Goal: Task Accomplishment & Management: Manage account settings

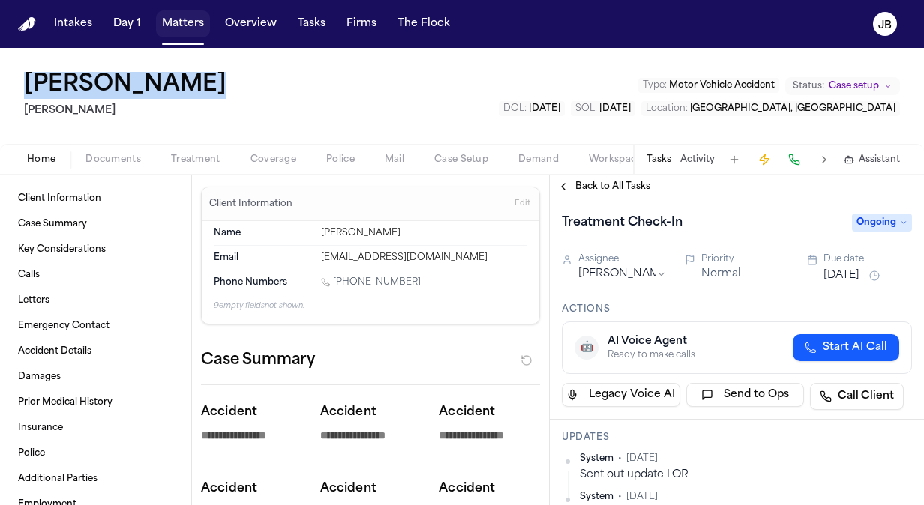
click at [190, 25] on button "Matters" at bounding box center [183, 23] width 54 height 27
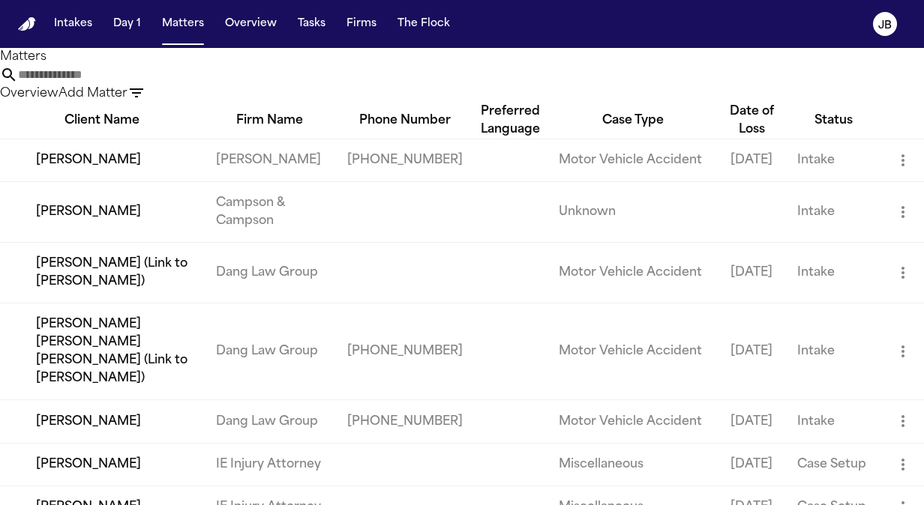
click at [138, 84] on input "text" at bounding box center [78, 75] width 120 height 18
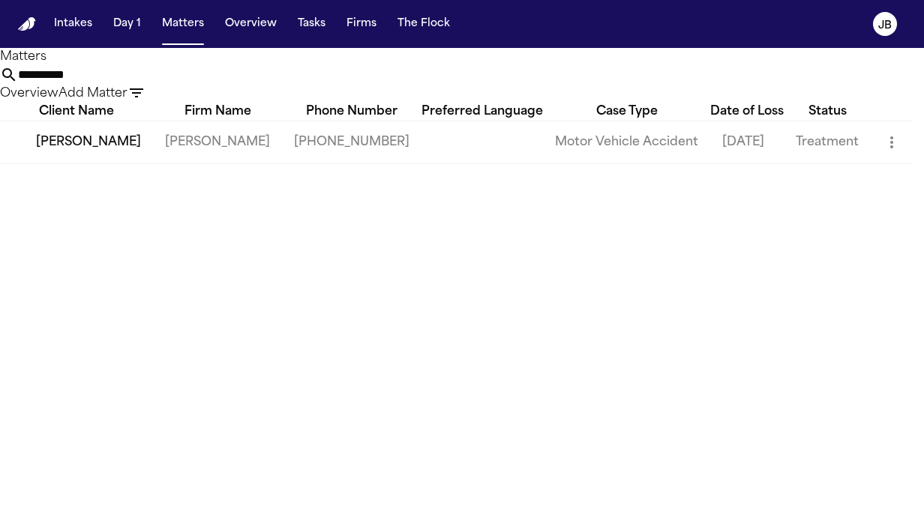
type input "**********"
click at [92, 163] on td "Steve Gomez" at bounding box center [76, 142] width 153 height 43
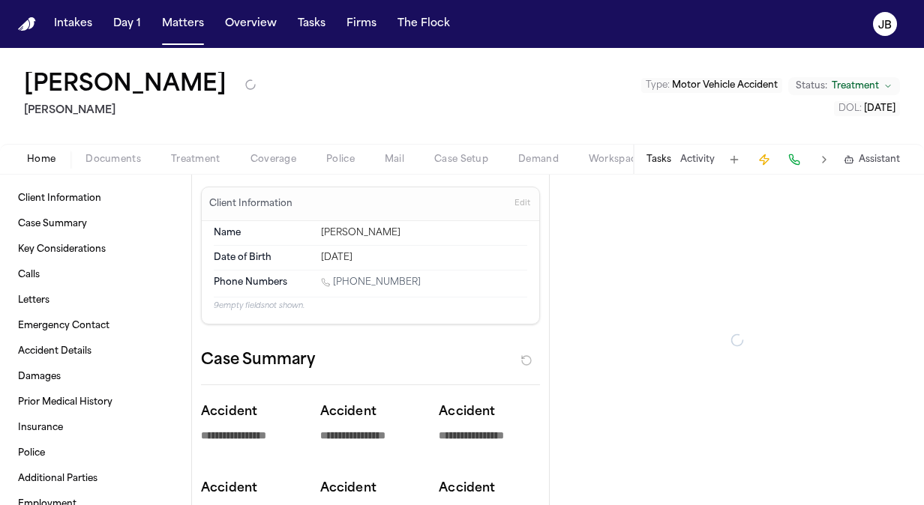
type textarea "*"
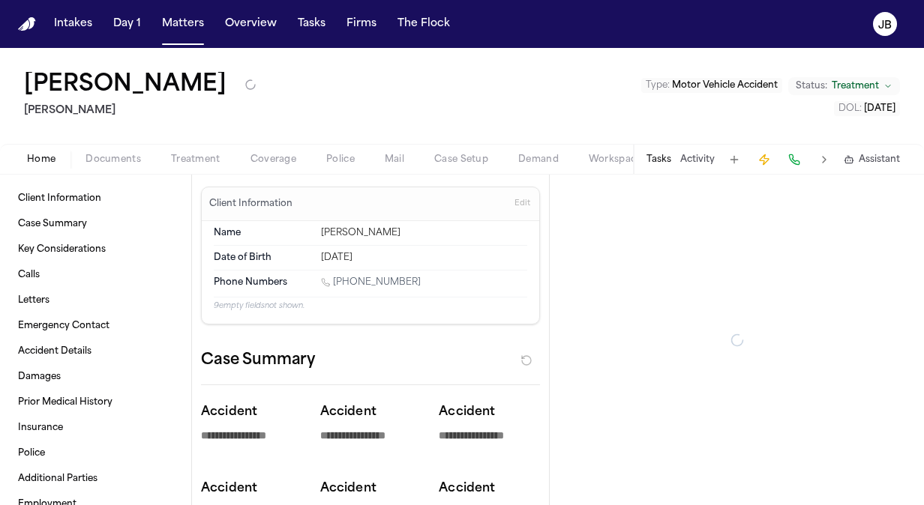
type textarea "*"
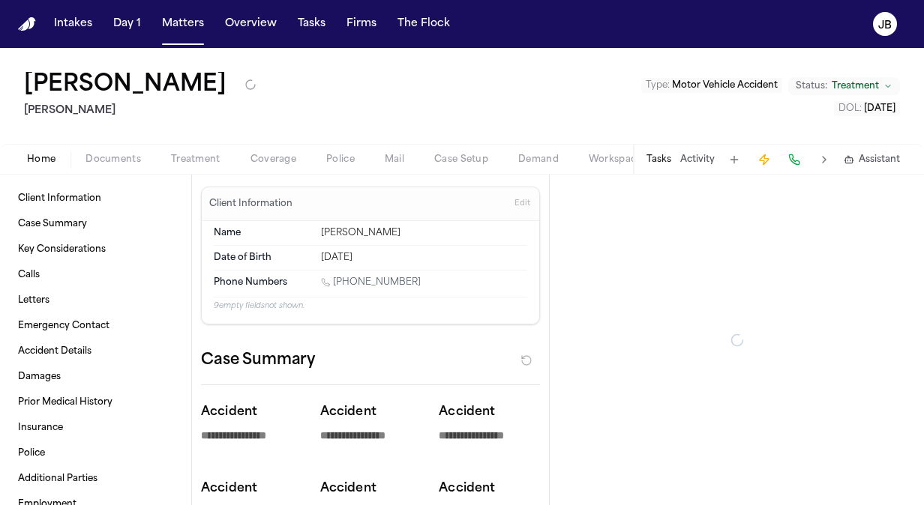
type textarea "*"
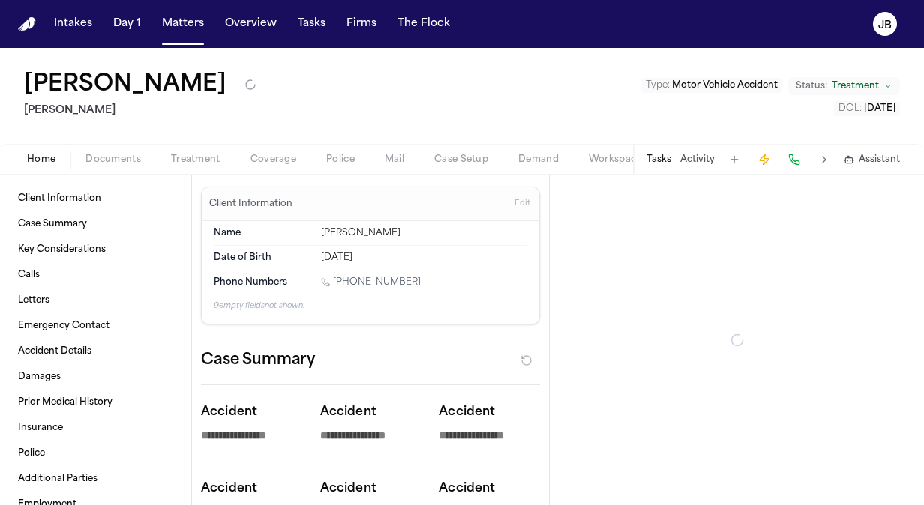
type textarea "*"
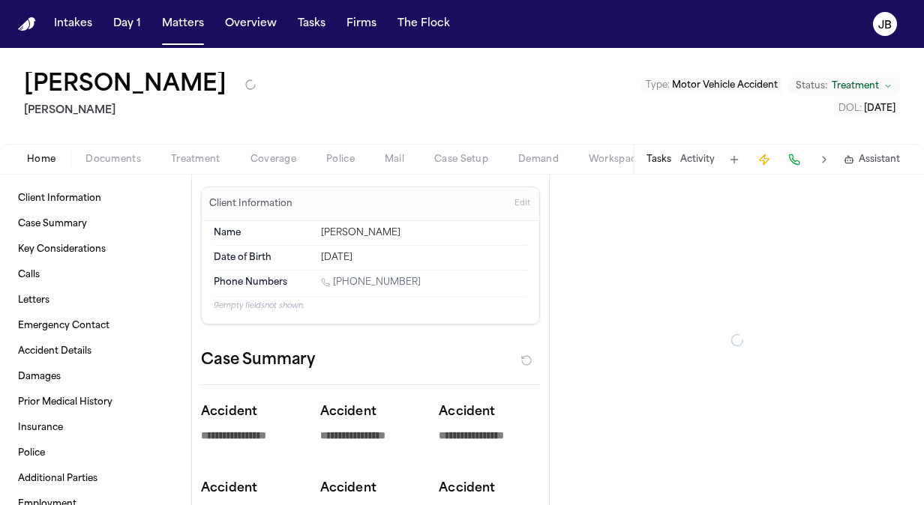
type textarea "*"
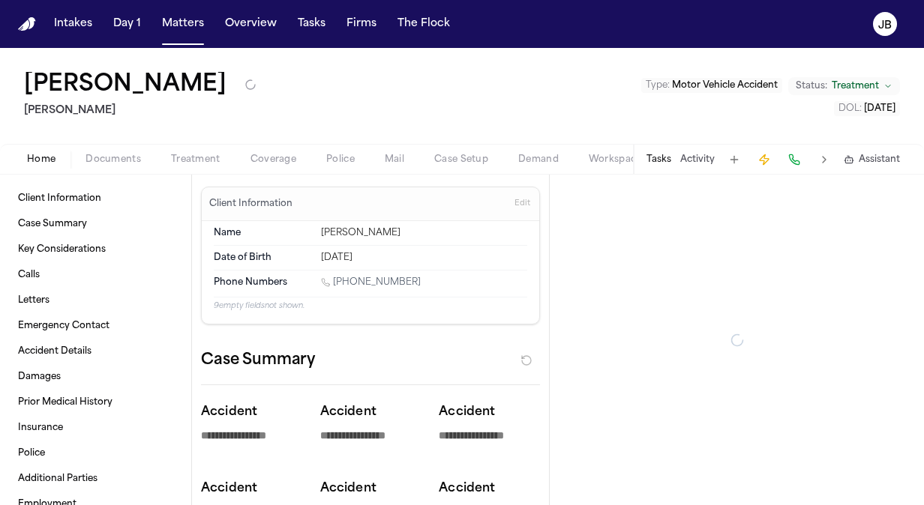
type textarea "*"
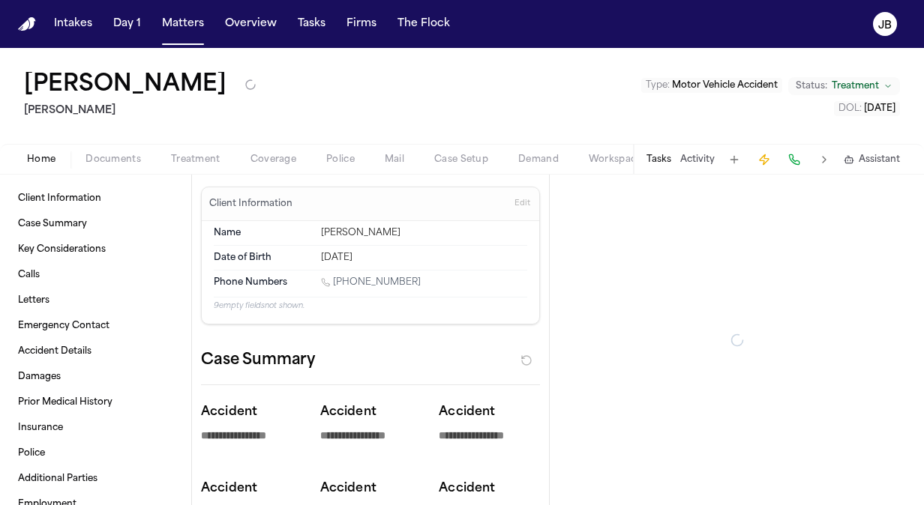
type textarea "*"
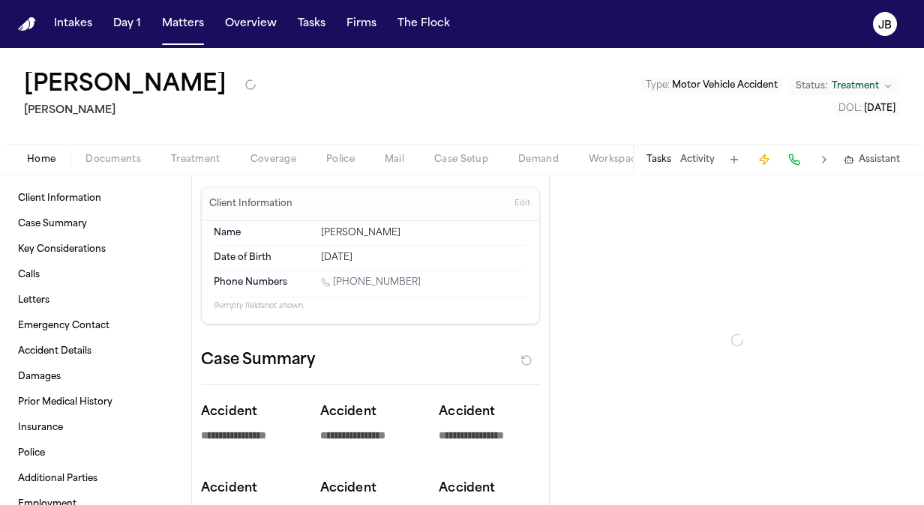
type textarea "*"
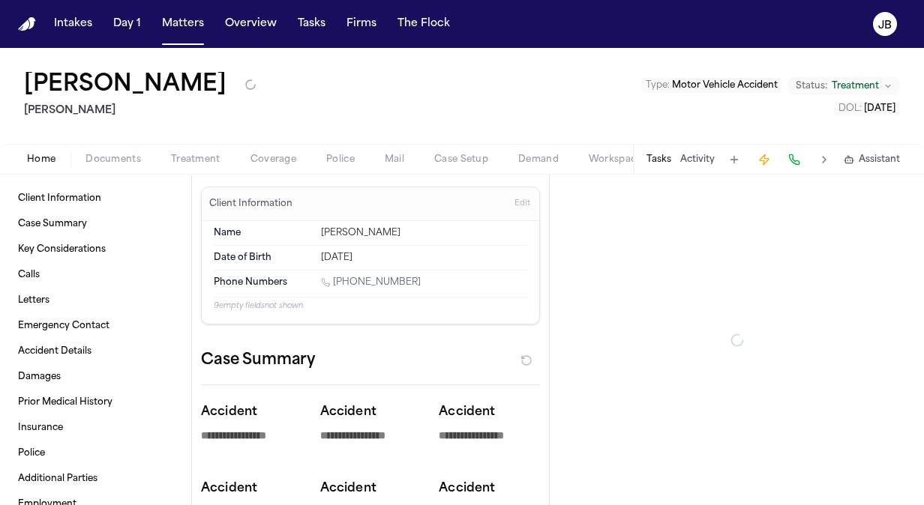
type textarea "*"
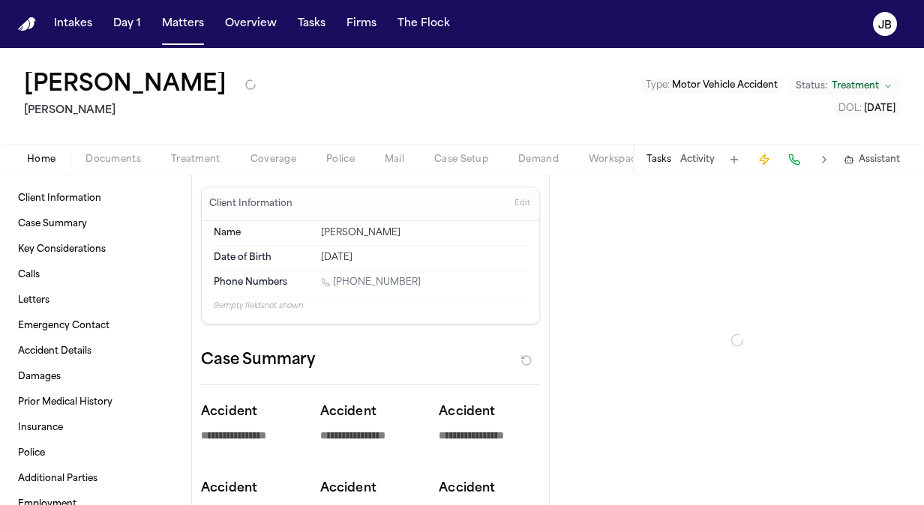
type textarea "*"
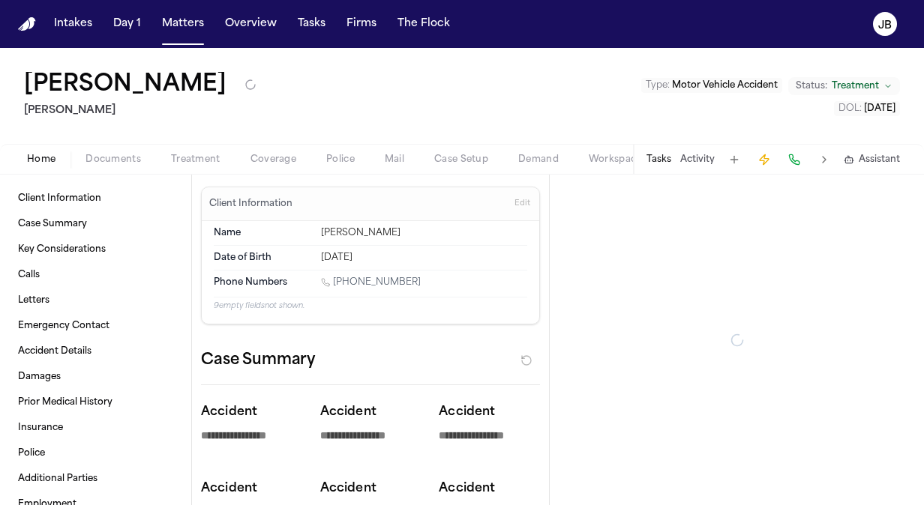
type textarea "*"
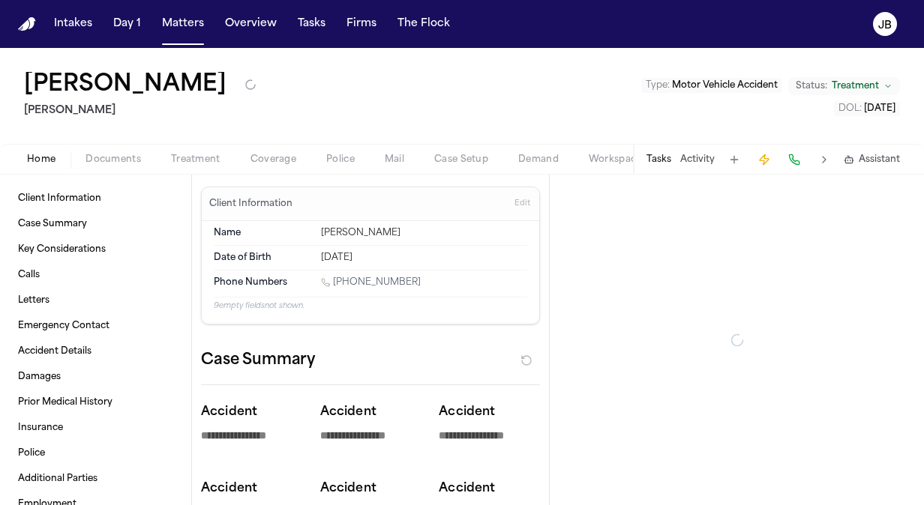
type textarea "*"
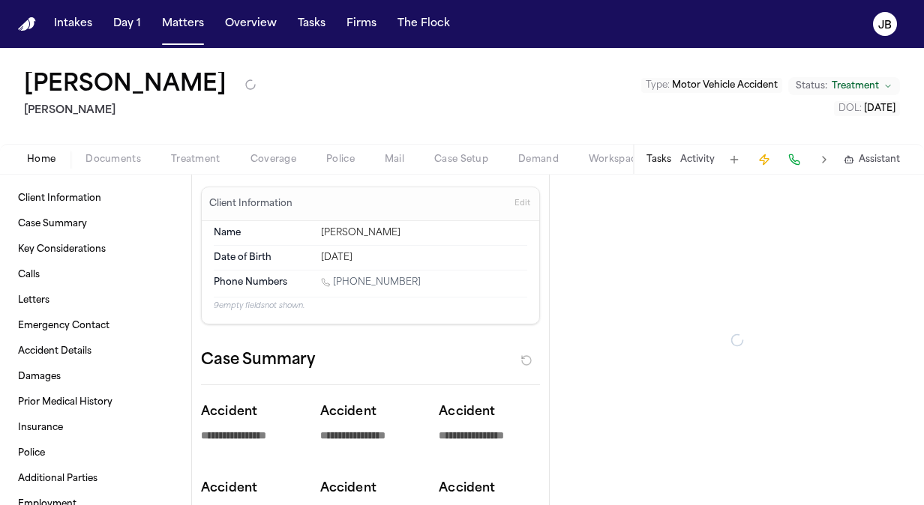
type textarea "*"
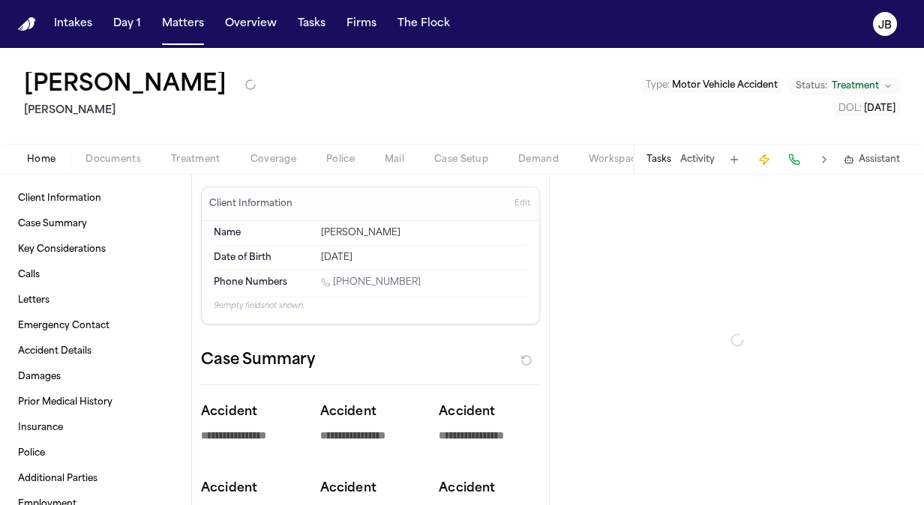
type textarea "*"
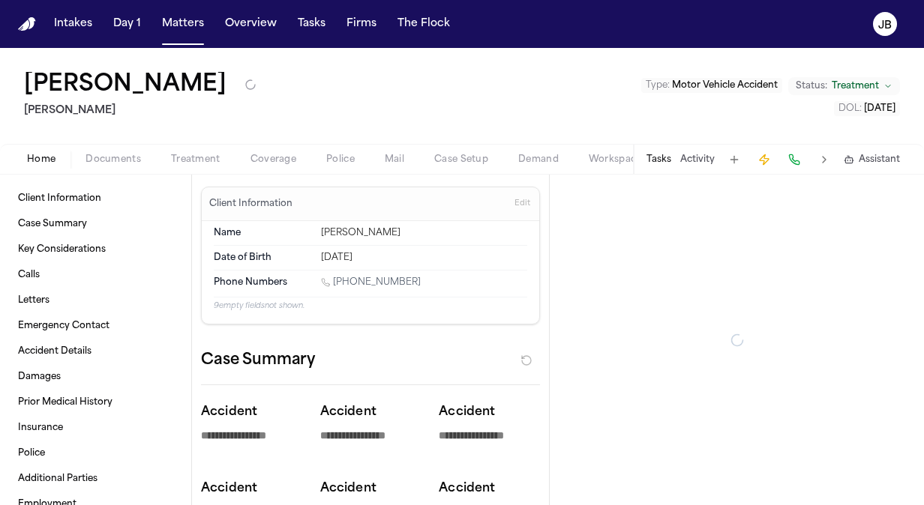
type textarea "*"
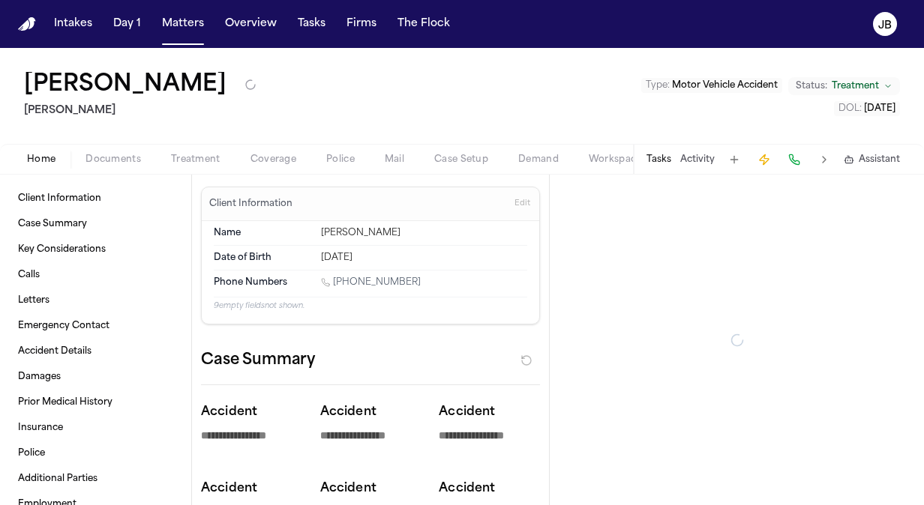
type textarea "*"
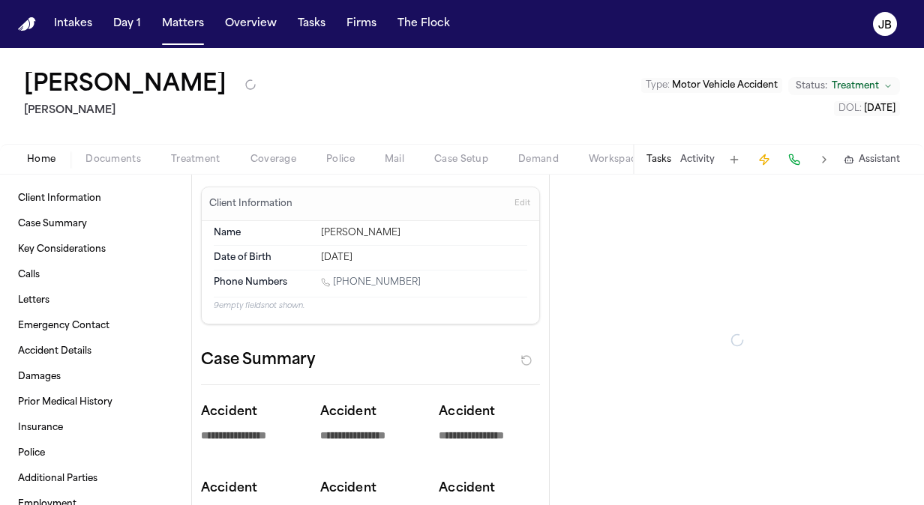
type textarea "*"
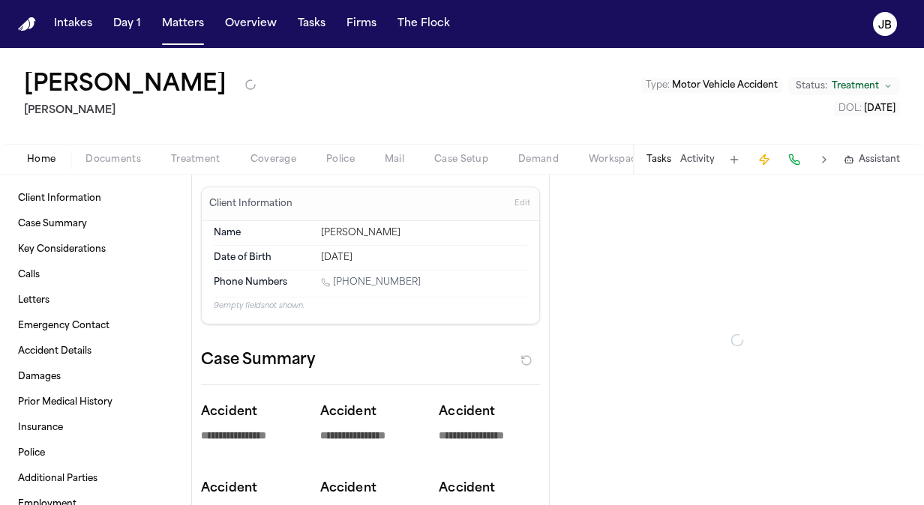
type textarea "*"
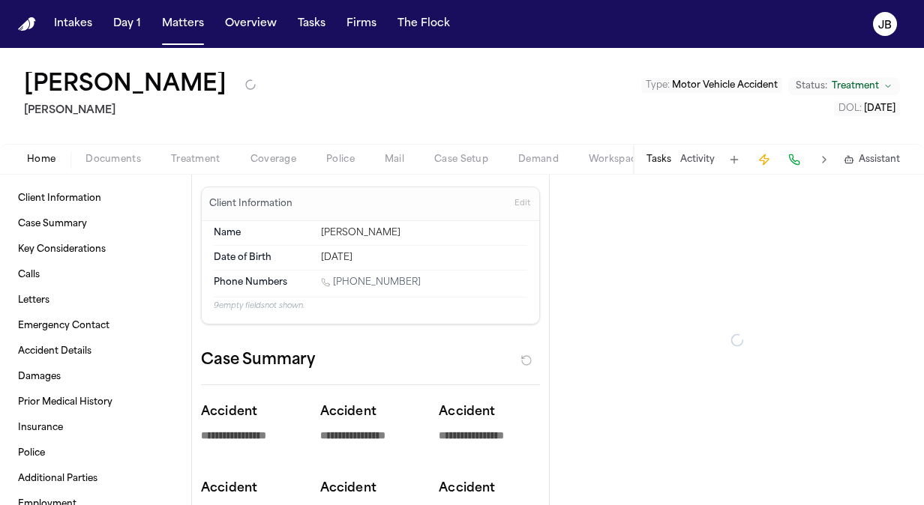
type textarea "*"
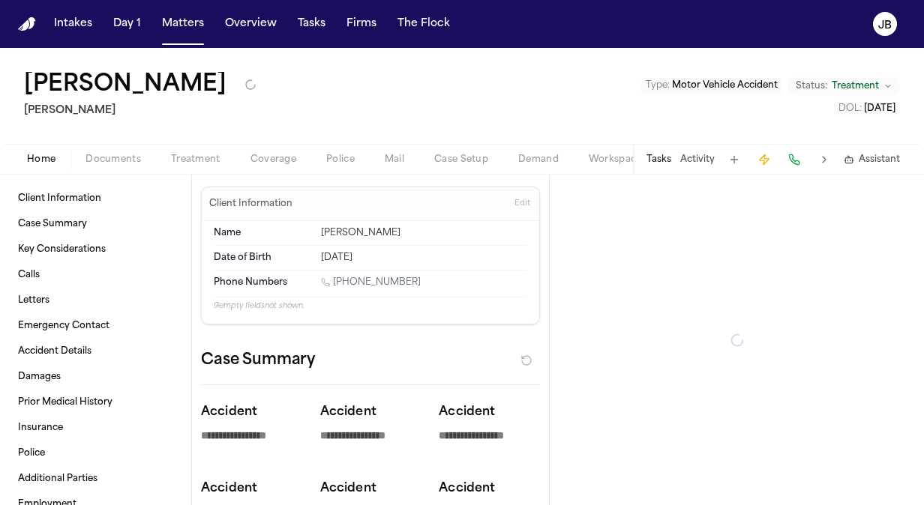
type textarea "*"
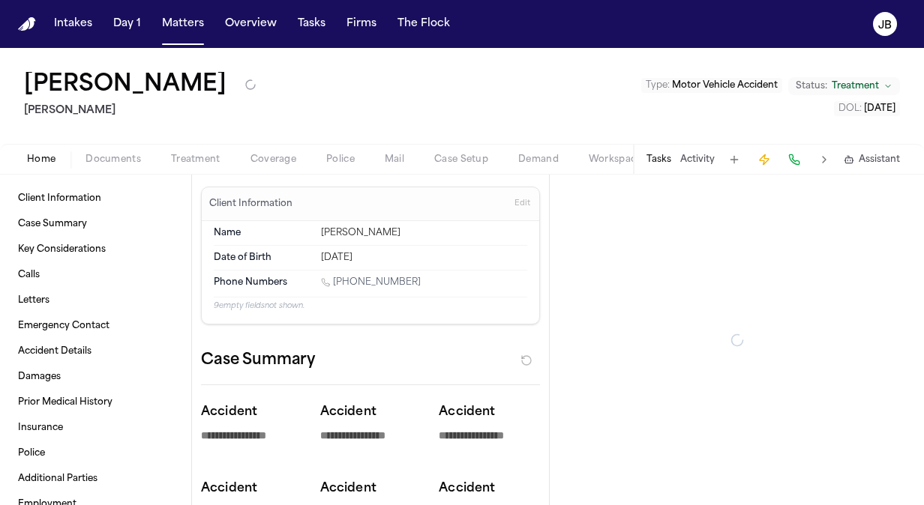
type textarea "*"
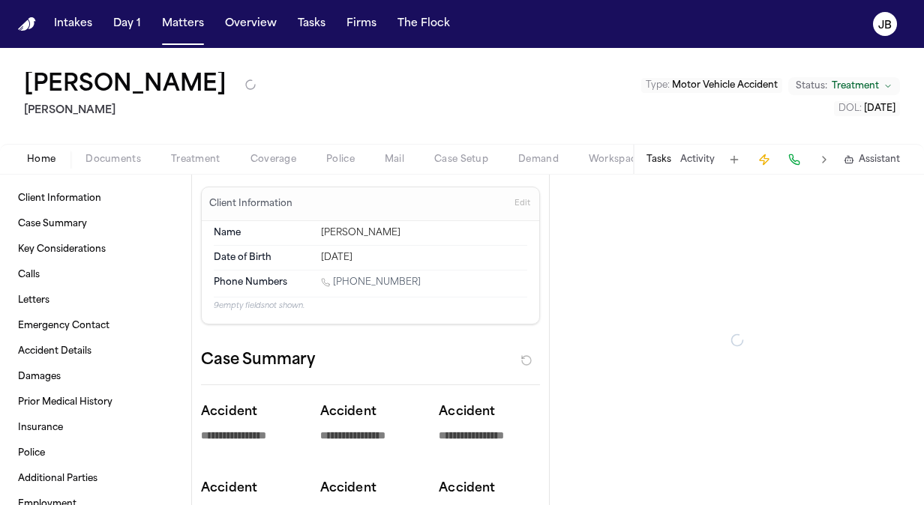
type textarea "*"
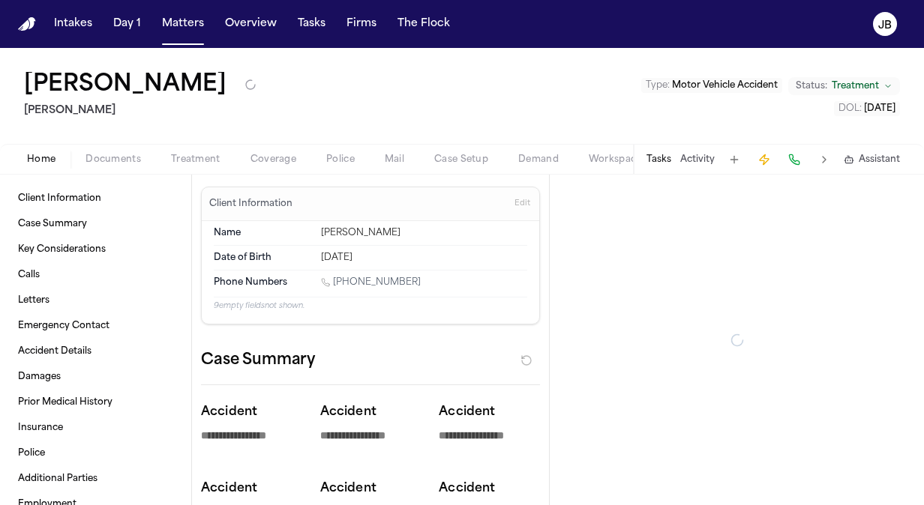
type textarea "*"
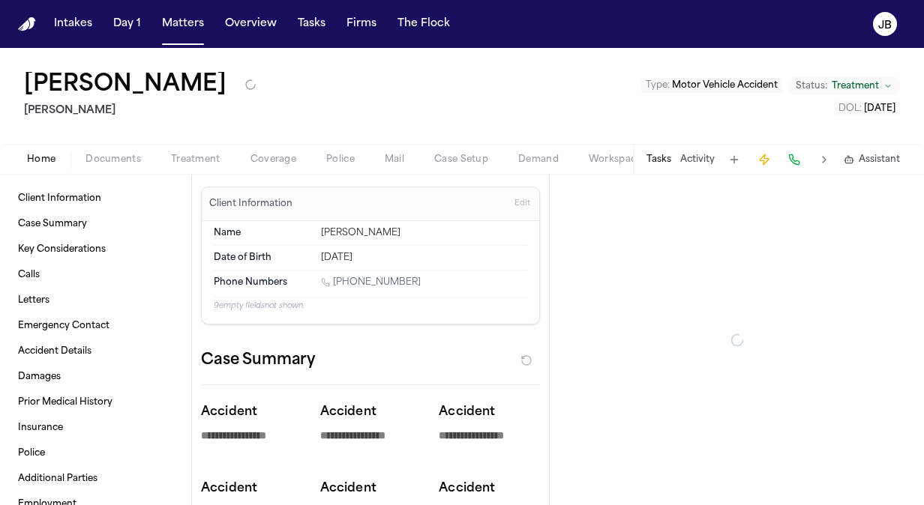
type textarea "*"
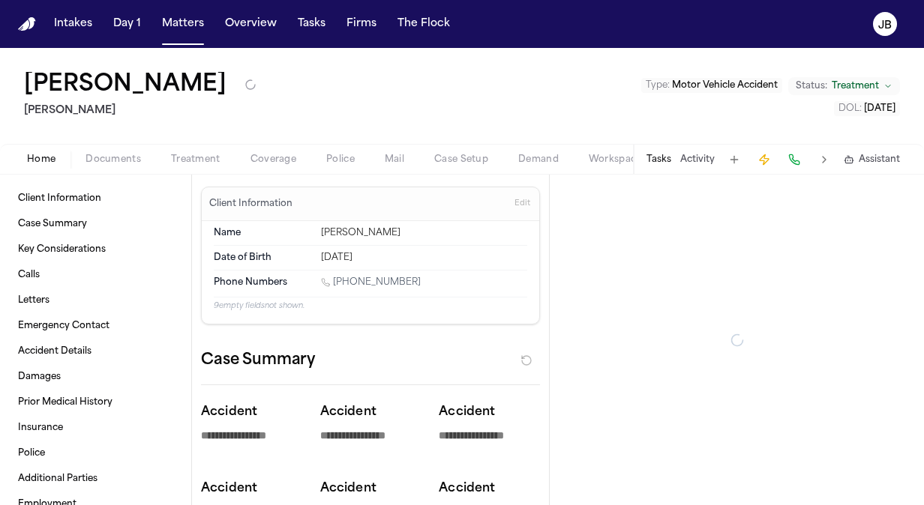
type textarea "*"
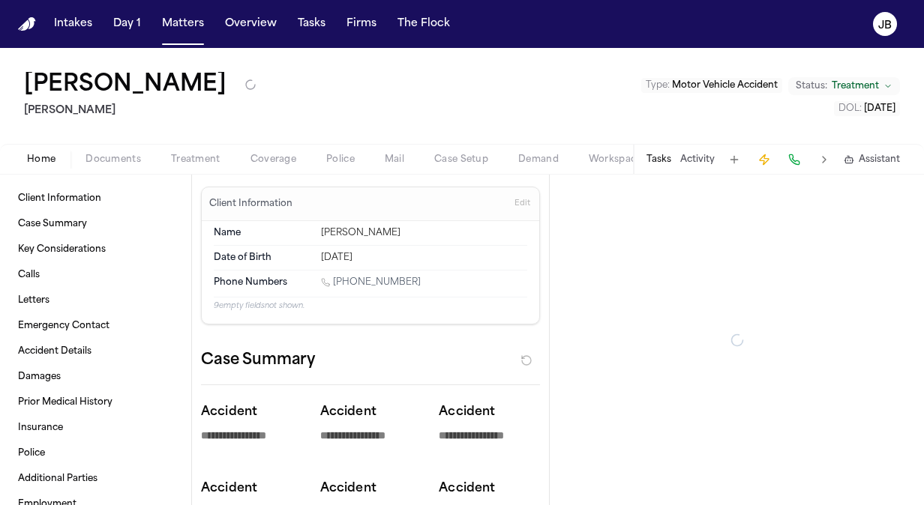
type textarea "*"
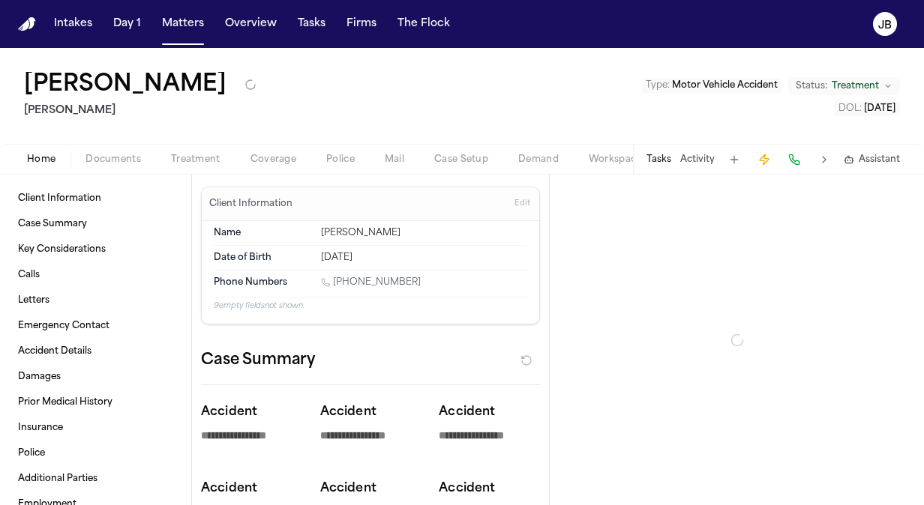
type textarea "*"
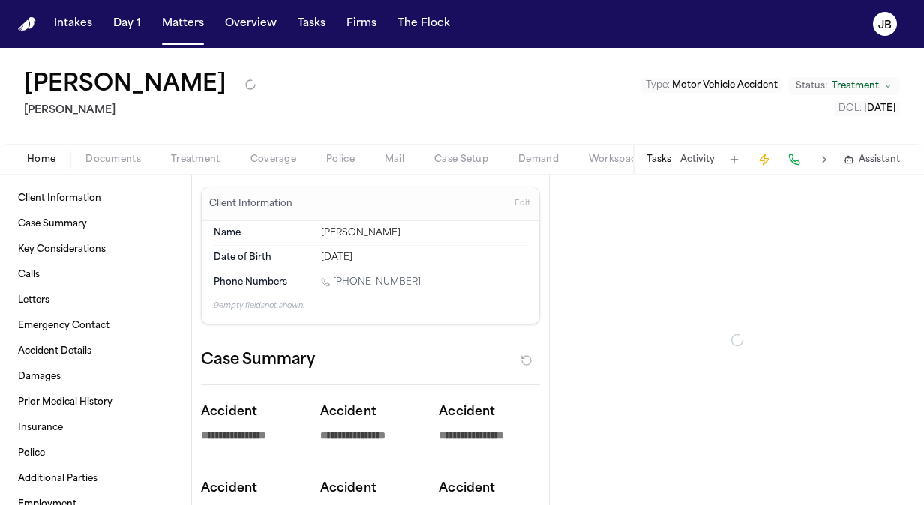
type textarea "*"
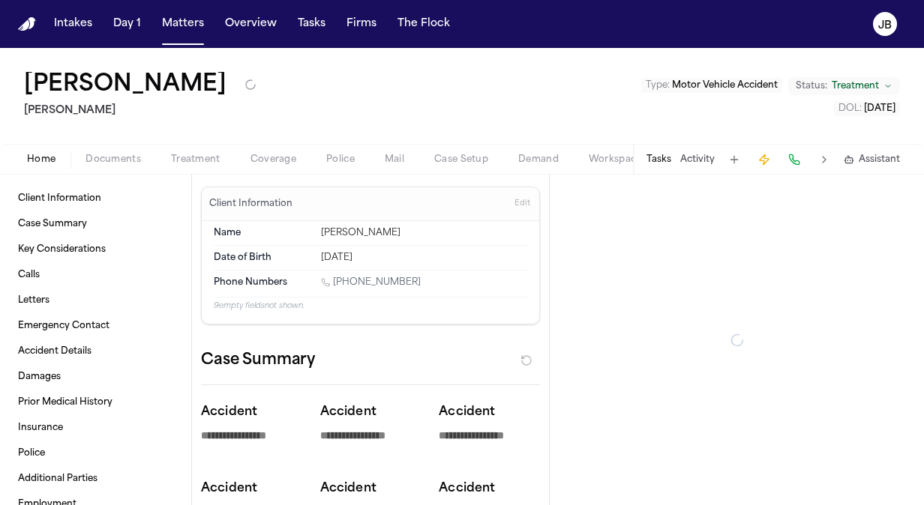
type textarea "*"
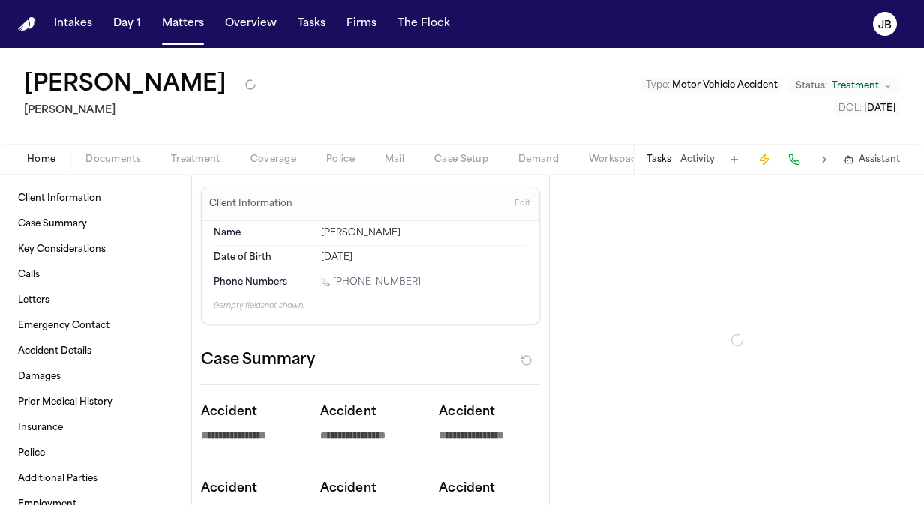
type textarea "*"
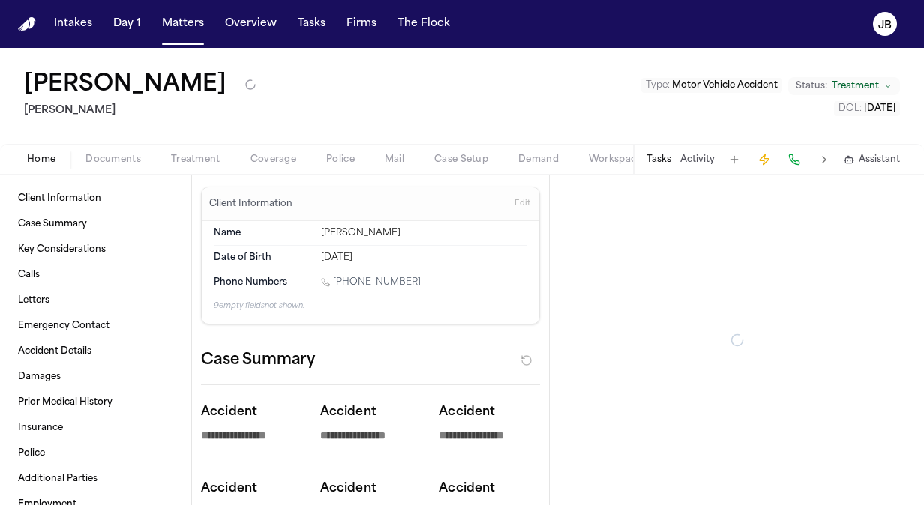
type textarea "*"
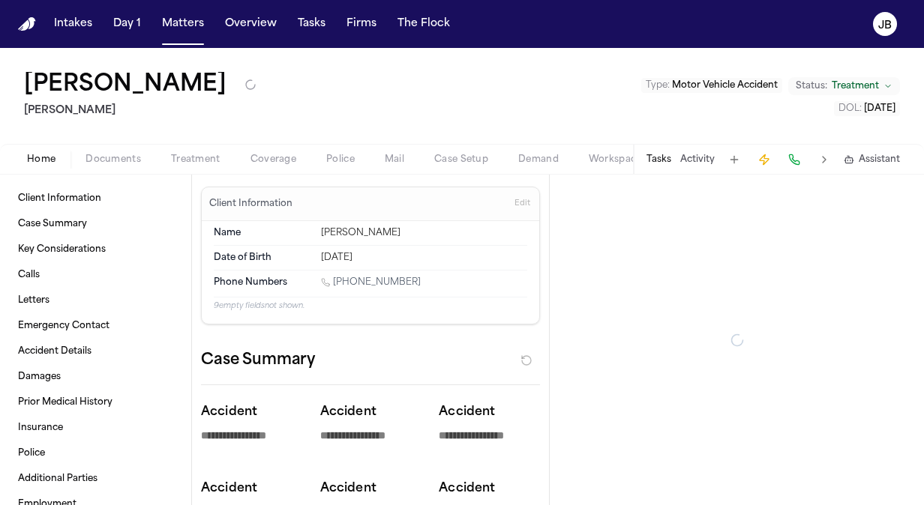
type textarea "*"
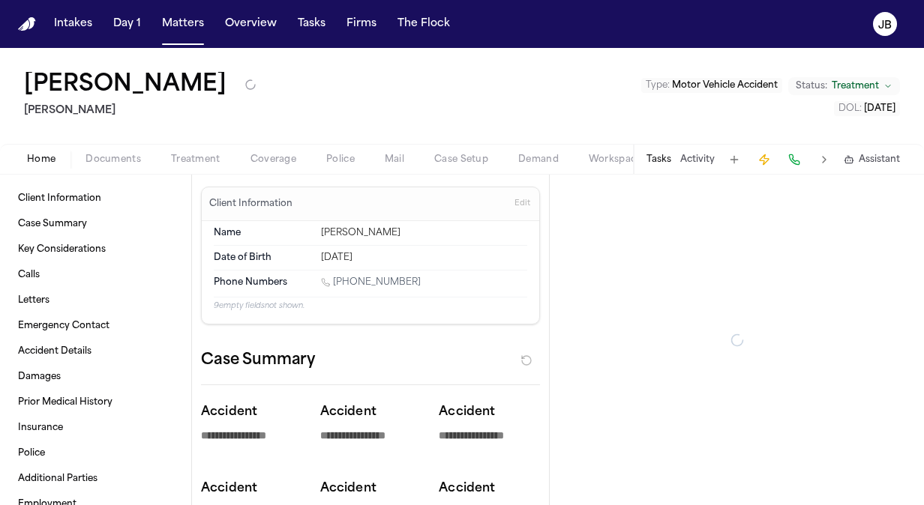
type textarea "*"
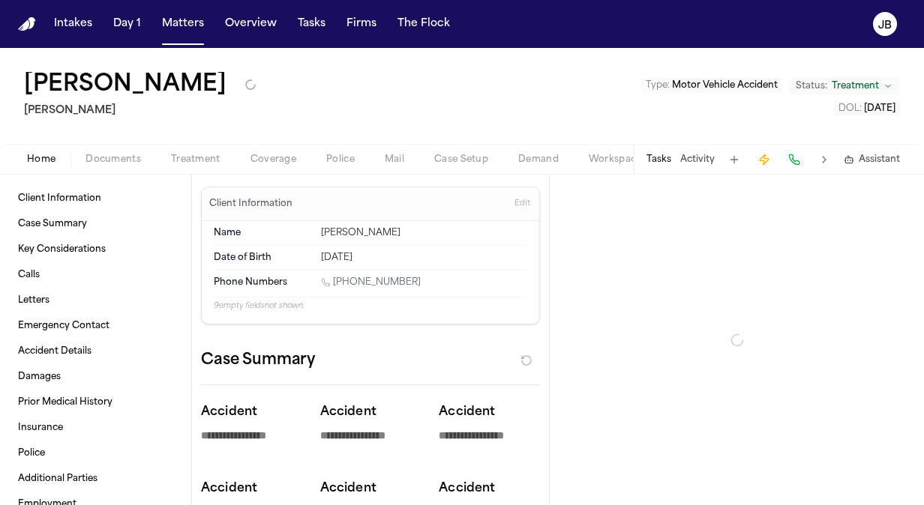
type textarea "*"
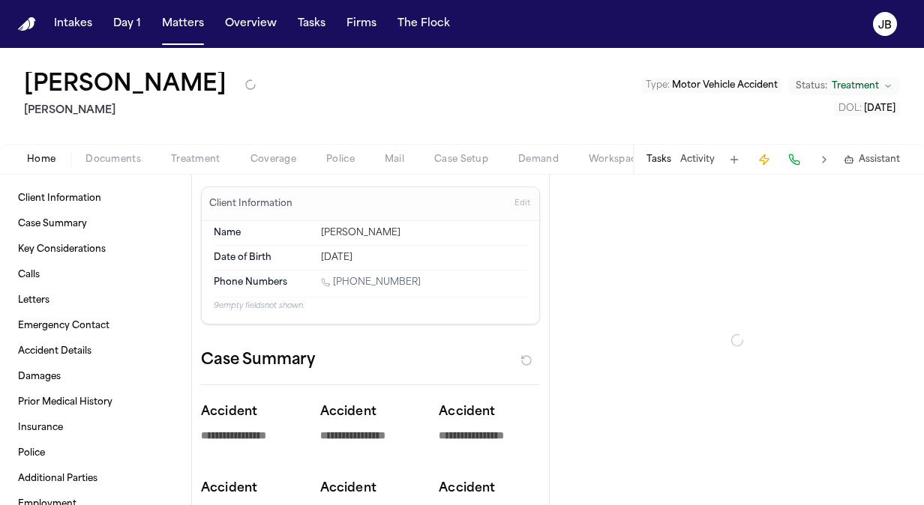
type textarea "*"
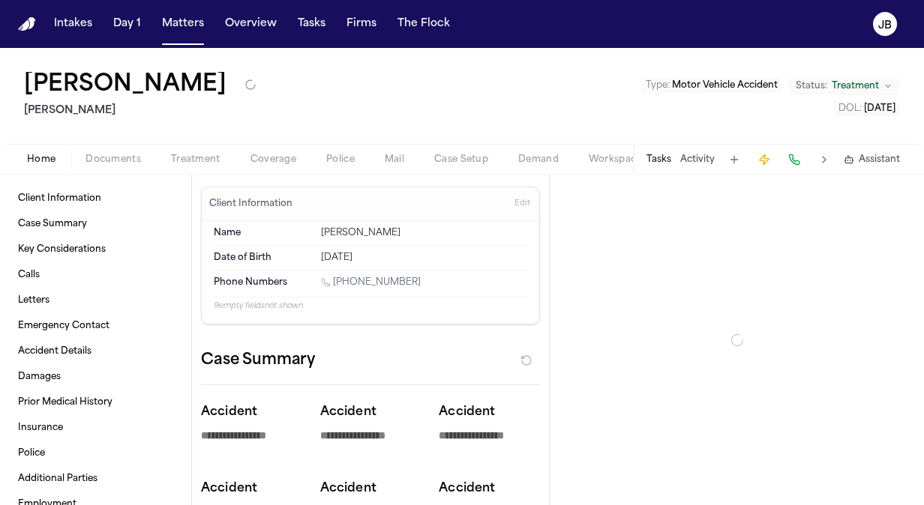
type textarea "*"
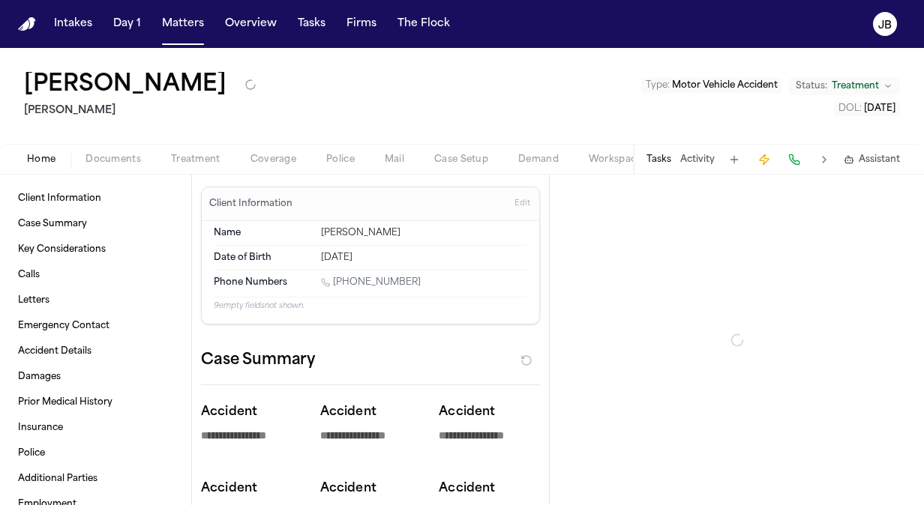
type textarea "*"
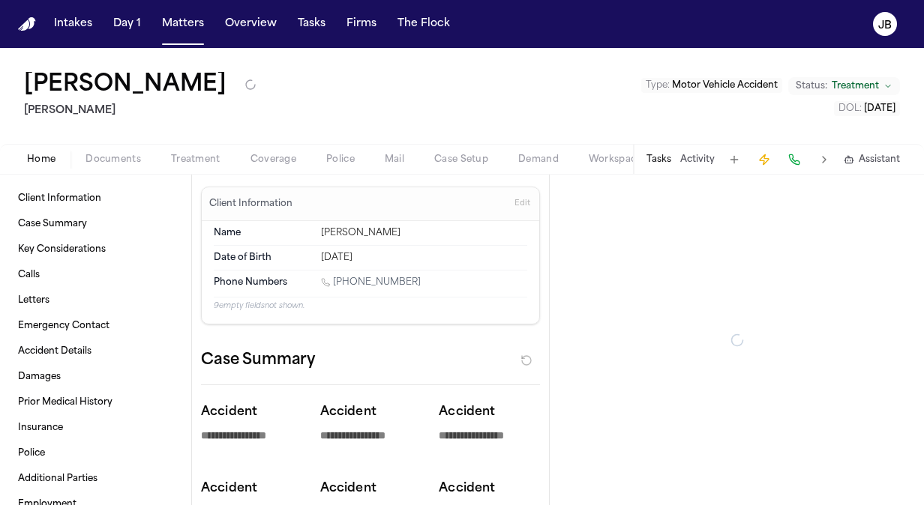
type textarea "*"
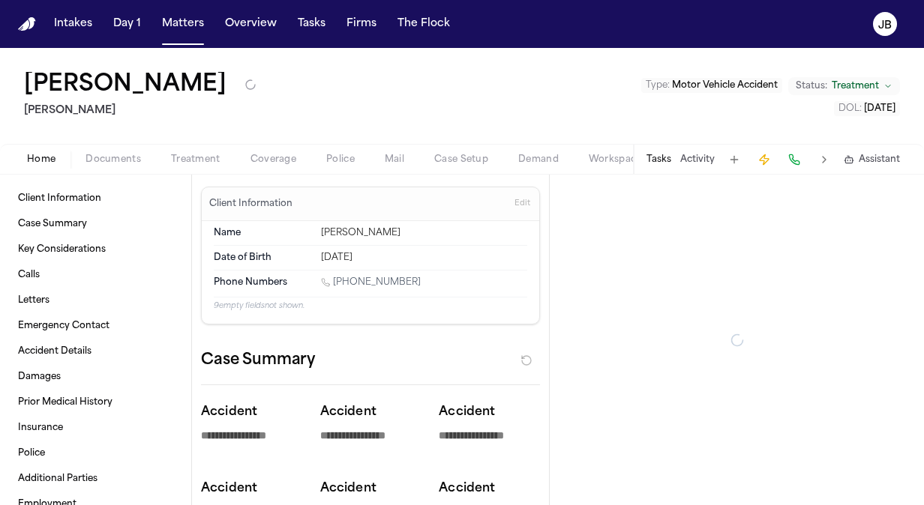
type textarea "*"
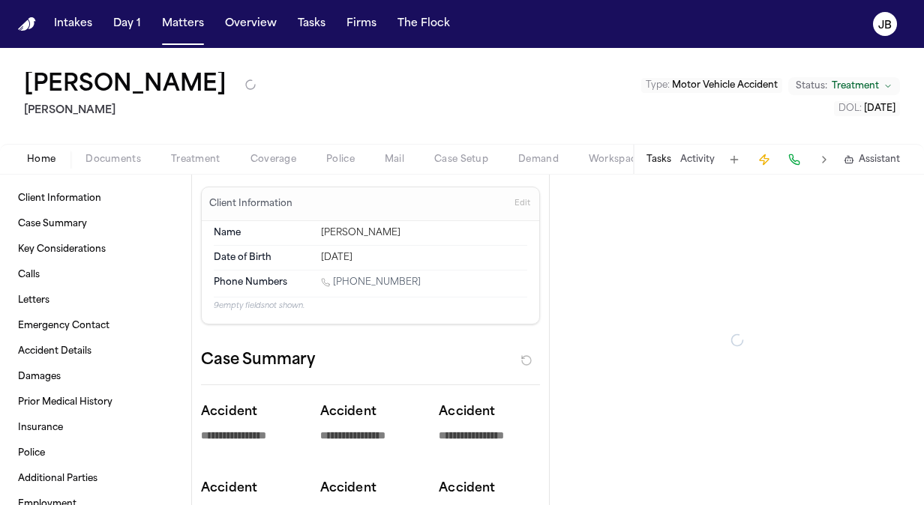
type textarea "*"
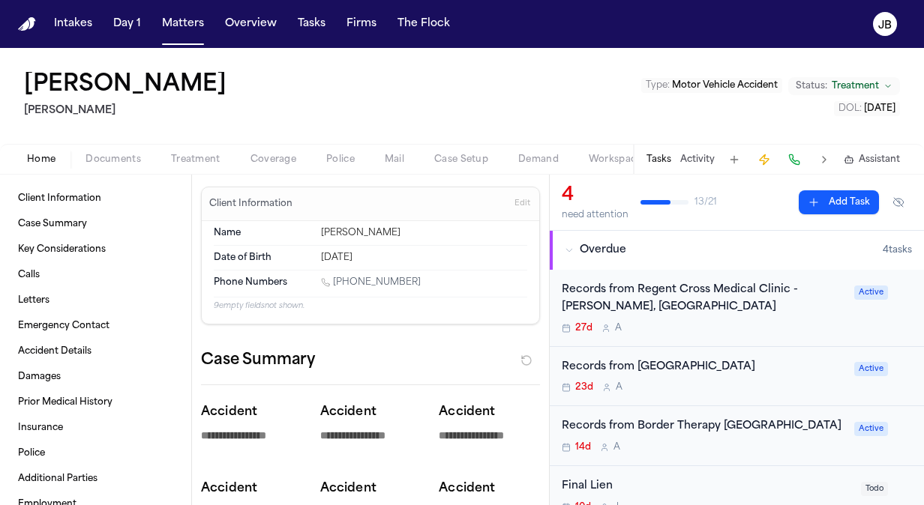
click at [700, 147] on div "Tasks Activity Assistant" at bounding box center [772, 159] width 279 height 29
click at [696, 154] on button "Activity" at bounding box center [697, 160] width 34 height 12
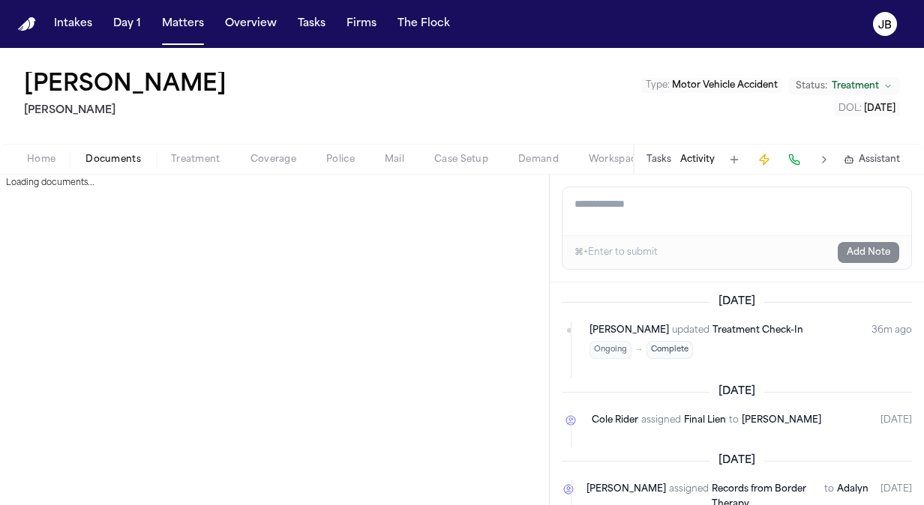
click at [100, 163] on span "Documents" at bounding box center [112, 160] width 55 height 12
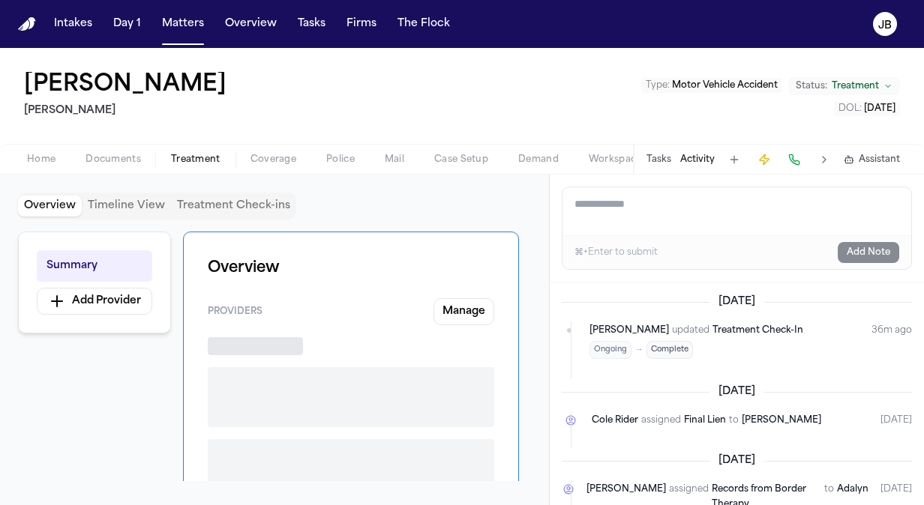
click at [191, 163] on span "Treatment" at bounding box center [195, 160] width 49 height 12
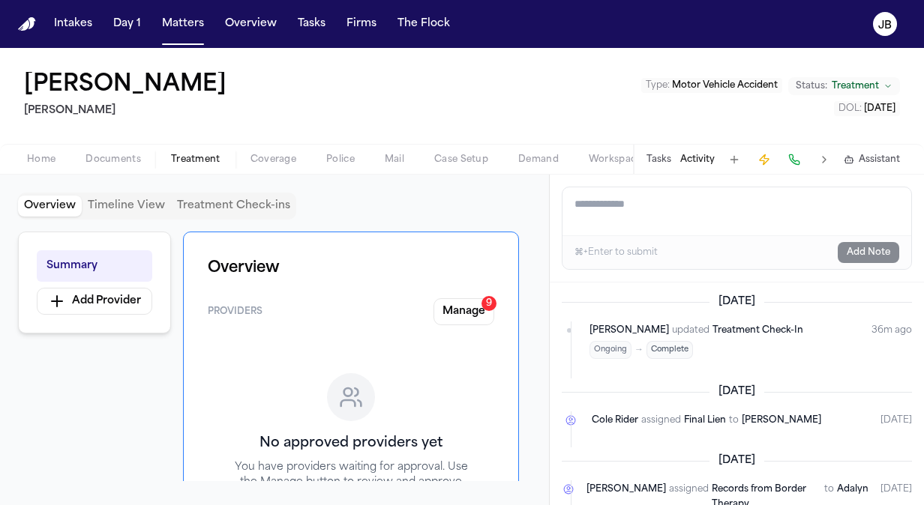
click at [283, 148] on div "Home Documents Treatment Coverage Police Mail Case Setup Demand Workspaces Arti…" at bounding box center [462, 159] width 924 height 30
click at [265, 162] on span "Coverage" at bounding box center [273, 160] width 46 height 12
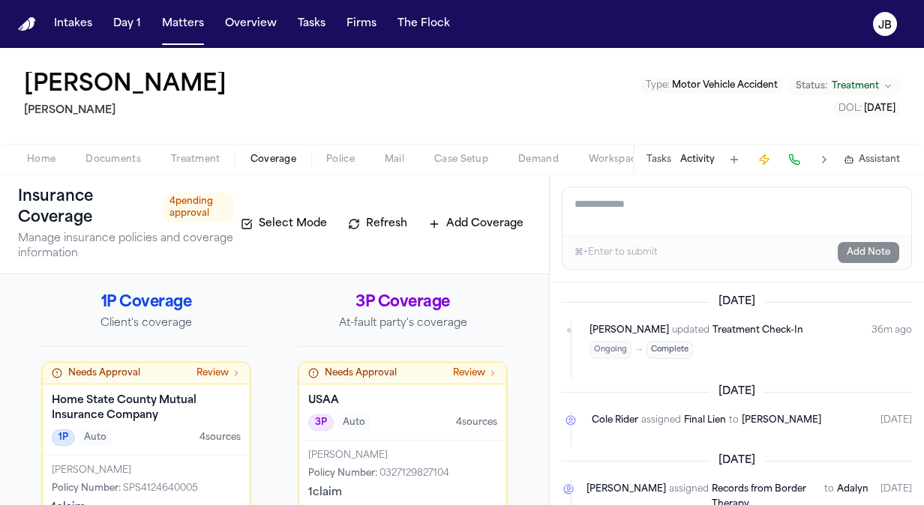
click at [862, 74] on div "Steve Gomez Hecht Type : Motor Vehicle Accident Status: Treatment DOL : 2024-12…" at bounding box center [462, 96] width 924 height 96
click at [844, 80] on span "Treatment" at bounding box center [855, 86] width 47 height 12
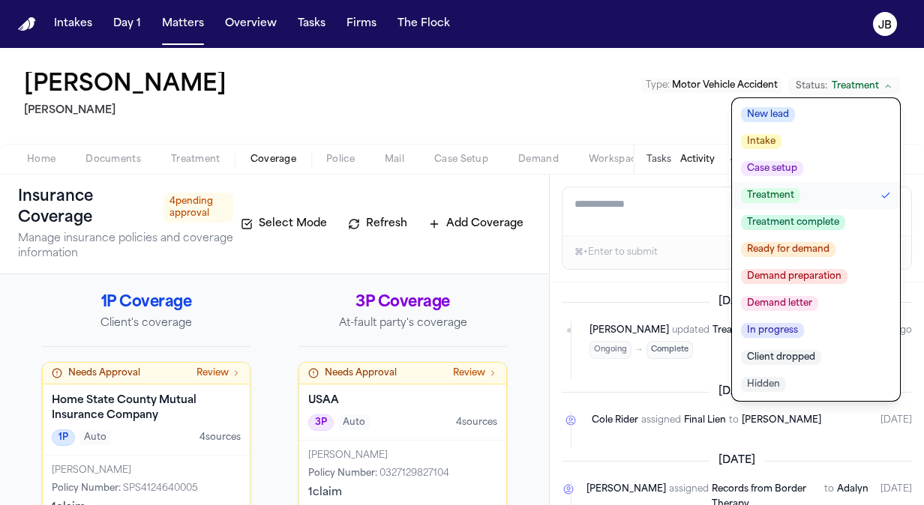
click at [844, 80] on span "Treatment" at bounding box center [855, 86] width 47 height 12
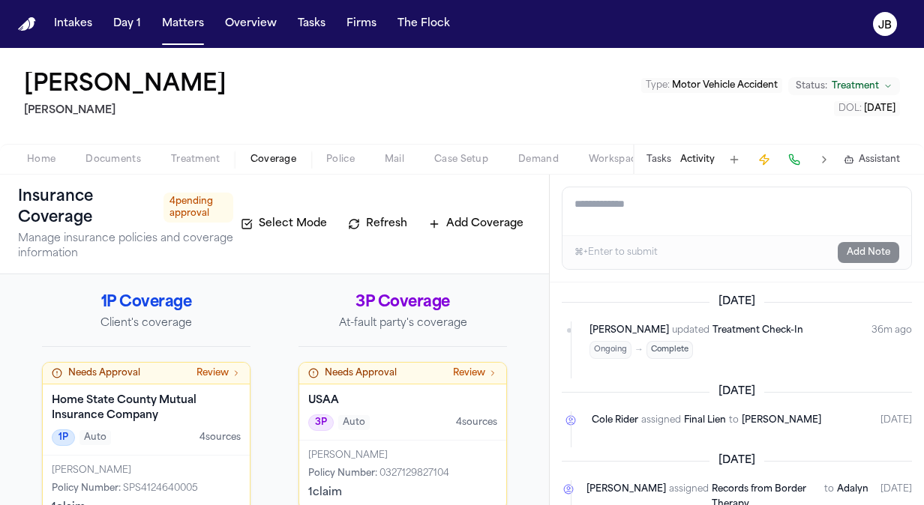
click at [844, 80] on span "Treatment" at bounding box center [855, 86] width 47 height 12
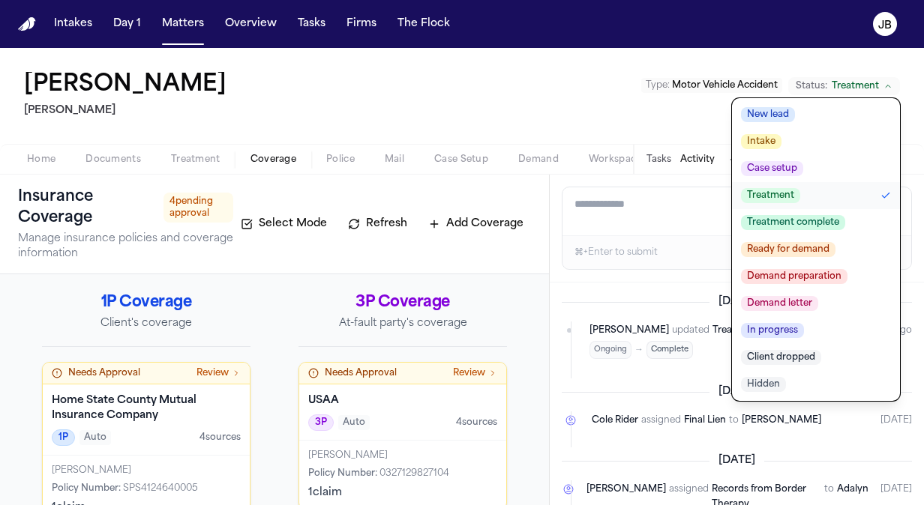
click at [798, 221] on span "Treatment complete" at bounding box center [793, 222] width 104 height 15
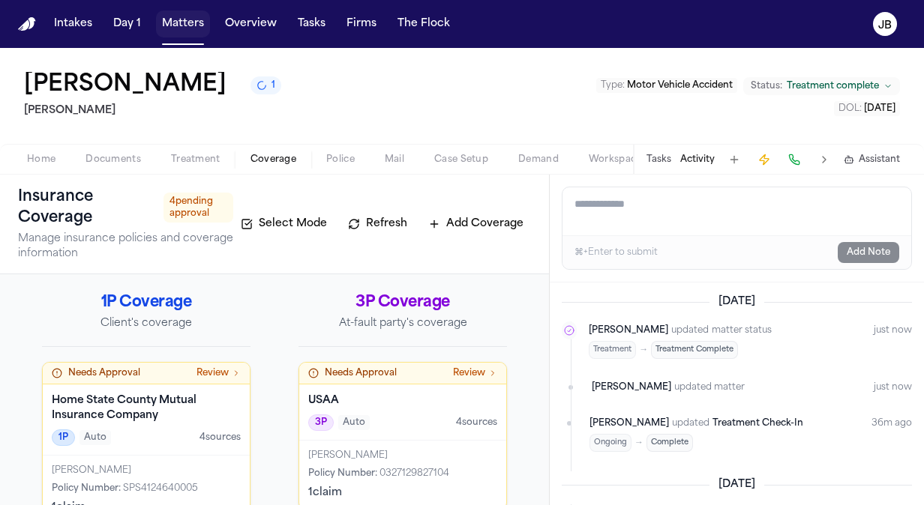
click at [190, 25] on button "Matters" at bounding box center [183, 23] width 54 height 27
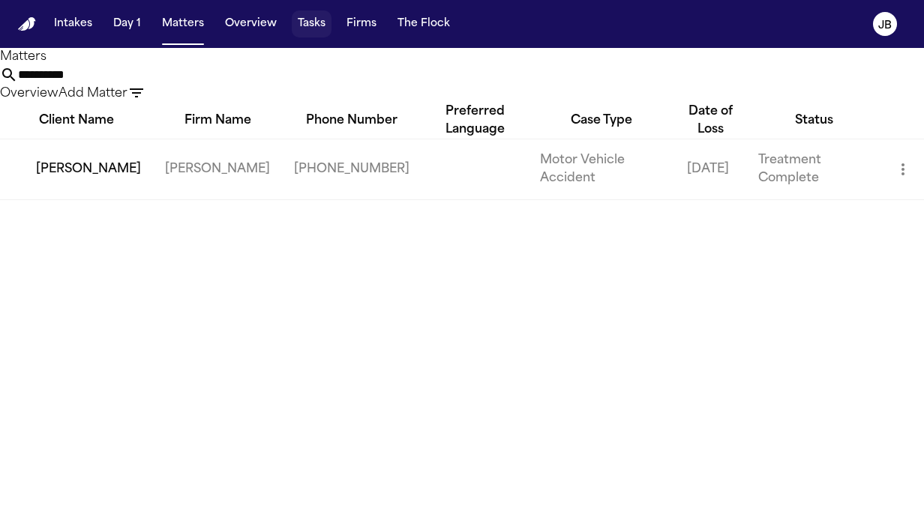
click at [304, 13] on button "Tasks" at bounding box center [312, 23] width 40 height 27
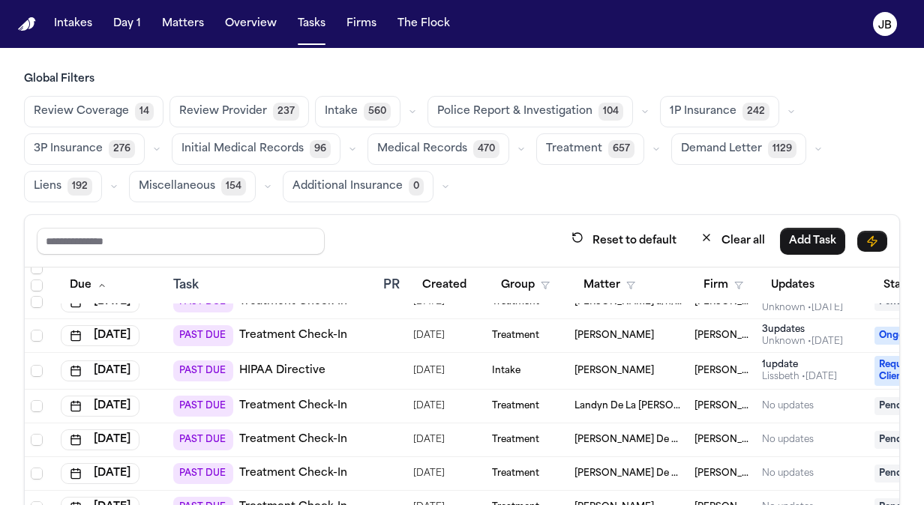
scroll to position [55, 0]
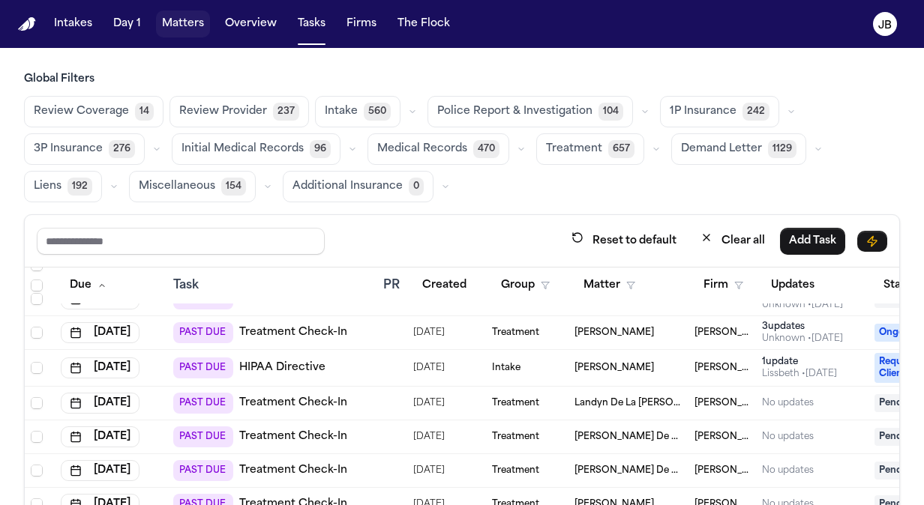
click at [174, 18] on button "Matters" at bounding box center [183, 23] width 54 height 27
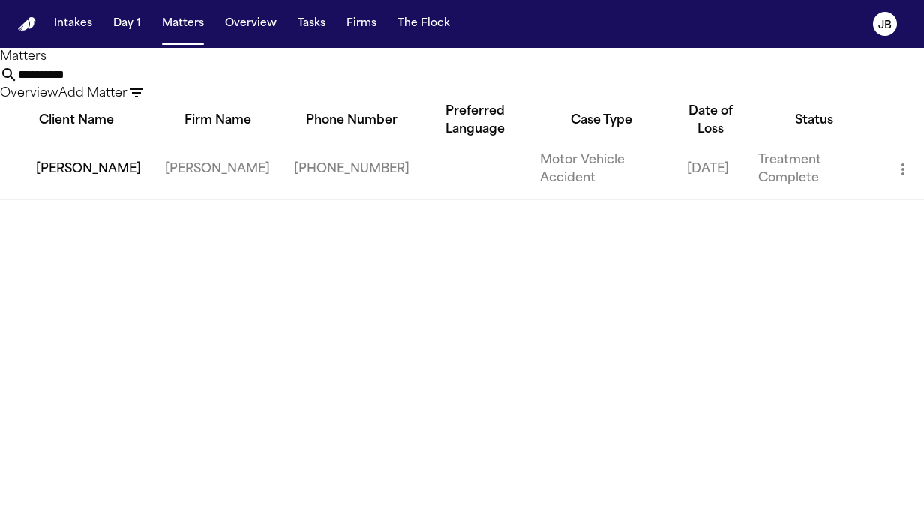
drag, startPoint x: 297, startPoint y: 94, endPoint x: 52, endPoint y: 96, distance: 244.5
click at [52, 96] on div "**********" at bounding box center [462, 75] width 924 height 55
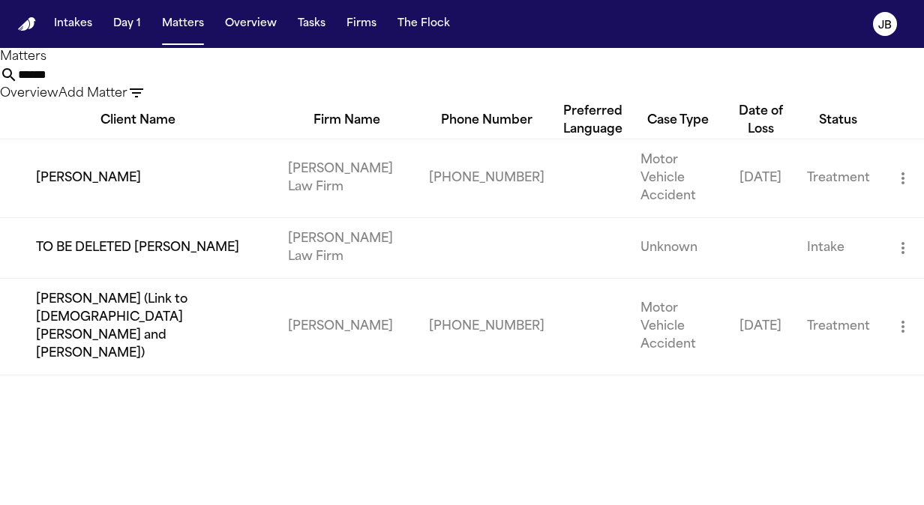
click at [103, 217] on td "[PERSON_NAME]" at bounding box center [138, 178] width 276 height 79
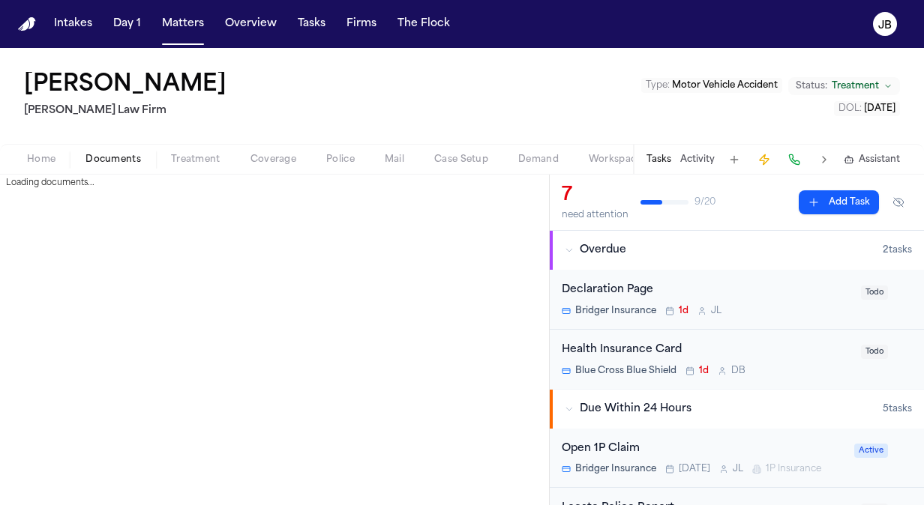
click at [122, 154] on span "Documents" at bounding box center [112, 160] width 55 height 12
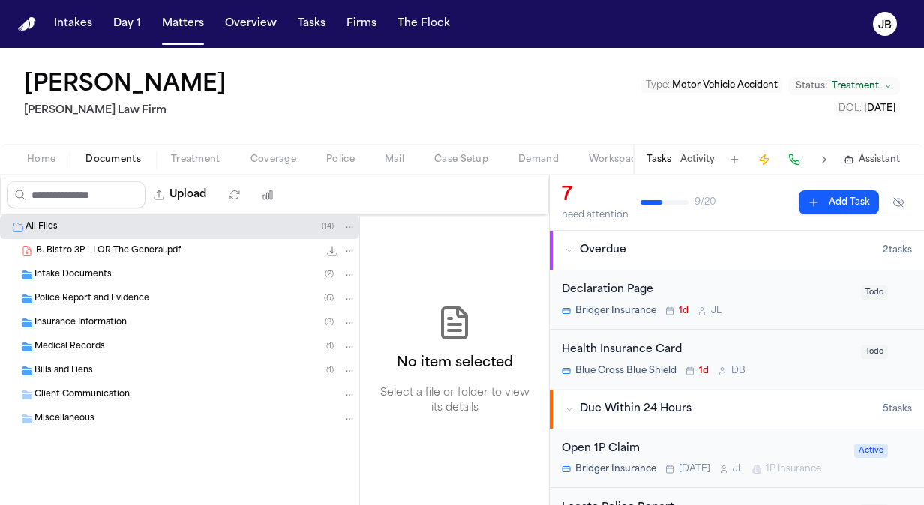
click at [70, 288] on div "Police Report and Evidence ( 6 )" at bounding box center [179, 299] width 359 height 24
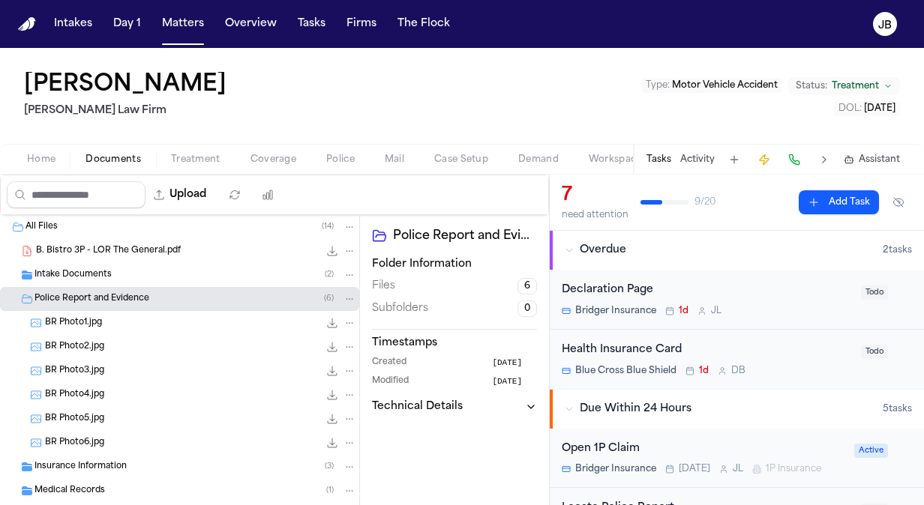
click at [135, 436] on div "BR Photo6.jpg 16.8 KB • JPG" at bounding box center [200, 443] width 311 height 15
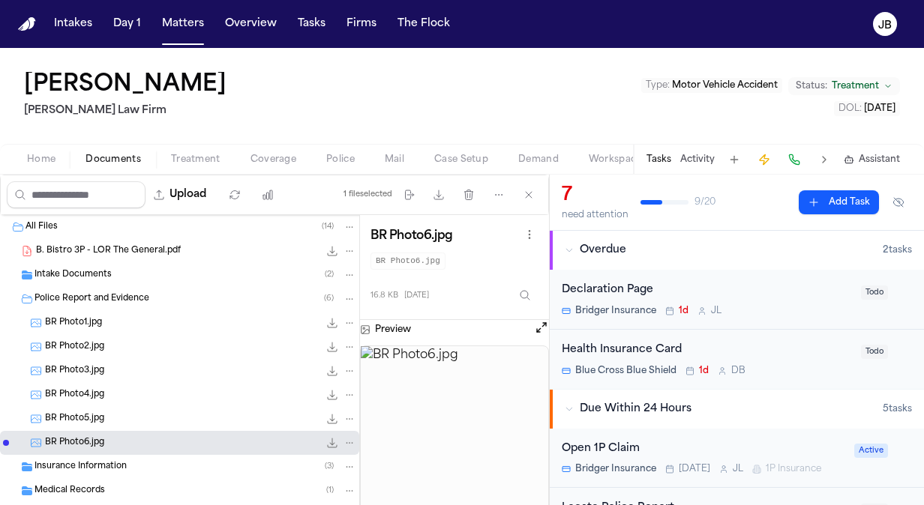
click at [130, 423] on div "BR Photo5.jpg 24.4 KB • JPG" at bounding box center [200, 419] width 311 height 15
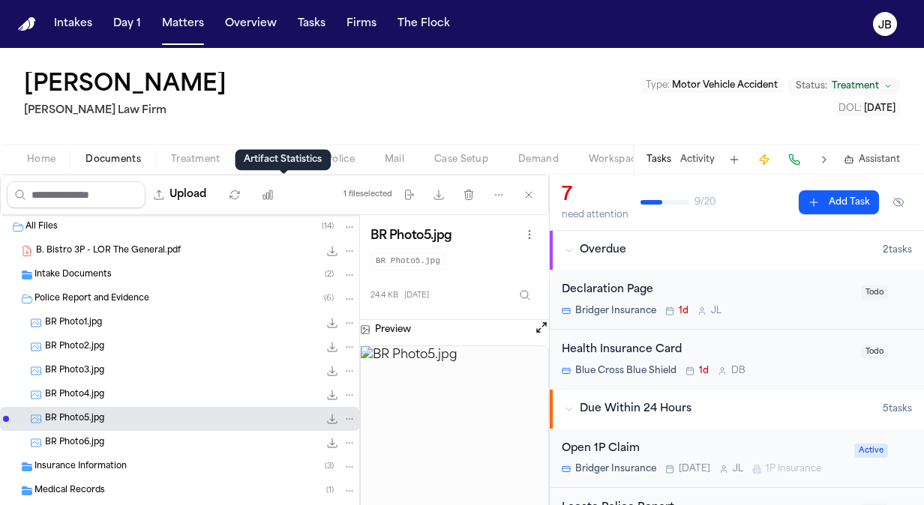
click at [315, 151] on div "Artifact Statistics Artifact Statistics" at bounding box center [283, 159] width 96 height 21
click at [328, 157] on div "Artifact Statistics Artifact Statistics" at bounding box center [283, 159] width 96 height 21
click at [332, 159] on span "Police" at bounding box center [340, 160] width 28 height 12
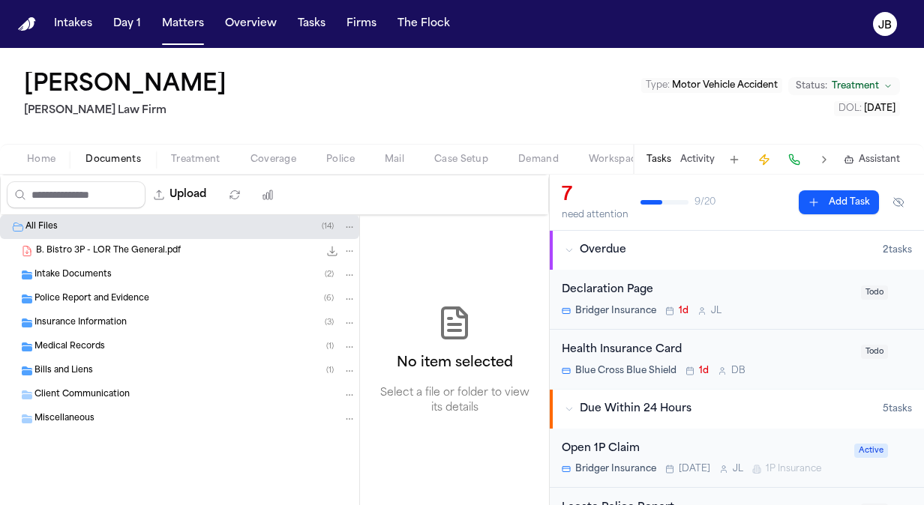
click at [104, 167] on span "button" at bounding box center [112, 167] width 73 height 1
click at [106, 255] on span "B. Bistro 3P - LOR The General.pdf" at bounding box center [108, 251] width 145 height 13
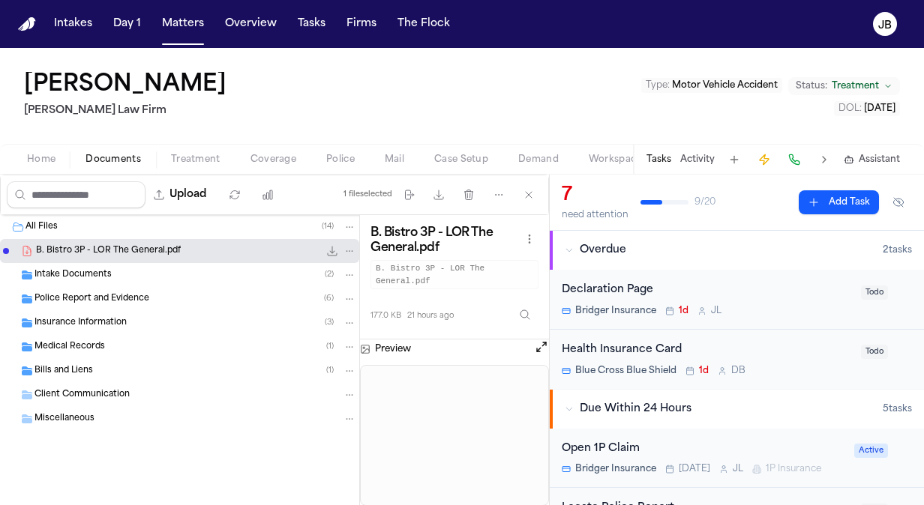
click at [109, 271] on div "Intake Documents ( 2 )" at bounding box center [195, 274] width 322 height 13
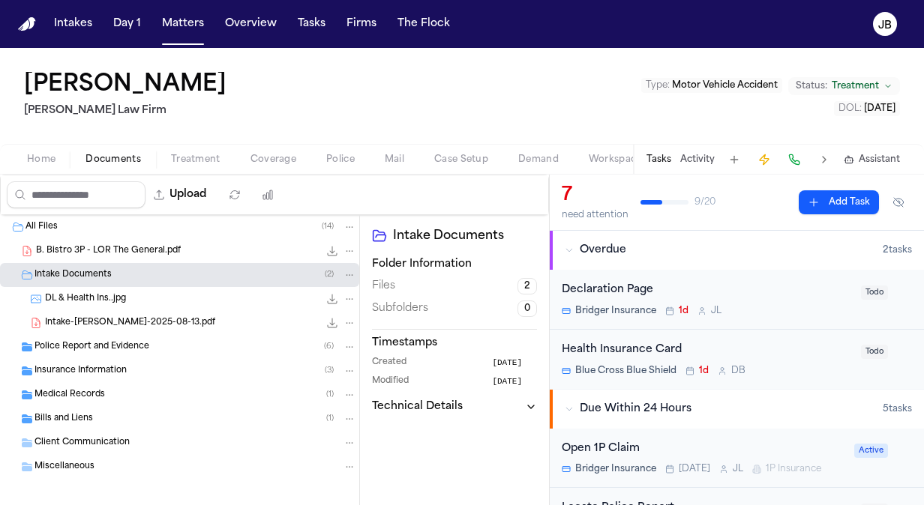
click at [129, 322] on span "Intake-Bryan Bristo-2025-08-13.pdf" at bounding box center [130, 323] width 170 height 13
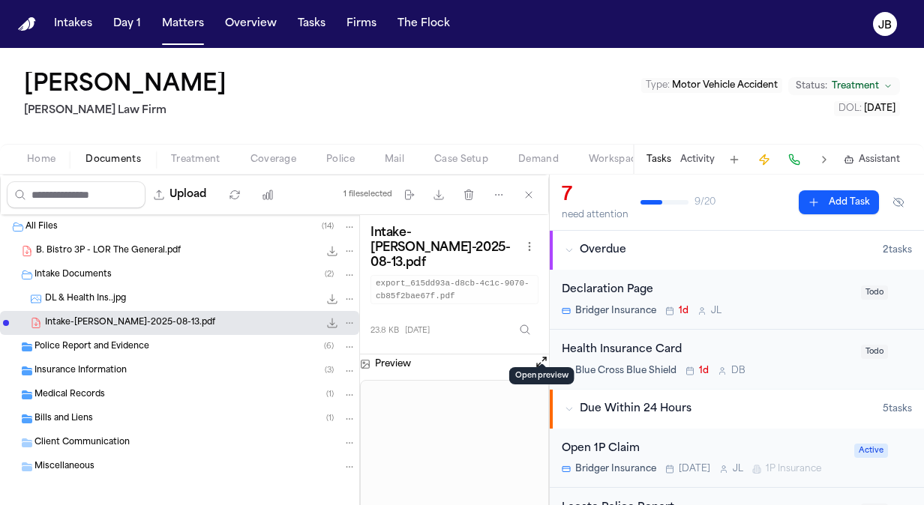
click at [538, 355] on button "Open preview" at bounding box center [541, 362] width 15 height 15
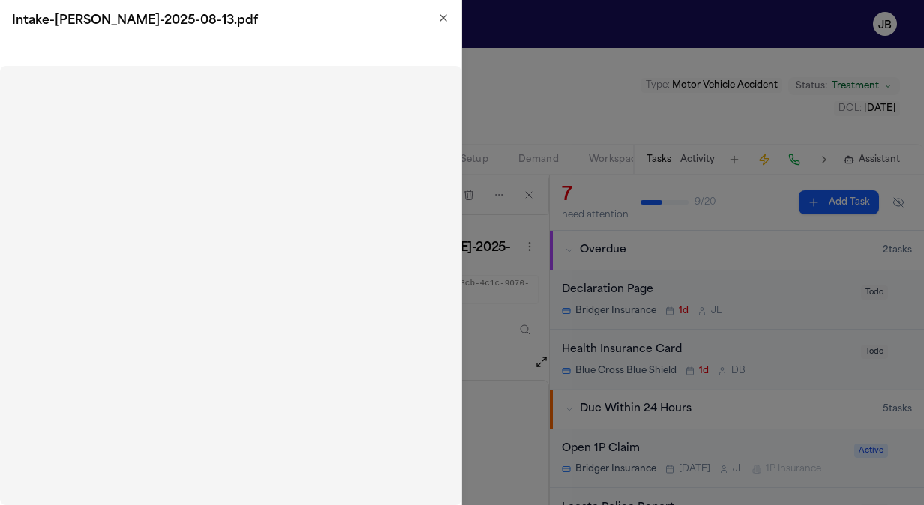
click at [444, 27] on h2 "Intake-Bryan Bristo-2025-08-13.pdf" at bounding box center [230, 21] width 437 height 18
click at [444, 17] on icon "button" at bounding box center [443, 18] width 6 height 6
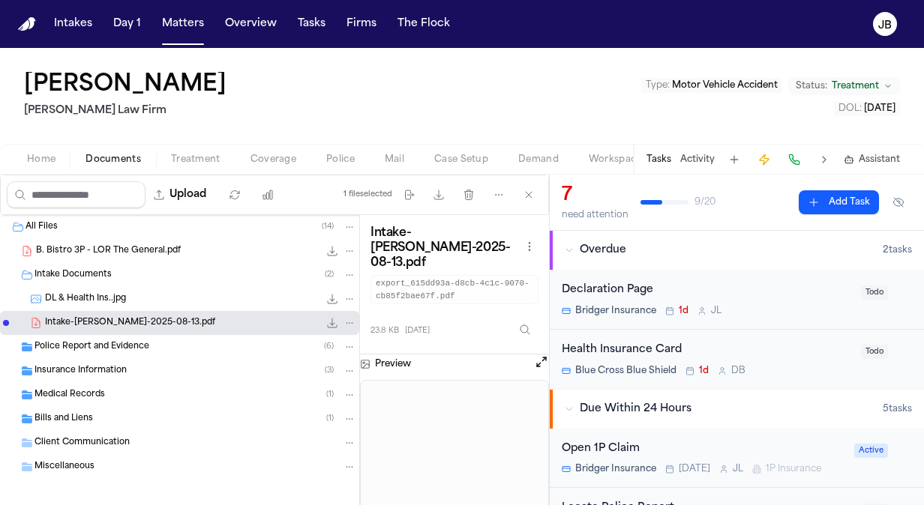
click at [481, 105] on div "Bryan Bristo Ruy Mireles Law Firm Type : Motor Vehicle Accident Status: Treatme…" at bounding box center [462, 96] width 924 height 96
click at [312, 20] on button "Tasks" at bounding box center [312, 23] width 40 height 27
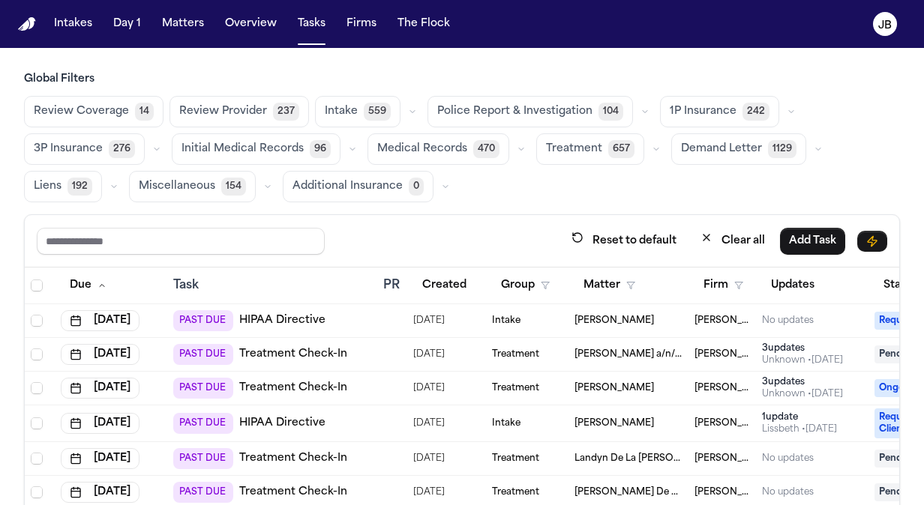
click at [564, 313] on td "Intake" at bounding box center [527, 321] width 82 height 34
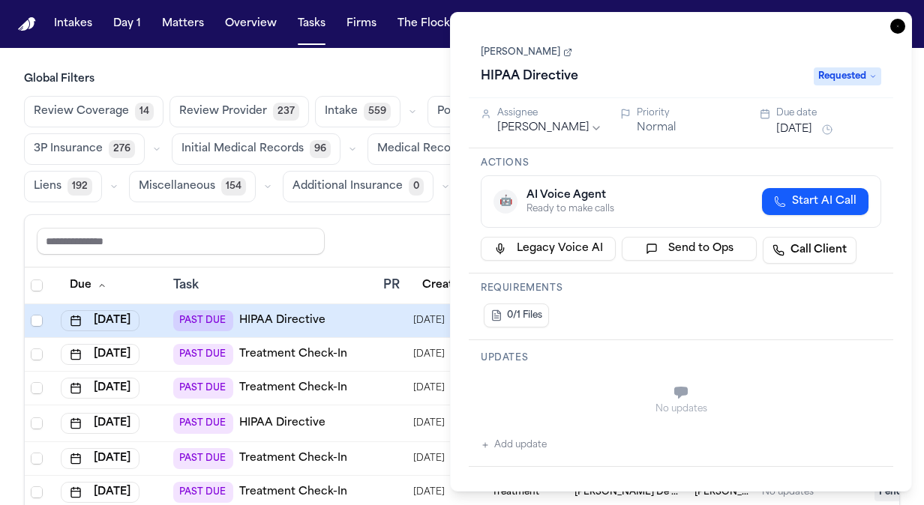
click at [534, 51] on link "[PERSON_NAME]" at bounding box center [526, 52] width 91 height 12
click at [894, 33] on icon "button" at bounding box center [897, 26] width 15 height 15
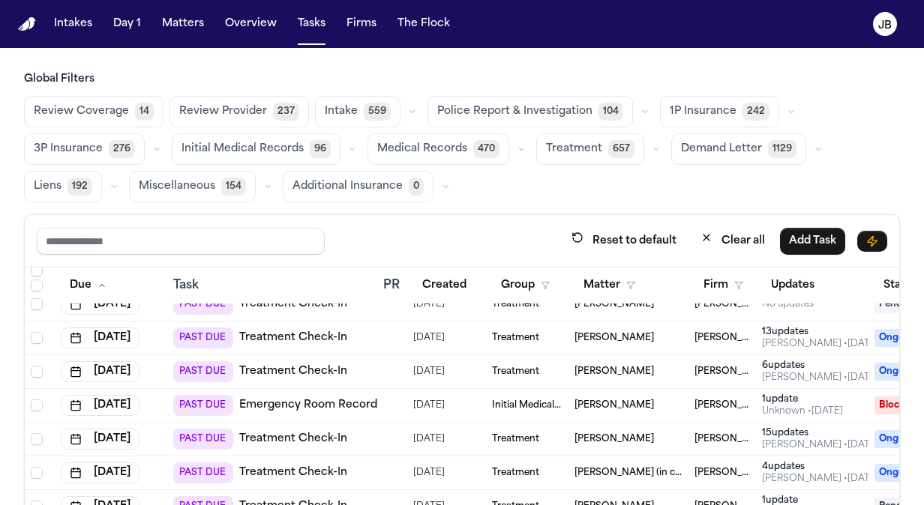
scroll to position [1045, 0]
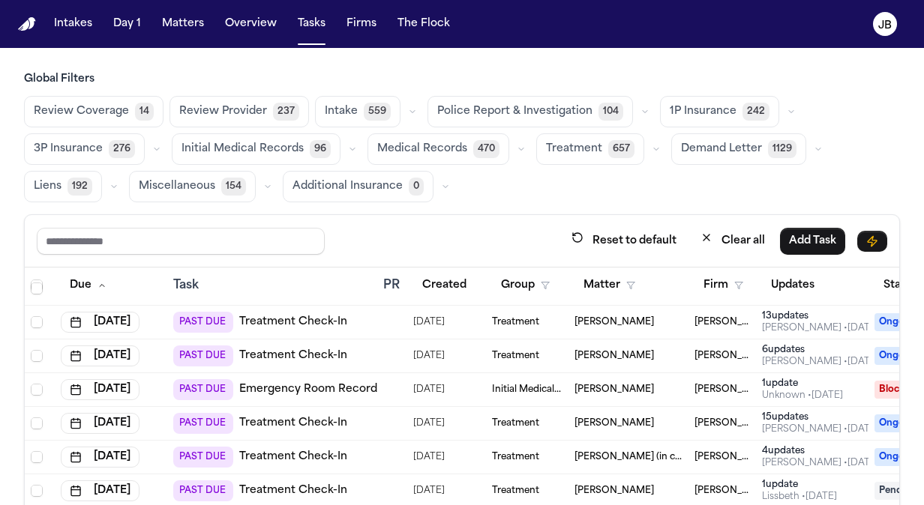
click at [648, 319] on div "[PERSON_NAME]" at bounding box center [628, 322] width 108 height 12
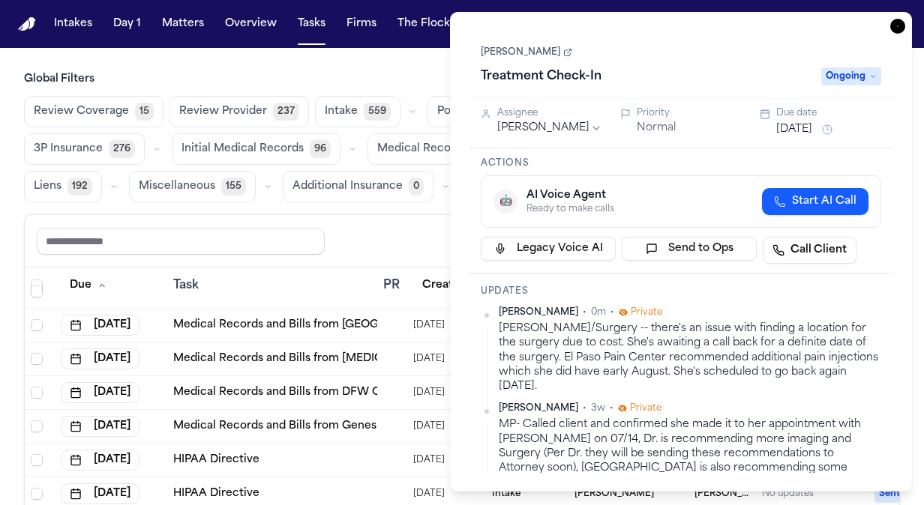
scroll to position [1048, 0]
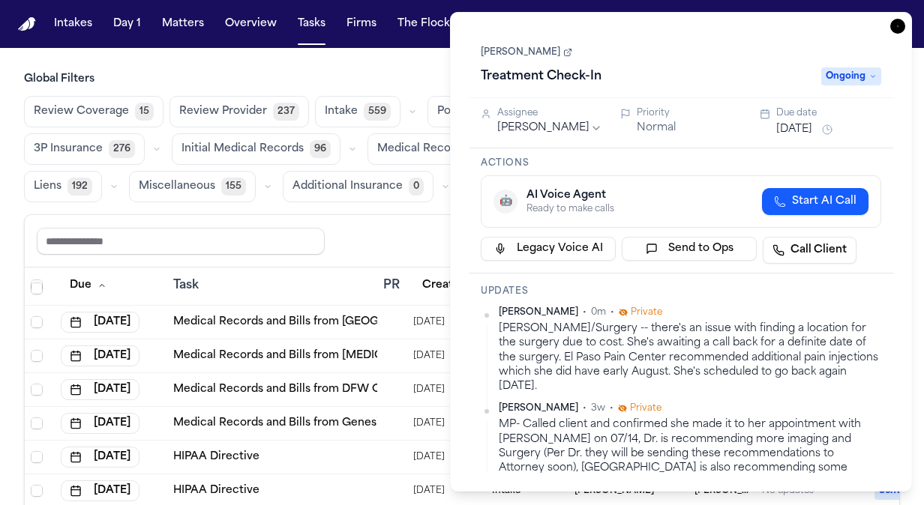
click at [793, 131] on button "Aug 12, 2025" at bounding box center [794, 129] width 36 height 15
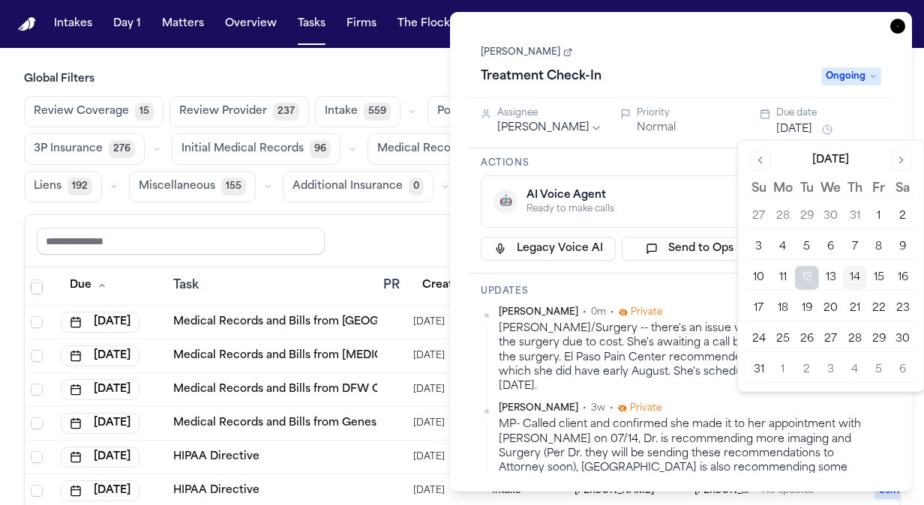
click at [858, 337] on button "28" at bounding box center [855, 340] width 24 height 24
click at [898, 26] on icon "button" at bounding box center [897, 25] width 1 height 1
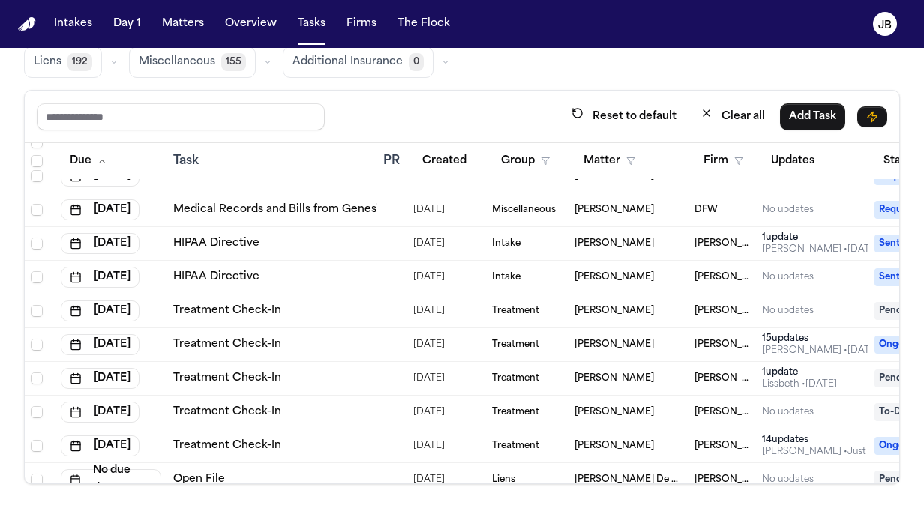
scroll to position [1093, 0]
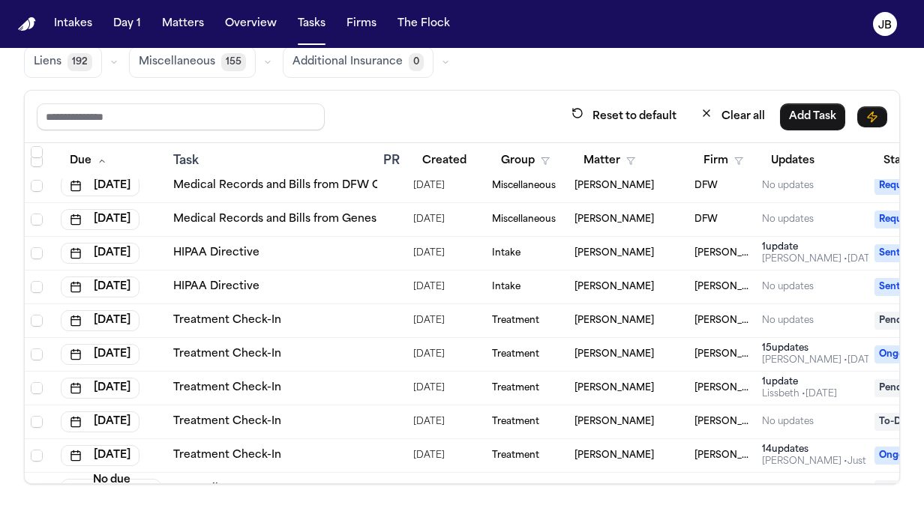
click at [316, 40] on nav "Intakes Day 1 Matters Overview Tasks Firms The Flock JB" at bounding box center [462, 24] width 924 height 48
click at [317, 26] on button "Tasks" at bounding box center [312, 23] width 40 height 27
click at [193, 21] on button "Matters" at bounding box center [183, 23] width 54 height 27
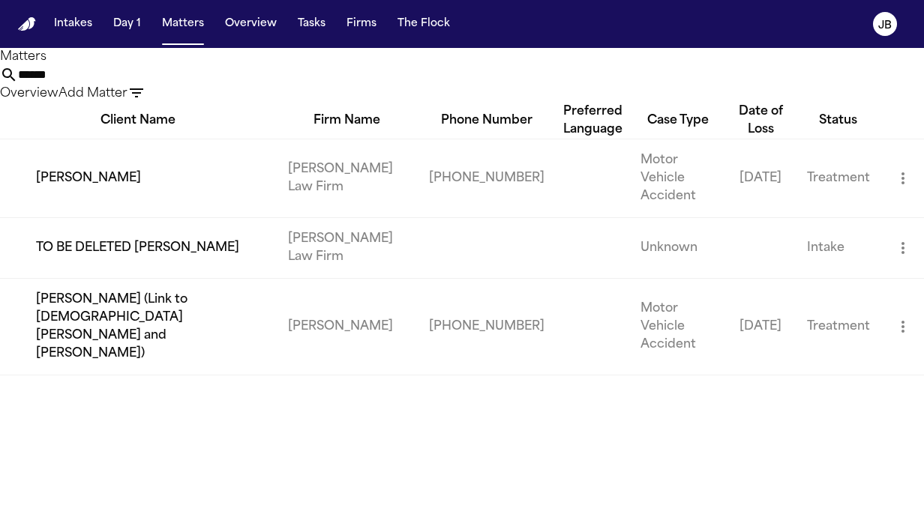
click at [331, 103] on div "****** Overview Add Matter" at bounding box center [462, 84] width 924 height 37
drag, startPoint x: 336, startPoint y: 99, endPoint x: 136, endPoint y: 97, distance: 199.5
click at [136, 97] on div "Matters ****** Overview Add Matter" at bounding box center [462, 75] width 924 height 55
click at [302, 23] on button "Tasks" at bounding box center [312, 23] width 40 height 27
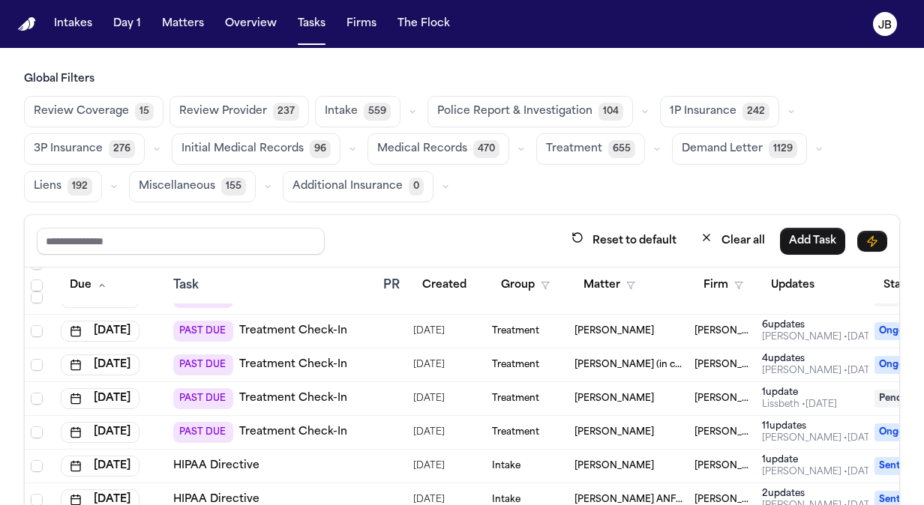
scroll to position [527, 0]
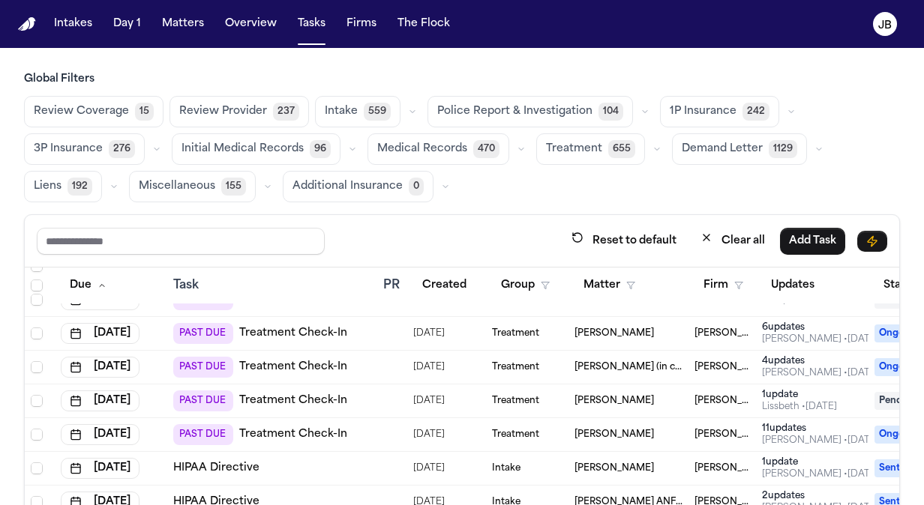
click at [658, 405] on td "[PERSON_NAME]" at bounding box center [628, 402] width 120 height 34
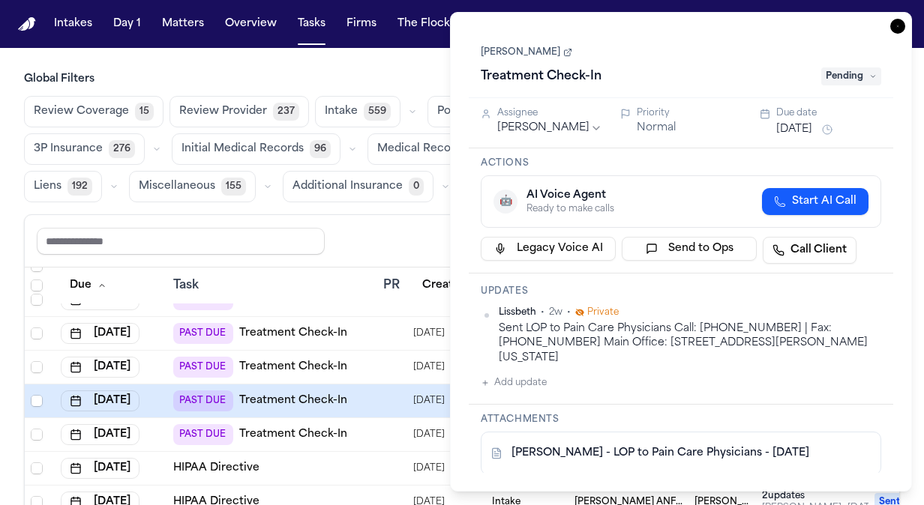
click at [528, 48] on link "[PERSON_NAME]" at bounding box center [526, 52] width 91 height 12
click at [822, 118] on div "Due date" at bounding box center [828, 113] width 105 height 12
click at [793, 132] on button "Aug 13, 2025" at bounding box center [794, 129] width 36 height 15
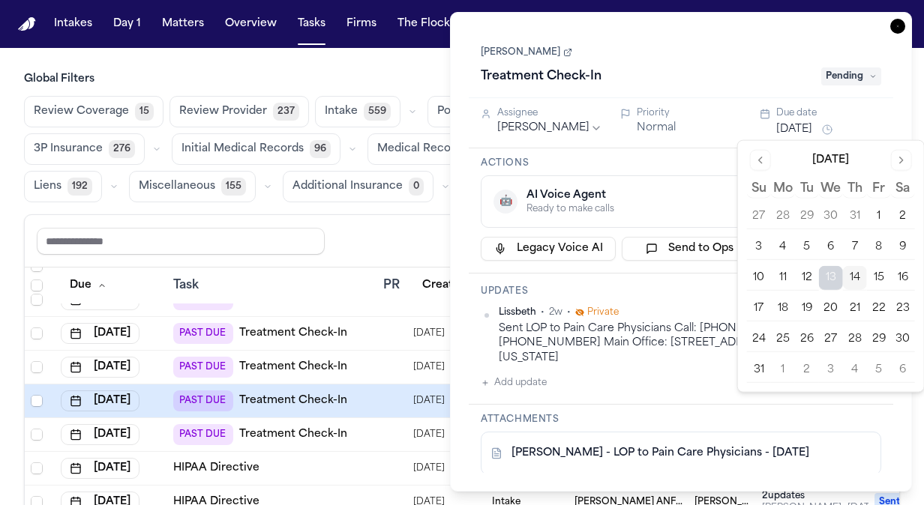
click at [879, 274] on button "15" at bounding box center [879, 278] width 24 height 24
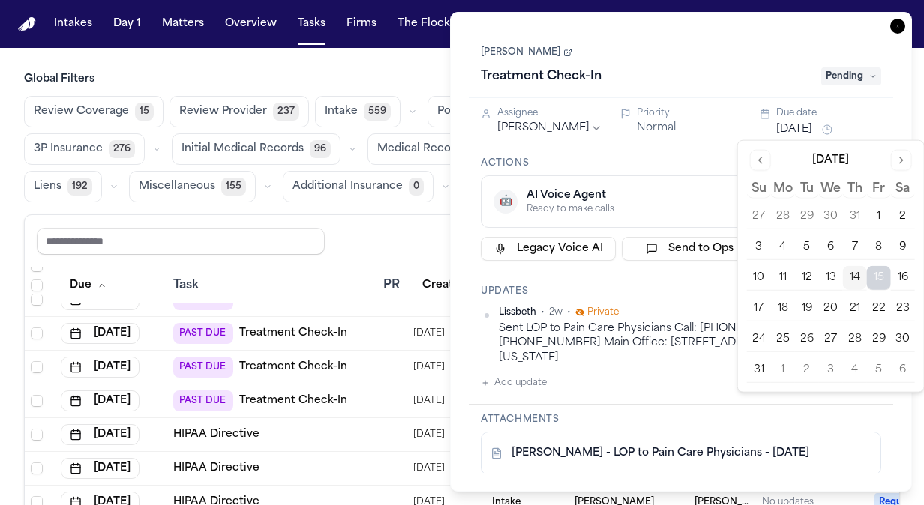
click at [900, 25] on icon "button" at bounding box center [897, 26] width 15 height 15
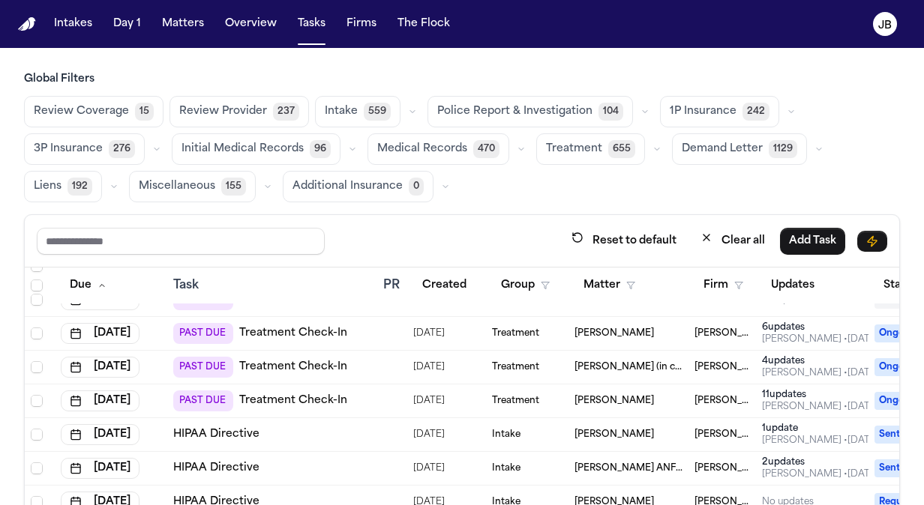
click at [559, 395] on div "Treatment" at bounding box center [527, 401] width 70 height 12
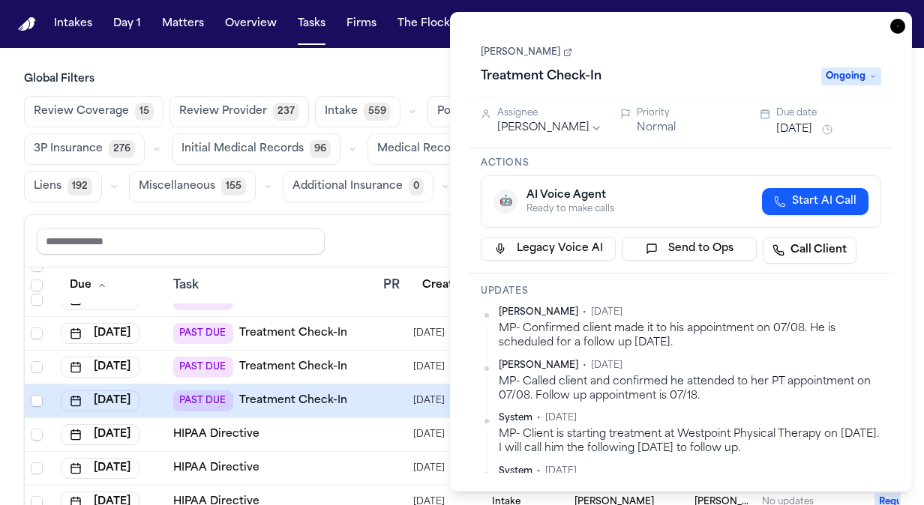
click at [505, 50] on link "[PERSON_NAME]" at bounding box center [526, 52] width 91 height 12
click at [135, 19] on button "Day 1" at bounding box center [127, 23] width 40 height 27
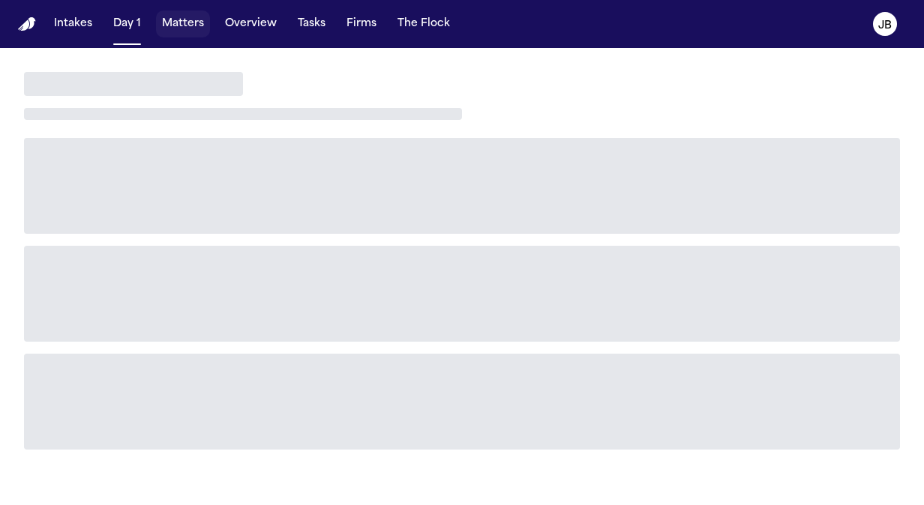
click at [170, 30] on button "Matters" at bounding box center [183, 23] width 54 height 27
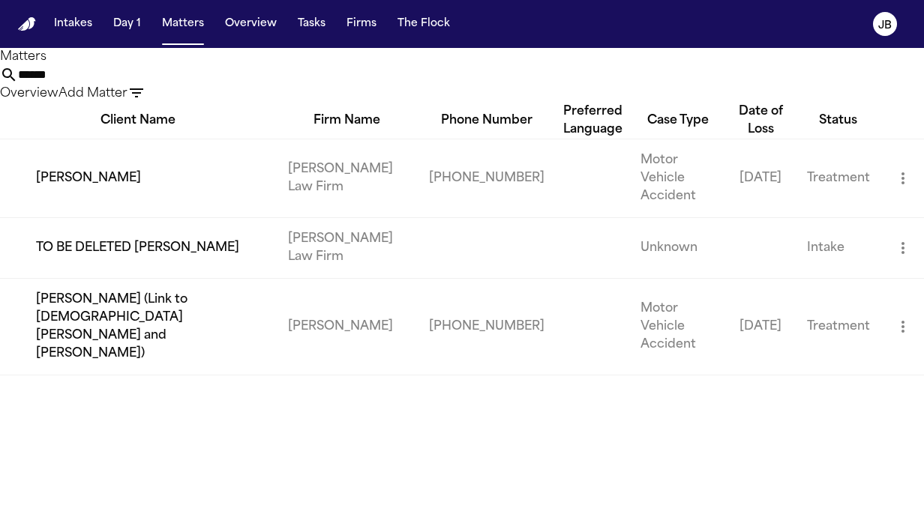
drag, startPoint x: 340, startPoint y: 94, endPoint x: 97, endPoint y: 105, distance: 243.9
click at [97, 103] on div "Matters ****** Overview Add Matter" at bounding box center [462, 75] width 924 height 55
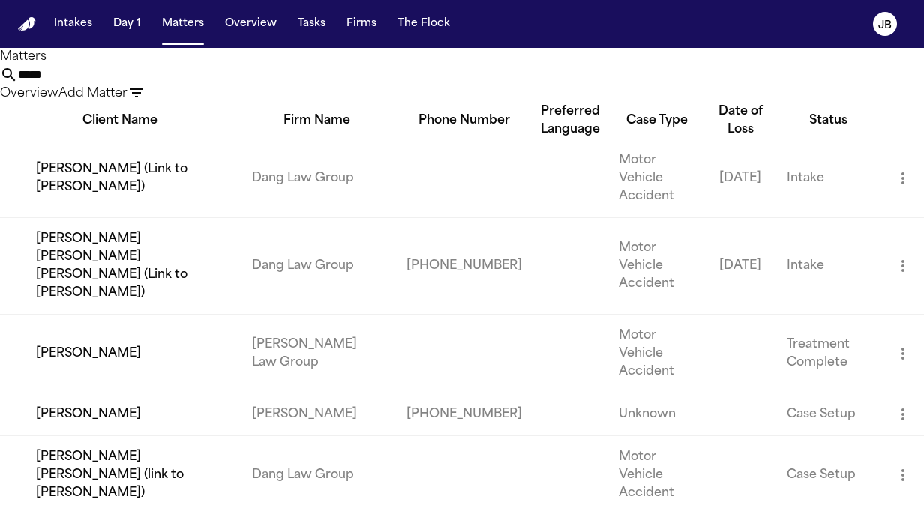
click at [146, 433] on td "[PERSON_NAME]" at bounding box center [120, 414] width 240 height 43
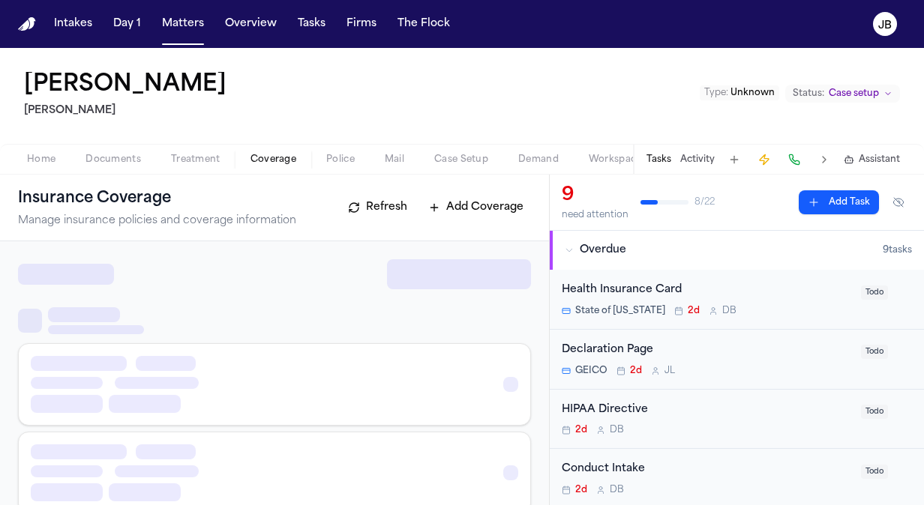
click at [277, 160] on span "Coverage" at bounding box center [273, 160] width 46 height 12
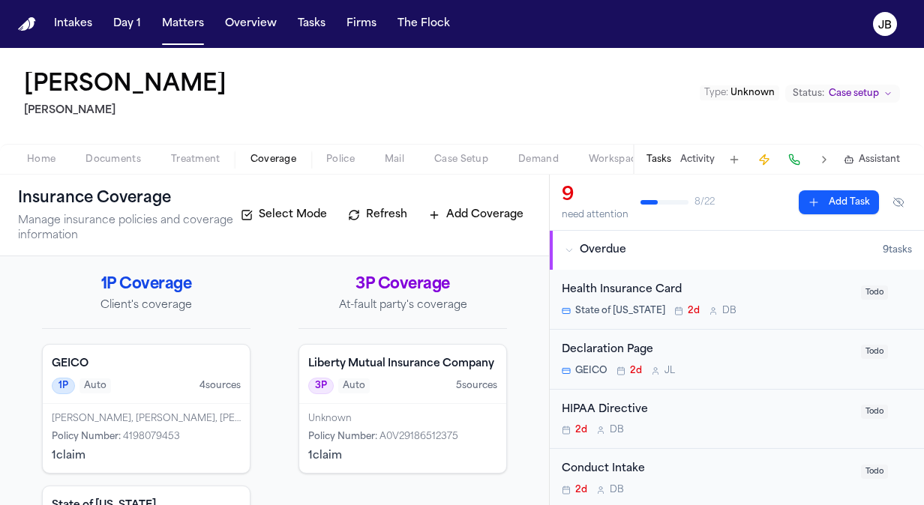
click at [692, 157] on button "Activity" at bounding box center [697, 160] width 34 height 12
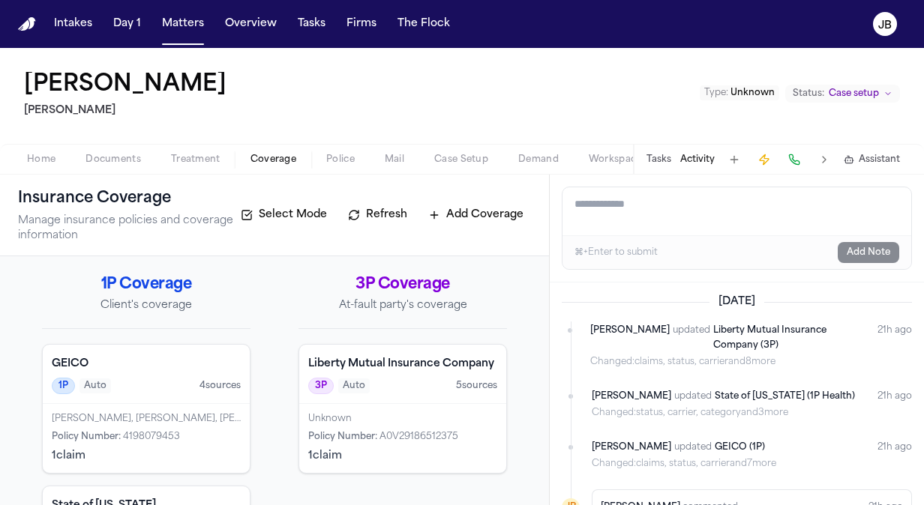
click at [408, 404] on div "Liberty Mutual Insurance Company 3P Auto 5 source s" at bounding box center [402, 374] width 207 height 59
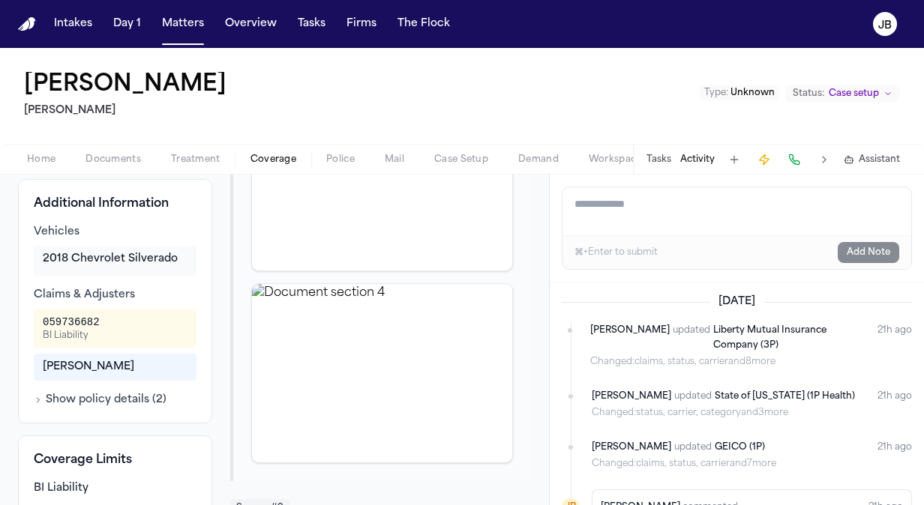
scroll to position [552, 0]
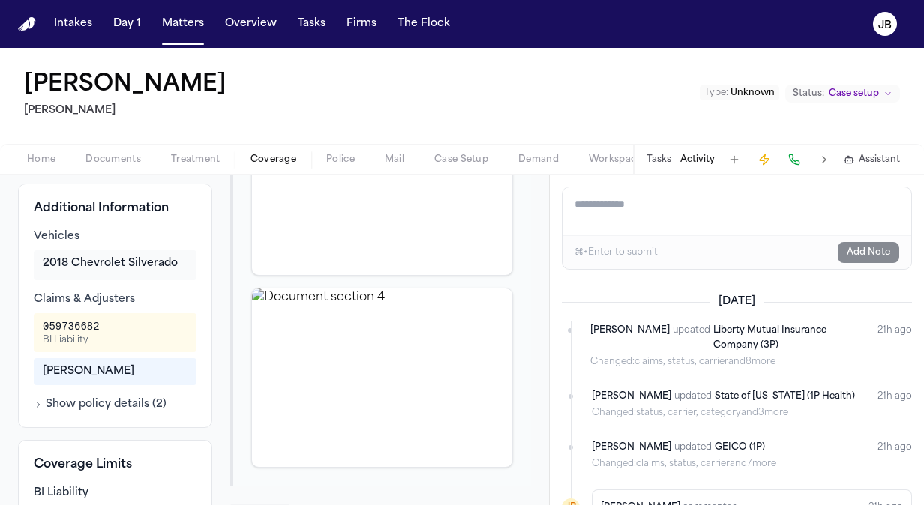
click at [673, 161] on div "Tasks Activity Assistant" at bounding box center [772, 159] width 279 height 29
click at [692, 160] on button "Activity" at bounding box center [697, 160] width 34 height 12
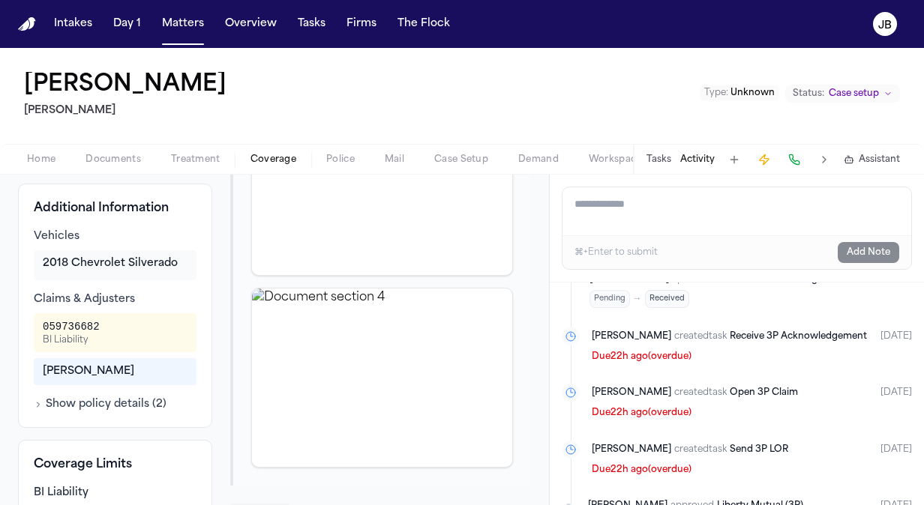
scroll to position [1183, 0]
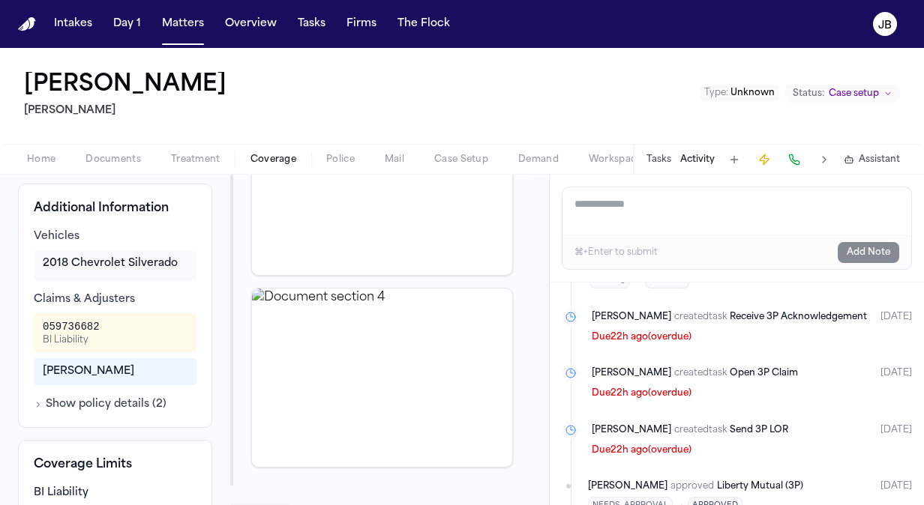
click at [706, 157] on button "Activity" at bounding box center [697, 160] width 34 height 12
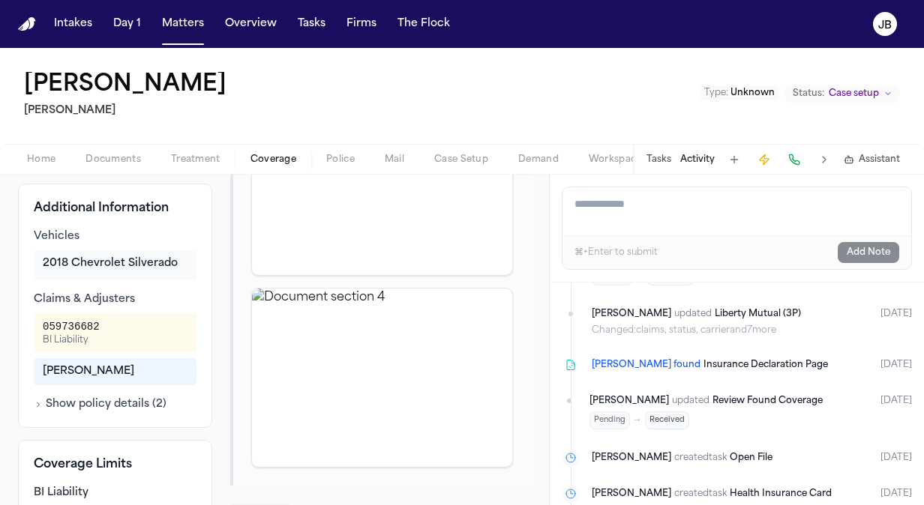
scroll to position [0, 0]
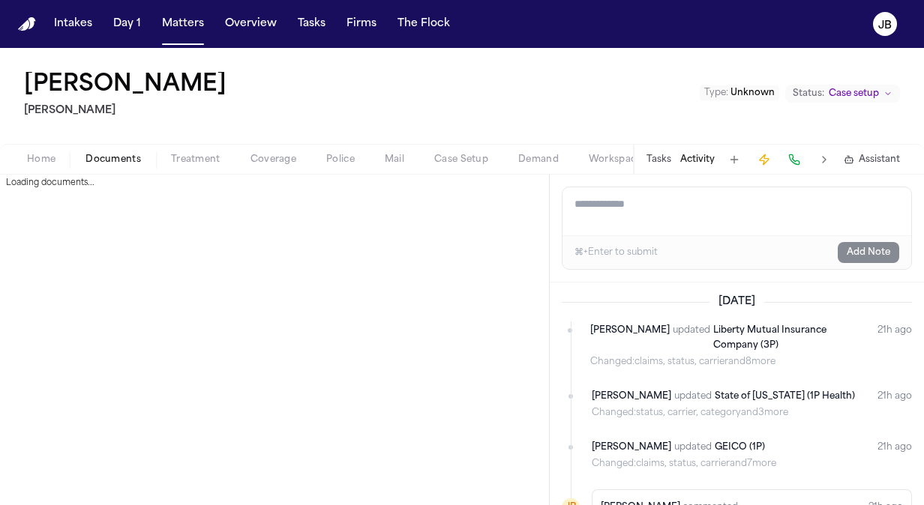
click at [84, 153] on button "Documents" at bounding box center [112, 160] width 85 height 18
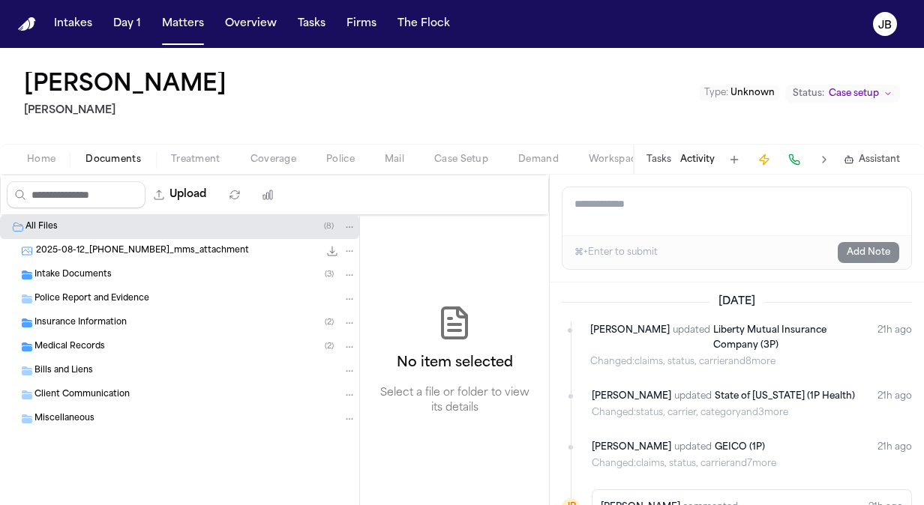
click at [60, 148] on div "Home Documents Treatment Coverage Police Mail Case Setup Demand Workspaces Arti…" at bounding box center [462, 159] width 924 height 30
click at [40, 157] on span "Home" at bounding box center [41, 160] width 28 height 12
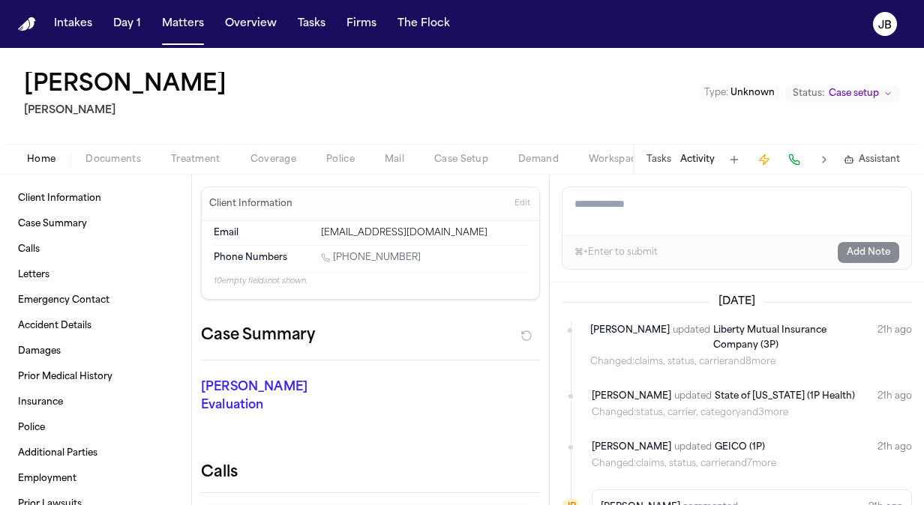
click at [196, 147] on div "Home Documents Treatment Coverage Police Mail Case Setup Demand Workspaces Arti…" at bounding box center [462, 159] width 924 height 30
click at [195, 148] on div "Home Documents Treatment Coverage Police Mail Case Setup Demand Workspaces Arti…" at bounding box center [462, 159] width 924 height 30
click at [691, 163] on button "Activity" at bounding box center [697, 160] width 34 height 12
click at [666, 160] on button "Tasks" at bounding box center [658, 160] width 25 height 12
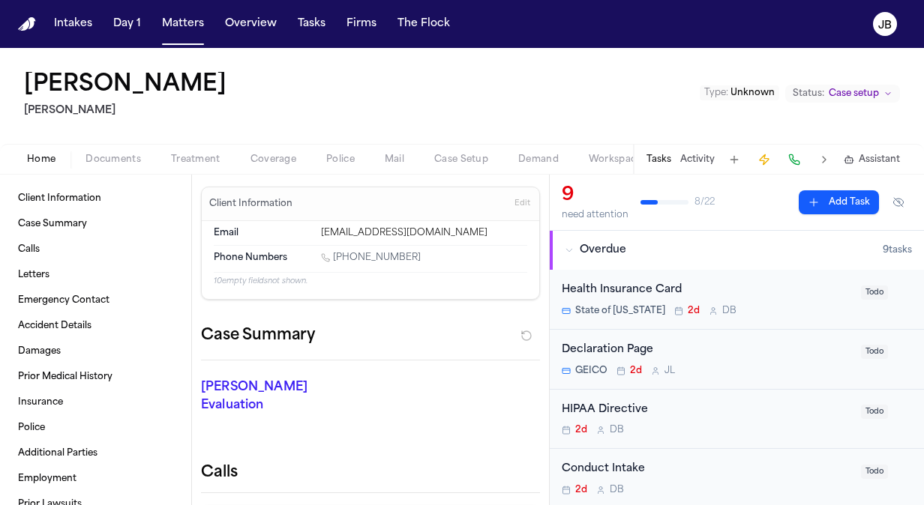
click at [694, 151] on div "Tasks Activity Assistant" at bounding box center [772, 159] width 279 height 29
click at [712, 160] on button "Activity" at bounding box center [697, 160] width 34 height 12
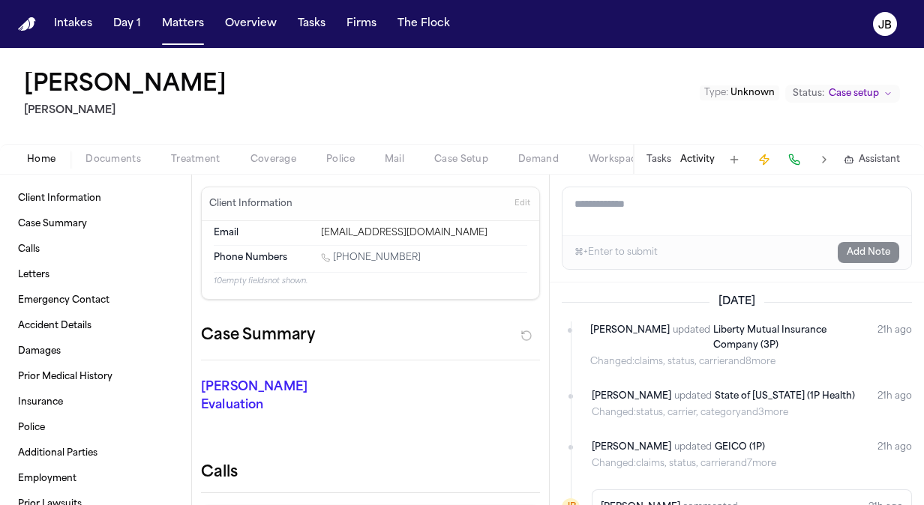
click at [597, 194] on textarea "Add a note to this matter" at bounding box center [736, 211] width 349 height 48
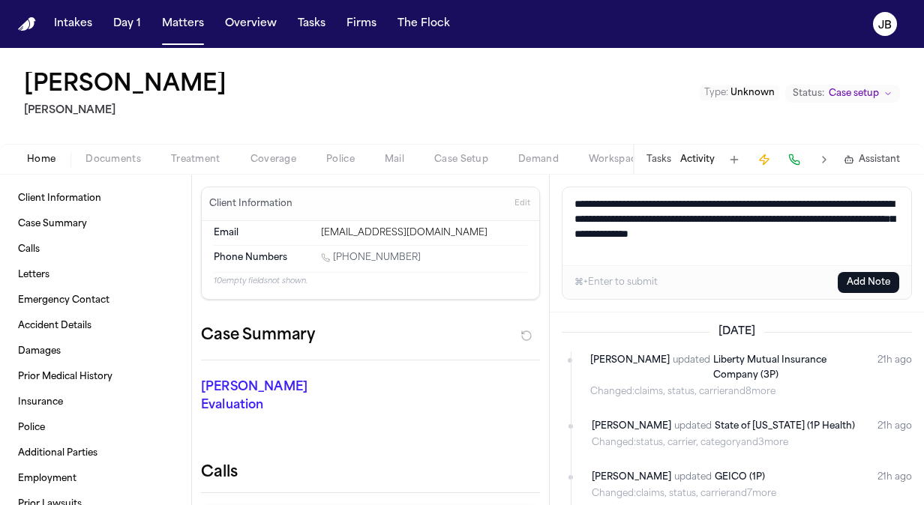
click at [875, 284] on button "Add Note" at bounding box center [868, 282] width 61 height 21
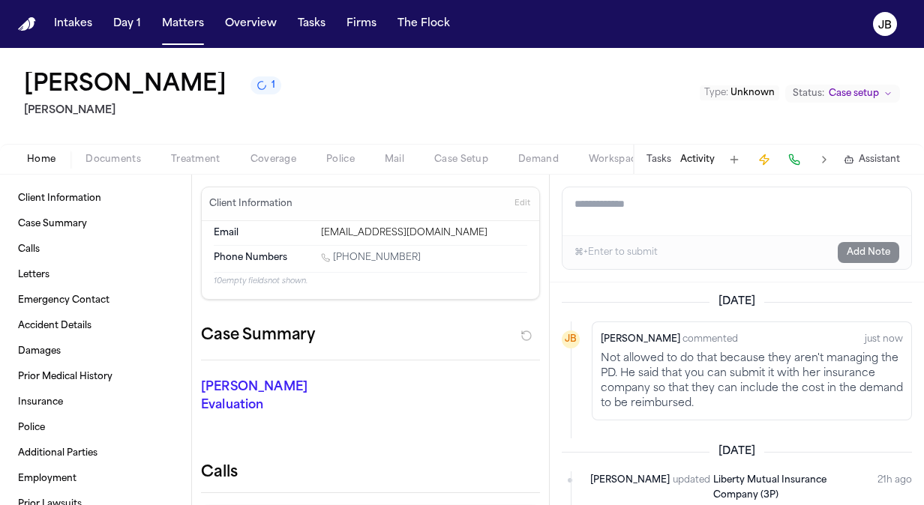
drag, startPoint x: 409, startPoint y: 251, endPoint x: 336, endPoint y: 255, distance: 72.8
click at [336, 255] on div "1 (512) 434-9989" at bounding box center [424, 259] width 206 height 14
copy link "(512) 434-9989"
click at [665, 347] on div "Jessica Barrett commented just now Not allowed to do that because they aren't m…" at bounding box center [752, 371] width 320 height 99
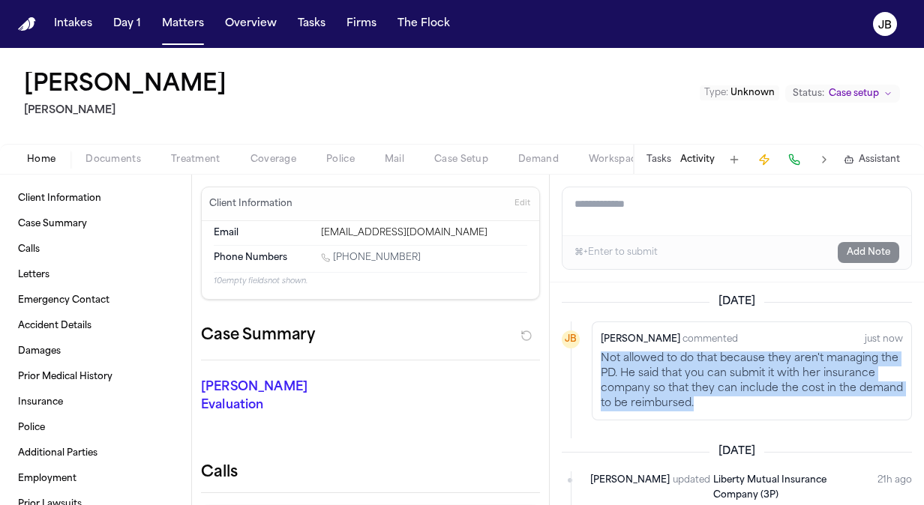
drag, startPoint x: 765, startPoint y: 401, endPoint x: 604, endPoint y: 352, distance: 167.7
click at [604, 352] on p "Not allowed to do that because they aren't managing the PD. He said that you ca…" at bounding box center [752, 382] width 302 height 60
copy p "Not allowed to do that because they aren't managing the PD. He said that you ca…"
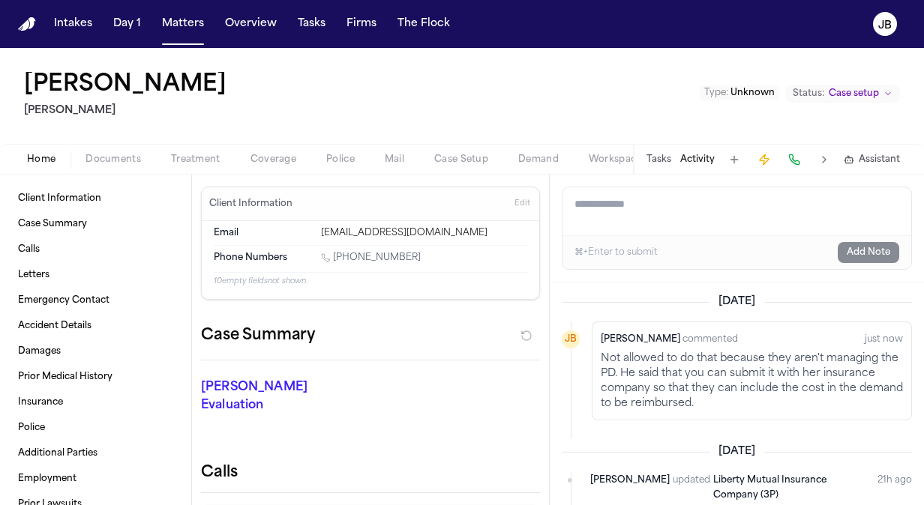
click at [642, 213] on textarea "Add a note to this matter" at bounding box center [736, 211] width 349 height 48
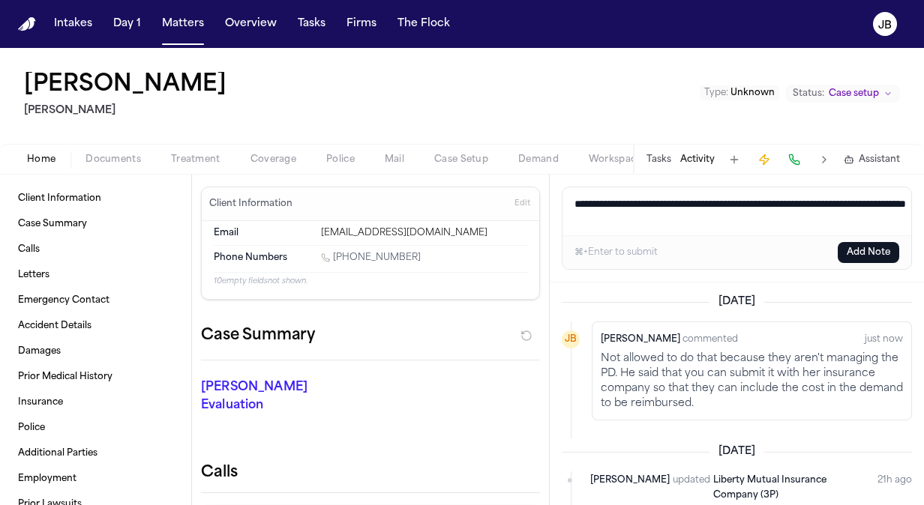
paste textarea "**********"
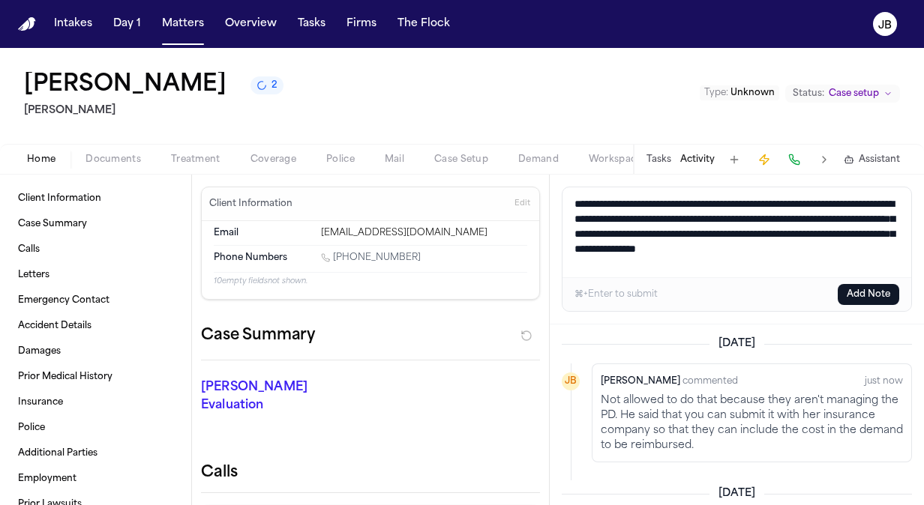
click at [591, 199] on textarea "**********" at bounding box center [736, 232] width 349 height 90
click at [607, 199] on textarea "**********" at bounding box center [736, 232] width 349 height 90
click at [670, 199] on textarea "**********" at bounding box center [736, 232] width 349 height 90
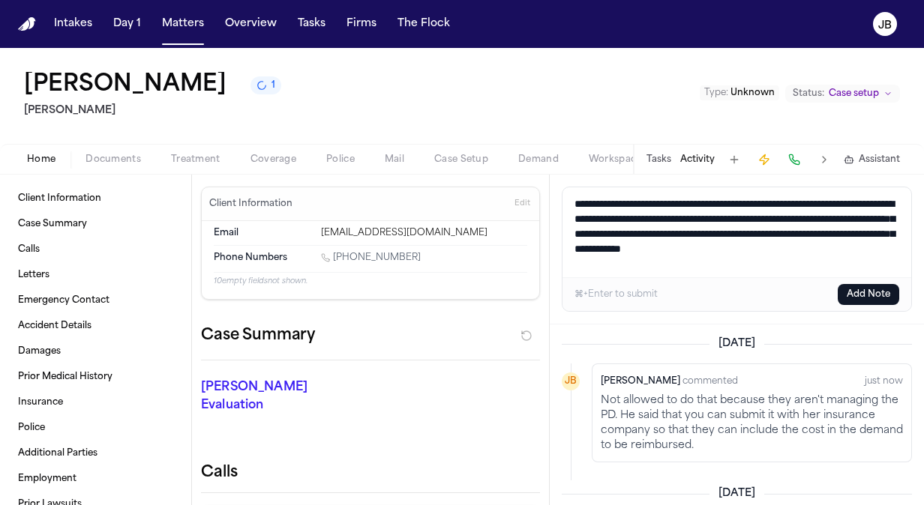
click at [733, 202] on textarea "**********" at bounding box center [736, 232] width 349 height 90
click at [714, 216] on textarea "**********" at bounding box center [736, 232] width 349 height 90
click at [724, 218] on textarea "**********" at bounding box center [736, 232] width 349 height 90
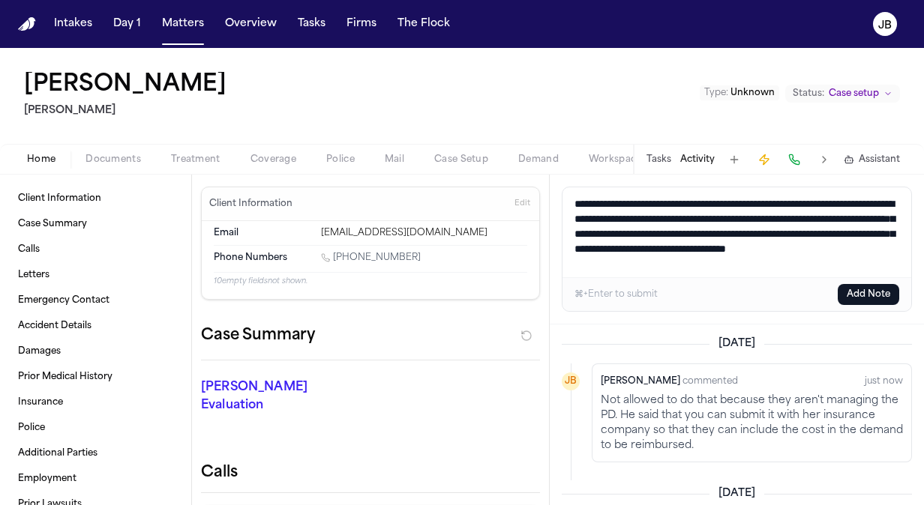
click at [619, 229] on textarea "**********" at bounding box center [736, 232] width 349 height 90
click at [655, 273] on textarea "**********" at bounding box center [736, 232] width 349 height 90
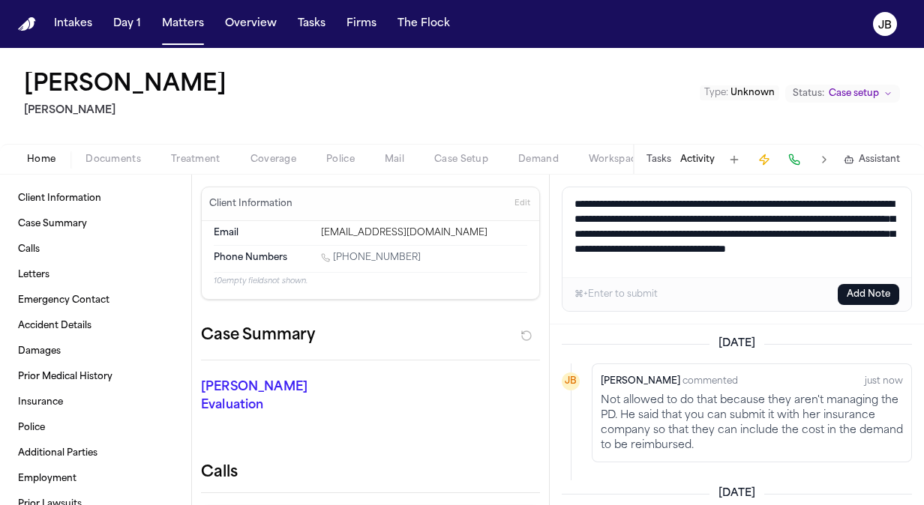
click at [856, 289] on button "Add Note" at bounding box center [868, 294] width 61 height 21
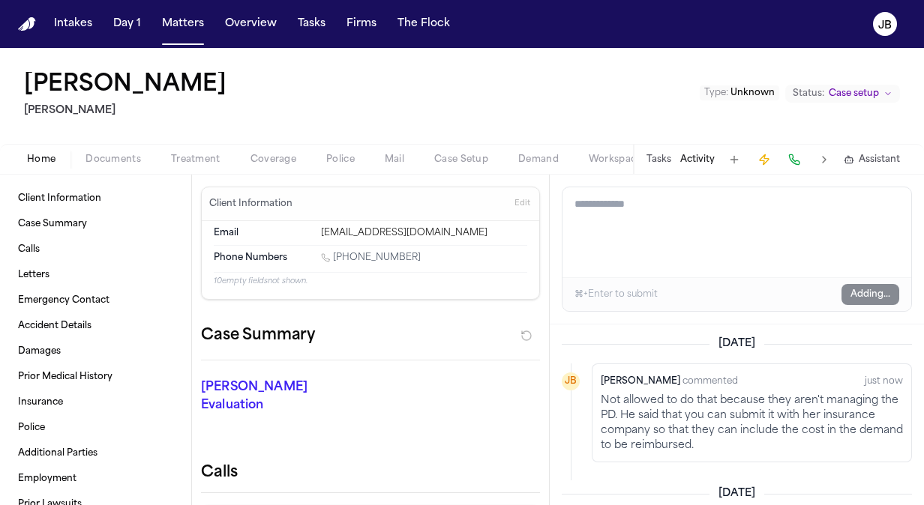
scroll to position [0, 0]
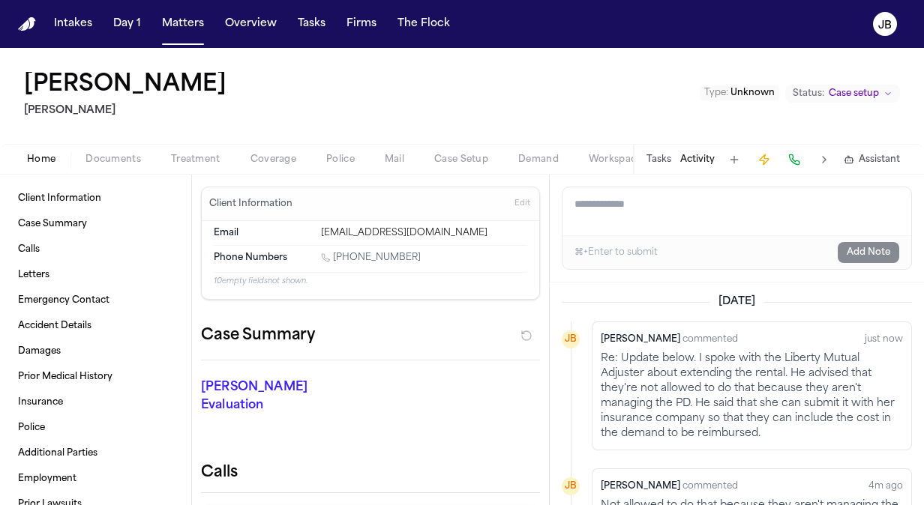
click at [226, 156] on button "Treatment" at bounding box center [195, 160] width 79 height 18
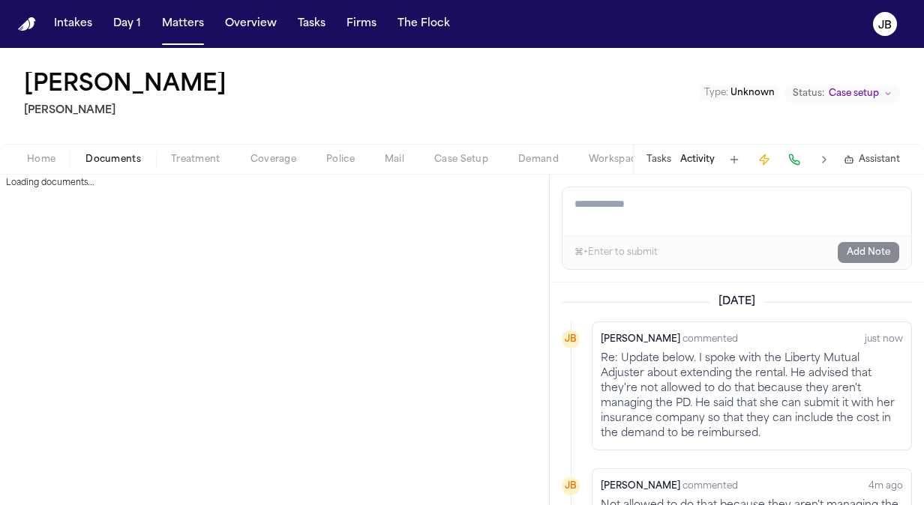
click at [112, 151] on button "Documents" at bounding box center [112, 160] width 85 height 18
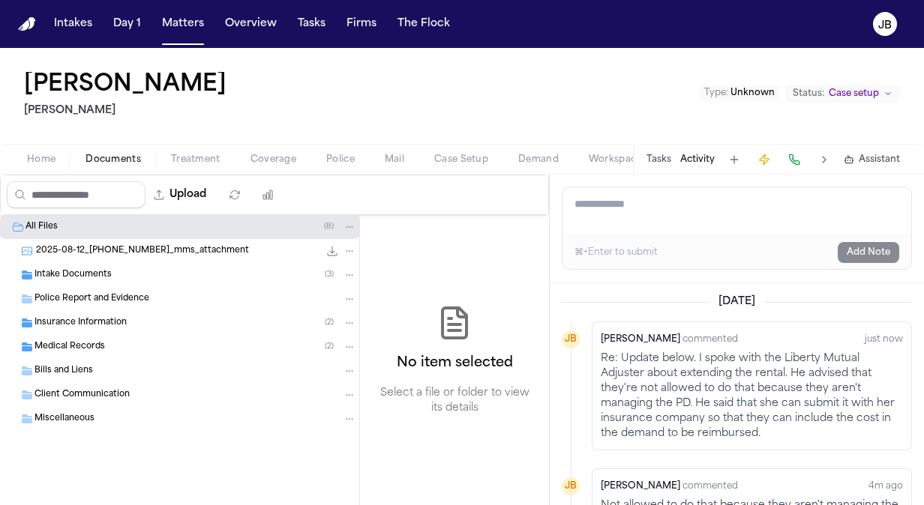
click at [102, 274] on span "Intake Documents" at bounding box center [72, 275] width 77 height 13
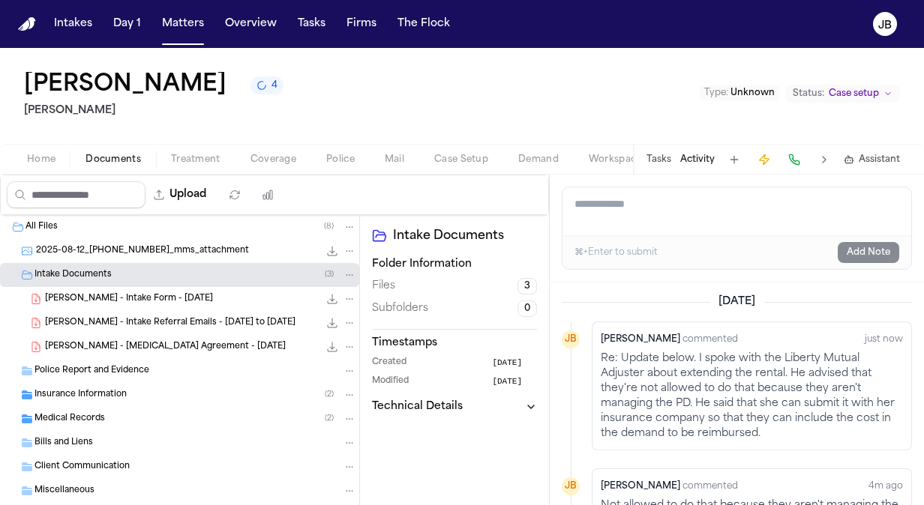
click at [84, 366] on span "Police Report and Evidence" at bounding box center [91, 371] width 115 height 13
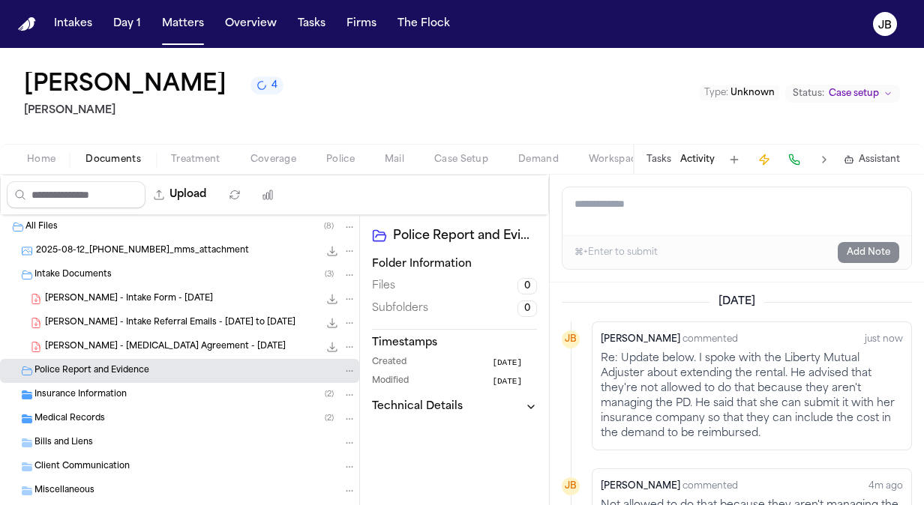
click at [75, 407] on div "Medical Records ( 2 )" at bounding box center [179, 419] width 359 height 24
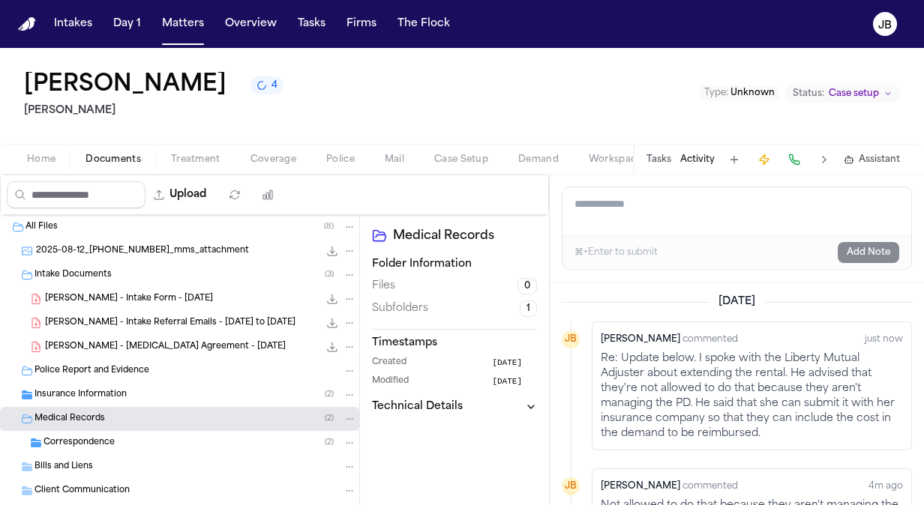
click at [72, 386] on div "Insurance Information ( 2 )" at bounding box center [179, 395] width 359 height 24
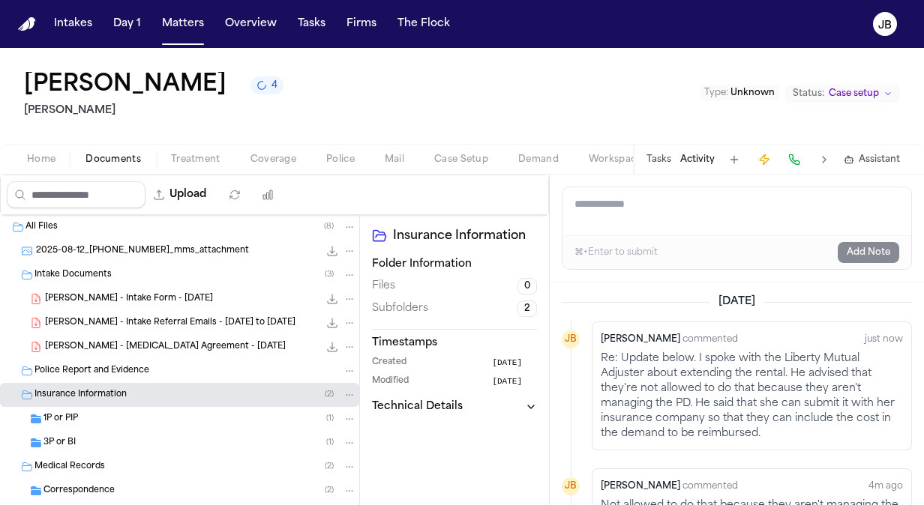
click at [82, 408] on div "1P or PIP ( 1 )" at bounding box center [179, 419] width 359 height 24
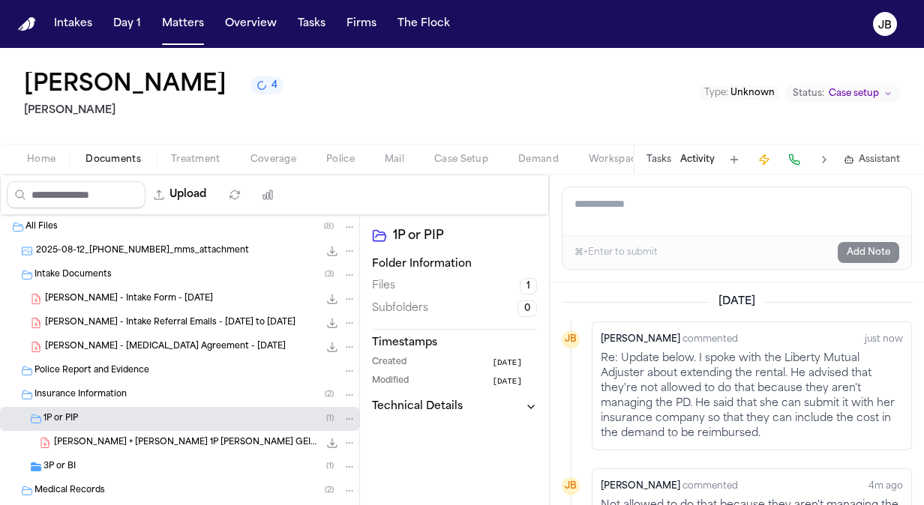
click at [79, 460] on div "3P or BI ( 1 )" at bounding box center [199, 466] width 313 height 13
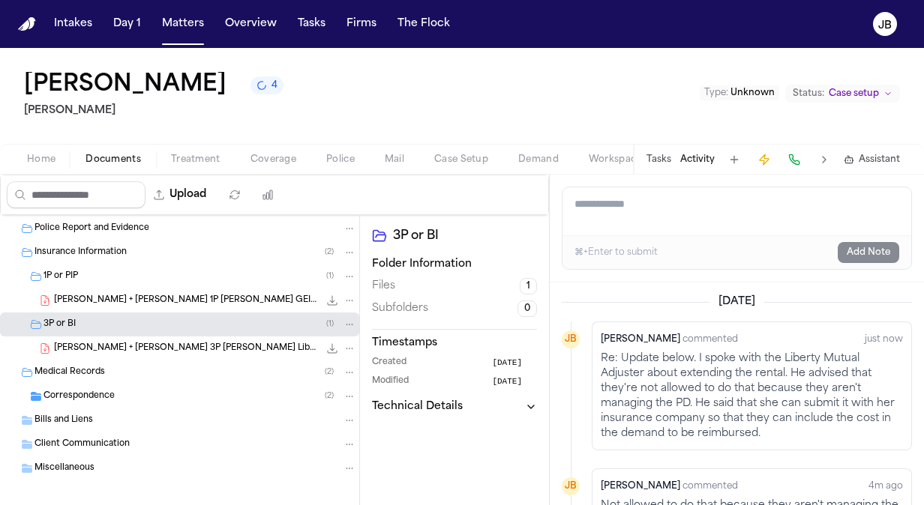
scroll to position [151, 0]
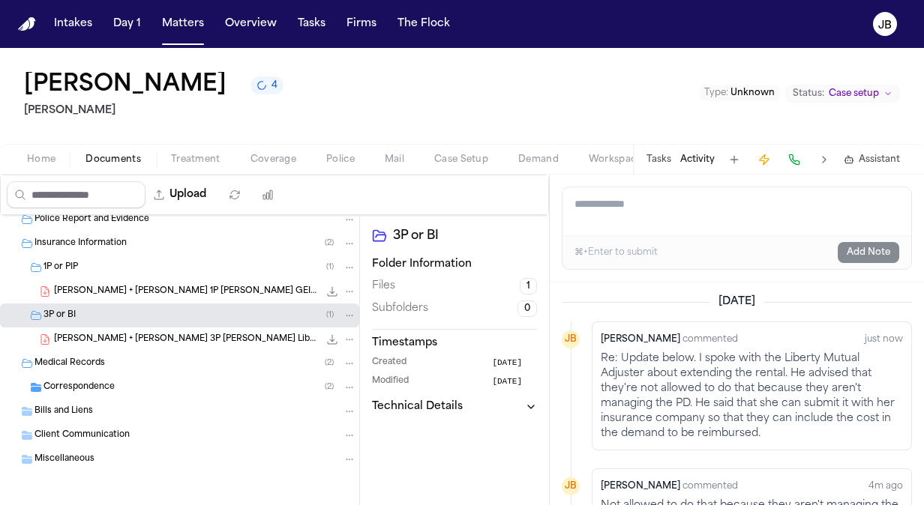
click at [91, 407] on span "Bills and Liens" at bounding box center [63, 412] width 58 height 13
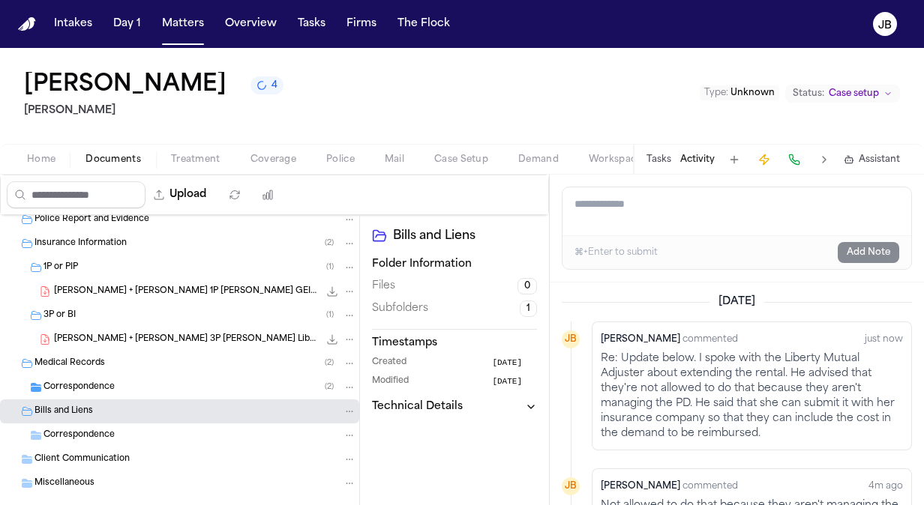
click at [102, 390] on span "Correspondence" at bounding box center [78, 388] width 71 height 13
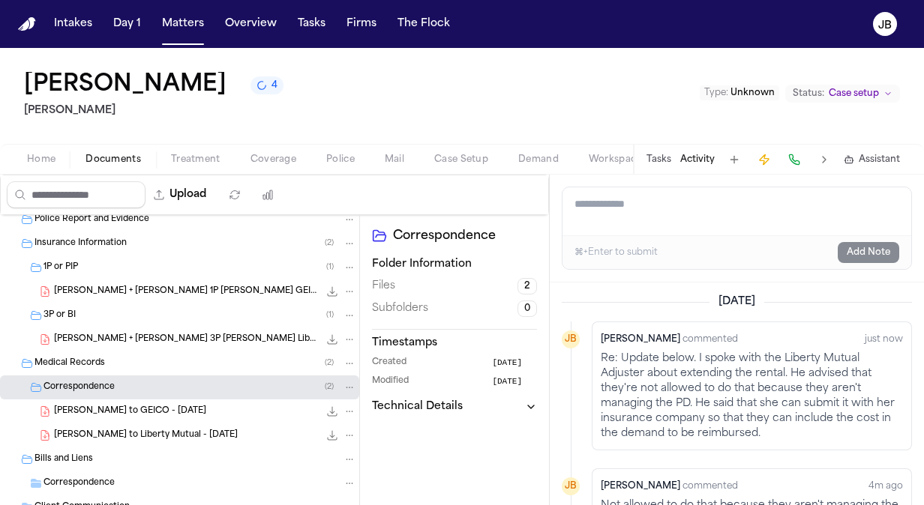
click at [90, 478] on span "Correspondence" at bounding box center [78, 484] width 71 height 13
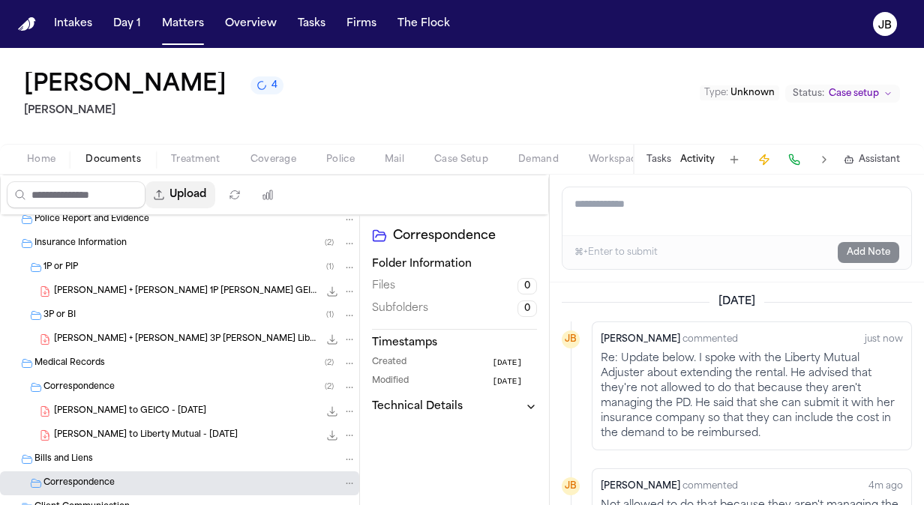
click at [194, 190] on button "Upload" at bounding box center [180, 194] width 70 height 27
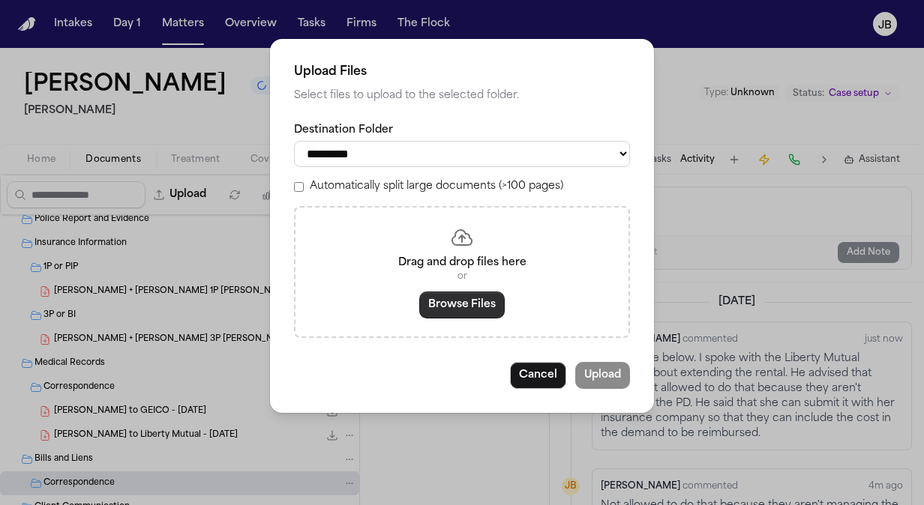
click at [462, 309] on button "Browse Files" at bounding box center [461, 305] width 85 height 27
click at [549, 372] on button "Cancel" at bounding box center [538, 375] width 56 height 27
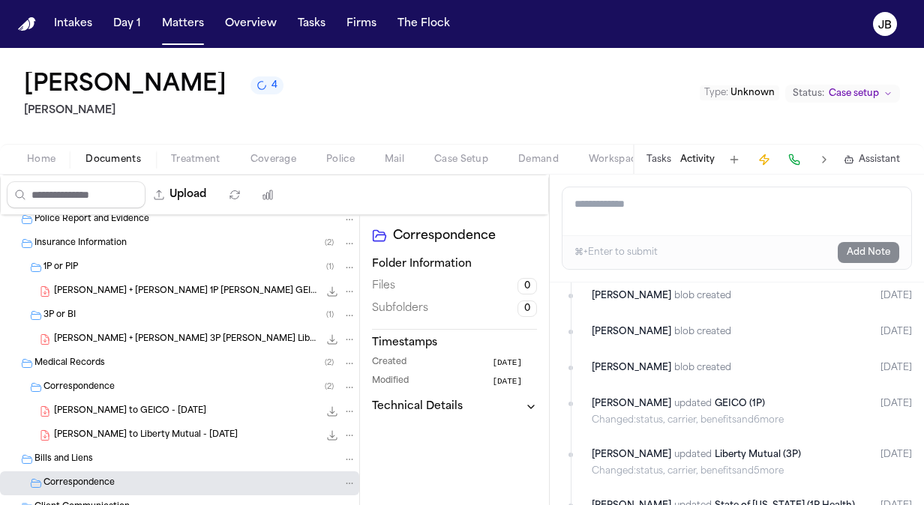
scroll to position [0, 0]
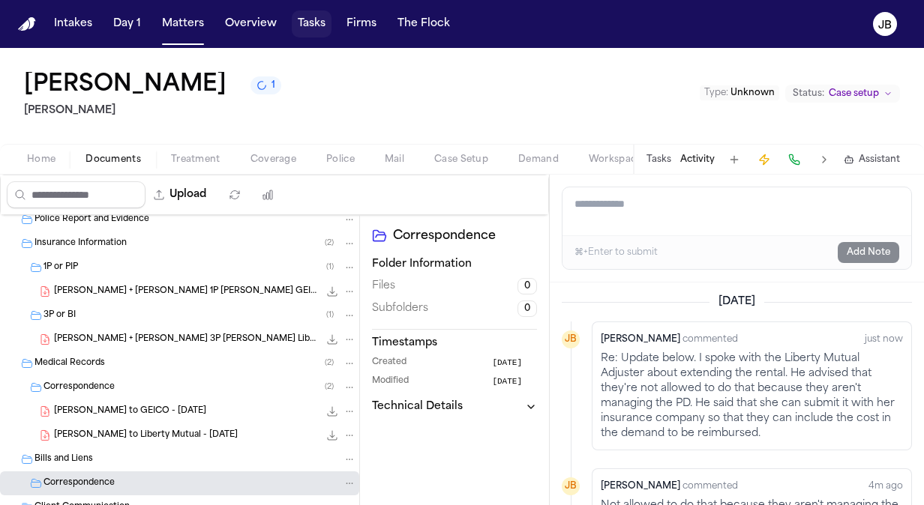
click at [307, 19] on button "Tasks" at bounding box center [312, 23] width 40 height 27
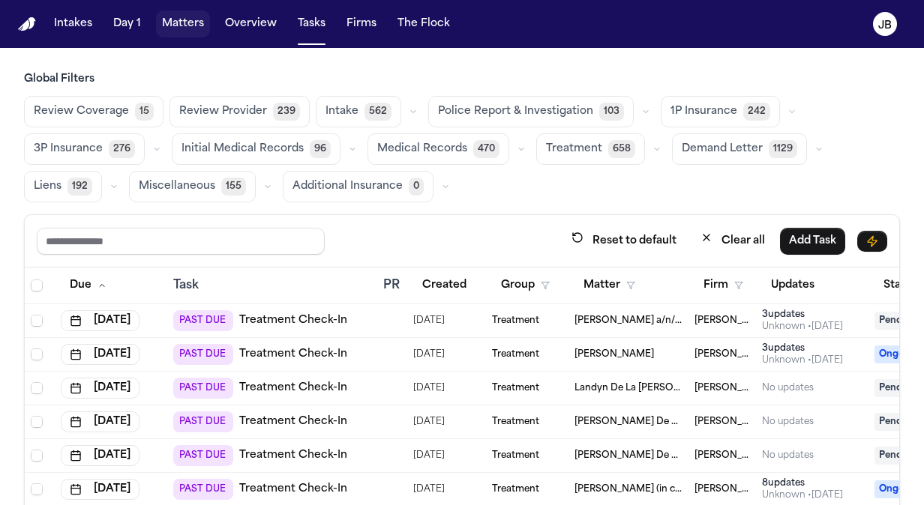
click at [161, 24] on button "Matters" at bounding box center [183, 23] width 54 height 27
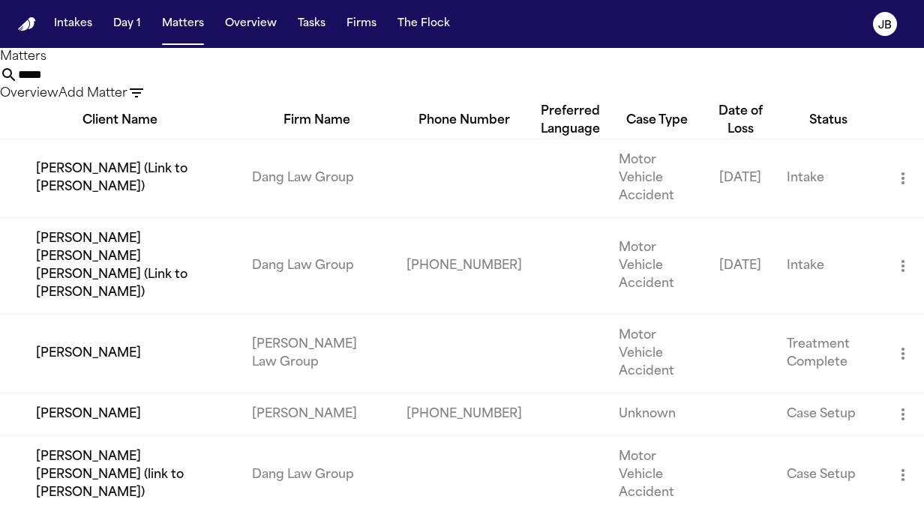
drag, startPoint x: 325, startPoint y: 97, endPoint x: 187, endPoint y: 96, distance: 138.7
click at [187, 96] on div "Matters ***** Overview Add Matter" at bounding box center [462, 75] width 924 height 55
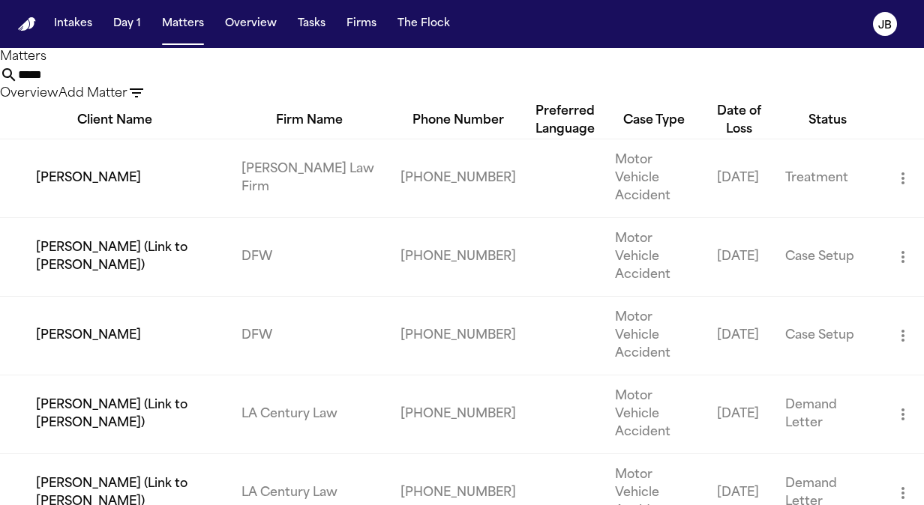
click at [153, 216] on td "[PERSON_NAME]" at bounding box center [114, 178] width 229 height 79
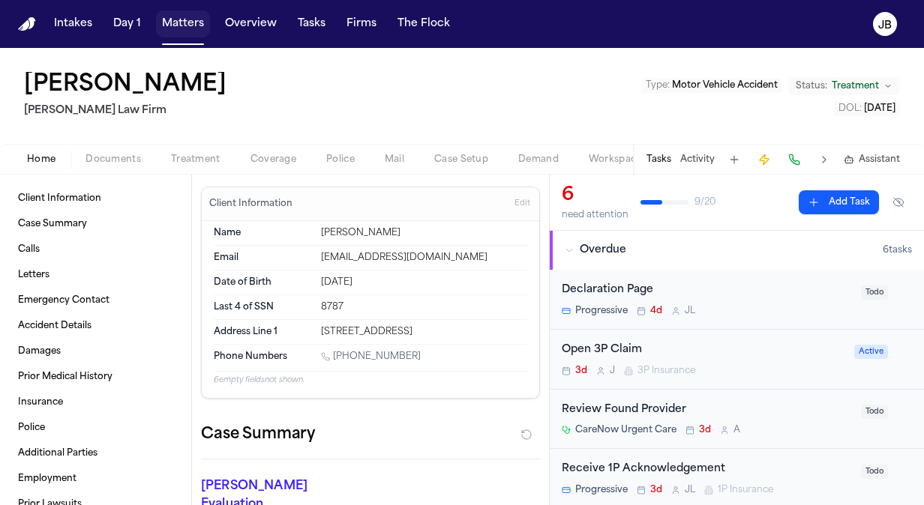
click at [166, 12] on button "Matters" at bounding box center [183, 23] width 54 height 27
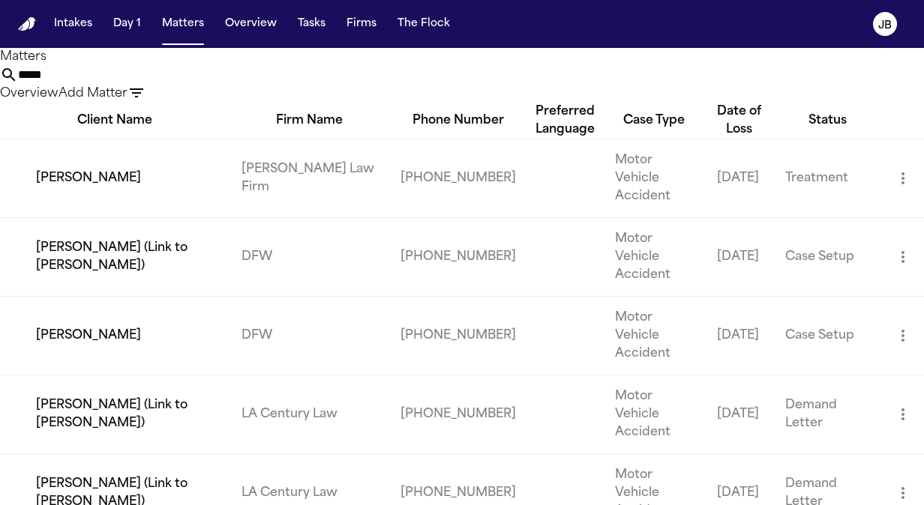
drag, startPoint x: 364, startPoint y: 81, endPoint x: 160, endPoint y: 93, distance: 204.3
click at [160, 93] on div "Matters ***** Overview Add Matter" at bounding box center [462, 75] width 924 height 55
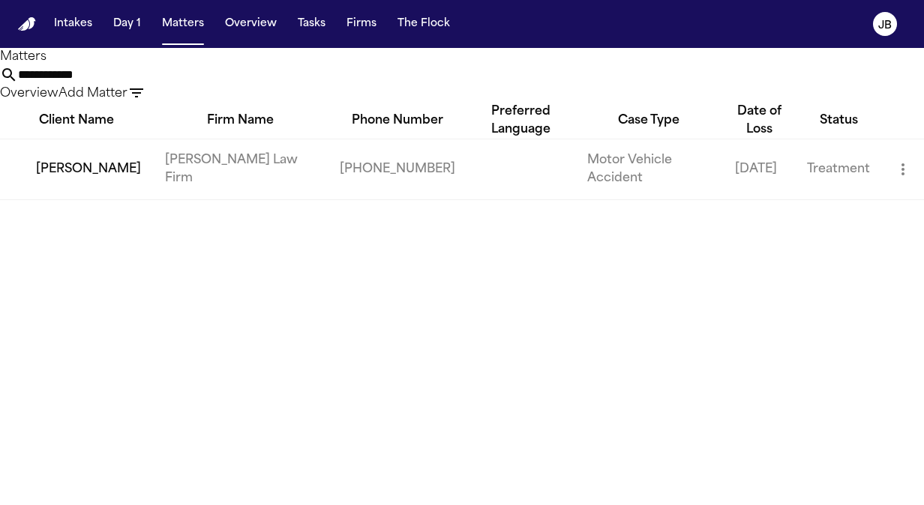
click at [28, 199] on td "[PERSON_NAME]" at bounding box center [76, 169] width 153 height 61
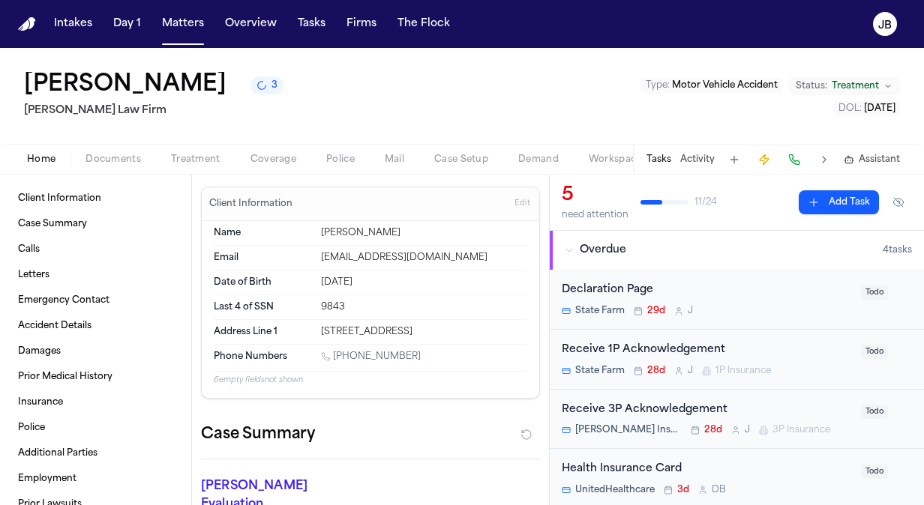
click at [696, 151] on div "Tasks Activity Assistant" at bounding box center [772, 159] width 279 height 29
click at [698, 160] on button "Activity" at bounding box center [697, 160] width 34 height 12
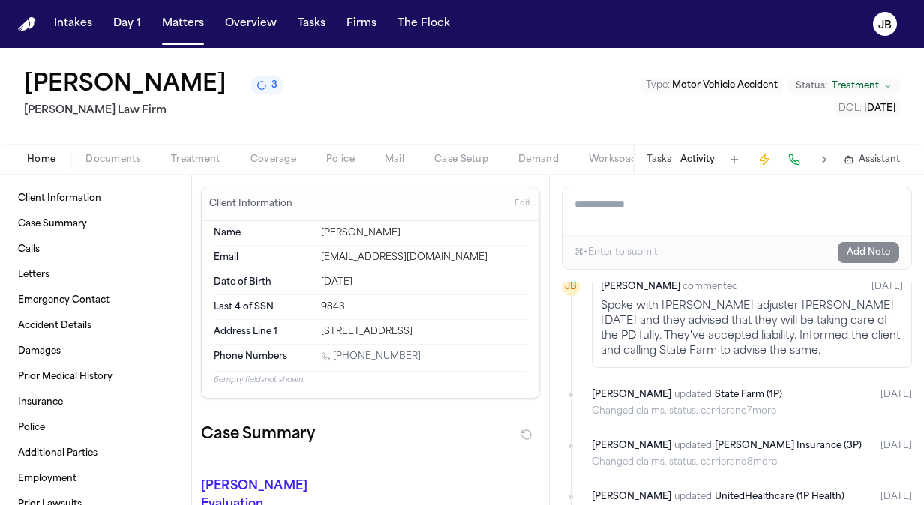
scroll to position [334, 0]
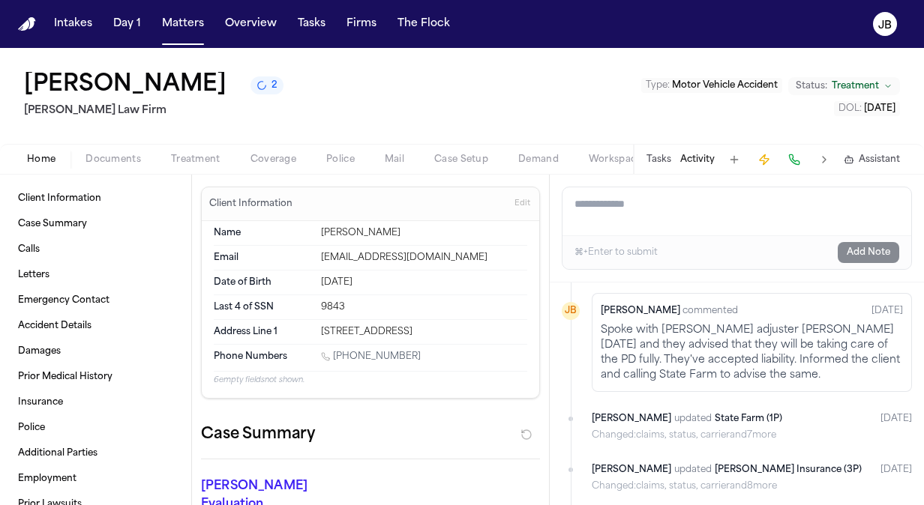
click at [120, 147] on div "Home Documents Treatment Coverage Police Mail Case Setup Demand Workspaces Arti…" at bounding box center [462, 159] width 924 height 30
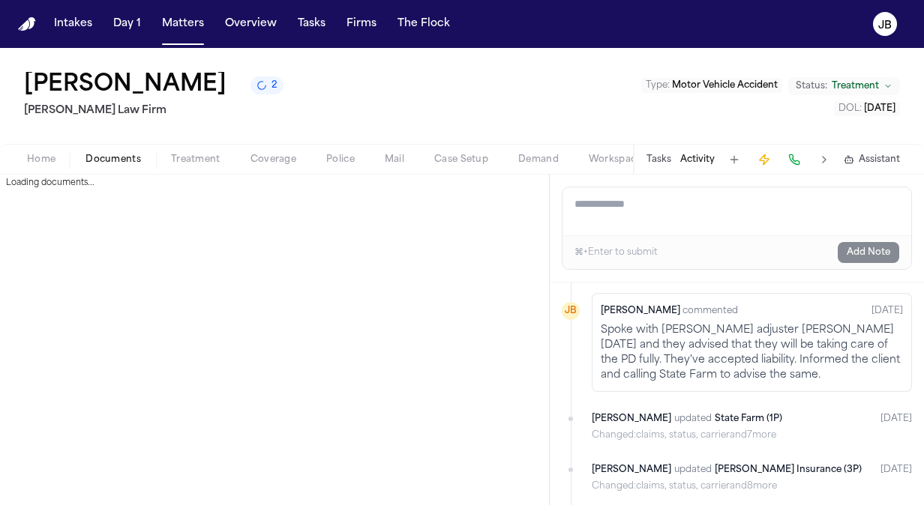
click at [118, 159] on span "Documents" at bounding box center [112, 160] width 55 height 12
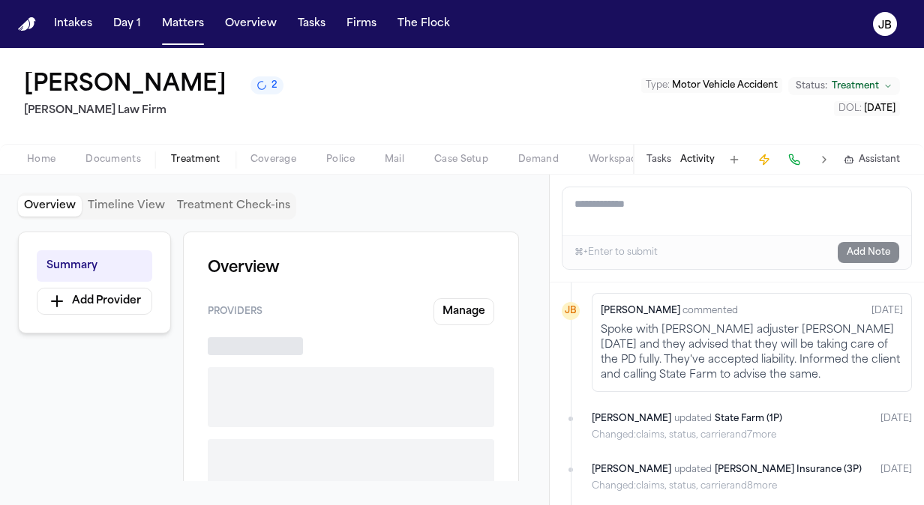
click at [192, 154] on span "Treatment" at bounding box center [195, 160] width 49 height 12
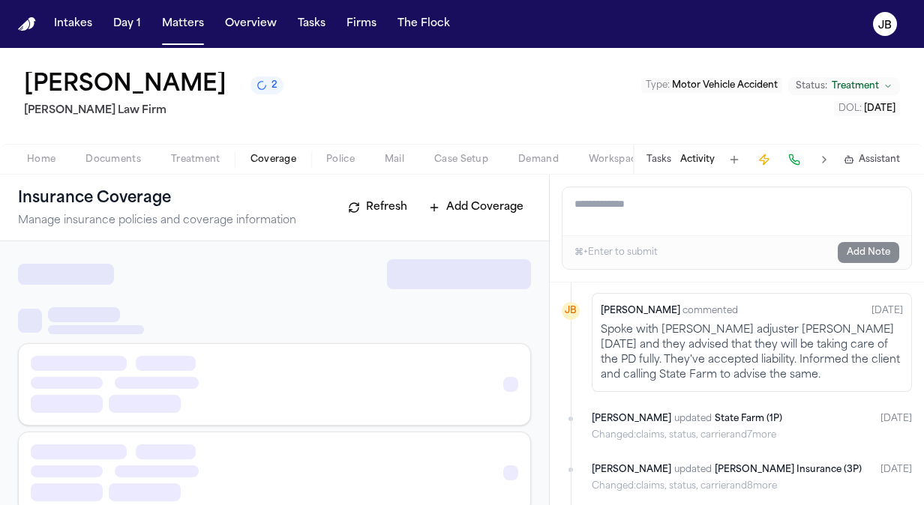
click at [265, 157] on span "Coverage" at bounding box center [273, 160] width 46 height 12
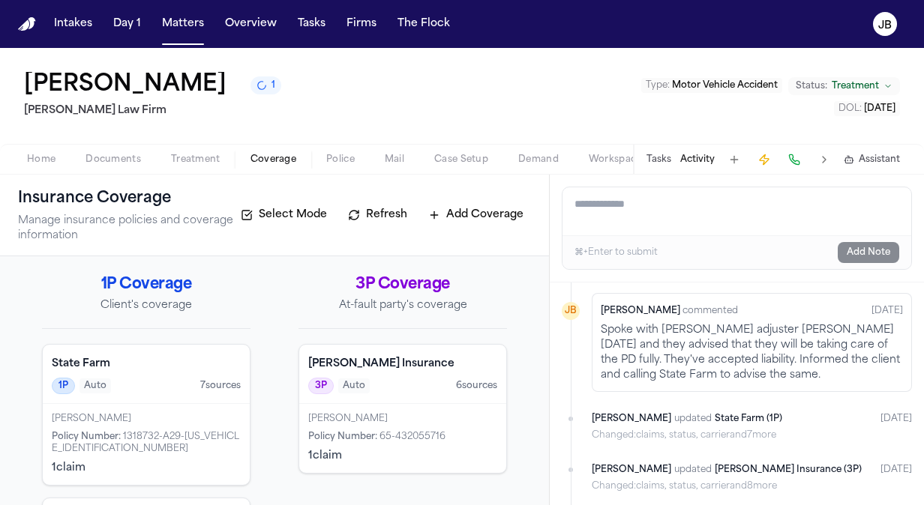
click at [592, 196] on textarea "Add a note to this matter" at bounding box center [736, 211] width 349 height 48
click at [592, 196] on textarea "**********" at bounding box center [736, 211] width 349 height 48
click at [775, 205] on textarea "**********" at bounding box center [736, 211] width 349 height 48
drag, startPoint x: 771, startPoint y: 205, endPoint x: 401, endPoint y: 219, distance: 369.9
click at [401, 219] on div "**********" at bounding box center [462, 340] width 924 height 331
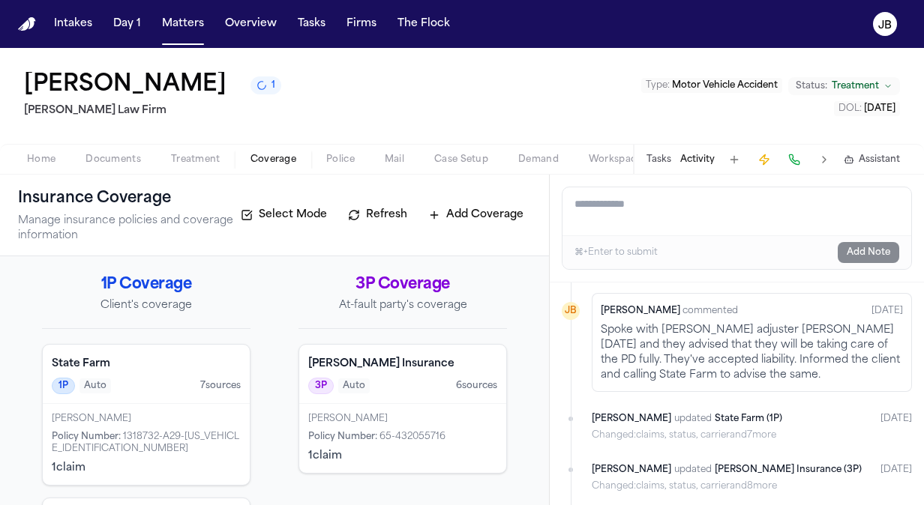
click at [366, 114] on div "[PERSON_NAME] 1 [PERSON_NAME] Law Firm Type : Motor Vehicle Accident Status: Tr…" at bounding box center [462, 96] width 924 height 96
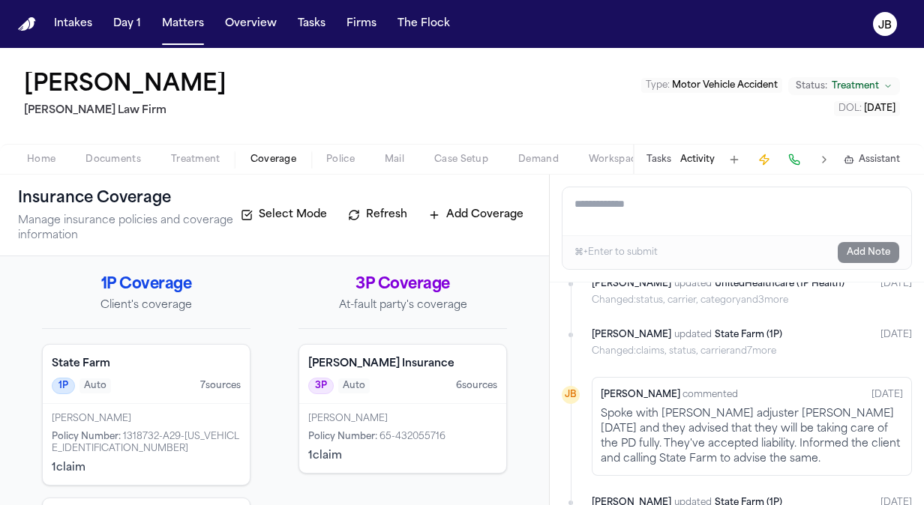
click at [143, 413] on div "[PERSON_NAME]" at bounding box center [146, 419] width 189 height 12
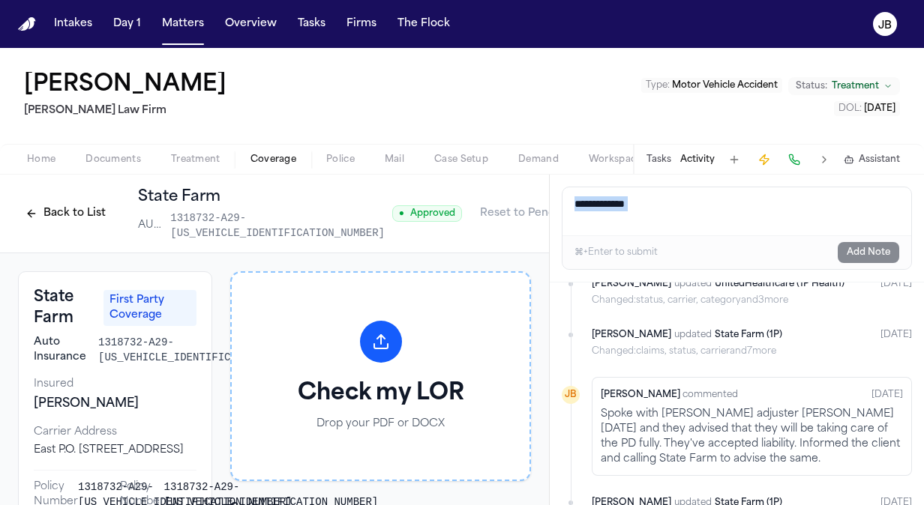
drag, startPoint x: 549, startPoint y: 214, endPoint x: 550, endPoint y: 240, distance: 25.5
click at [550, 240] on div "Add a note to this matter ⌘+Enter to submit Add Note Today Finch updated State …" at bounding box center [736, 340] width 375 height 331
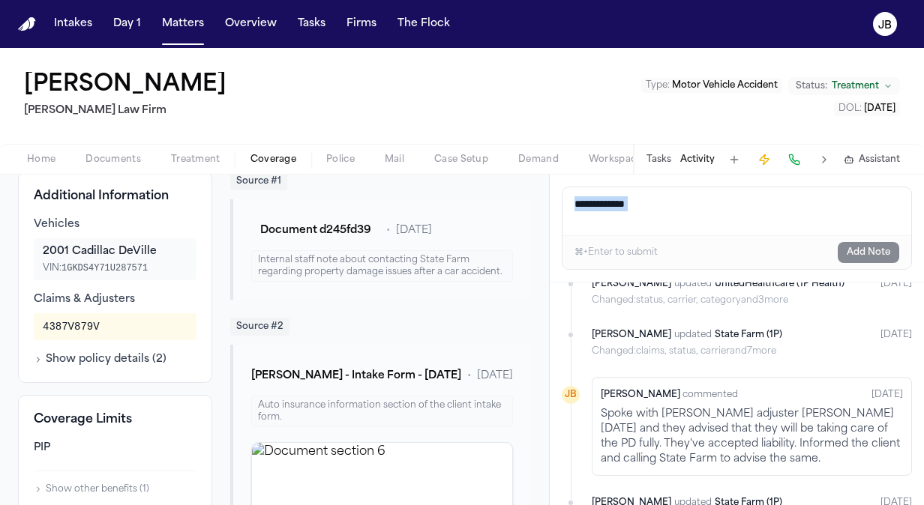
scroll to position [375, 0]
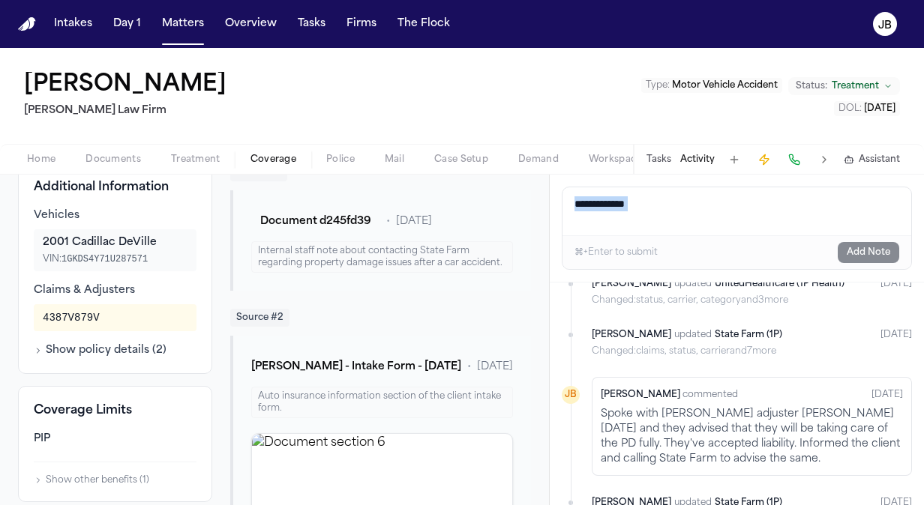
click at [87, 358] on button "Show policy details ( 2 )" at bounding box center [100, 350] width 133 height 15
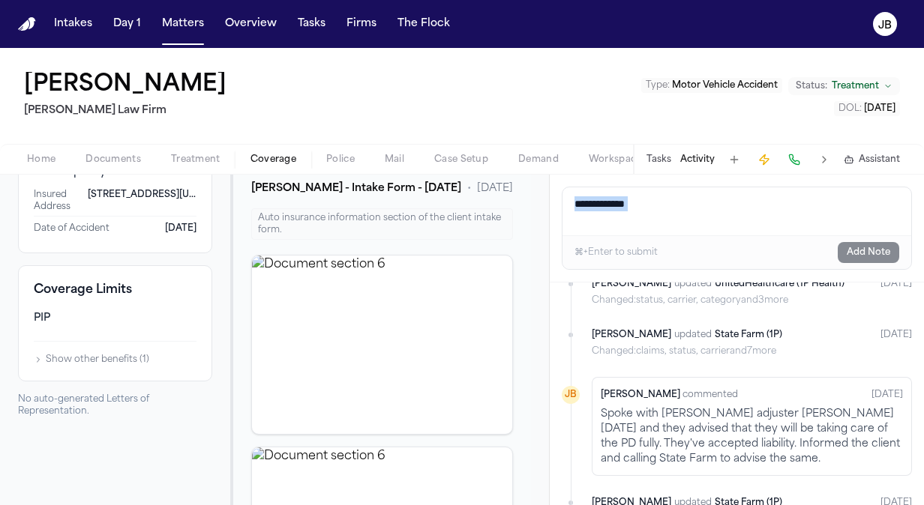
scroll to position [558, 0]
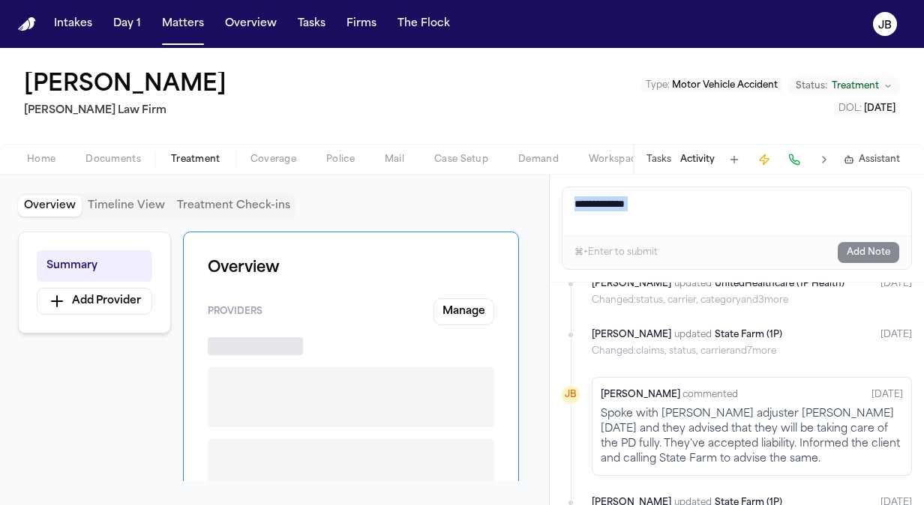
click at [190, 157] on span "Treatment" at bounding box center [195, 160] width 49 height 12
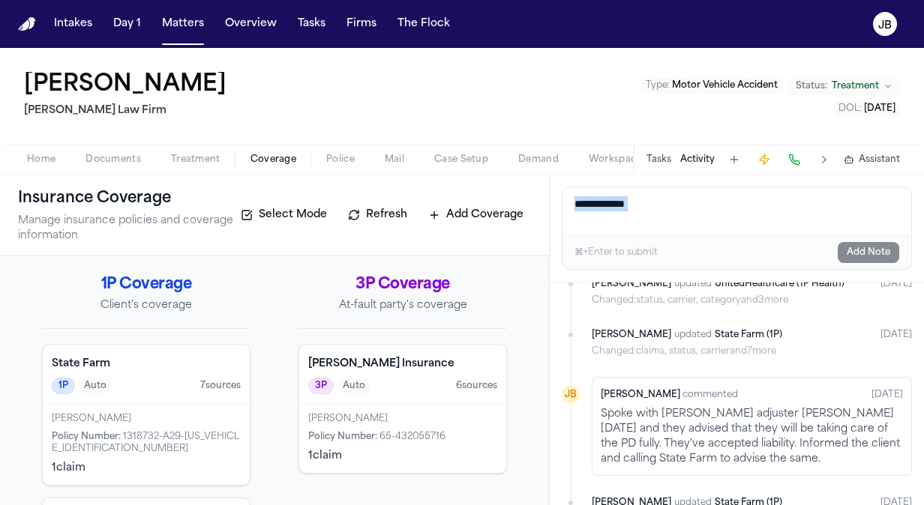
click at [289, 152] on button "Coverage" at bounding box center [273, 160] width 76 height 18
click at [369, 397] on div "Fred Loya Insurance 3P Auto 6 source s" at bounding box center [402, 374] width 207 height 59
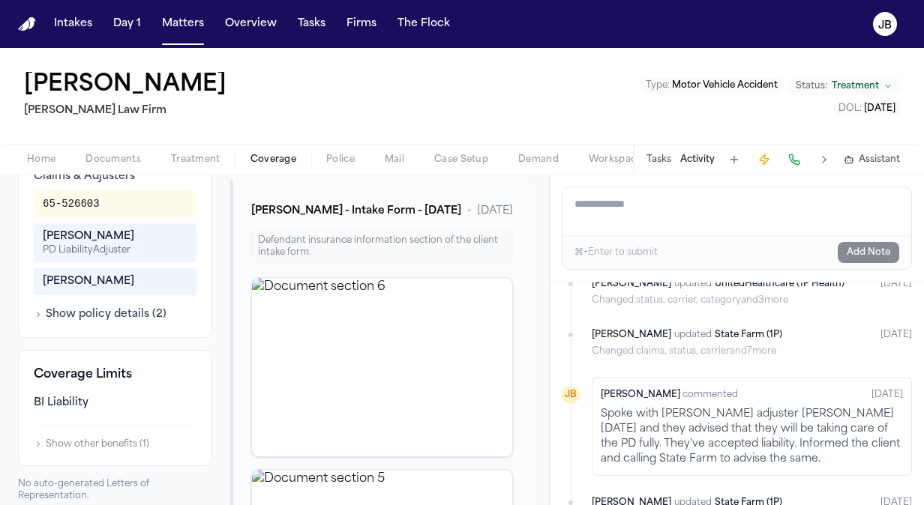
scroll to position [503, 0]
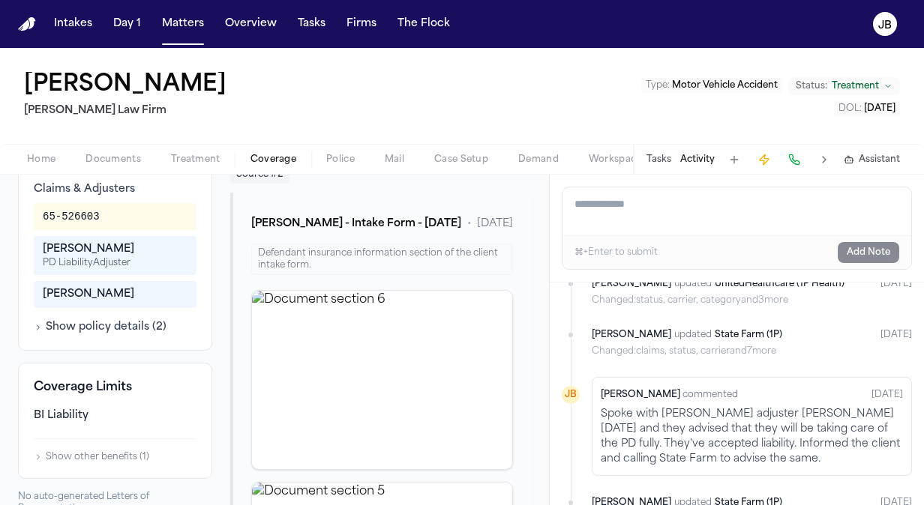
click at [97, 351] on div "Additional Information Vehicles 2010 Acura TL Claims & Adjusters 65-526603 Carl…" at bounding box center [115, 211] width 194 height 277
click at [115, 335] on button "Show policy details ( 2 )" at bounding box center [100, 327] width 133 height 15
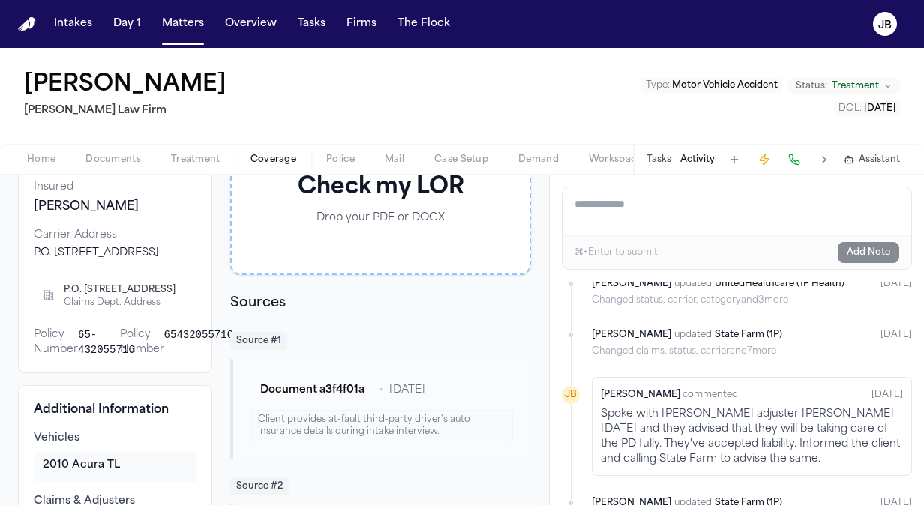
scroll to position [0, 0]
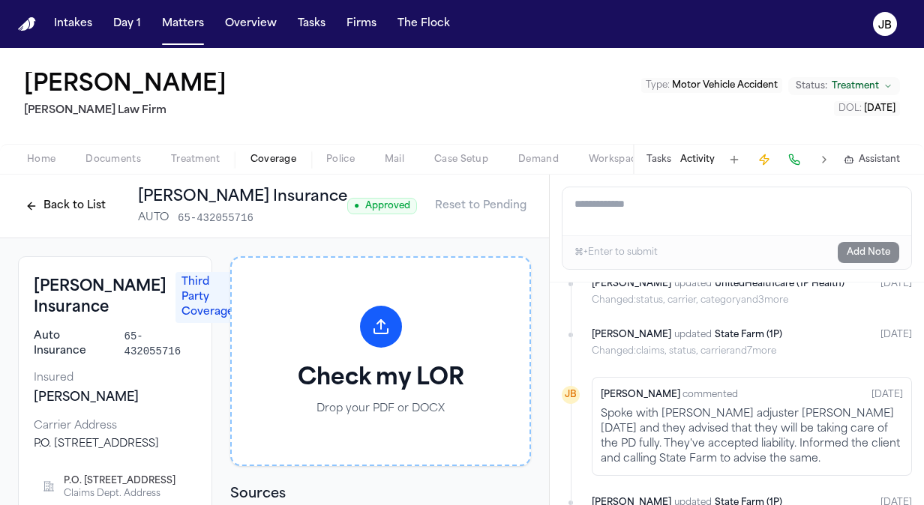
click at [55, 208] on button "Back to List" at bounding box center [65, 206] width 95 height 24
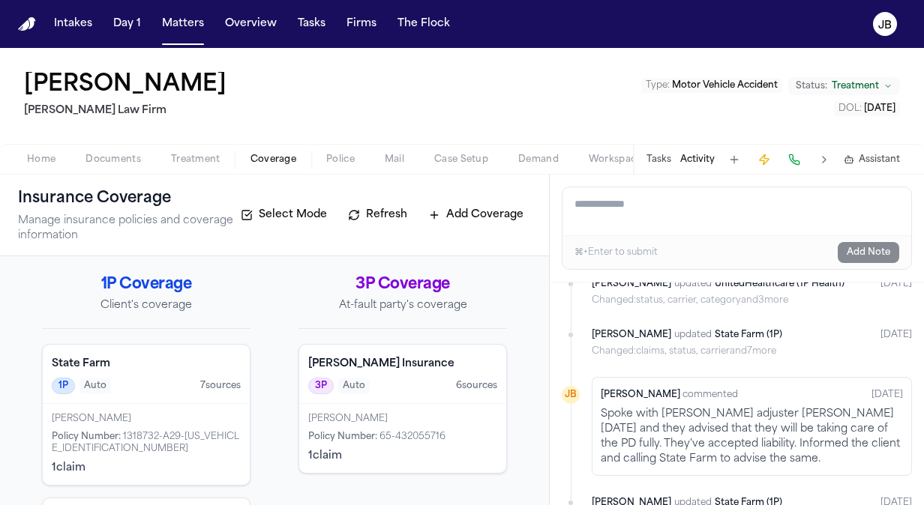
click at [158, 444] on div "Policy Number : 1318732-A29-43KSFPP1072632208" at bounding box center [146, 443] width 189 height 24
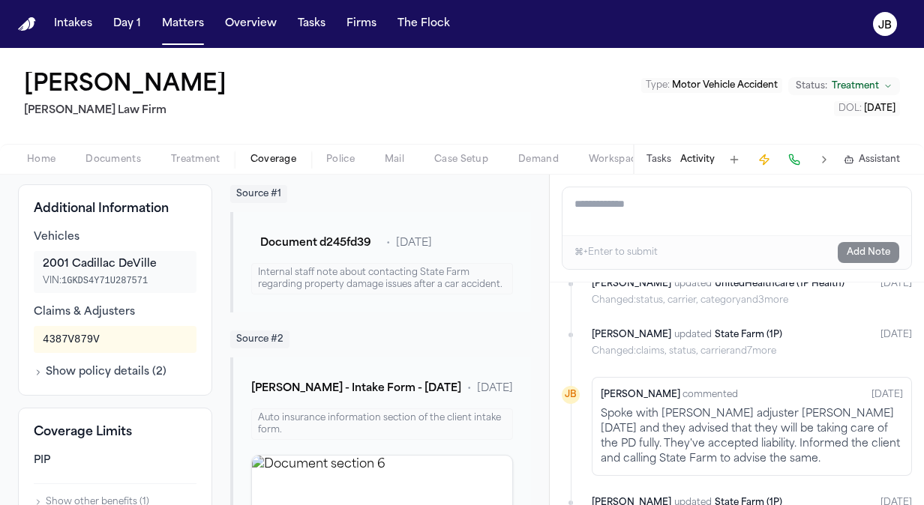
scroll to position [366, 0]
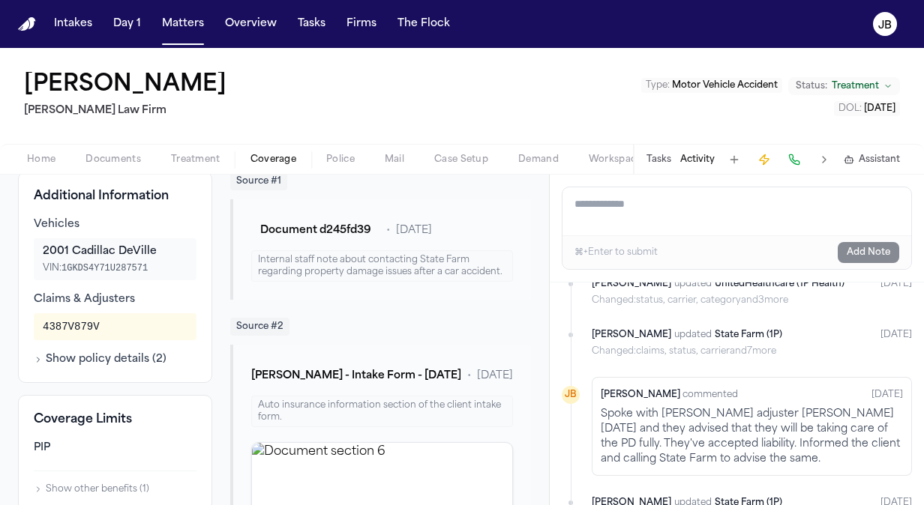
click at [119, 361] on div "Vehicles 2001 Cadillac DeVille VIN: 1GKDS4Y71U287571 Claims & Adjusters 4387V87…" at bounding box center [115, 292] width 163 height 150
click at [114, 367] on button "Show policy details ( 2 )" at bounding box center [100, 359] width 133 height 15
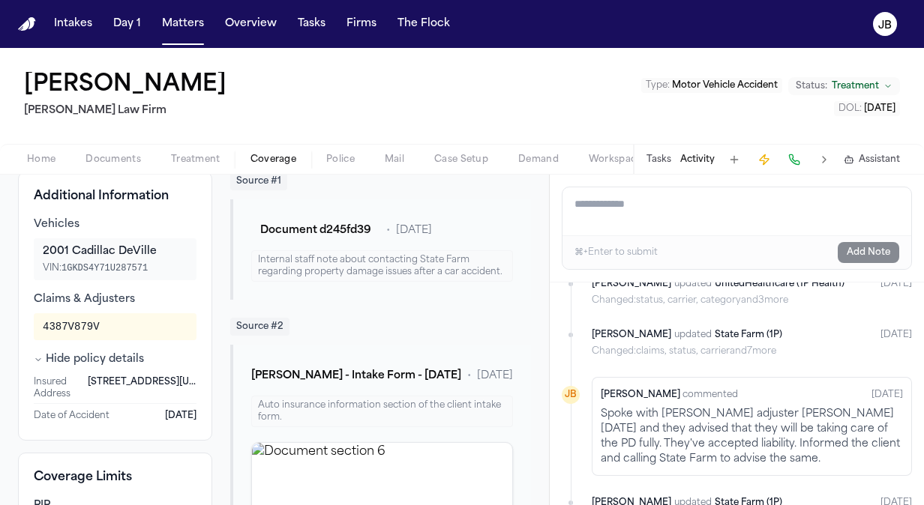
drag, startPoint x: 549, startPoint y: 253, endPoint x: 553, endPoint y: 278, distance: 25.2
click at [553, 278] on div "Add a note to this matter ⌘+Enter to submit Add Note" at bounding box center [737, 229] width 374 height 108
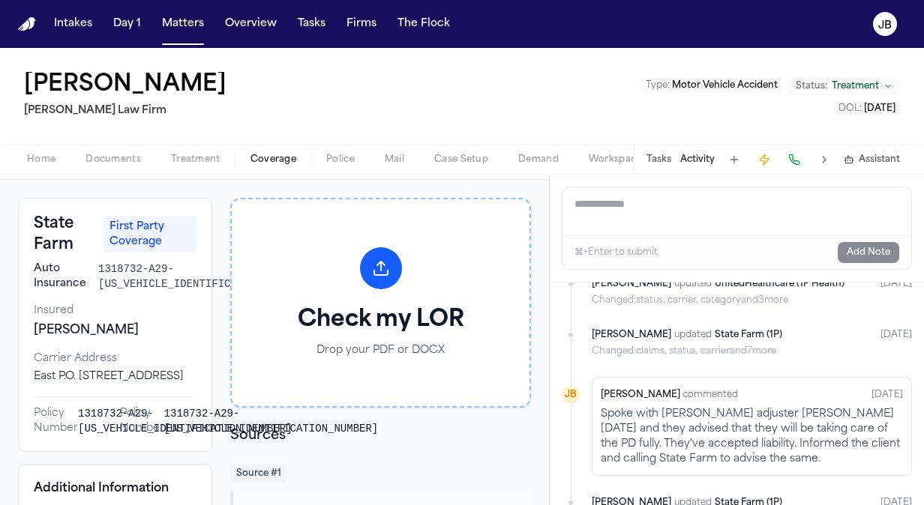
scroll to position [0, 0]
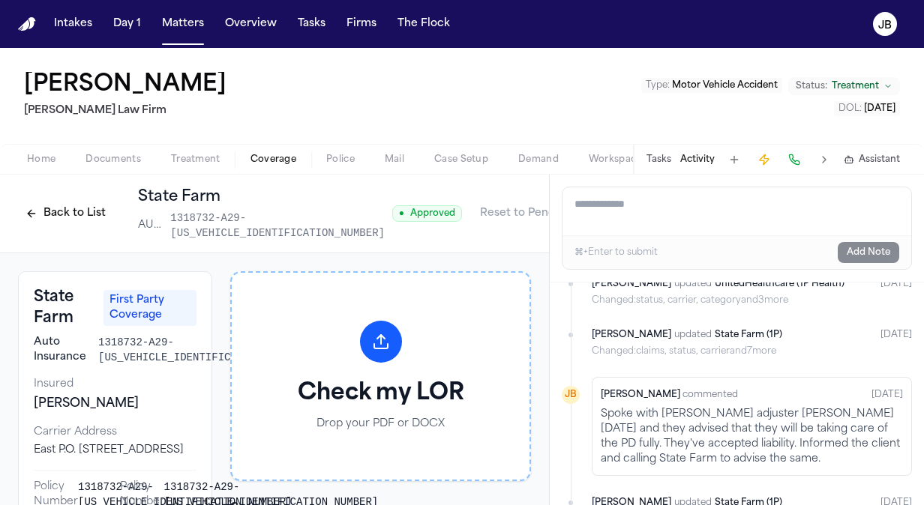
click at [78, 228] on div "Back to List State Farm AUTO 1318732-A29-43KSFPP1072632208" at bounding box center [205, 214] width 374 height 54
click at [79, 211] on button "Back to List" at bounding box center [65, 214] width 95 height 24
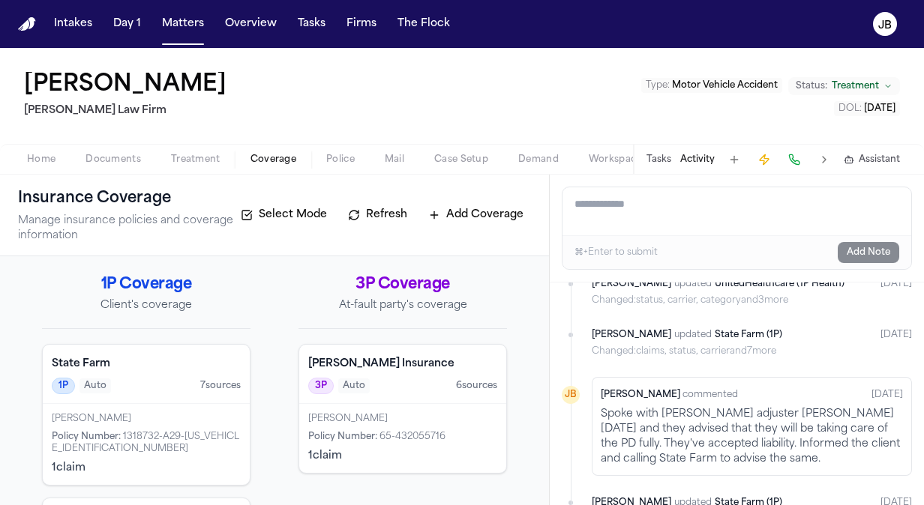
click at [388, 422] on div "Alejandro Ladora" at bounding box center [402, 419] width 189 height 12
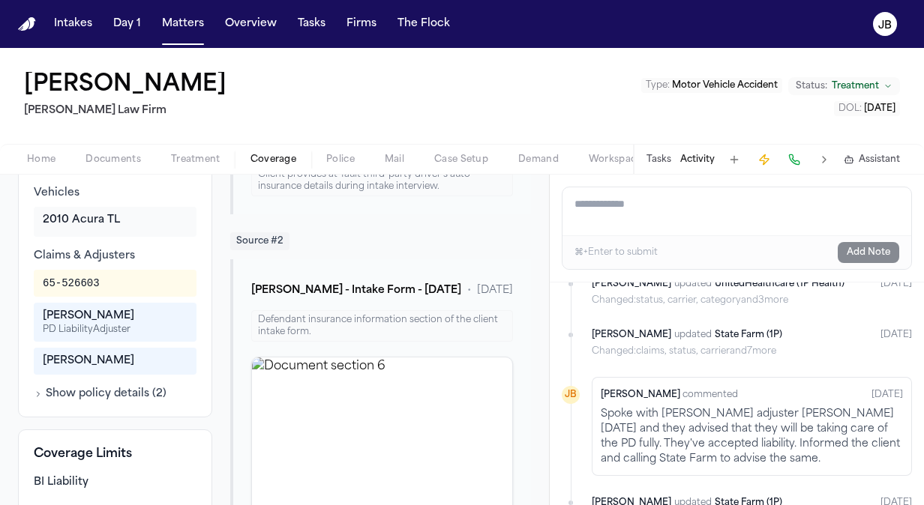
scroll to position [445, 0]
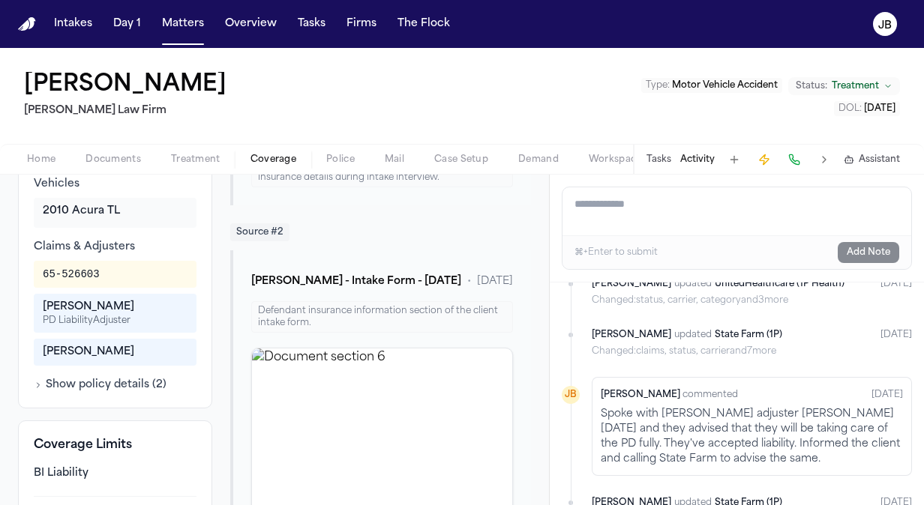
click at [93, 393] on button "Show policy details ( 2 )" at bounding box center [100, 385] width 133 height 15
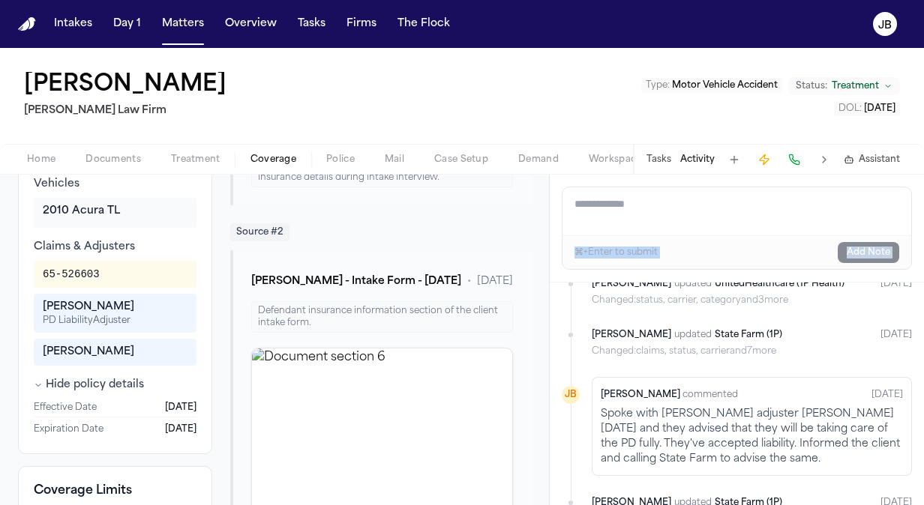
drag, startPoint x: 550, startPoint y: 259, endPoint x: 549, endPoint y: 292, distance: 33.0
click at [550, 292] on div "Add a note to this matter ⌘+Enter to submit Add Note Today Finch updated State …" at bounding box center [737, 340] width 374 height 331
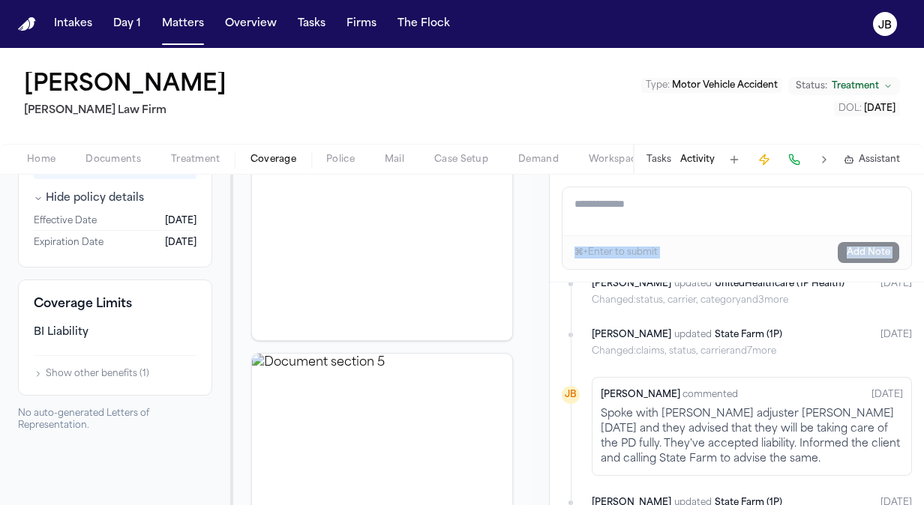
scroll to position [628, 0]
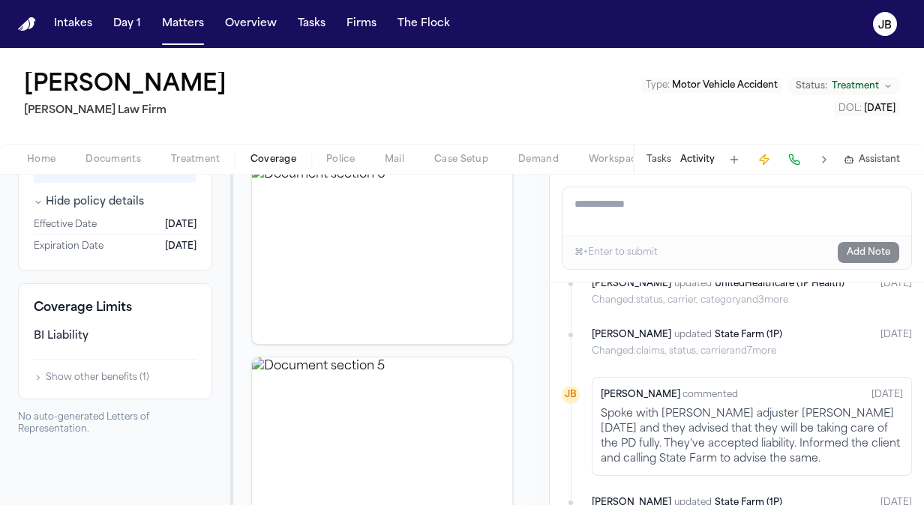
click at [91, 384] on div "BI Liability Show other benefits ( 1 )" at bounding box center [115, 356] width 163 height 55
click at [94, 384] on button "Show other benefits ( 1 )" at bounding box center [91, 378] width 115 height 12
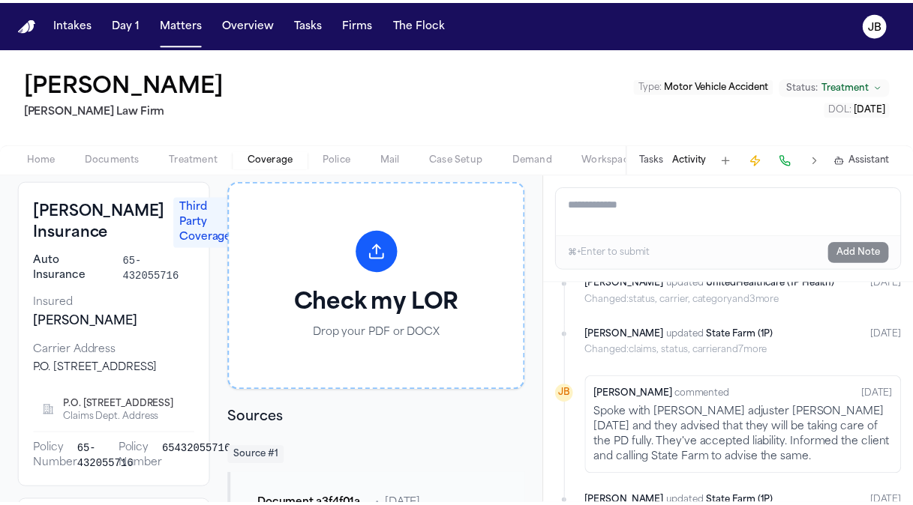
scroll to position [0, 0]
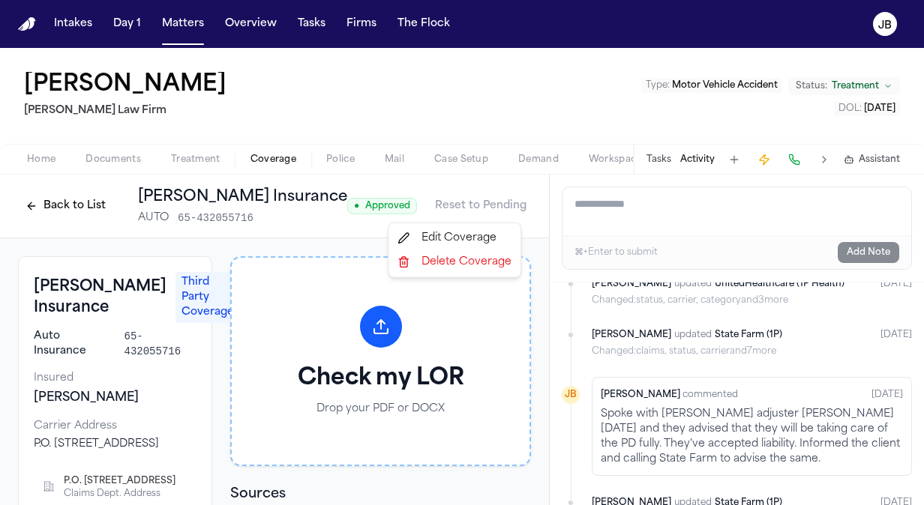
click at [505, 199] on html "Intakes Day 1 Matters Overview Tasks Firms The Flock JB Linda Parson Ruy Mirele…" at bounding box center [462, 252] width 924 height 505
click at [442, 231] on div "Edit Coverage" at bounding box center [454, 238] width 126 height 24
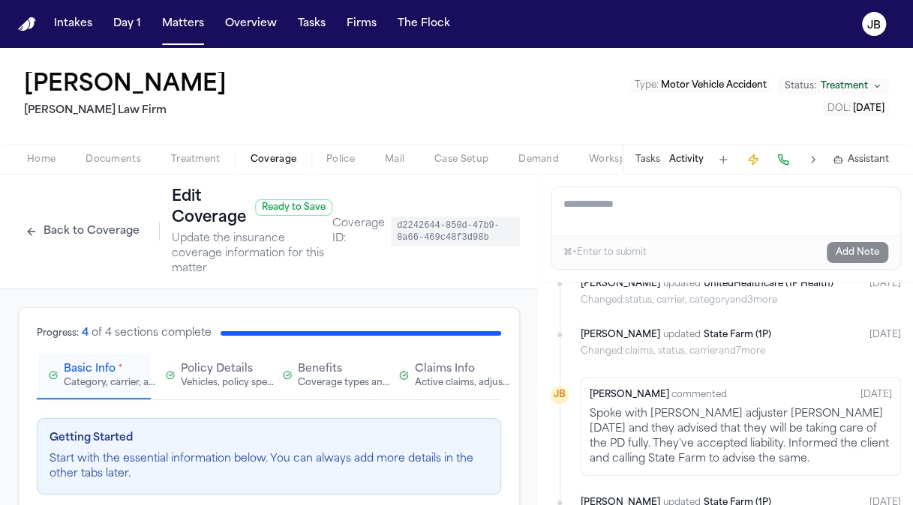
click at [423, 377] on div "Active claims, adjusters, and subrogation details" at bounding box center [463, 383] width 96 height 12
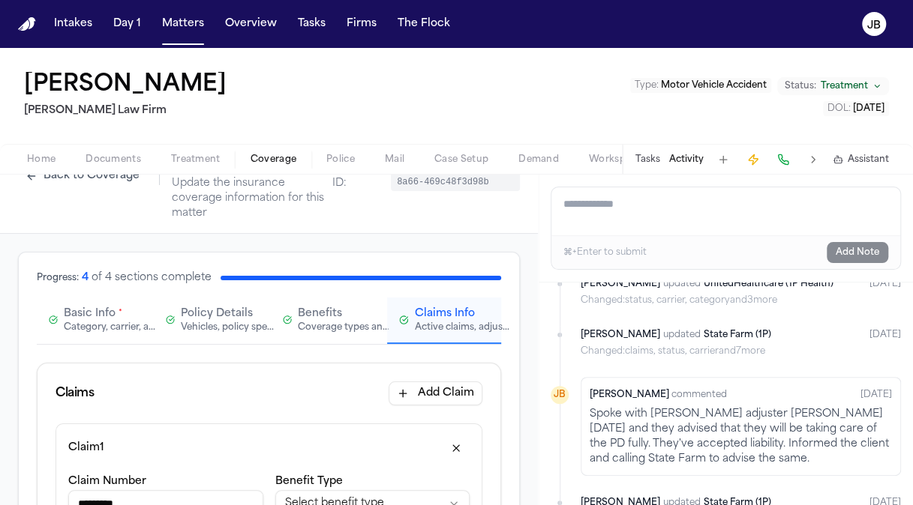
scroll to position [79, 0]
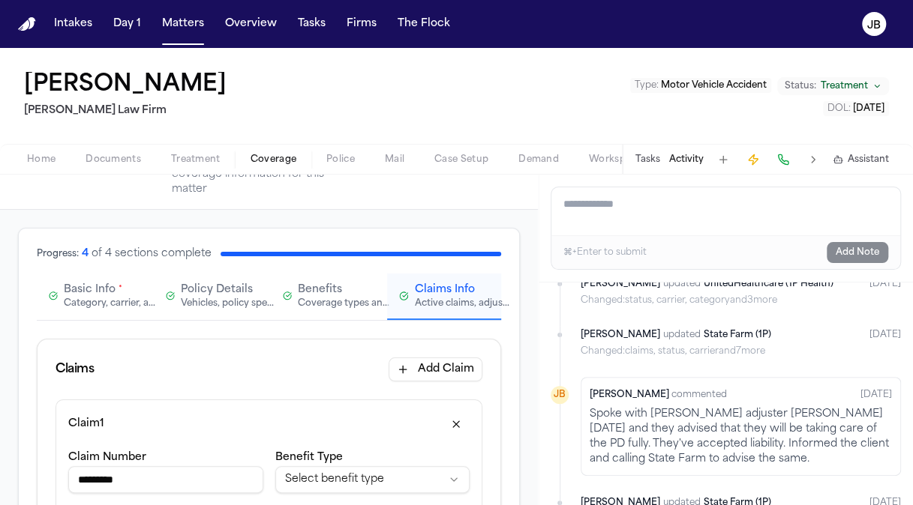
click at [231, 298] on div "Vehicles, policy specifics, and additional details" at bounding box center [229, 304] width 96 height 12
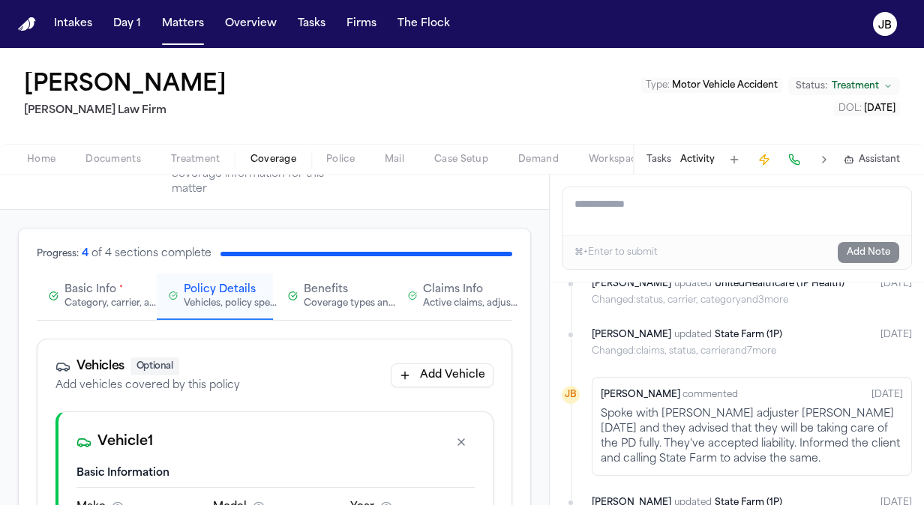
click at [67, 283] on span "Basic Info" at bounding box center [90, 290] width 52 height 15
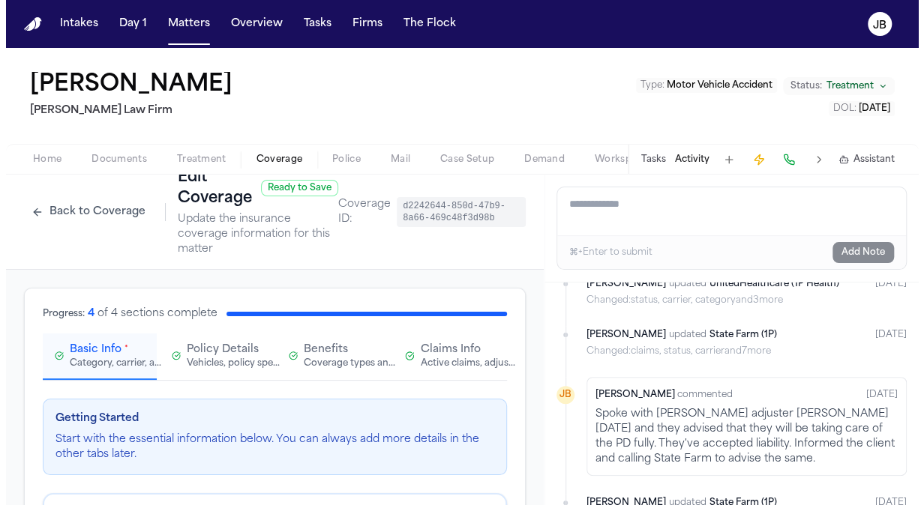
scroll to position [0, 0]
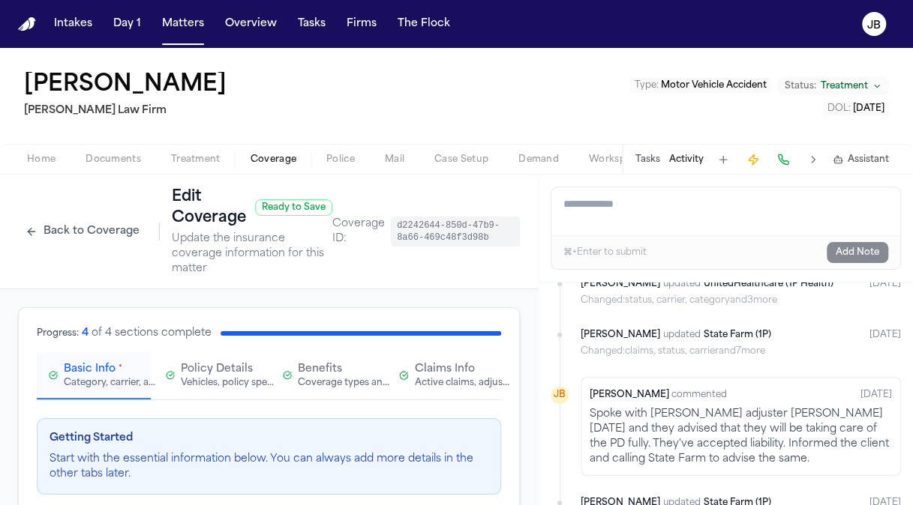
click at [82, 234] on button "Back to Coverage" at bounding box center [82, 232] width 129 height 24
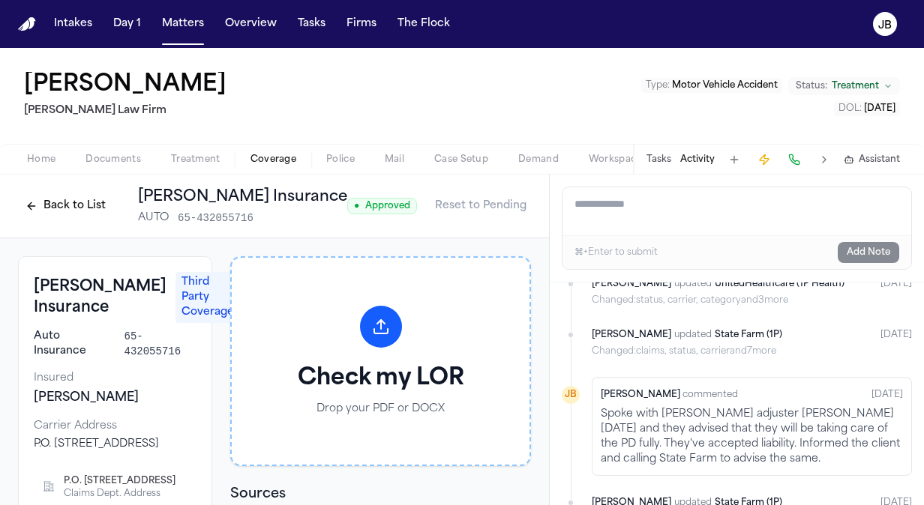
click at [65, 201] on button "Back to List" at bounding box center [65, 206] width 95 height 24
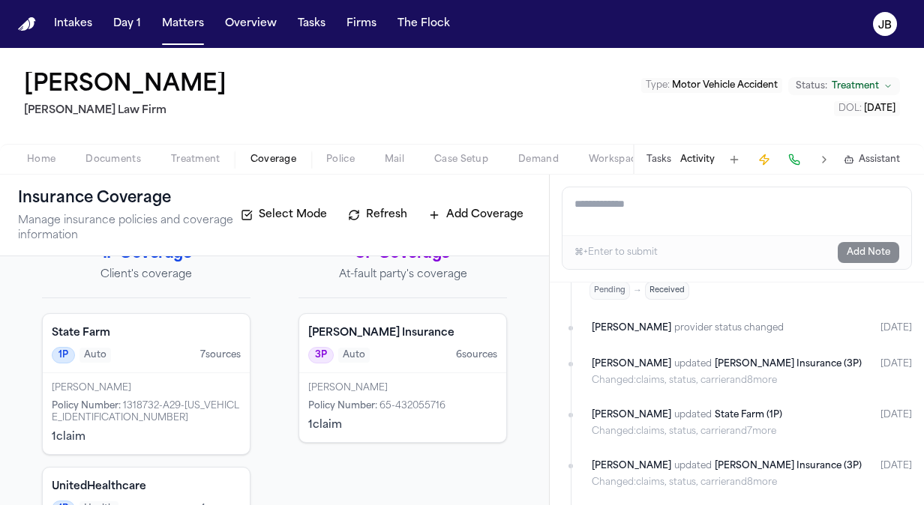
scroll to position [41, 0]
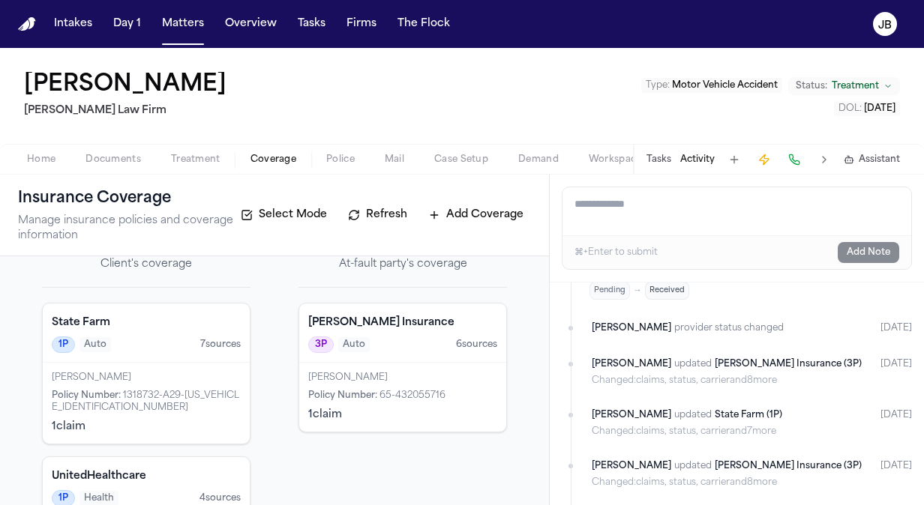
click at [144, 378] on div "[PERSON_NAME]" at bounding box center [146, 378] width 189 height 12
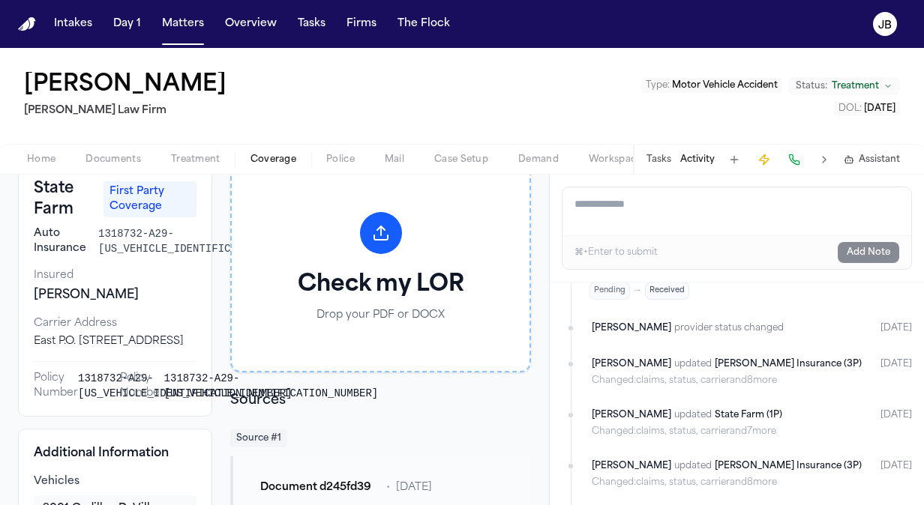
scroll to position [118, 0]
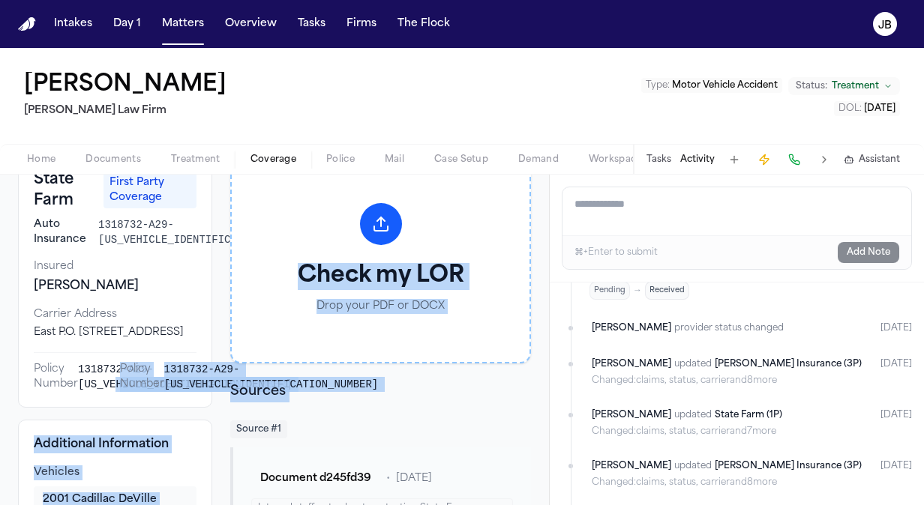
drag, startPoint x: 109, startPoint y: 399, endPoint x: 229, endPoint y: 409, distance: 120.4
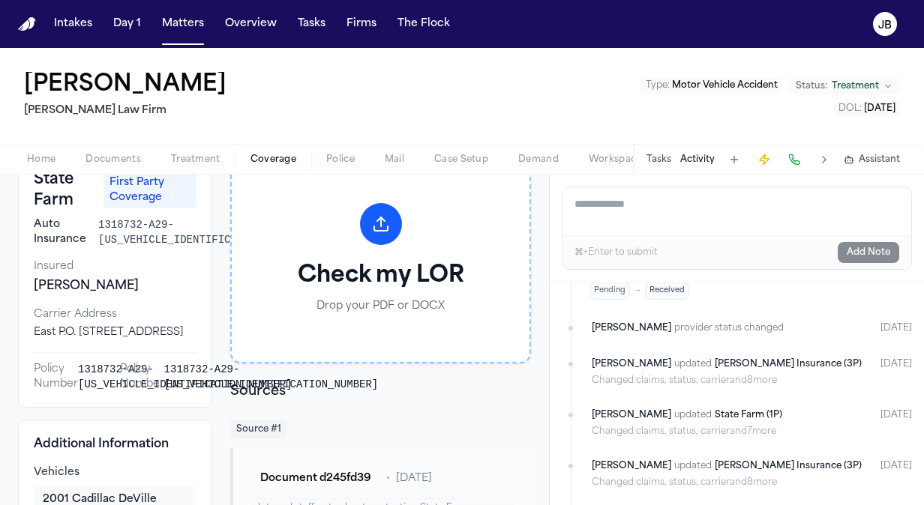
click at [37, 340] on div "East P.O. Box 588002 North Metro, GA 30029" at bounding box center [115, 332] width 163 height 15
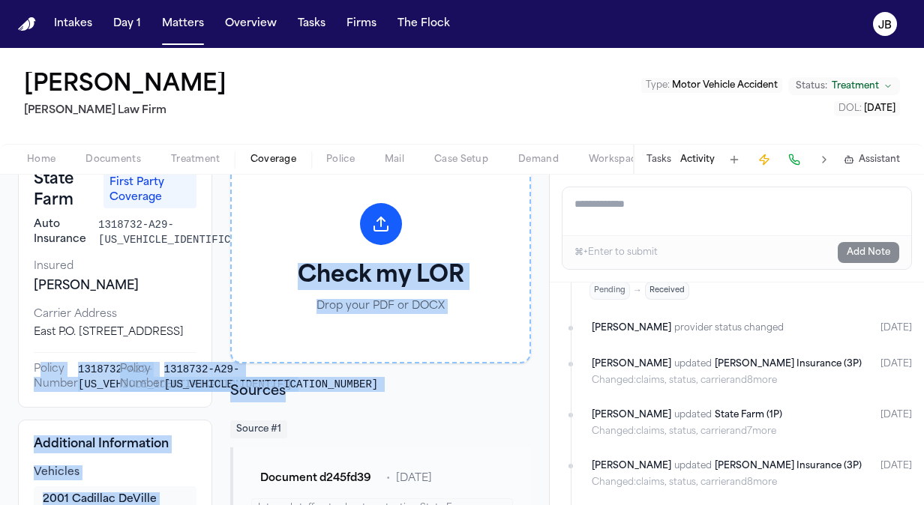
drag, startPoint x: 115, startPoint y: 373, endPoint x: 324, endPoint y: 392, distance: 209.3
drag, startPoint x: 324, startPoint y: 392, endPoint x: 133, endPoint y: 391, distance: 190.5
click at [133, 391] on span "Policy Number" at bounding box center [142, 377] width 44 height 30
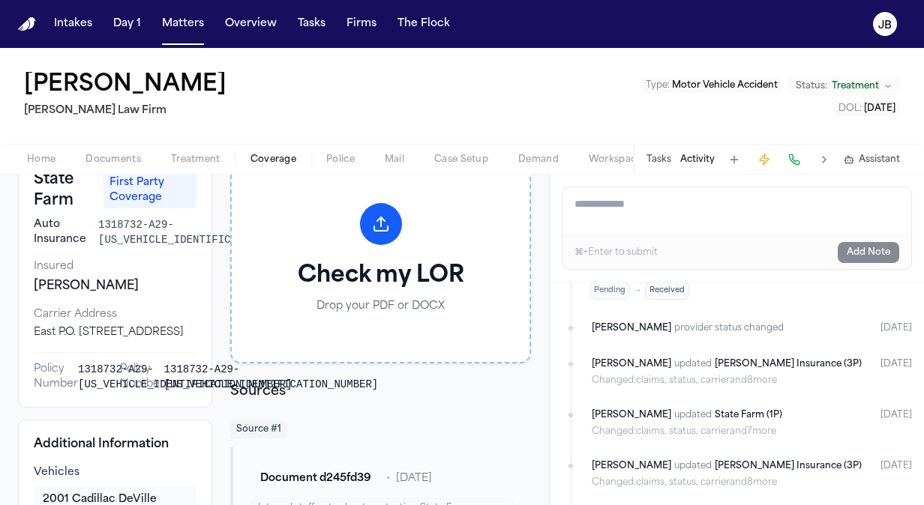
drag, startPoint x: 133, startPoint y: 391, endPoint x: 453, endPoint y: 64, distance: 457.6
click at [453, 64] on div "Linda Parson Ruy Mireles Law Firm Type : Motor Vehicle Accident Status: Treatme…" at bounding box center [462, 96] width 924 height 96
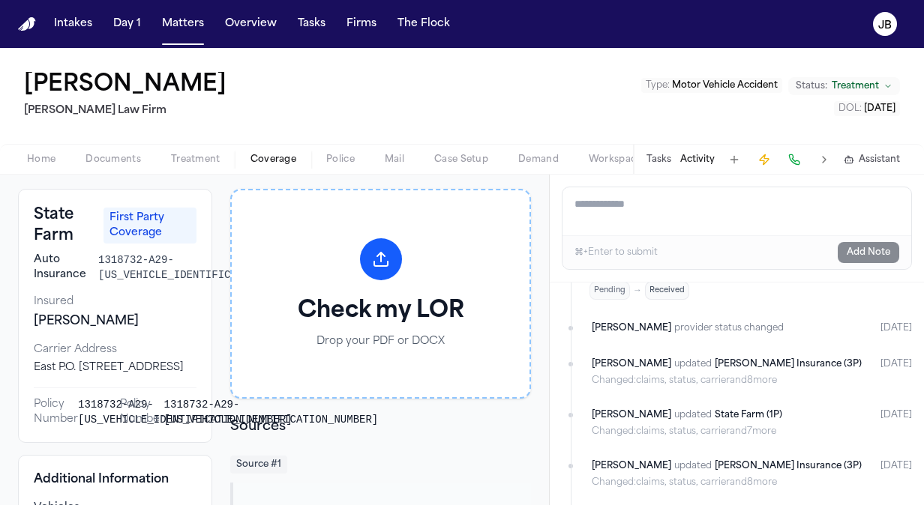
scroll to position [91, 0]
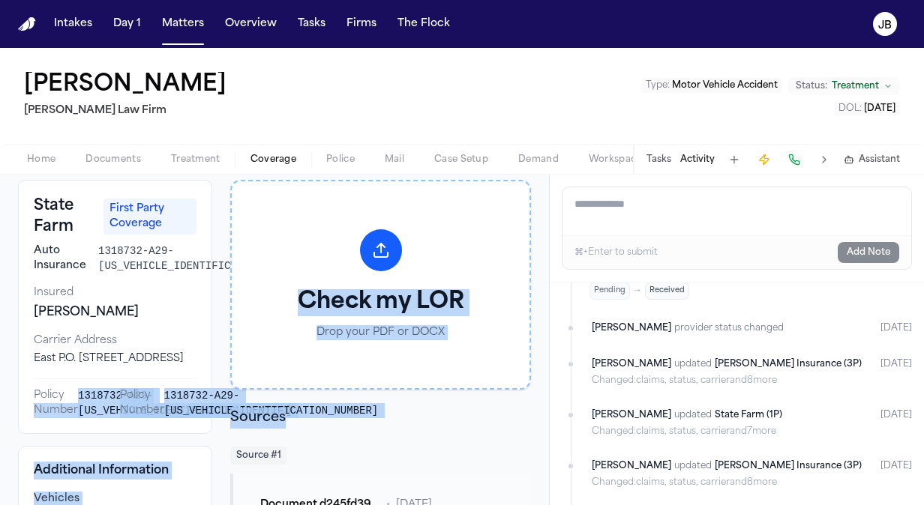
drag, startPoint x: 64, startPoint y: 399, endPoint x: 286, endPoint y: 427, distance: 223.7
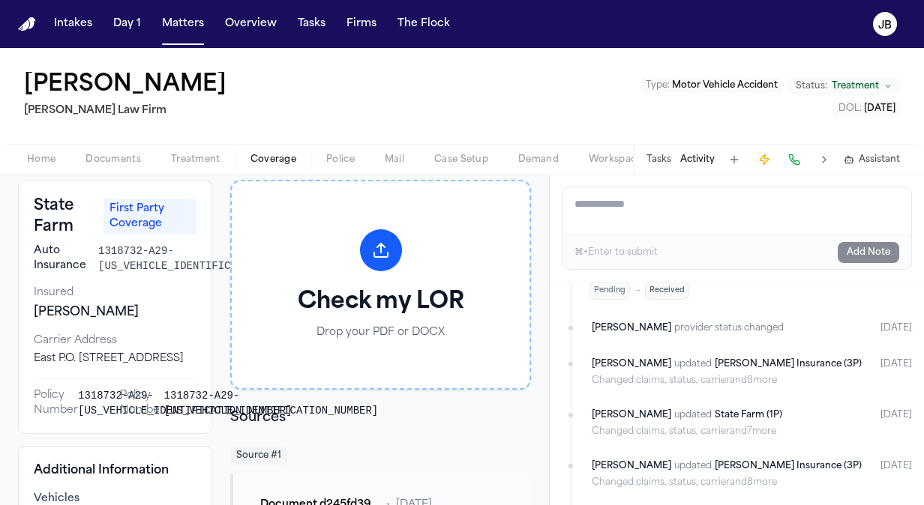
drag, startPoint x: 138, startPoint y: 169, endPoint x: 135, endPoint y: 152, distance: 17.5
click at [135, 152] on button "Documents" at bounding box center [112, 160] width 85 height 18
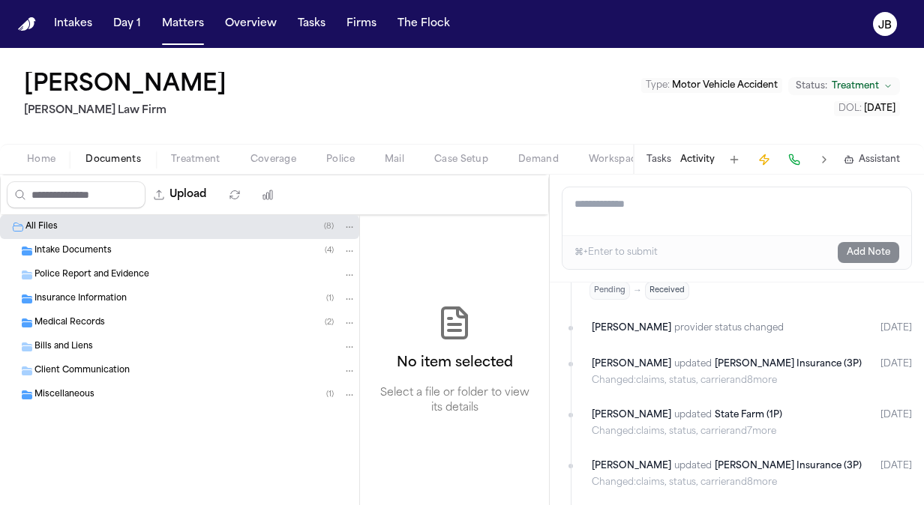
click at [115, 293] on span "Insurance Information" at bounding box center [80, 299] width 92 height 13
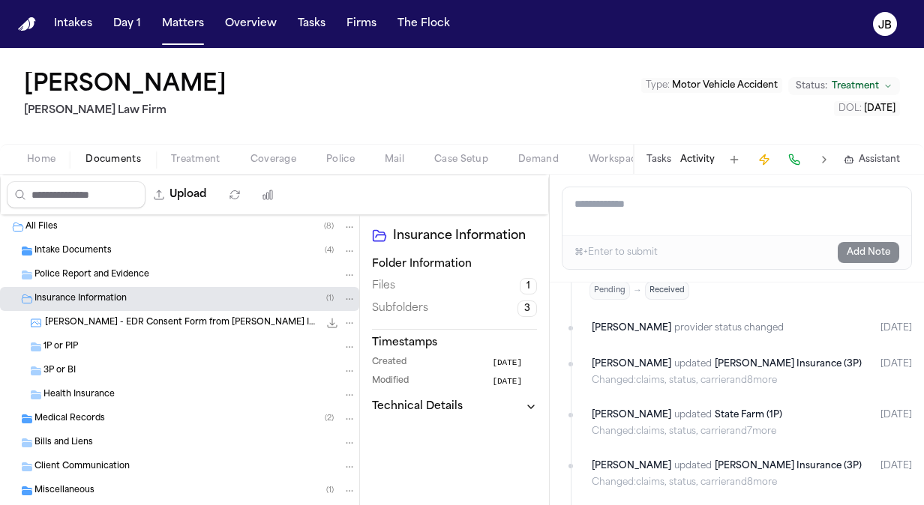
click at [108, 364] on div "3P or BI" at bounding box center [199, 370] width 313 height 13
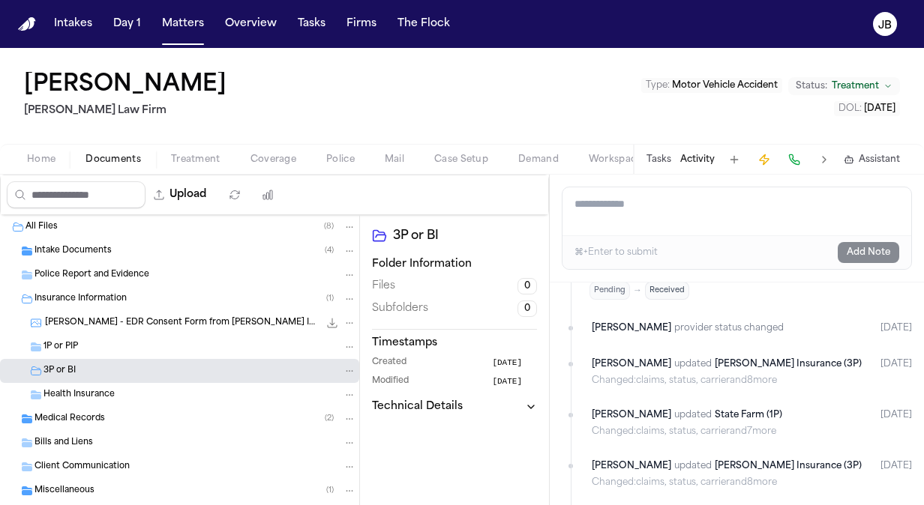
click at [226, 348] on div "1P or PIP" at bounding box center [199, 346] width 313 height 13
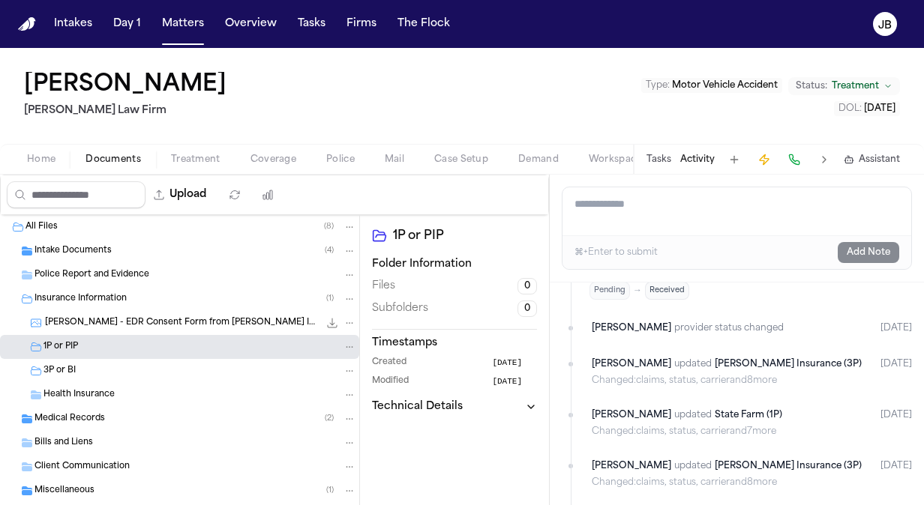
click at [225, 318] on span "[PERSON_NAME] - EDR Consent Form from [PERSON_NAME] Insurance - [DATE]" at bounding box center [182, 323] width 274 height 13
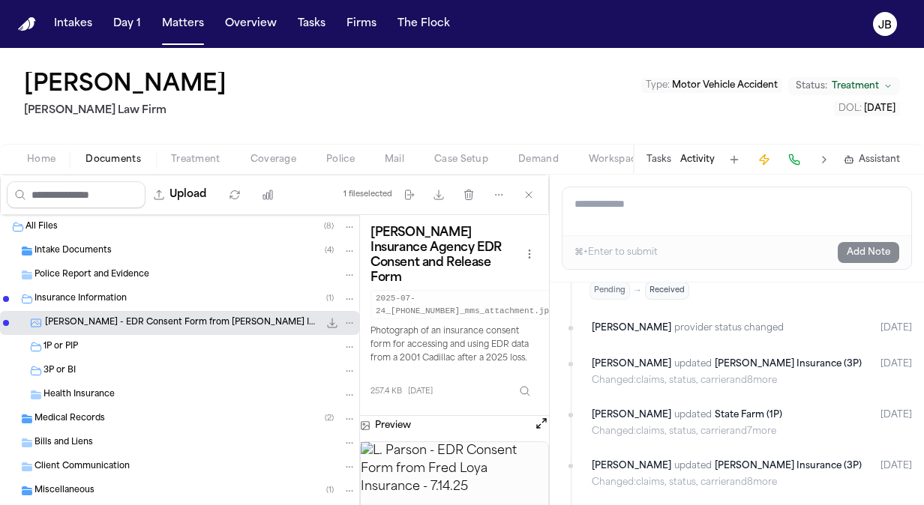
scroll to position [31, 0]
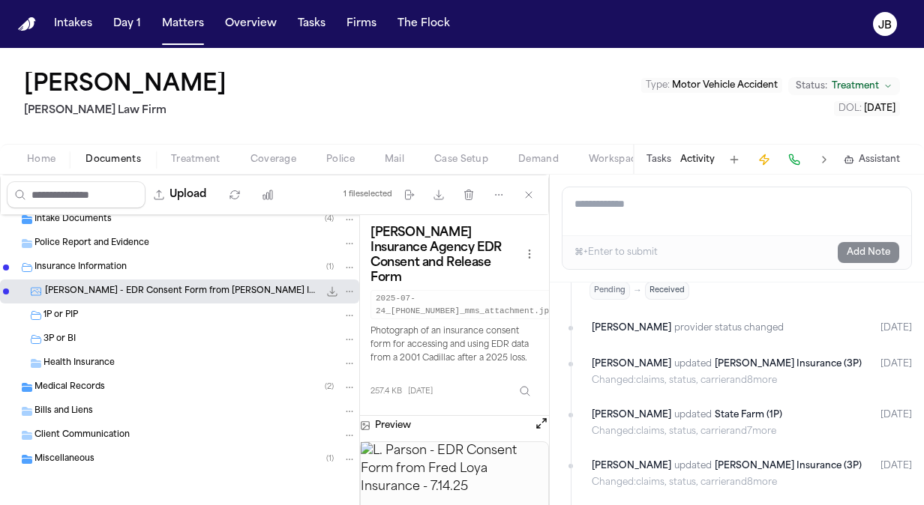
click at [186, 463] on div "Miscellaneous ( 1 )" at bounding box center [195, 459] width 322 height 13
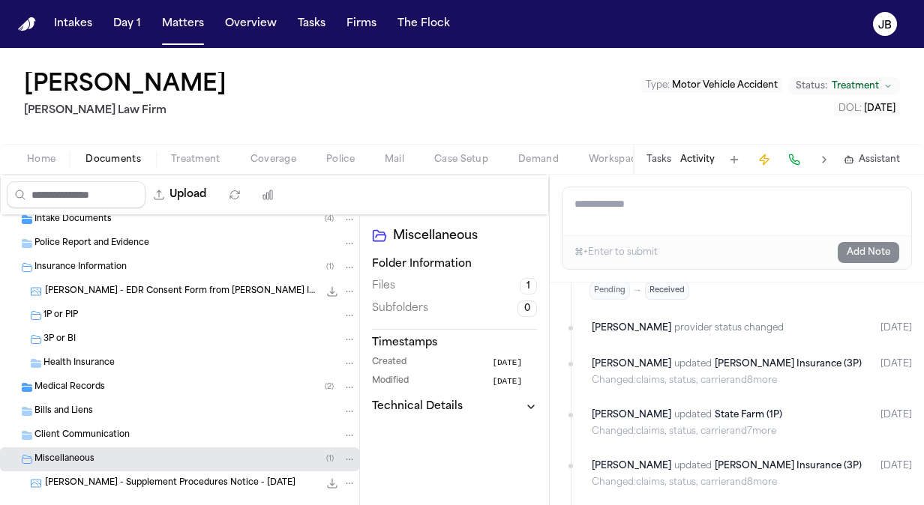
click at [103, 400] on div "Bills and Liens" at bounding box center [179, 412] width 359 height 24
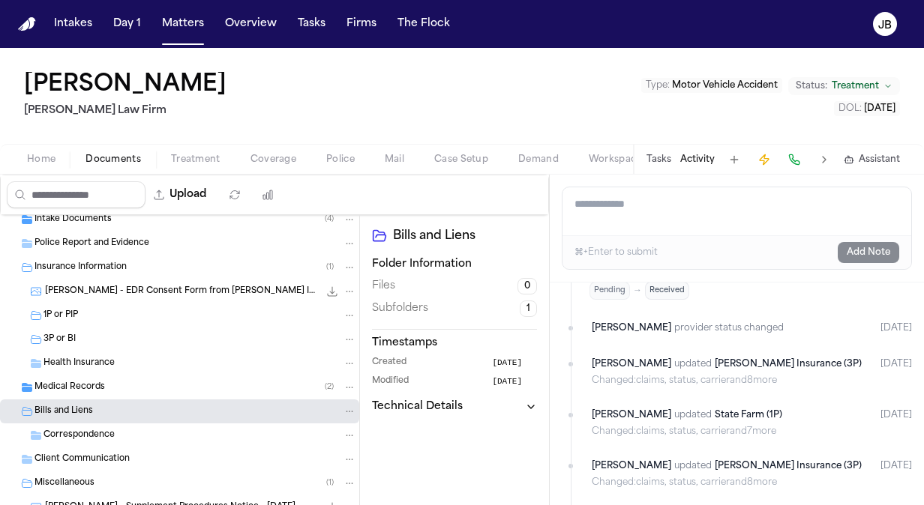
click at [106, 434] on span "Correspondence" at bounding box center [78, 436] width 71 height 13
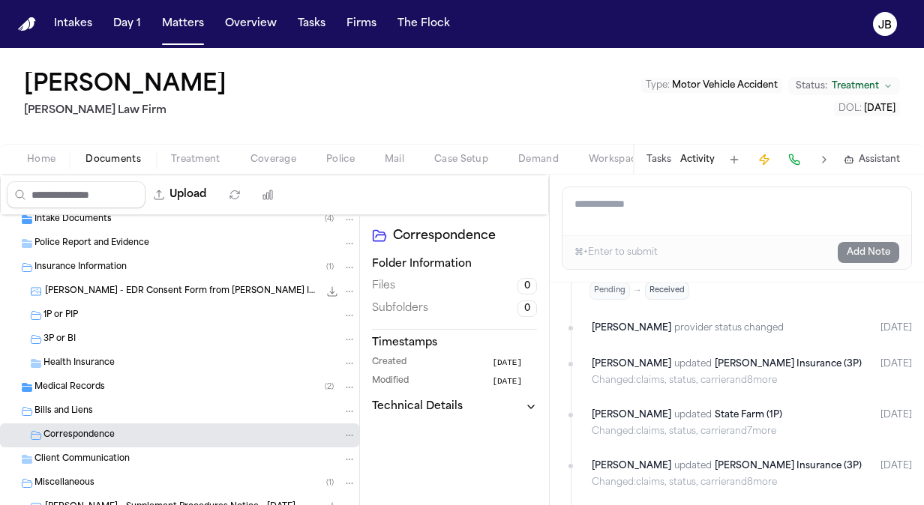
click at [106, 385] on div "Medical Records ( 2 )" at bounding box center [195, 387] width 322 height 13
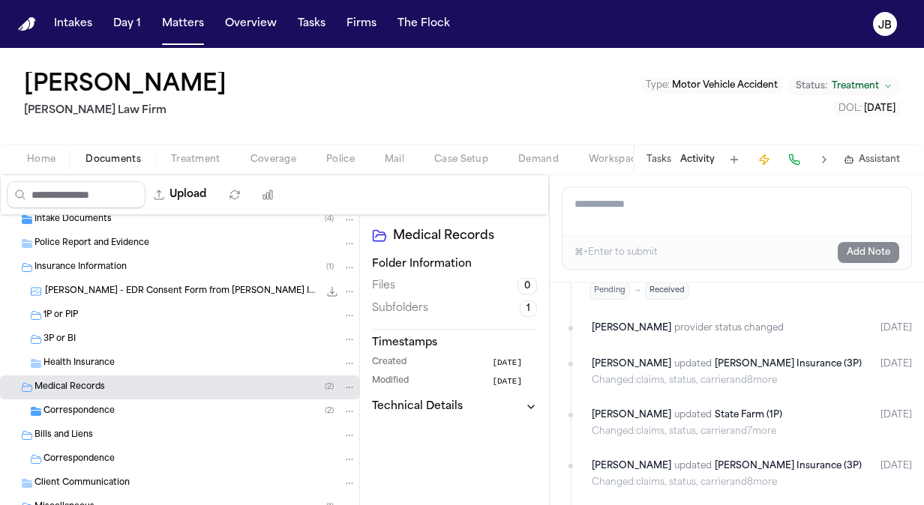
click at [243, 408] on div "Correspondence ( 2 )" at bounding box center [199, 411] width 313 height 13
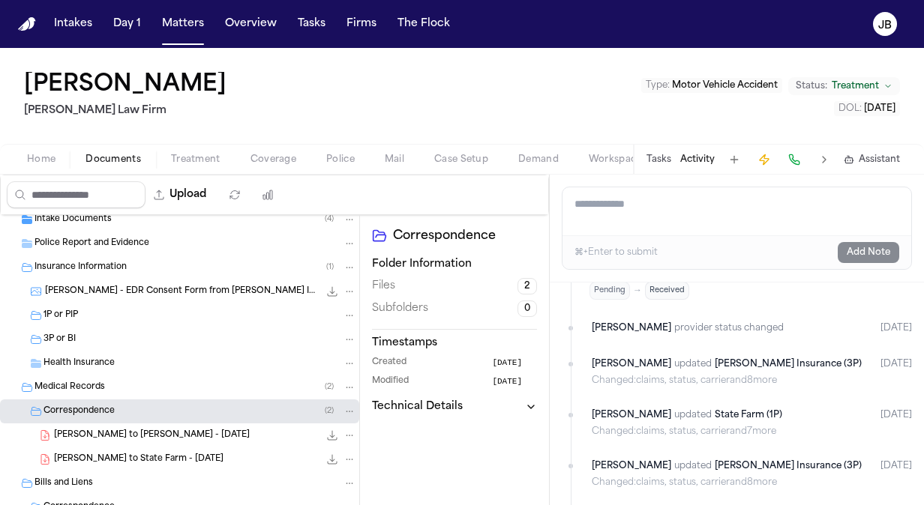
click at [344, 433] on icon "File: L. Parson - LOR to Fred Loya - 7.23.25" at bounding box center [349, 435] width 10 height 10
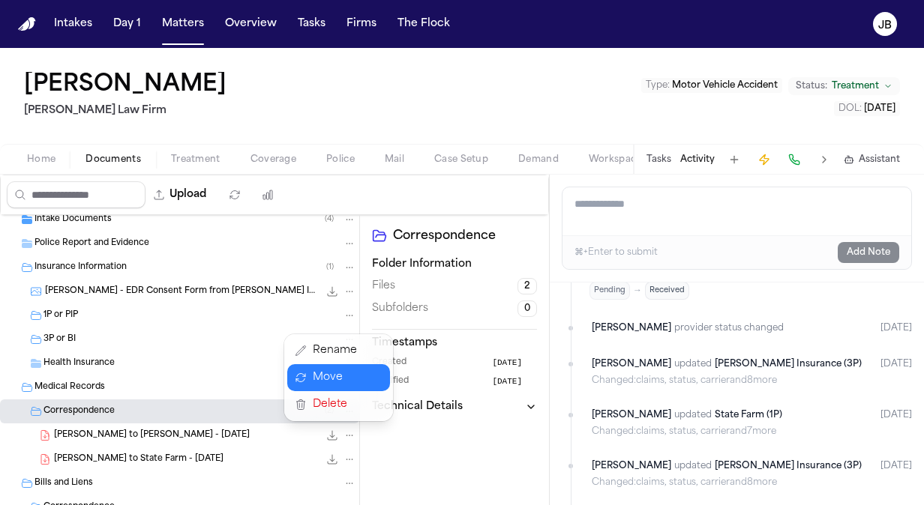
click at [339, 373] on button "Move" at bounding box center [338, 377] width 103 height 27
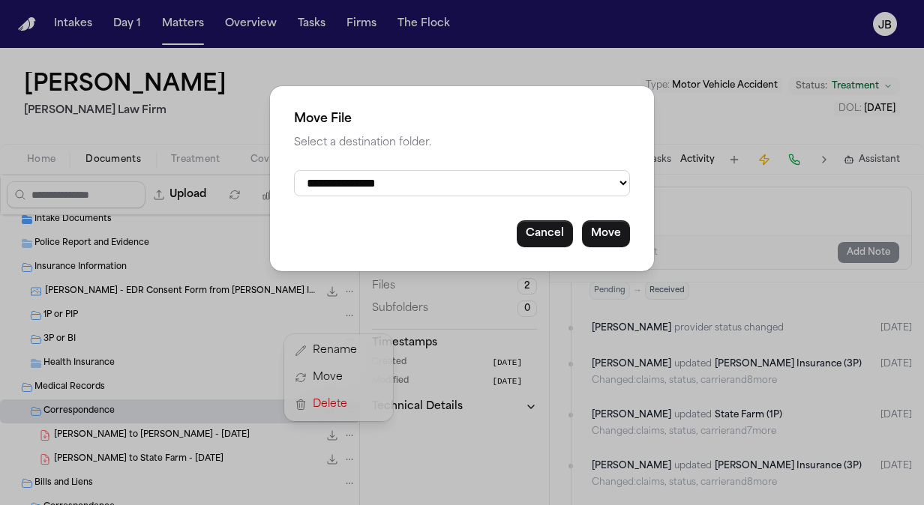
click at [424, 181] on select "**********" at bounding box center [462, 183] width 336 height 26
click at [499, 158] on div "**********" at bounding box center [462, 178] width 384 height 185
click at [550, 234] on button "Cancel" at bounding box center [545, 233] width 56 height 27
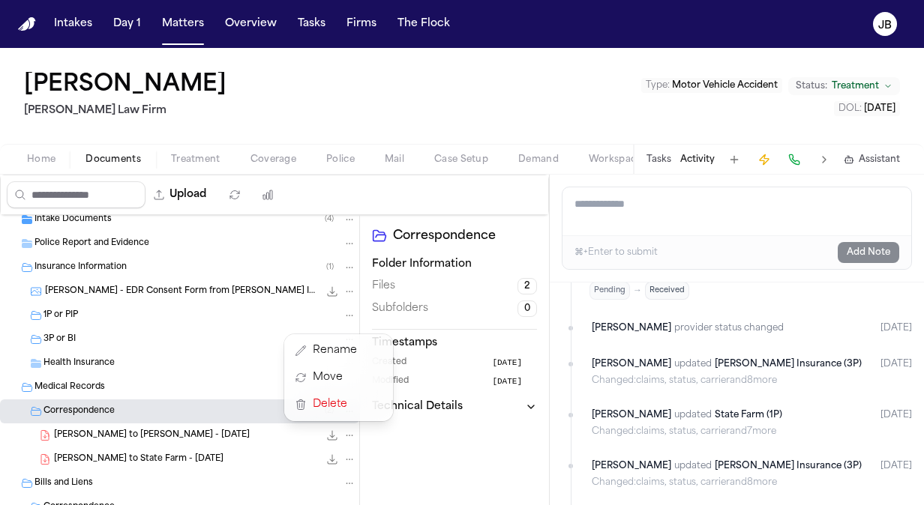
click at [159, 308] on div "All Files ( 8 ) Intake Documents ( 4 ) Police Report and Evidence Insurance Inf…" at bounding box center [179, 425] width 359 height 483
click at [133, 361] on div "Health Insurance" at bounding box center [199, 363] width 313 height 13
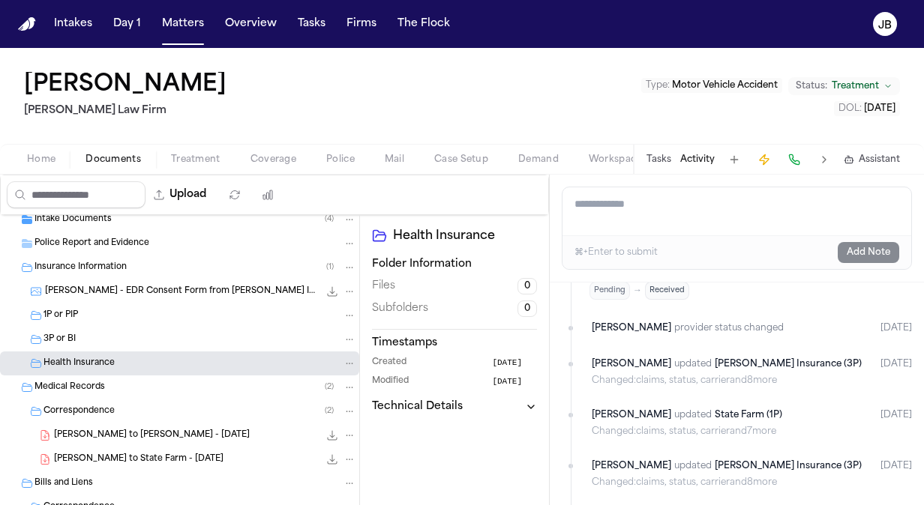
click at [175, 223] on div "Intake Documents ( 4 )" at bounding box center [195, 219] width 322 height 13
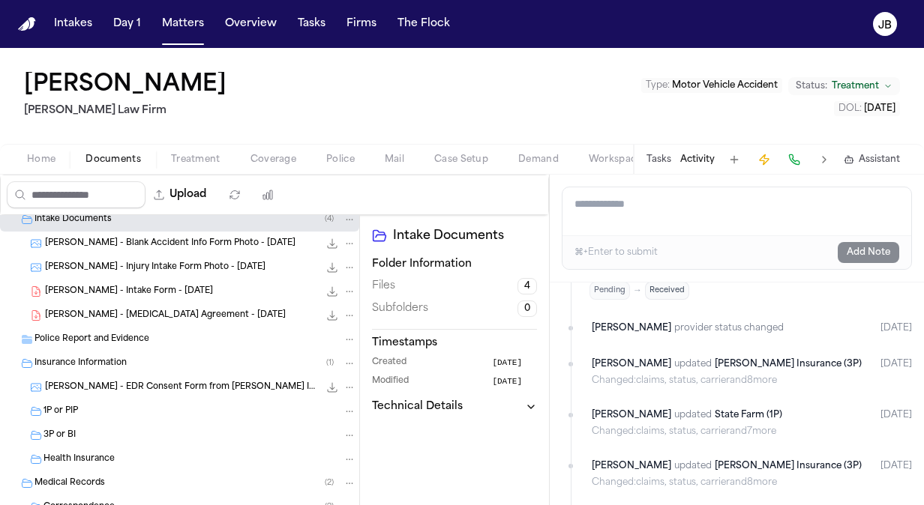
click at [245, 342] on div "Police Report and Evidence" at bounding box center [195, 339] width 322 height 13
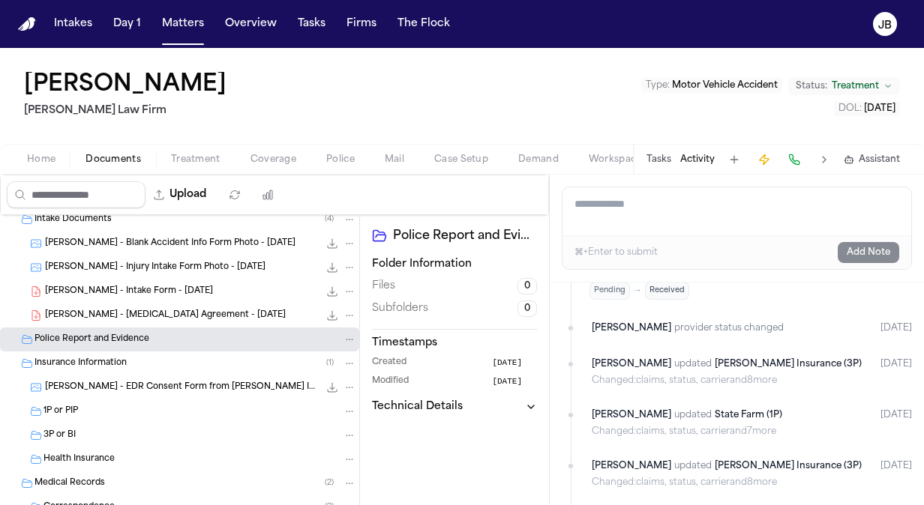
click at [233, 367] on div "Insurance Information ( 1 )" at bounding box center [195, 363] width 322 height 13
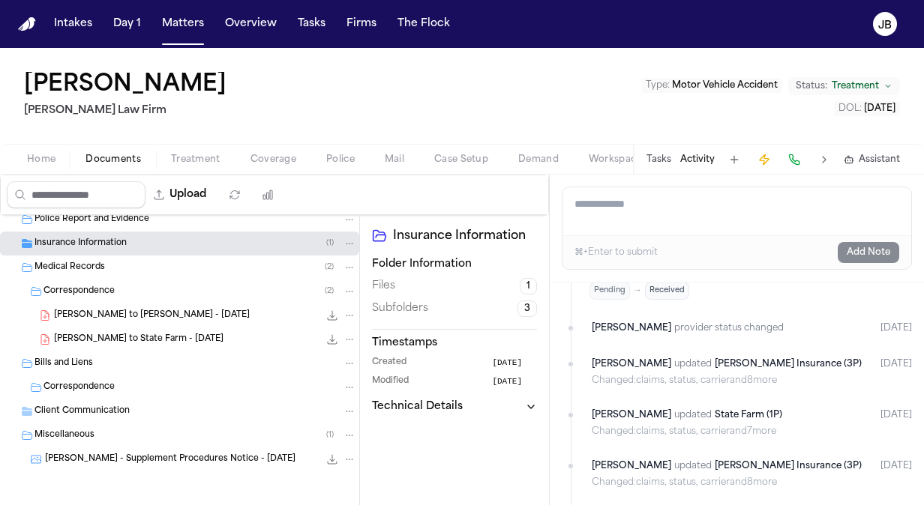
click at [126, 433] on div "Miscellaneous ( 1 )" at bounding box center [195, 435] width 322 height 13
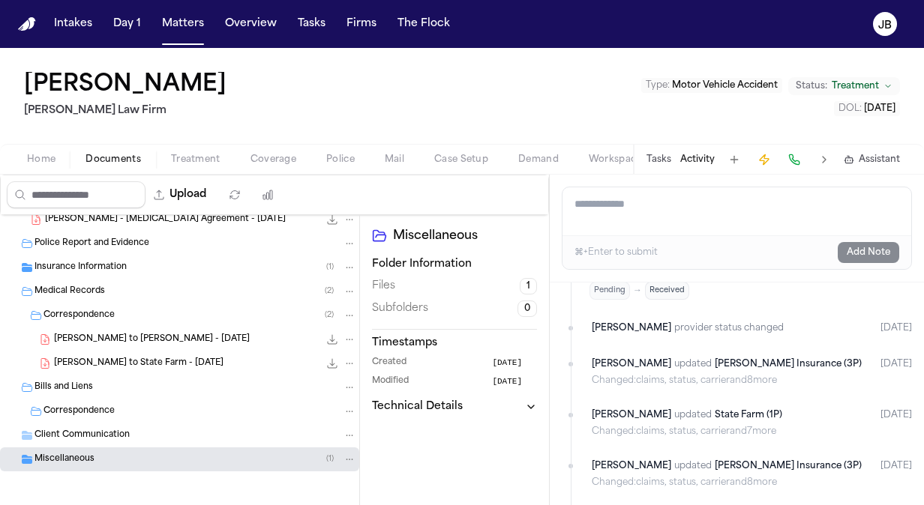
click at [135, 409] on div "Correspondence" at bounding box center [199, 411] width 313 height 13
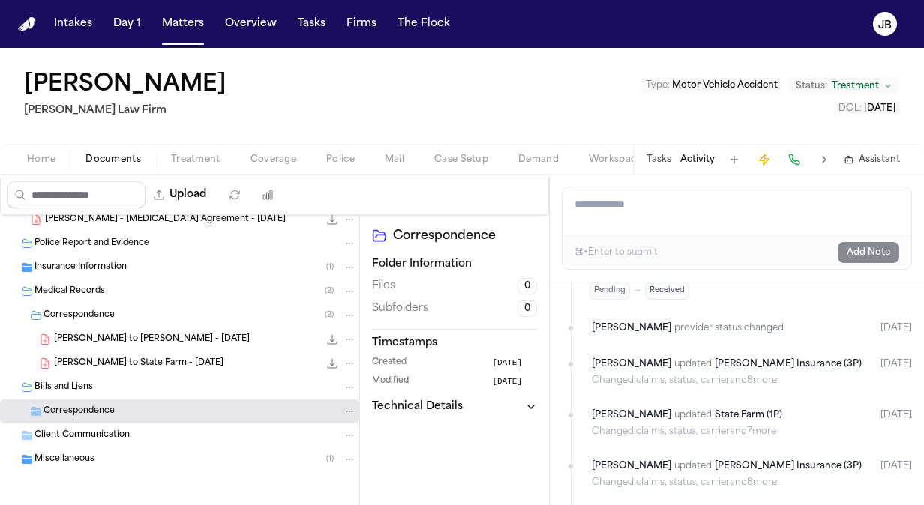
click at [135, 432] on div "Client Communication" at bounding box center [195, 435] width 322 height 13
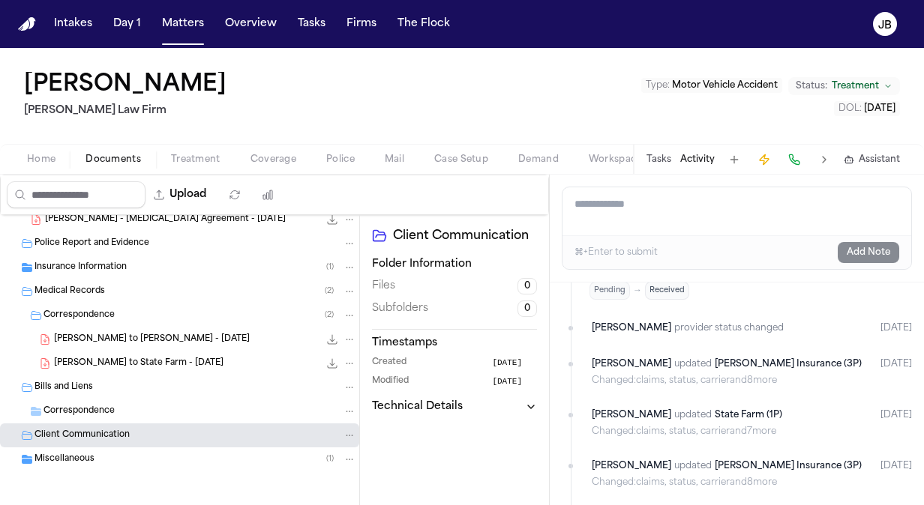
click at [150, 453] on div "Miscellaneous ( 1 )" at bounding box center [195, 459] width 322 height 13
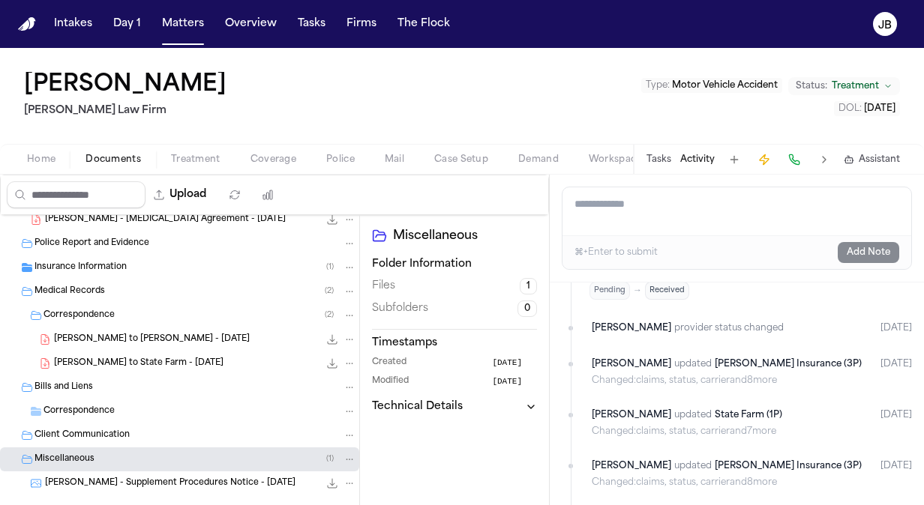
click at [160, 384] on div "Bills and Liens" at bounding box center [195, 387] width 322 height 13
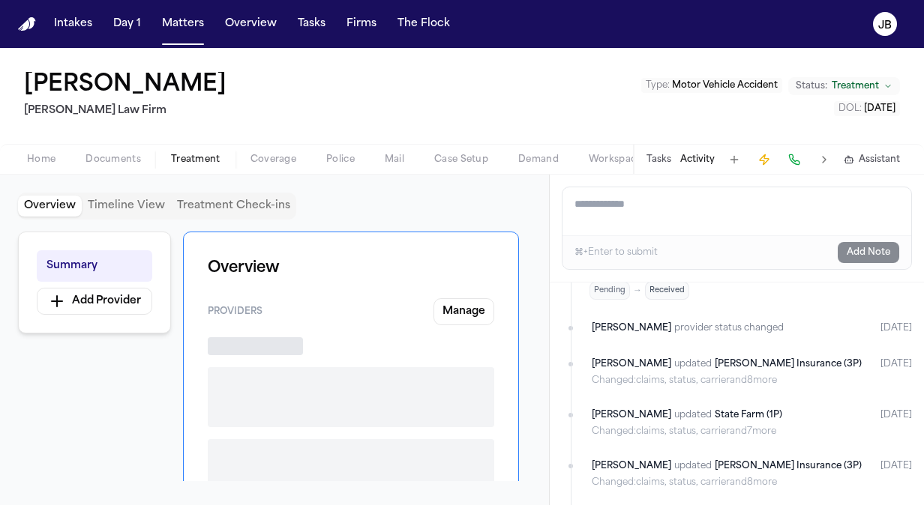
click at [171, 162] on span "Treatment" at bounding box center [195, 160] width 49 height 12
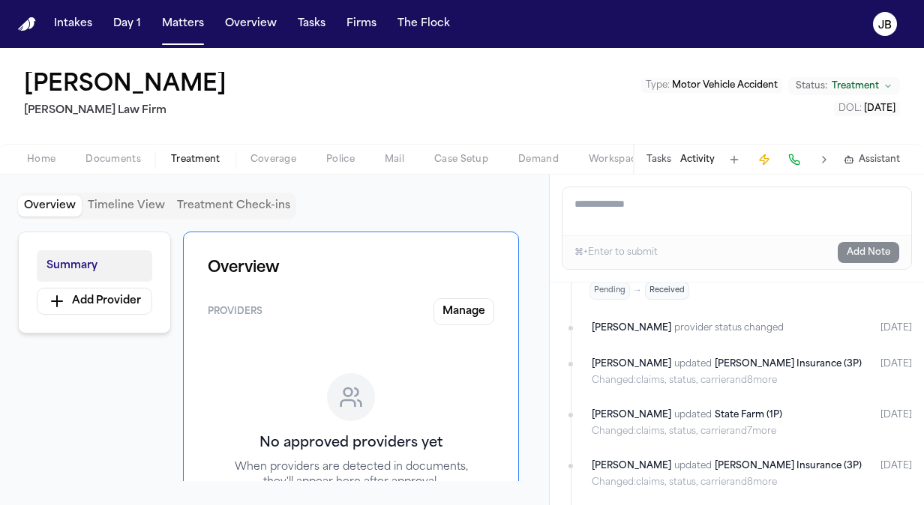
click at [103, 271] on button "Summary" at bounding box center [94, 265] width 115 height 31
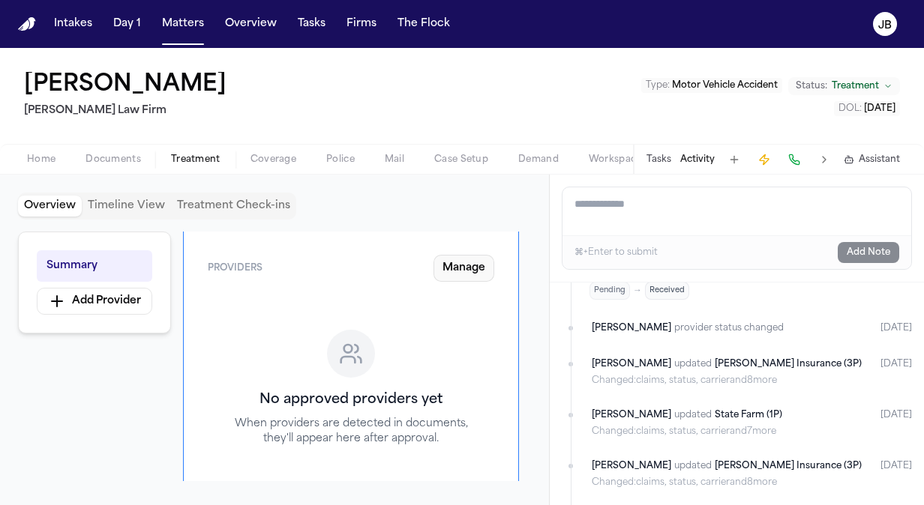
click at [475, 261] on button "Manage" at bounding box center [463, 268] width 61 height 27
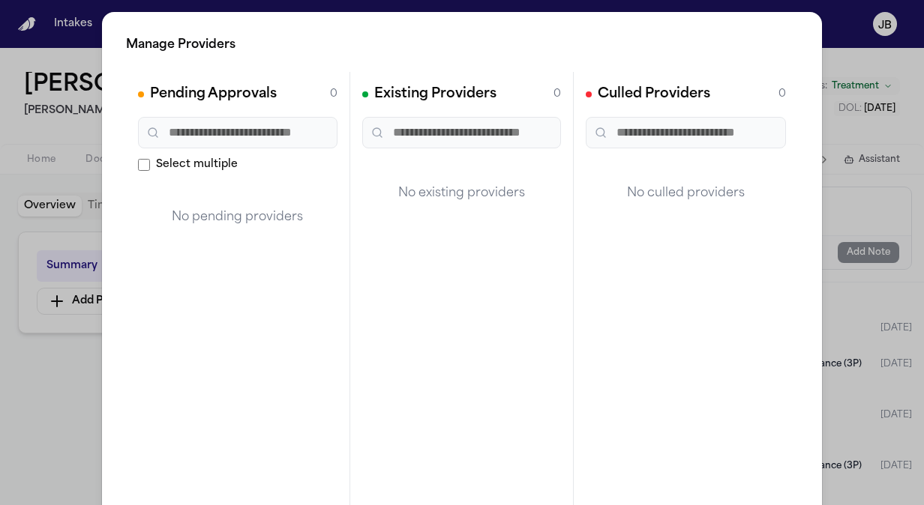
click at [55, 357] on div "Manage Providers Pending Approvals 0 Select multiple No pending providers Exist…" at bounding box center [462, 304] width 924 height 609
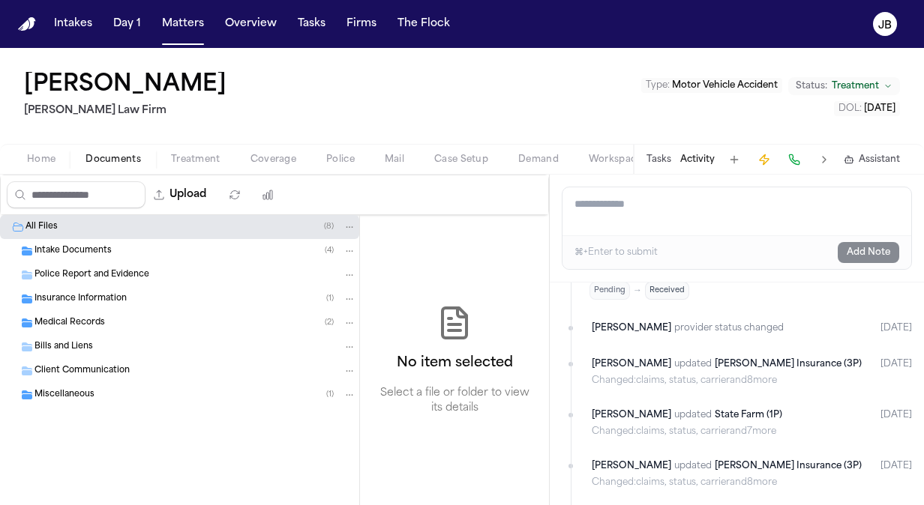
click at [108, 151] on button "Documents" at bounding box center [112, 160] width 85 height 18
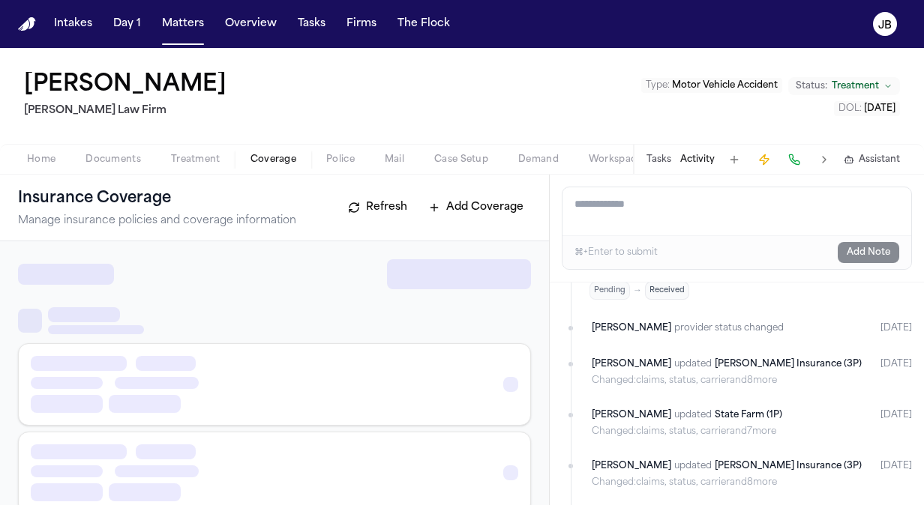
click at [259, 151] on button "Coverage" at bounding box center [273, 160] width 76 height 18
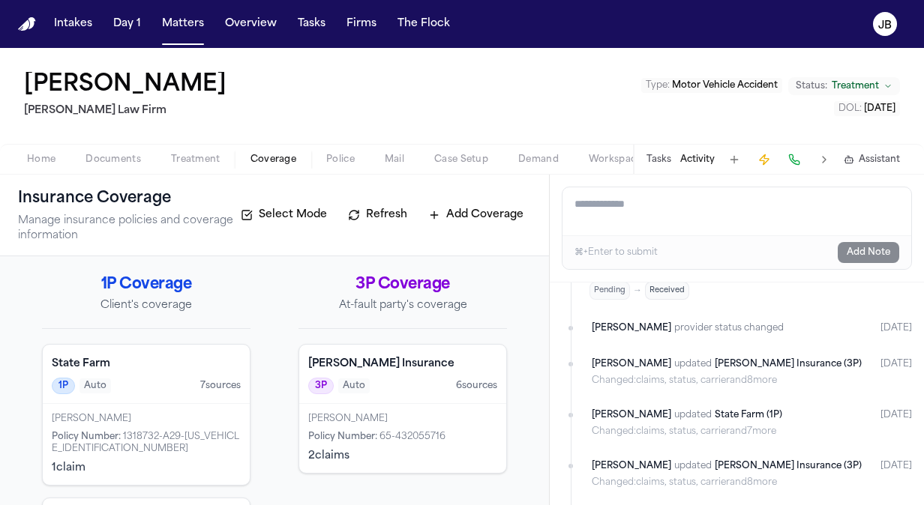
click at [193, 414] on div "[PERSON_NAME]" at bounding box center [146, 419] width 189 height 12
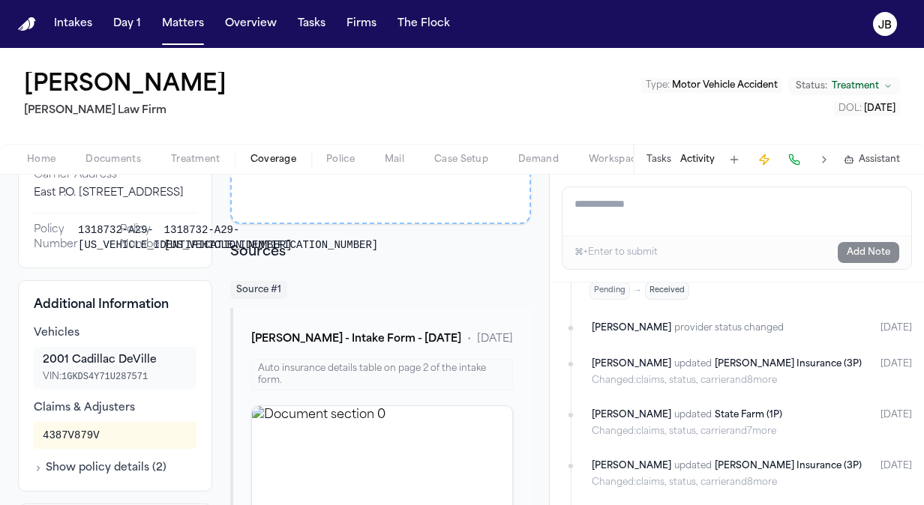
scroll to position [262, 0]
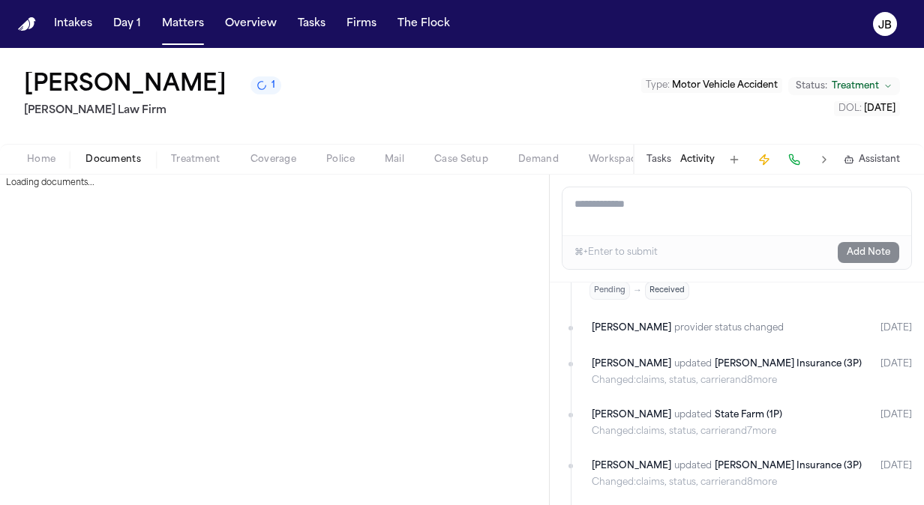
click at [121, 158] on span "Documents" at bounding box center [112, 160] width 55 height 12
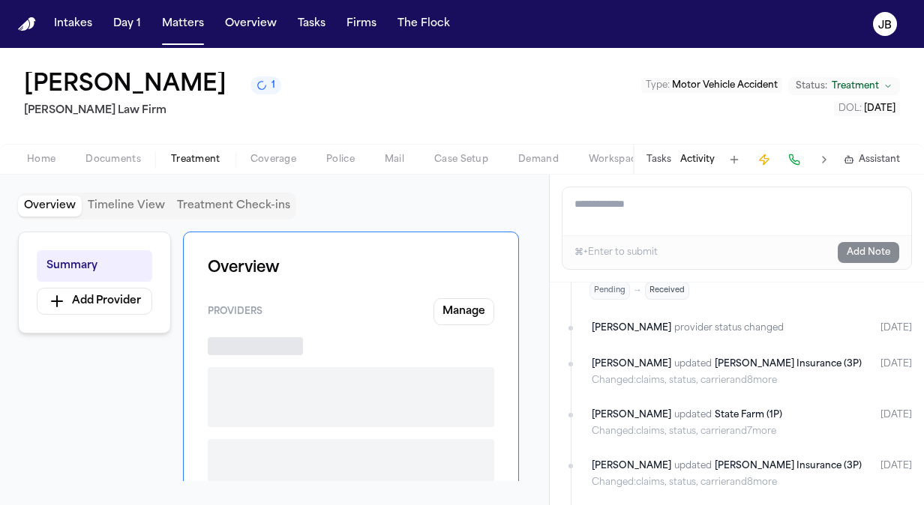
click at [206, 160] on span "Treatment" at bounding box center [195, 160] width 49 height 12
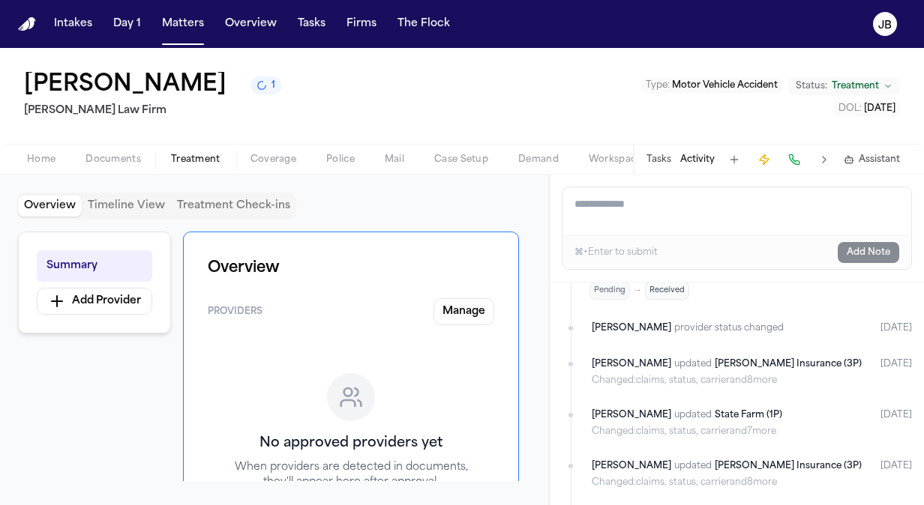
click at [280, 141] on div "[PERSON_NAME] 1 [PERSON_NAME] Law Firm Type : Motor Vehicle Accident Status: Tr…" at bounding box center [462, 96] width 924 height 96
click at [277, 163] on span "Coverage" at bounding box center [273, 160] width 46 height 12
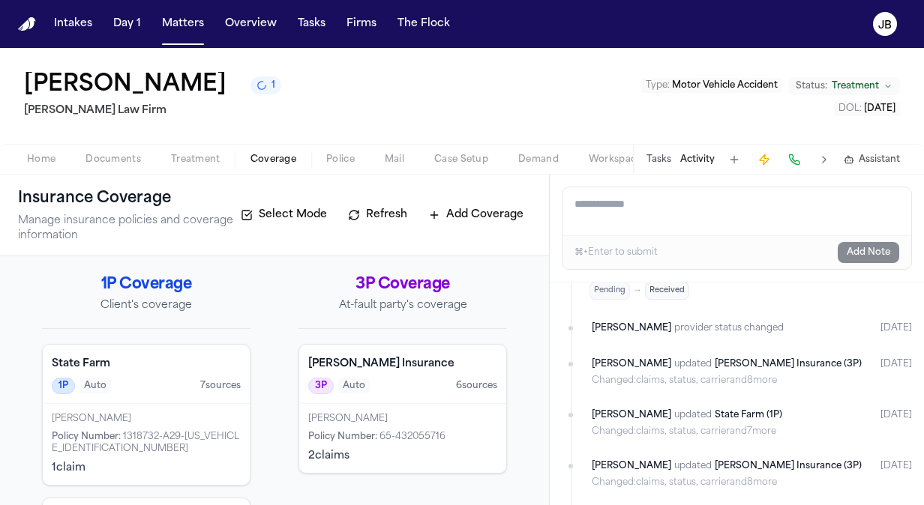
click at [391, 422] on div "Alejandro Ladora" at bounding box center [402, 419] width 189 height 12
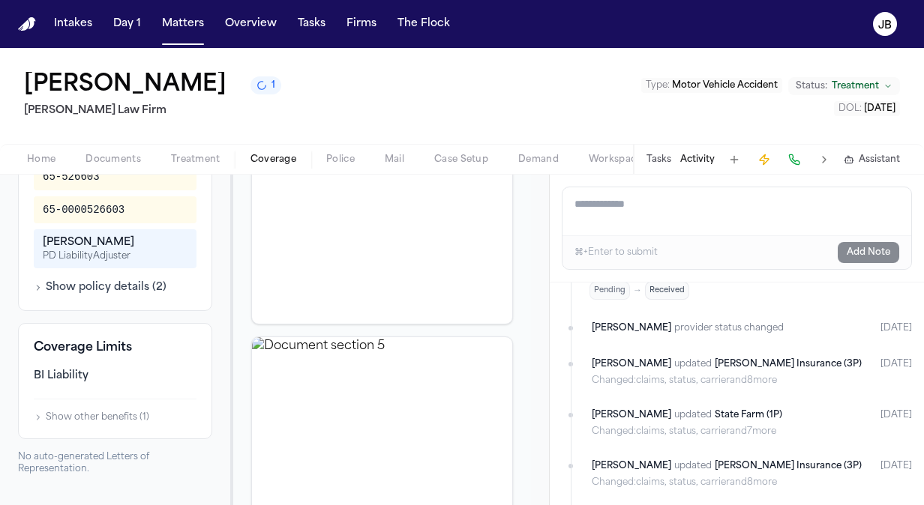
scroll to position [511, 0]
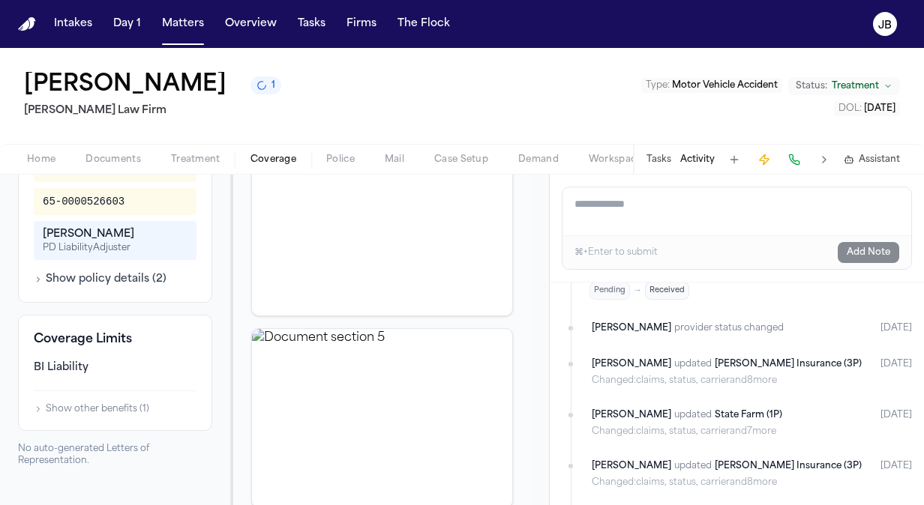
click at [76, 242] on div "[PERSON_NAME]" at bounding box center [115, 234] width 145 height 15
click at [99, 286] on div "Vehicles 2010 Acura TL Claims & Adjusters 65-526603 65-0000526603 Carlos Lopez …" at bounding box center [115, 179] width 163 height 216
click at [94, 287] on button "Show policy details ( 2 )" at bounding box center [100, 279] width 133 height 15
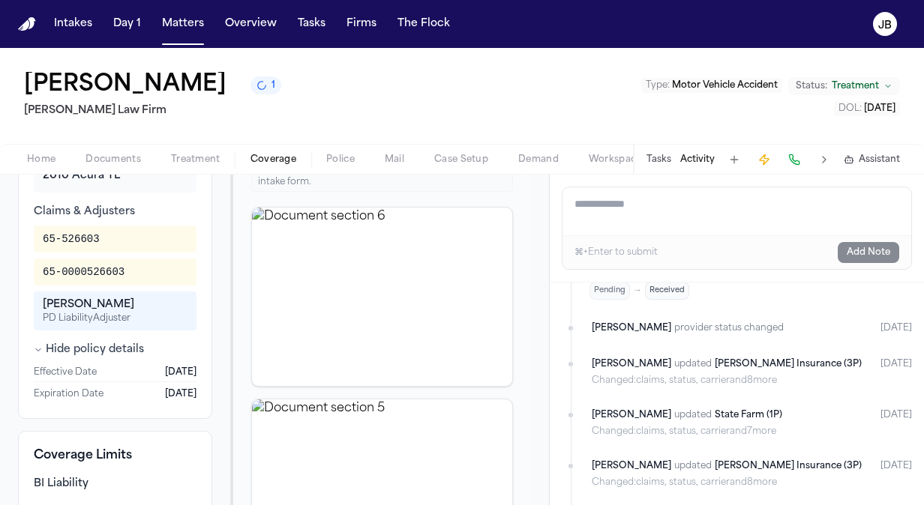
scroll to position [449, 0]
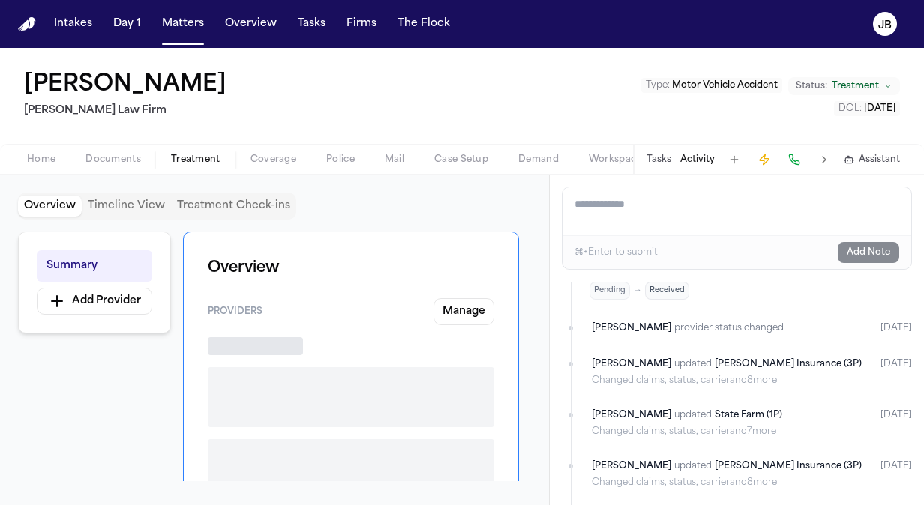
click at [190, 157] on span "Treatment" at bounding box center [195, 160] width 49 height 12
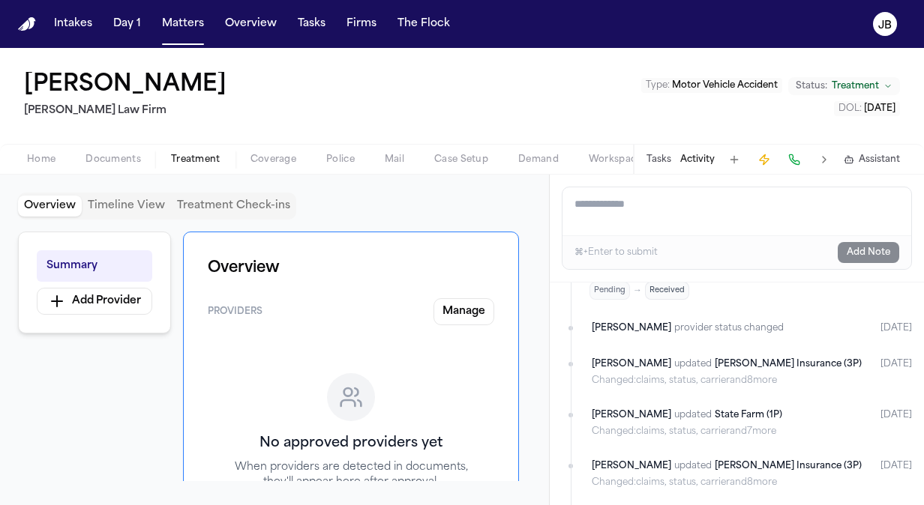
click at [264, 157] on span "Coverage" at bounding box center [273, 160] width 46 height 12
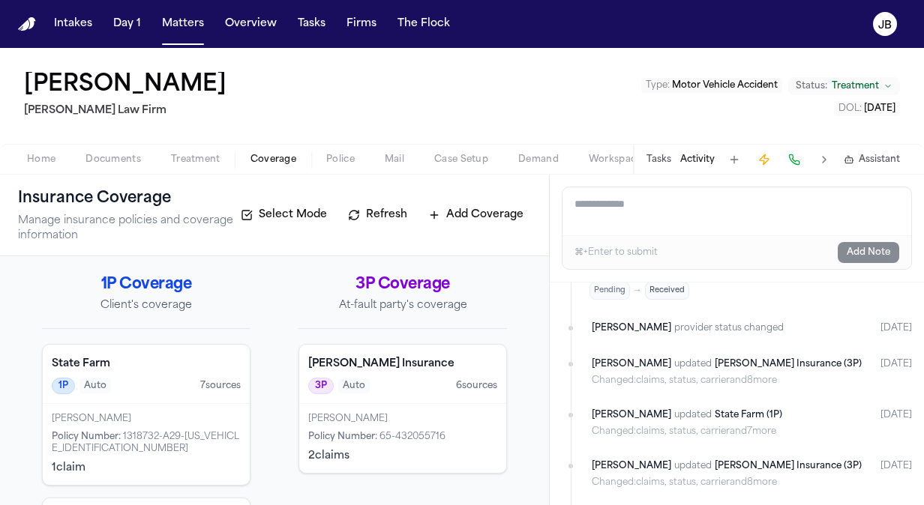
click at [182, 404] on div "Linda Parson Policy Number : 1318732-A29-43KSFPP1072632208 1 claim" at bounding box center [146, 444] width 207 height 81
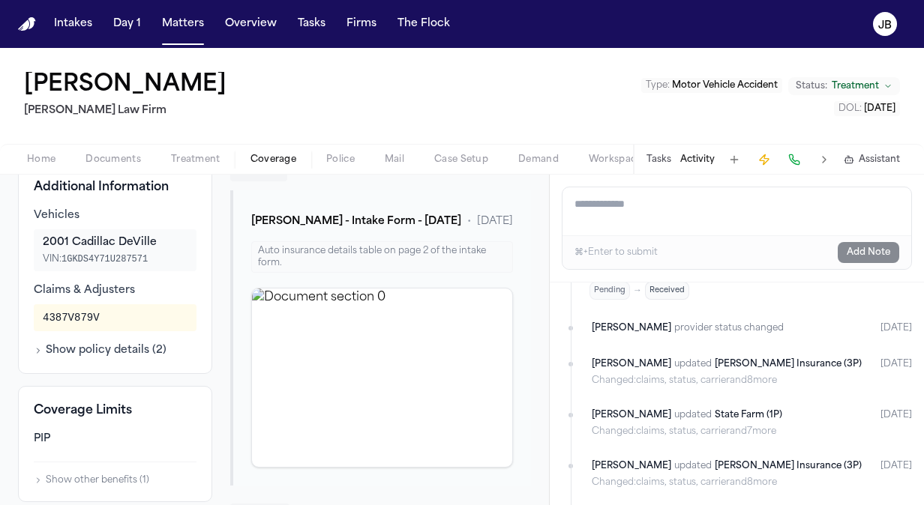
scroll to position [353, 0]
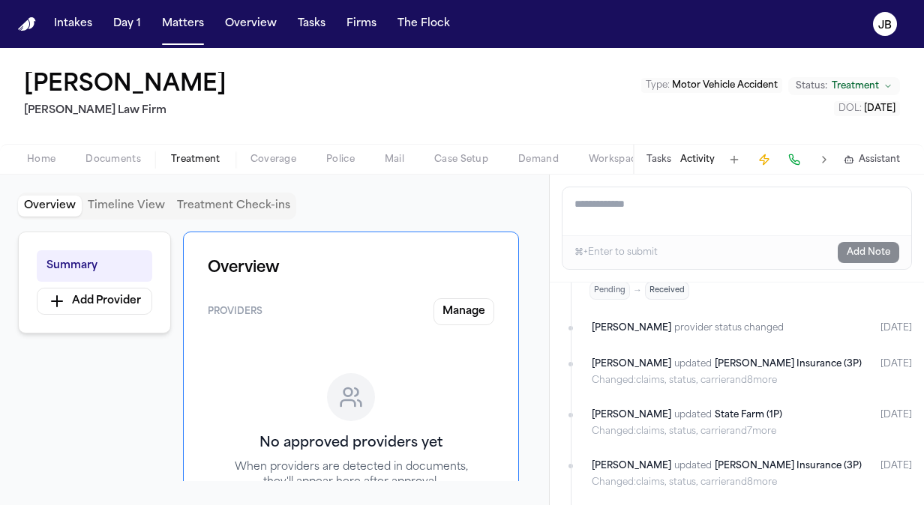
click at [190, 160] on span "Treatment" at bounding box center [195, 160] width 49 height 12
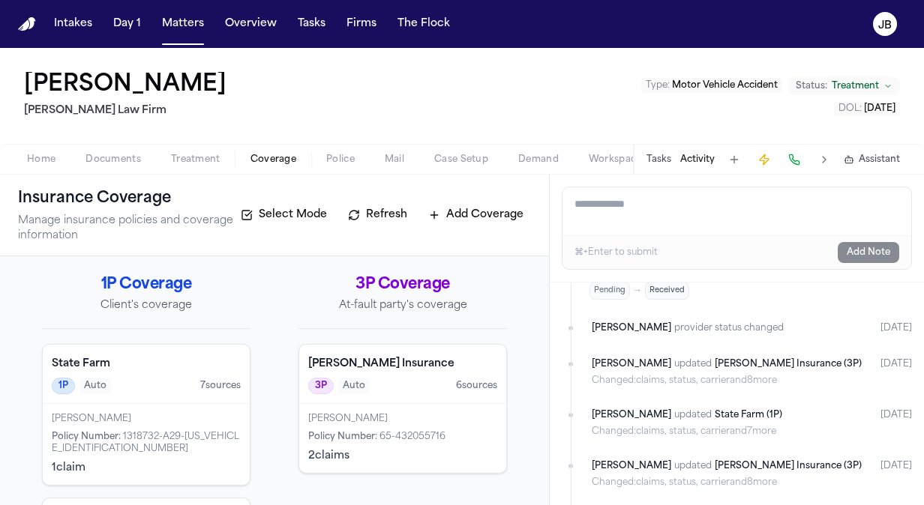
click at [268, 162] on span "Coverage" at bounding box center [273, 160] width 46 height 12
click at [649, 211] on textarea "Add a note to this matter" at bounding box center [736, 211] width 349 height 48
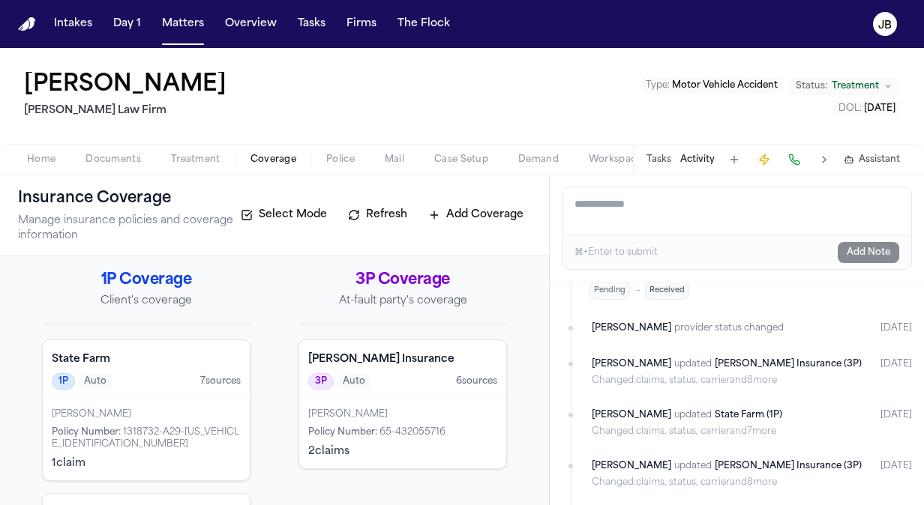
scroll to position [3, 0]
click at [403, 430] on span "65-432055716" at bounding box center [412, 434] width 66 height 9
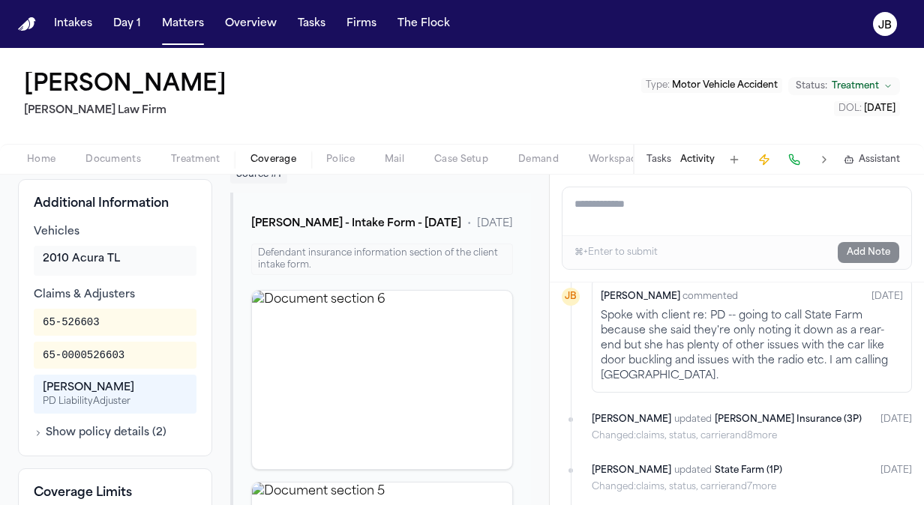
scroll to position [1369, 0]
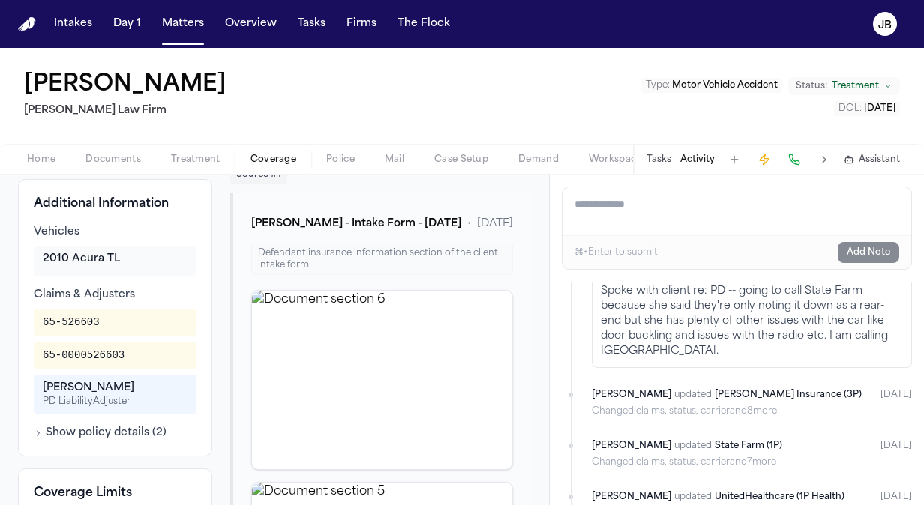
click at [687, 217] on textarea "Add a note to this matter" at bounding box center [736, 211] width 349 height 48
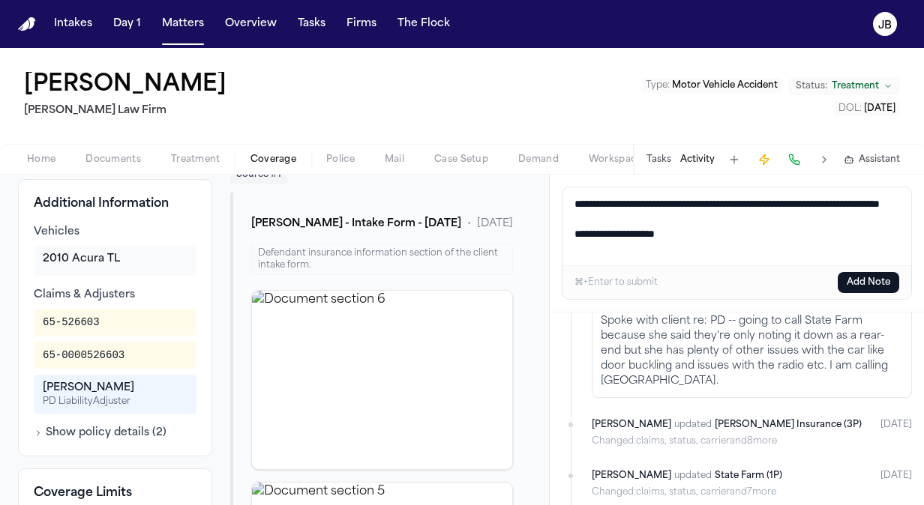
click at [606, 239] on textarea "**********" at bounding box center [736, 226] width 349 height 78
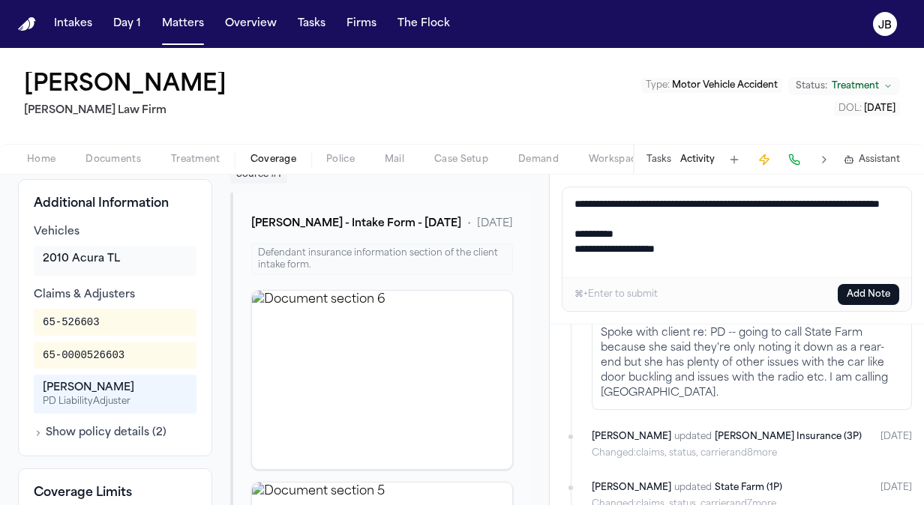
click at [633, 236] on textarea "**********" at bounding box center [736, 232] width 349 height 90
click at [729, 214] on textarea "**********" at bounding box center [736, 232] width 349 height 90
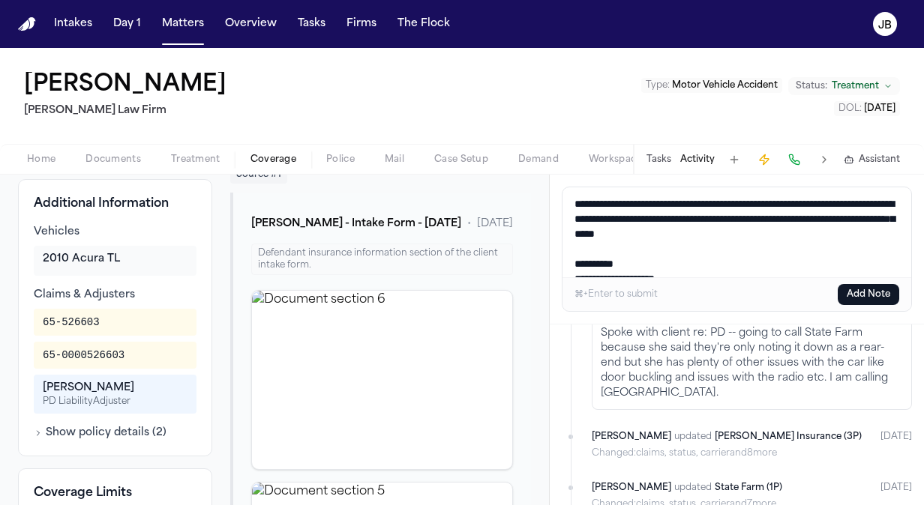
click at [626, 259] on textarea "**********" at bounding box center [736, 232] width 349 height 90
click at [869, 294] on button "Add Note" at bounding box center [868, 294] width 61 height 21
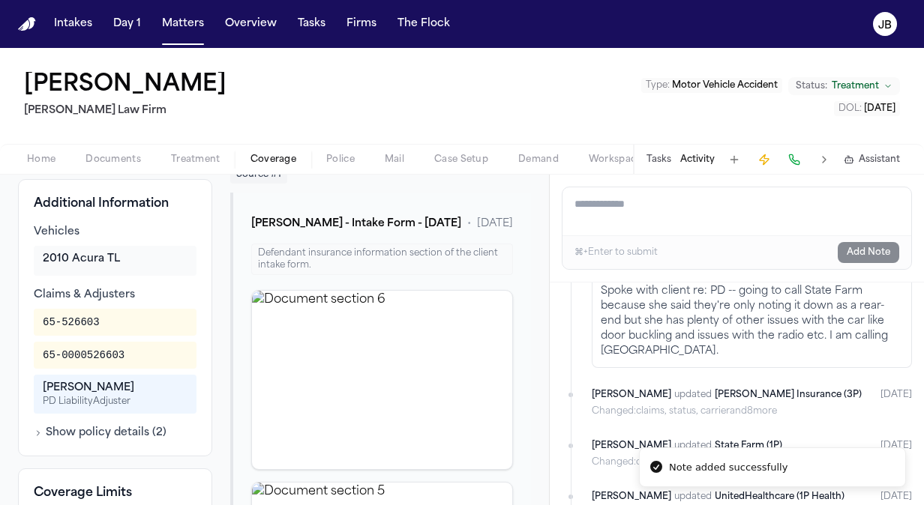
click at [198, 156] on span "Treatment" at bounding box center [195, 160] width 49 height 12
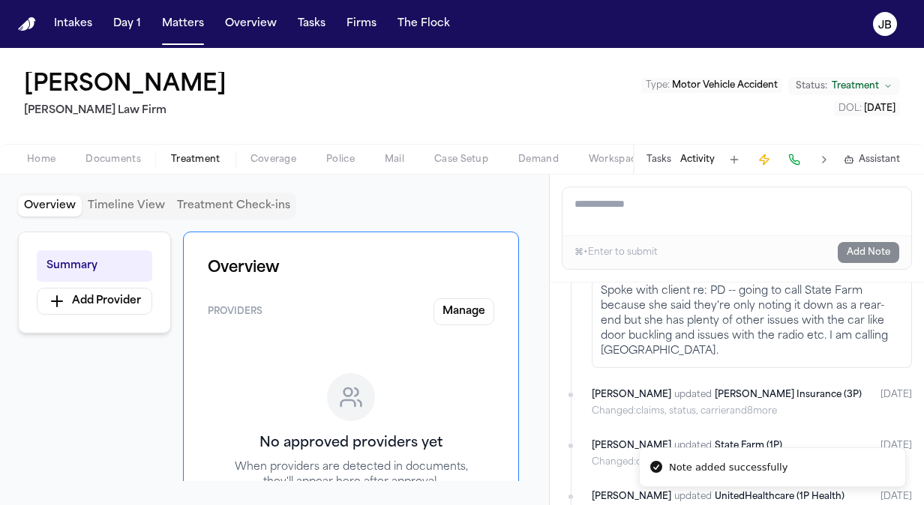
click at [270, 148] on div "Home Documents Treatment Coverage Police Mail Case Setup Demand Workspaces Arti…" at bounding box center [462, 159] width 924 height 30
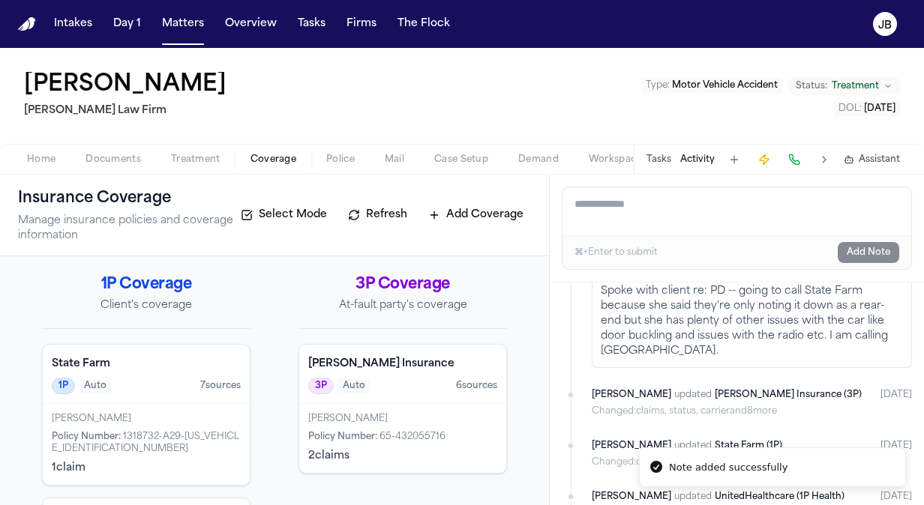
click at [270, 158] on span "Coverage" at bounding box center [273, 160] width 46 height 12
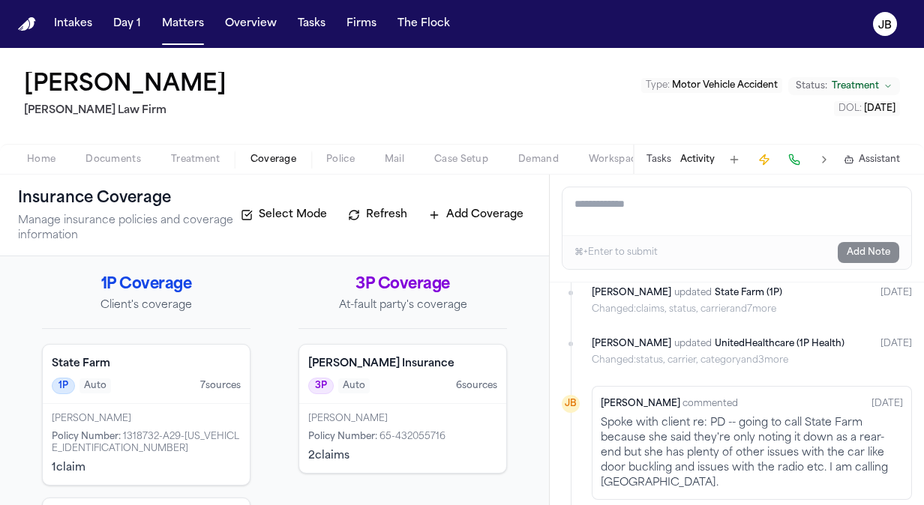
scroll to position [1486, 0]
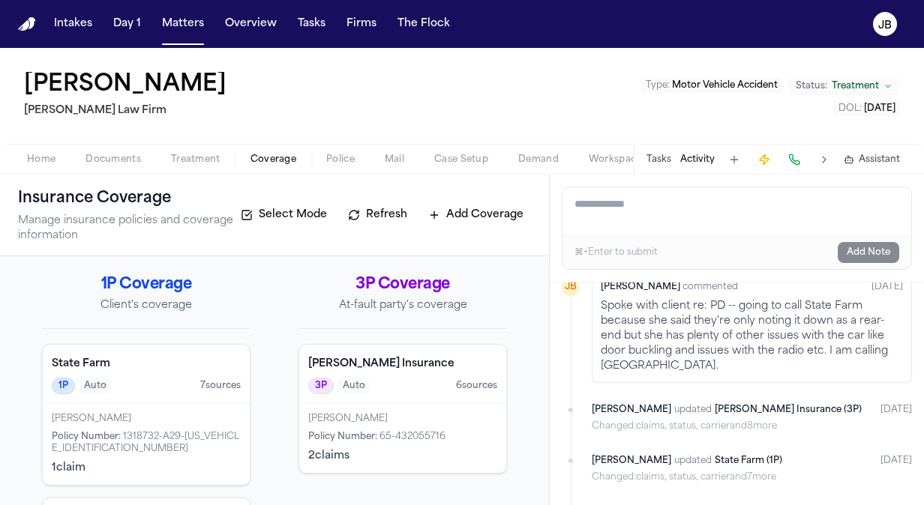
click at [387, 406] on div "Alejandro Ladora Policy Number : 65-432055716 2 claim s" at bounding box center [402, 438] width 207 height 69
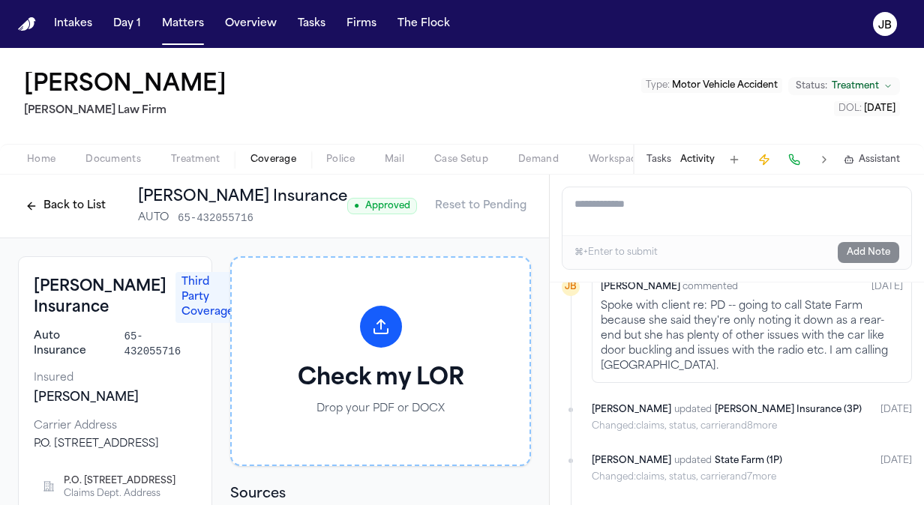
click at [117, 151] on button "Documents" at bounding box center [112, 160] width 85 height 18
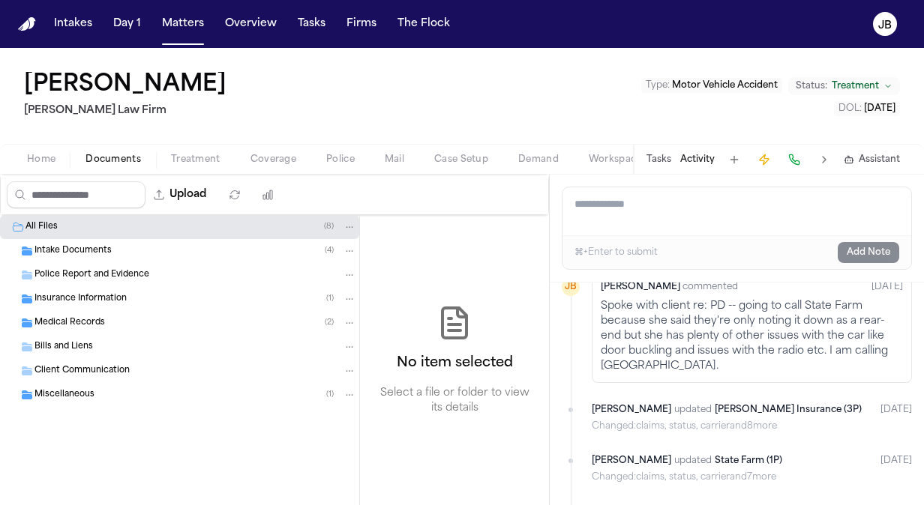
click at [108, 276] on span "Police Report and Evidence" at bounding box center [91, 275] width 115 height 13
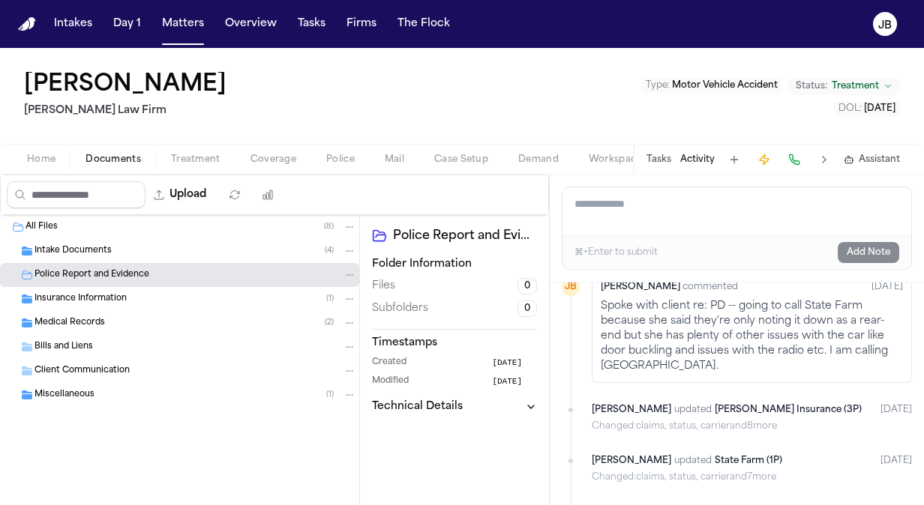
click at [112, 251] on div "Intake Documents ( 4 )" at bounding box center [195, 250] width 322 height 13
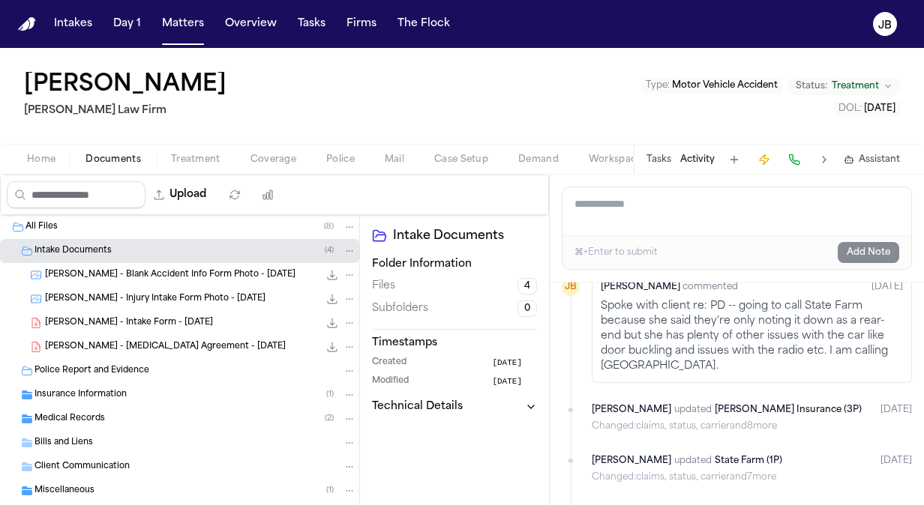
click at [144, 400] on div "Insurance Information ( 1 )" at bounding box center [179, 395] width 359 height 24
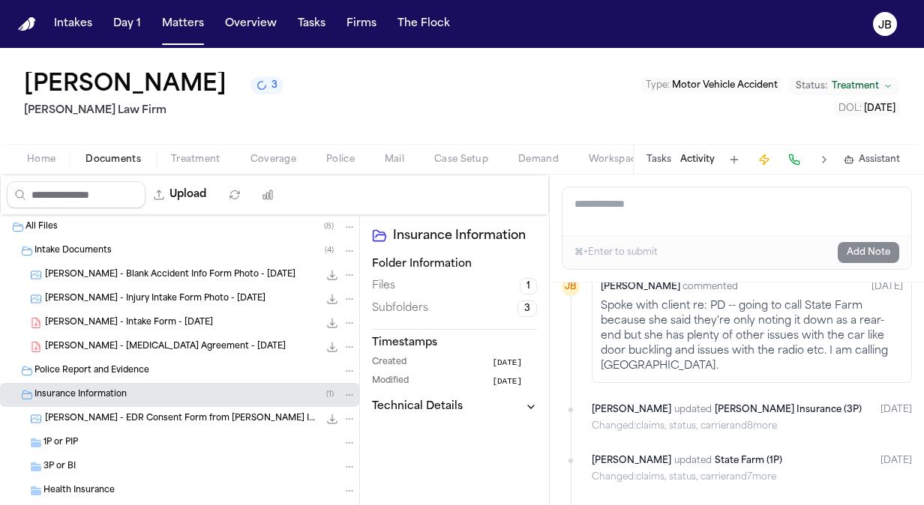
click at [170, 422] on span "[PERSON_NAME] - EDR Consent Form from [PERSON_NAME] Insurance - [DATE]" at bounding box center [182, 419] width 274 height 13
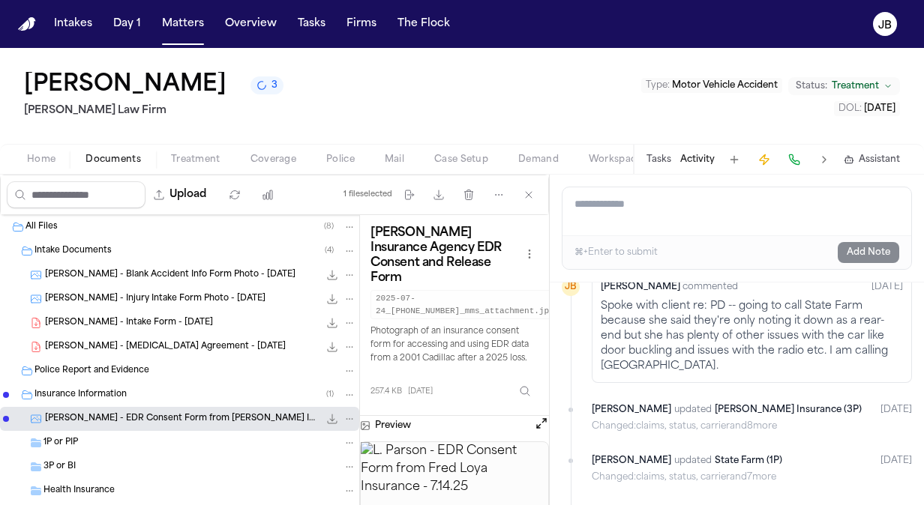
click at [547, 416] on button "Open preview" at bounding box center [541, 423] width 15 height 15
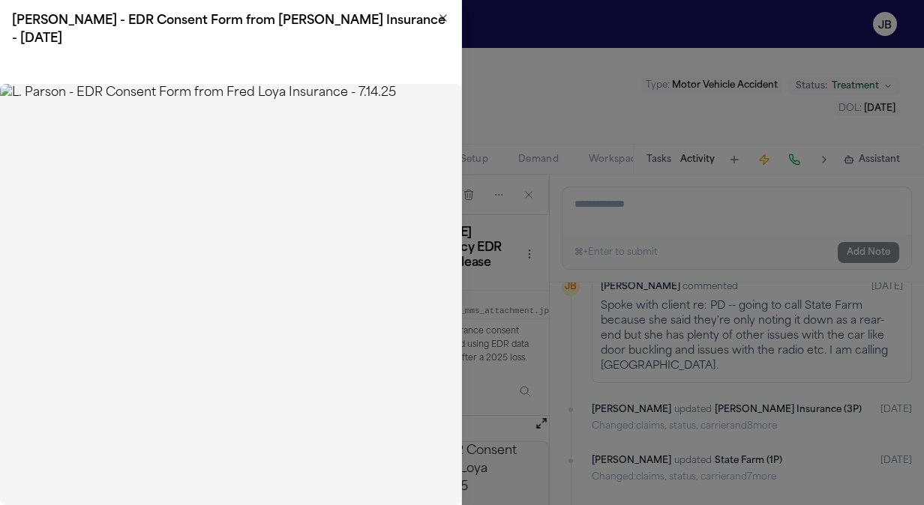
click at [445, 19] on icon "button" at bounding box center [443, 18] width 6 height 6
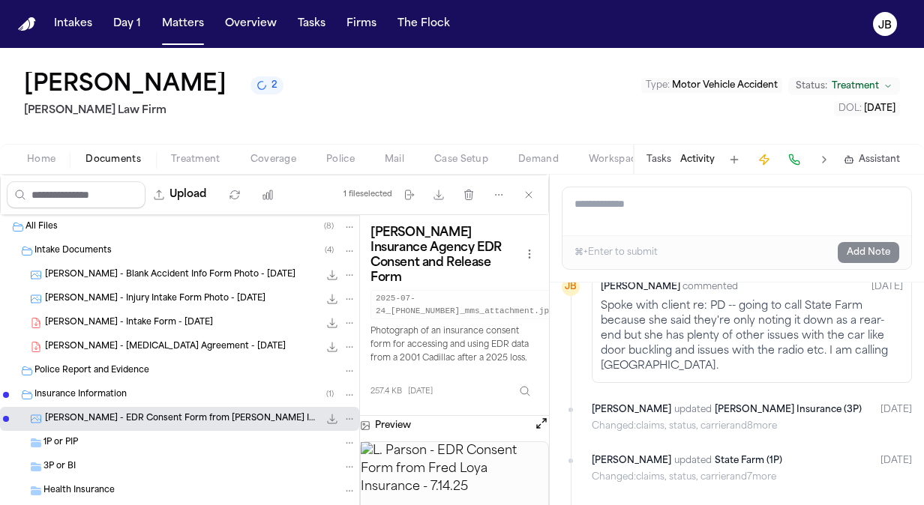
click at [262, 154] on span "Coverage" at bounding box center [273, 160] width 46 height 12
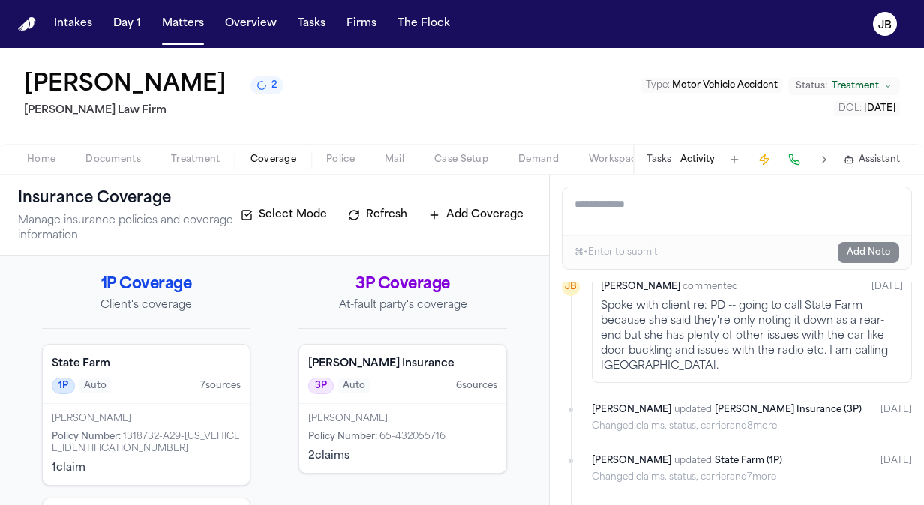
click at [452, 466] on div "Alejandro Ladora Policy Number : 65-432055716 2 claim s" at bounding box center [402, 438] width 207 height 69
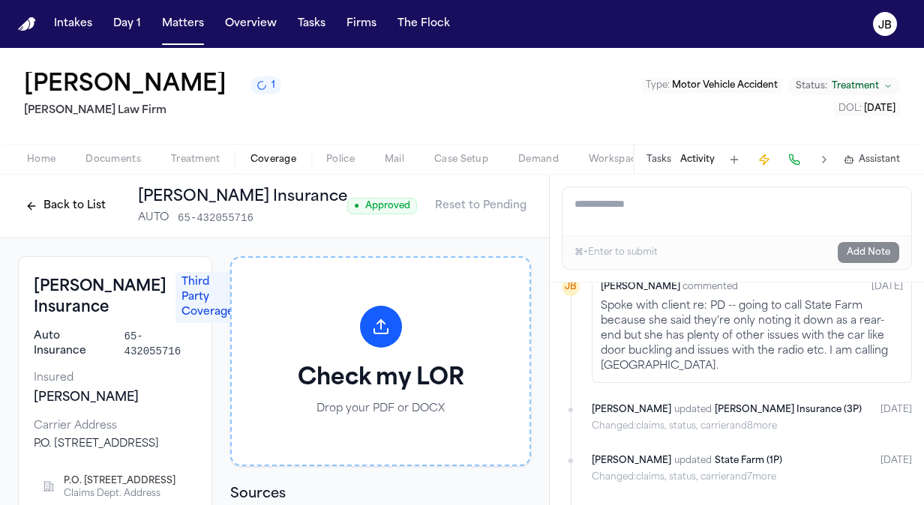
click at [573, 205] on textarea "Add a note to this matter" at bounding box center [736, 211] width 349 height 48
click at [505, 201] on html "Intakes Day 1 Matters Overview Tasks Firms The Flock JB Linda Parson 3 Ruy Mire…" at bounding box center [462, 252] width 924 height 505
click at [464, 231] on div "Edit Coverage" at bounding box center [454, 238] width 126 height 24
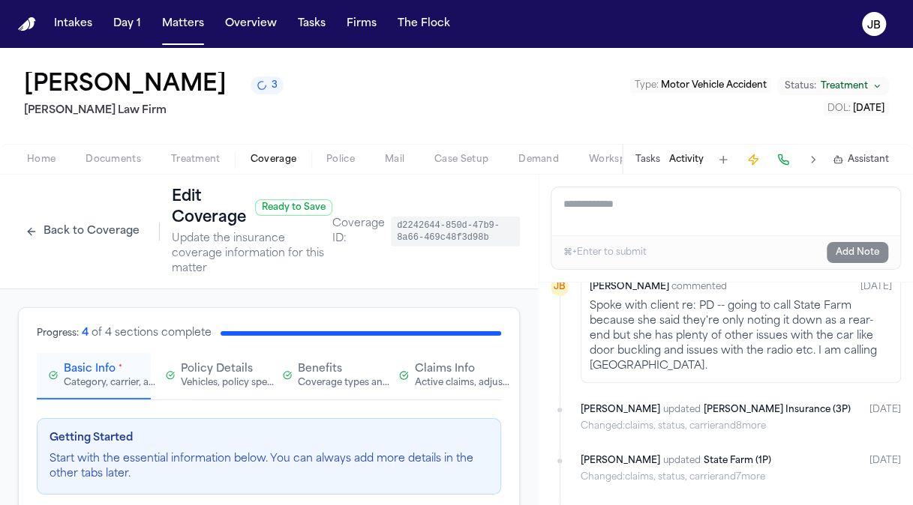
click at [432, 368] on span "Claims Info" at bounding box center [445, 369] width 60 height 15
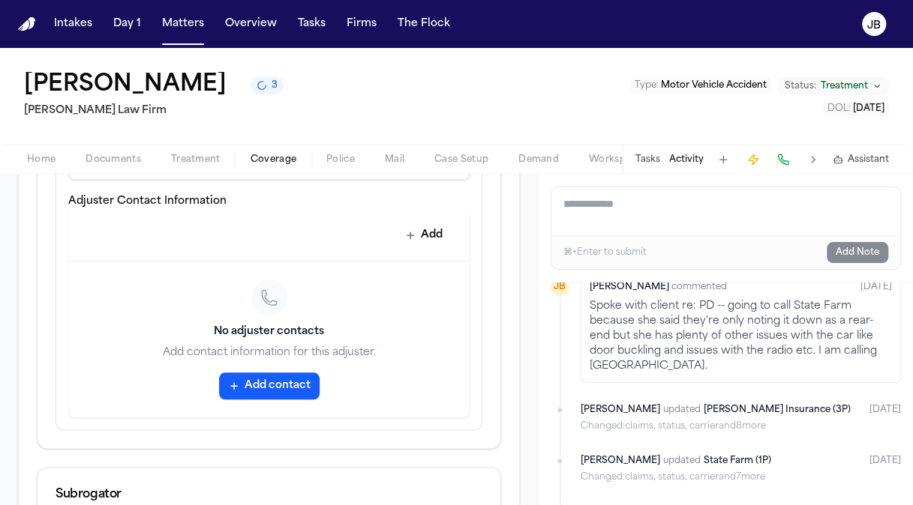
scroll to position [640, 0]
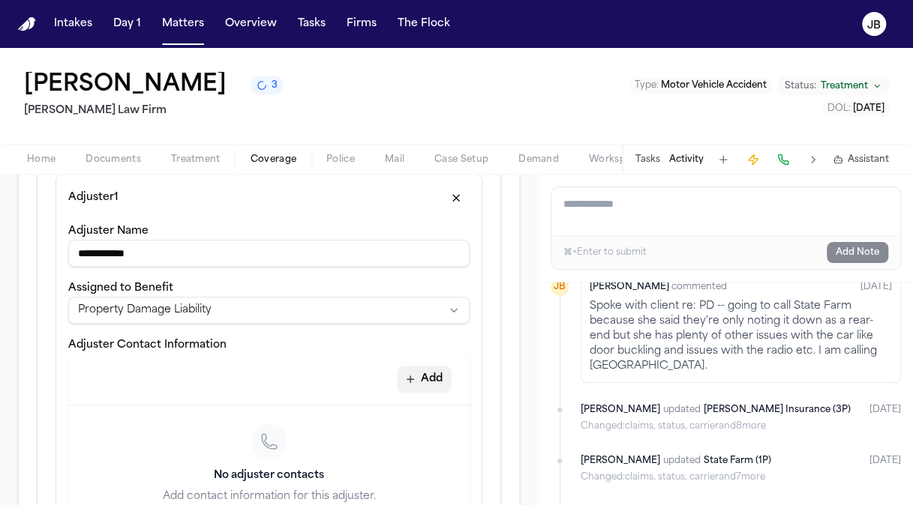
click at [419, 372] on button "Add" at bounding box center [424, 379] width 55 height 27
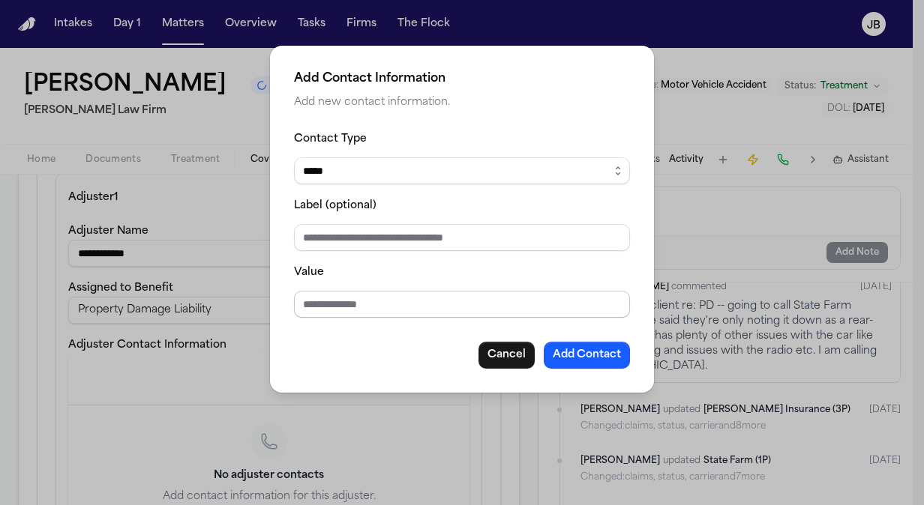
click at [325, 307] on input "Value" at bounding box center [462, 304] width 336 height 27
click at [580, 349] on button "Add Contact" at bounding box center [587, 355] width 86 height 27
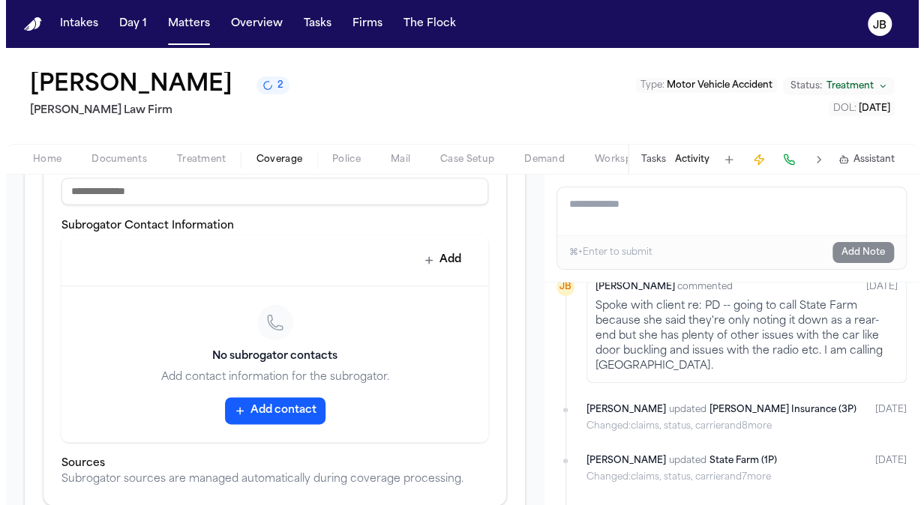
scroll to position [1125, 0]
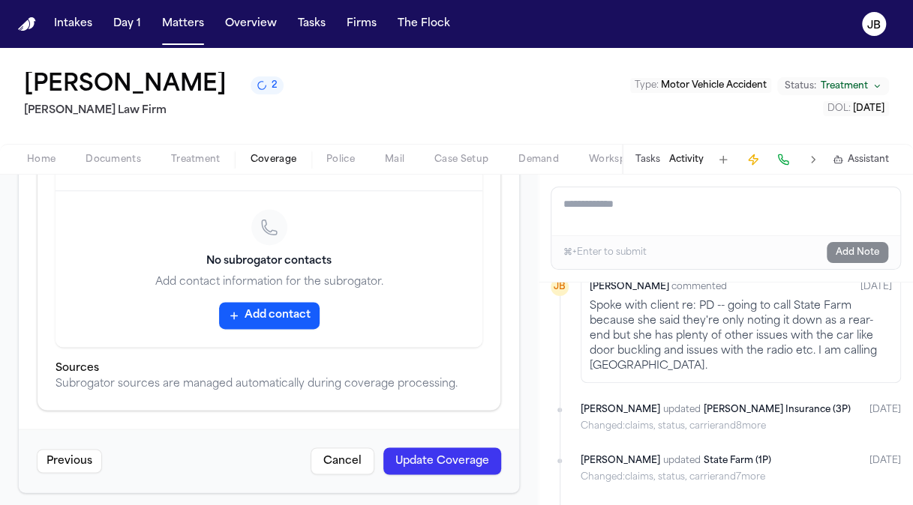
click at [432, 450] on button "Update Coverage" at bounding box center [442, 461] width 118 height 27
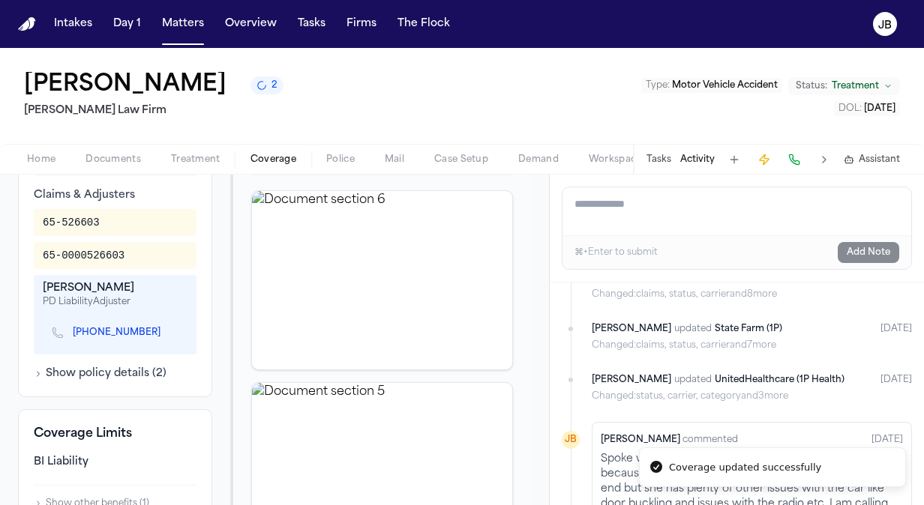
scroll to position [1639, 0]
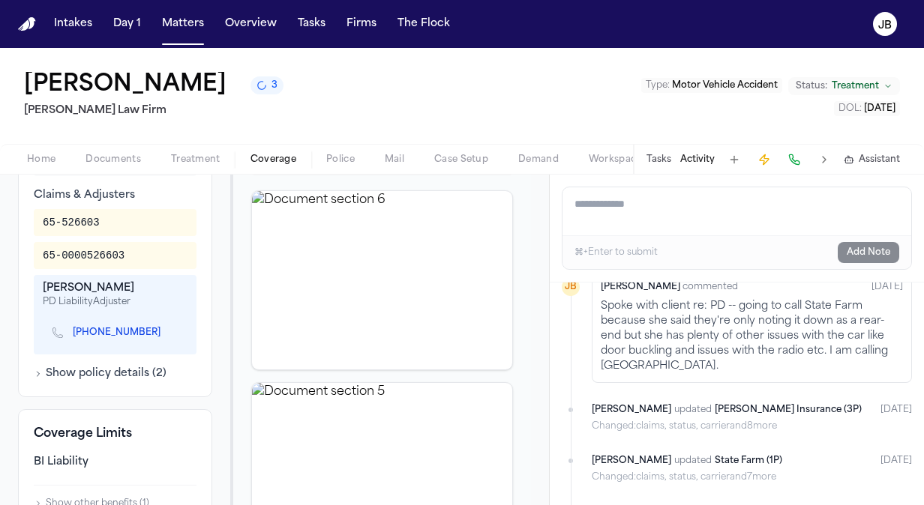
drag, startPoint x: 147, startPoint y: 347, endPoint x: 70, endPoint y: 355, distance: 76.9
click at [70, 340] on div "(915) 516-6029" at bounding box center [112, 332] width 121 height 13
drag, startPoint x: 69, startPoint y: 348, endPoint x: 139, endPoint y: 354, distance: 70.7
click at [139, 340] on div "(915) 516-6029" at bounding box center [112, 332] width 121 height 13
copy link "(915) 516-6029"
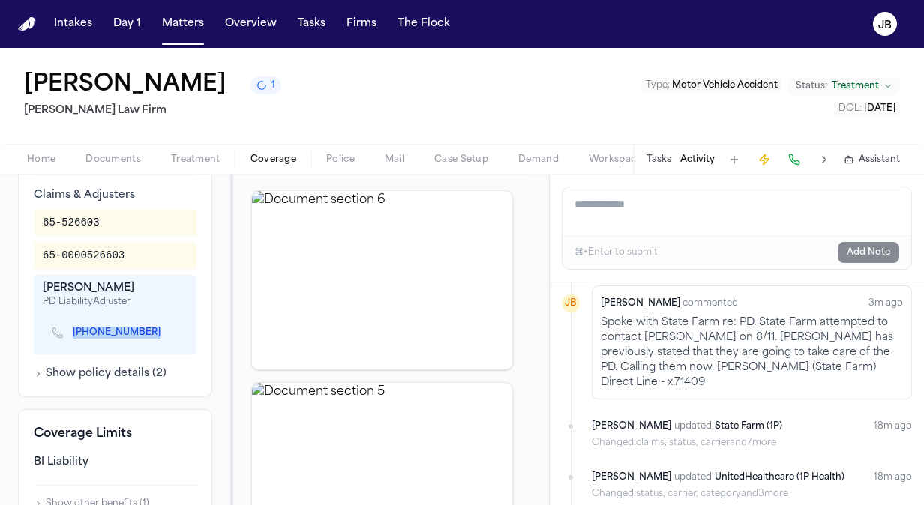
scroll to position [232, 0]
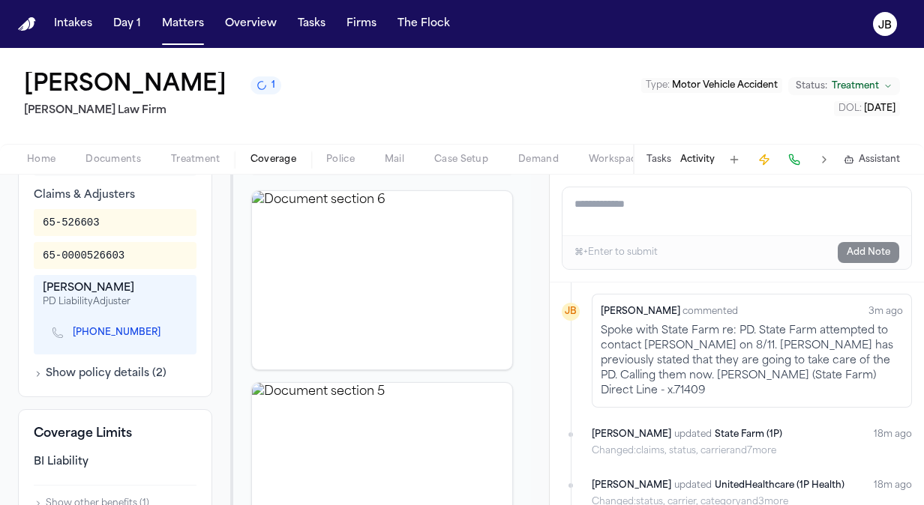
click at [308, 105] on div "[PERSON_NAME] 1 [PERSON_NAME] Law Firm Type : Motor Vehicle Accident Status: Tr…" at bounding box center [462, 96] width 924 height 96
click at [308, 117] on div "[PERSON_NAME] 1 [PERSON_NAME] Law Firm Type : Motor Vehicle Accident Status: Tr…" at bounding box center [462, 96] width 924 height 96
click at [650, 211] on textarea "Add a note to this matter" at bounding box center [736, 211] width 349 height 48
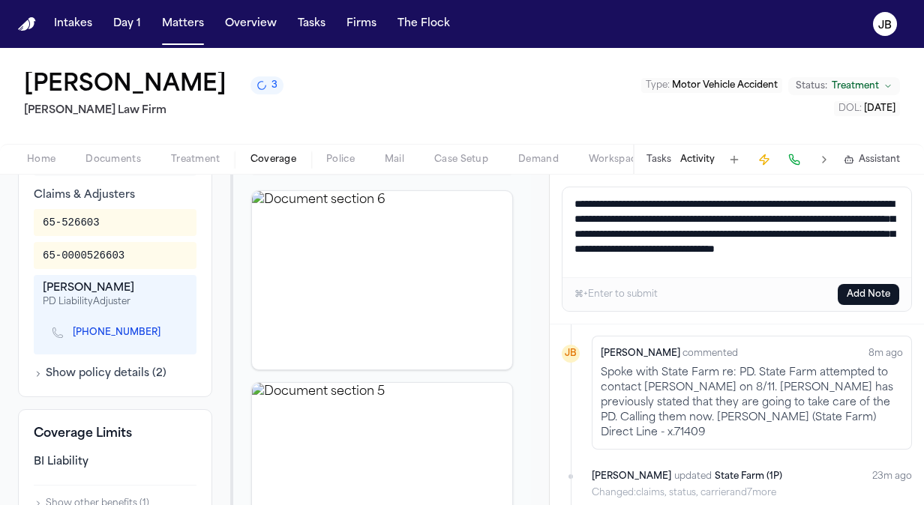
scroll to position [6, 0]
click at [856, 295] on button "Add Note" at bounding box center [868, 294] width 61 height 21
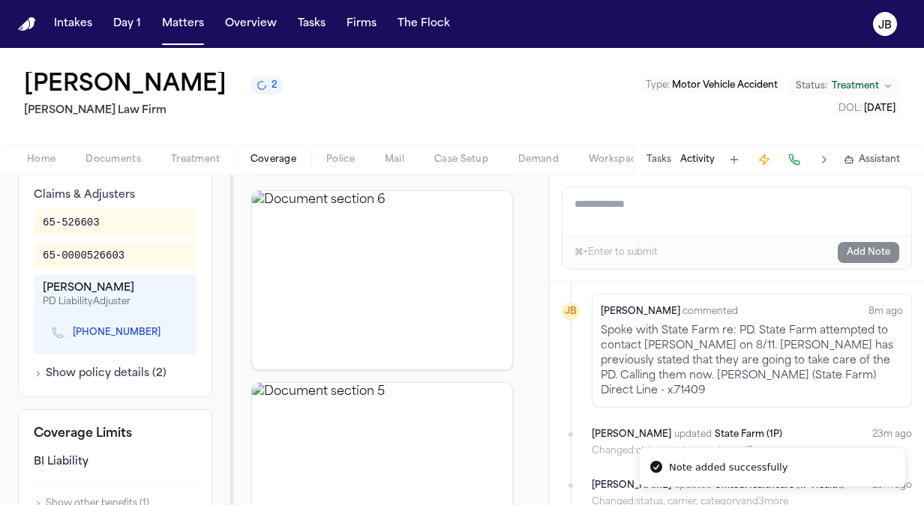
scroll to position [0, 0]
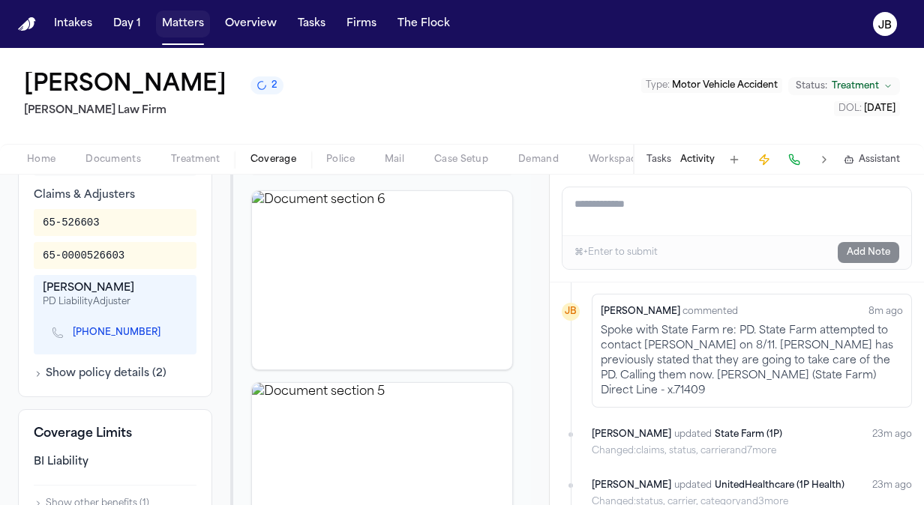
click at [197, 23] on button "Matters" at bounding box center [183, 23] width 54 height 27
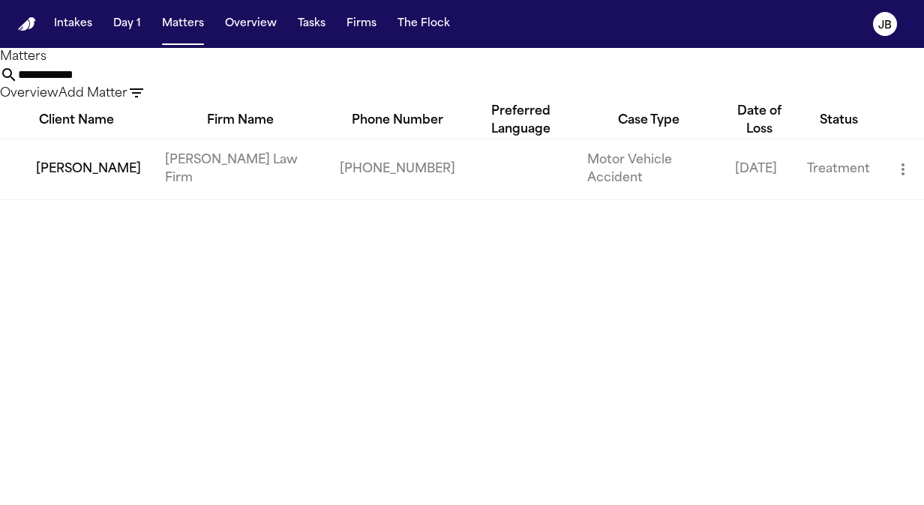
drag, startPoint x: 364, startPoint y: 105, endPoint x: 162, endPoint y: 119, distance: 203.0
click at [162, 119] on div "**********" at bounding box center [462, 124] width 924 height 152
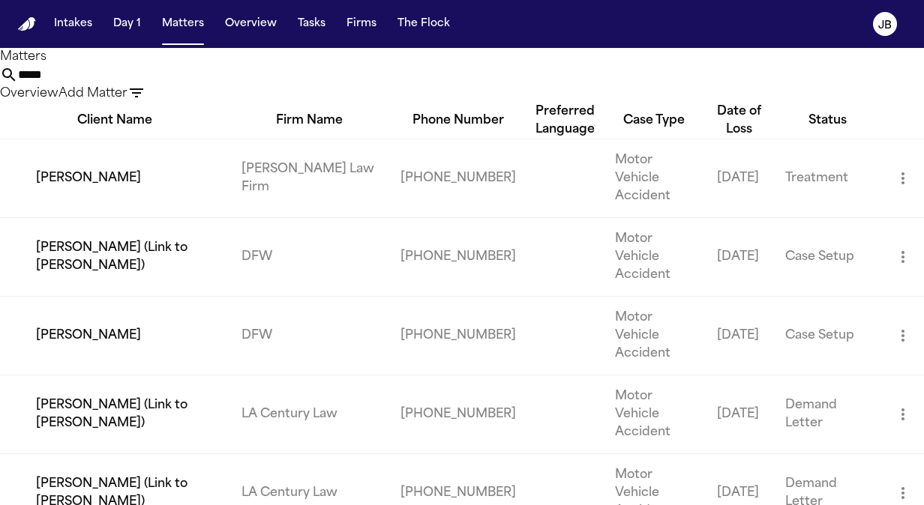
click at [153, 191] on td "[PERSON_NAME]" at bounding box center [114, 178] width 229 height 79
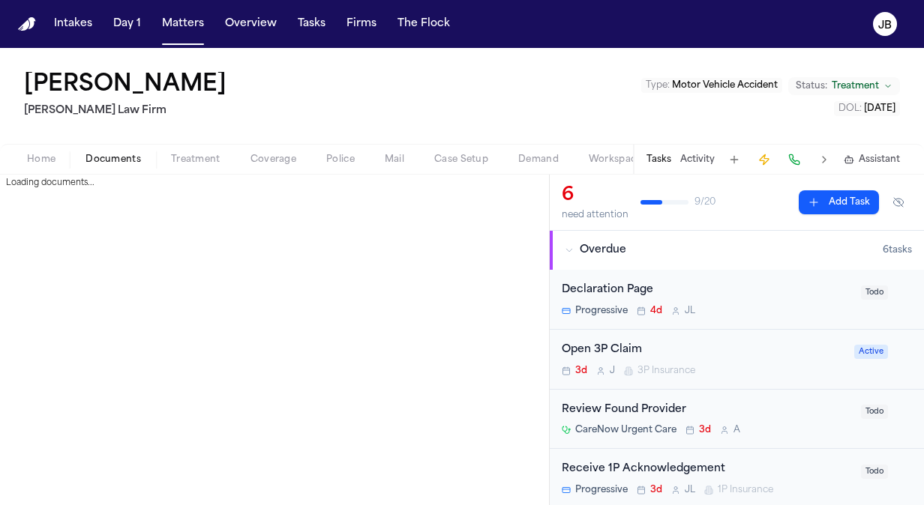
click at [121, 155] on span "Documents" at bounding box center [112, 160] width 55 height 12
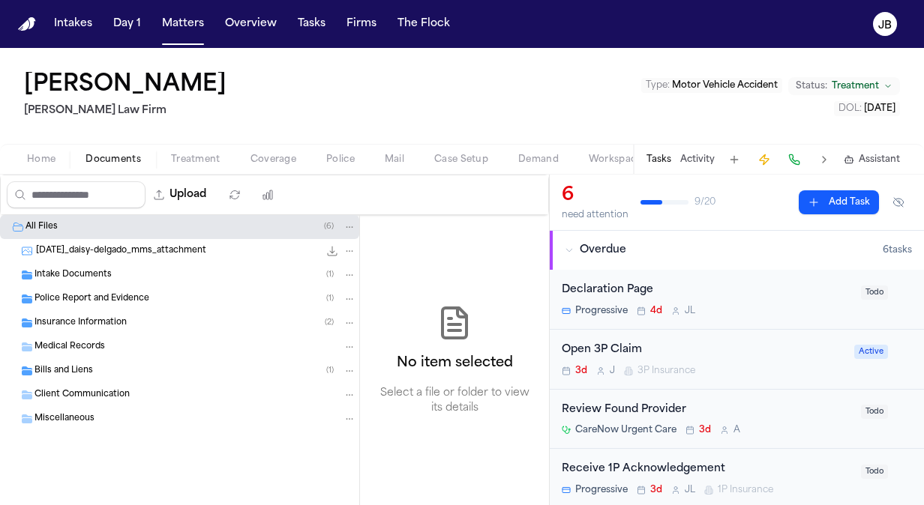
click at [94, 293] on span "Police Report and Evidence" at bounding box center [91, 299] width 115 height 13
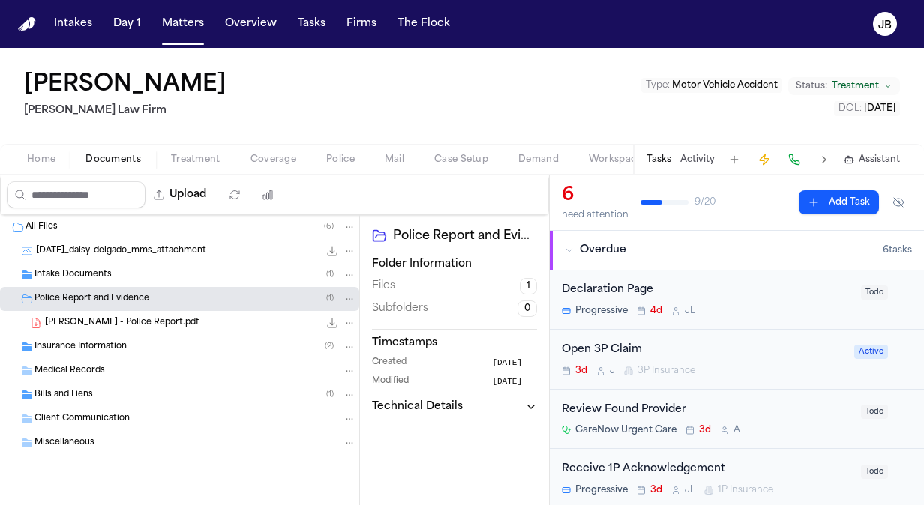
click at [125, 322] on span "Delgado, Daisy - Police Report.pdf" at bounding box center [122, 323] width 154 height 13
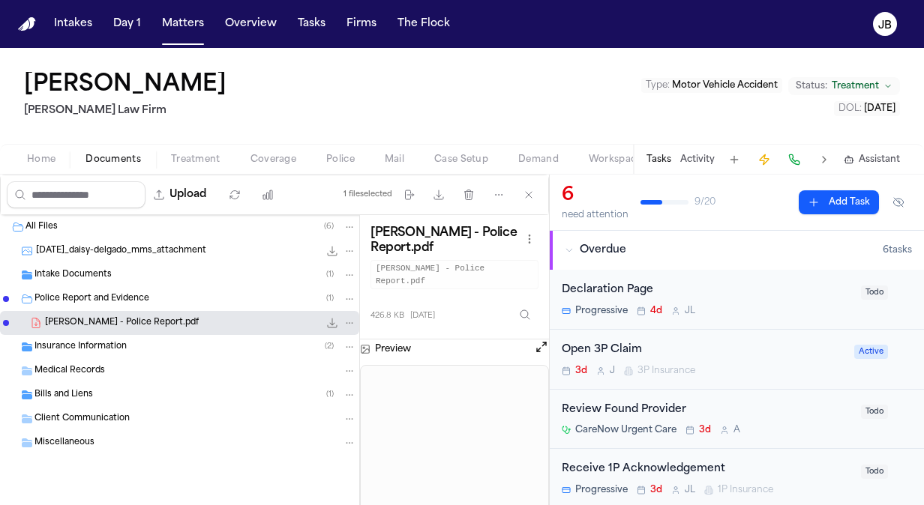
click at [535, 340] on button "Open preview" at bounding box center [541, 347] width 15 height 15
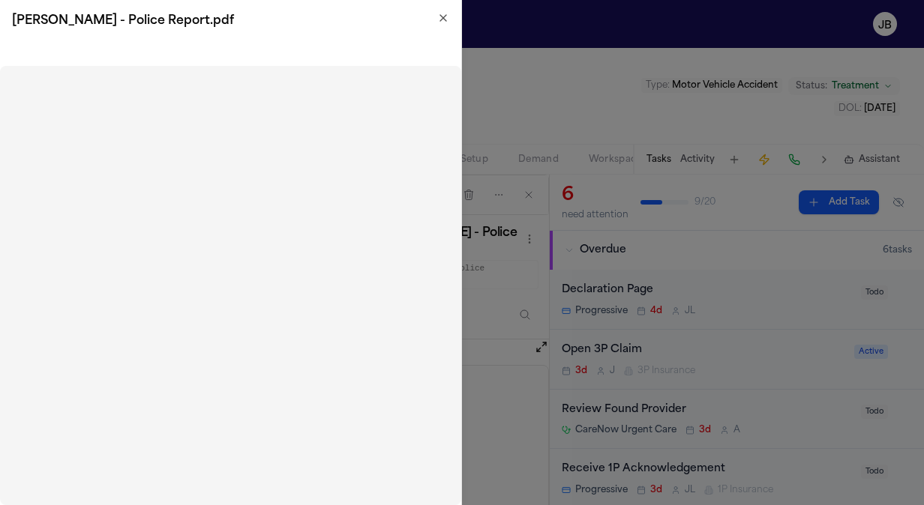
click at [435, 24] on h2 "Delgado, Daisy - Police Report.pdf" at bounding box center [230, 21] width 437 height 18
click at [446, 14] on icon "button" at bounding box center [443, 18] width 12 height 12
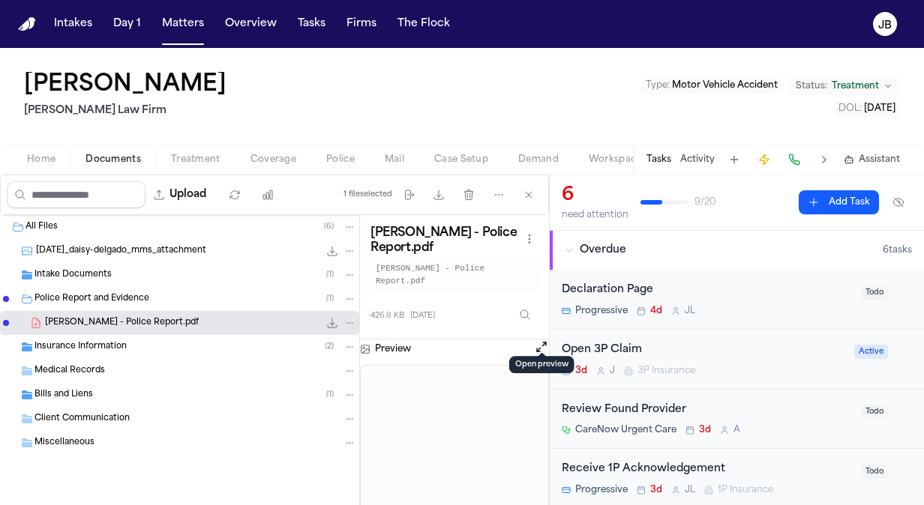
click at [33, 165] on button "Home" at bounding box center [41, 160] width 58 height 18
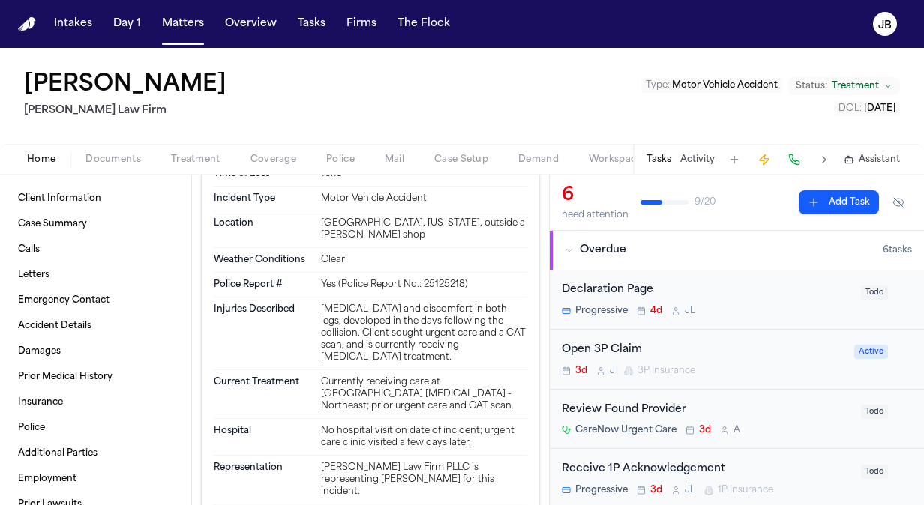
scroll to position [1510, 0]
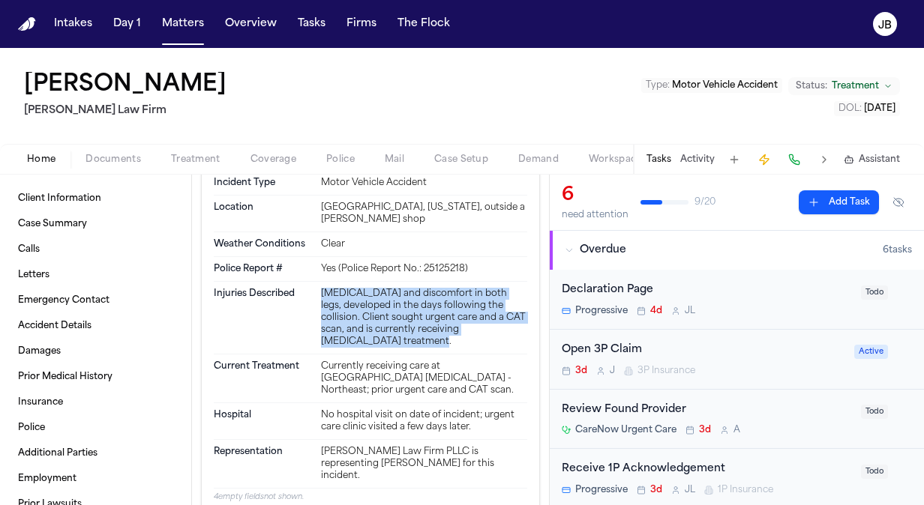
drag, startPoint x: 451, startPoint y: 365, endPoint x: 314, endPoint y: 316, distance: 145.6
click at [314, 316] on div "Injuries Described Lower back pain and discomfort in both legs, developed in th…" at bounding box center [370, 318] width 313 height 73
copy div "Lower back pain and discomfort in both legs, developed in the days following th…"
click at [106, 157] on span "Documents" at bounding box center [112, 160] width 55 height 12
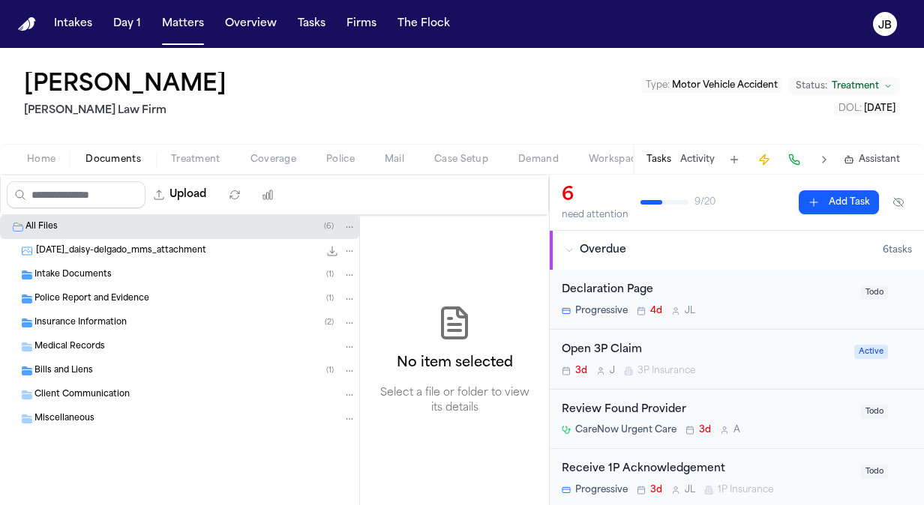
click at [139, 306] on div "Police Report and Evidence ( 1 )" at bounding box center [179, 299] width 359 height 24
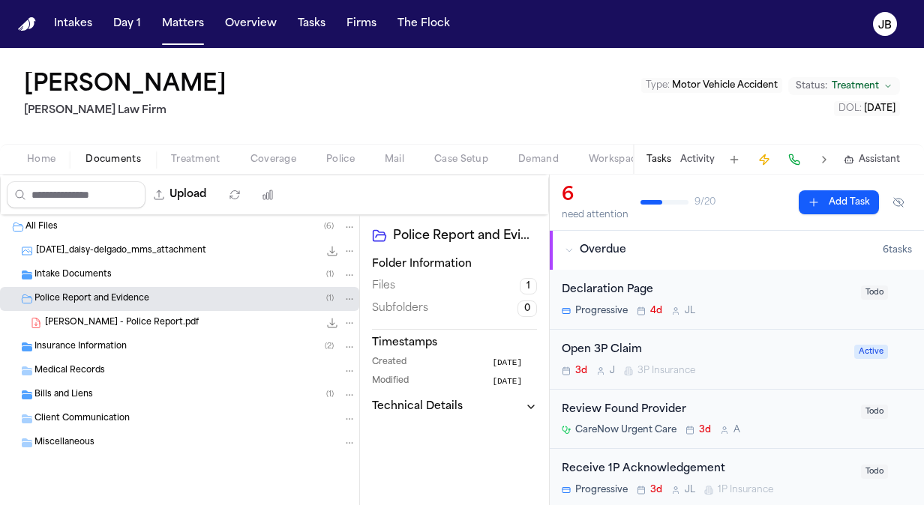
click at [249, 322] on div "Delgado, Daisy - Police Report.pdf 426.8 KB • PDF" at bounding box center [200, 323] width 311 height 15
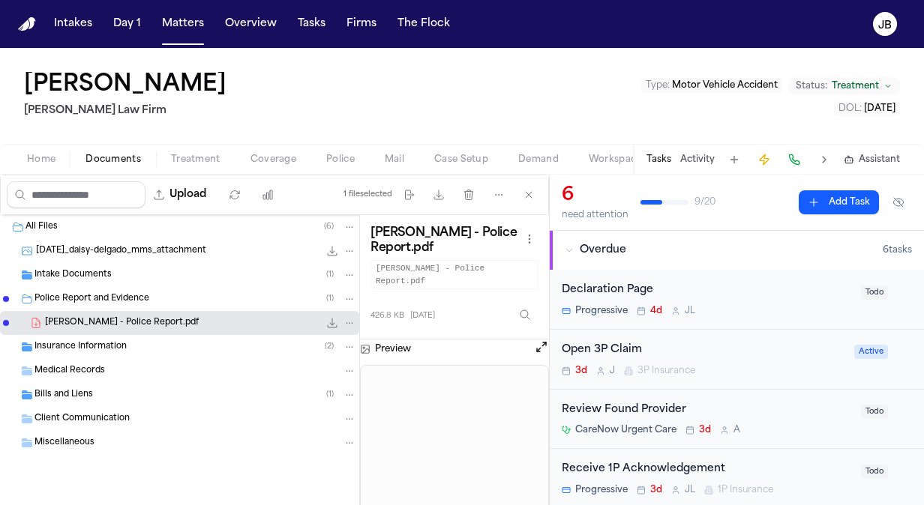
click at [336, 312] on div "Delgado, Daisy - Police Report.pdf 426.8 KB • PDF" at bounding box center [179, 323] width 359 height 24
click at [334, 325] on icon "File: Delgado, Daisy - Police Report.pdf" at bounding box center [332, 323] width 12 height 12
click at [49, 156] on span "Home" at bounding box center [41, 160] width 28 height 12
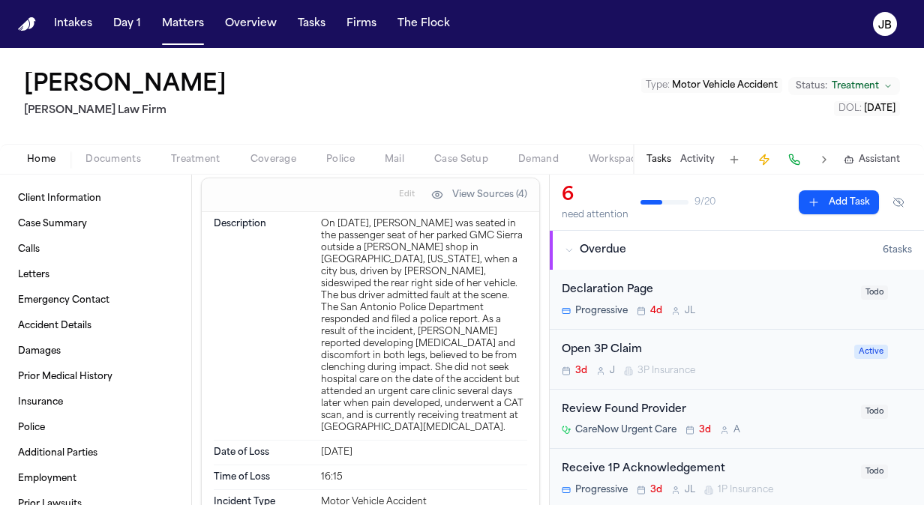
scroll to position [1207, 0]
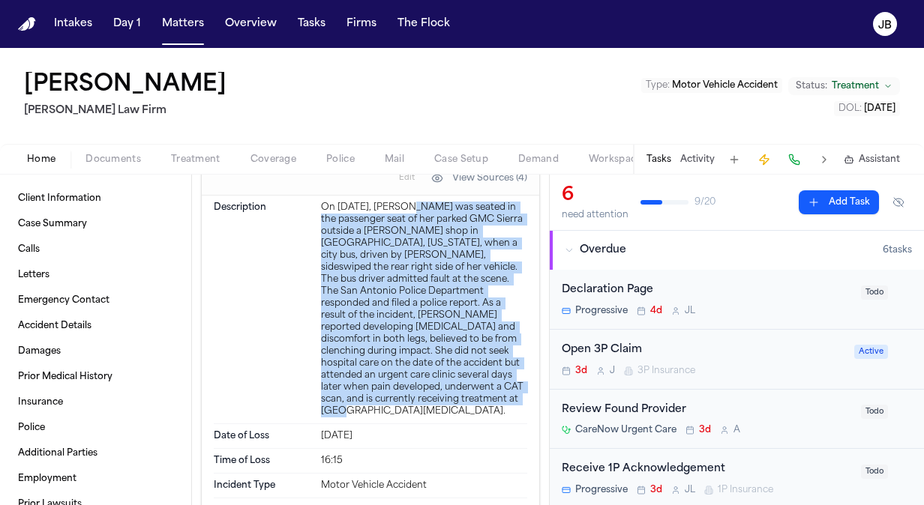
drag, startPoint x: 403, startPoint y: 259, endPoint x: 496, endPoint y: 451, distance: 214.3
click at [496, 418] on div "On June 22, 2025, Daisy Delgado was seated in the passenger seat of her parked …" at bounding box center [424, 310] width 206 height 216
copy div "Daisy Delgado was seated in the passenger seat of her parked GMC Sierra outside…"
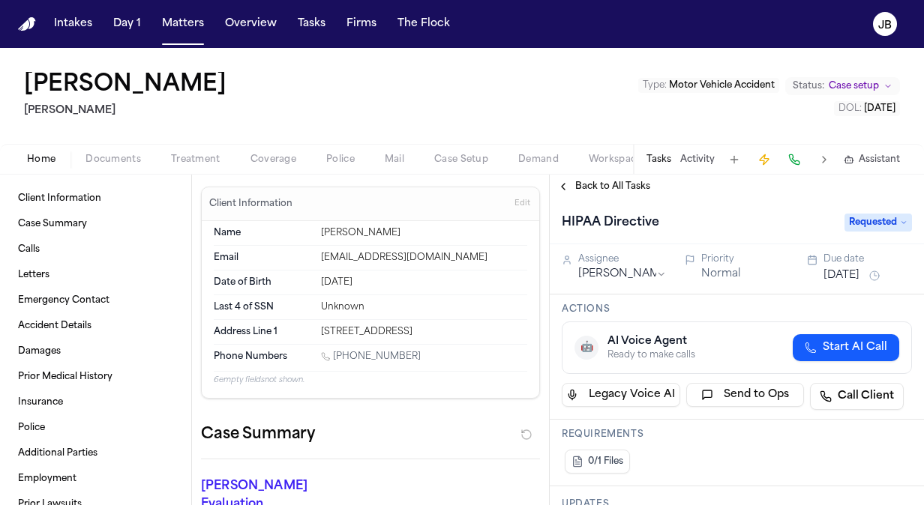
click at [695, 155] on button "Activity" at bounding box center [697, 160] width 34 height 12
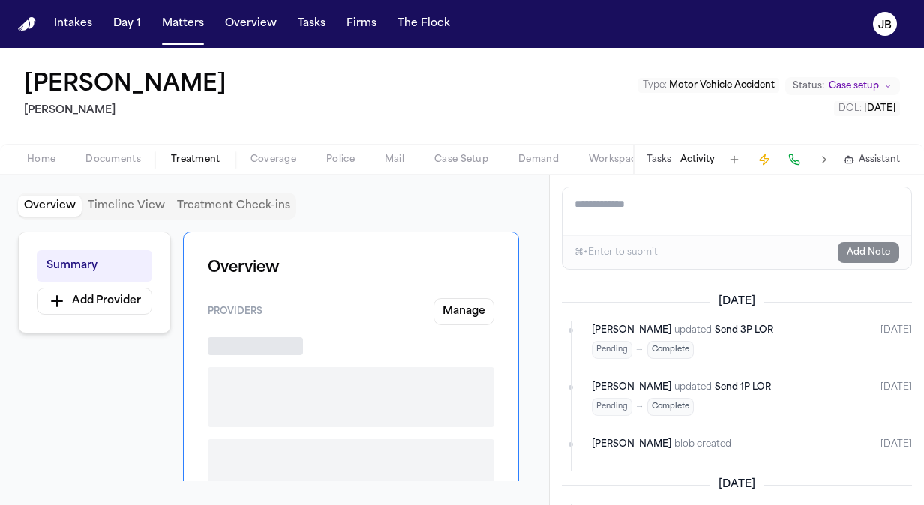
click at [193, 159] on span "Treatment" at bounding box center [195, 160] width 49 height 12
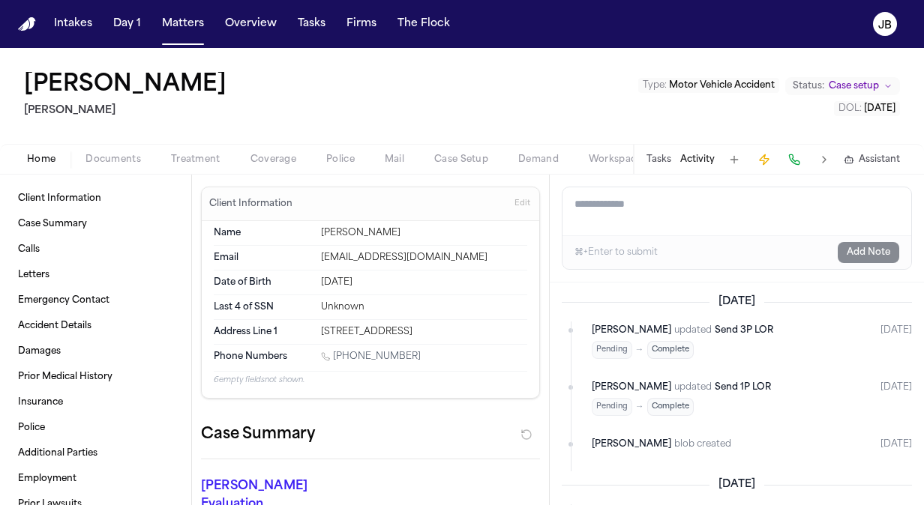
click at [40, 160] on span "Home" at bounding box center [41, 160] width 28 height 12
drag, startPoint x: 411, startPoint y: 366, endPoint x: 335, endPoint y: 366, distance: 75.7
click at [335, 365] on div "[PHONE_NUMBER]" at bounding box center [424, 358] width 206 height 14
copy link "[PHONE_NUMBER]"
click at [58, 160] on button "Home" at bounding box center [41, 160] width 58 height 18
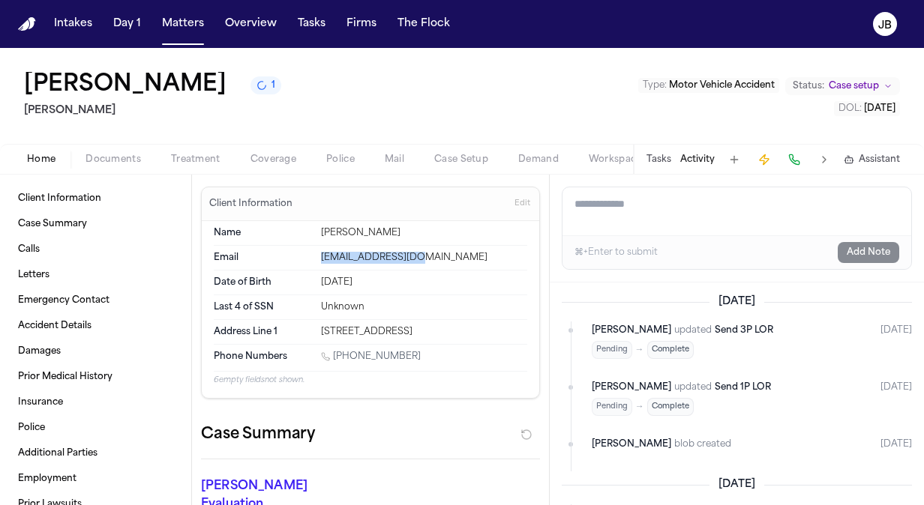
drag, startPoint x: 421, startPoint y: 255, endPoint x: 313, endPoint y: 256, distance: 108.0
click at [313, 256] on div "Email [EMAIL_ADDRESS][DOMAIN_NAME]" at bounding box center [370, 258] width 313 height 25
copy div "[EMAIL_ADDRESS][DOMAIN_NAME]"
drag, startPoint x: 416, startPoint y: 365, endPoint x: 336, endPoint y: 361, distance: 80.3
click at [336, 361] on div "[PHONE_NUMBER]" at bounding box center [424, 358] width 206 height 14
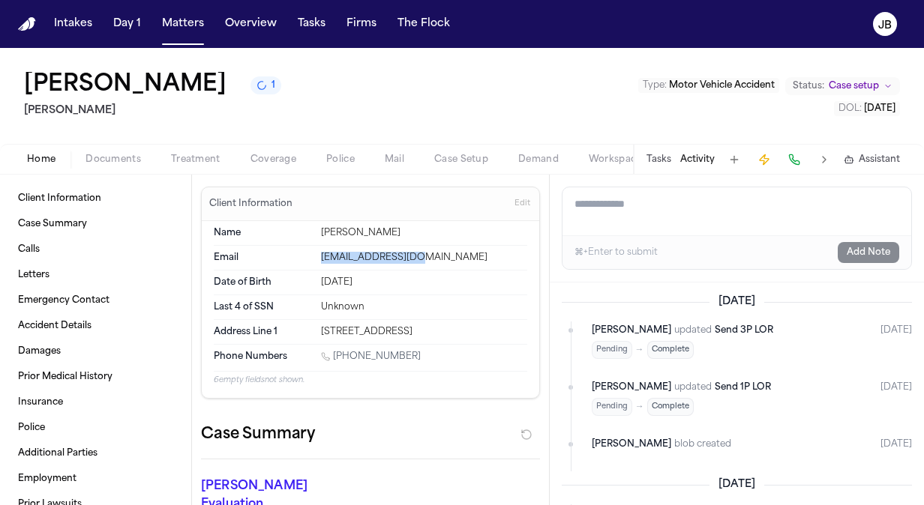
copy link "[PHONE_NUMBER]"
drag, startPoint x: 495, startPoint y: 331, endPoint x: 307, endPoint y: 334, distance: 187.5
click at [307, 334] on div "Address Line [GEOGRAPHIC_DATA][STREET_ADDRESS]" at bounding box center [370, 332] width 313 height 24
copy div "[STREET_ADDRESS]"
click at [703, 152] on div "Tasks Activity Assistant" at bounding box center [772, 159] width 279 height 29
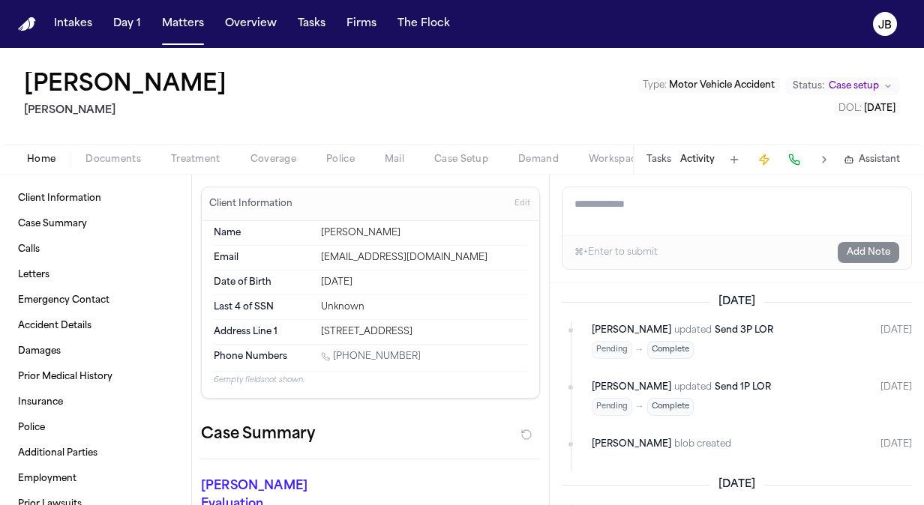
click at [645, 201] on textarea "Add a note to this matter" at bounding box center [736, 211] width 349 height 48
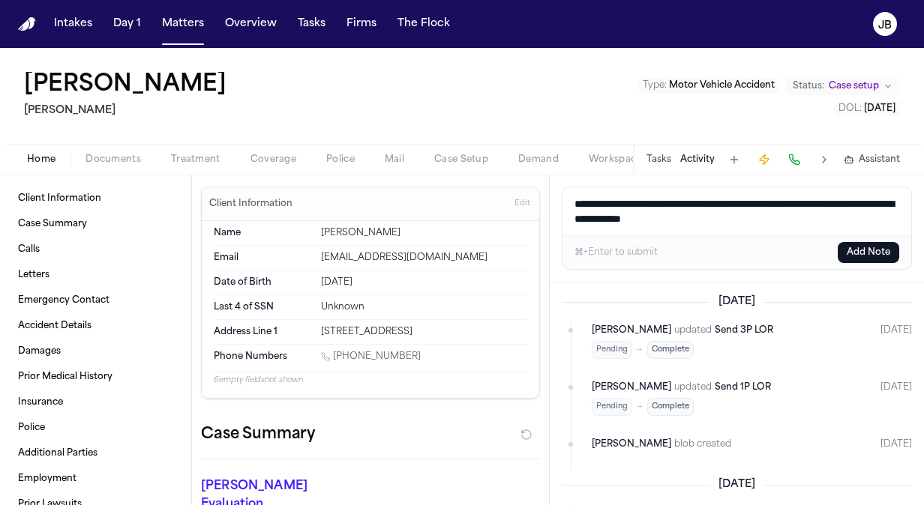
type textarea "**********"
click at [863, 249] on button "Add Note" at bounding box center [868, 252] width 61 height 21
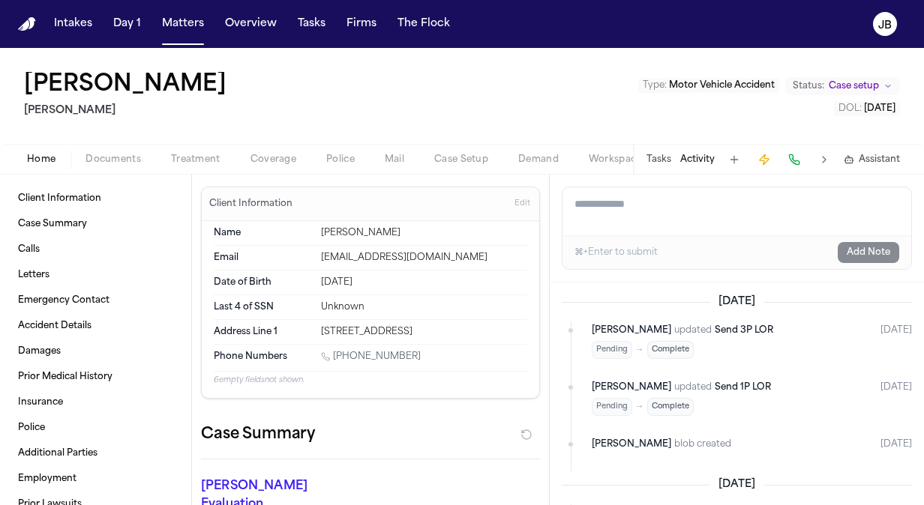
click at [658, 154] on button "Tasks" at bounding box center [658, 160] width 25 height 12
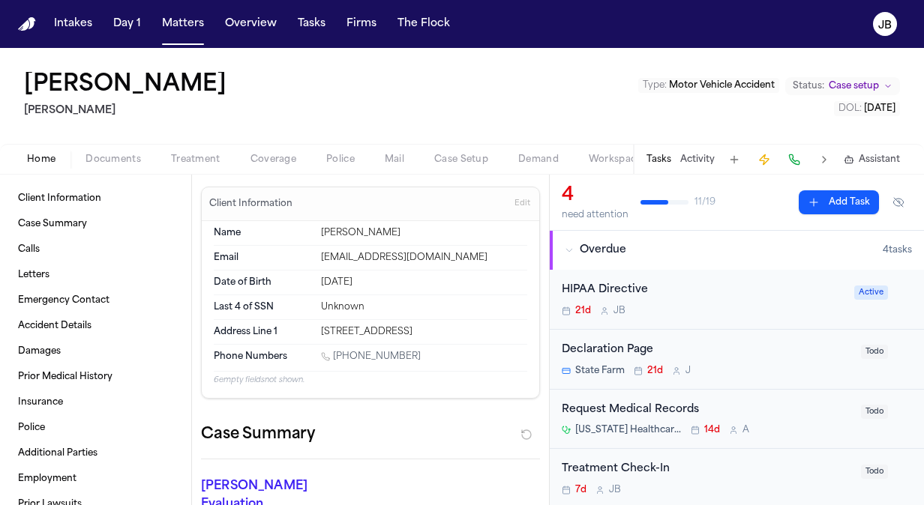
click at [745, 481] on div "Treatment Check-In 7d J B" at bounding box center [707, 478] width 290 height 35
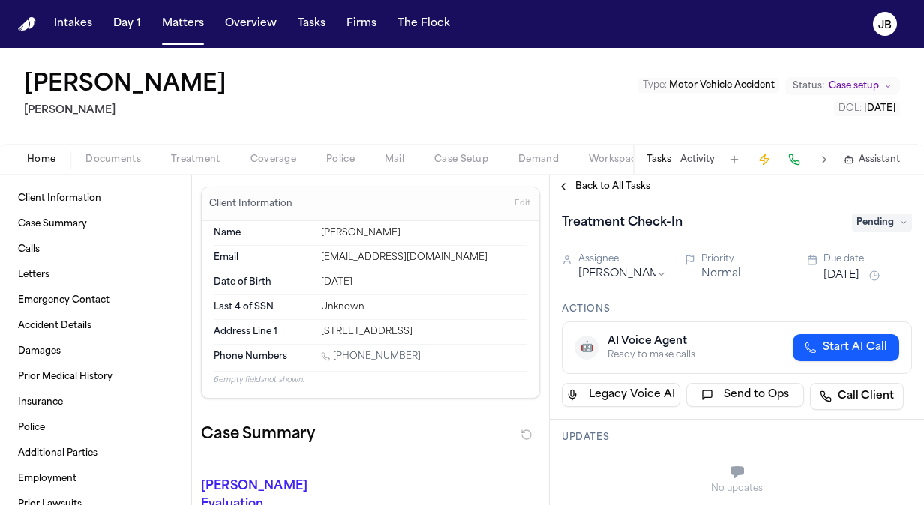
click at [859, 274] on button "[DATE]" at bounding box center [841, 275] width 36 height 15
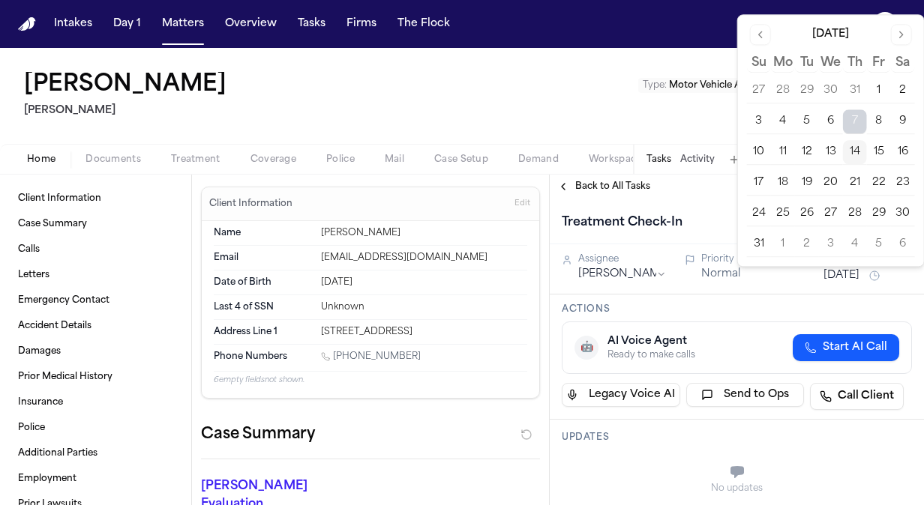
click at [885, 121] on button "8" at bounding box center [879, 121] width 24 height 24
click at [402, 135] on div "Beverly Arana Hecht Type : Motor Vehicle Accident Status: Case setup DOL : 2025…" at bounding box center [462, 96] width 924 height 96
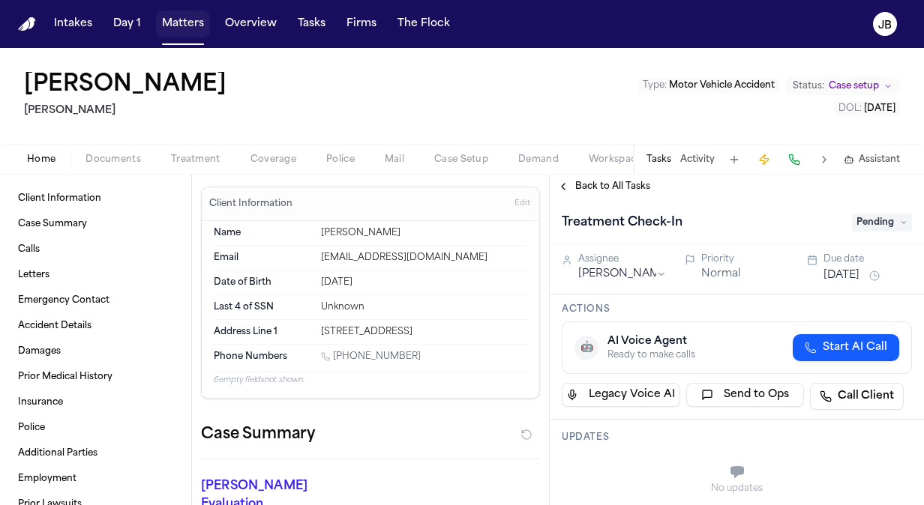
click at [186, 23] on button "Matters" at bounding box center [183, 23] width 54 height 27
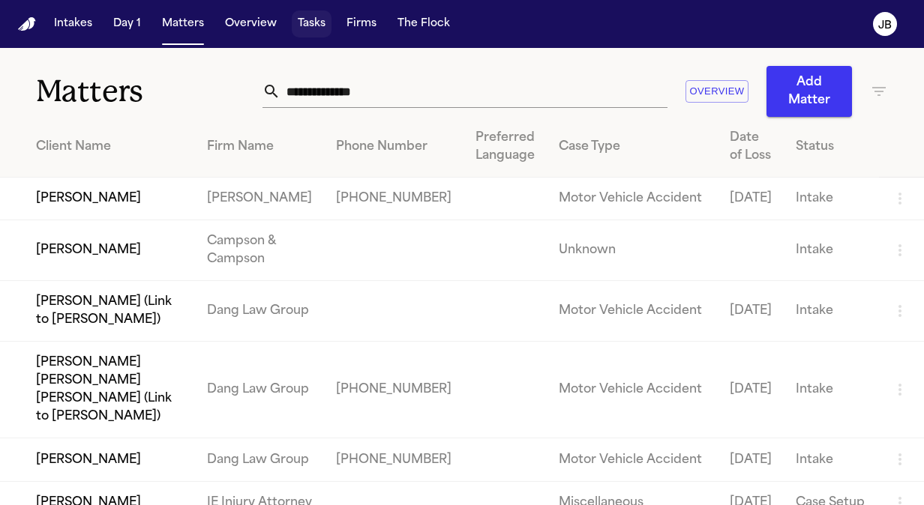
click at [298, 22] on button "Tasks" at bounding box center [312, 23] width 40 height 27
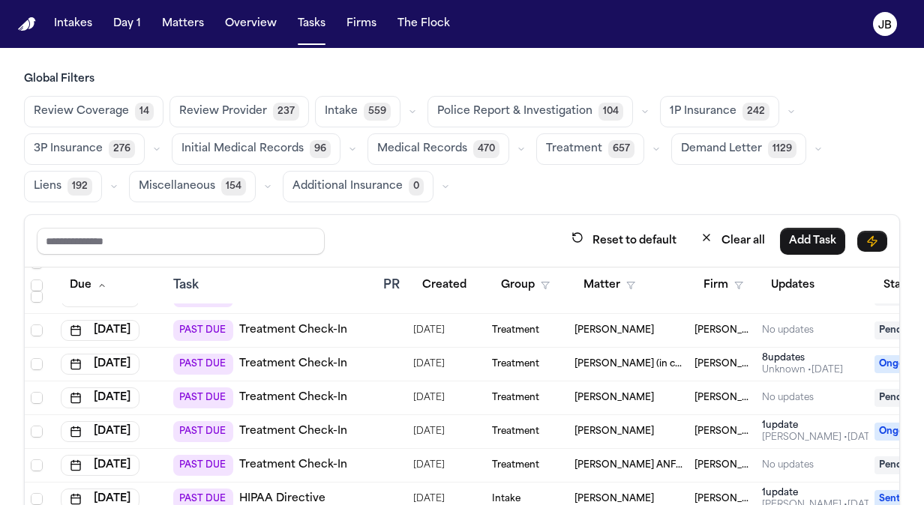
scroll to position [223, 0]
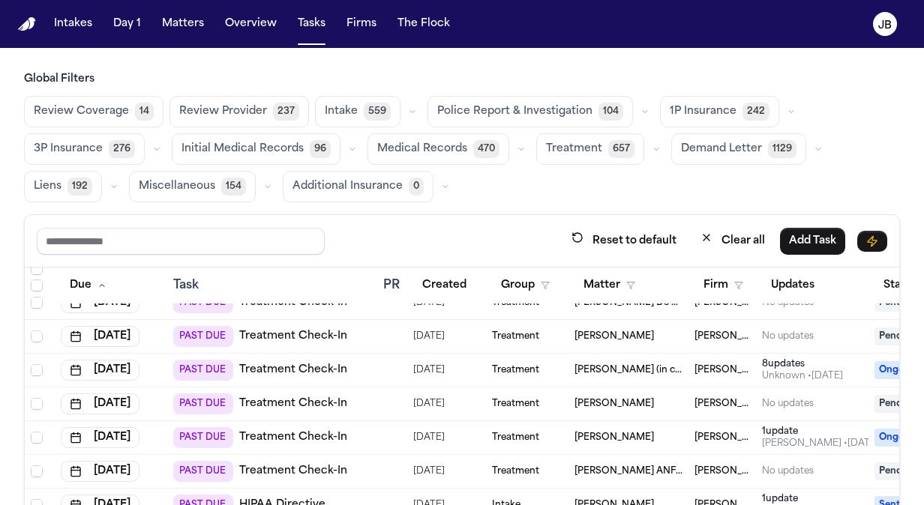
click at [597, 331] on span "[PERSON_NAME]" at bounding box center [613, 337] width 79 height 12
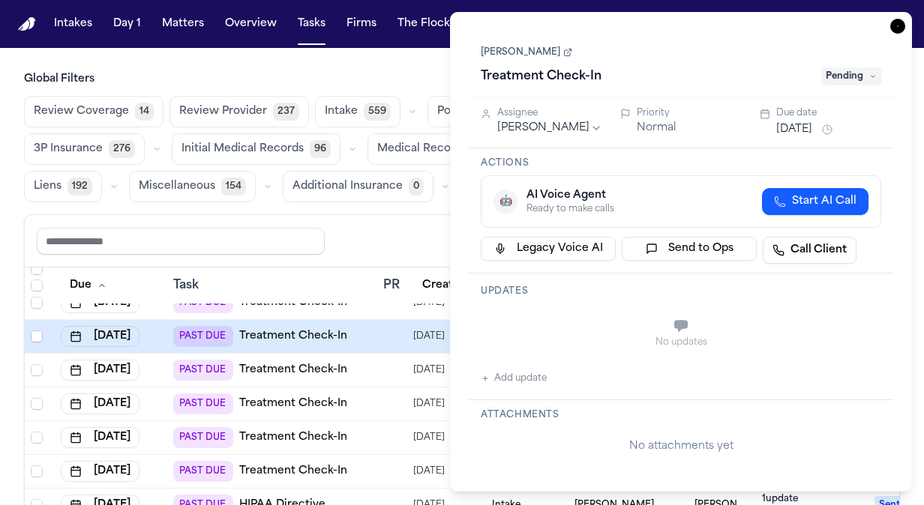
click at [533, 54] on link "[PERSON_NAME]" at bounding box center [526, 52] width 91 height 12
click at [804, 132] on button "Jul 30, 2025" at bounding box center [794, 129] width 36 height 15
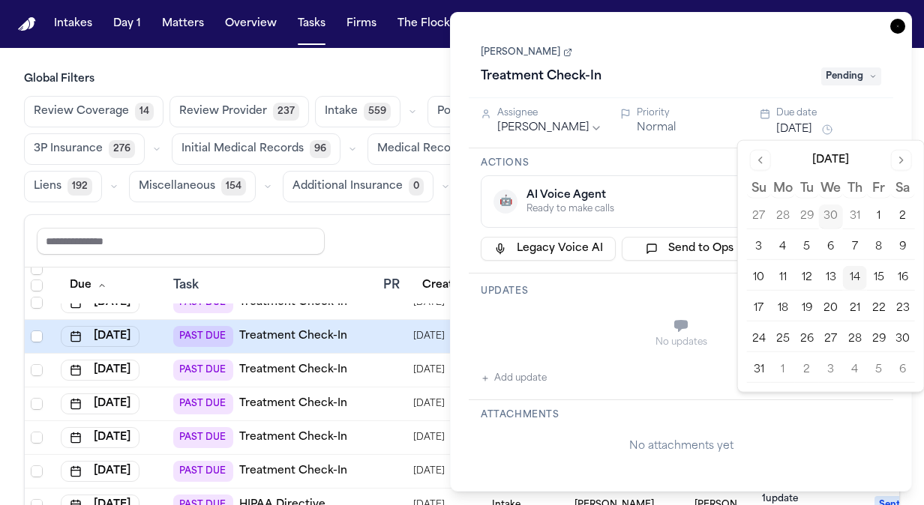
click at [871, 271] on button "15" at bounding box center [879, 278] width 24 height 24
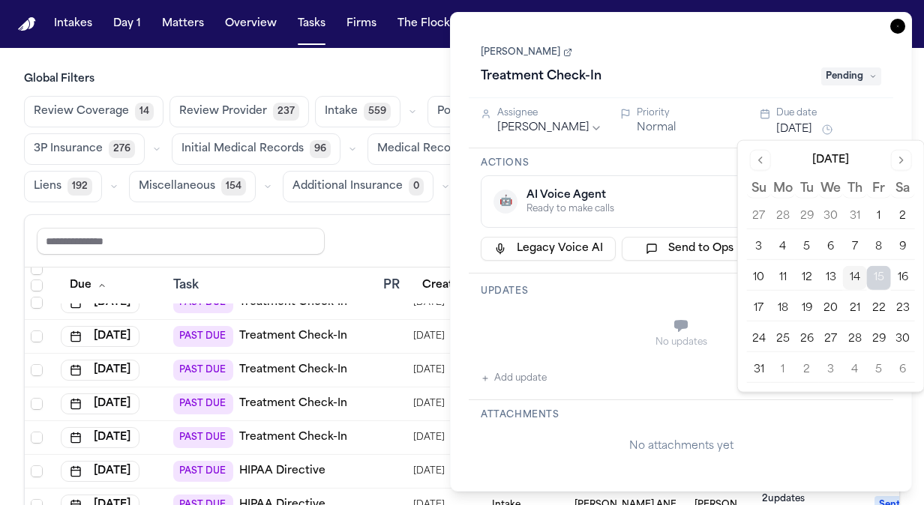
click at [898, 22] on icon "button" at bounding box center [897, 26] width 15 height 15
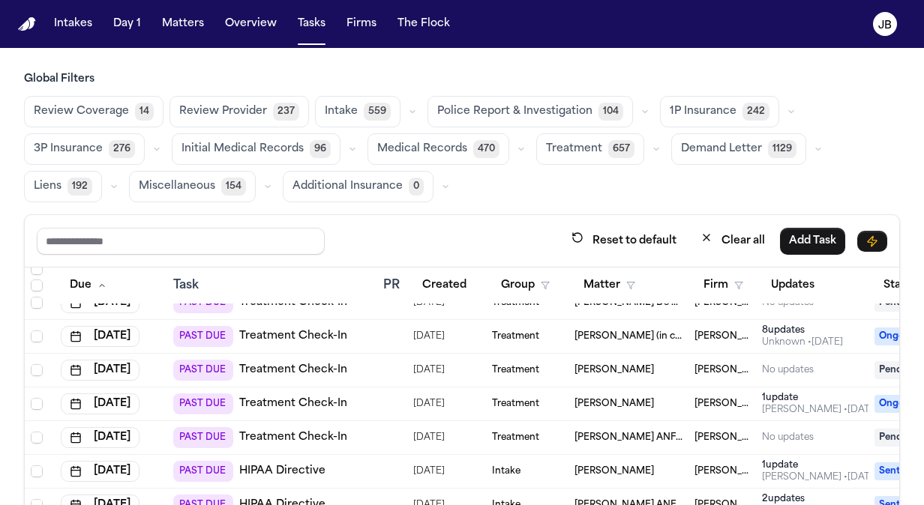
click at [562, 364] on td "Treatment" at bounding box center [527, 371] width 82 height 34
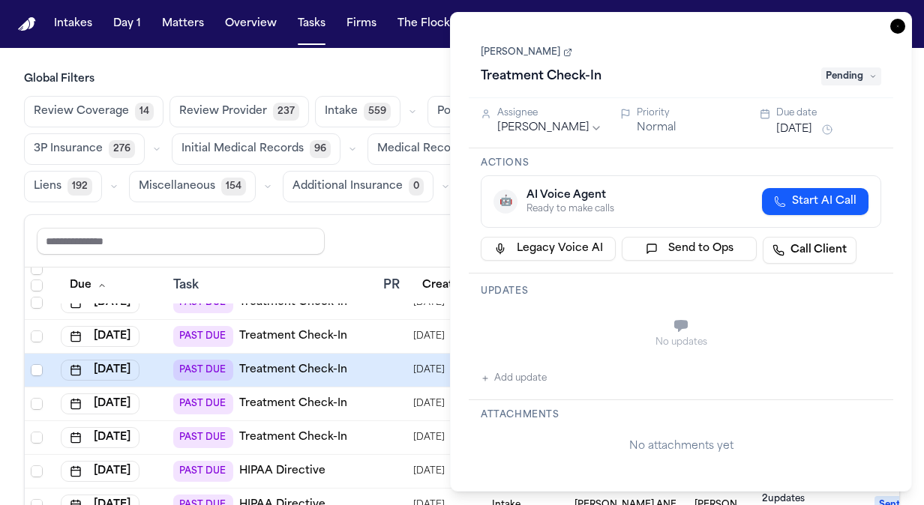
type textarea "**********"
click at [526, 57] on link "[PERSON_NAME]" at bounding box center [526, 52] width 91 height 12
click at [894, 27] on icon "button" at bounding box center [897, 26] width 15 height 15
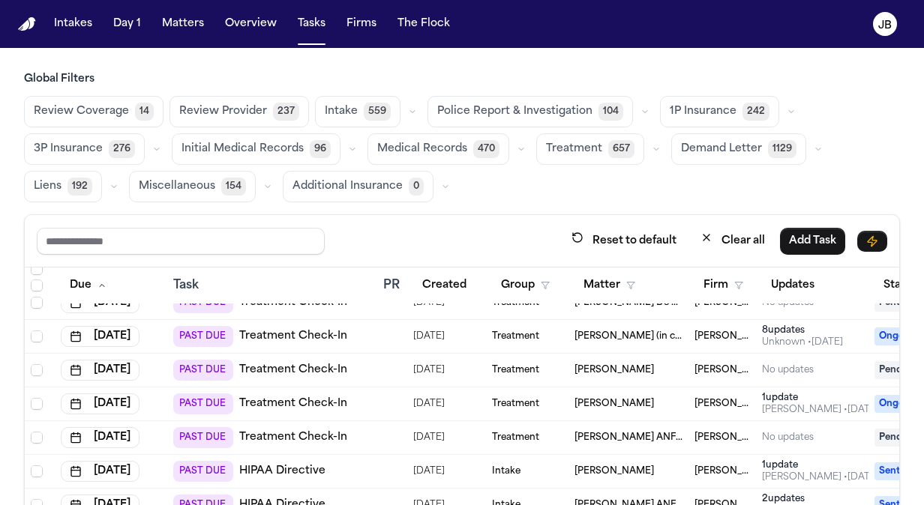
click at [621, 398] on span "Dennise Diaz" at bounding box center [613, 404] width 79 height 12
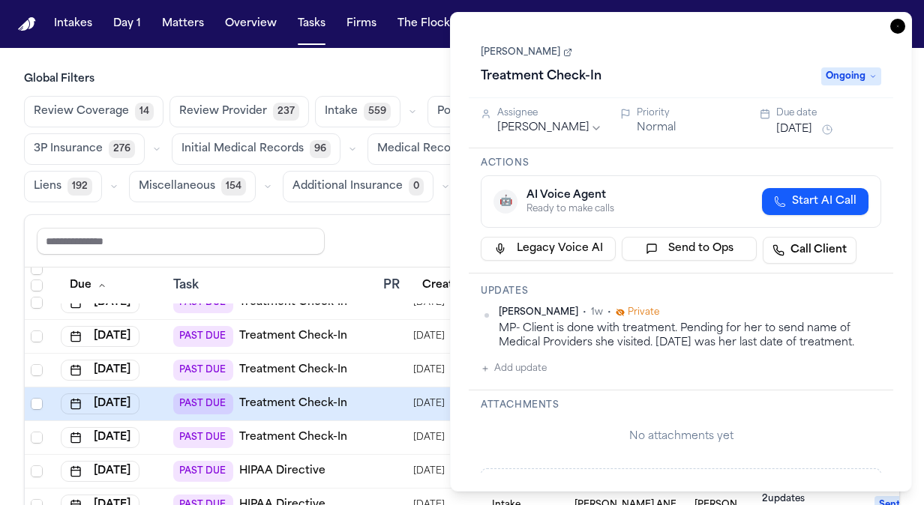
click at [518, 52] on link "Dennise Diaz" at bounding box center [526, 52] width 91 height 12
click at [891, 27] on icon "button" at bounding box center [897, 26] width 15 height 15
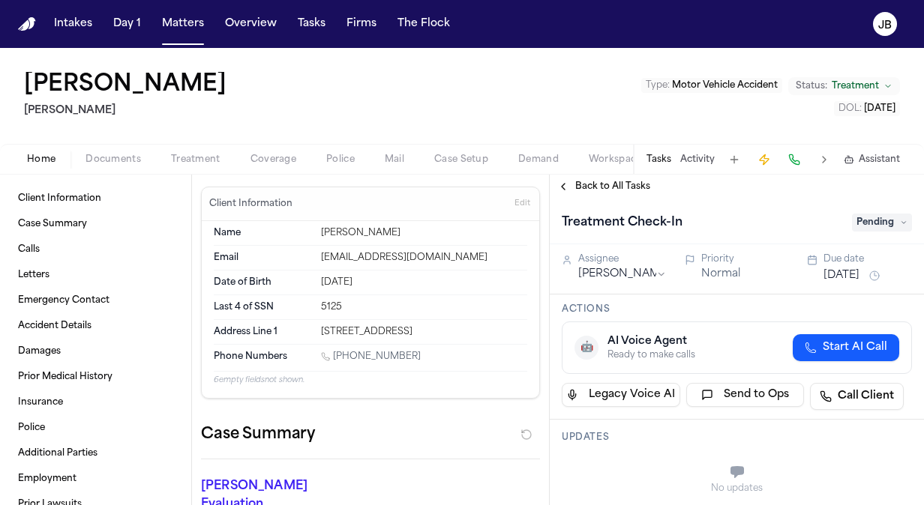
click at [407, 364] on div "Phone Numbers 1 (737) 303-2960" at bounding box center [370, 358] width 313 height 26
drag, startPoint x: 415, startPoint y: 352, endPoint x: 335, endPoint y: 355, distance: 79.6
click at [335, 355] on div "1 (737) 303-2960" at bounding box center [424, 358] width 206 height 14
copy link "(737) 303-2960"
click at [862, 267] on div "[DATE]" at bounding box center [867, 276] width 88 height 18
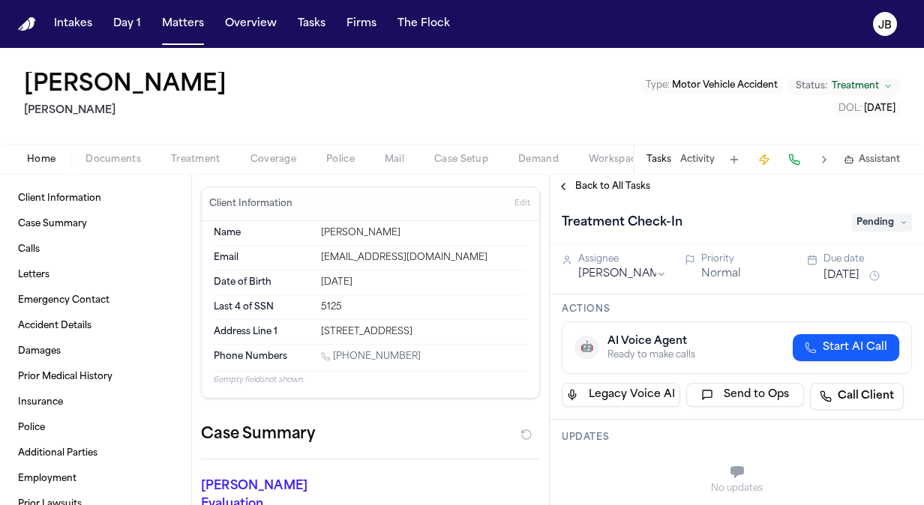
click at [832, 277] on button "[DATE]" at bounding box center [841, 275] width 36 height 15
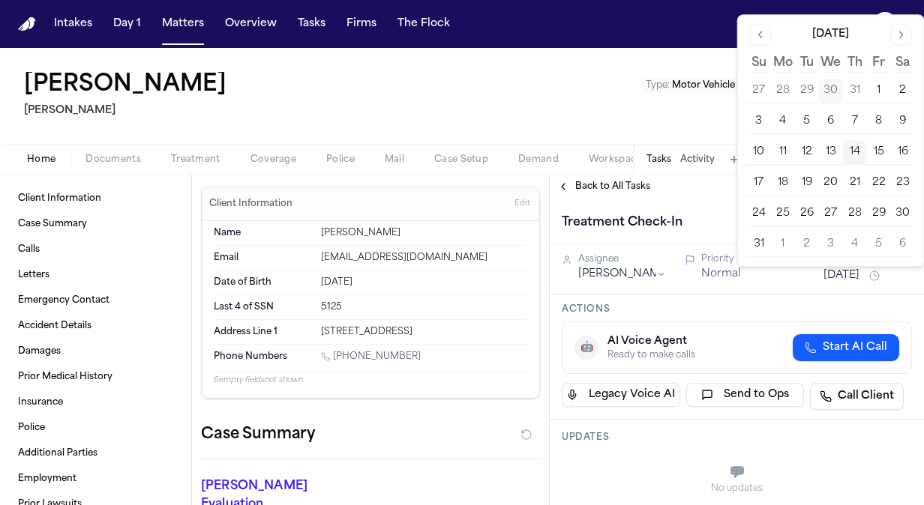
click at [881, 148] on button "15" at bounding box center [879, 152] width 24 height 24
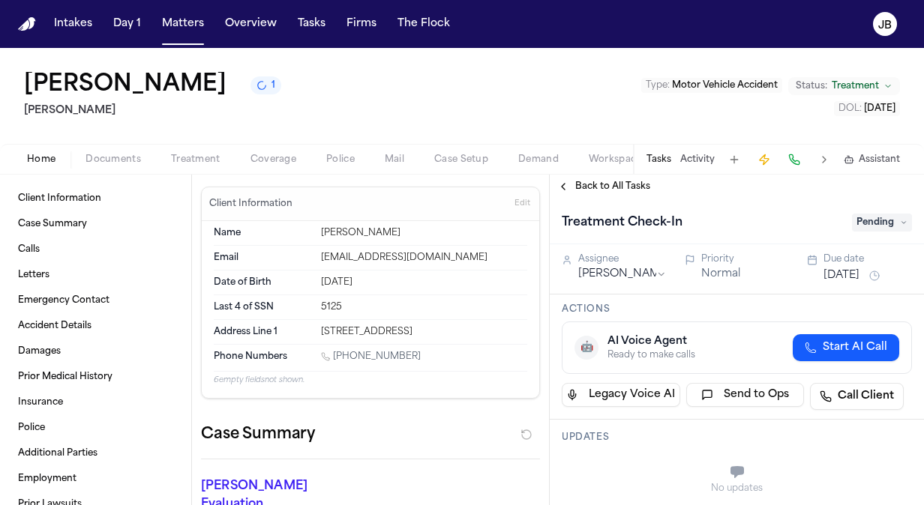
click at [700, 196] on div "Back to All Tasks" at bounding box center [737, 187] width 374 height 24
click at [697, 160] on button "Activity" at bounding box center [697, 160] width 34 height 12
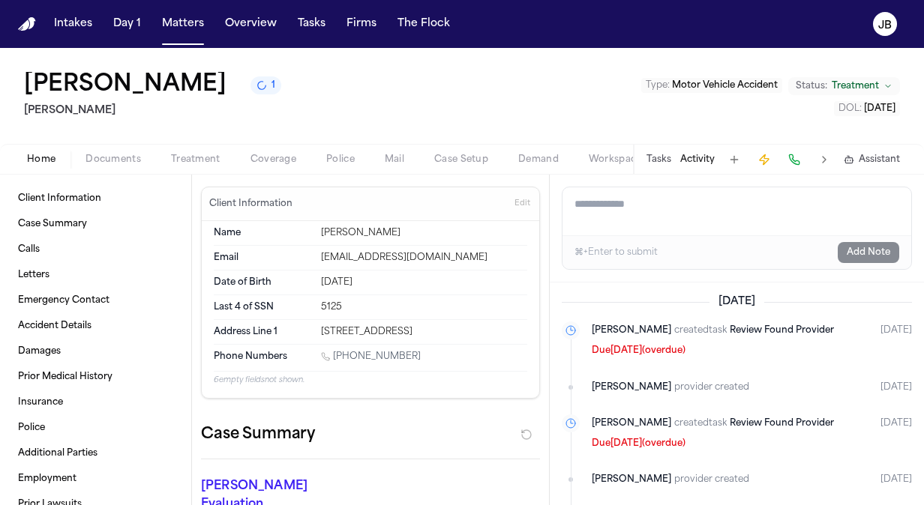
click at [651, 216] on textarea "Add a note to this matter" at bounding box center [736, 211] width 349 height 48
type textarea "*"
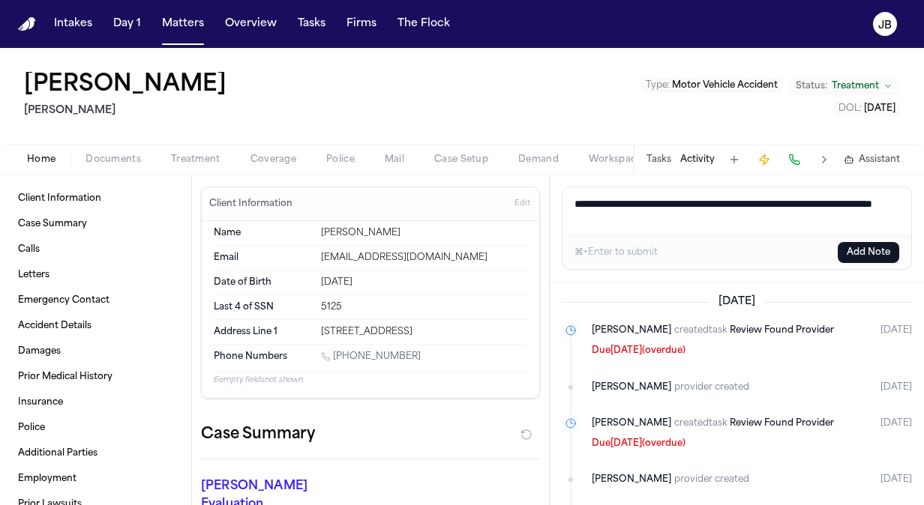
type textarea "**********"
click at [873, 244] on button "Add Note" at bounding box center [868, 252] width 61 height 21
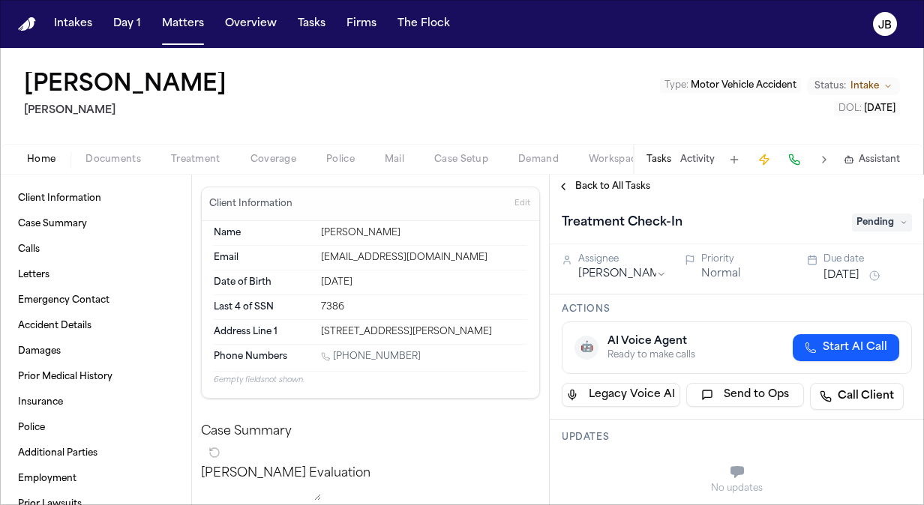
click at [682, 156] on button "Activity" at bounding box center [697, 160] width 34 height 12
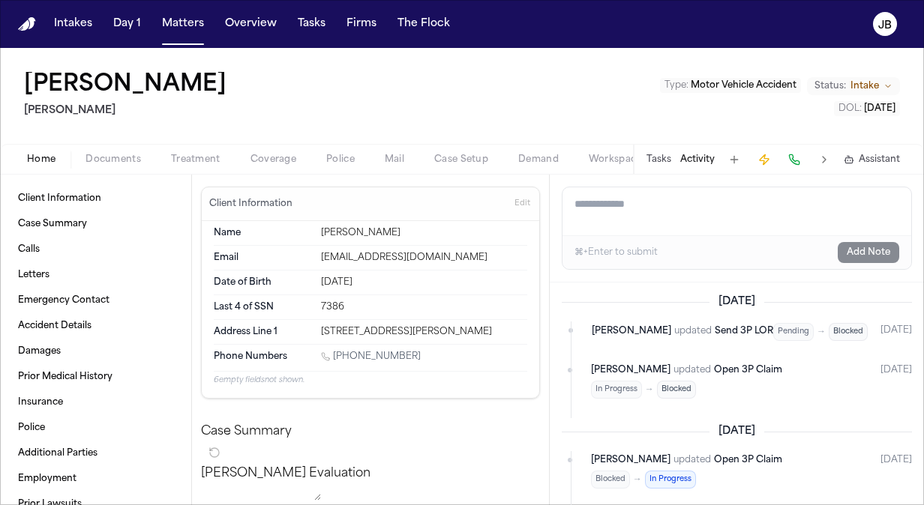
click at [661, 159] on button "Tasks" at bounding box center [658, 160] width 25 height 12
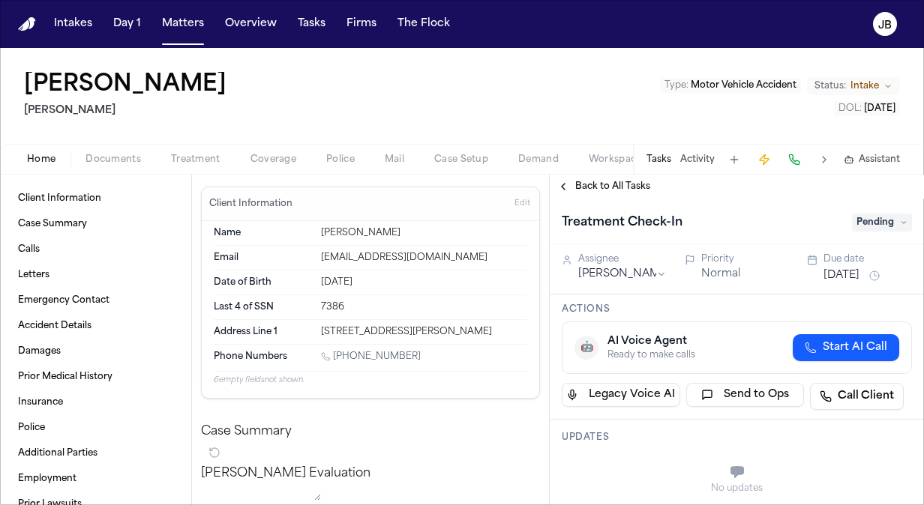
click at [93, 159] on span "Documents" at bounding box center [112, 160] width 55 height 12
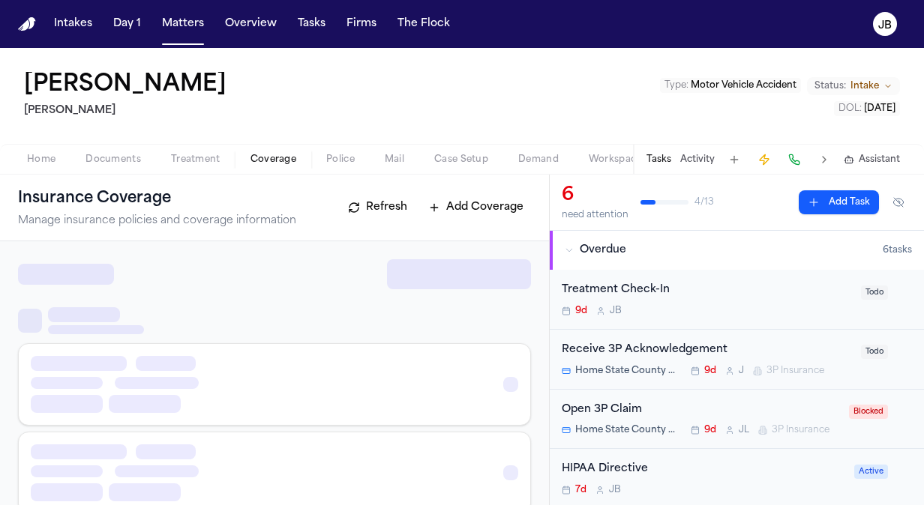
click at [259, 154] on span "Coverage" at bounding box center [273, 160] width 46 height 12
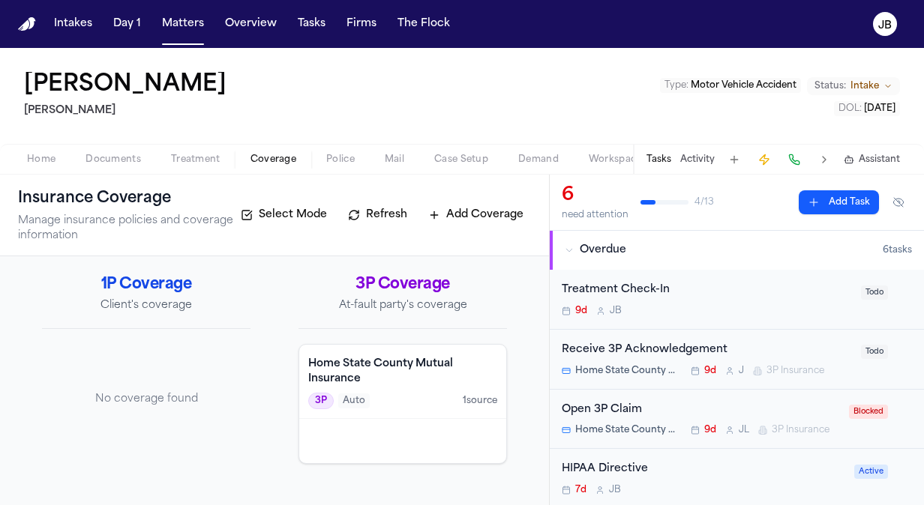
click at [207, 162] on span "Treatment" at bounding box center [195, 160] width 49 height 12
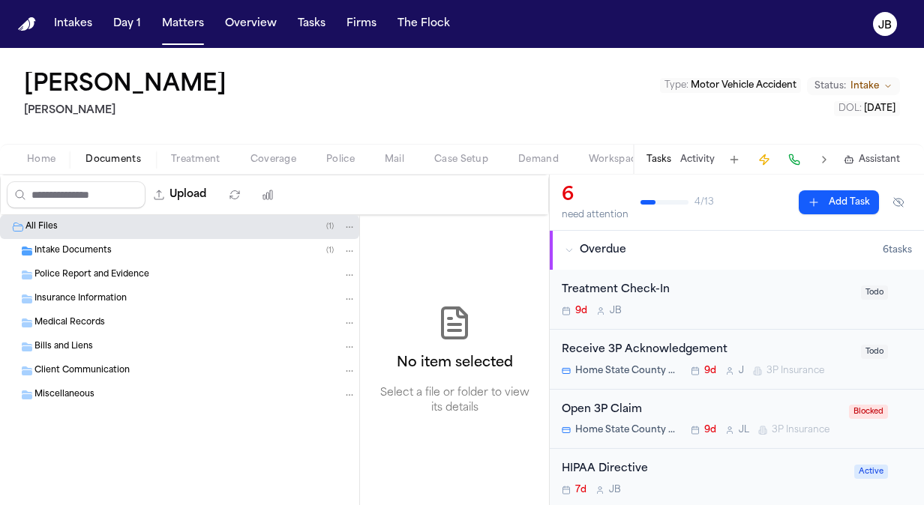
click at [103, 154] on span "Documents" at bounding box center [112, 160] width 55 height 12
click at [746, 408] on div "Open 3P Claim" at bounding box center [701, 410] width 278 height 17
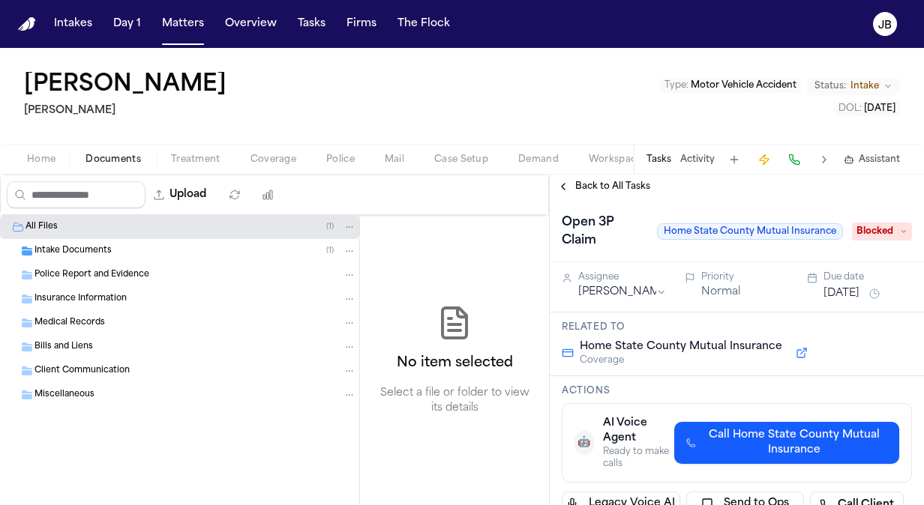
click at [130, 274] on span "Police Report and Evidence" at bounding box center [91, 275] width 115 height 13
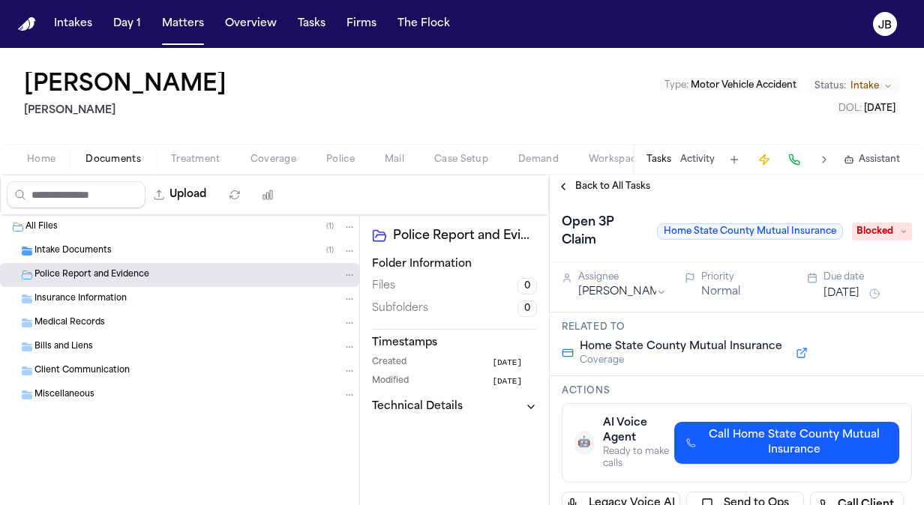
click at [108, 252] on span "Intake Documents" at bounding box center [72, 251] width 77 height 13
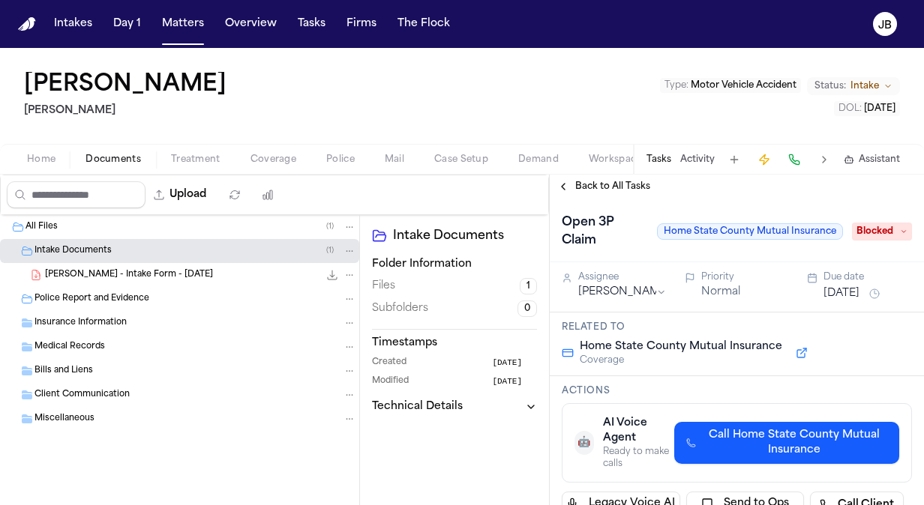
click at [127, 287] on div "Police Report and Evidence" at bounding box center [179, 299] width 359 height 24
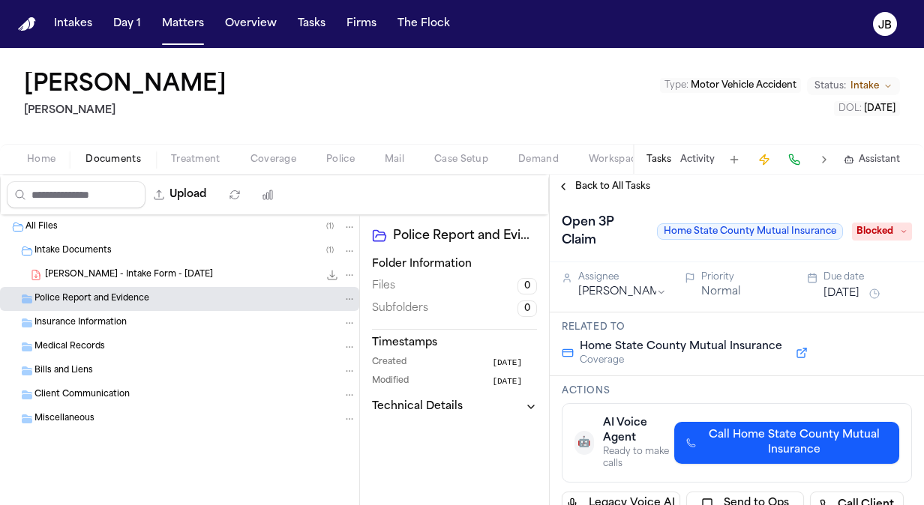
click at [133, 279] on span "A. Aguero - Intake Form - 7.17.25" at bounding box center [129, 275] width 168 height 13
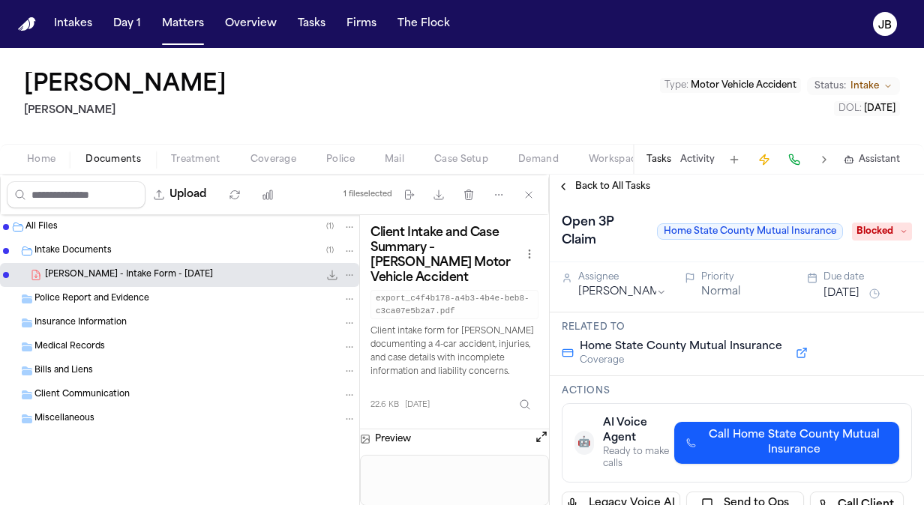
click at [542, 432] on button "Open preview" at bounding box center [541, 437] width 15 height 15
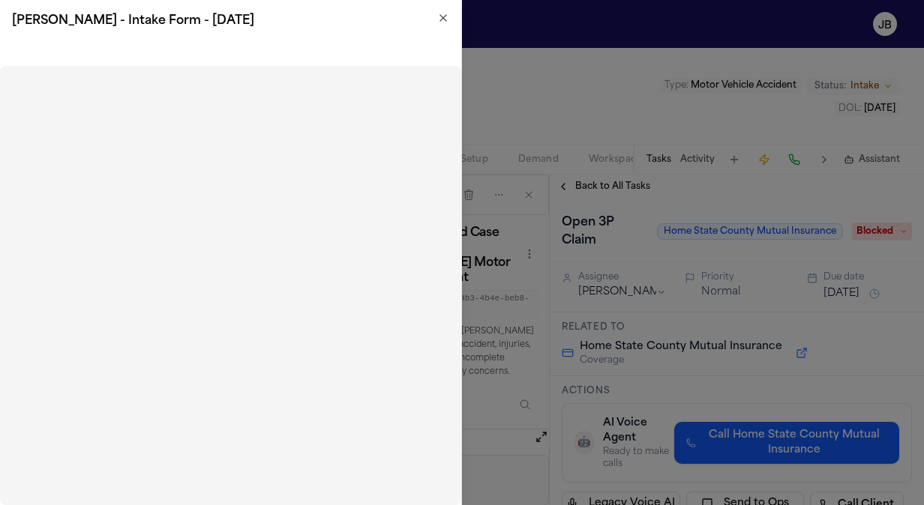
click at [445, 19] on icon "button" at bounding box center [443, 18] width 6 height 6
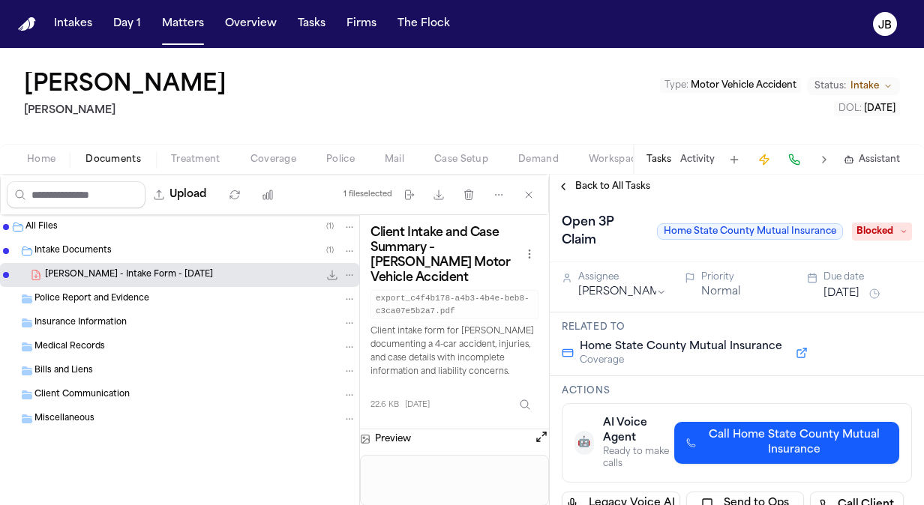
click at [130, 289] on div "Police Report and Evidence" at bounding box center [179, 299] width 359 height 24
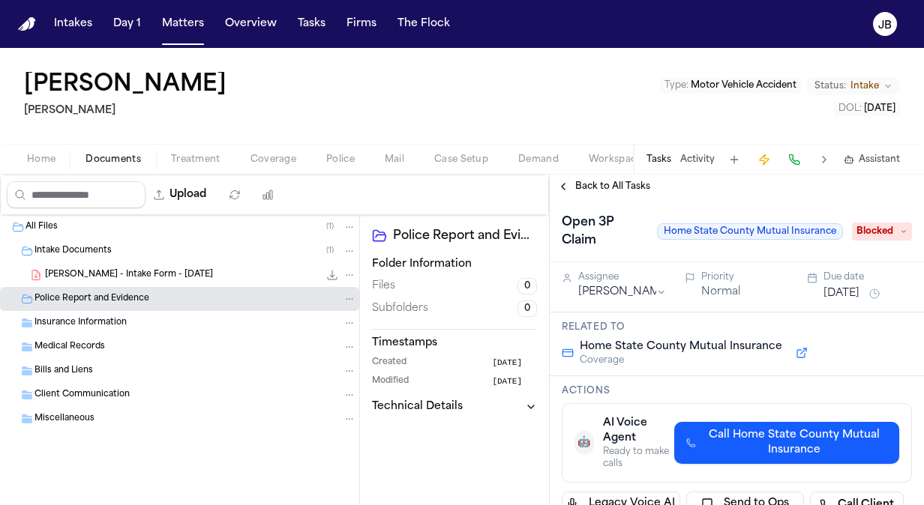
click at [109, 157] on span "Documents" at bounding box center [112, 160] width 55 height 12
click at [54, 154] on span "Home" at bounding box center [41, 160] width 28 height 12
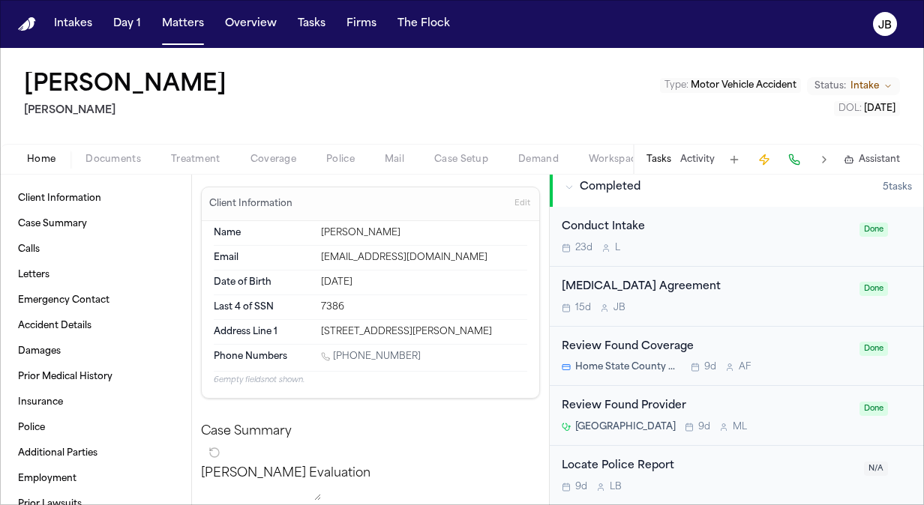
scroll to position [628, 0]
click at [800, 460] on div "Locate Police Report" at bounding box center [708, 466] width 293 height 17
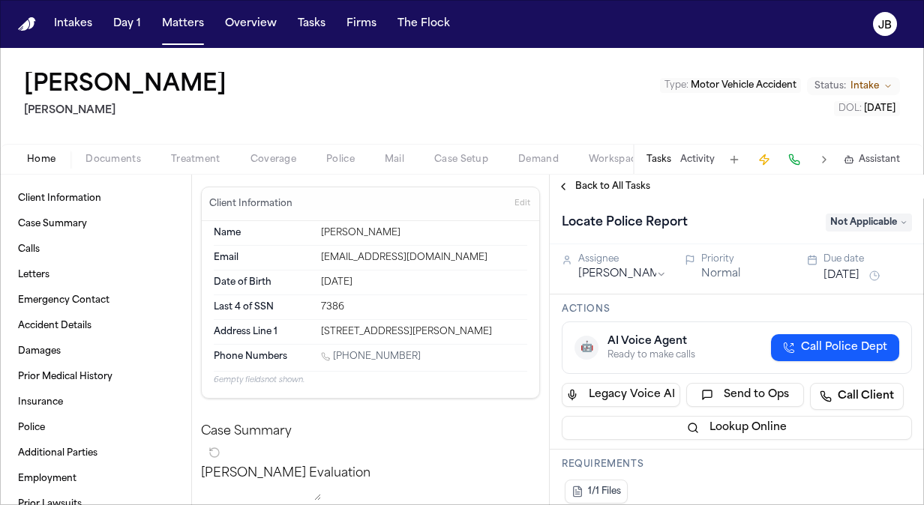
drag, startPoint x: 228, startPoint y: 85, endPoint x: 1, endPoint y: 79, distance: 227.3
click at [1, 79] on div "Alejandra Aguero Hecht Type : Motor Vehicle Accident Status: Intake DOL : 2025-…" at bounding box center [462, 96] width 924 height 96
drag, startPoint x: 1, startPoint y: 79, endPoint x: 238, endPoint y: 78, distance: 237.7
click at [238, 78] on div "Alejandra Aguero Hecht Type : Motor Vehicle Accident Status: Intake DOL : 2025-…" at bounding box center [462, 96] width 924 height 96
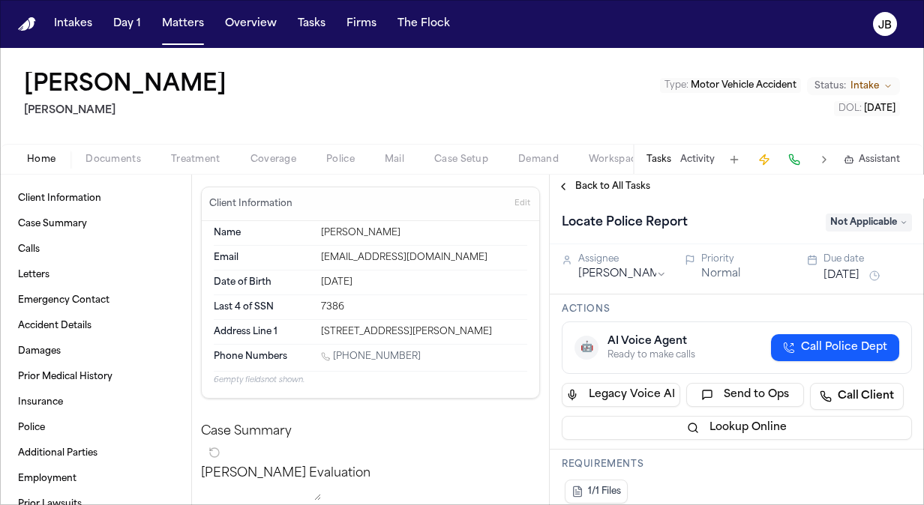
drag, startPoint x: 238, startPoint y: 78, endPoint x: 28, endPoint y: 61, distance: 210.7
click at [28, 61] on div "Alejandra Aguero Hecht Type : Motor Vehicle Accident Status: Intake DOL : 2025-…" at bounding box center [462, 96] width 924 height 96
copy h1 "[PERSON_NAME]"
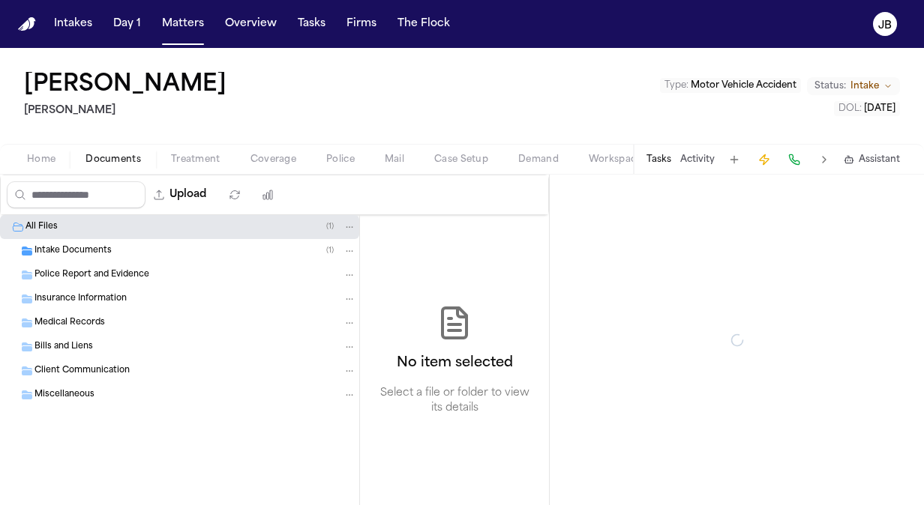
click at [127, 163] on span "Documents" at bounding box center [112, 160] width 55 height 12
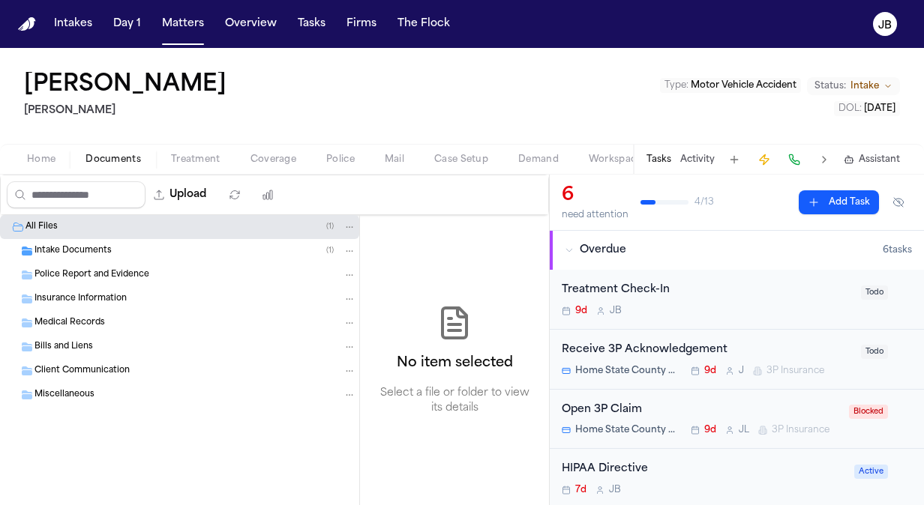
click at [190, 151] on button "Treatment" at bounding box center [195, 160] width 79 height 18
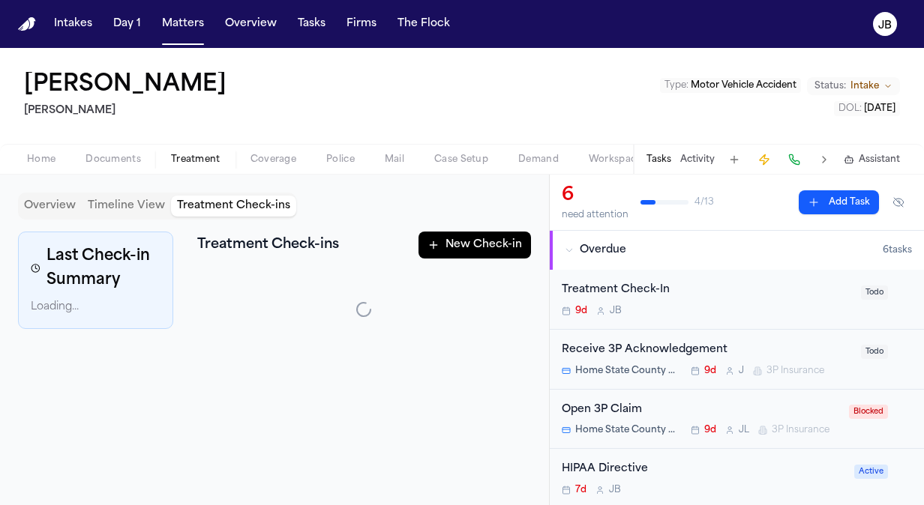
click at [234, 204] on button "Treatment Check-ins" at bounding box center [233, 206] width 125 height 21
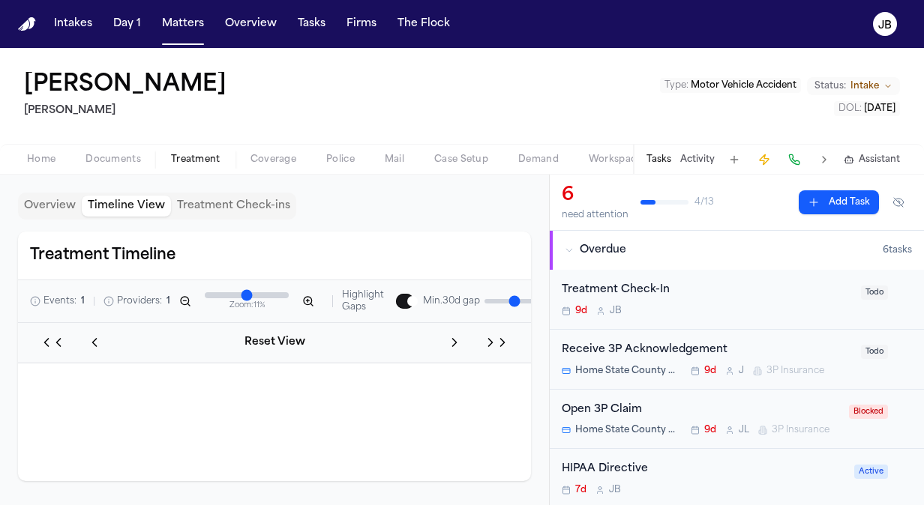
click at [145, 199] on button "Timeline View" at bounding box center [126, 206] width 89 height 21
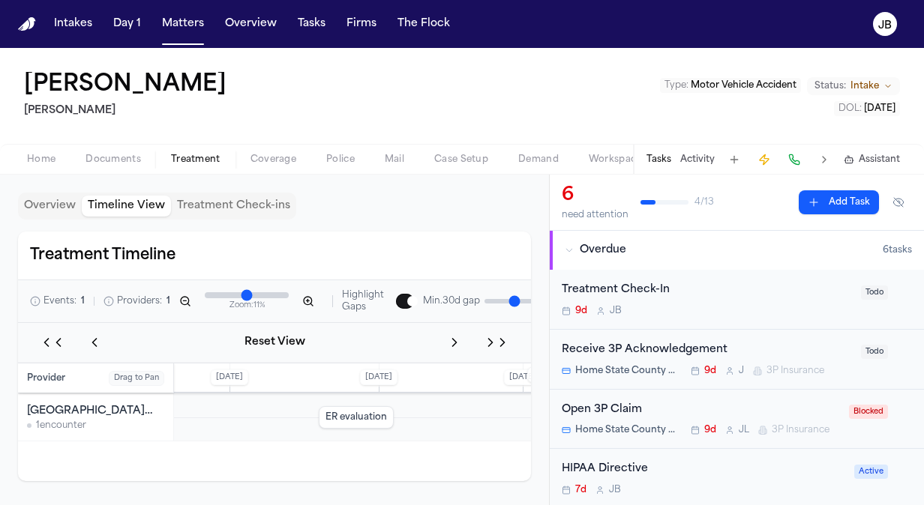
click at [76, 210] on button "Overview" at bounding box center [50, 206] width 64 height 21
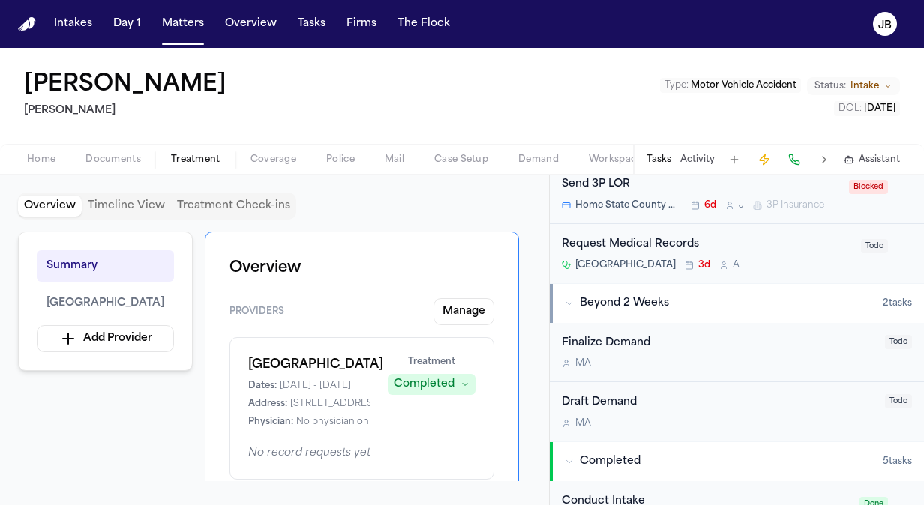
scroll to position [246, 0]
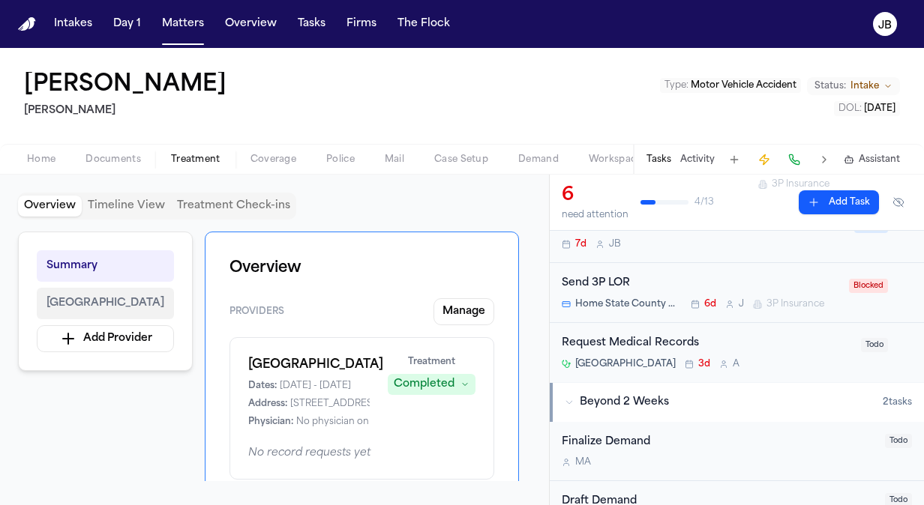
click at [164, 298] on span "University Medical Center of El Paso" at bounding box center [105, 304] width 118 height 18
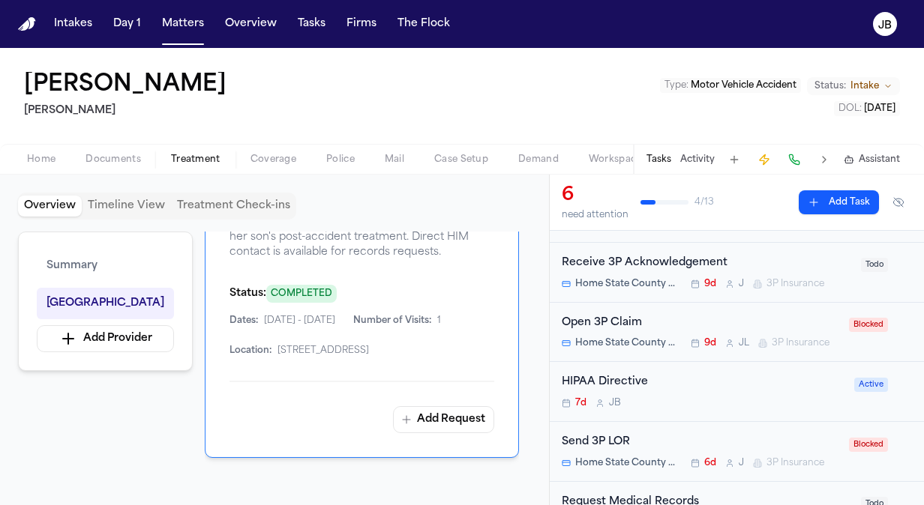
scroll to position [0, 0]
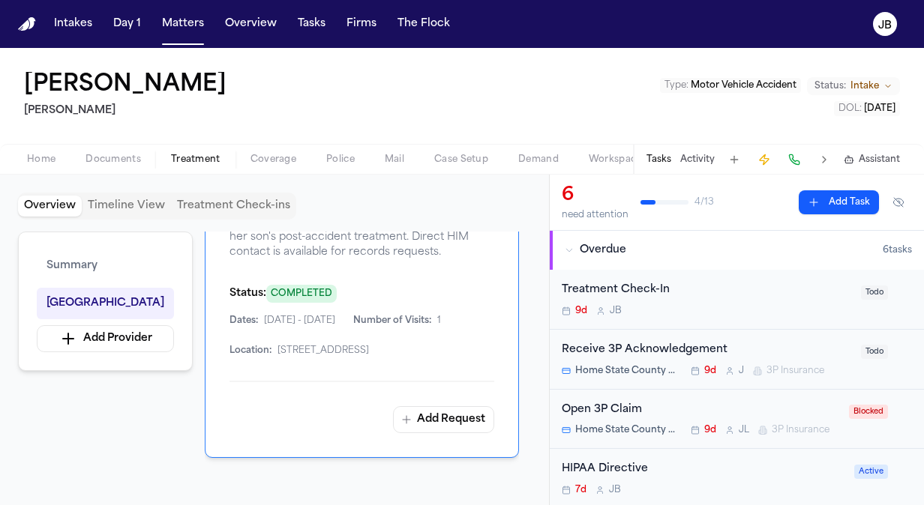
click at [238, 91] on div "Alejandra Aguero Hecht Type : Motor Vehicle Accident Status: Intake DOL : 2025-…" at bounding box center [462, 96] width 924 height 96
drag, startPoint x: 238, startPoint y: 91, endPoint x: 20, endPoint y: 80, distance: 218.5
click at [20, 80] on div "Alejandra Aguero Hecht Type : Motor Vehicle Accident Status: Intake DOL : 2025-…" at bounding box center [462, 96] width 924 height 96
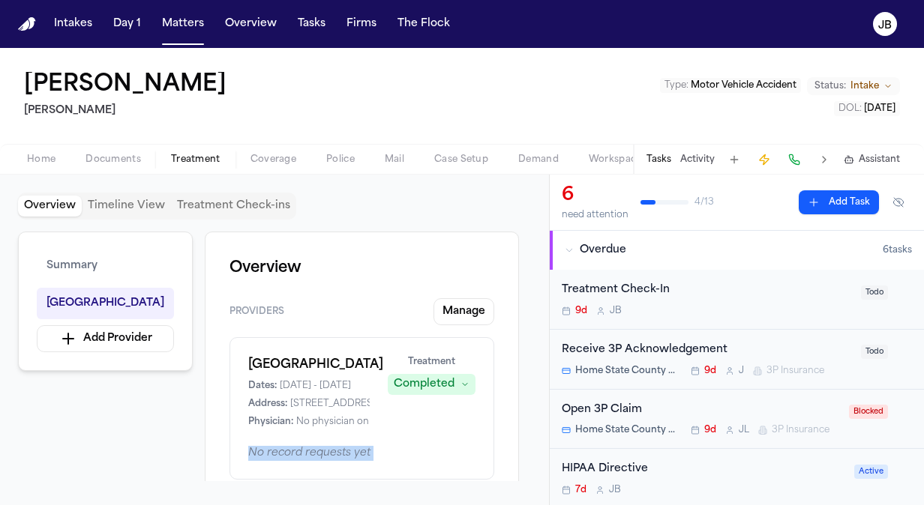
drag, startPoint x: 482, startPoint y: 283, endPoint x: 484, endPoint y: 379, distance: 96.7
click at [484, 379] on div "Overview Providers Manage University Medical Center of El Paso Dates: 6/7/2025 …" at bounding box center [362, 357] width 314 height 250
drag, startPoint x: 484, startPoint y: 379, endPoint x: 418, endPoint y: 238, distance: 155.3
click at [418, 238] on div "Overview Providers Manage University Medical Center of El Paso Dates: 6/7/2025 …" at bounding box center [362, 368] width 314 height 273
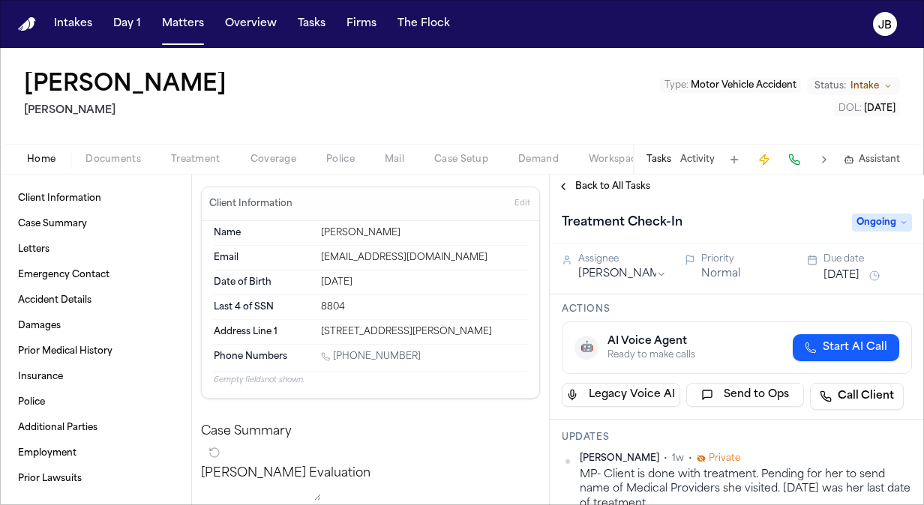
click at [874, 82] on span "Intake" at bounding box center [864, 86] width 28 height 12
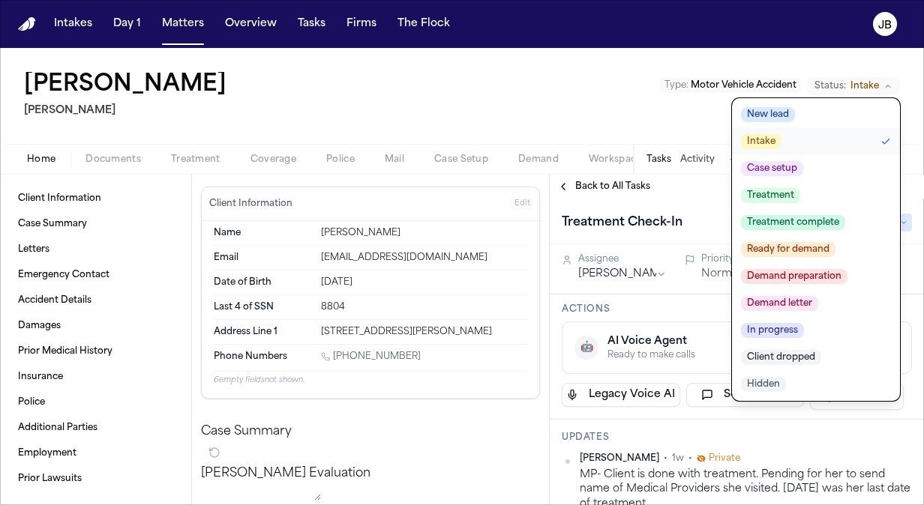
click at [781, 223] on span "Treatment complete" at bounding box center [793, 222] width 104 height 15
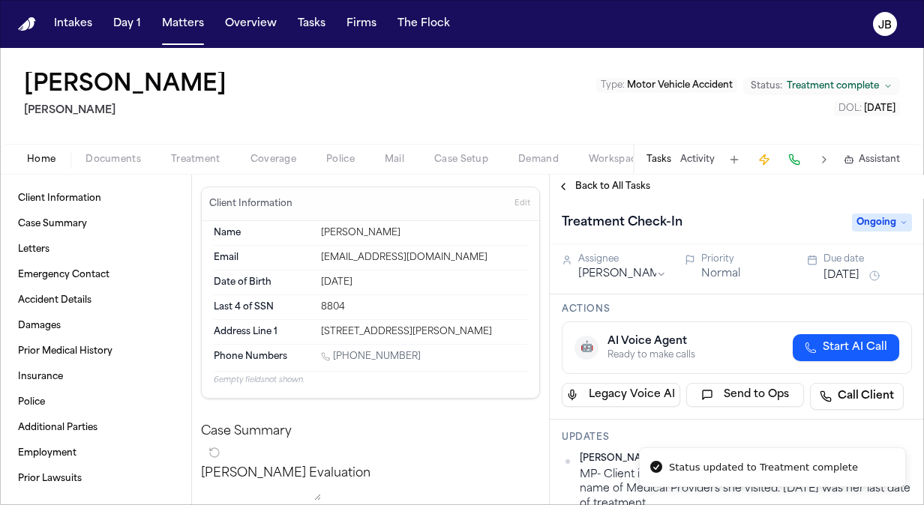
click at [873, 228] on span "Ongoing" at bounding box center [882, 223] width 60 height 18
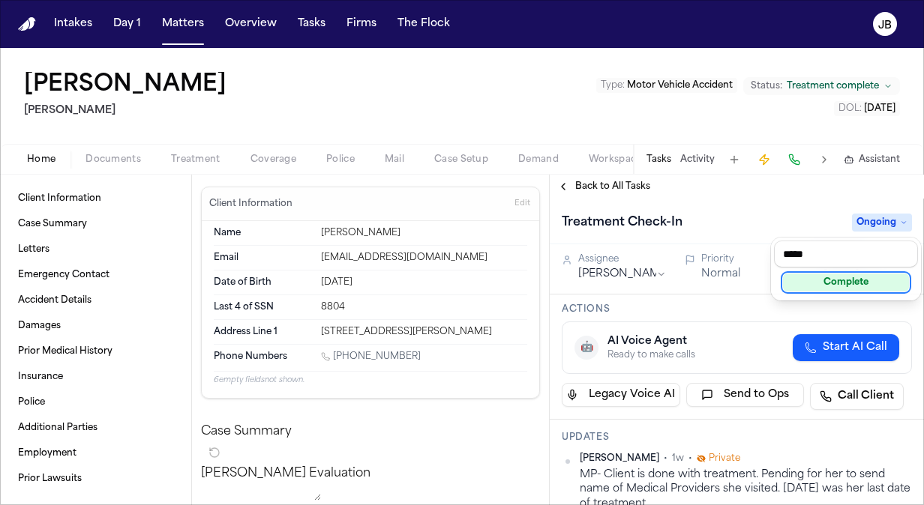
type input "*****"
click at [845, 283] on div "Complete" at bounding box center [846, 283] width 126 height 18
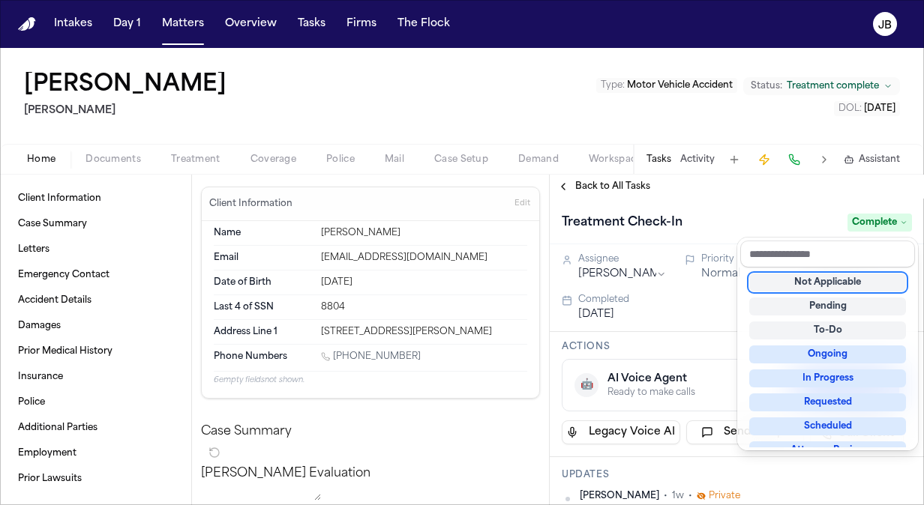
click at [346, 99] on div "[PERSON_NAME] Type : Motor Vehicle Accident Status: Treatment complete DOL : [D…" at bounding box center [462, 276] width 924 height 457
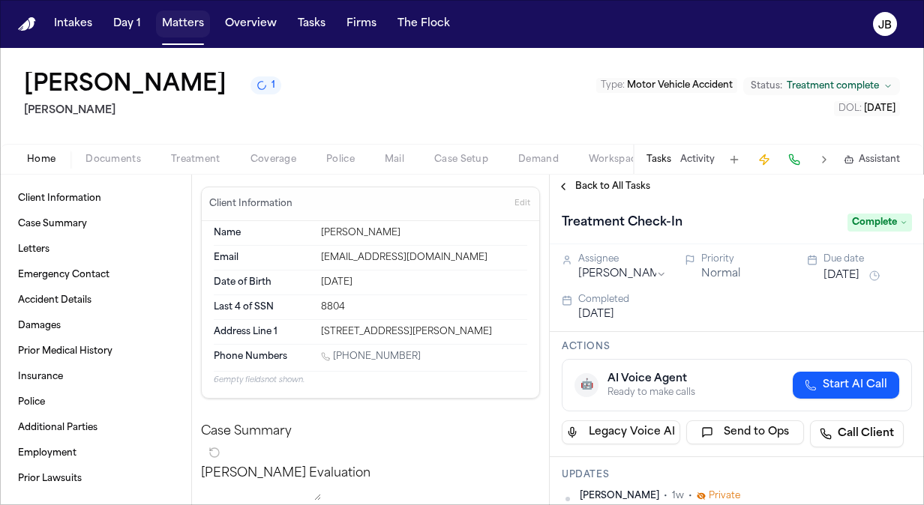
click at [178, 22] on button "Matters" at bounding box center [183, 23] width 54 height 27
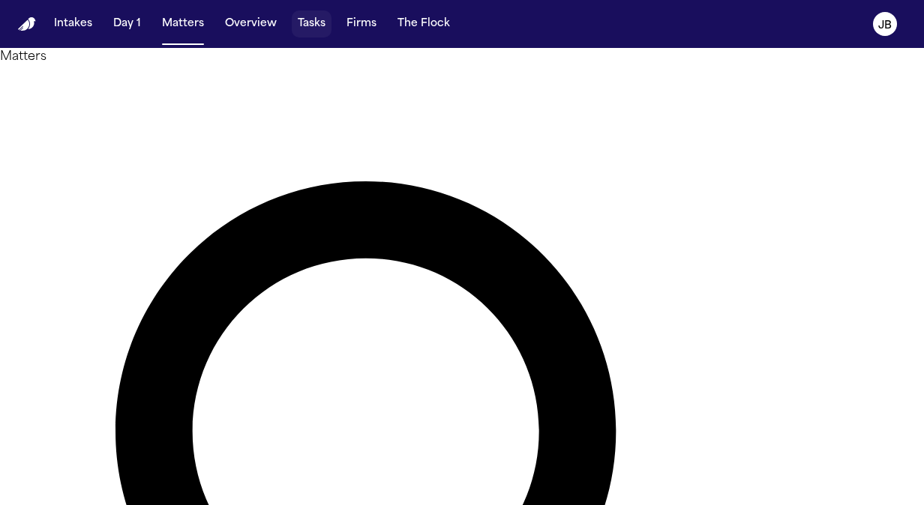
click at [308, 21] on button "Tasks" at bounding box center [312, 23] width 40 height 27
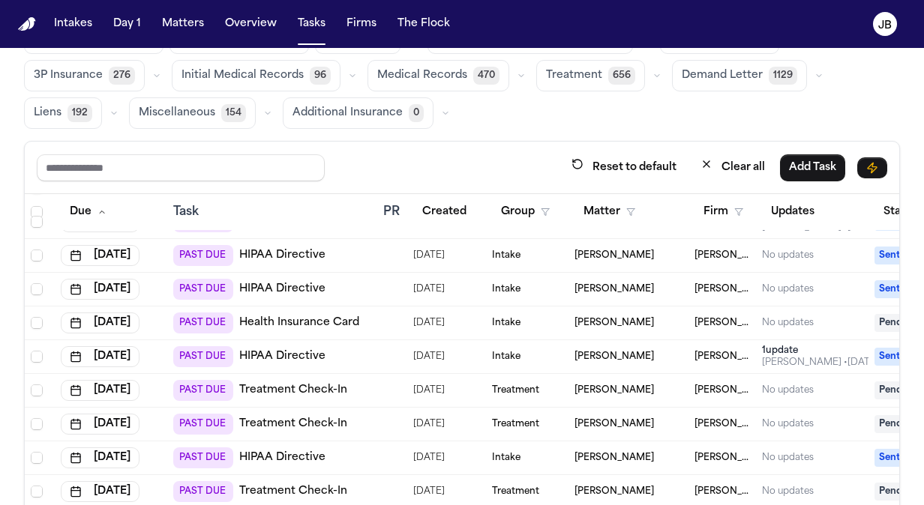
scroll to position [415, 0]
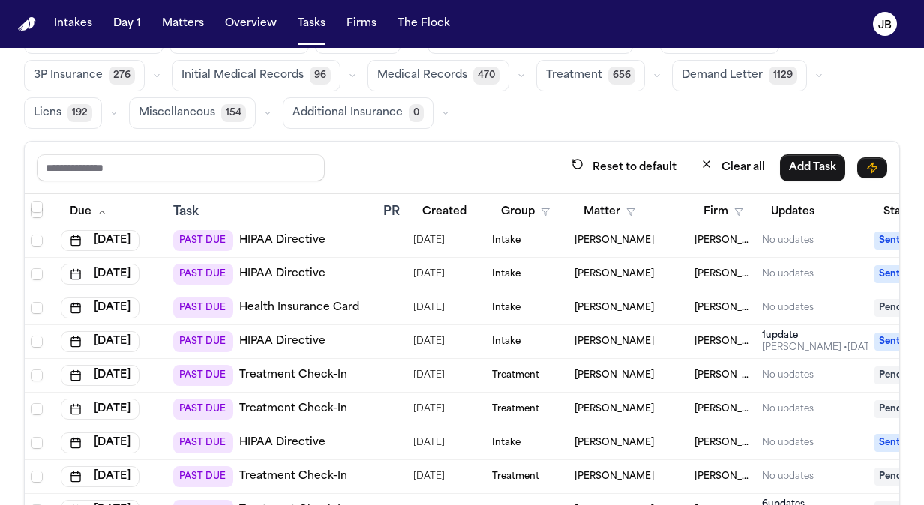
click at [664, 370] on div "[PERSON_NAME]" at bounding box center [628, 376] width 108 height 12
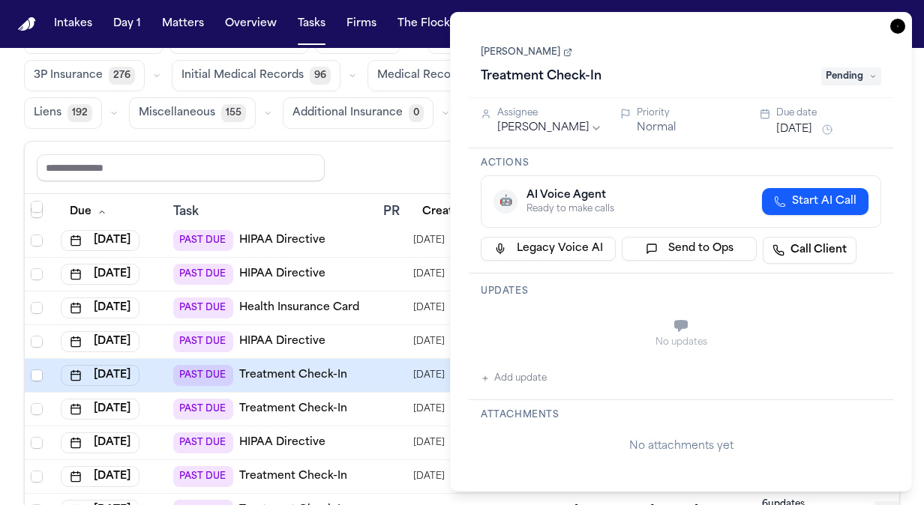
click at [859, 79] on span "Pending" at bounding box center [851, 76] width 60 height 18
type input "*"
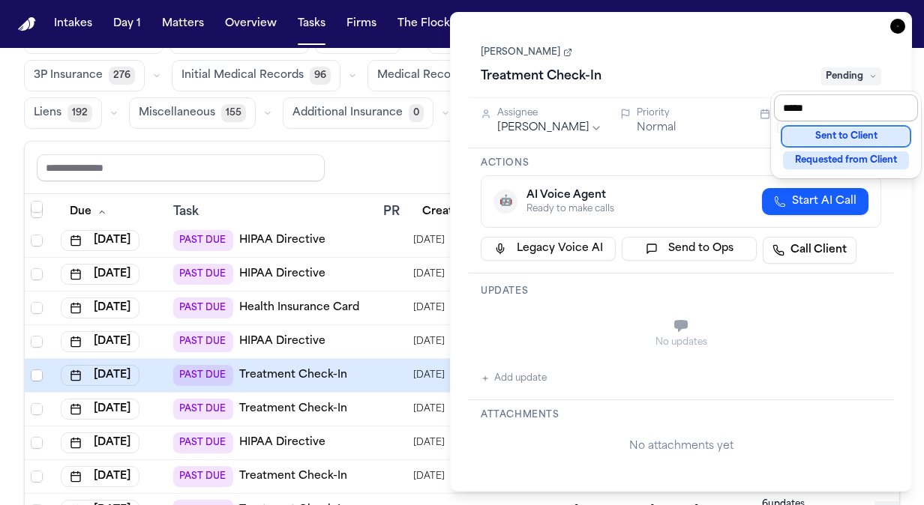
type input "*****"
click at [691, 73] on div "Treatment Check-In Pending" at bounding box center [681, 76] width 400 height 24
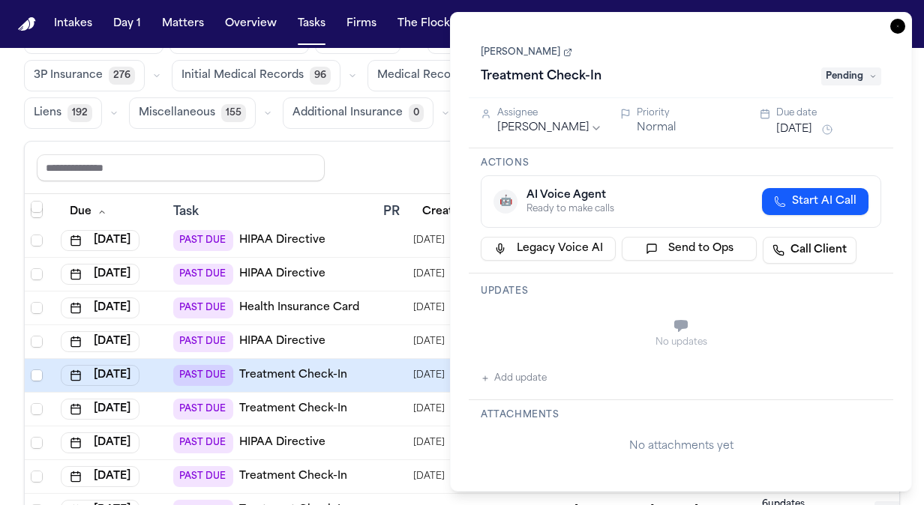
click at [511, 55] on link "[PERSON_NAME]" at bounding box center [526, 52] width 91 height 12
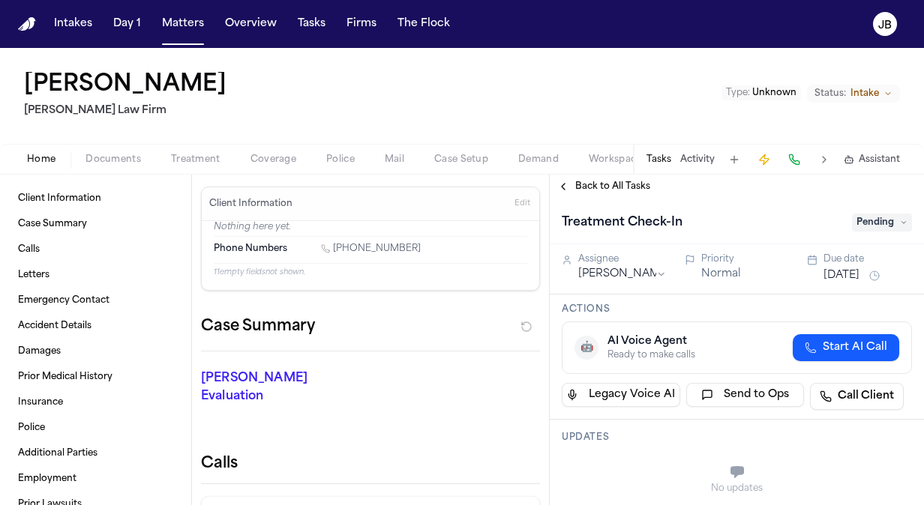
click at [864, 96] on span "Intake" at bounding box center [864, 94] width 28 height 12
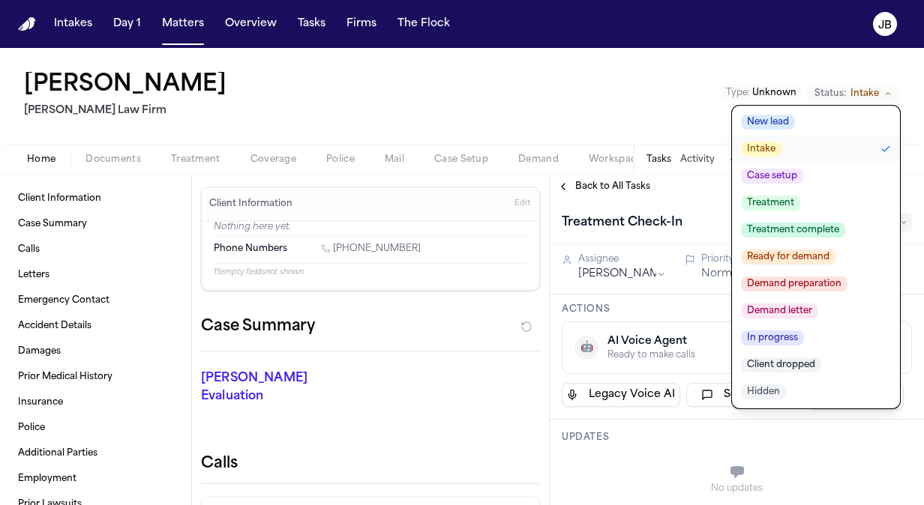
click at [796, 366] on span "Client dropped" at bounding box center [781, 365] width 80 height 15
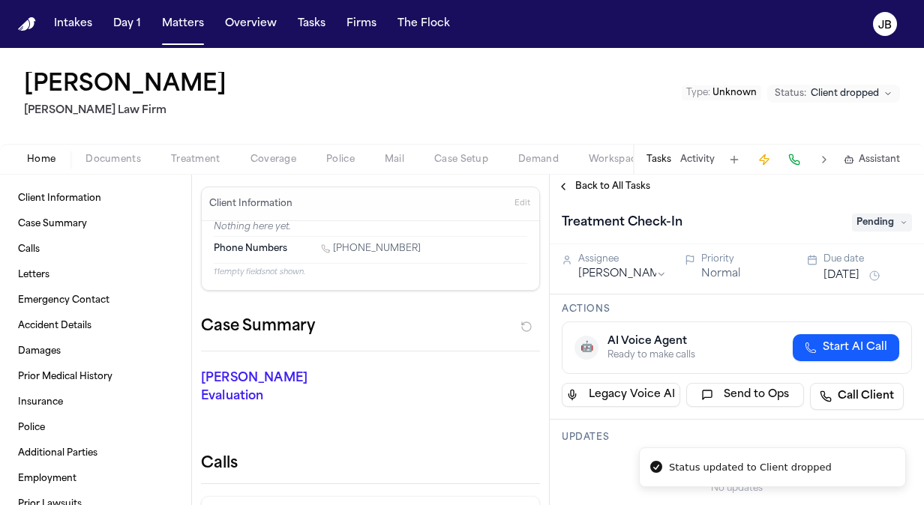
click at [363, 130] on div "[PERSON_NAME] [PERSON_NAME] Law Firm Type : Unknown Status: Client dropped" at bounding box center [462, 96] width 924 height 96
click at [312, 28] on button "Tasks" at bounding box center [312, 23] width 40 height 27
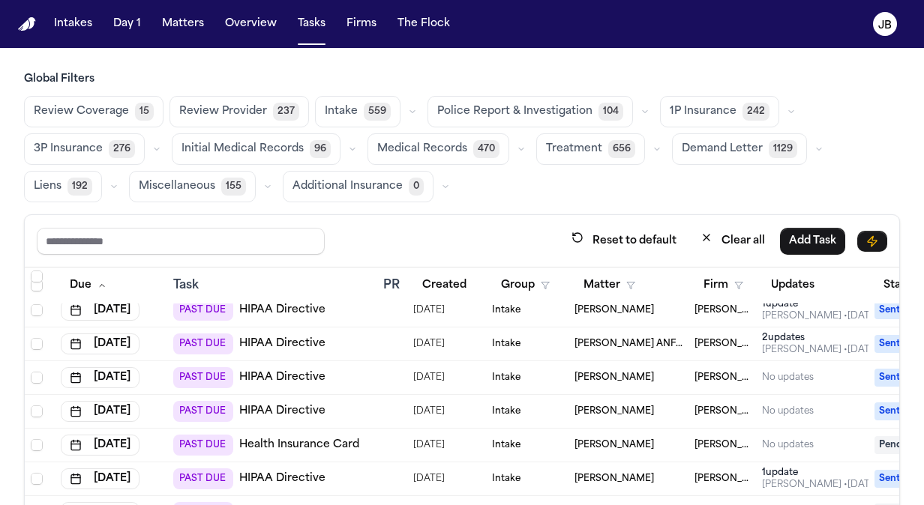
scroll to position [345, 0]
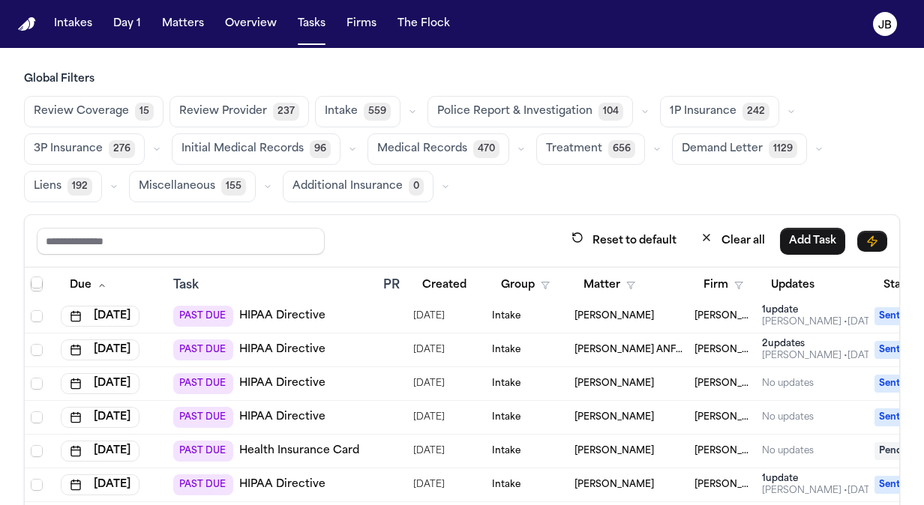
click at [544, 378] on div "Intake" at bounding box center [527, 384] width 70 height 12
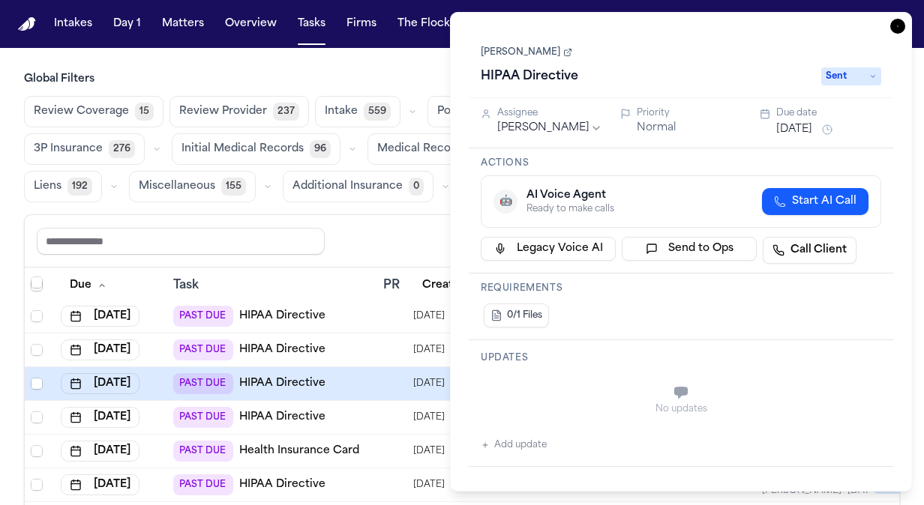
click at [803, 115] on div "Due date" at bounding box center [828, 113] width 105 height 12
click at [786, 129] on button "[DATE]" at bounding box center [794, 129] width 36 height 15
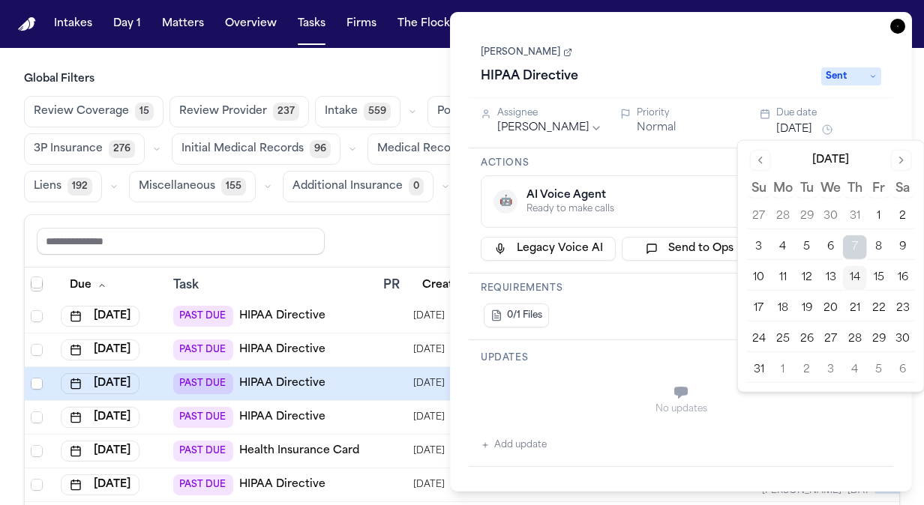
click at [879, 240] on button "8" at bounding box center [879, 247] width 24 height 24
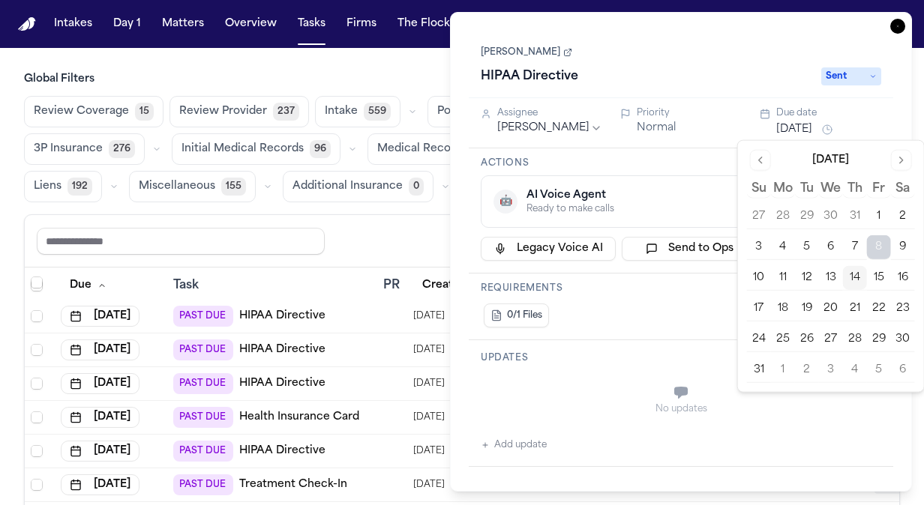
click at [898, 25] on icon "button" at bounding box center [897, 26] width 15 height 15
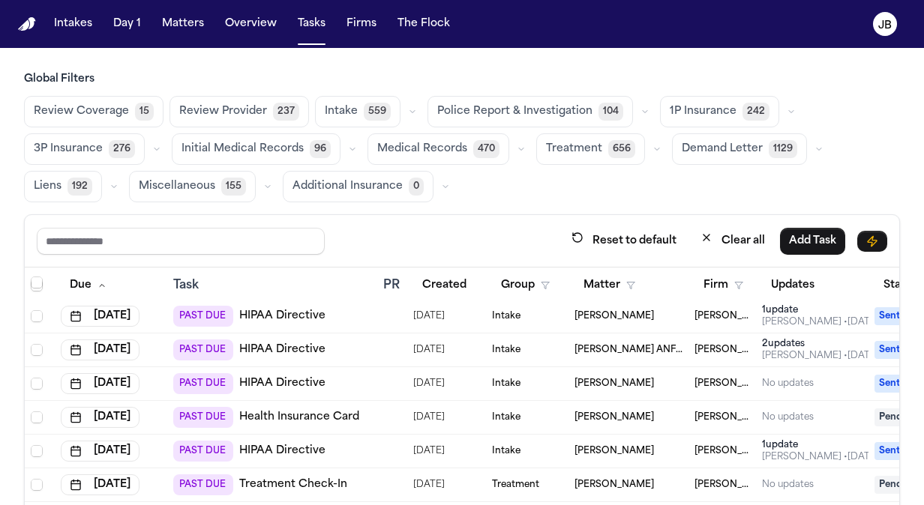
click at [686, 349] on td "Alejandra Aguero ANF Zaid Aguero" at bounding box center [628, 351] width 120 height 34
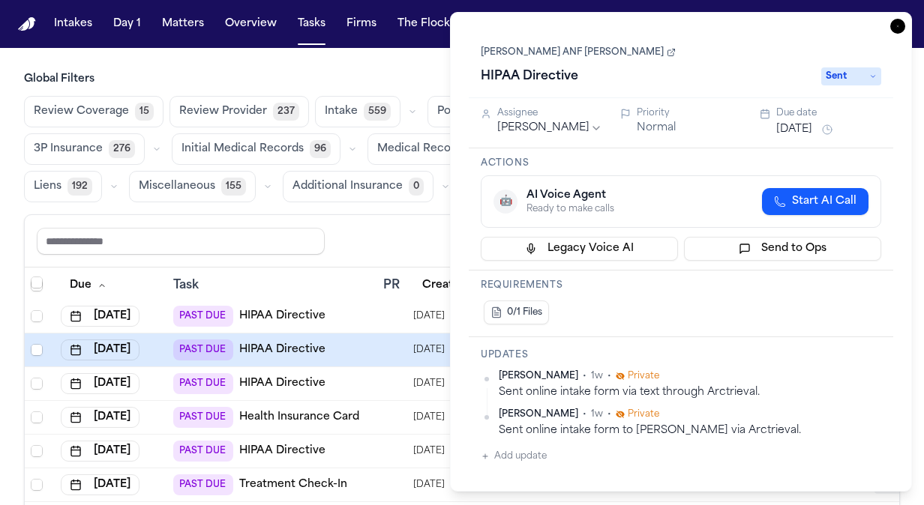
click at [858, 71] on span "Sent" at bounding box center [851, 76] width 60 height 18
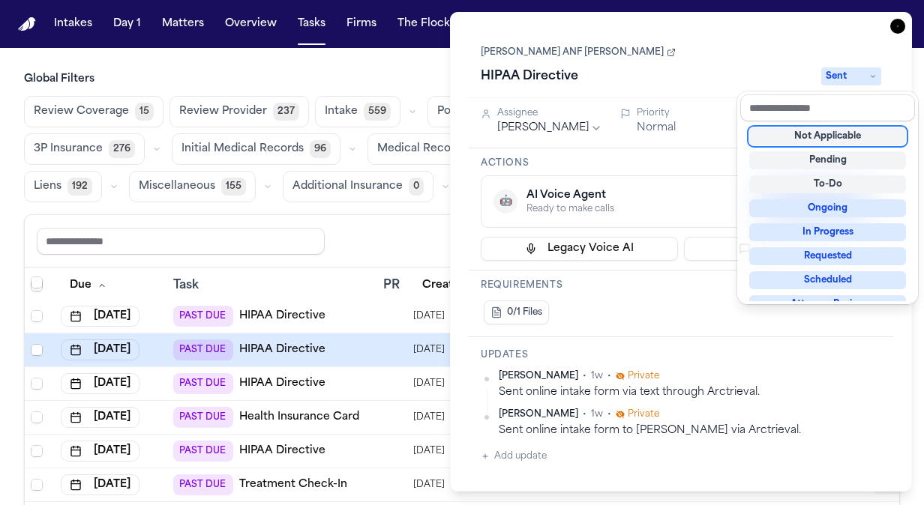
click at [736, 48] on div "Alejandra Aguero ANF Zaid Aguero HIPAA Directive Sent" at bounding box center [681, 66] width 400 height 46
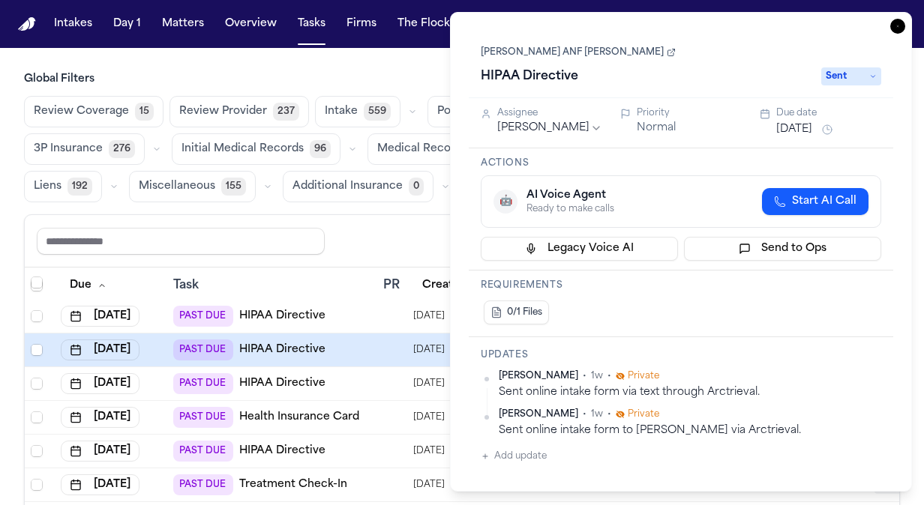
click at [812, 136] on button "Aug 7, 2025" at bounding box center [794, 129] width 36 height 15
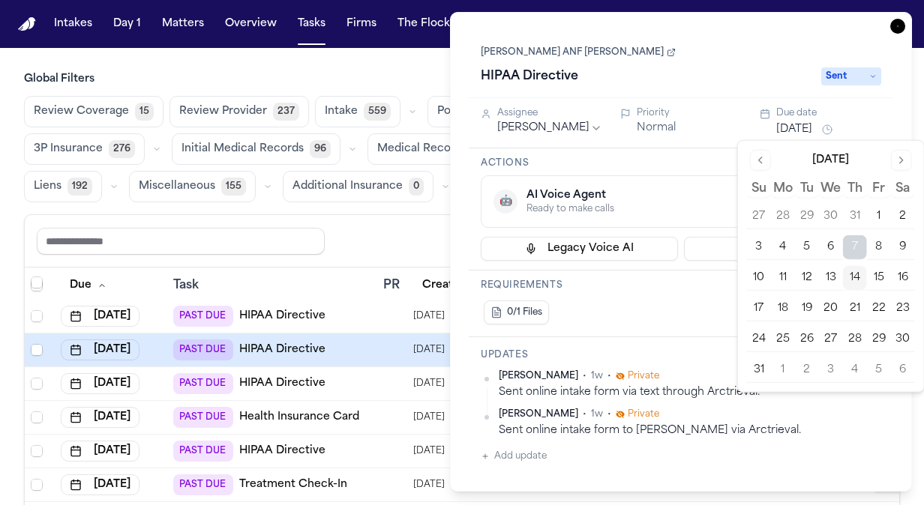
click at [876, 246] on button "8" at bounding box center [879, 247] width 24 height 24
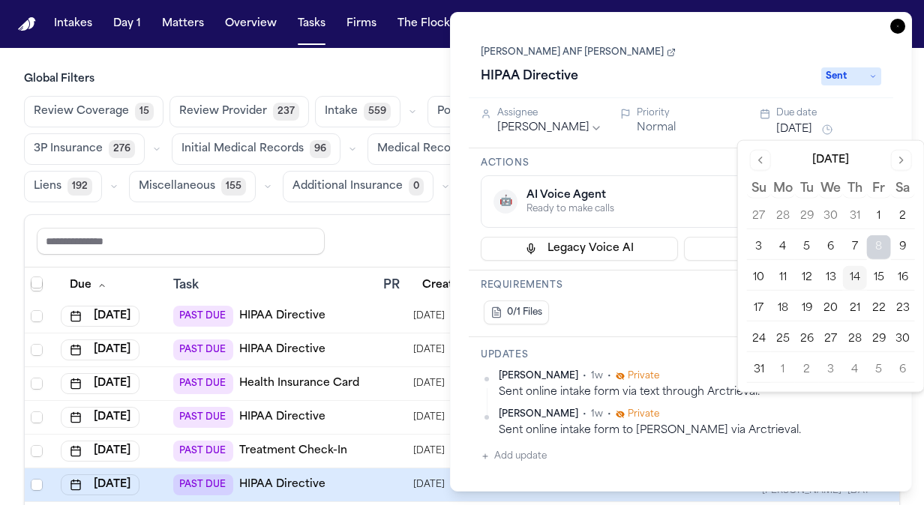
click at [328, 307] on div "PAST DUE HIPAA Directive" at bounding box center [272, 316] width 198 height 21
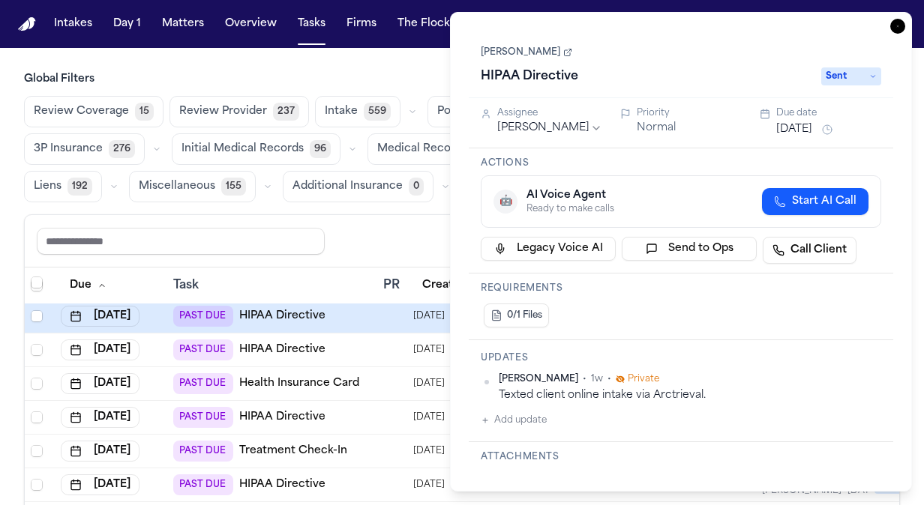
click at [796, 133] on button "Aug 7, 2025" at bounding box center [794, 129] width 36 height 15
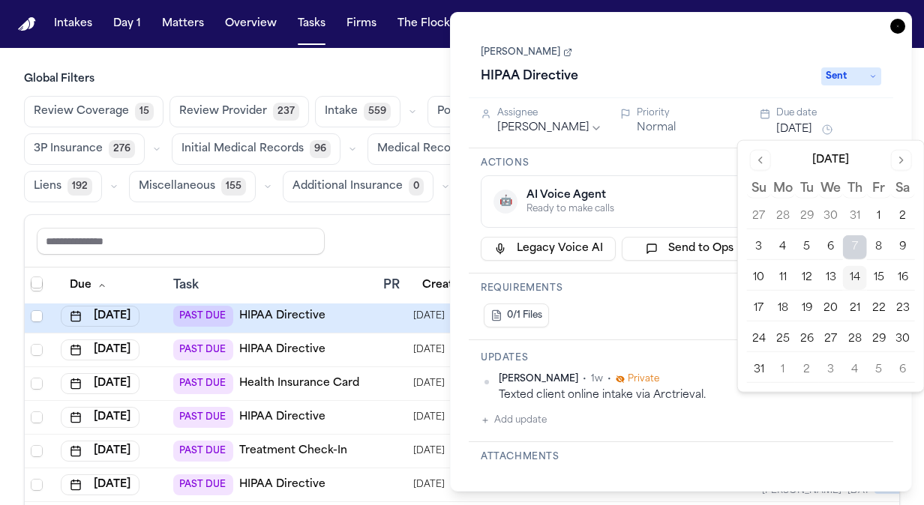
click at [882, 276] on button "15" at bounding box center [879, 278] width 24 height 24
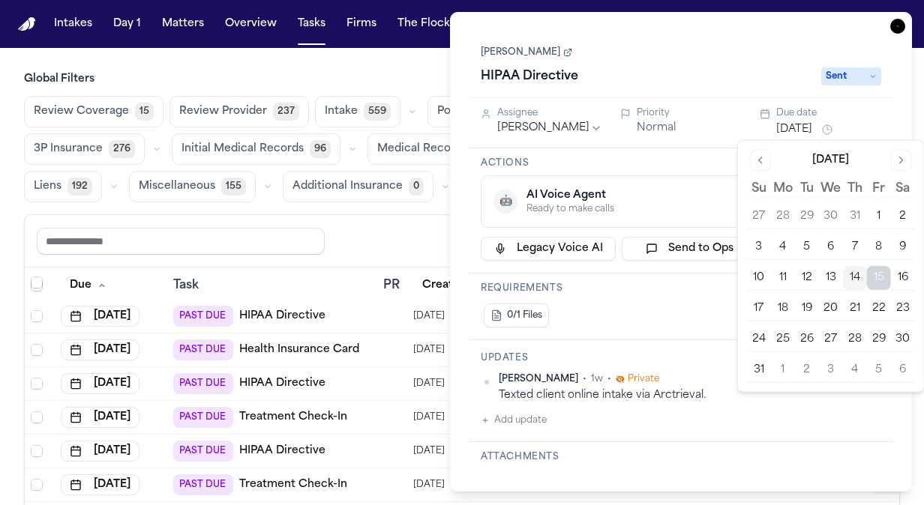
click at [901, 35] on div "Task Details Alejandra Aguero HIPAA Directive Sent Assignee Jessica Barrett Pri…" at bounding box center [681, 252] width 462 height 480
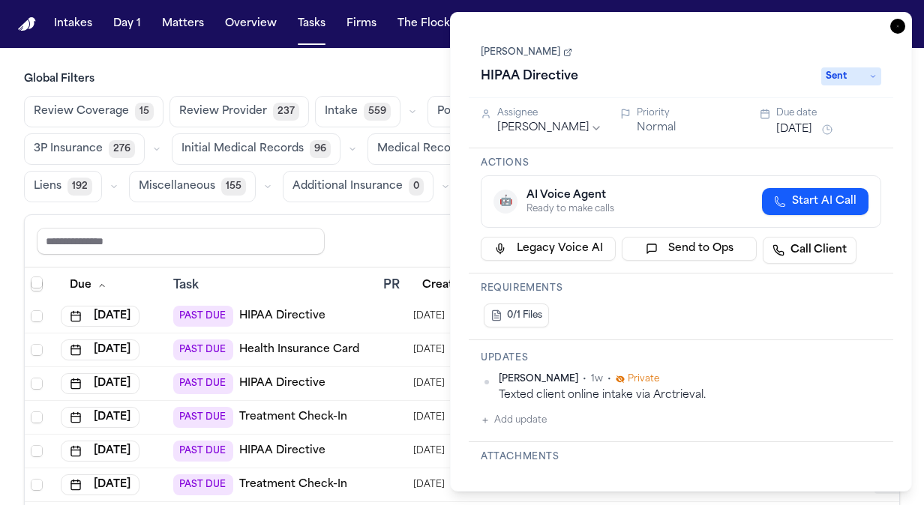
click at [901, 24] on icon "button" at bounding box center [897, 26] width 15 height 15
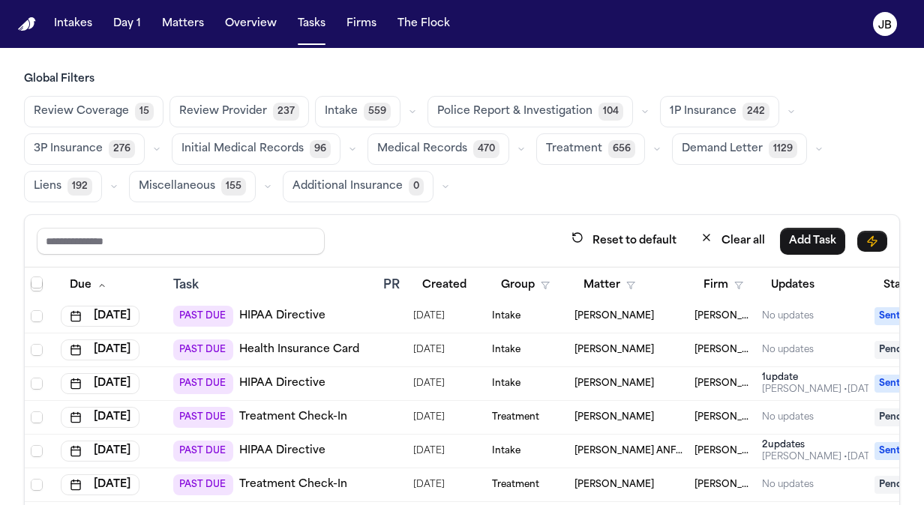
click at [640, 310] on span "Douglas Webb" at bounding box center [613, 316] width 79 height 12
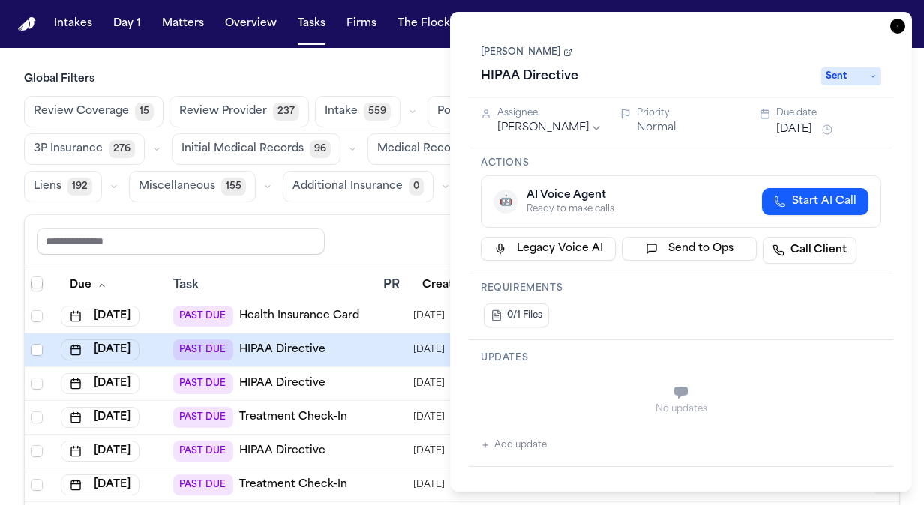
click at [889, 30] on div "Task Details Douglas Webb HIPAA Directive Sent Assignee Jessica Barrett Priorit…" at bounding box center [681, 252] width 462 height 480
click at [790, 130] on button "Aug 7, 2025" at bounding box center [794, 129] width 36 height 15
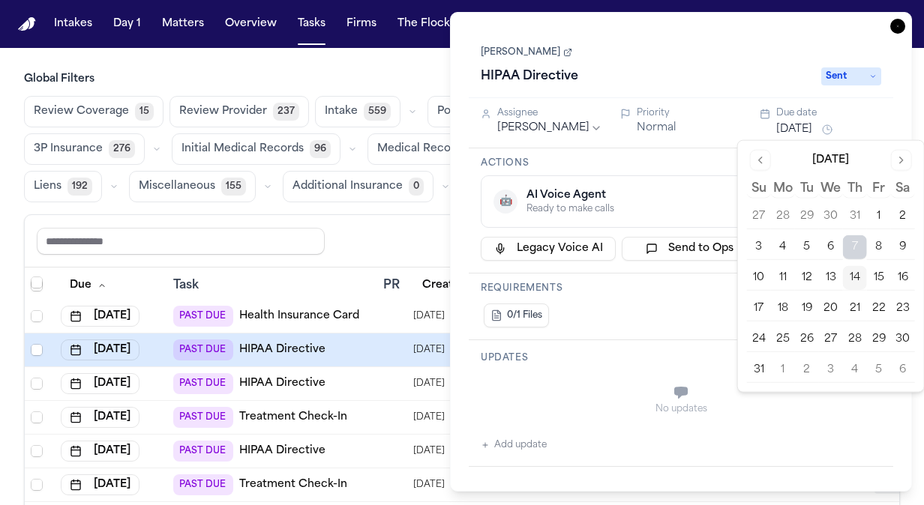
drag, startPoint x: 876, startPoint y: 249, endPoint x: 878, endPoint y: 280, distance: 30.8
click at [878, 280] on tbody "27 28 29 30 31 1 2 3 4 5 6 7 8 9 10 11 12 13 14 15 16 17 18 19 20 21 22 23 24 2…" at bounding box center [831, 291] width 168 height 184
click at [878, 280] on button "15" at bounding box center [879, 278] width 24 height 24
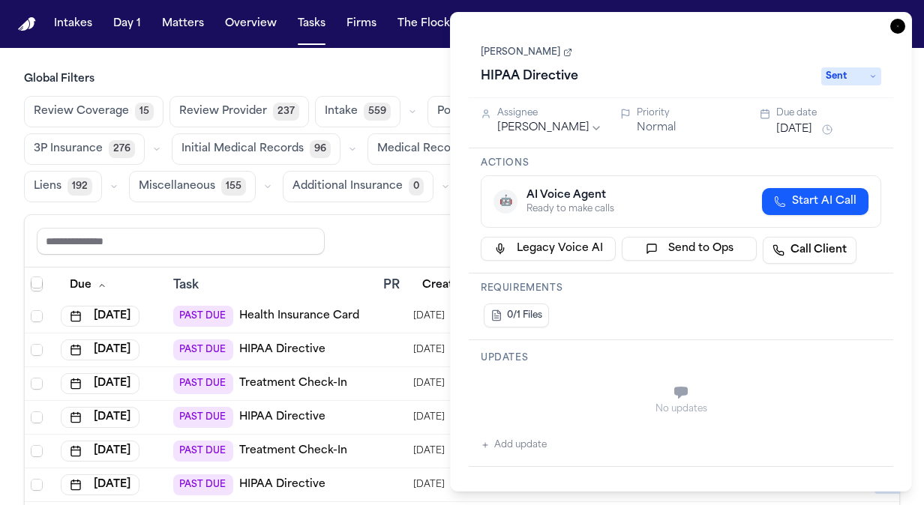
click at [904, 25] on icon "button" at bounding box center [897, 26] width 15 height 15
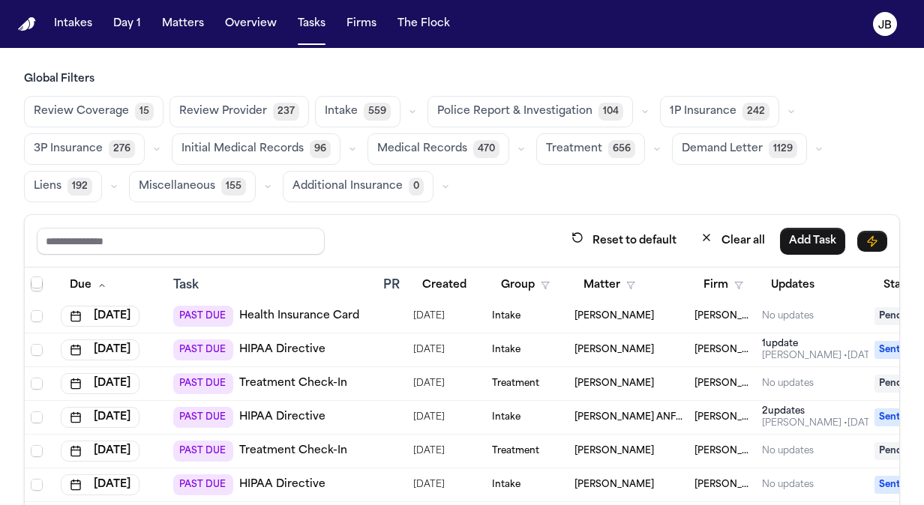
click at [363, 349] on div "PAST DUE HIPAA Directive" at bounding box center [272, 350] width 198 height 21
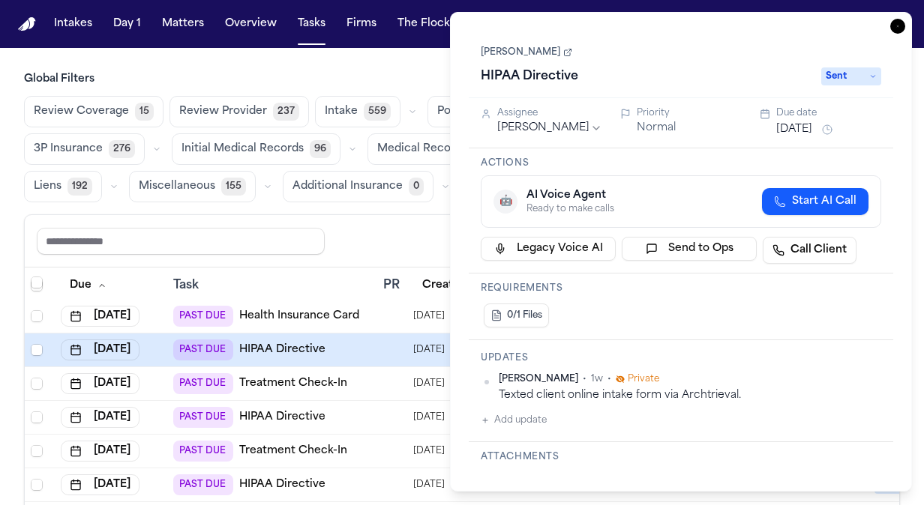
click at [795, 122] on button "Aug 7, 2025" at bounding box center [794, 129] width 36 height 15
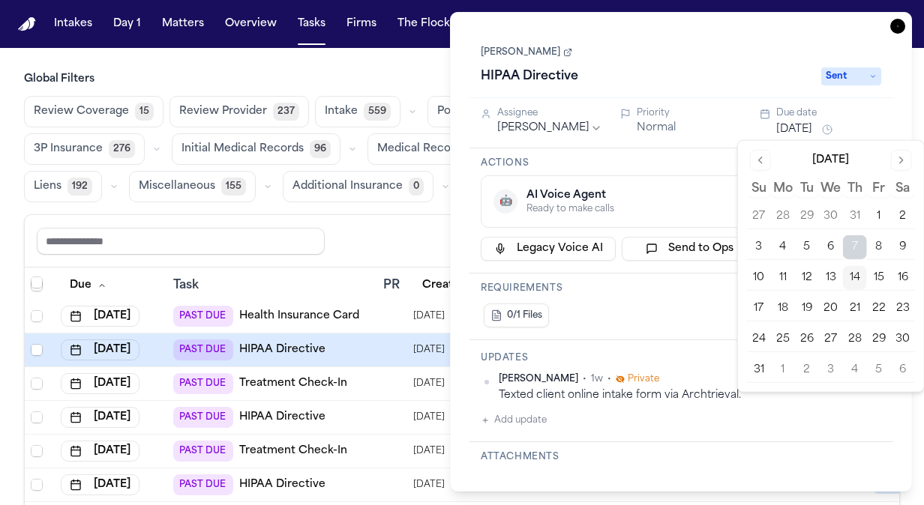
click at [880, 276] on button "15" at bounding box center [879, 278] width 24 height 24
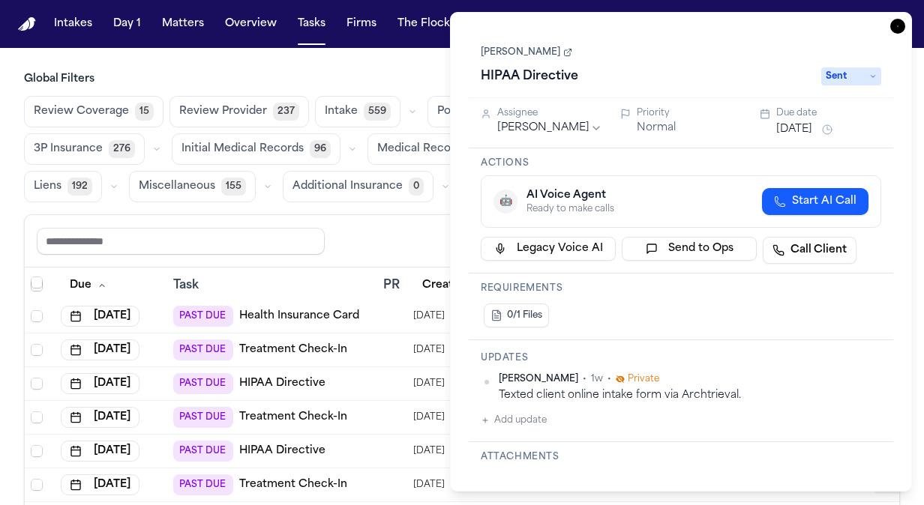
click at [895, 22] on icon "button" at bounding box center [897, 26] width 15 height 15
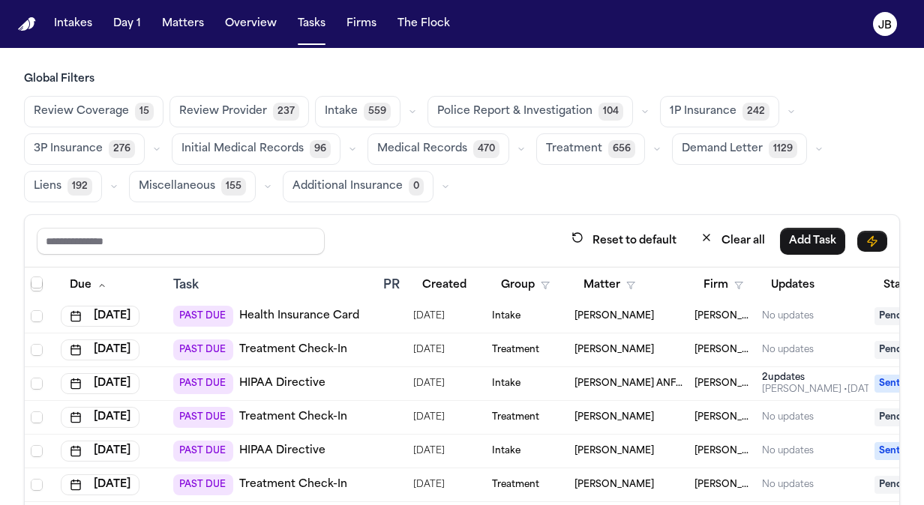
click at [669, 318] on div "[PERSON_NAME]" at bounding box center [628, 316] width 108 height 12
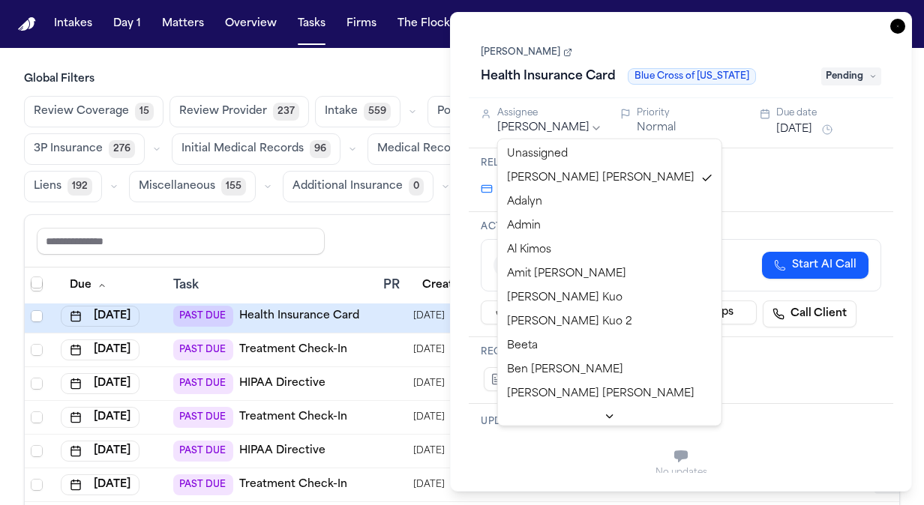
click at [538, 129] on html "Intakes Day 1 Matters Overview Tasks Firms The Flock JB Global Filters Review C…" at bounding box center [462, 252] width 924 height 505
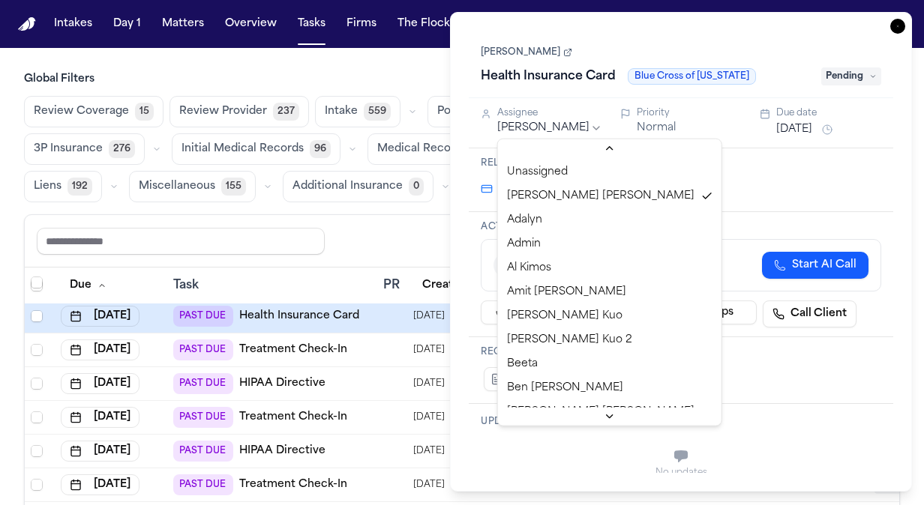
scroll to position [216, 0]
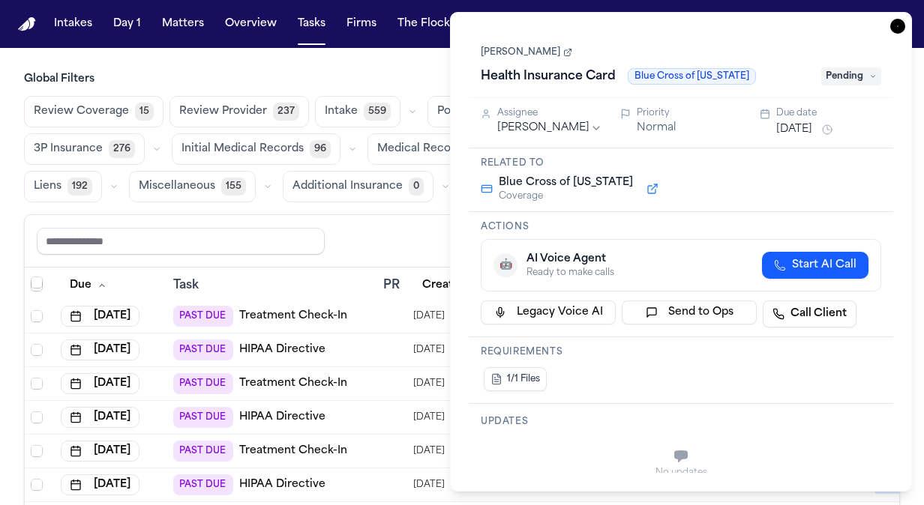
click at [894, 22] on icon "button" at bounding box center [897, 26] width 15 height 15
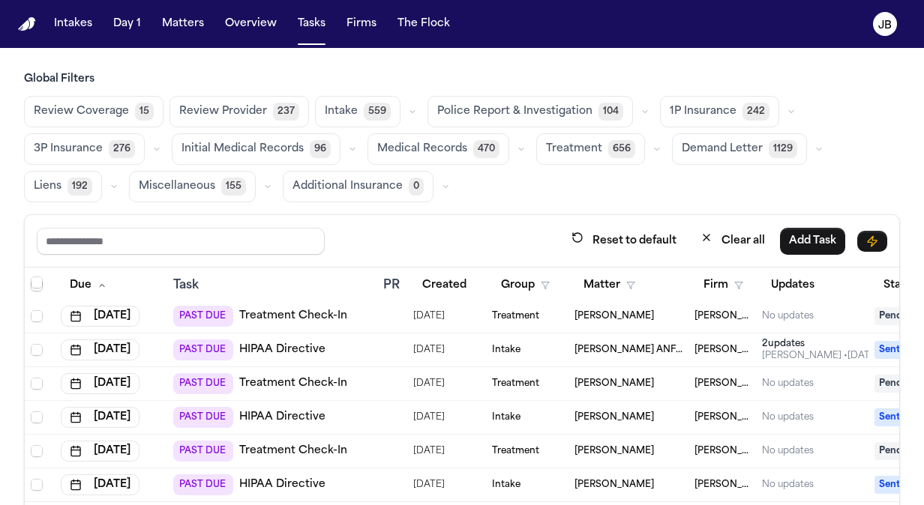
click at [401, 342] on td at bounding box center [392, 351] width 30 height 34
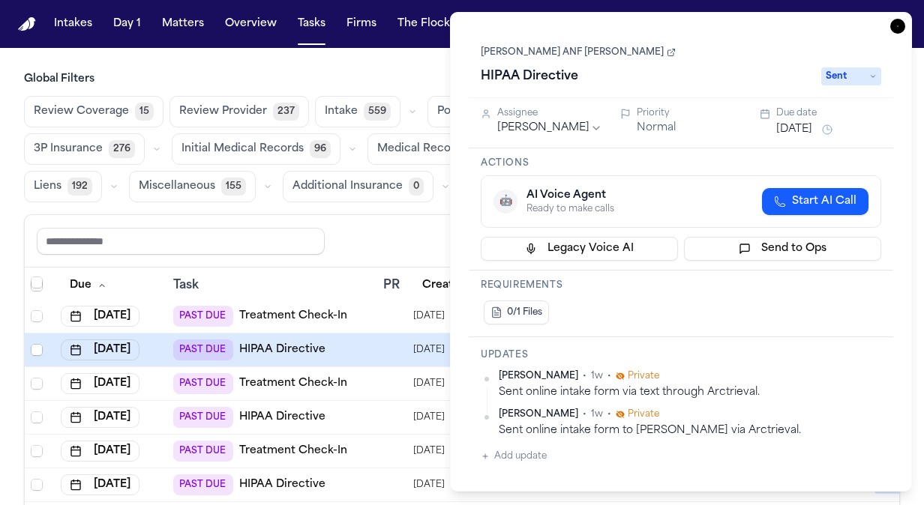
click at [799, 122] on button "Aug 8, 2025" at bounding box center [794, 129] width 36 height 15
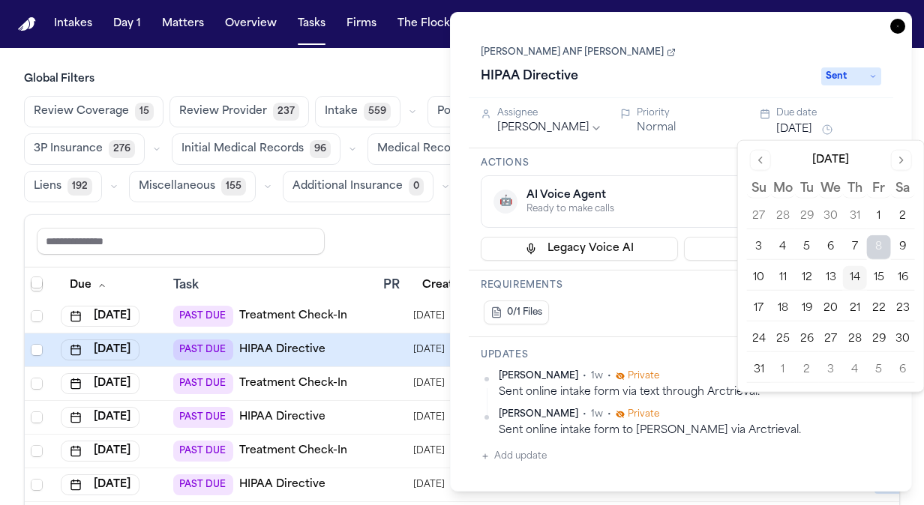
click at [879, 275] on button "15" at bounding box center [879, 278] width 24 height 24
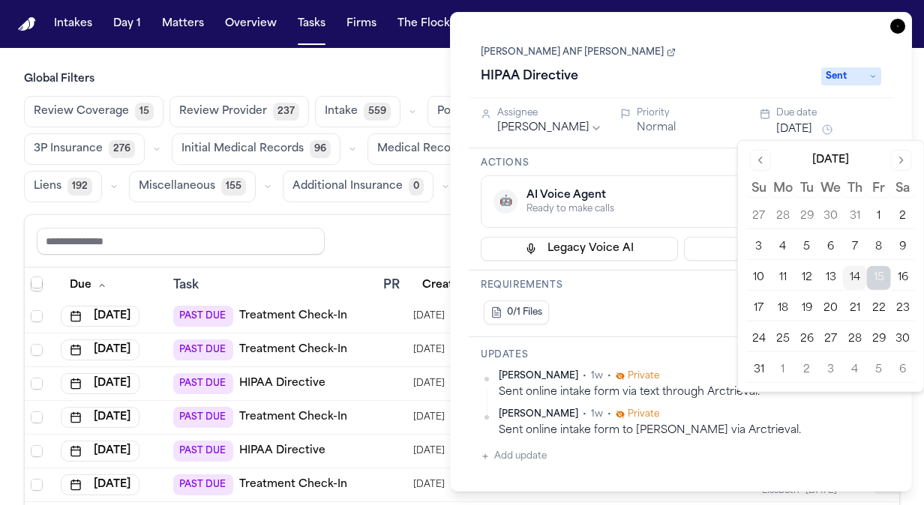
click at [897, 25] on icon "button" at bounding box center [897, 26] width 15 height 15
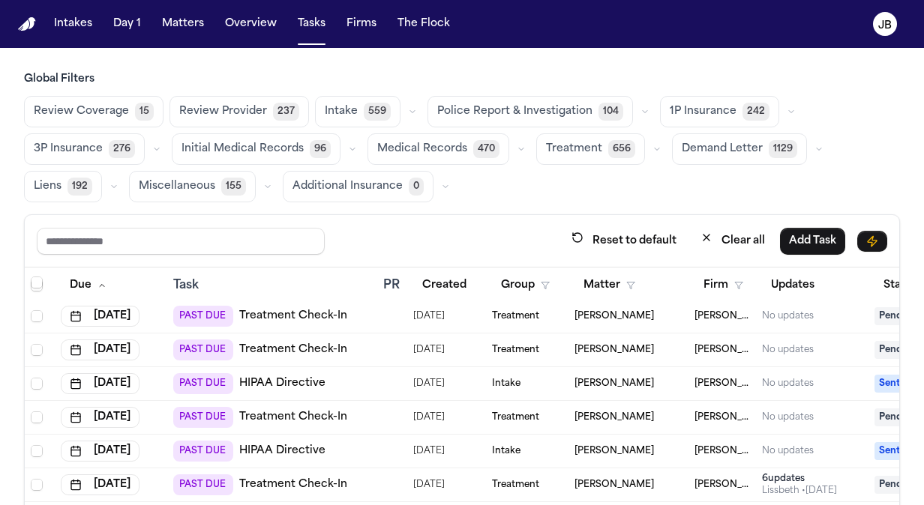
click at [557, 382] on div "Intake" at bounding box center [527, 384] width 70 height 12
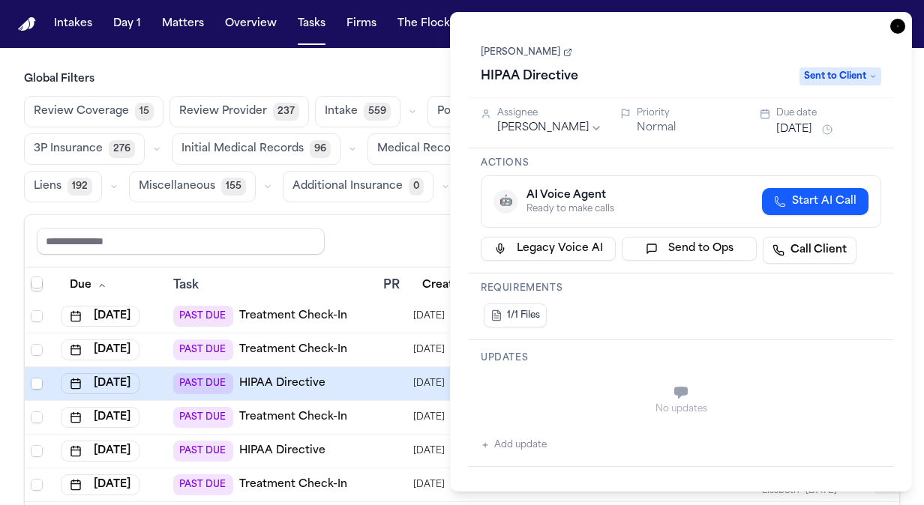
click at [812, 133] on button "Aug 8, 2025" at bounding box center [794, 129] width 36 height 15
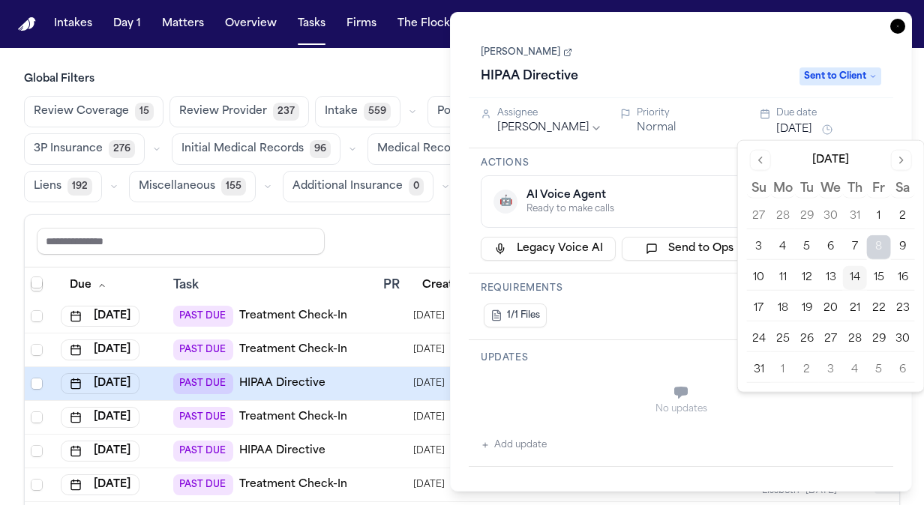
click at [880, 273] on button "15" at bounding box center [879, 278] width 24 height 24
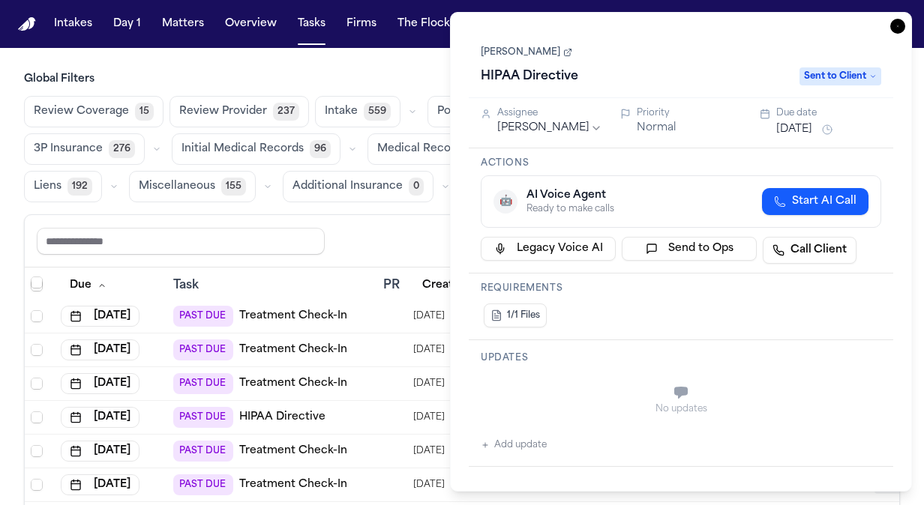
click at [897, 21] on icon "button" at bounding box center [897, 26] width 15 height 15
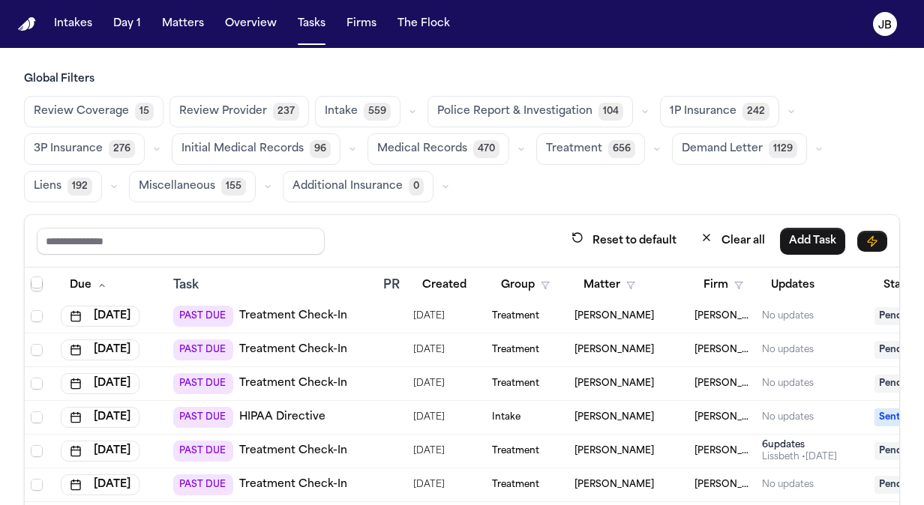
click at [543, 412] on div "Intake" at bounding box center [527, 418] width 70 height 12
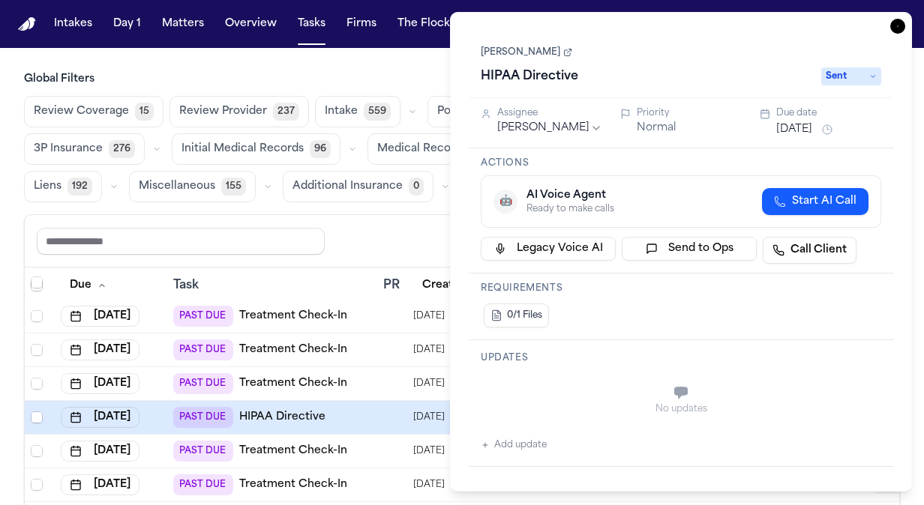
click at [812, 122] on button "Aug 8, 2025" at bounding box center [794, 129] width 36 height 15
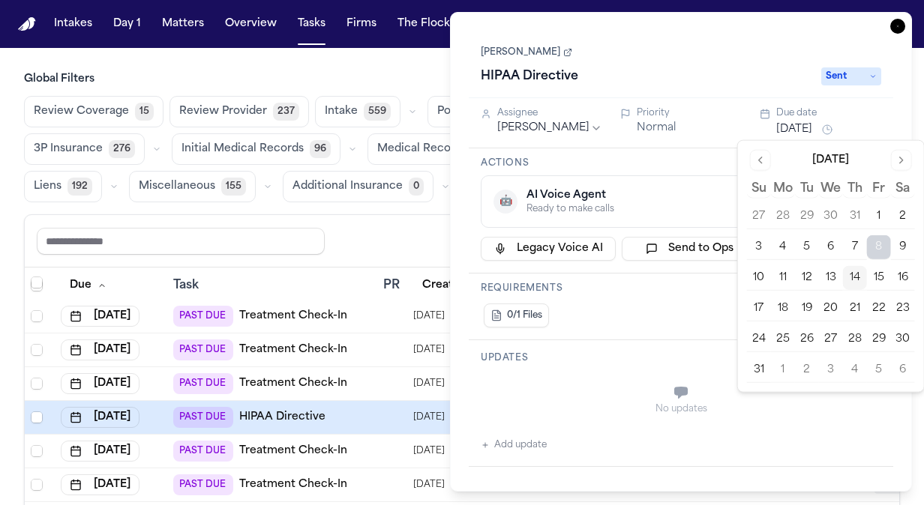
click at [876, 274] on button "15" at bounding box center [879, 278] width 24 height 24
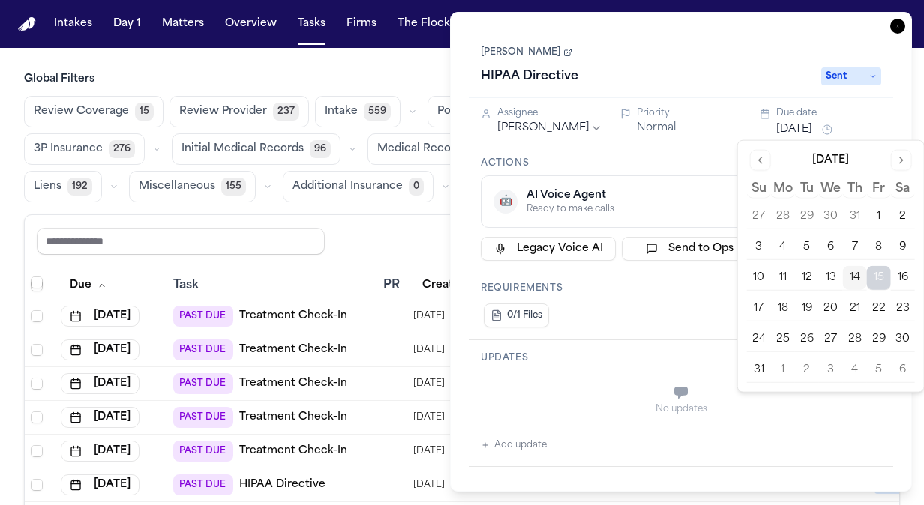
click at [891, 25] on icon "button" at bounding box center [897, 26] width 15 height 15
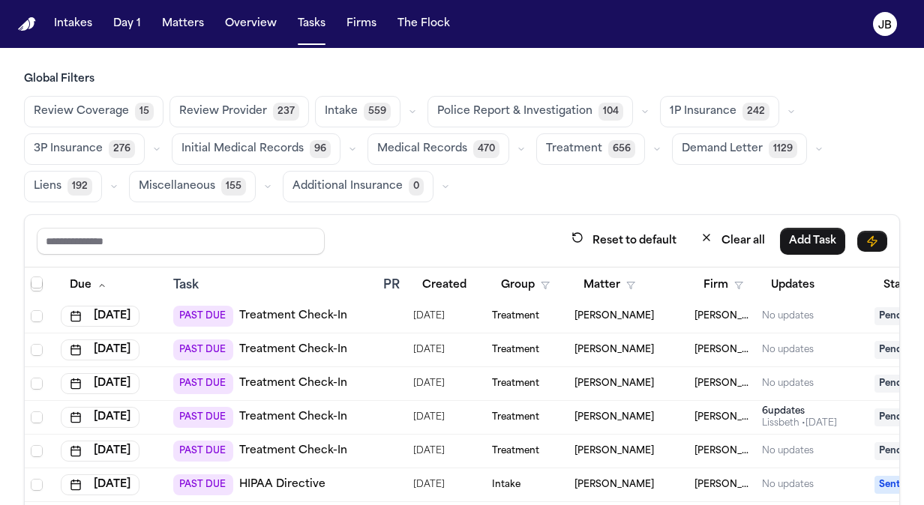
click at [549, 482] on div "Intake" at bounding box center [527, 485] width 70 height 12
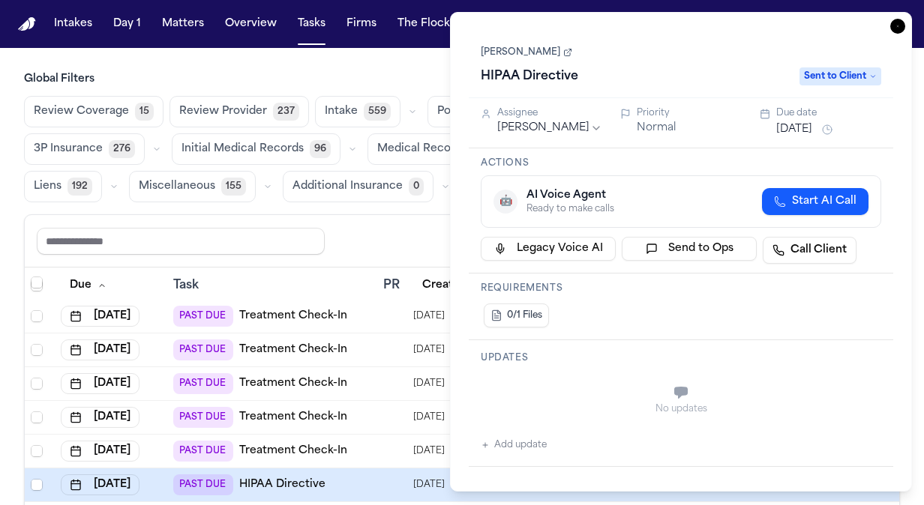
click at [807, 127] on button "Aug 8, 2025" at bounding box center [794, 129] width 36 height 15
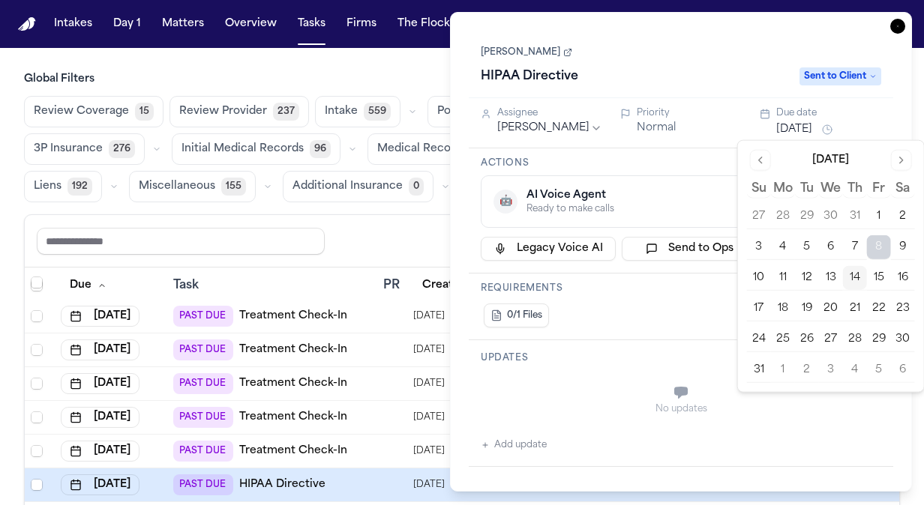
click at [884, 272] on button "15" at bounding box center [879, 278] width 24 height 24
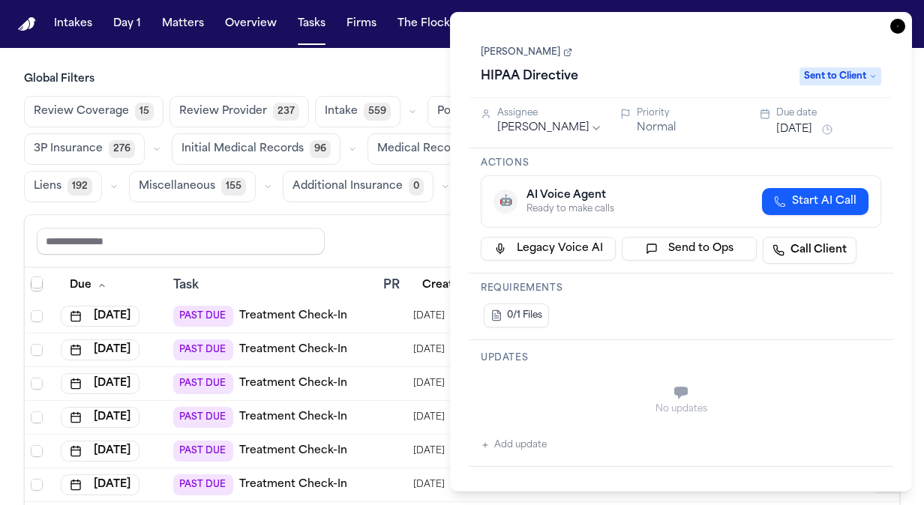
click at [899, 25] on icon "button" at bounding box center [897, 26] width 15 height 15
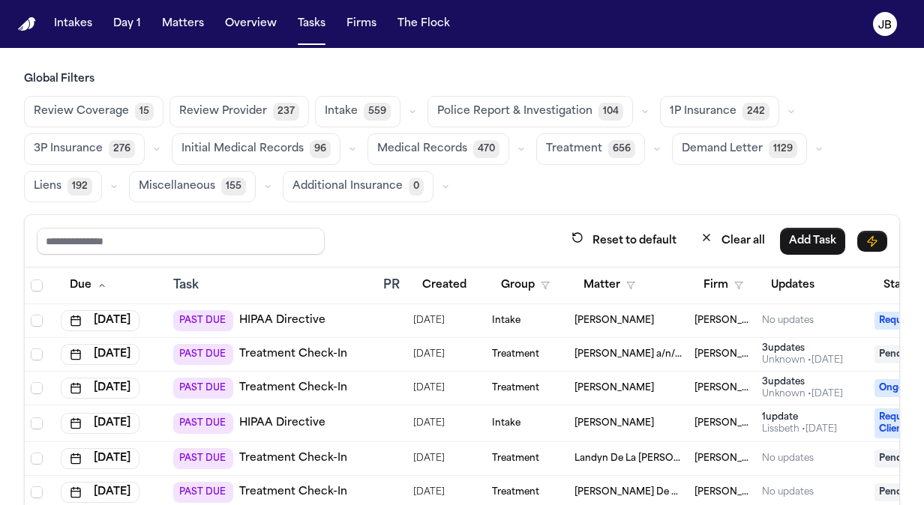
click at [540, 418] on div "Intake" at bounding box center [527, 424] width 70 height 12
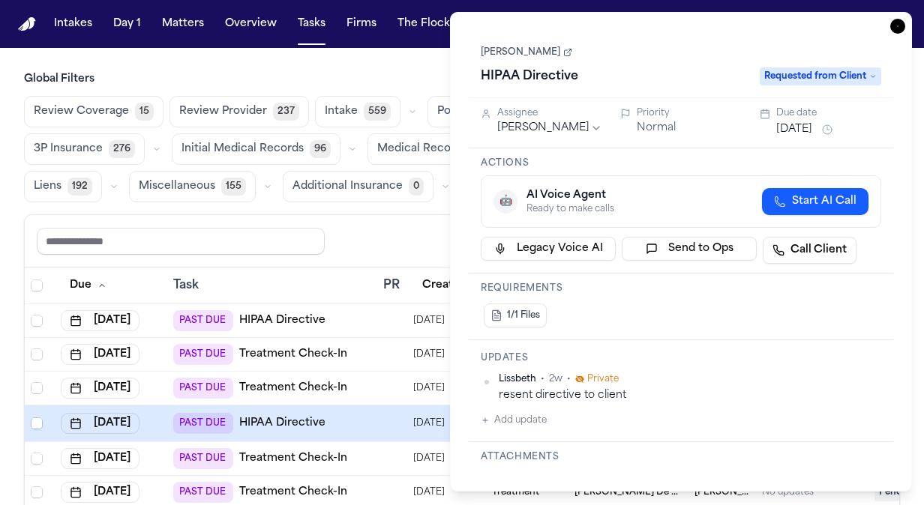
click at [796, 129] on button "Jul 29, 2025" at bounding box center [794, 129] width 36 height 15
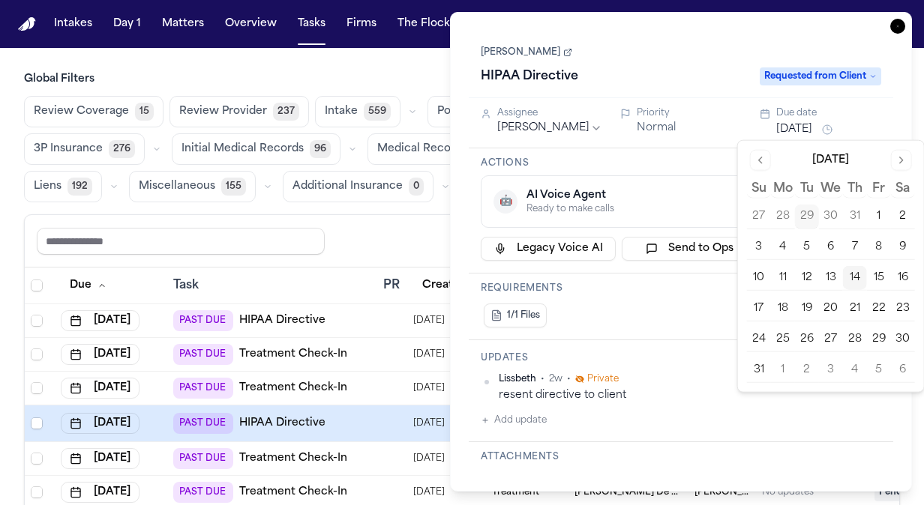
click at [878, 283] on button "15" at bounding box center [879, 278] width 24 height 24
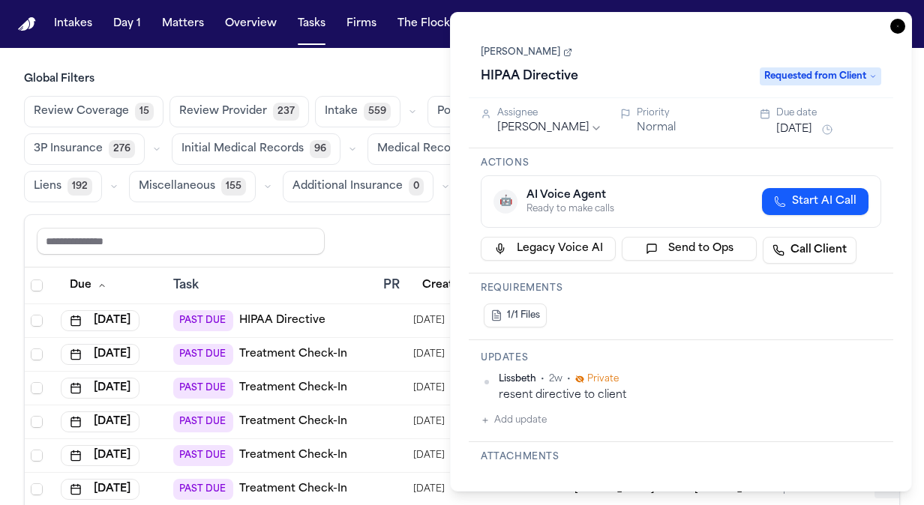
click at [897, 22] on icon "button" at bounding box center [897, 26] width 15 height 15
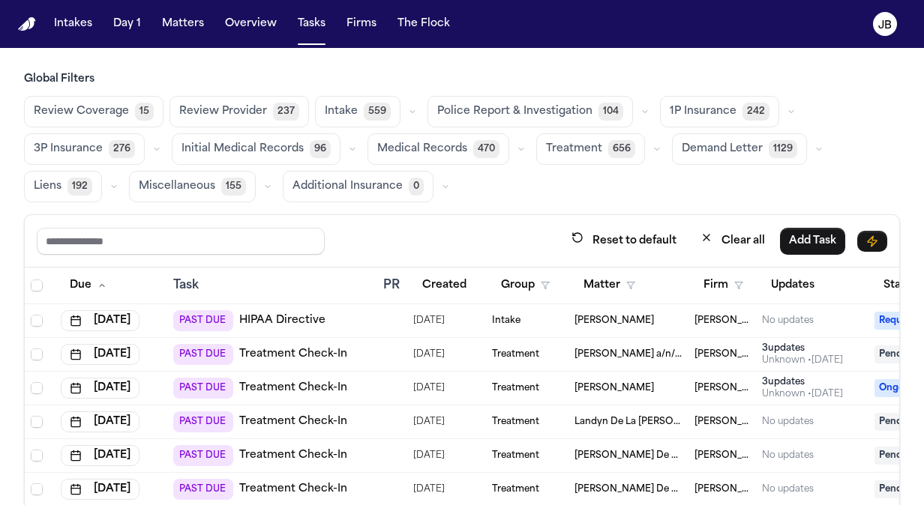
click at [367, 311] on div "PAST DUE HIPAA Directive" at bounding box center [272, 320] width 198 height 21
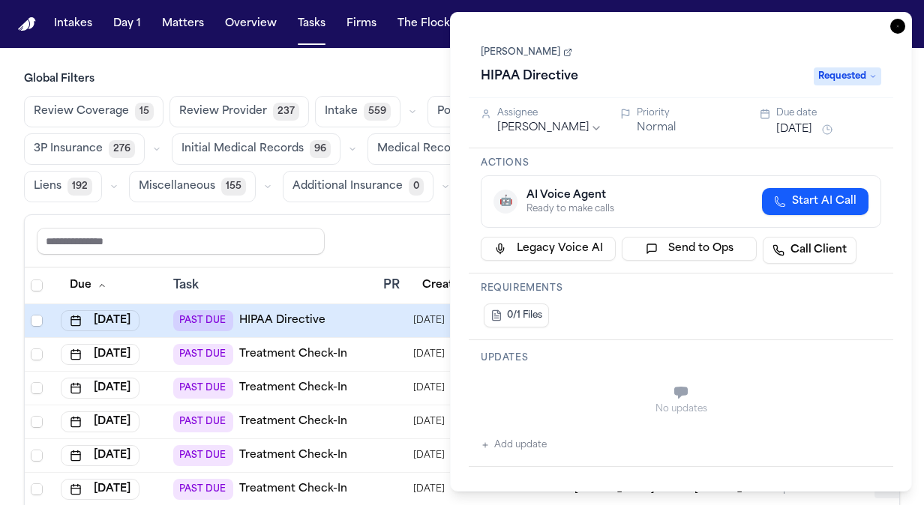
click at [795, 133] on button "Jul 24, 2025" at bounding box center [794, 129] width 36 height 15
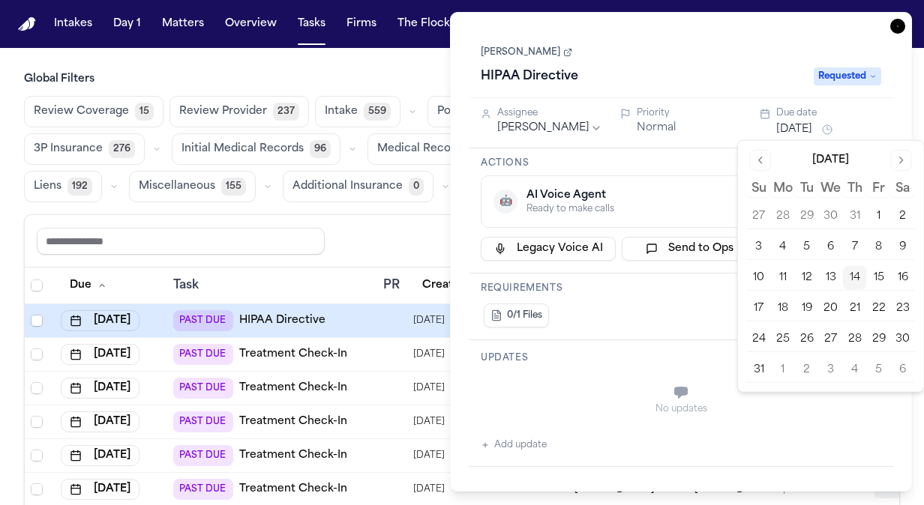
click at [880, 272] on button "15" at bounding box center [879, 278] width 24 height 24
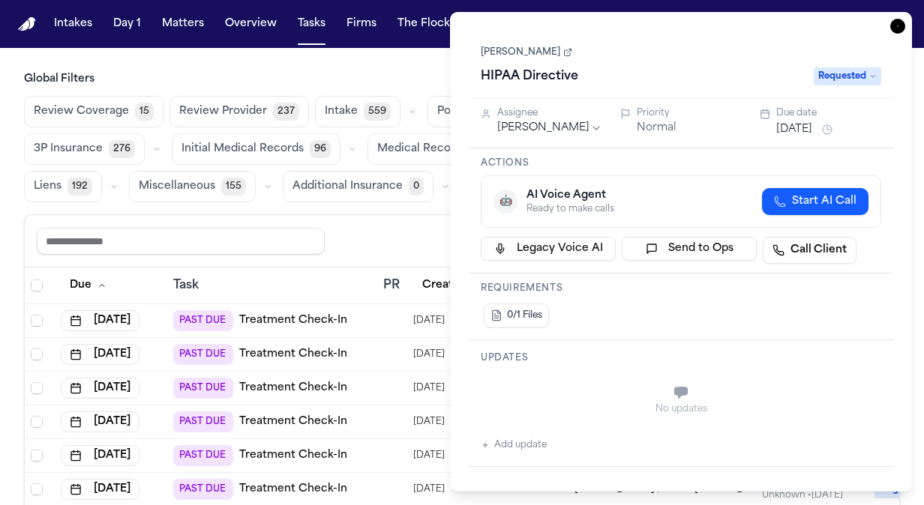
click at [898, 30] on icon "button" at bounding box center [897, 26] width 15 height 15
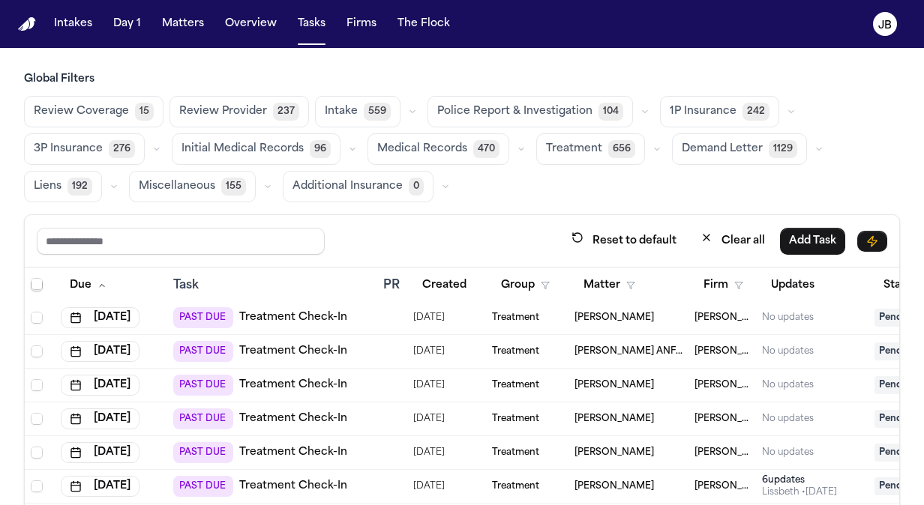
scroll to position [214, 0]
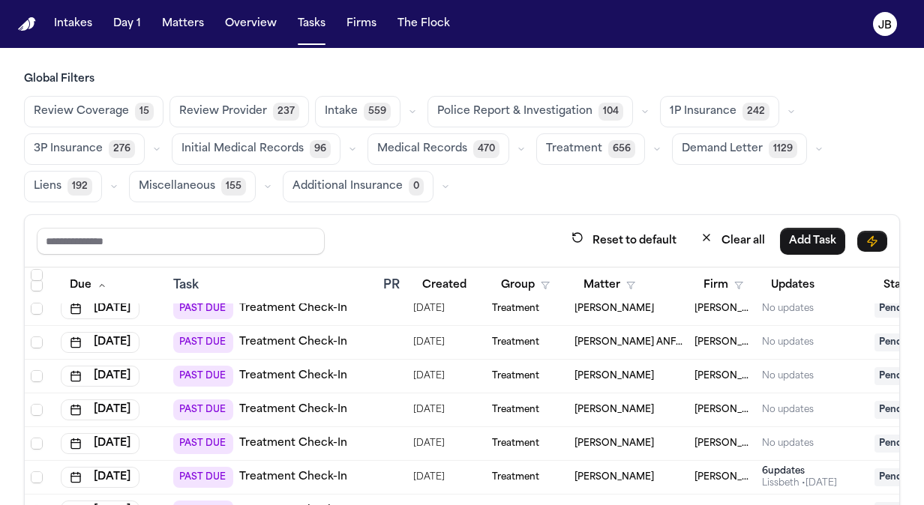
click at [668, 374] on div "[PERSON_NAME]" at bounding box center [628, 376] width 108 height 12
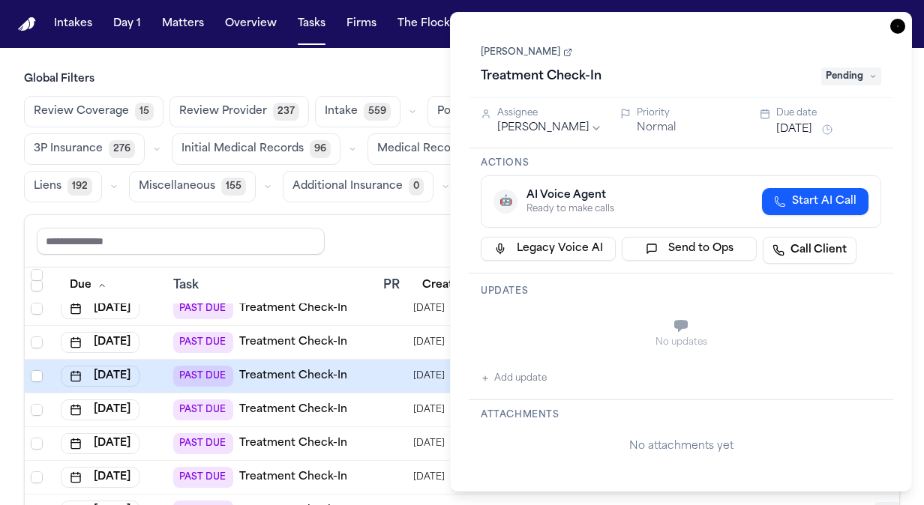
click at [838, 76] on span "Pending" at bounding box center [851, 76] width 60 height 18
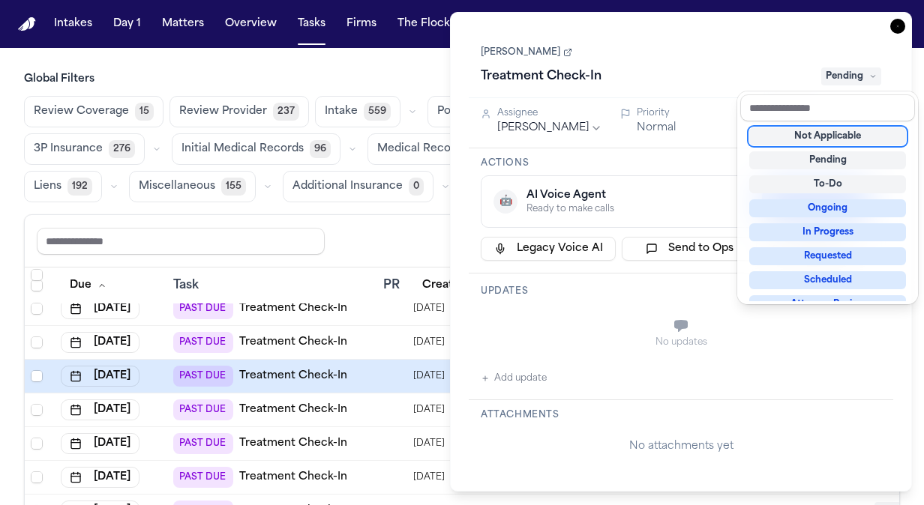
click at [810, 136] on div "Not Applicable" at bounding box center [827, 136] width 157 height 18
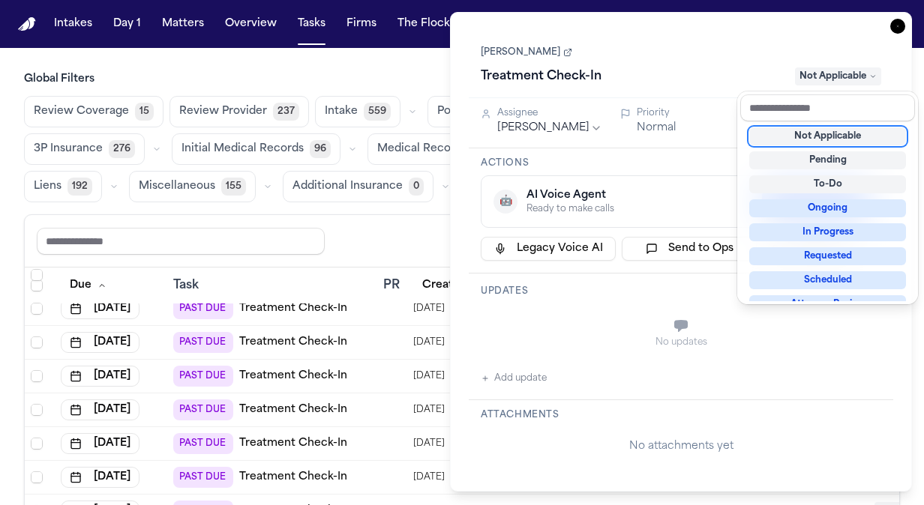
click at [903, 22] on div "Task Details Corey Pounds Treatment Check-In Not Applicable Assignee Jessica Ba…" at bounding box center [681, 252] width 462 height 480
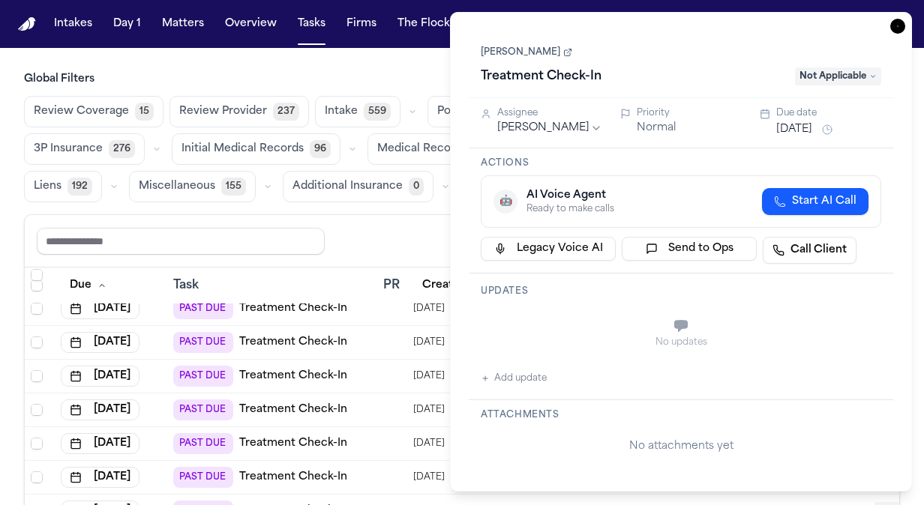
click at [895, 30] on icon "button" at bounding box center [897, 26] width 15 height 15
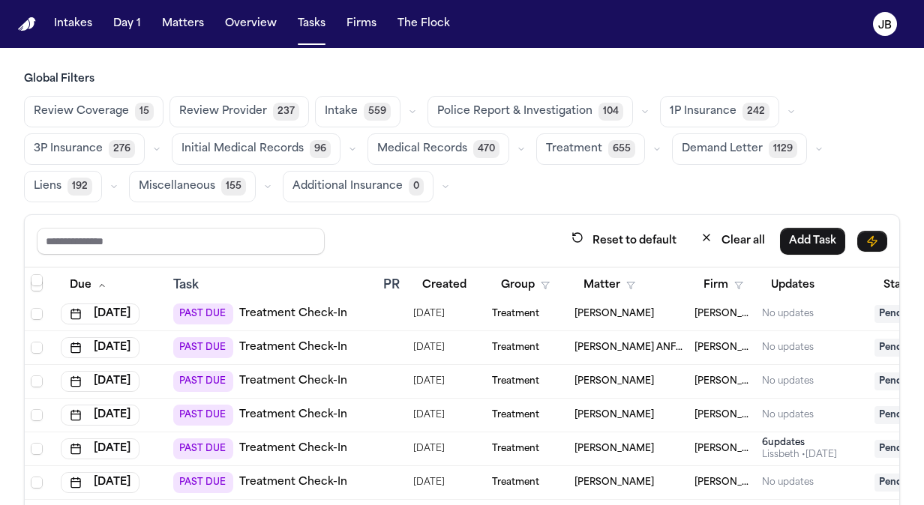
scroll to position [206, 0]
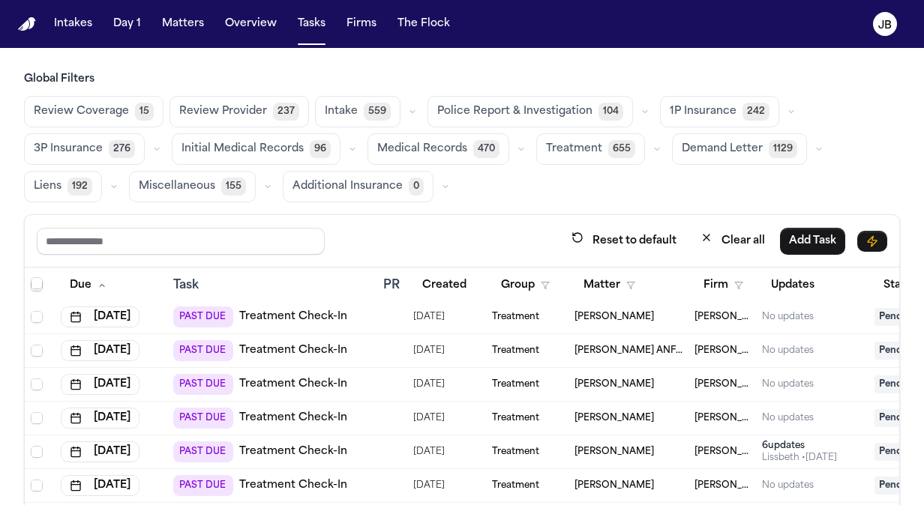
click at [597, 382] on span "[PERSON_NAME]" at bounding box center [613, 385] width 79 height 12
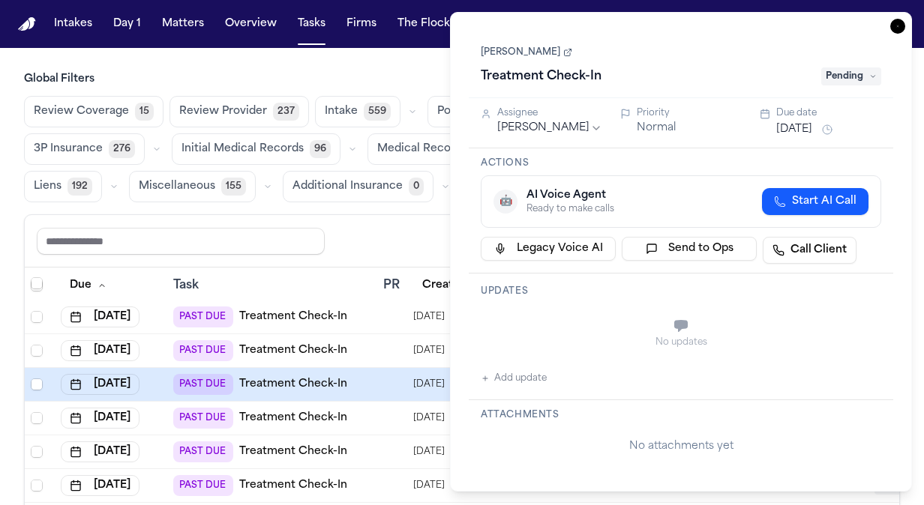
click at [519, 43] on div "Beverly Arana Treatment Check-In Pending" at bounding box center [681, 66] width 400 height 46
click at [505, 55] on link "[PERSON_NAME]" at bounding box center [526, 52] width 91 height 12
click at [788, 125] on button "Aug 8, 2025" at bounding box center [794, 129] width 36 height 15
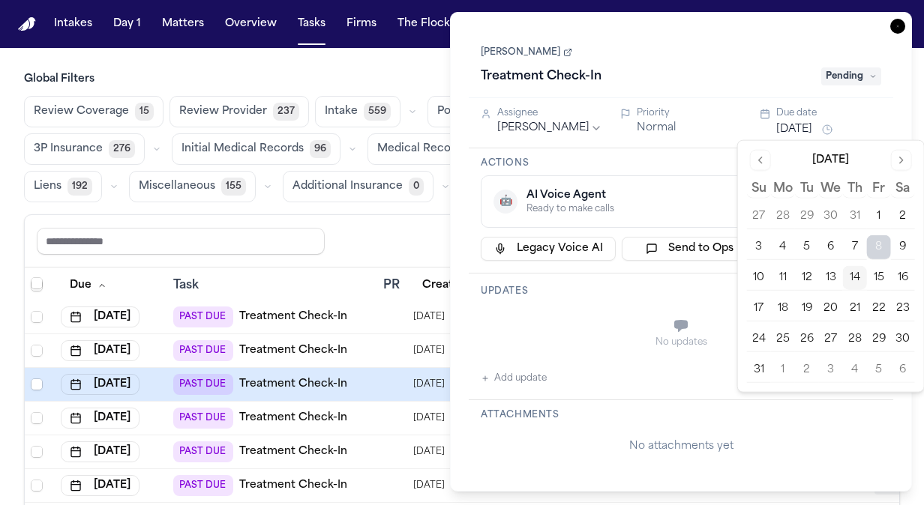
click at [882, 277] on button "15" at bounding box center [879, 278] width 24 height 24
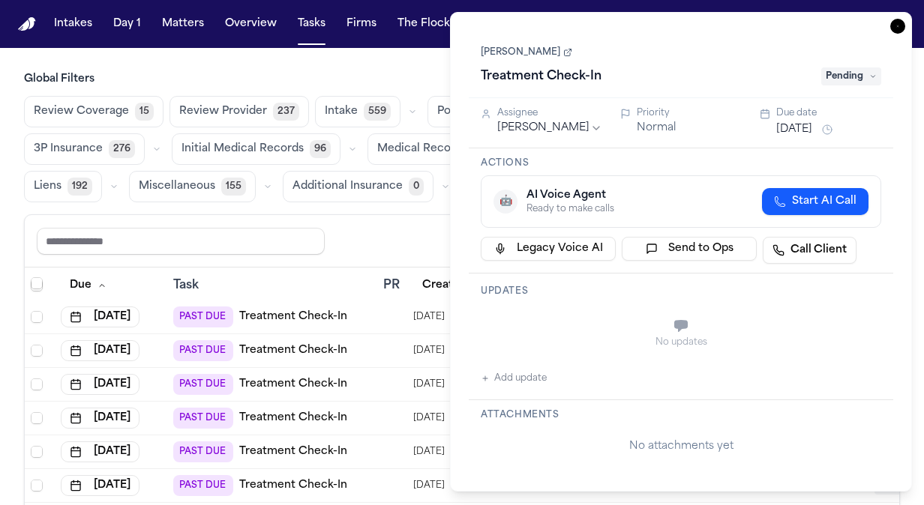
click at [899, 25] on icon "button" at bounding box center [897, 26] width 15 height 15
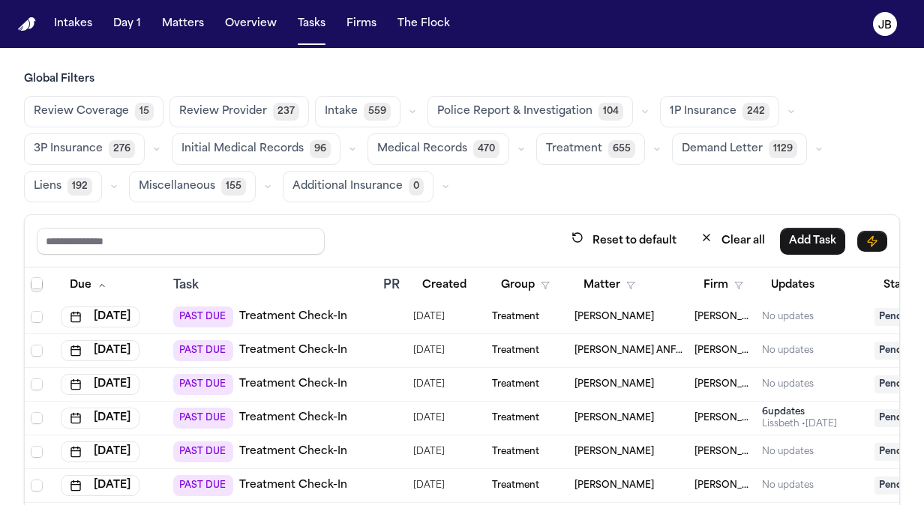
click at [652, 413] on div "[PERSON_NAME]" at bounding box center [628, 418] width 108 height 12
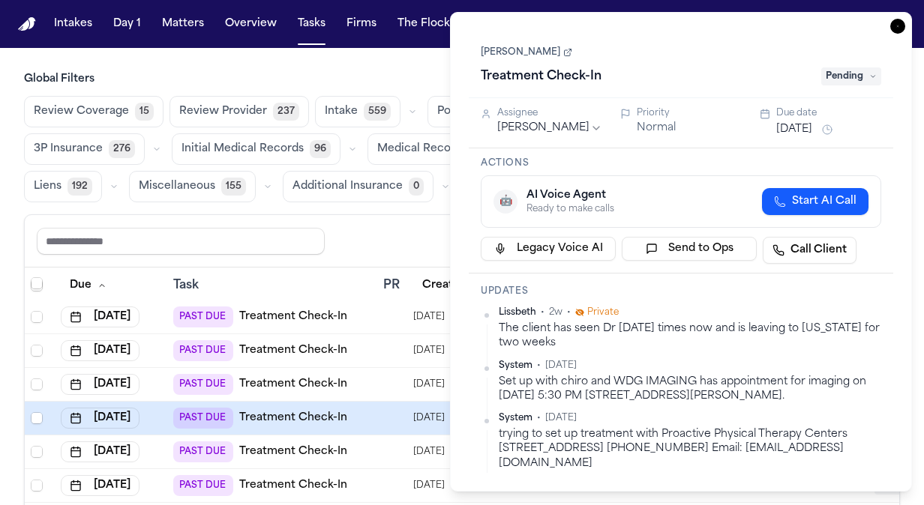
click at [507, 50] on link "[PERSON_NAME]" at bounding box center [526, 52] width 91 height 12
click at [798, 126] on button "Aug 8, 2025" at bounding box center [794, 129] width 36 height 15
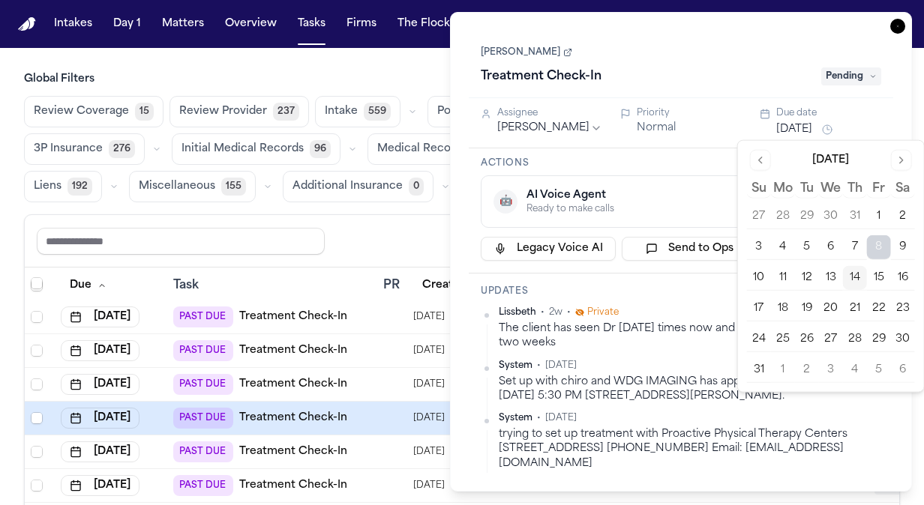
click at [883, 271] on button "15" at bounding box center [879, 278] width 24 height 24
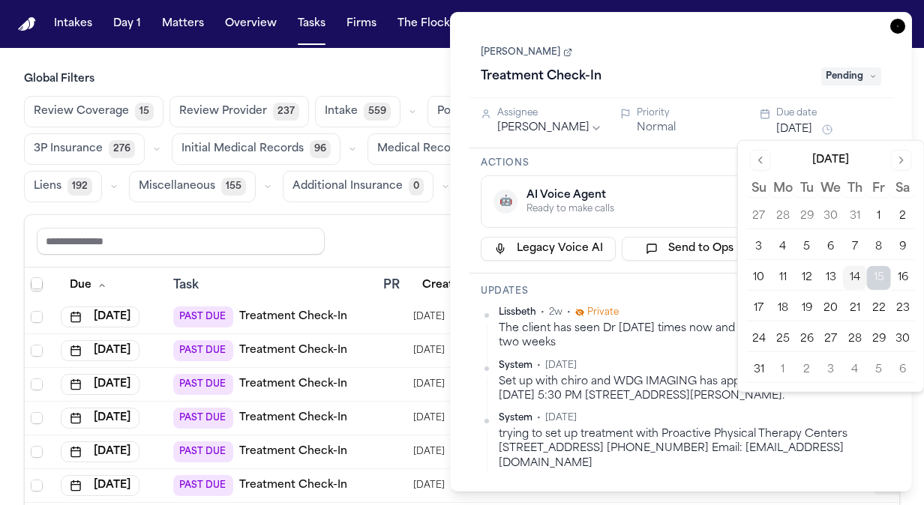
click at [898, 27] on icon "button" at bounding box center [897, 26] width 15 height 15
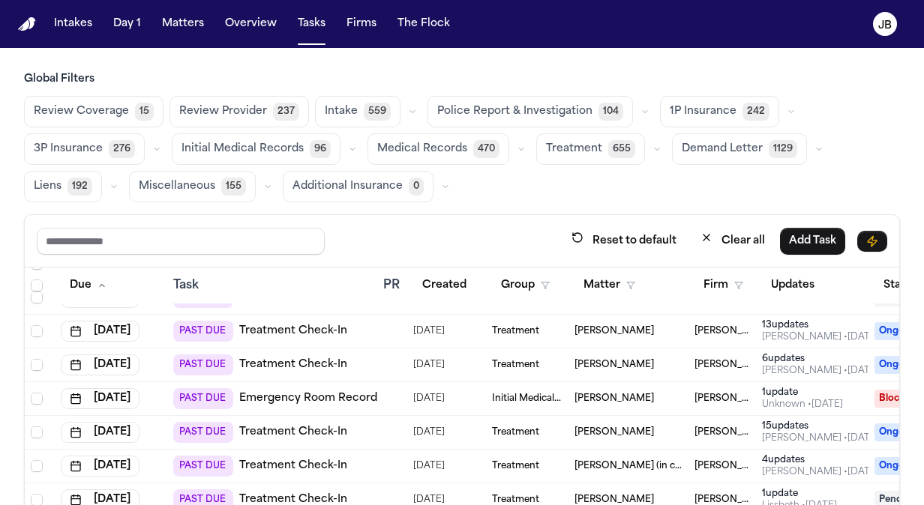
scroll to position [538, 0]
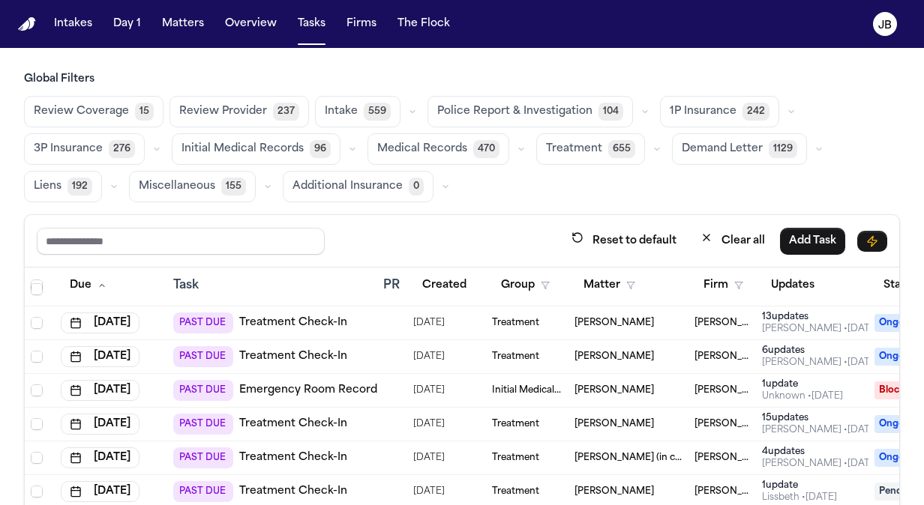
click at [581, 320] on span "[PERSON_NAME]" at bounding box center [613, 323] width 79 height 12
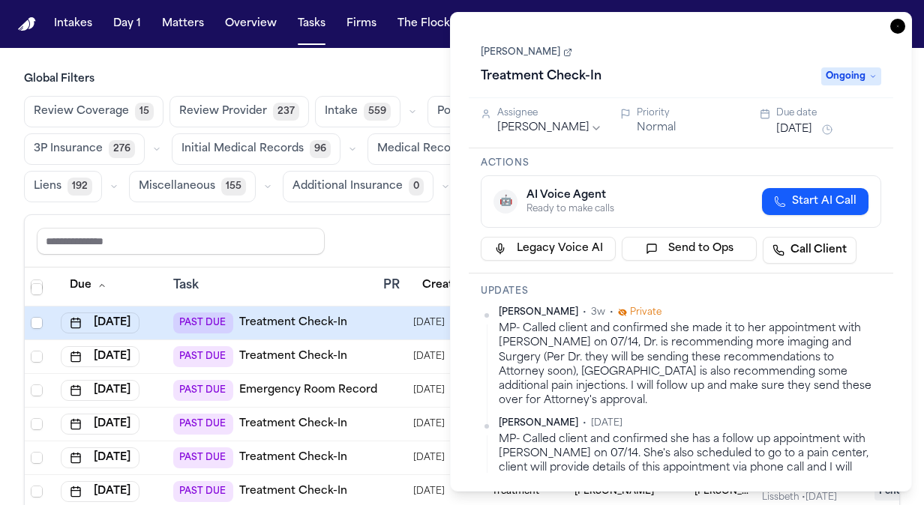
click at [501, 48] on link "[PERSON_NAME]" at bounding box center [526, 52] width 91 height 12
click at [898, 26] on icon "button" at bounding box center [897, 26] width 15 height 15
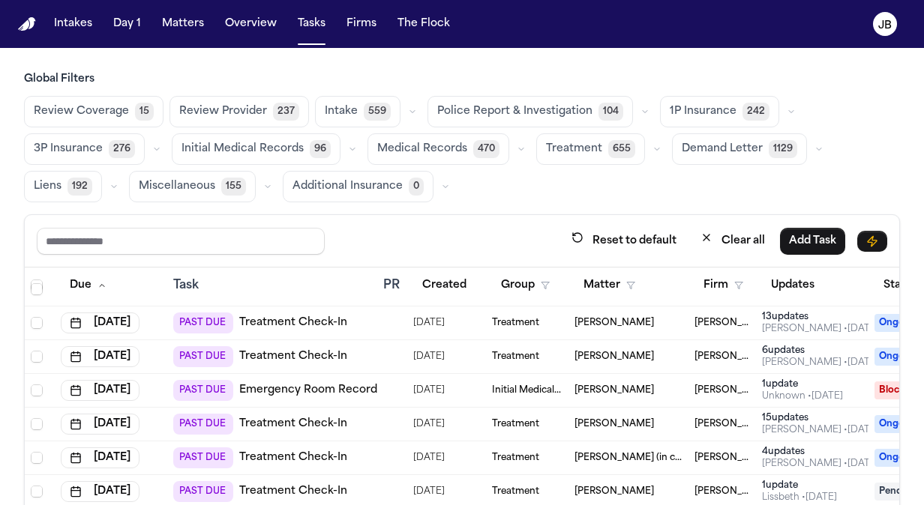
click at [562, 391] on span "Initial Medical Records" at bounding box center [527, 391] width 70 height 12
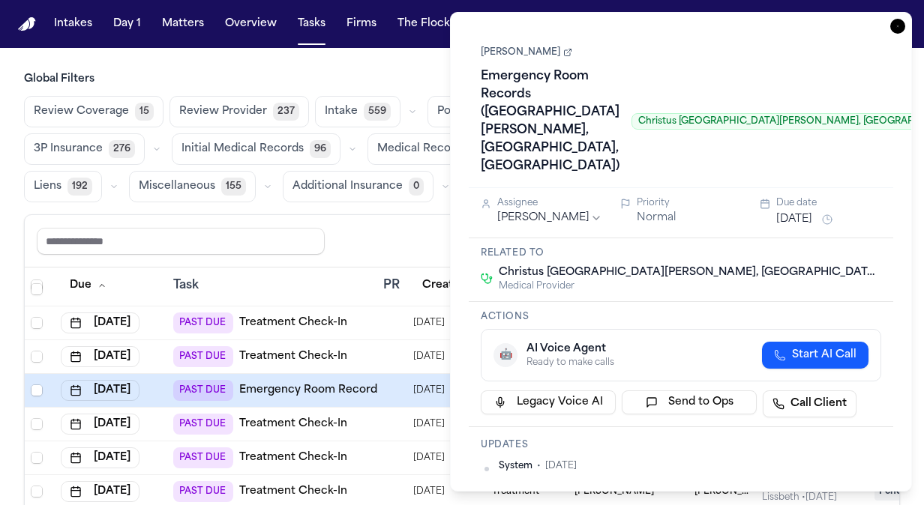
click at [541, 156] on html "Intakes Day 1 Matters Overview Tasks Firms The Flock JB Global Filters Review C…" at bounding box center [462, 252] width 924 height 505
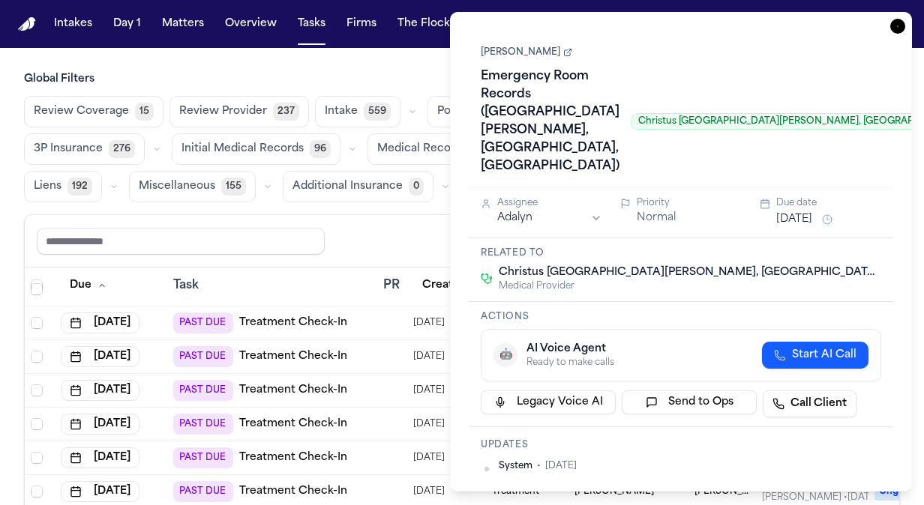
click at [900, 25] on icon "button" at bounding box center [897, 26] width 15 height 15
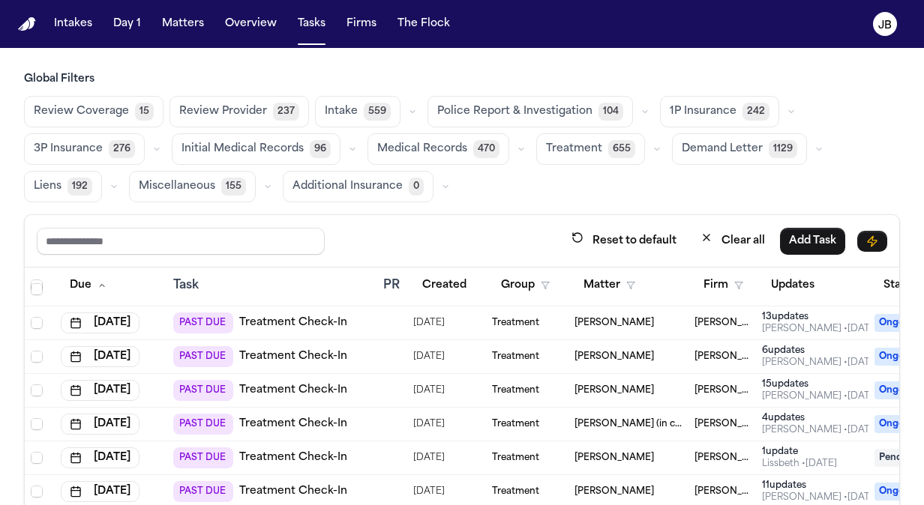
click at [670, 387] on div "[PERSON_NAME]" at bounding box center [628, 391] width 108 height 12
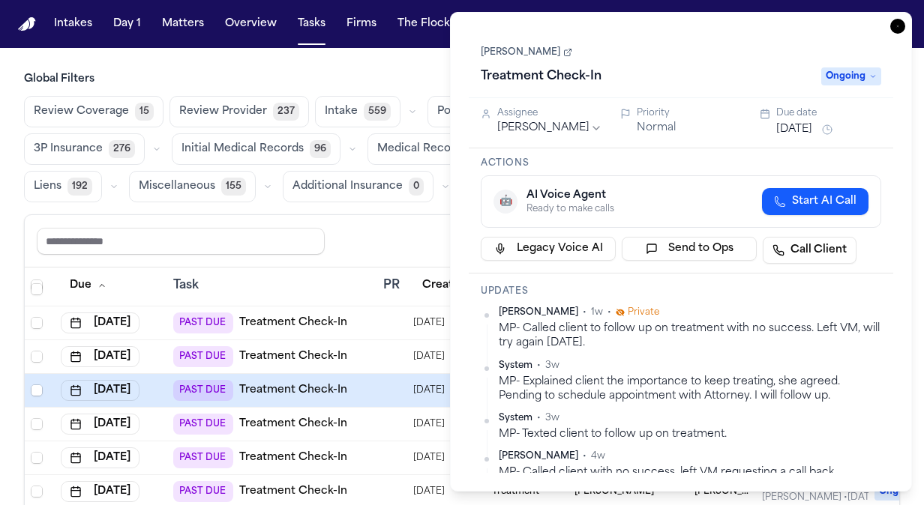
click at [802, 125] on button "Aug 12, 2025" at bounding box center [794, 129] width 36 height 15
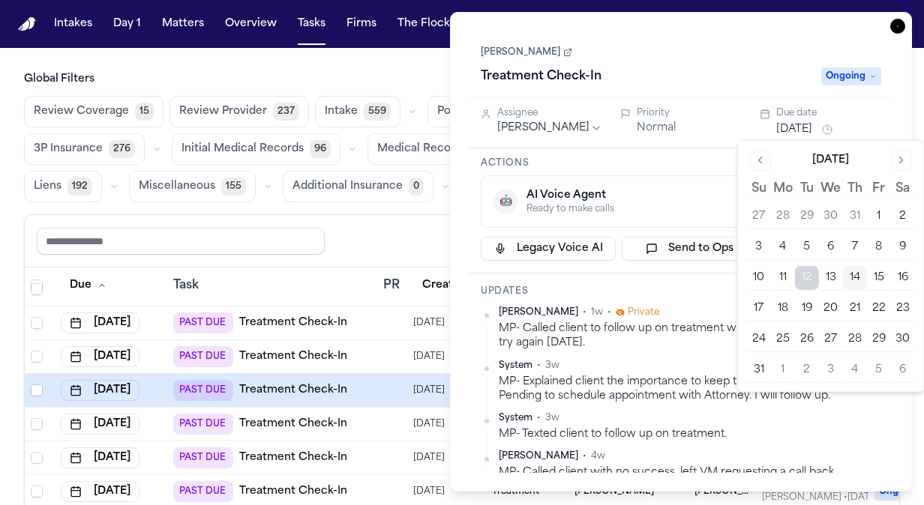
click at [876, 278] on button "15" at bounding box center [879, 278] width 24 height 24
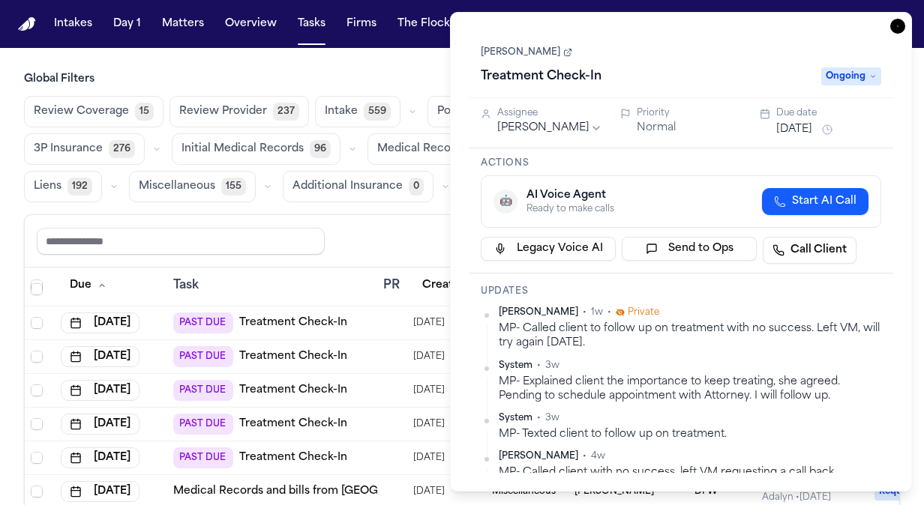
click at [890, 25] on icon "button" at bounding box center [897, 26] width 15 height 15
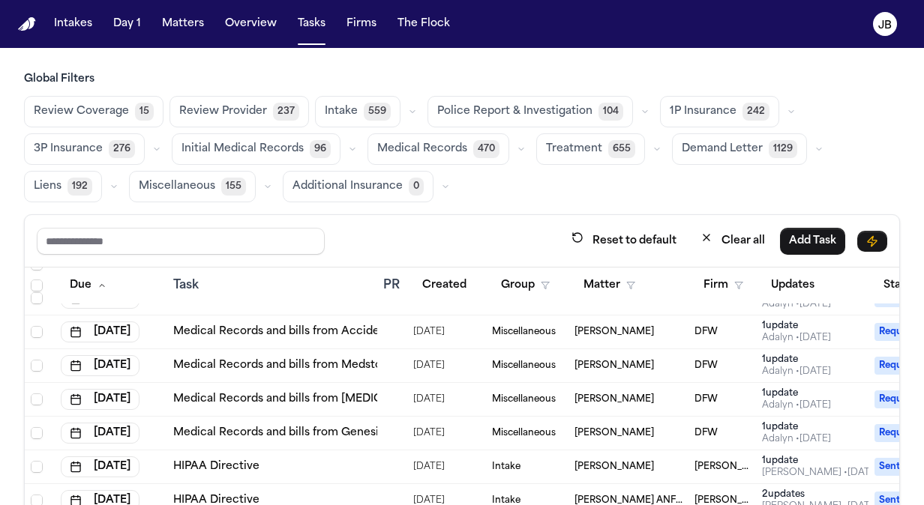
scroll to position [757, 0]
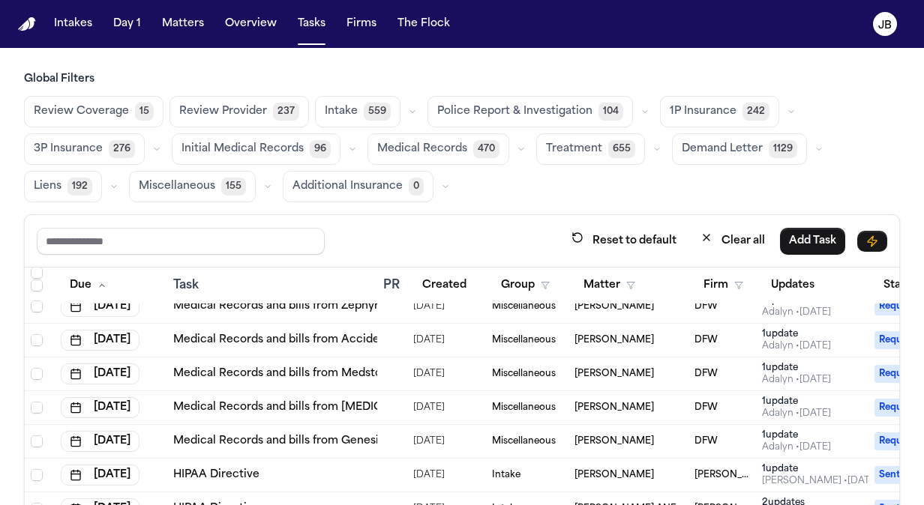
click at [651, 436] on div "[PERSON_NAME]" at bounding box center [628, 442] width 108 height 12
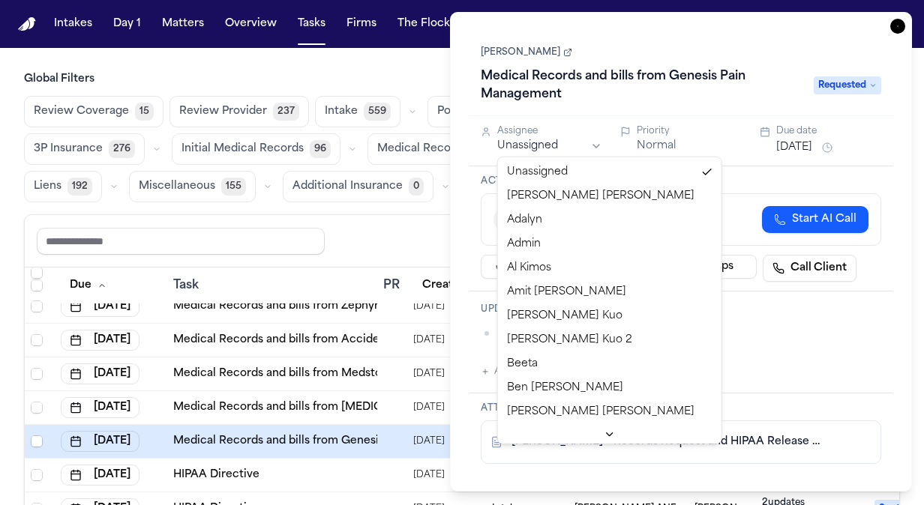
click at [523, 145] on html "Intakes Day 1 Matters Overview Tasks Firms The Flock JB Global Filters Review C…" at bounding box center [462, 252] width 924 height 505
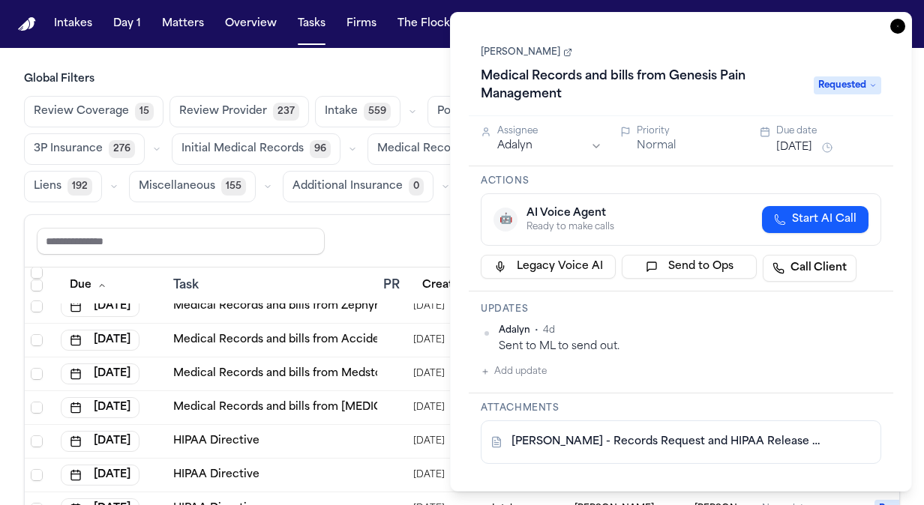
click at [890, 27] on icon "button" at bounding box center [897, 26] width 15 height 15
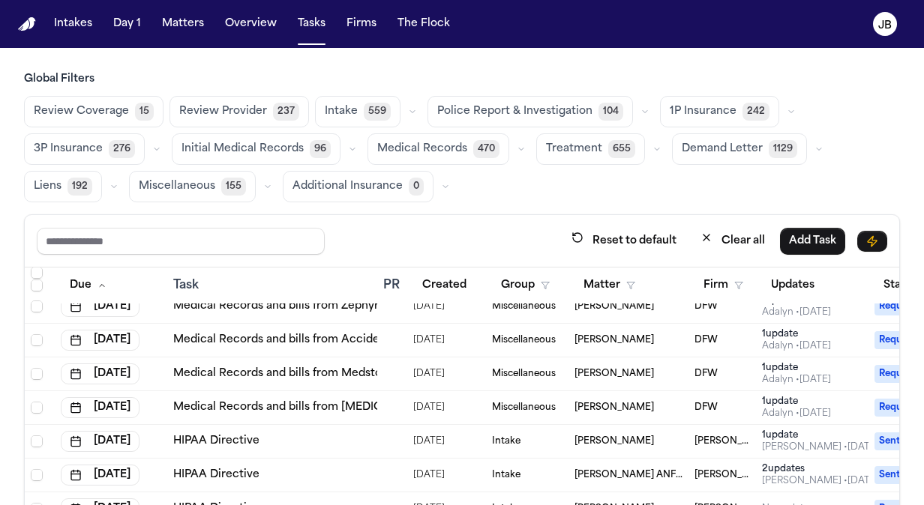
click at [584, 406] on span "[PERSON_NAME]" at bounding box center [613, 408] width 79 height 12
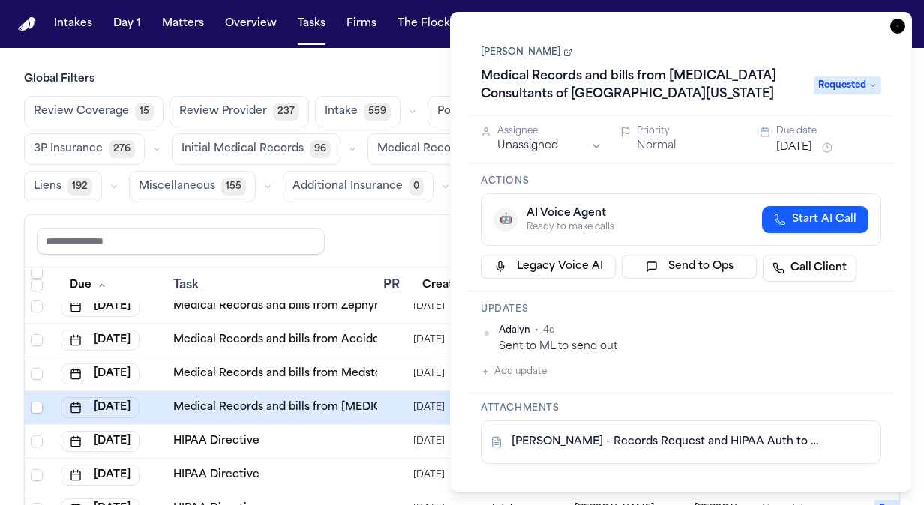
click at [541, 144] on html "Intakes Day 1 Matters Overview Tasks Firms The Flock JB Global Filters Review C…" at bounding box center [462, 252] width 924 height 505
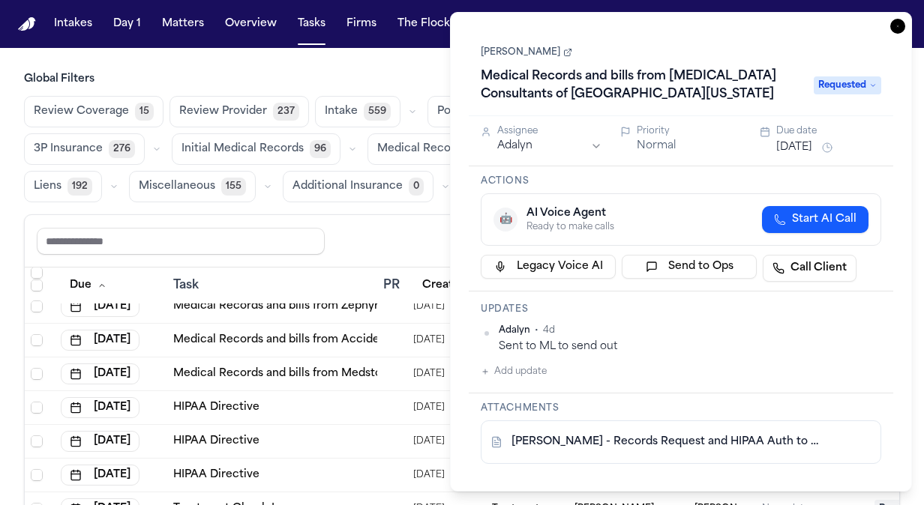
click at [888, 21] on div "Task Details Lenatra Gray Medical Records and bills from Radiology Consultants …" at bounding box center [681, 252] width 462 height 480
click at [898, 25] on icon "button" at bounding box center [897, 25] width 1 height 1
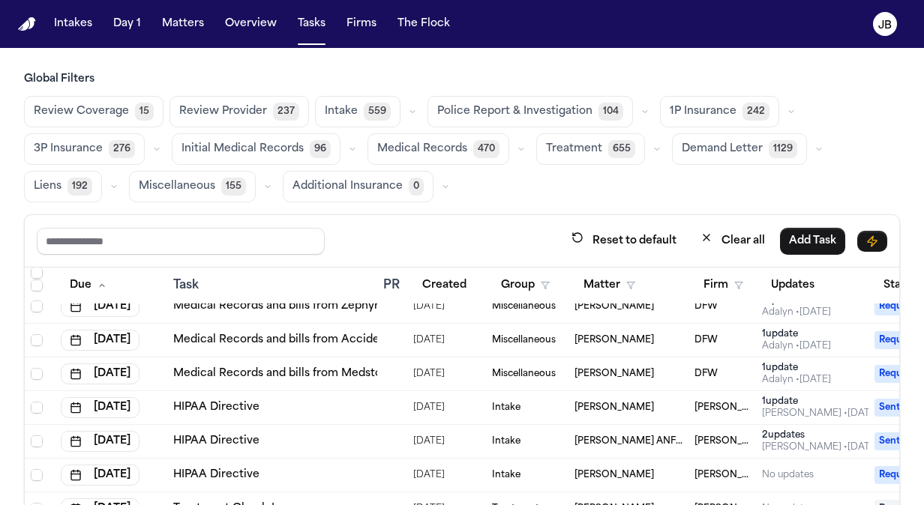
click at [547, 363] on td "Miscellaneous" at bounding box center [527, 375] width 82 height 34
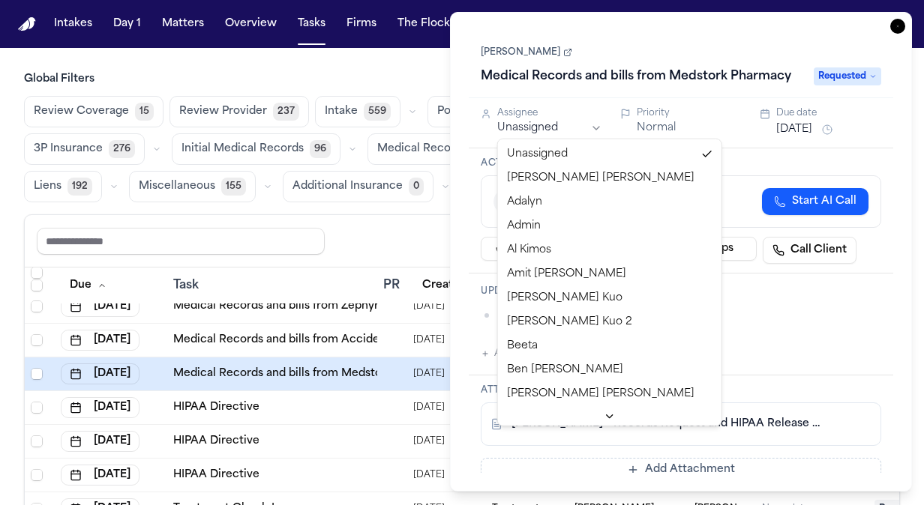
click at [541, 133] on html "Intakes Day 1 Matters Overview Tasks Firms The Flock JB Global Filters Review C…" at bounding box center [462, 252] width 924 height 505
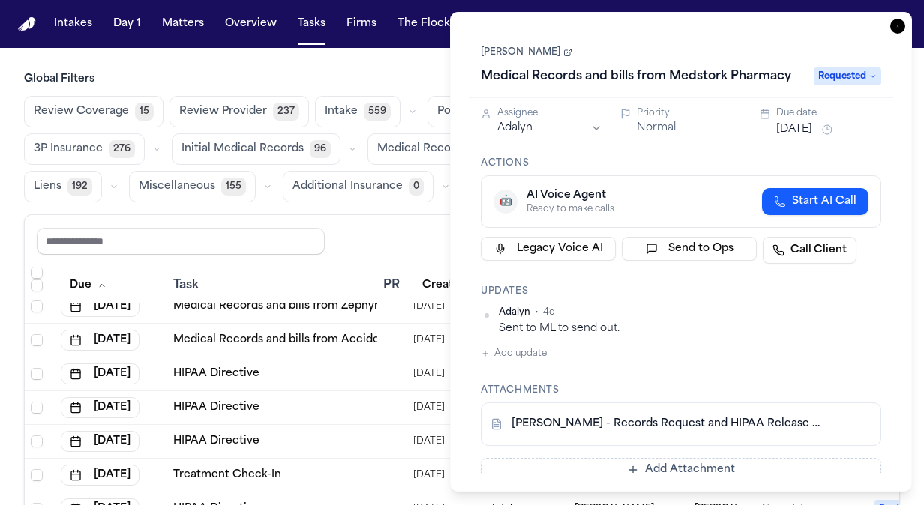
click at [903, 22] on icon "button" at bounding box center [897, 26] width 15 height 15
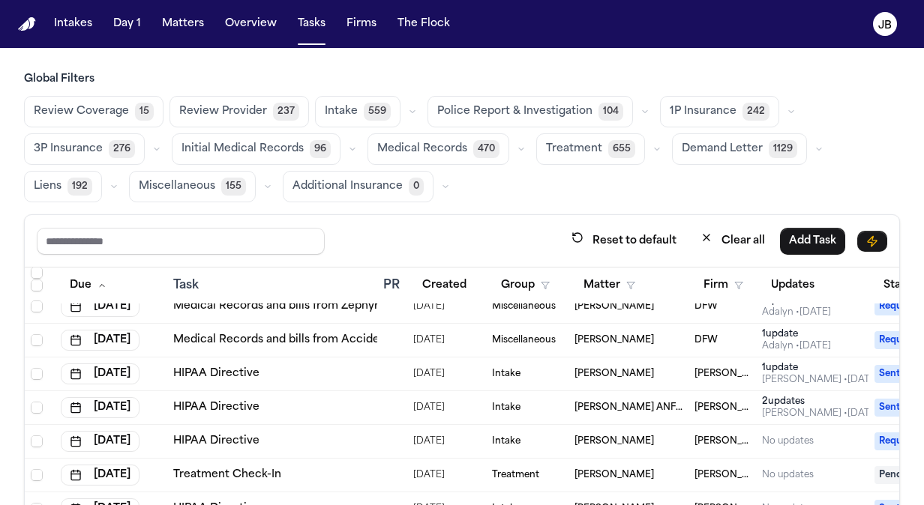
click at [541, 334] on span "Miscellaneous" at bounding box center [524, 340] width 64 height 12
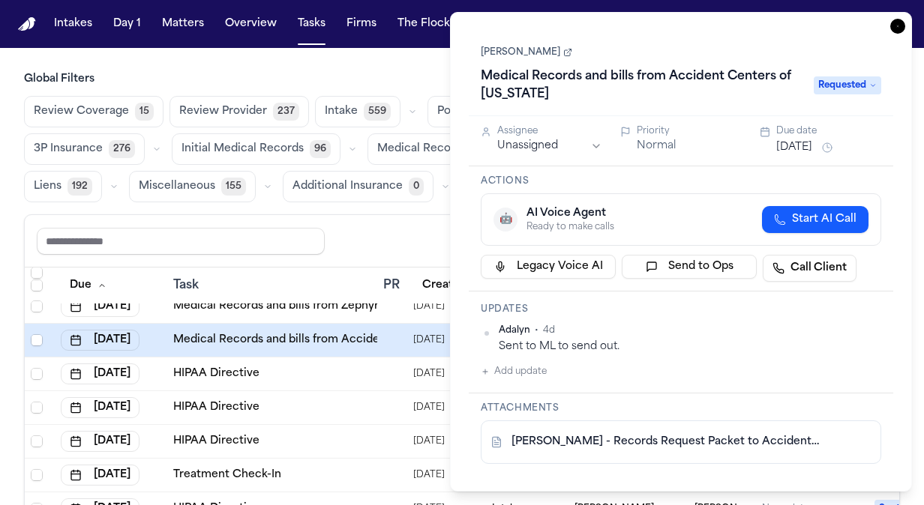
click at [543, 142] on html "Intakes Day 1 Matters Overview Tasks Firms The Flock JB Global Filters Review C…" at bounding box center [462, 252] width 924 height 505
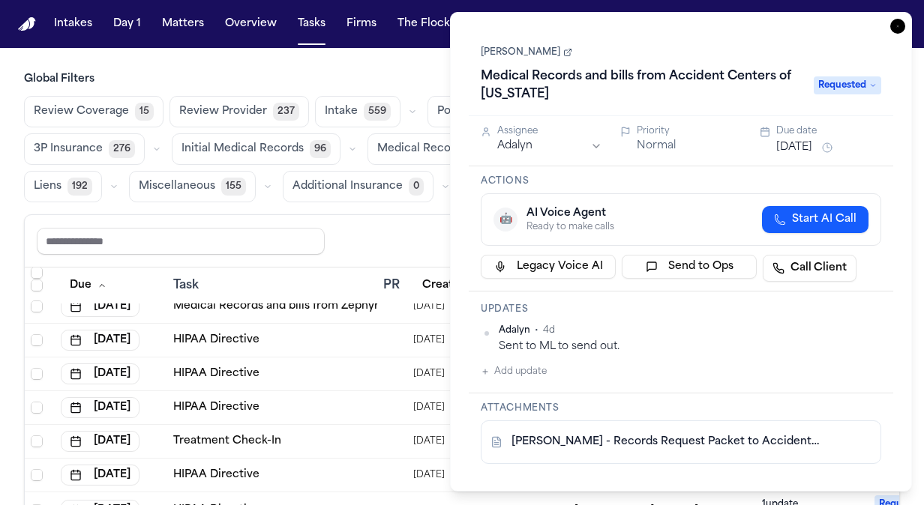
click at [898, 27] on icon "button" at bounding box center [897, 26] width 15 height 15
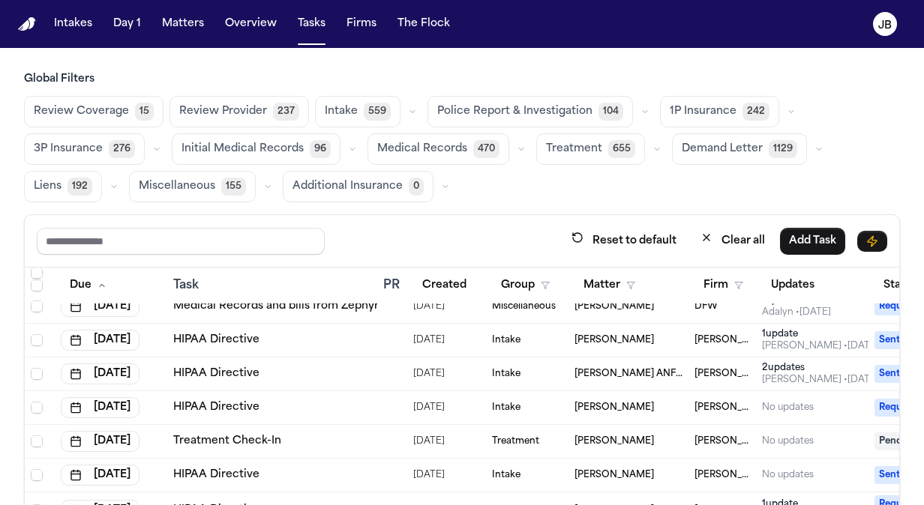
click at [490, 315] on td "Miscellaneous" at bounding box center [527, 307] width 82 height 34
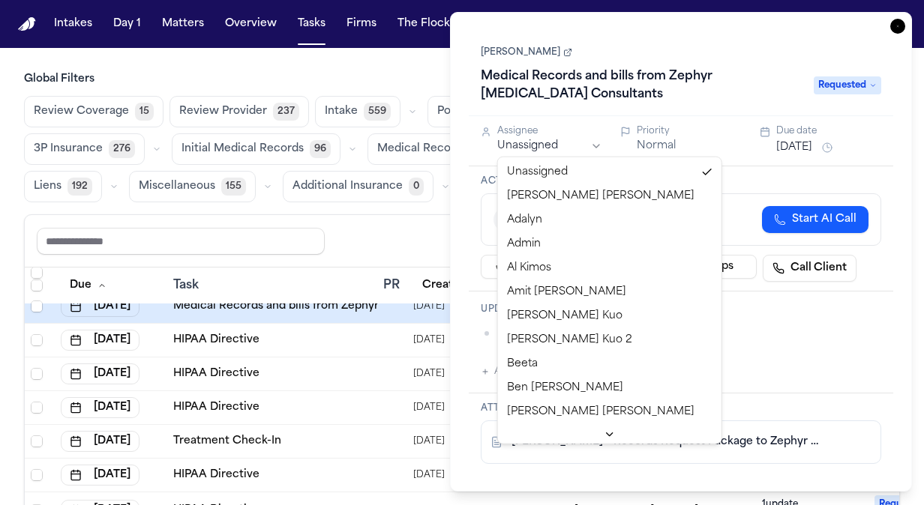
click at [522, 146] on html "Intakes Day 1 Matters Overview Tasks Firms The Flock JB Global Filters Review C…" at bounding box center [462, 252] width 924 height 505
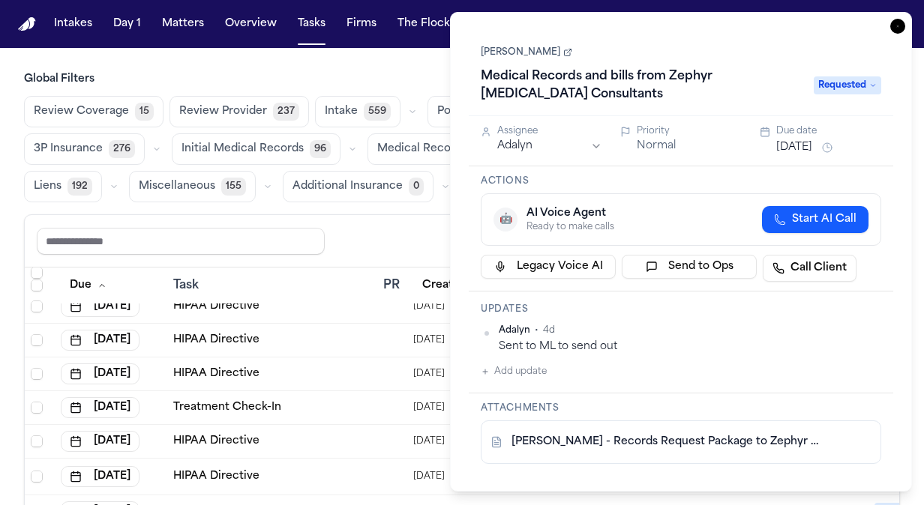
click at [895, 28] on icon "button" at bounding box center [897, 26] width 15 height 15
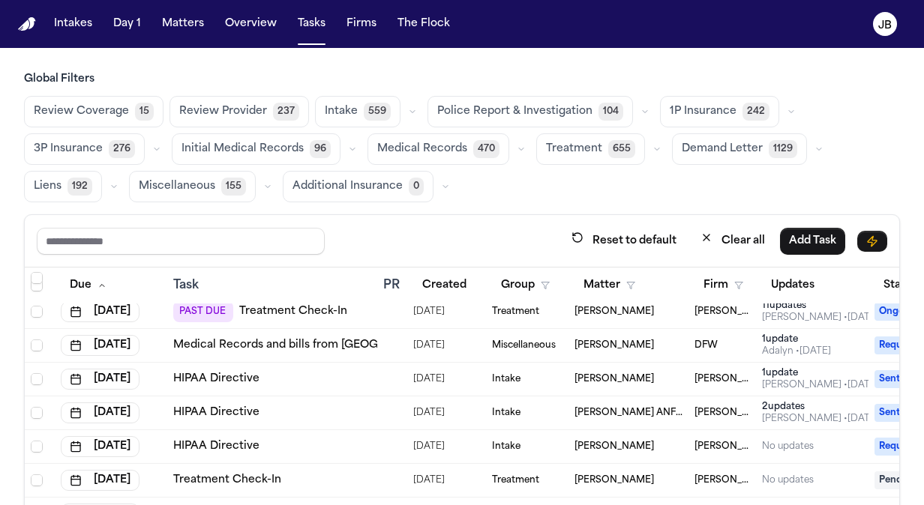
scroll to position [661, 0]
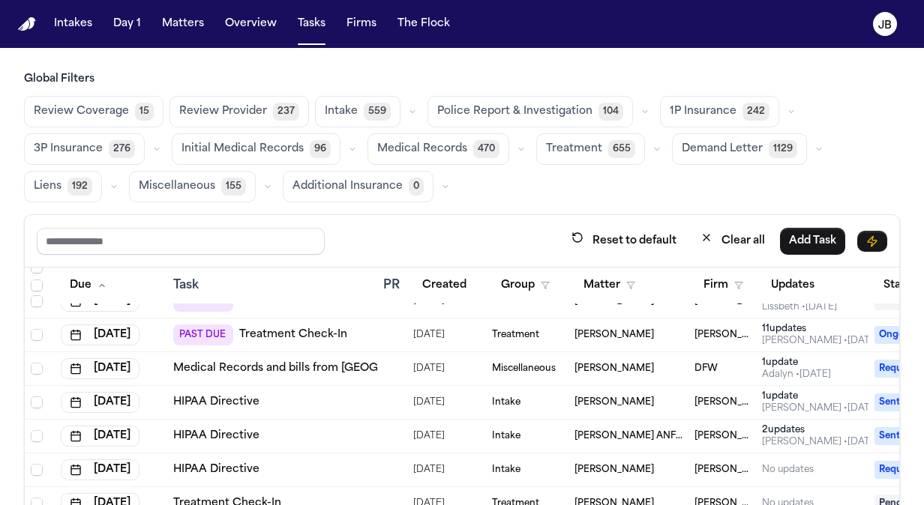
click at [480, 361] on td "08/06/2025" at bounding box center [446, 369] width 79 height 34
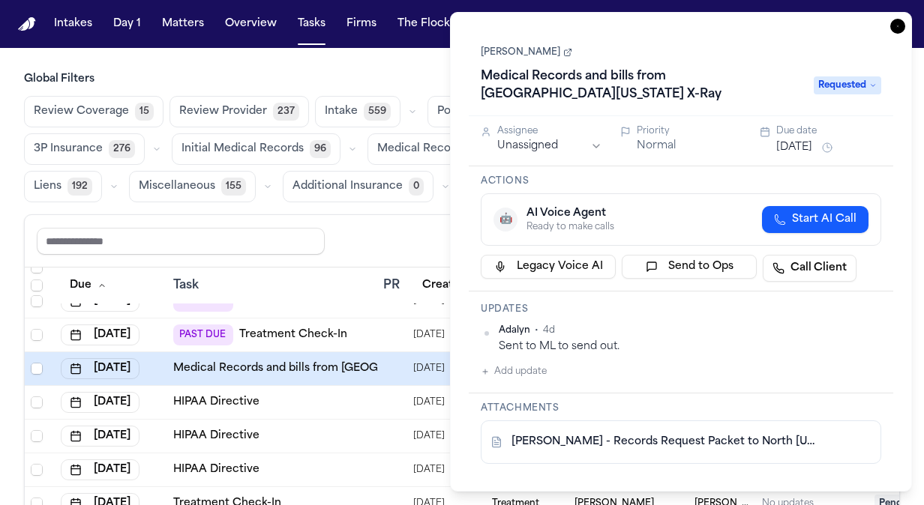
click at [541, 127] on html "Intakes Day 1 Matters Overview Tasks Firms The Flock JB Global Filters Review C…" at bounding box center [462, 252] width 924 height 505
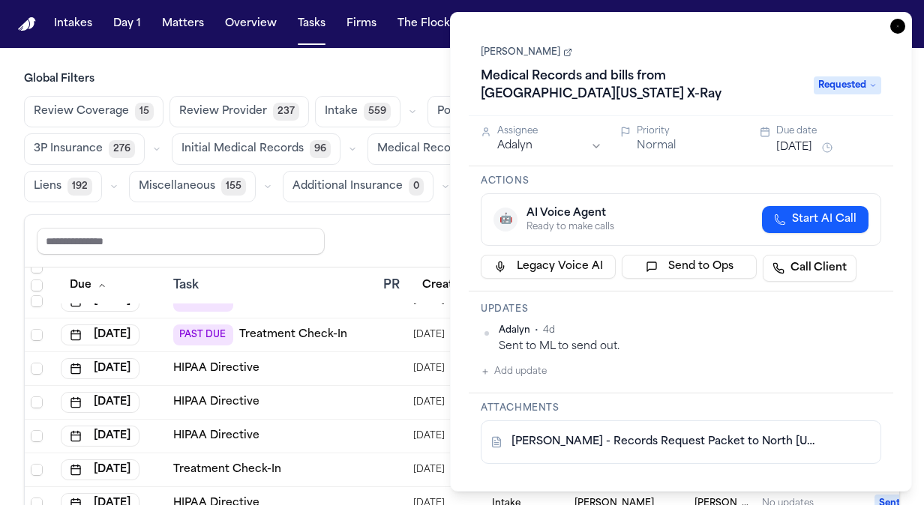
click at [903, 19] on icon "button" at bounding box center [897, 26] width 15 height 15
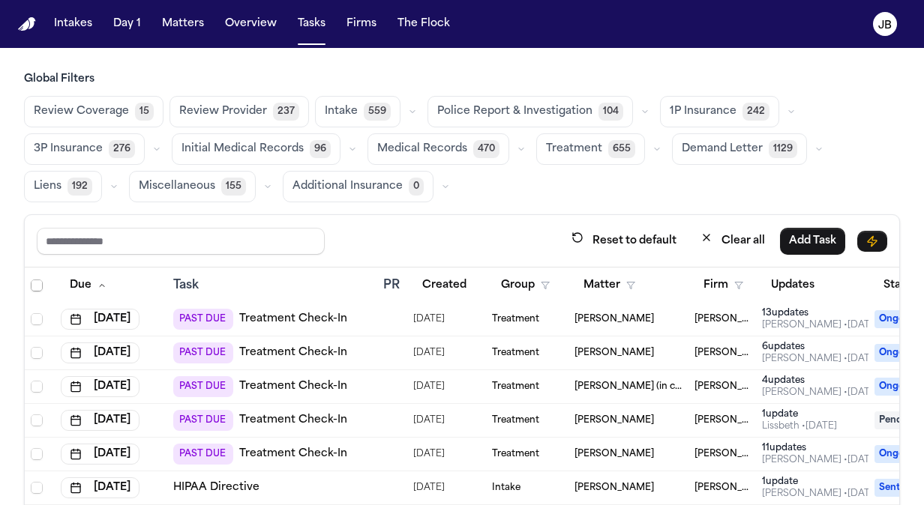
scroll to position [544, 0]
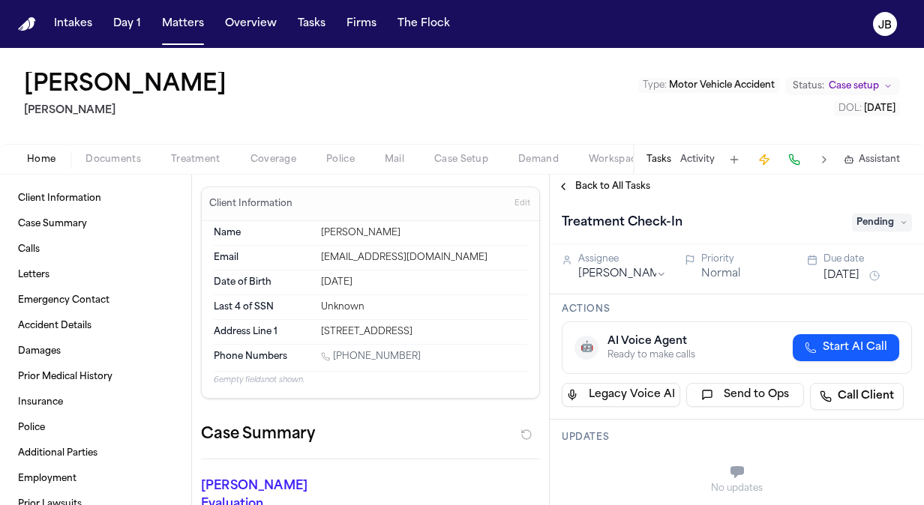
click at [691, 154] on button "Activity" at bounding box center [697, 160] width 34 height 12
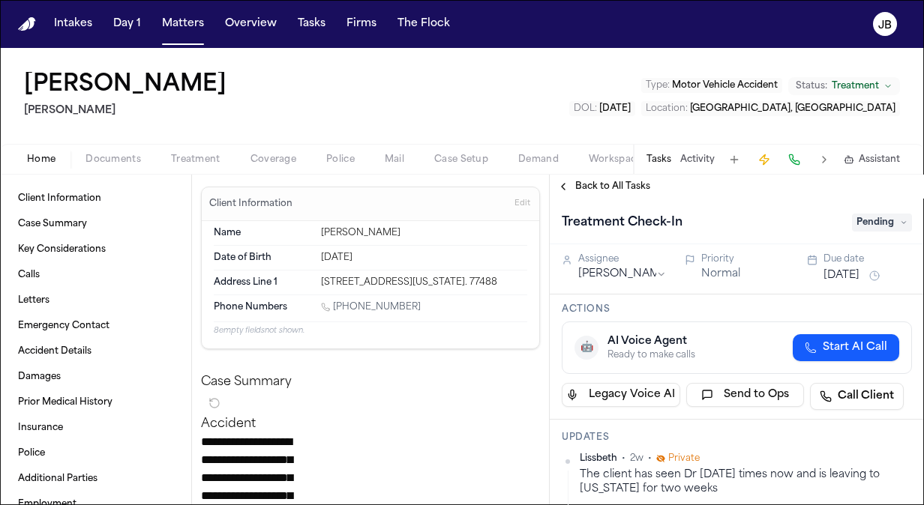
drag, startPoint x: 412, startPoint y: 304, endPoint x: 336, endPoint y: 305, distance: 75.7
click at [336, 305] on div "[PHONE_NUMBER]" at bounding box center [424, 308] width 206 height 14
copy link "[PHONE_NUMBER]"
click at [697, 161] on button "Activity" at bounding box center [697, 160] width 34 height 12
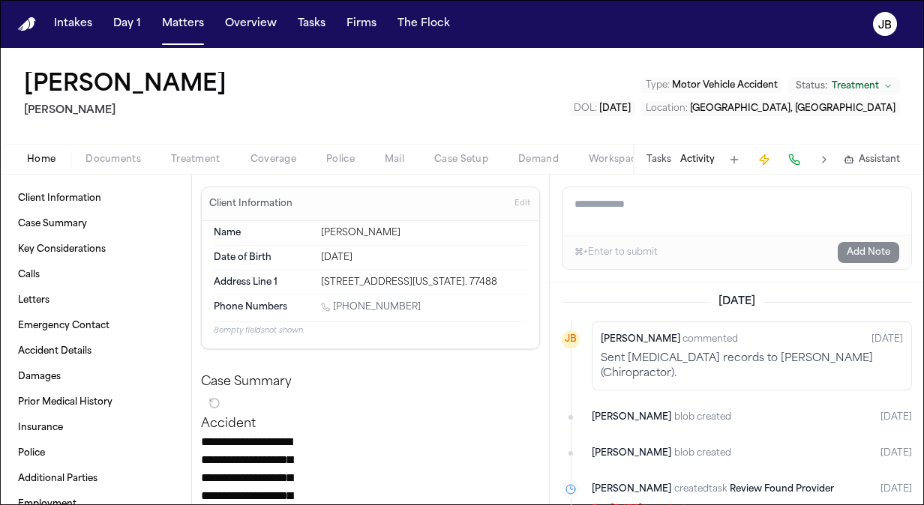
click at [650, 222] on textarea "Add a note to this matter" at bounding box center [736, 211] width 349 height 48
click at [724, 202] on textarea "**********" at bounding box center [736, 211] width 349 height 48
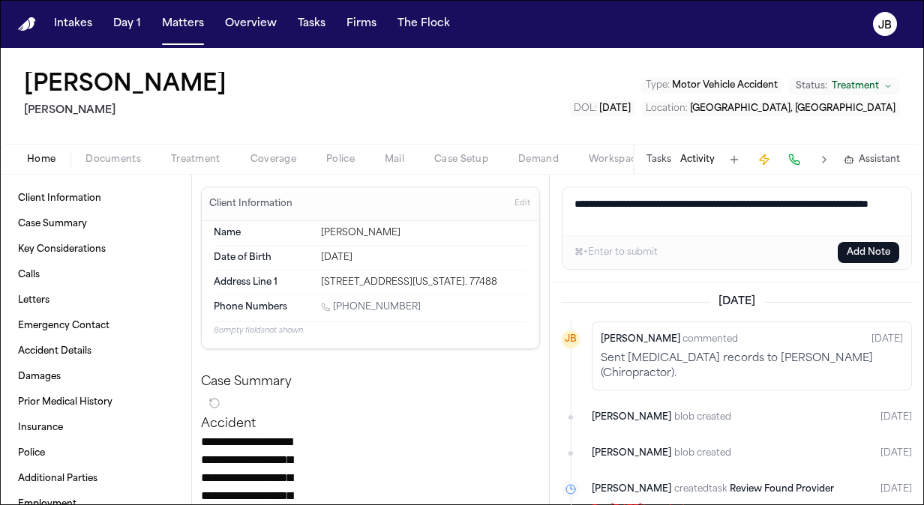
type textarea "**********"
click at [855, 242] on button "Add Note" at bounding box center [868, 252] width 61 height 21
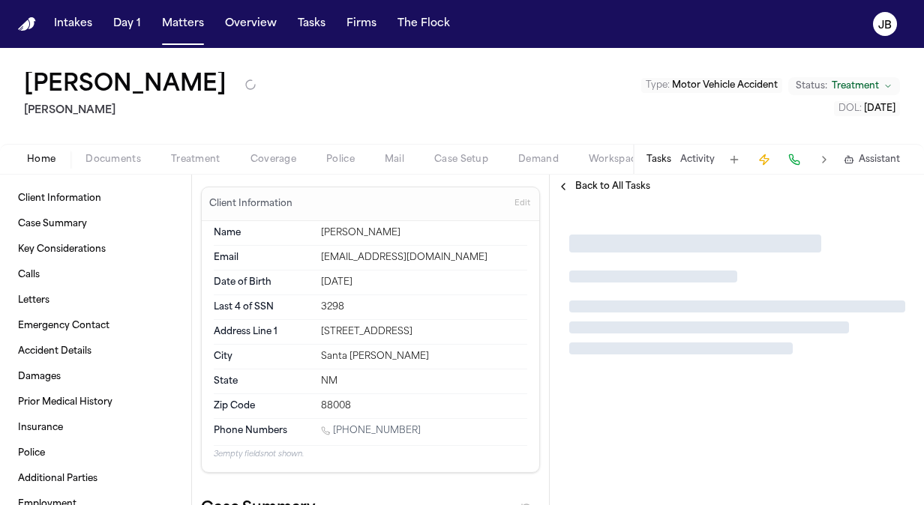
type textarea "*"
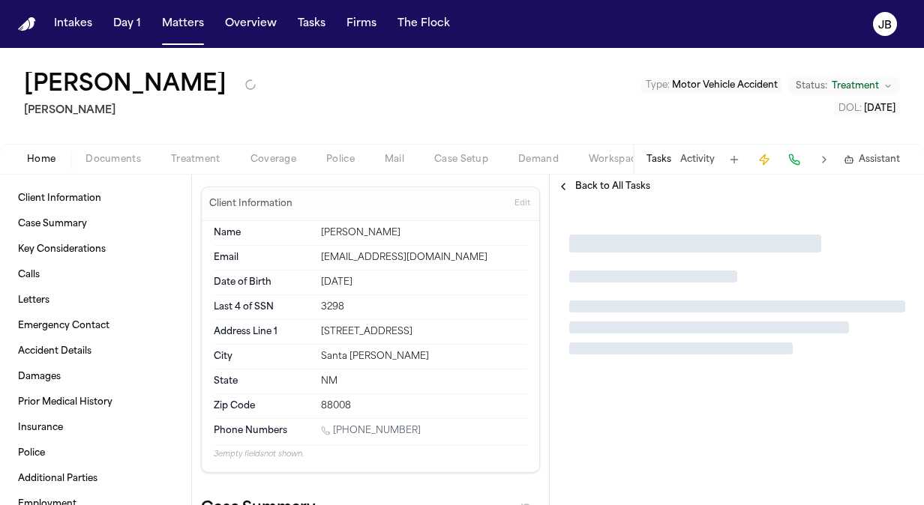
type textarea "*"
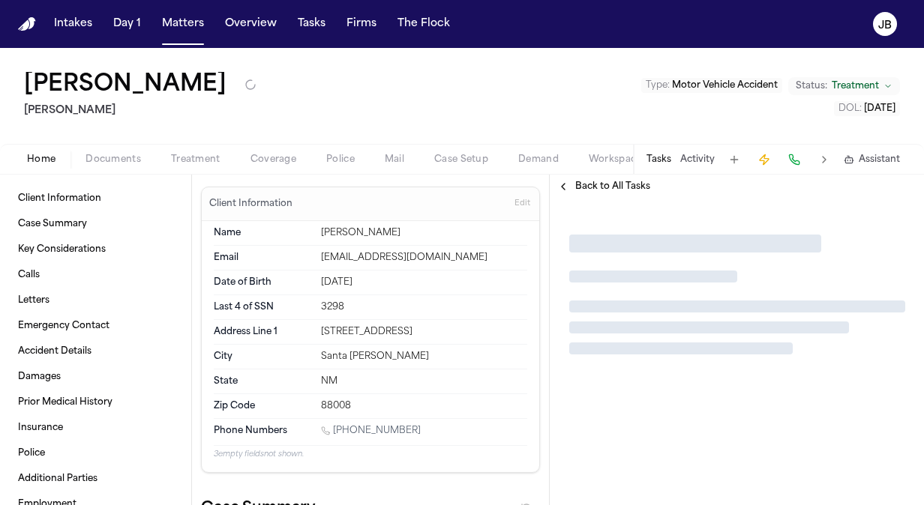
type textarea "*"
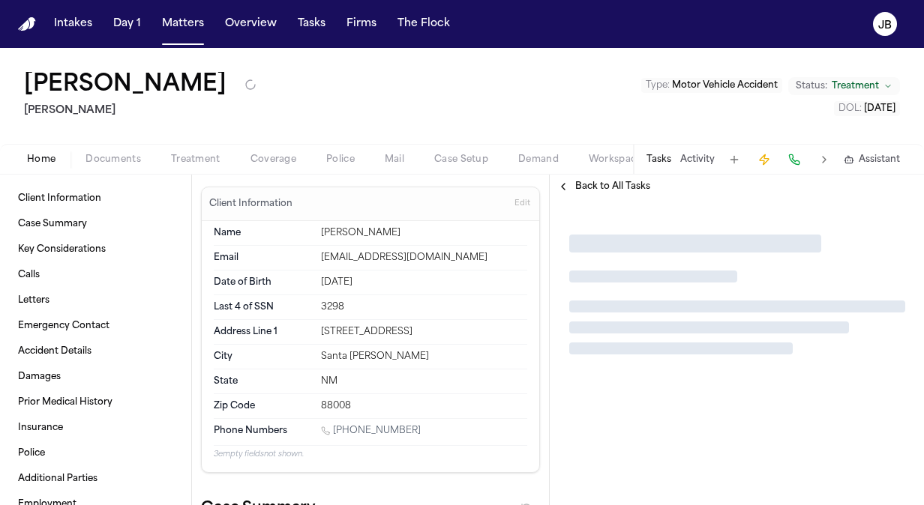
type textarea "*"
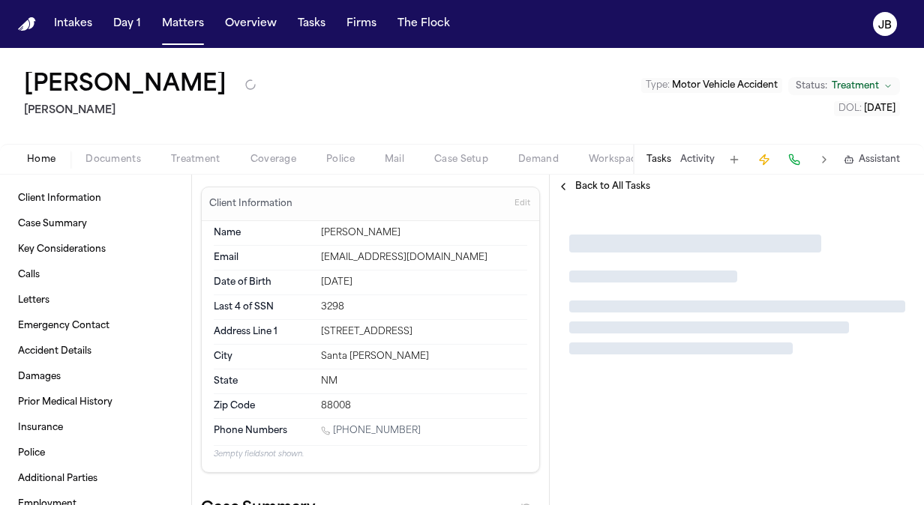
type textarea "*"
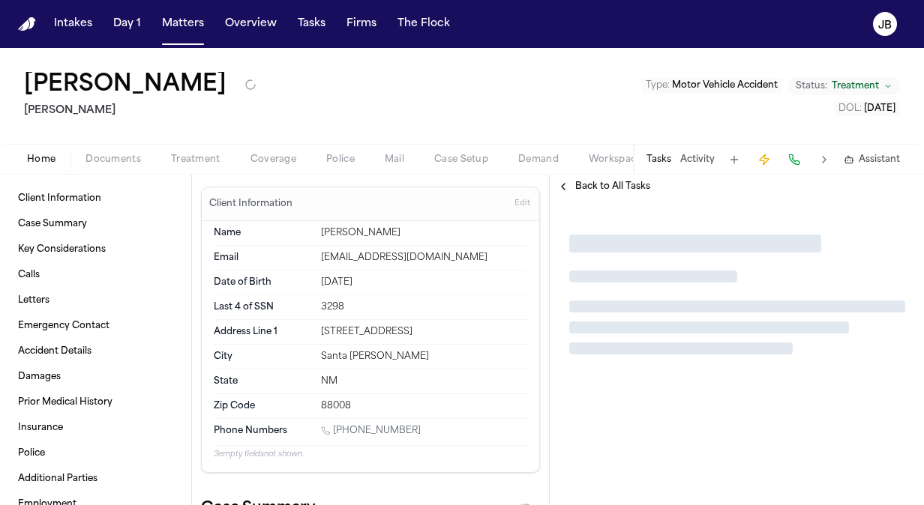
type textarea "*"
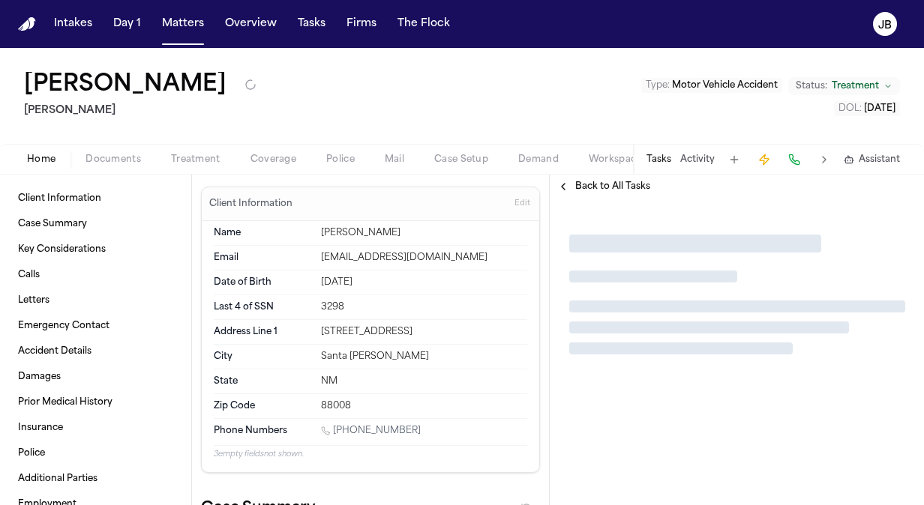
type textarea "*"
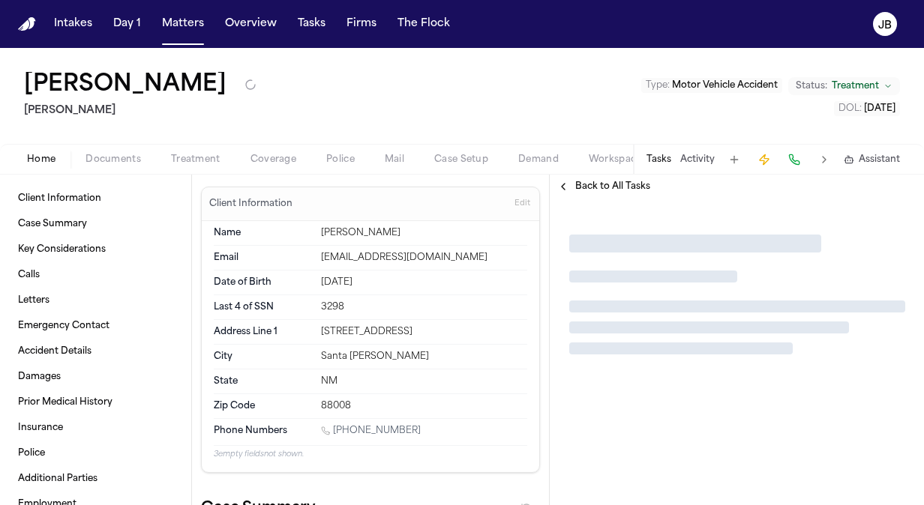
type textarea "*"
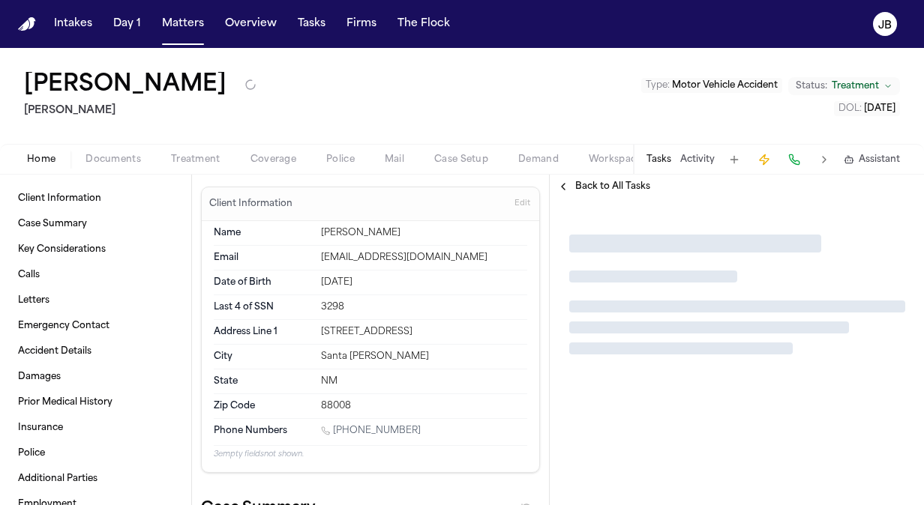
type textarea "*"
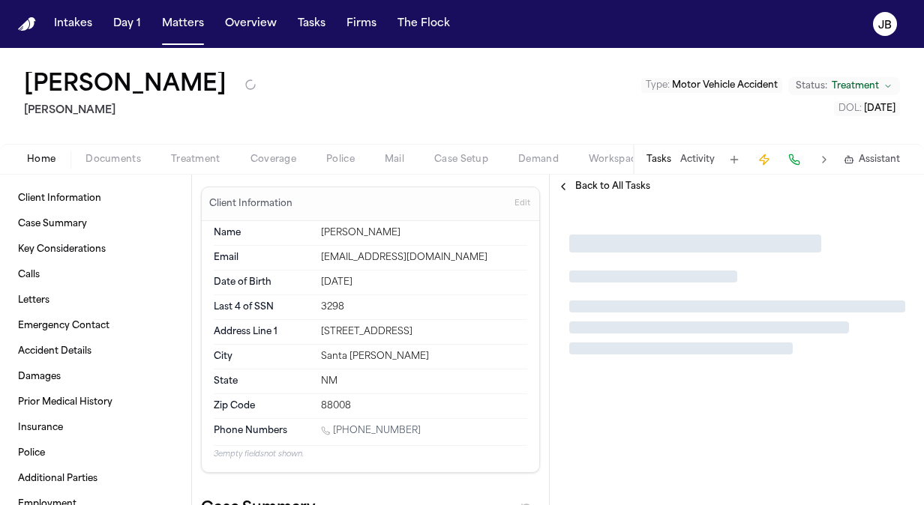
type textarea "*"
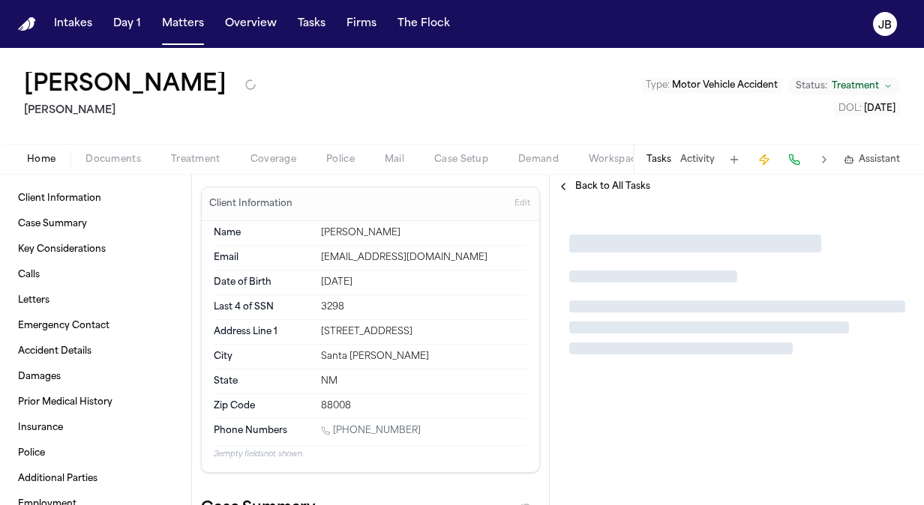
type textarea "*"
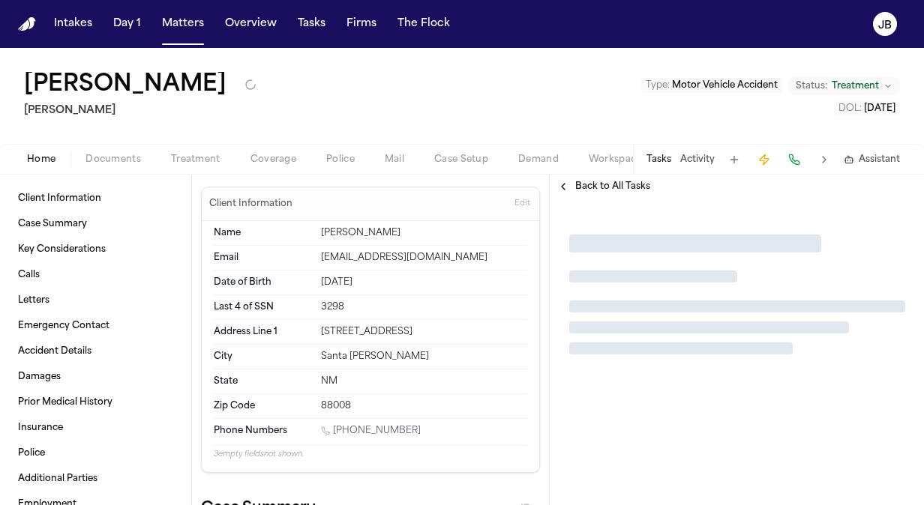
type textarea "*"
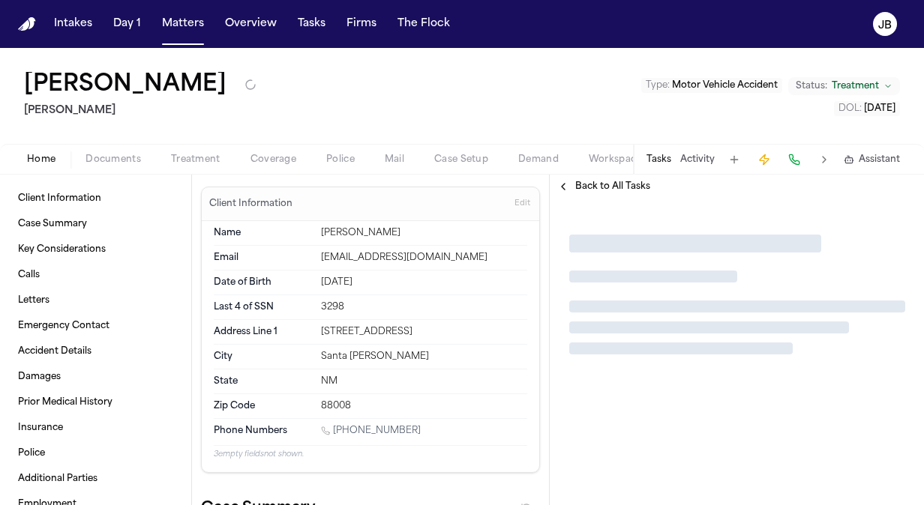
type textarea "*"
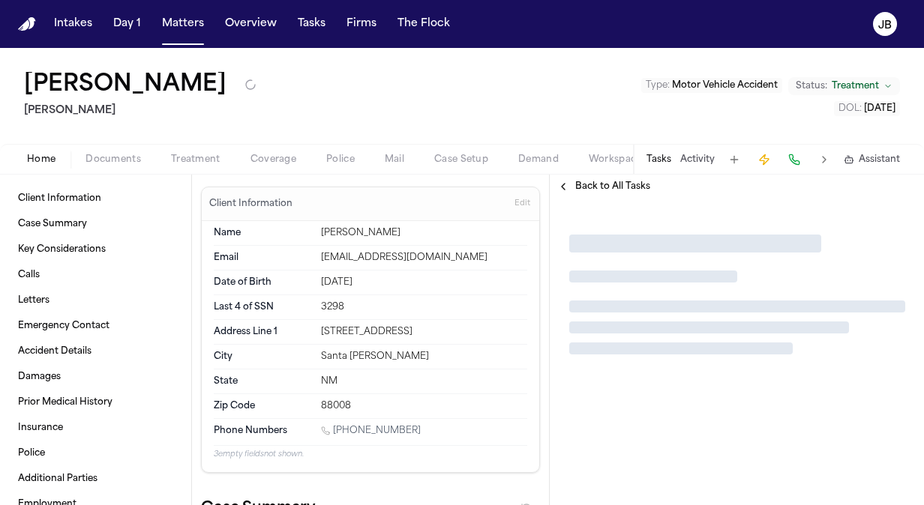
type textarea "*"
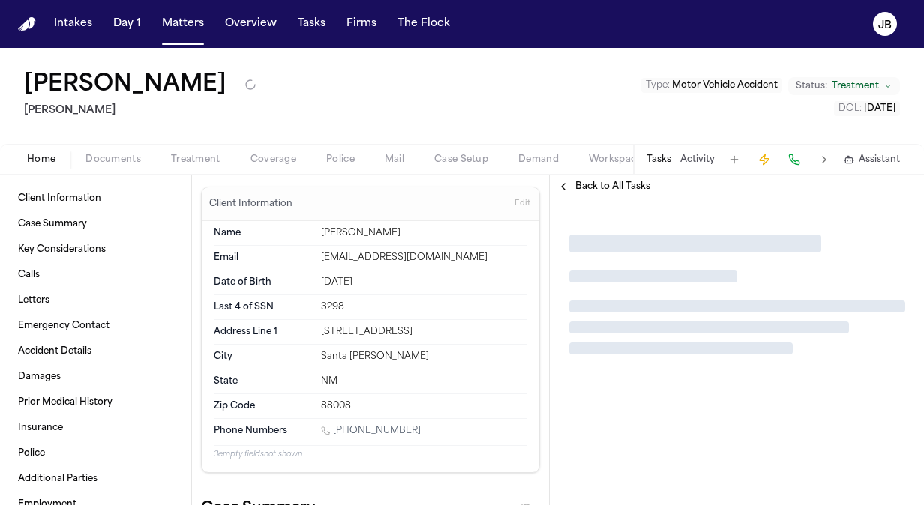
type textarea "*"
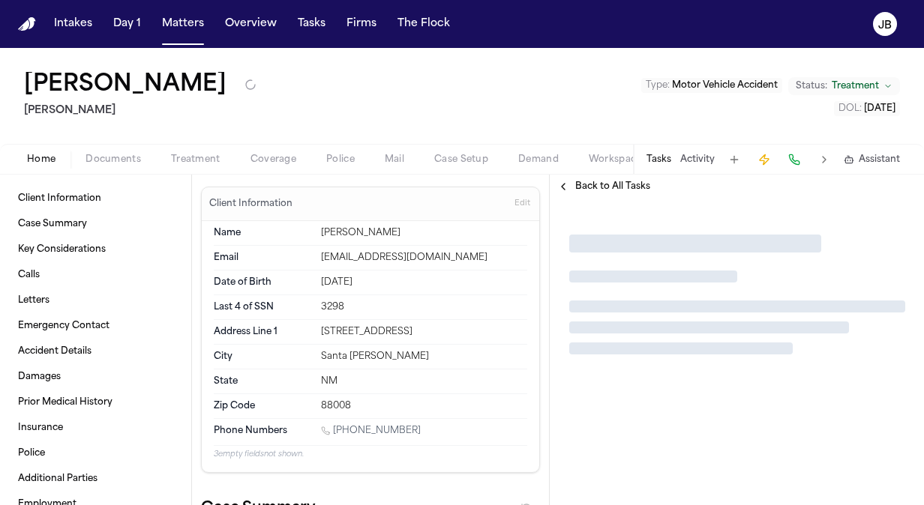
type textarea "*"
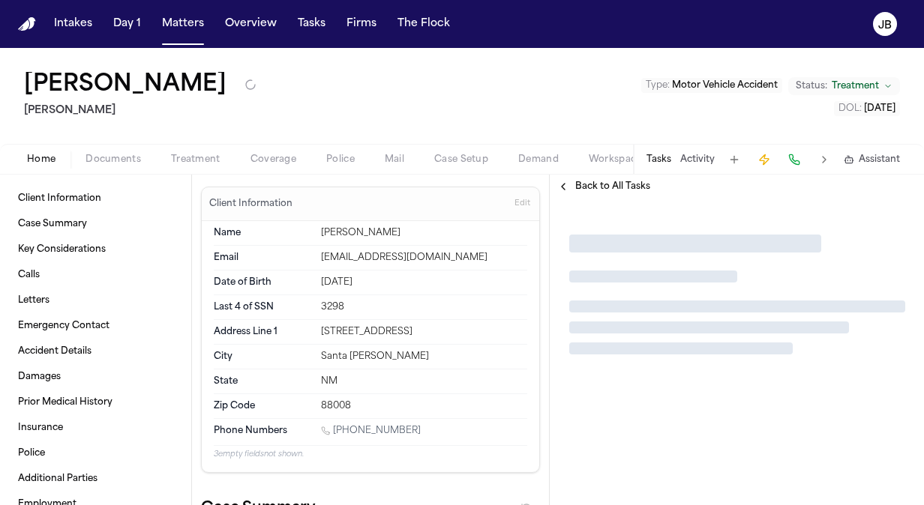
type textarea "*"
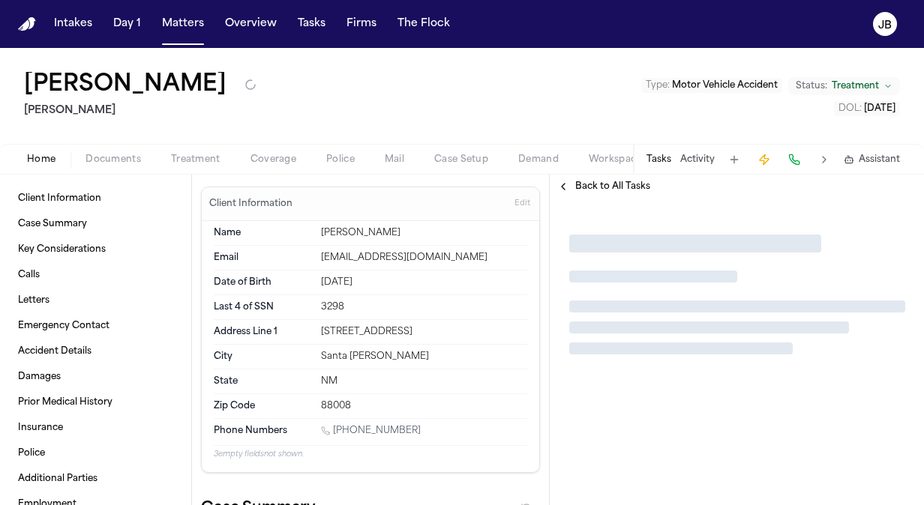
type textarea "*"
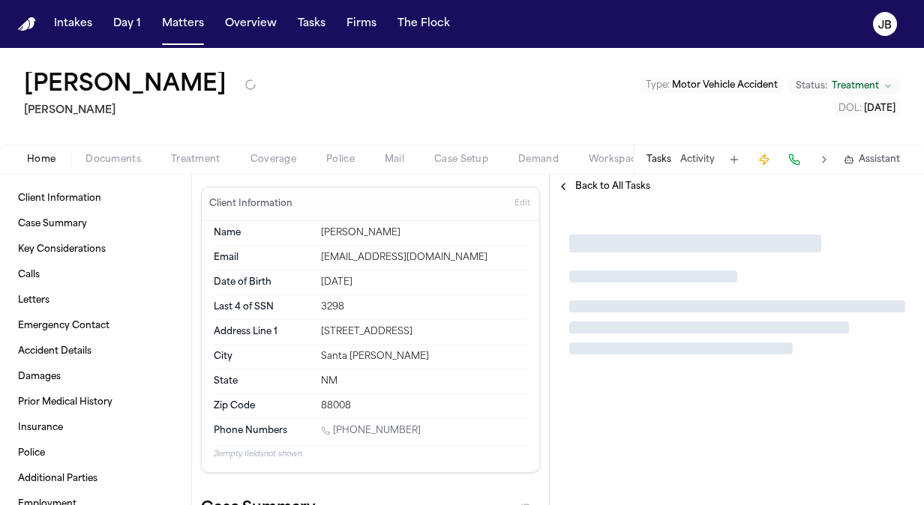
type textarea "*"
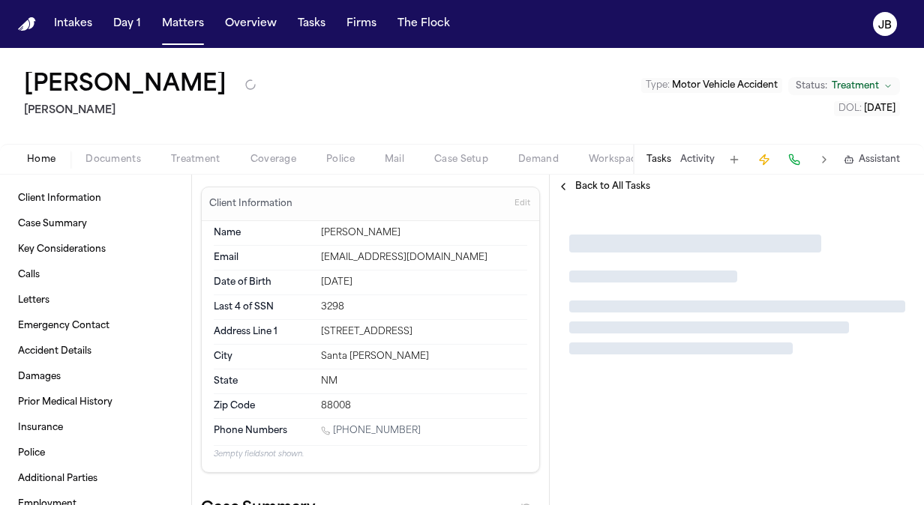
type textarea "*"
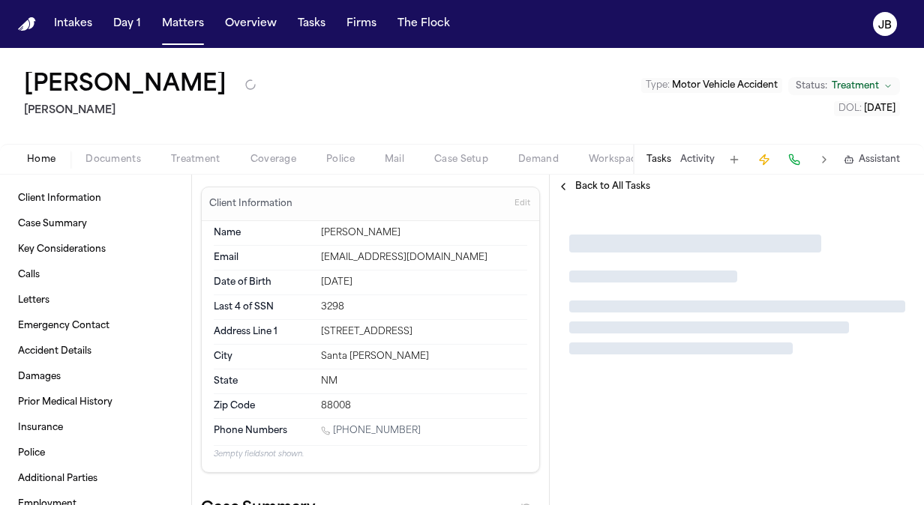
type textarea "*"
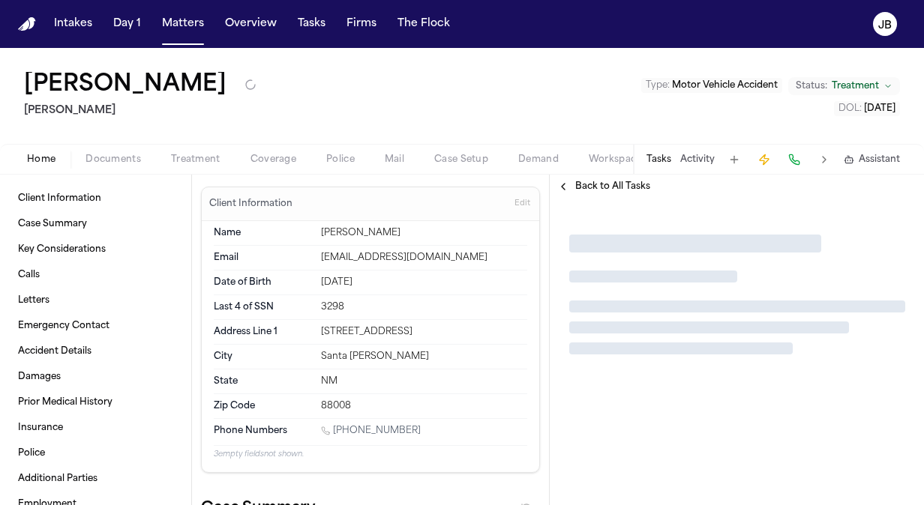
type textarea "*"
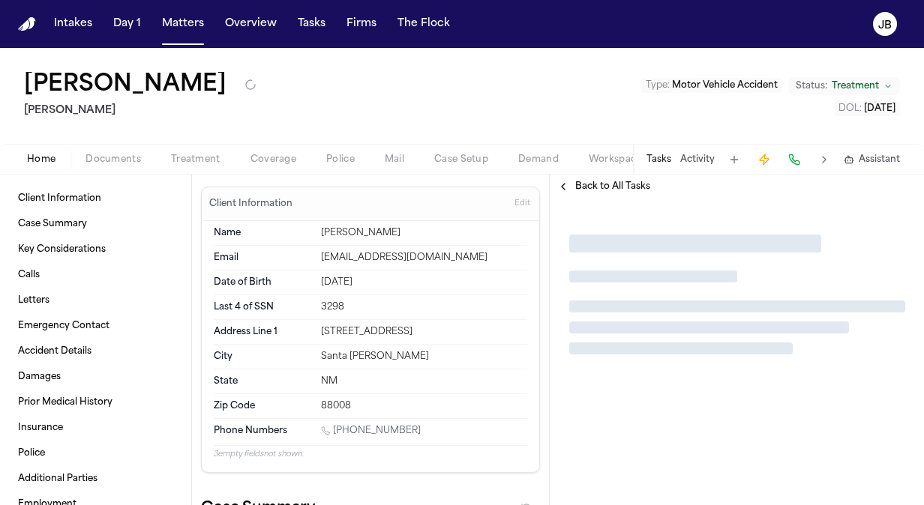
type textarea "*"
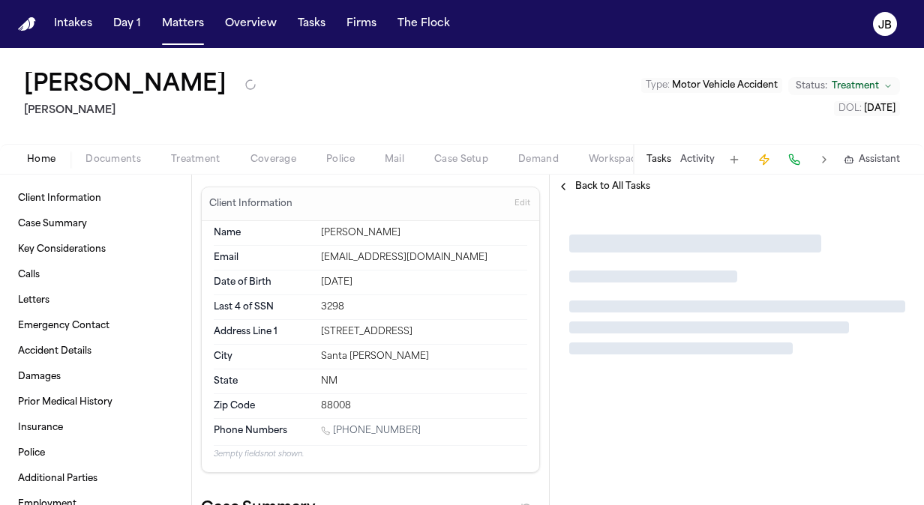
type textarea "*"
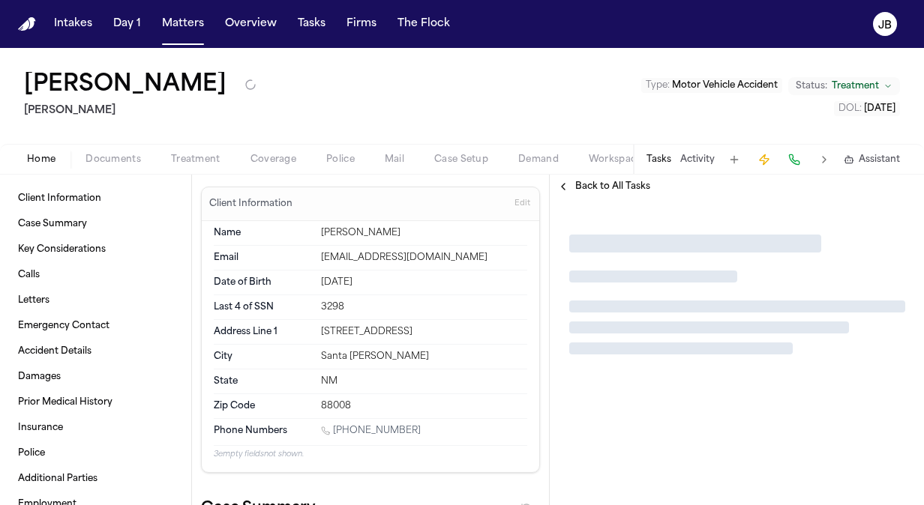
type textarea "*"
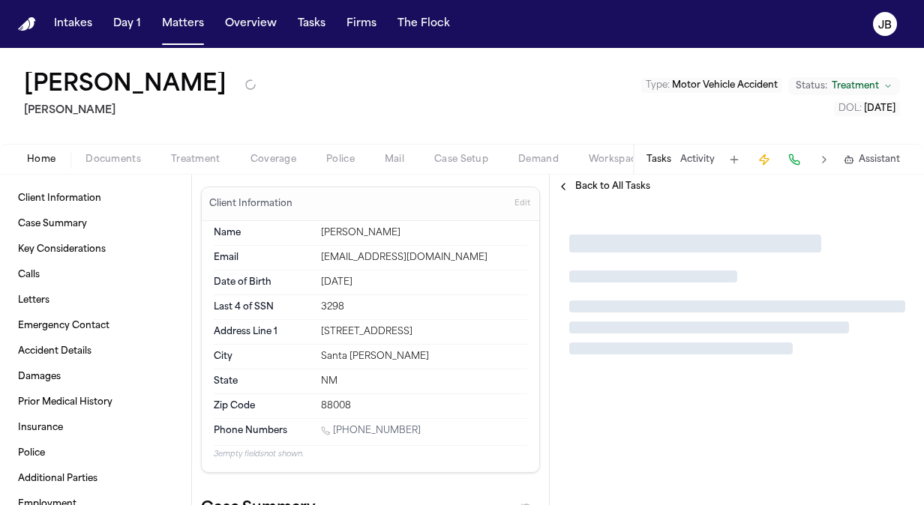
type textarea "*"
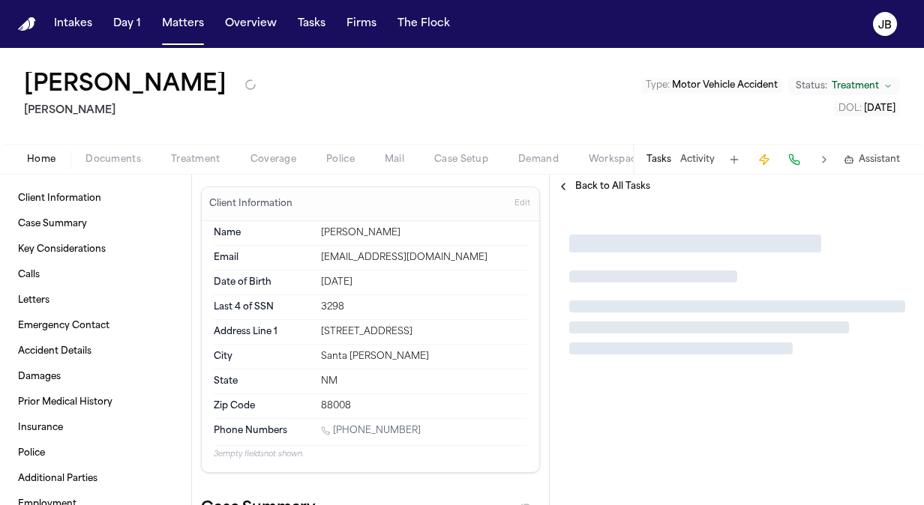
type textarea "*"
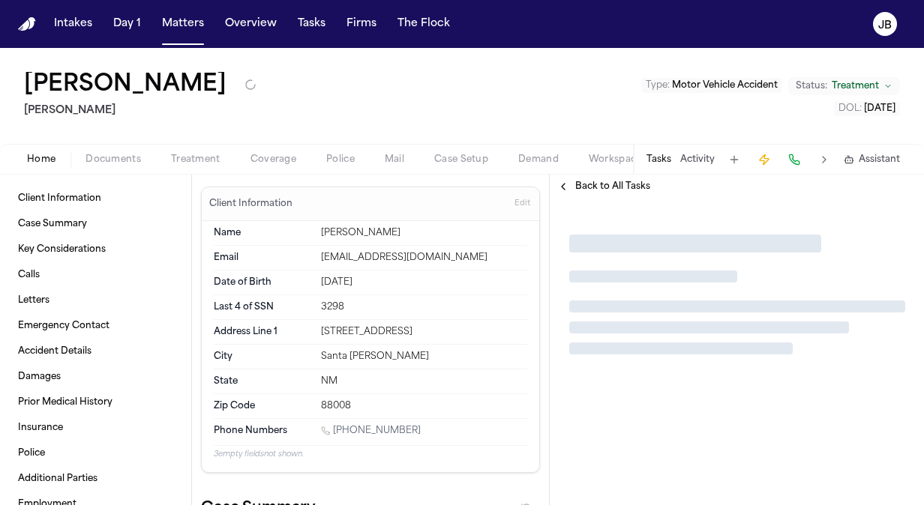
type textarea "*"
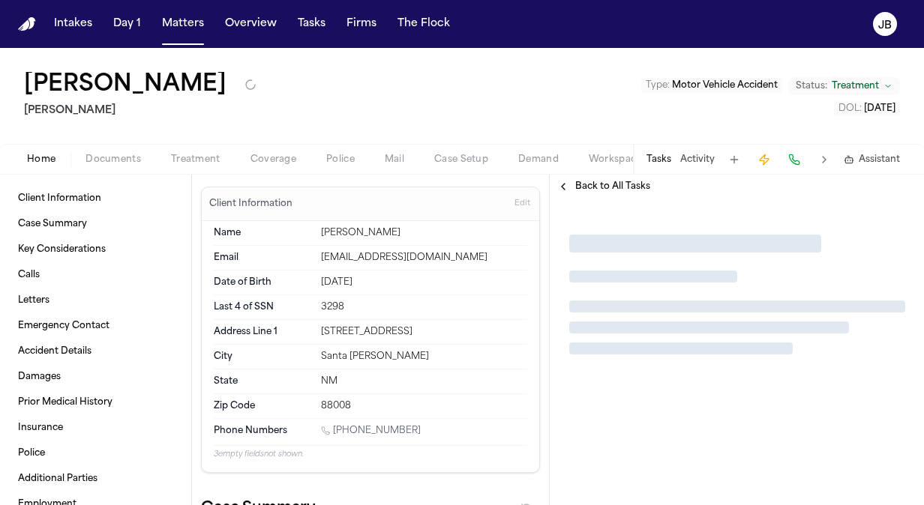
type textarea "*"
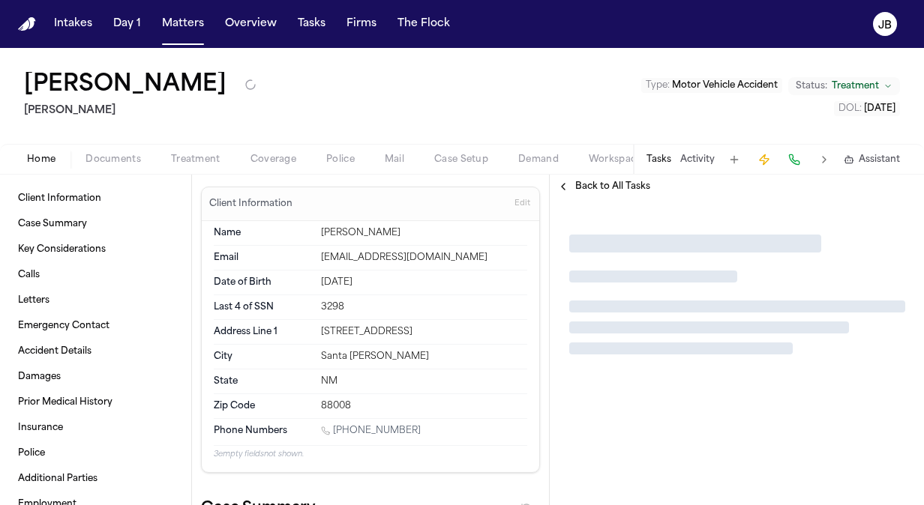
type textarea "*"
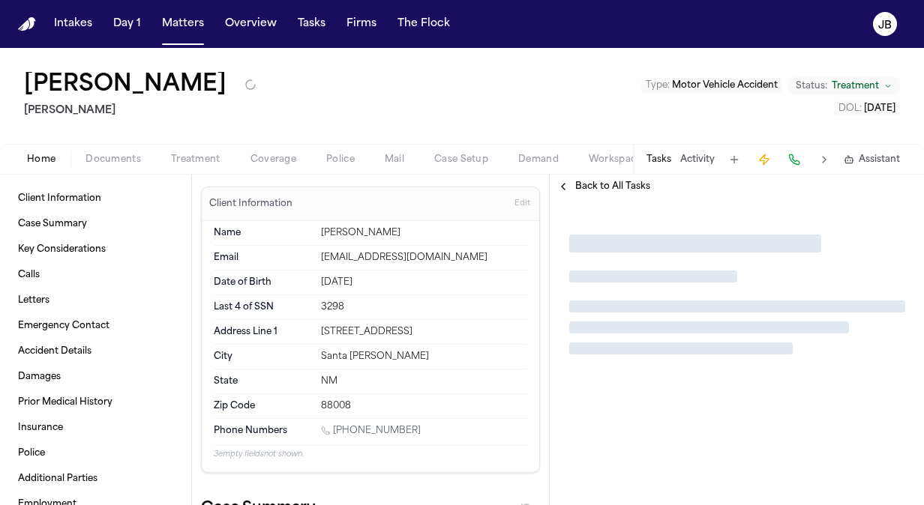
type textarea "*"
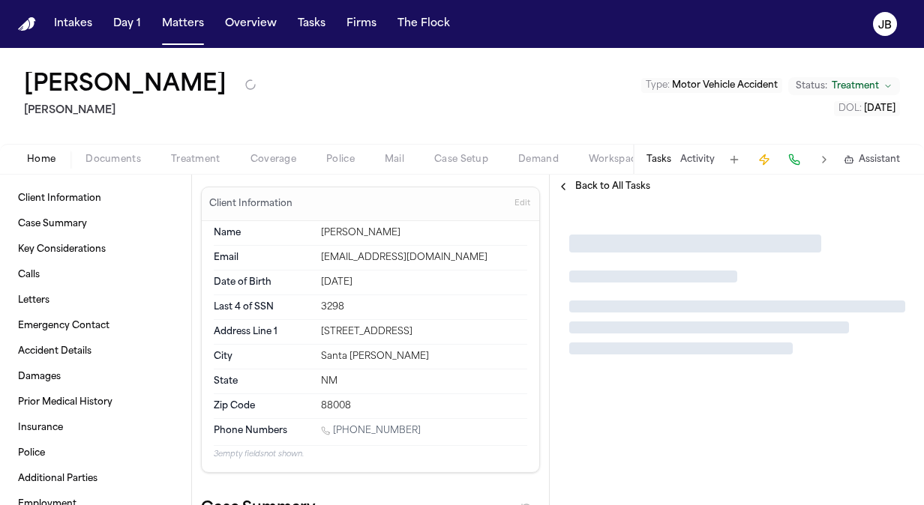
type textarea "*"
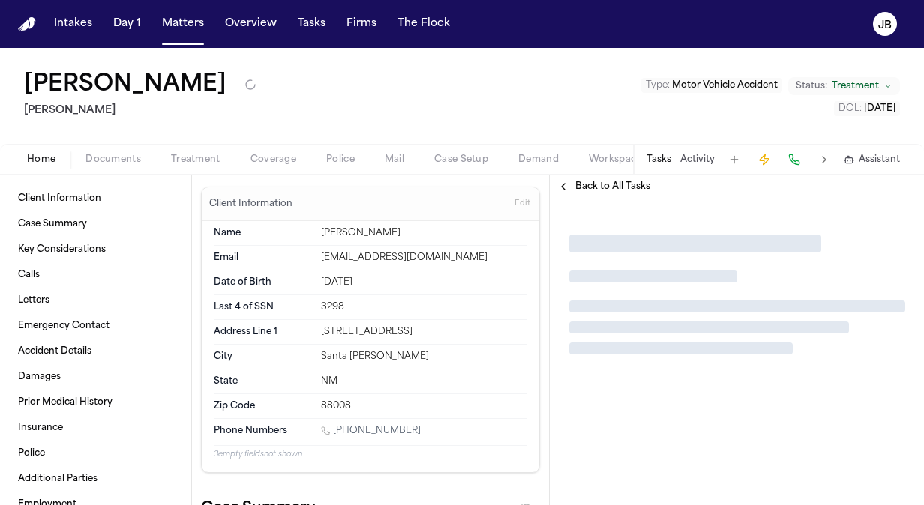
type textarea "*"
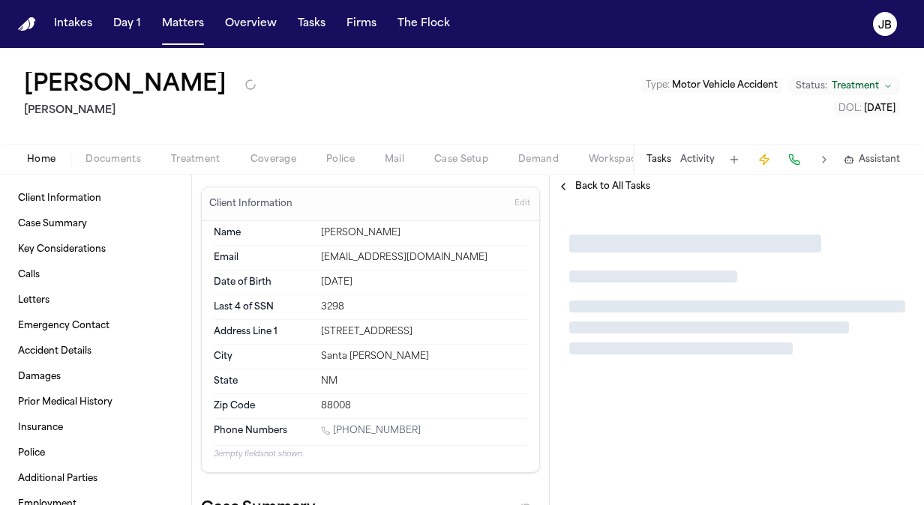
type textarea "*"
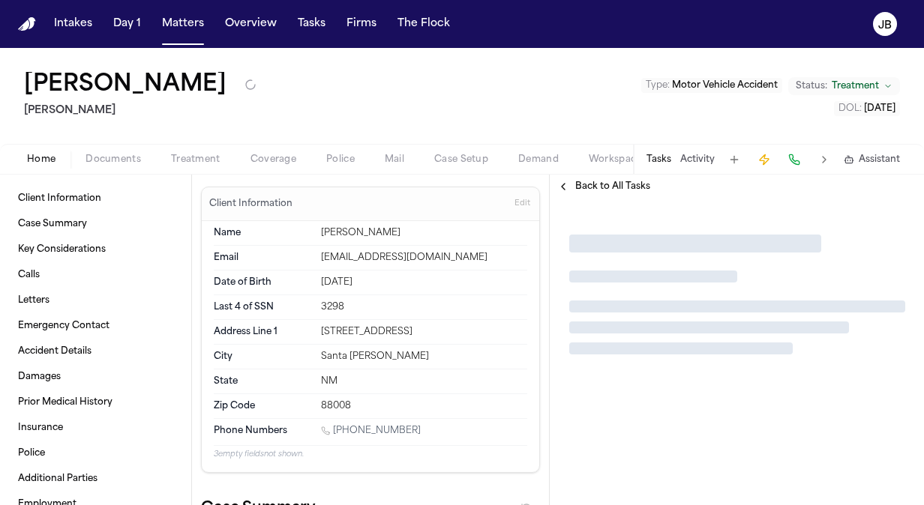
type textarea "*"
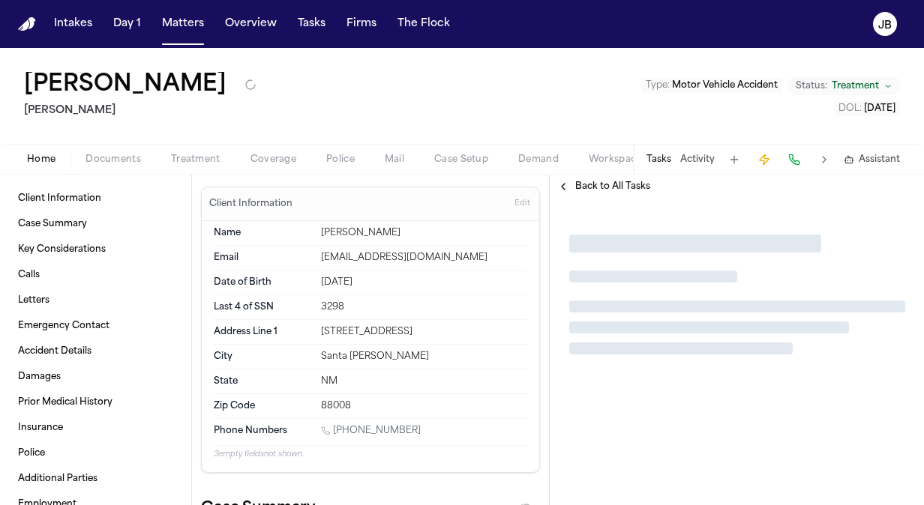
type textarea "*"
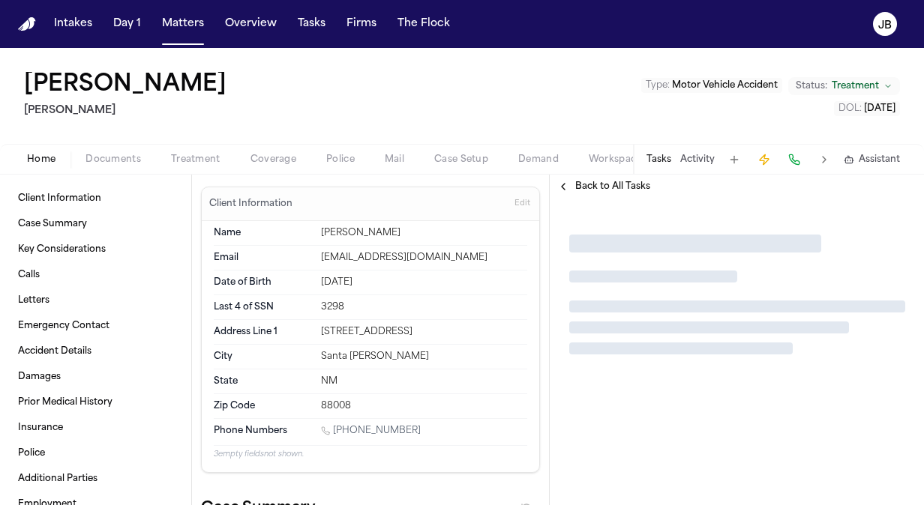
type textarea "*"
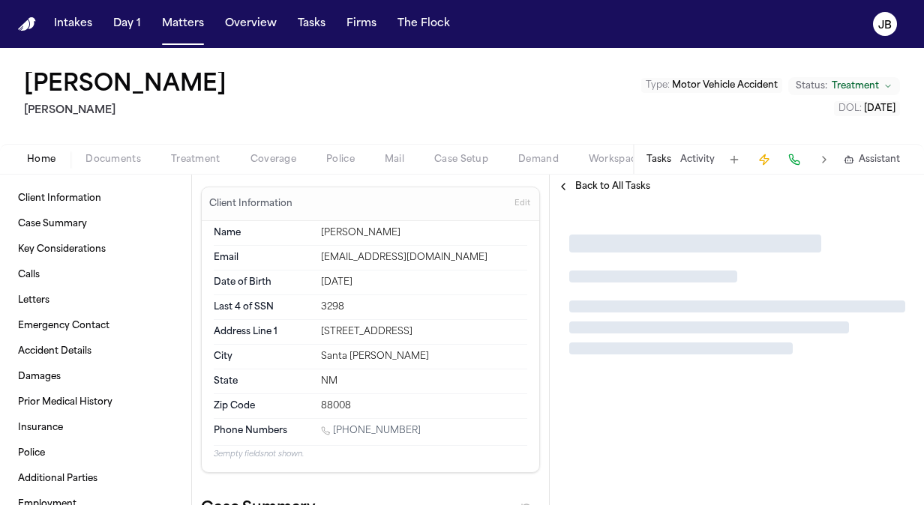
type textarea "*"
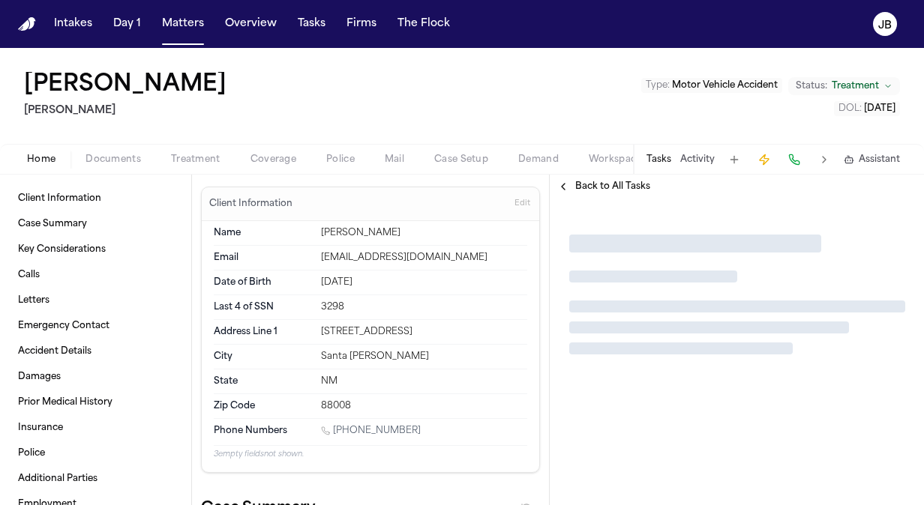
type textarea "*"
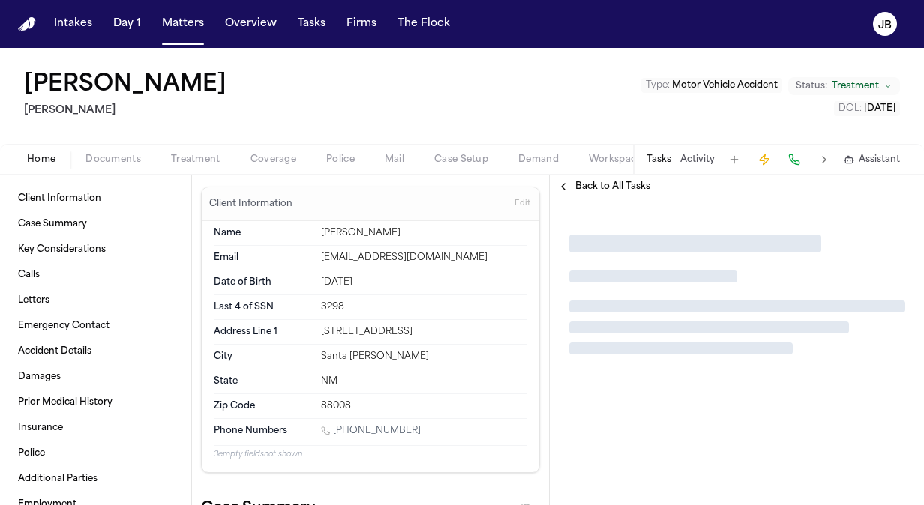
type textarea "*"
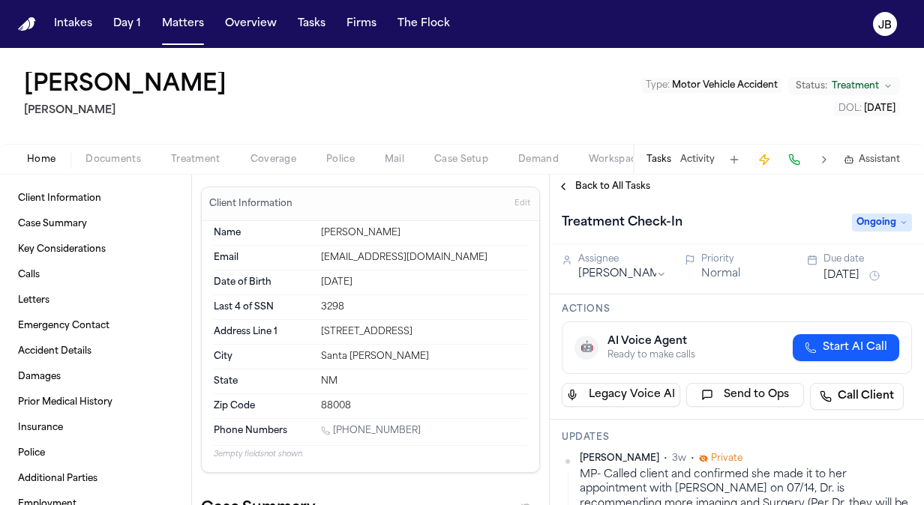
drag, startPoint x: 406, startPoint y: 424, endPoint x: 334, endPoint y: 432, distance: 72.4
click at [334, 432] on div "1 (915) 373-7917" at bounding box center [424, 432] width 206 height 14
copy link "(915) 373-7917"
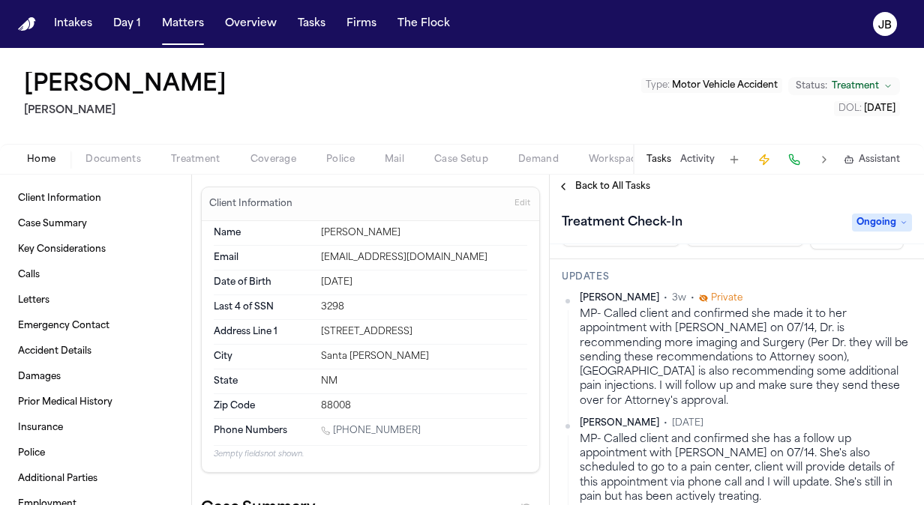
scroll to position [157, 0]
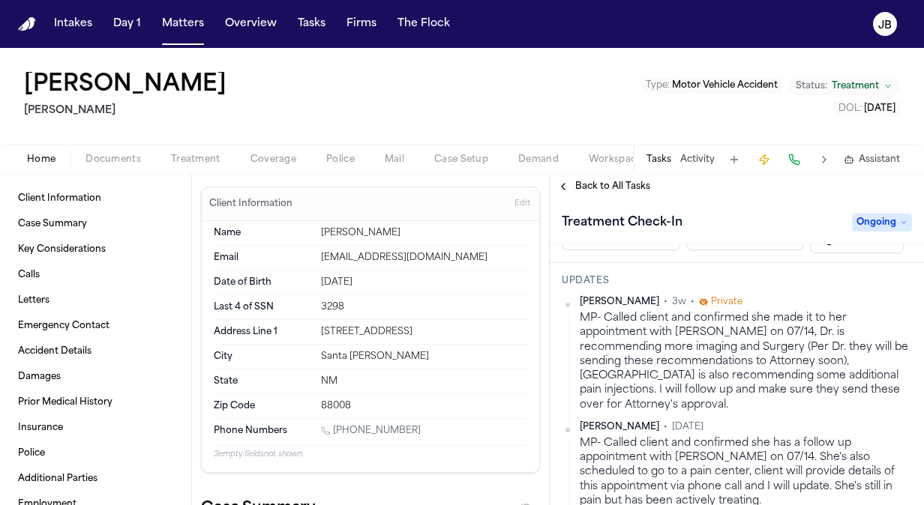
drag, startPoint x: 713, startPoint y: 400, endPoint x: 577, endPoint y: 318, distance: 158.8
click at [577, 318] on div "Michelle Pimienta • 3w • Private MP- Called client and confirmed she made it to…" at bounding box center [737, 354] width 350 height 116
copy div "MP- Called client and confirmed she made it to her appointment with Dr. Gutierr…"
click at [694, 147] on div "Tasks Activity Assistant" at bounding box center [772, 159] width 279 height 29
click at [694, 155] on button "Activity" at bounding box center [697, 160] width 34 height 12
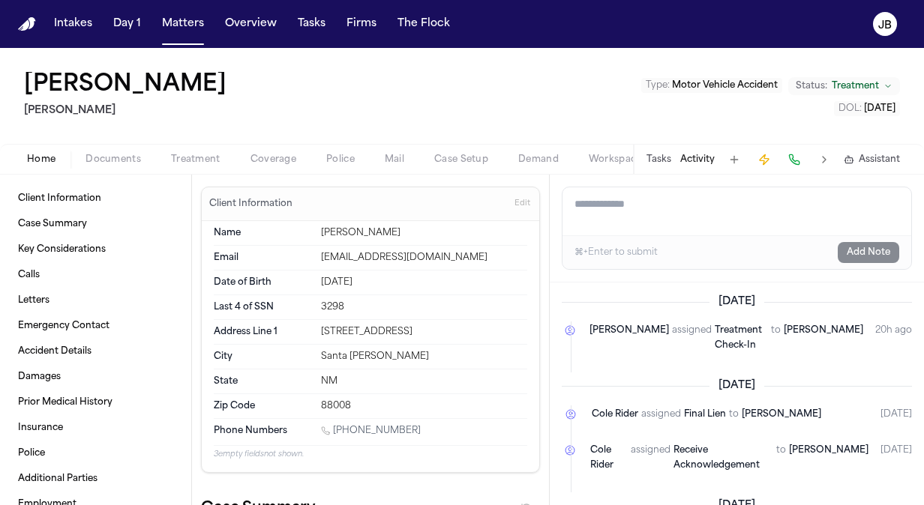
click at [629, 199] on textarea "Add a note to this matter" at bounding box center [736, 211] width 349 height 48
paste textarea "**********"
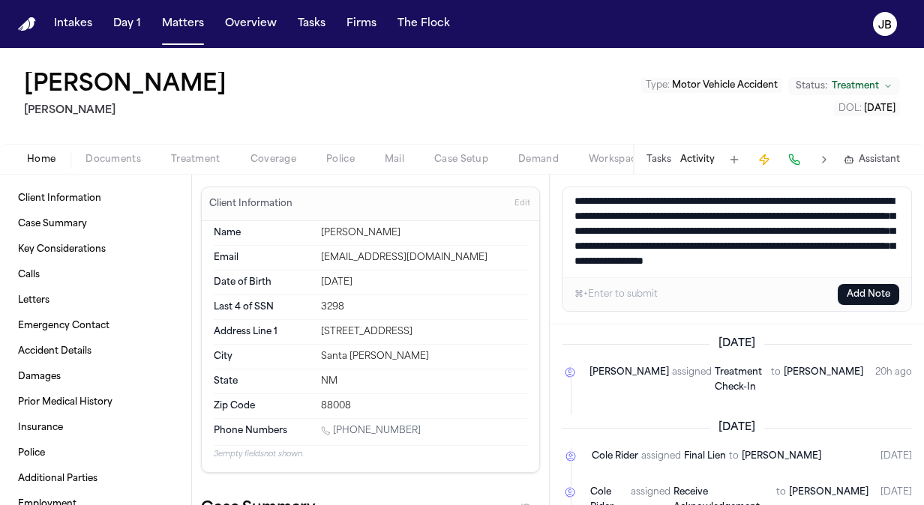
scroll to position [0, 0]
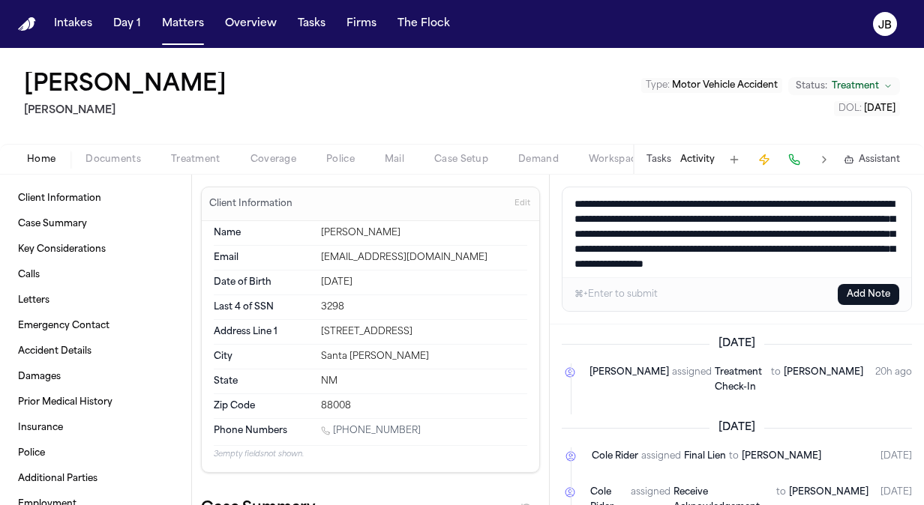
drag, startPoint x: 673, startPoint y: 219, endPoint x: 554, endPoint y: 181, distance: 124.5
click at [554, 181] on div "**********" at bounding box center [737, 250] width 374 height 150
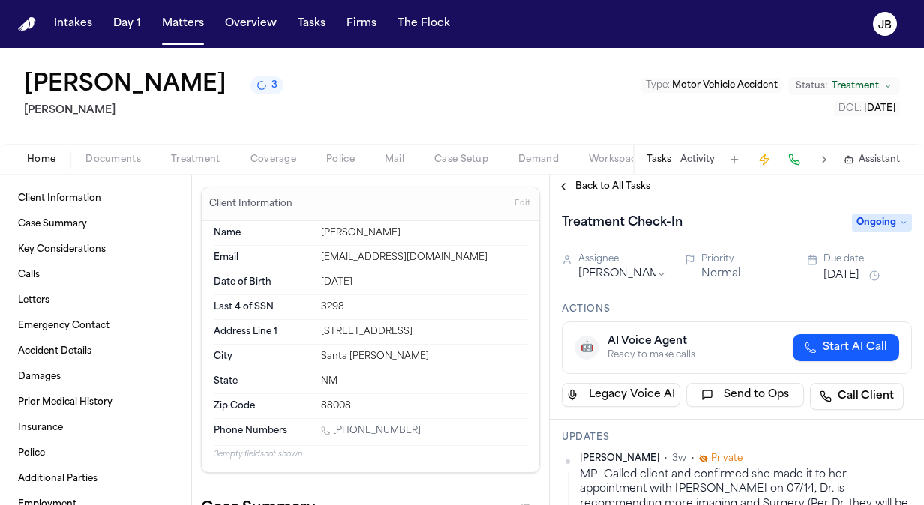
type textarea "**********"
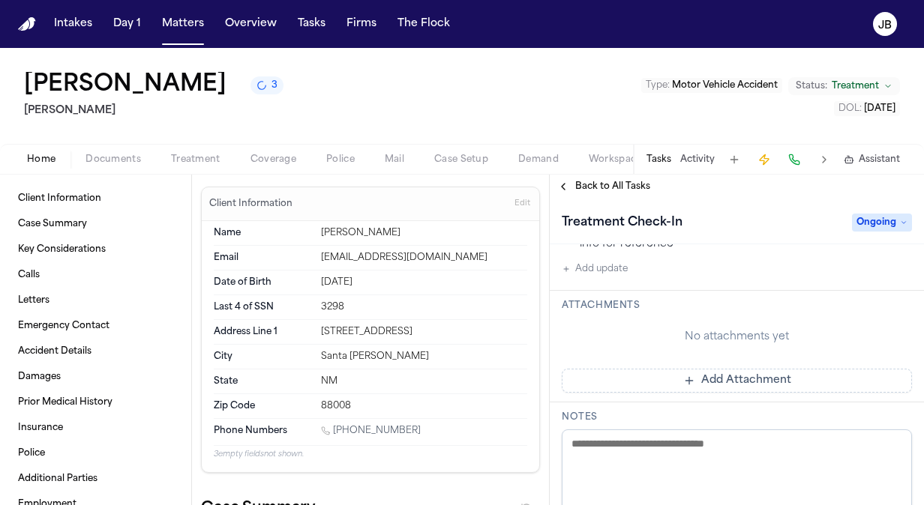
scroll to position [1308, 0]
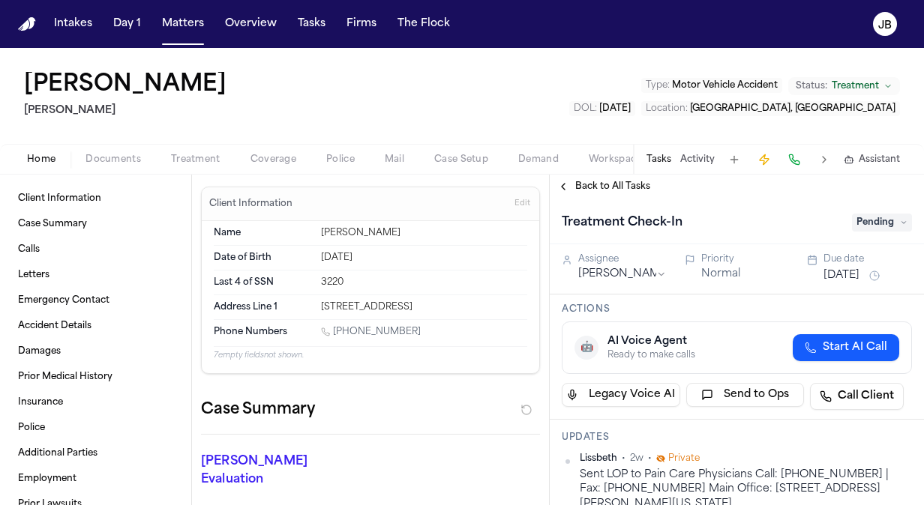
click at [396, 342] on div "Phone Numbers [PHONE_NUMBER]" at bounding box center [370, 333] width 313 height 26
drag, startPoint x: 424, startPoint y: 315, endPoint x: 340, endPoint y: 327, distance: 84.8
click at [340, 327] on div "Name [PERSON_NAME] Date of Birth [DEMOGRAPHIC_DATA] Last 4 of SSN 3220 Address …" at bounding box center [370, 291] width 313 height 140
click at [334, 327] on div "[PHONE_NUMBER]" at bounding box center [424, 333] width 206 height 14
copy link "[PHONE_NUMBER]"
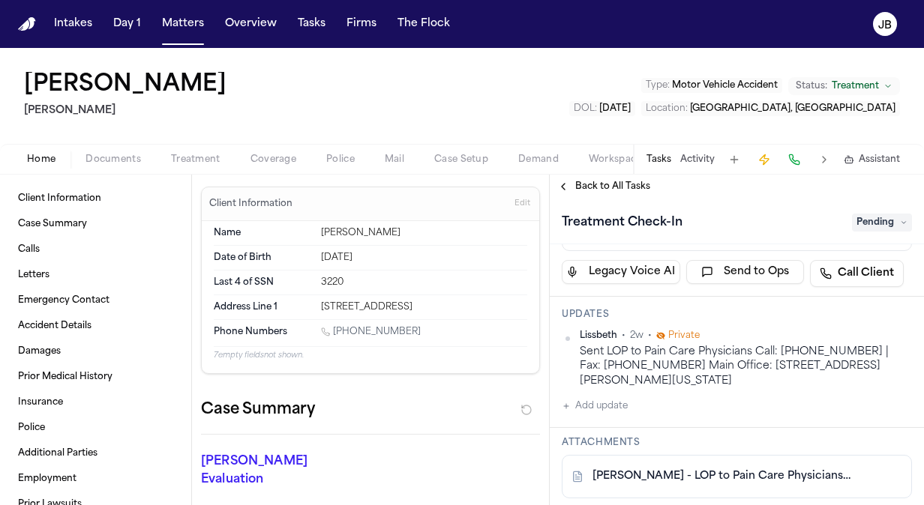
scroll to position [150, 0]
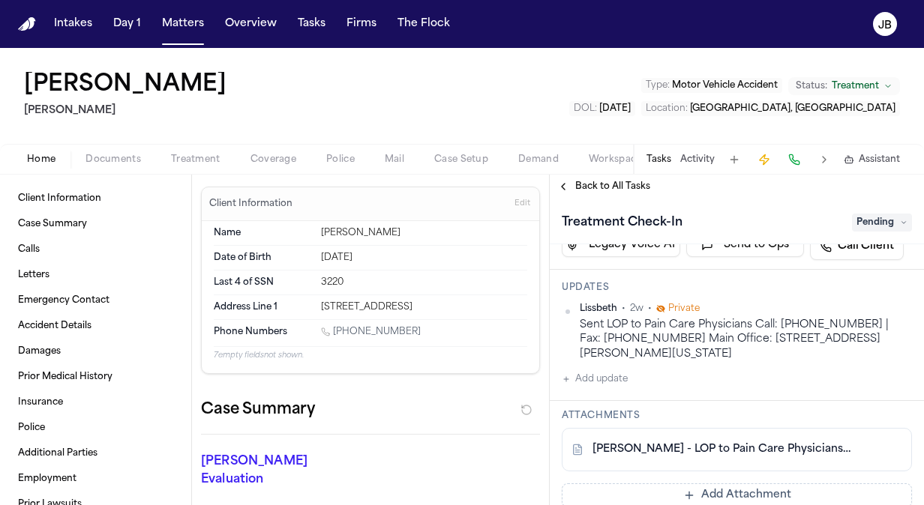
click at [601, 379] on button "Add update" at bounding box center [595, 379] width 66 height 18
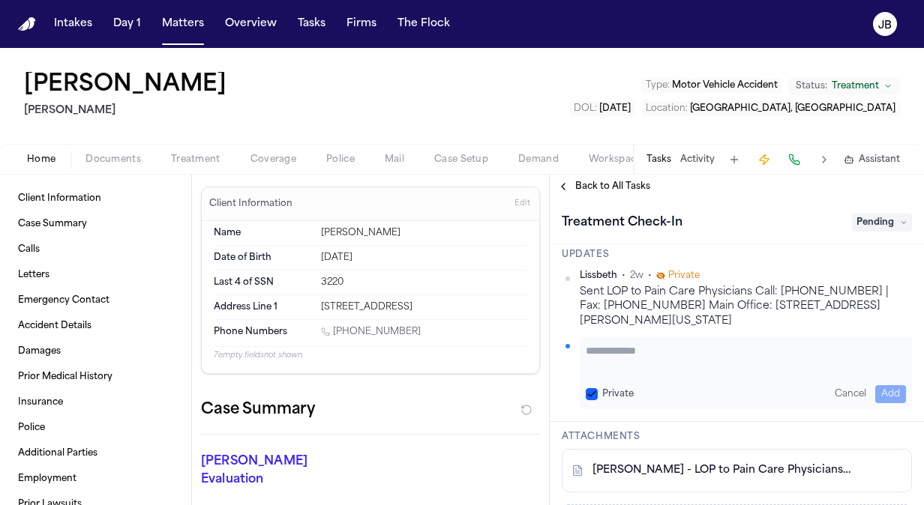
scroll to position [196, 0]
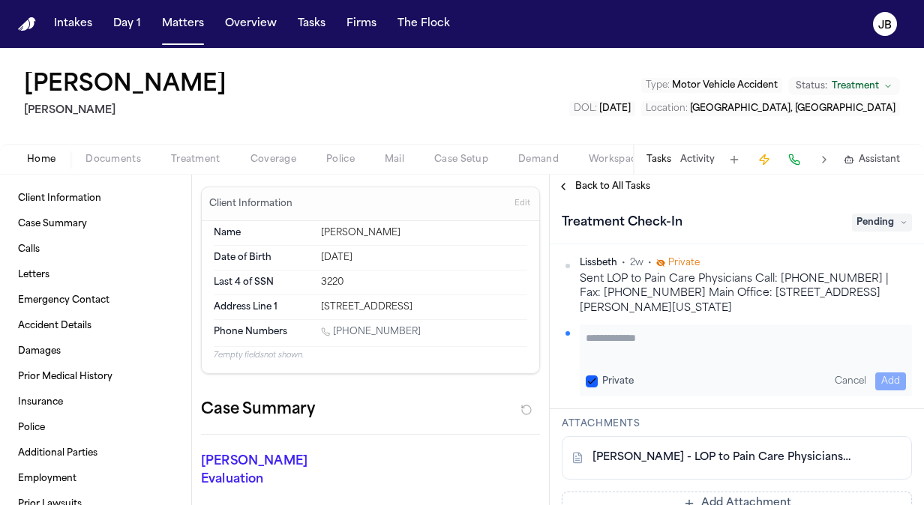
click at [643, 332] on textarea "Add your update" at bounding box center [746, 346] width 320 height 30
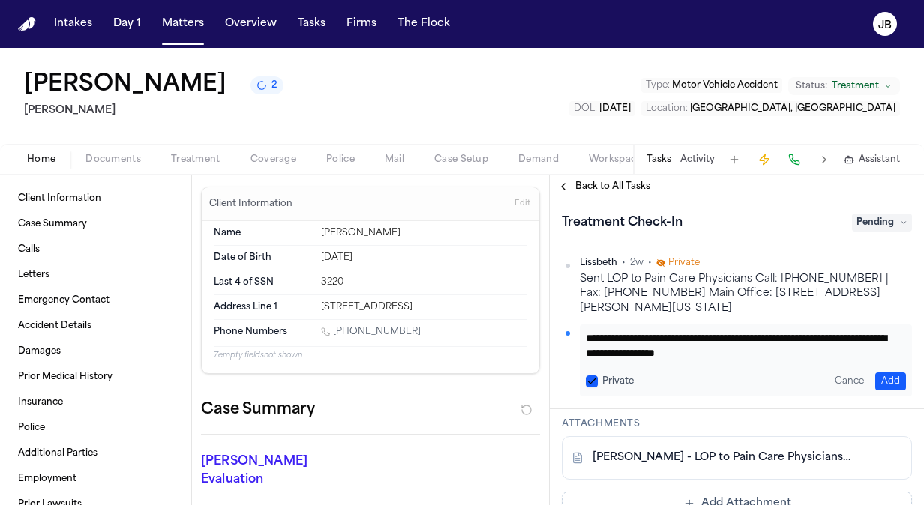
type textarea "**********"
click at [880, 384] on button "Add" at bounding box center [890, 382] width 31 height 18
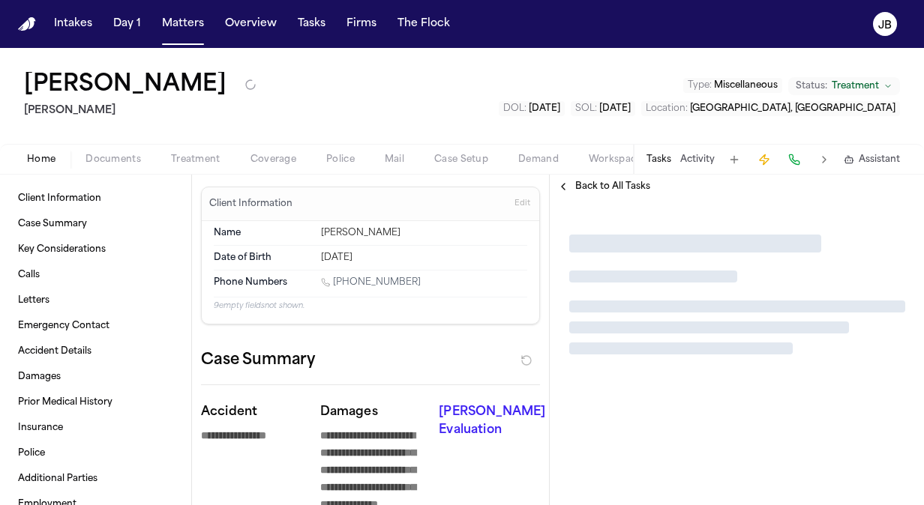
type textarea "*"
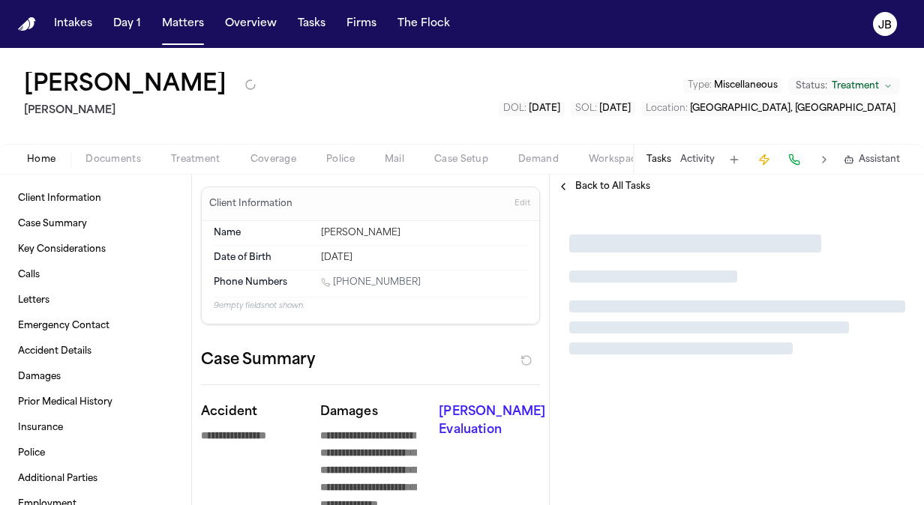
type textarea "*"
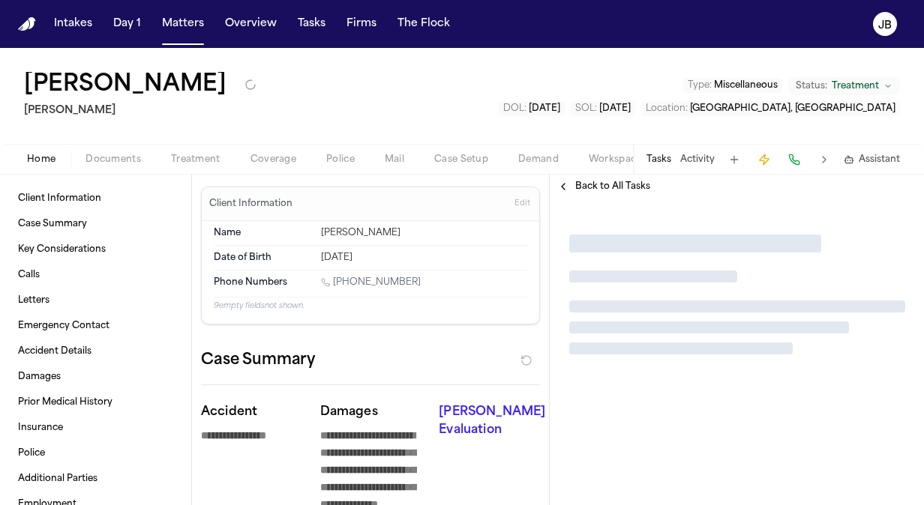
type textarea "*"
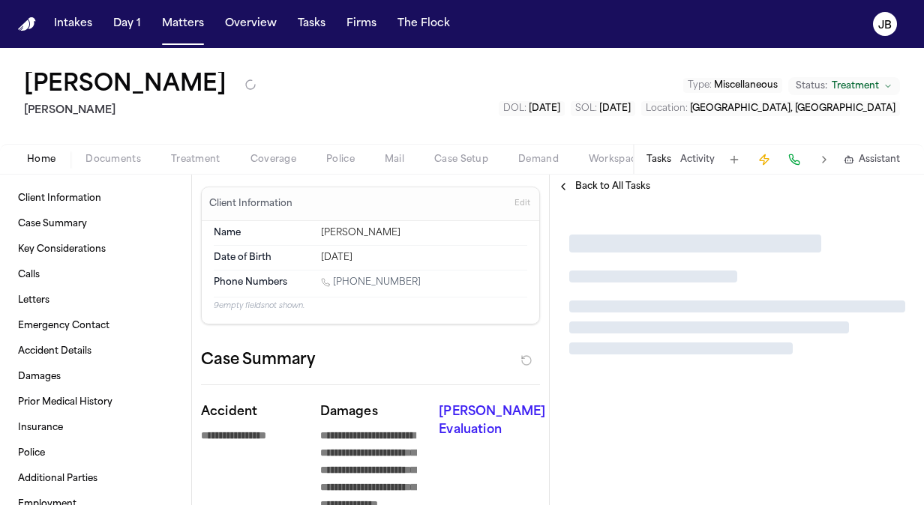
type textarea "*"
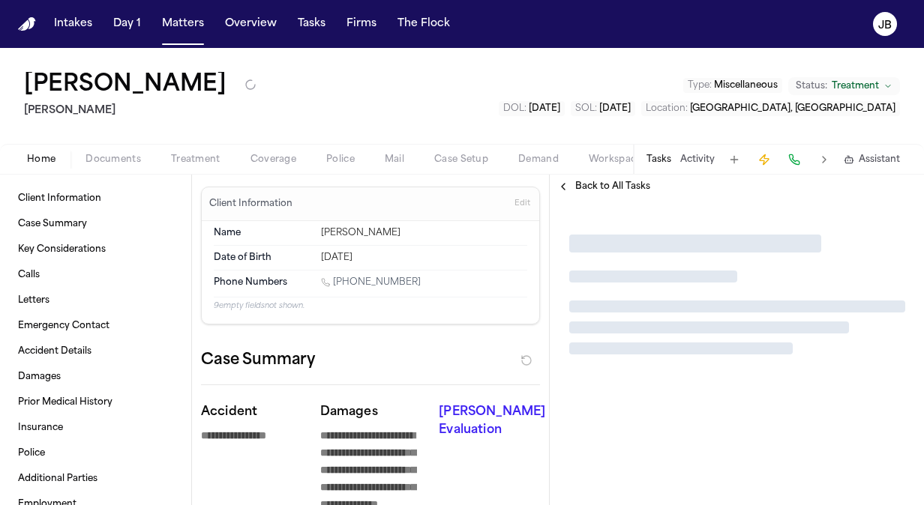
type textarea "*"
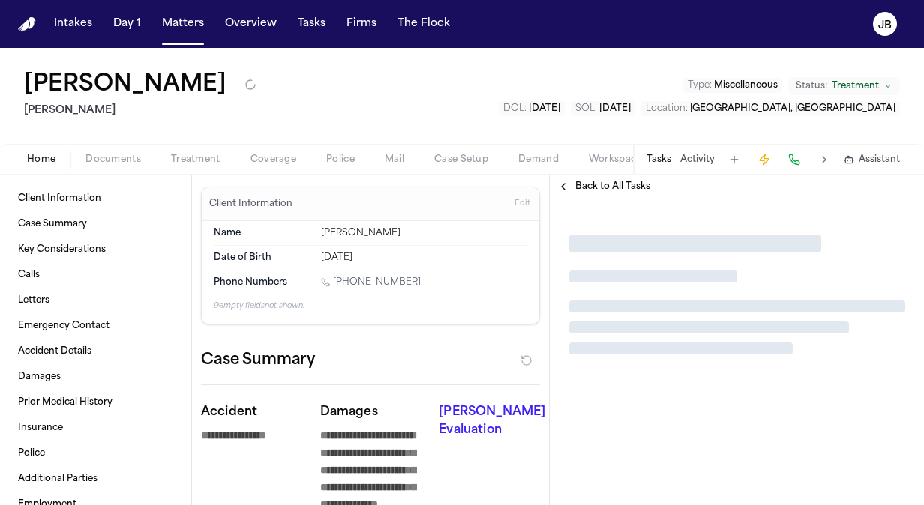
type textarea "*"
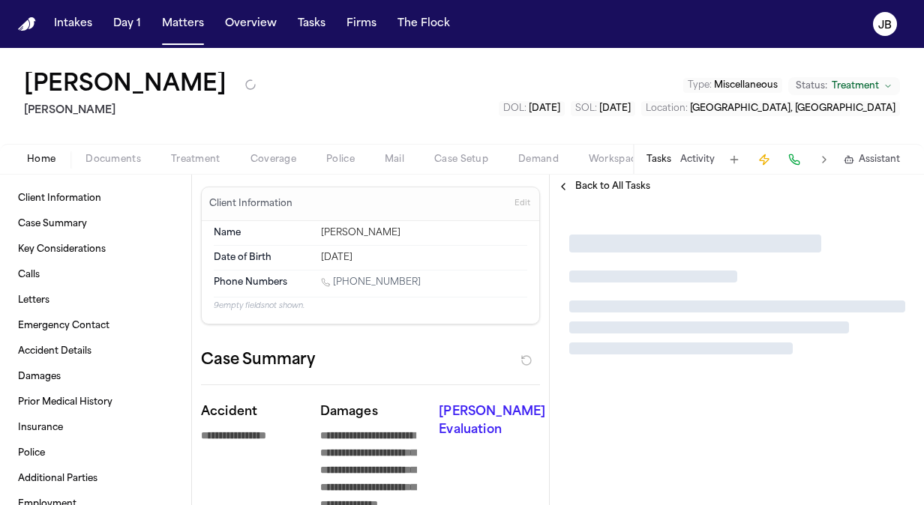
type textarea "*"
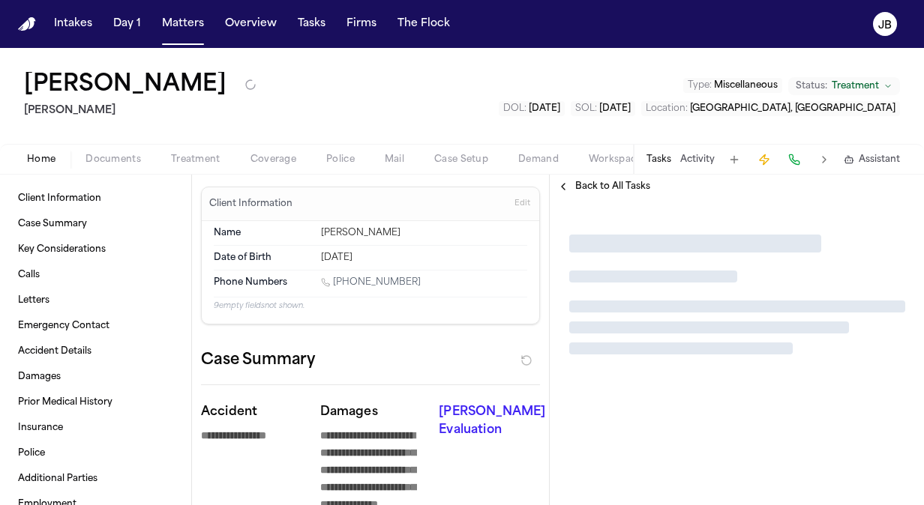
type textarea "*"
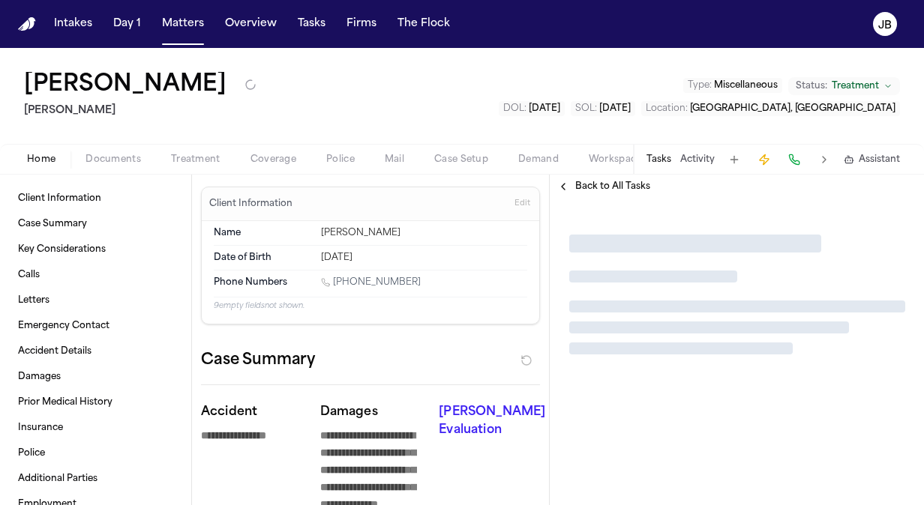
type textarea "*"
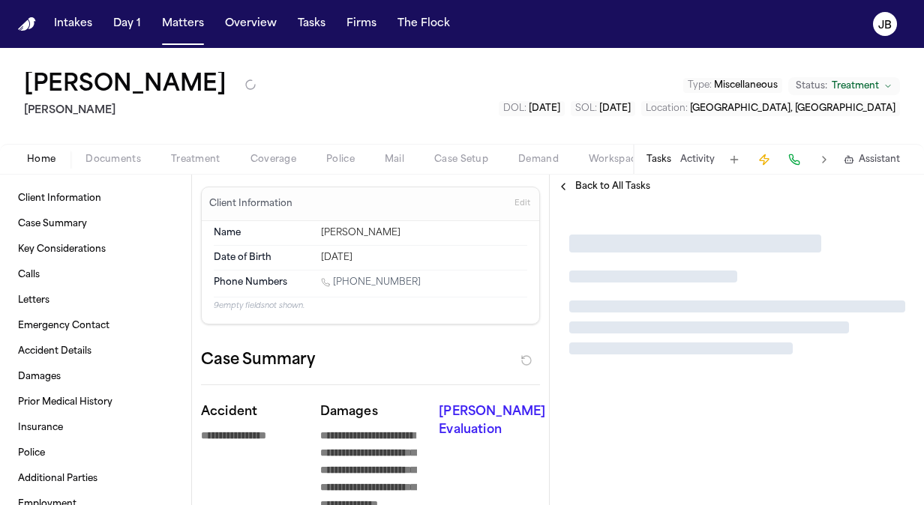
type textarea "*"
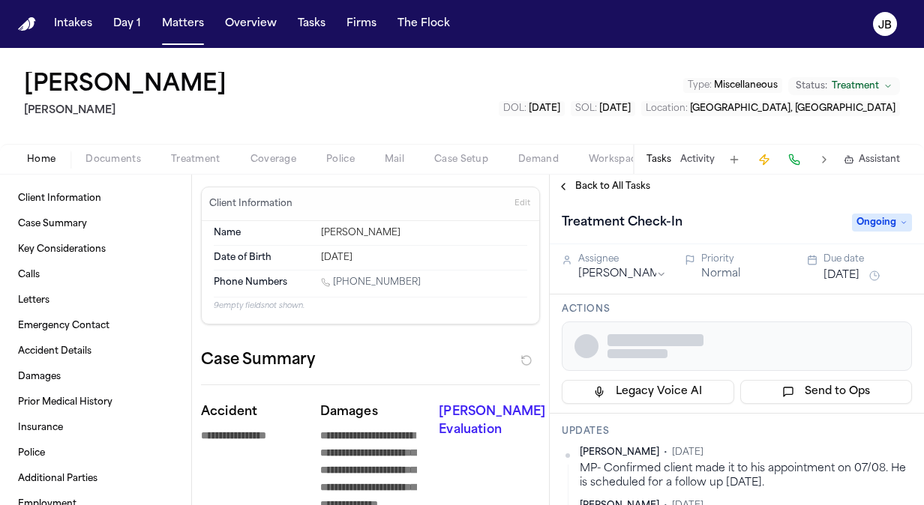
type textarea "*"
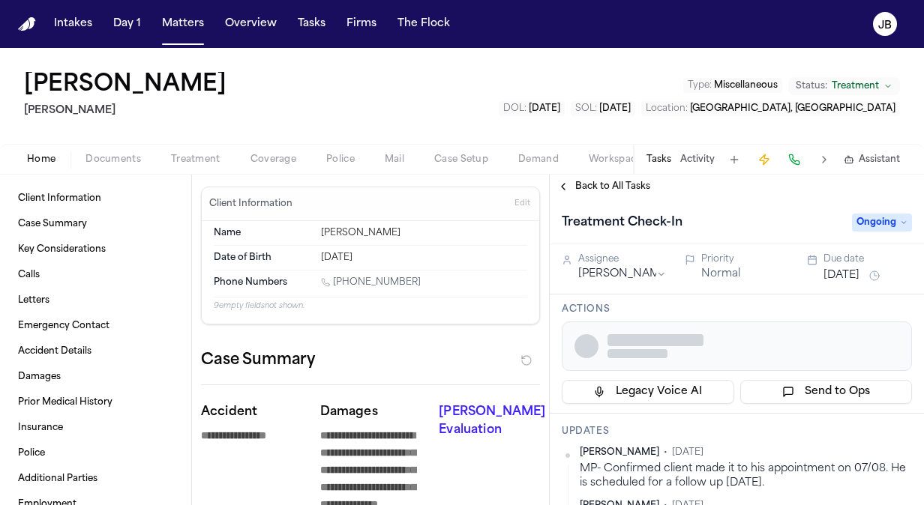
type textarea "*"
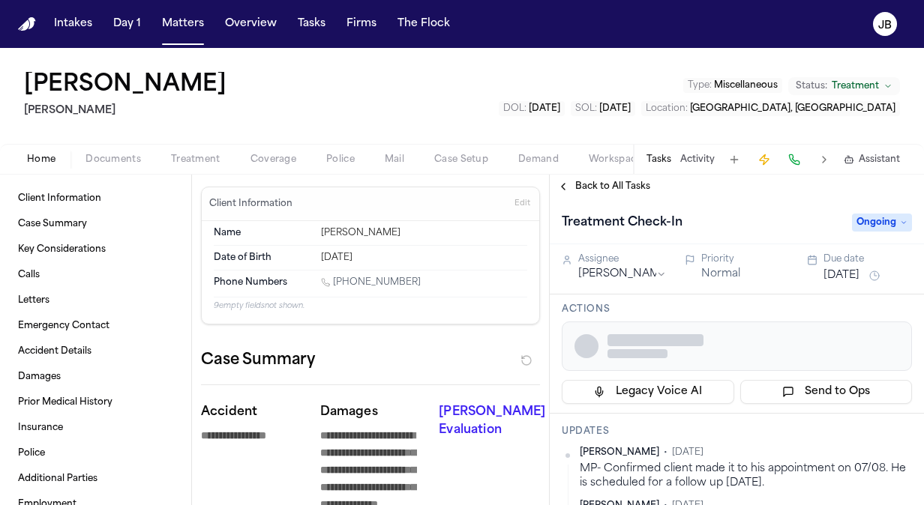
type textarea "*"
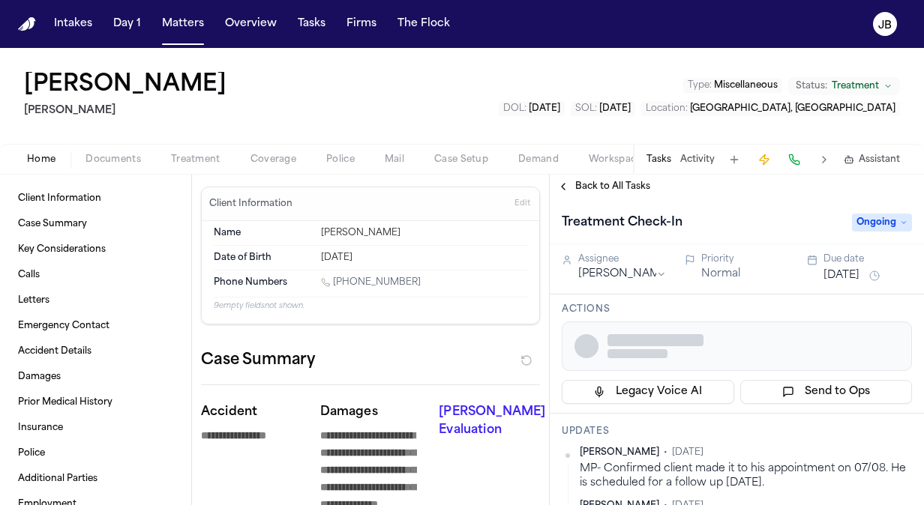
type textarea "*"
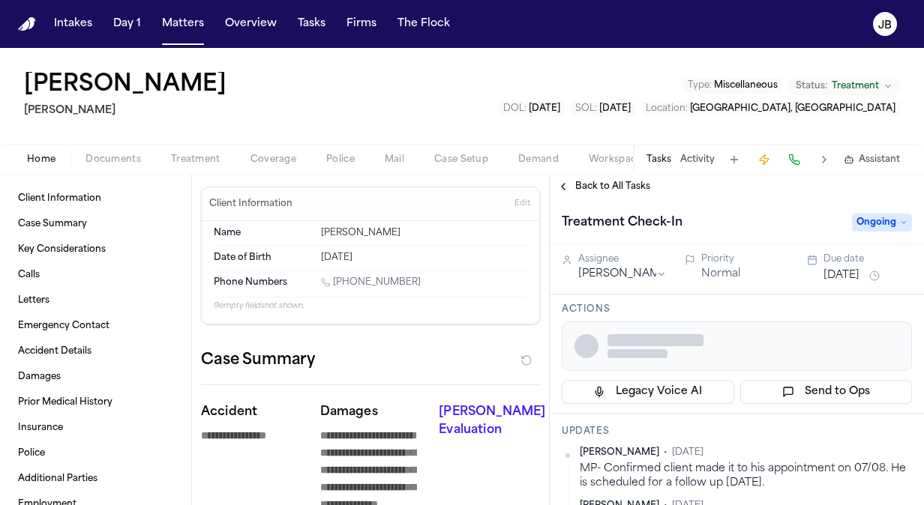
type textarea "*"
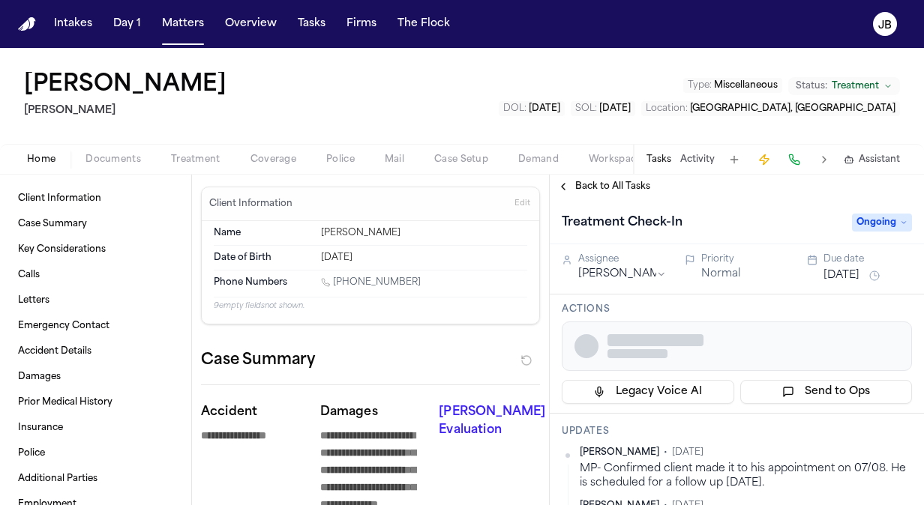
type textarea "*"
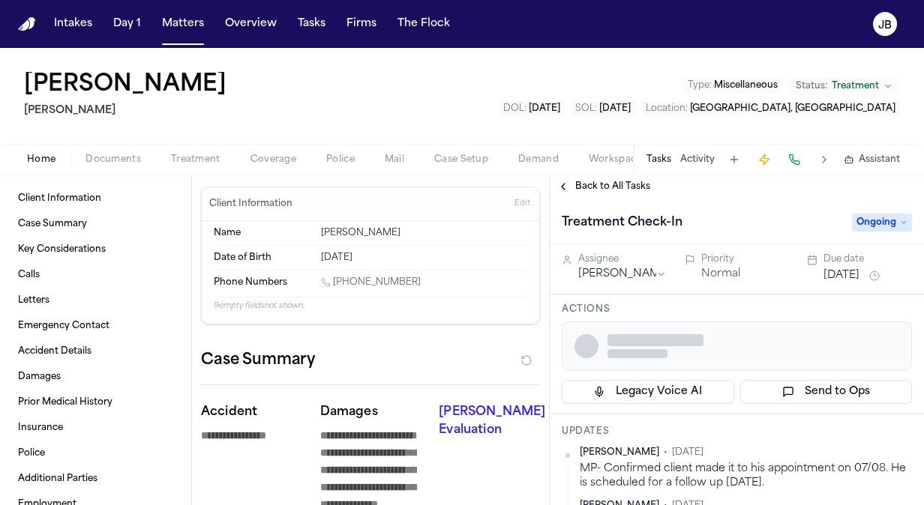
type textarea "*"
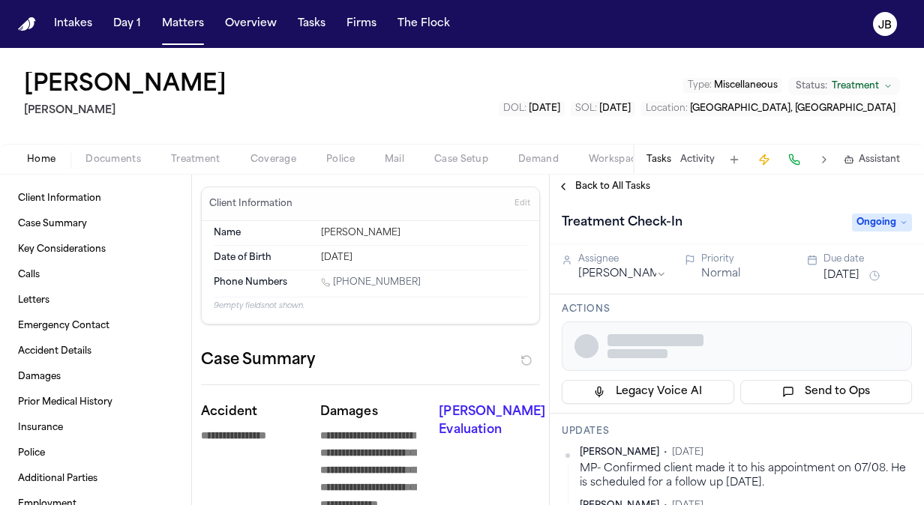
type textarea "*"
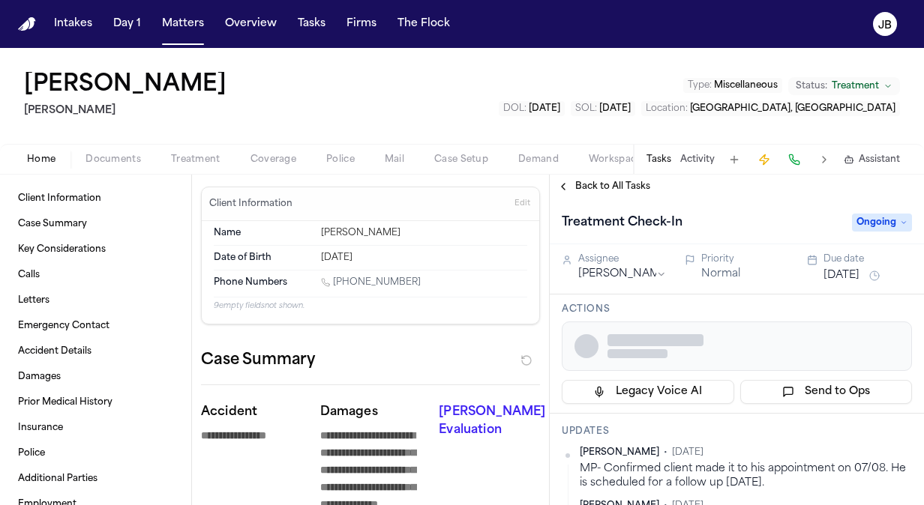
type textarea "*"
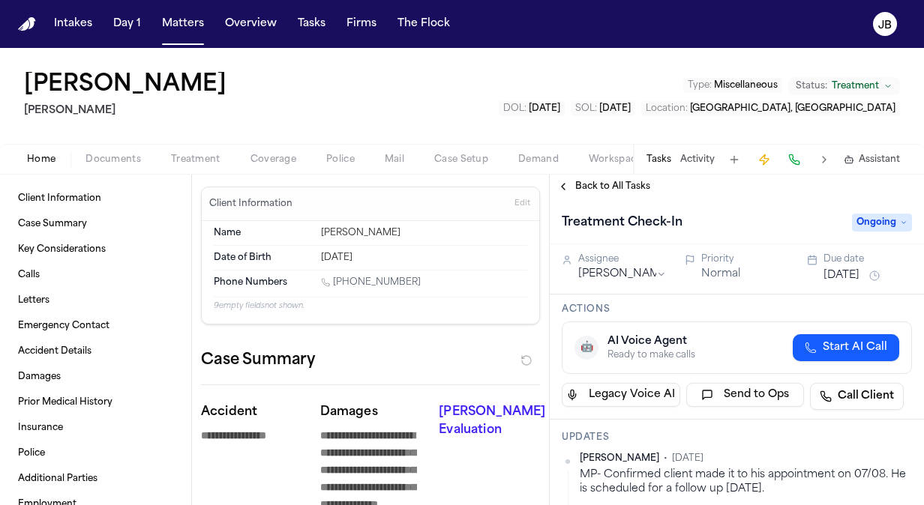
type textarea "*"
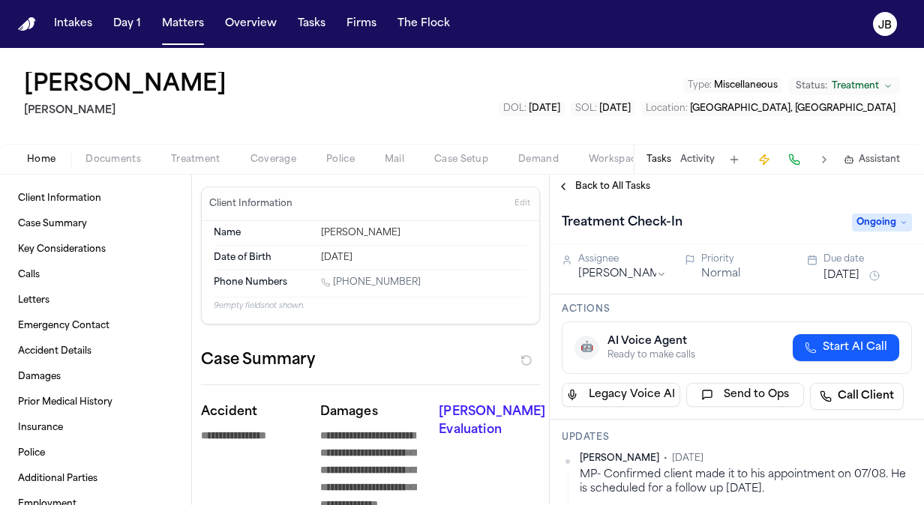
type textarea "*"
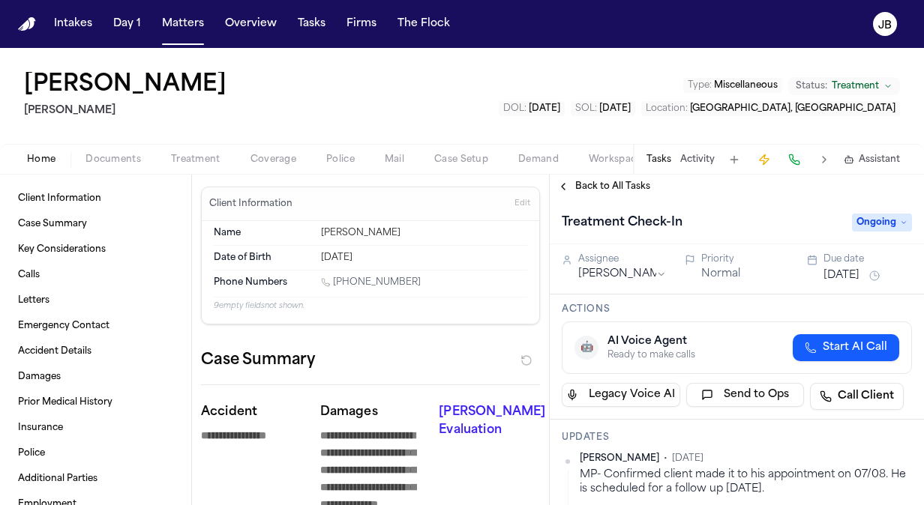
type textarea "*"
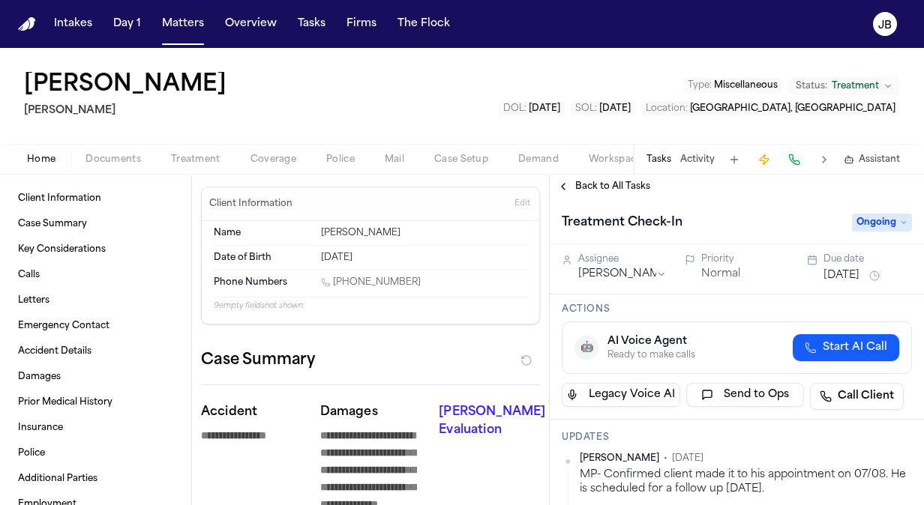
type textarea "*"
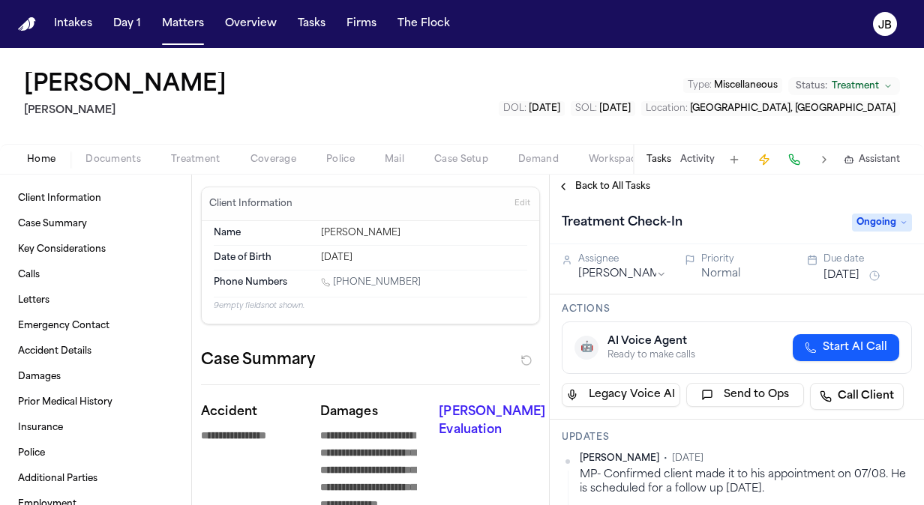
type textarea "*"
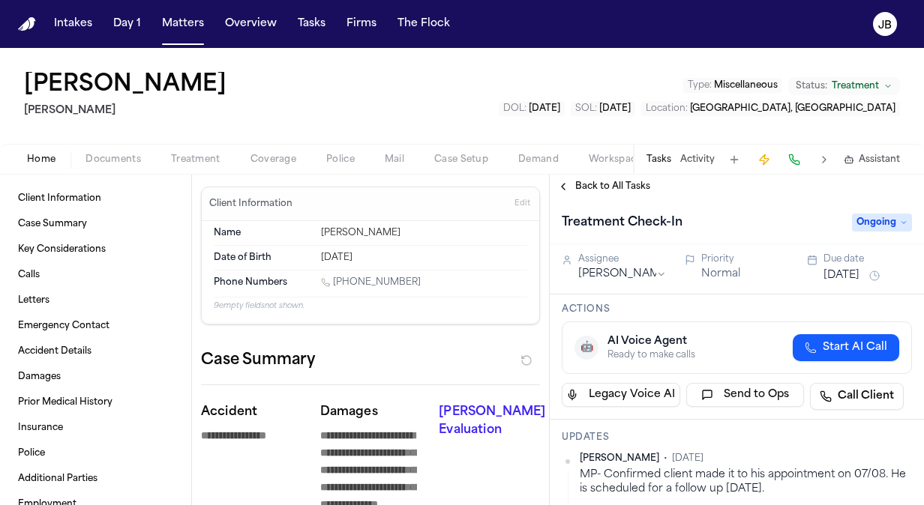
type textarea "*"
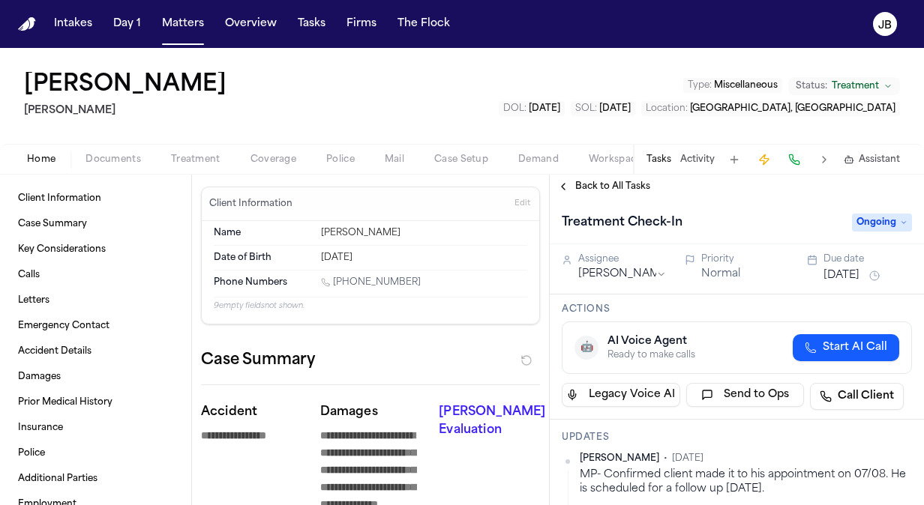
type textarea "*"
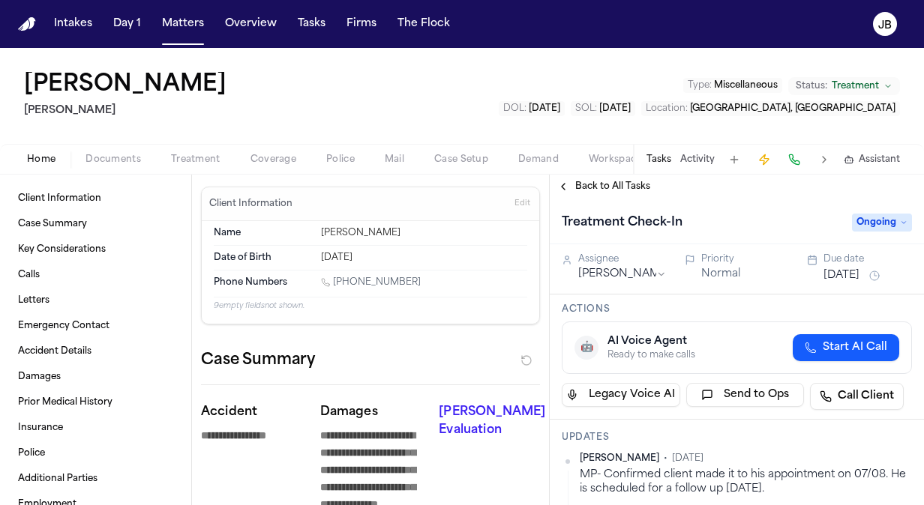
type textarea "*"
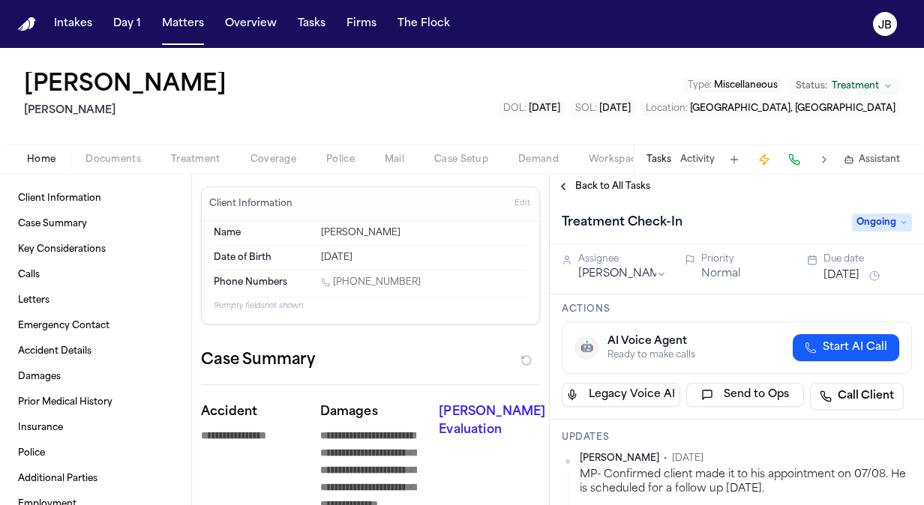
type textarea "*"
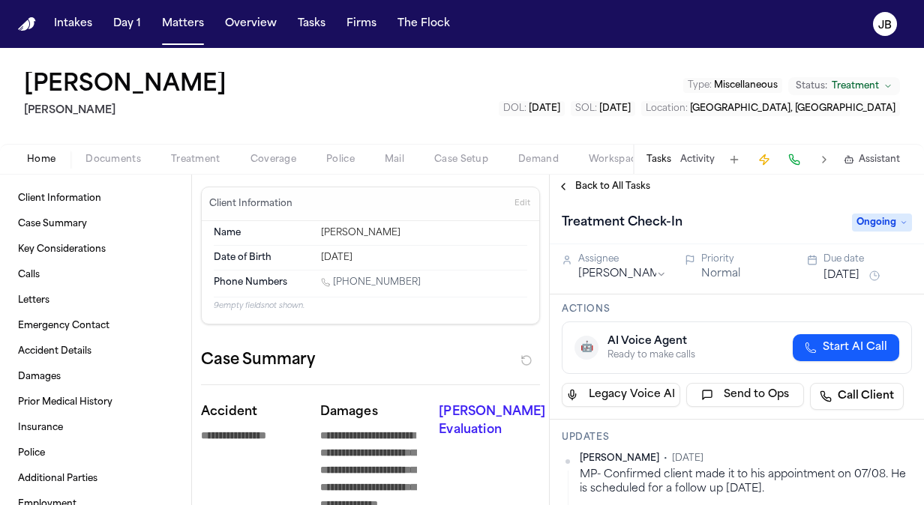
type textarea "*"
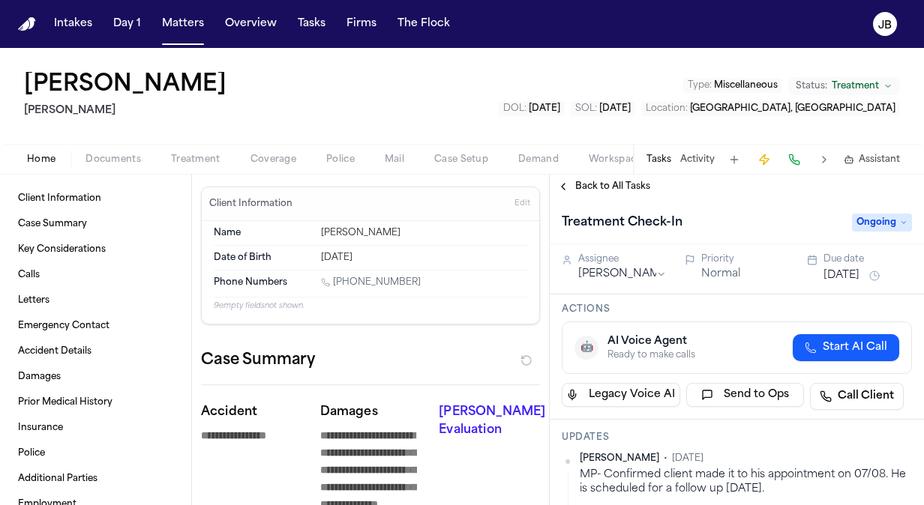
type textarea "*"
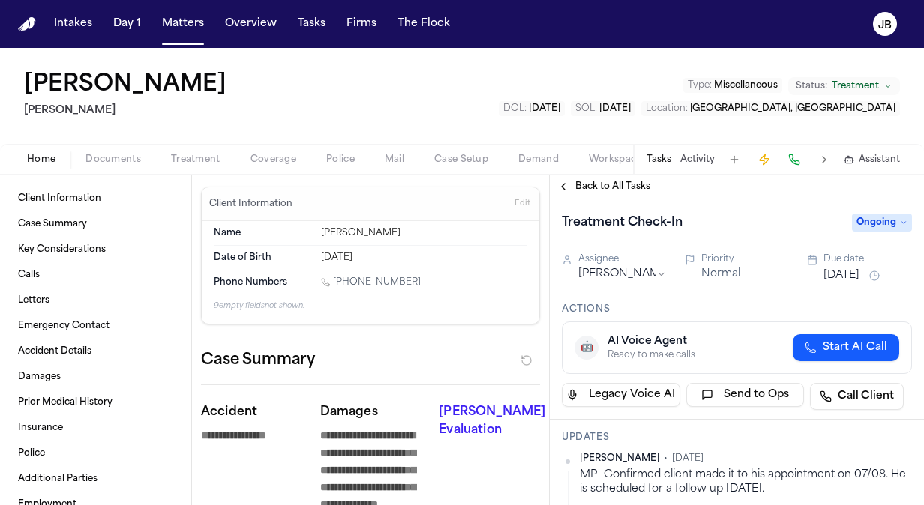
type textarea "*"
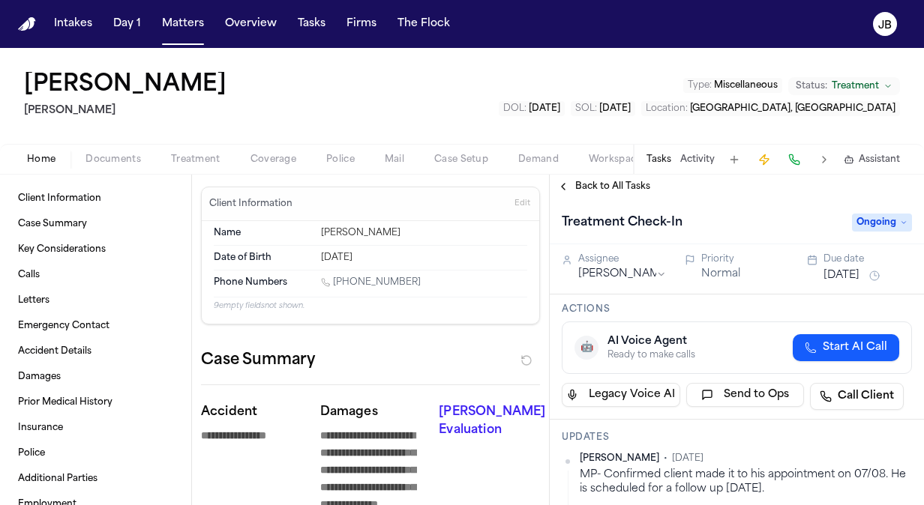
type textarea "*"
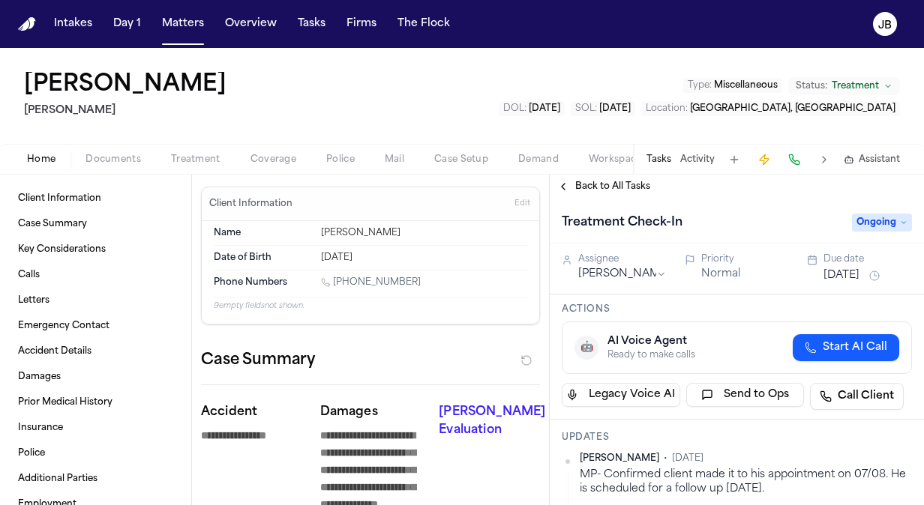
type textarea "*"
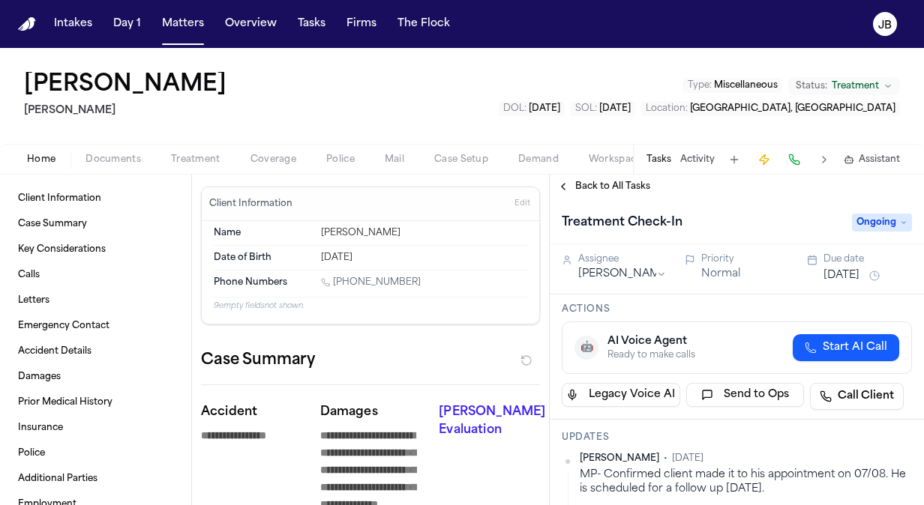
type textarea "*"
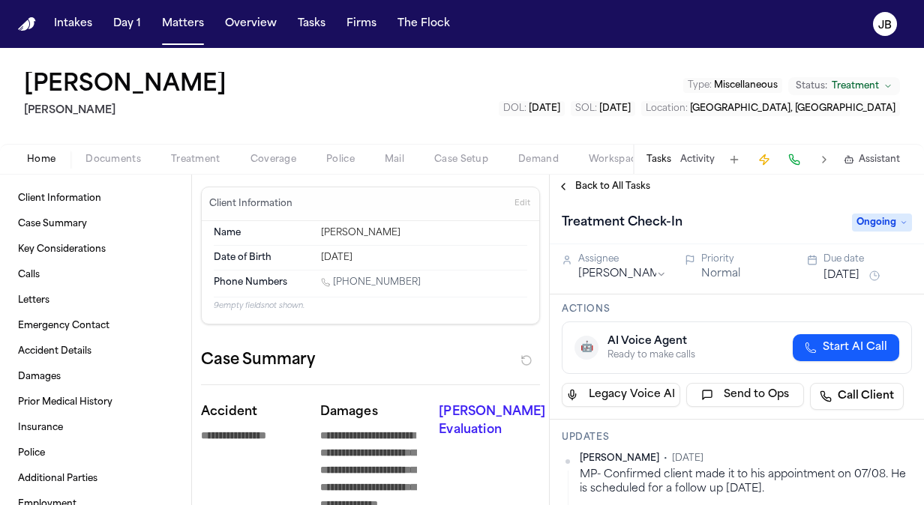
type textarea "*"
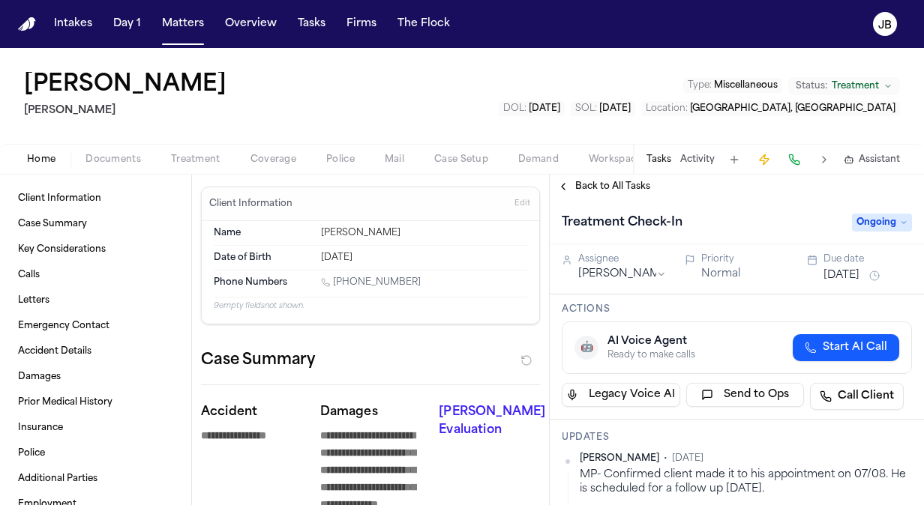
type textarea "*"
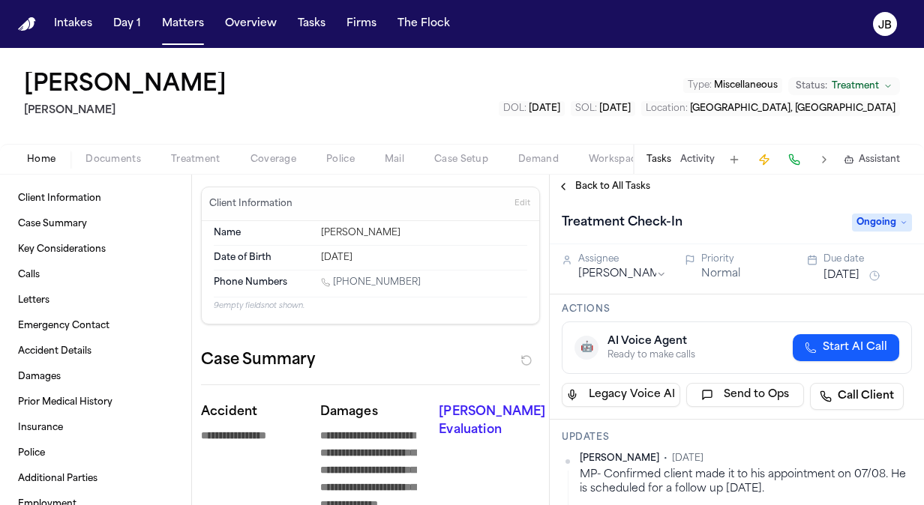
type textarea "*"
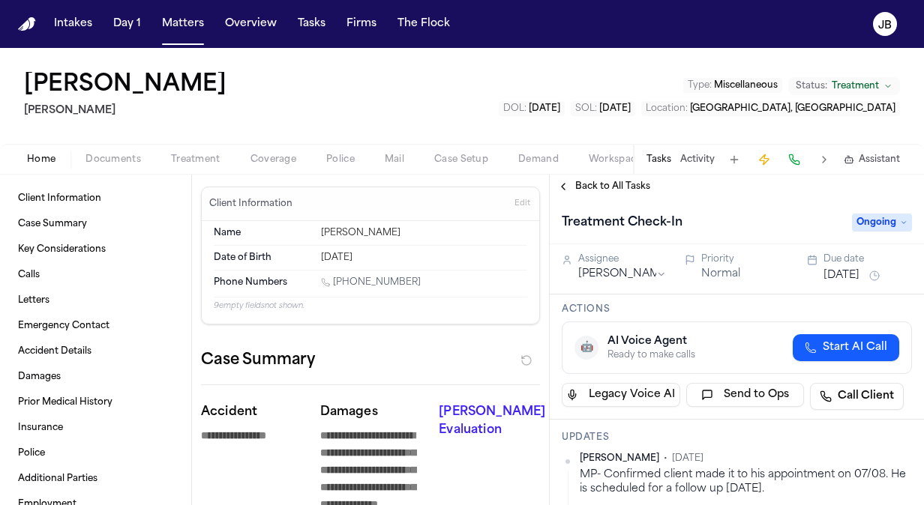
type textarea "*"
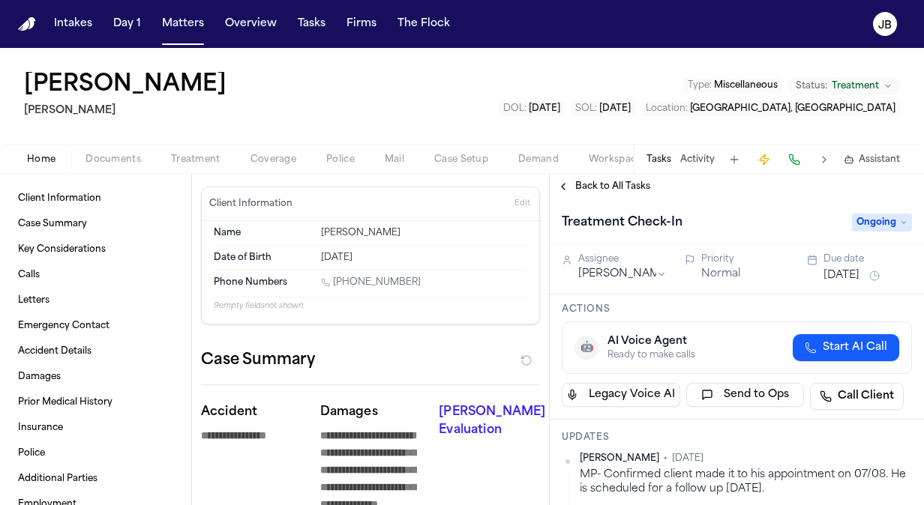
type textarea "*"
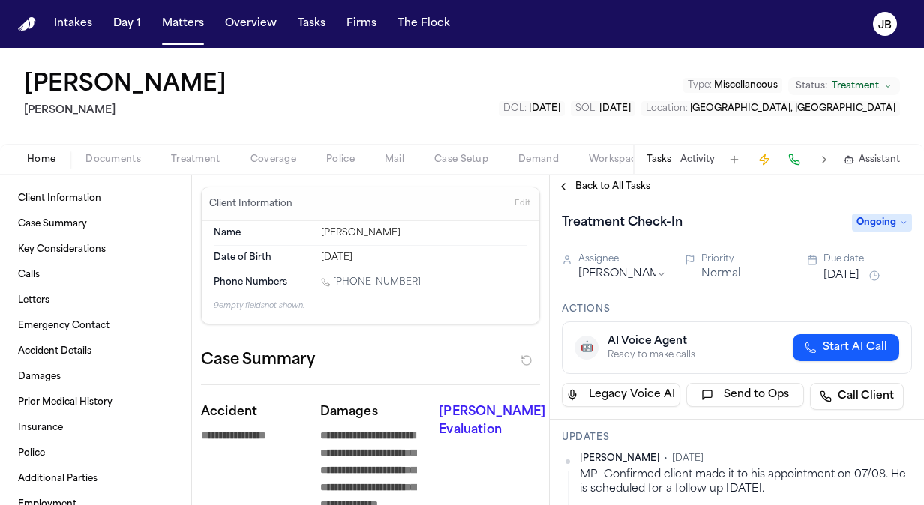
type textarea "*"
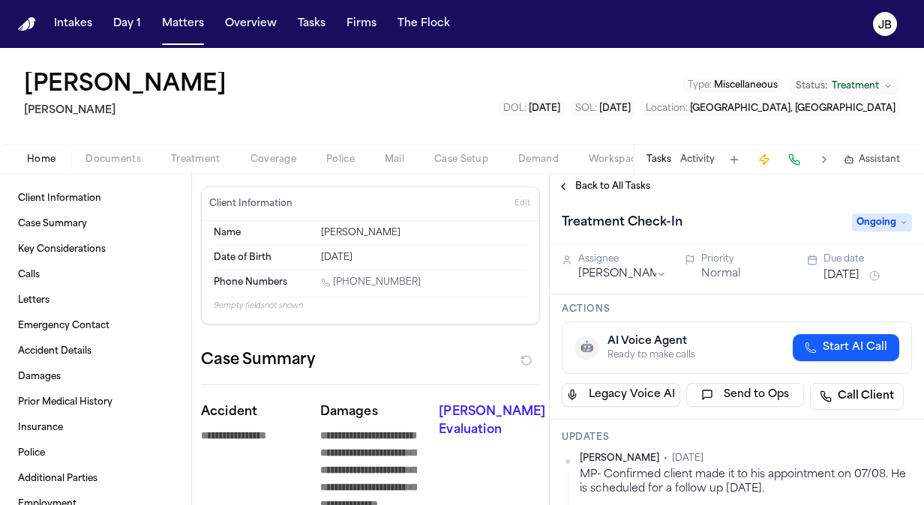
drag, startPoint x: 411, startPoint y: 278, endPoint x: 334, endPoint y: 283, distance: 77.4
click at [334, 283] on div "1 (661) 434-3281" at bounding box center [424, 284] width 206 height 14
copy link "(661) 434-3281"
click at [514, 199] on span "Edit" at bounding box center [522, 204] width 16 height 10
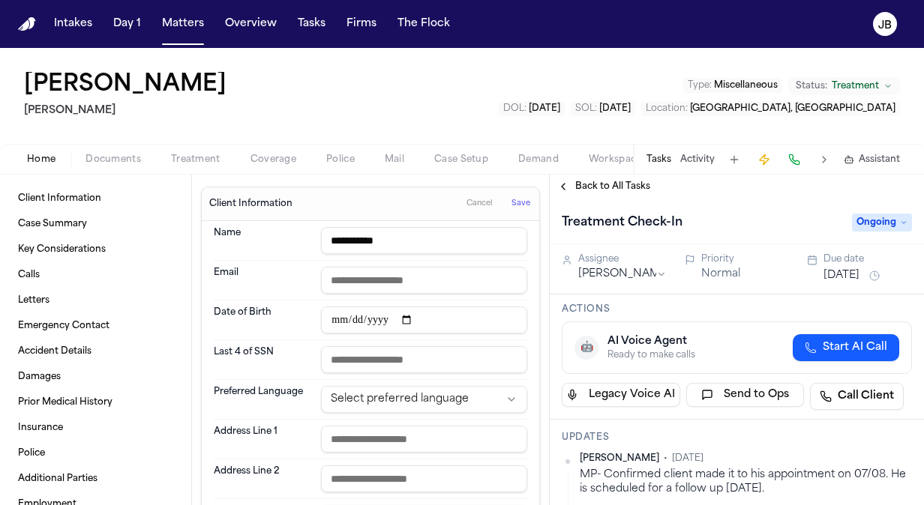
click at [445, 401] on html "**********" at bounding box center [462, 252] width 924 height 505
click at [519, 201] on button "Save" at bounding box center [521, 204] width 28 height 24
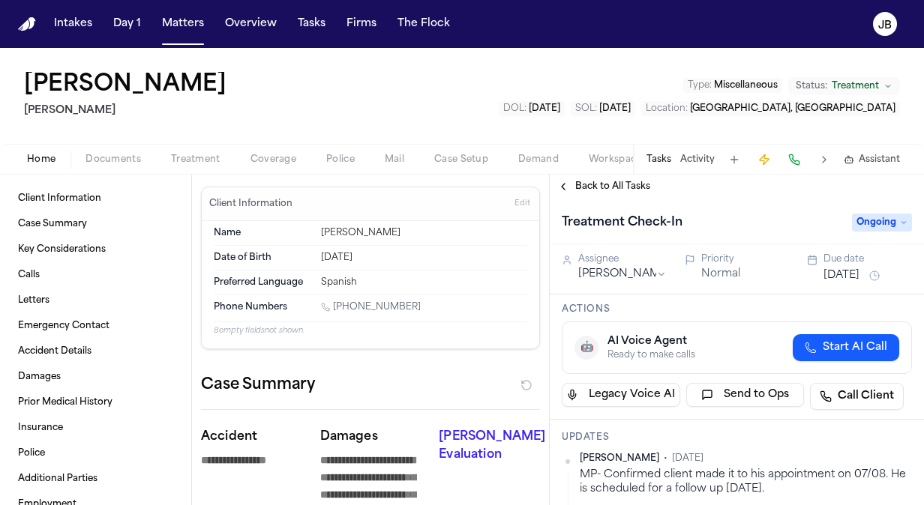
click at [840, 278] on button "Aug 13, 2025" at bounding box center [841, 275] width 36 height 15
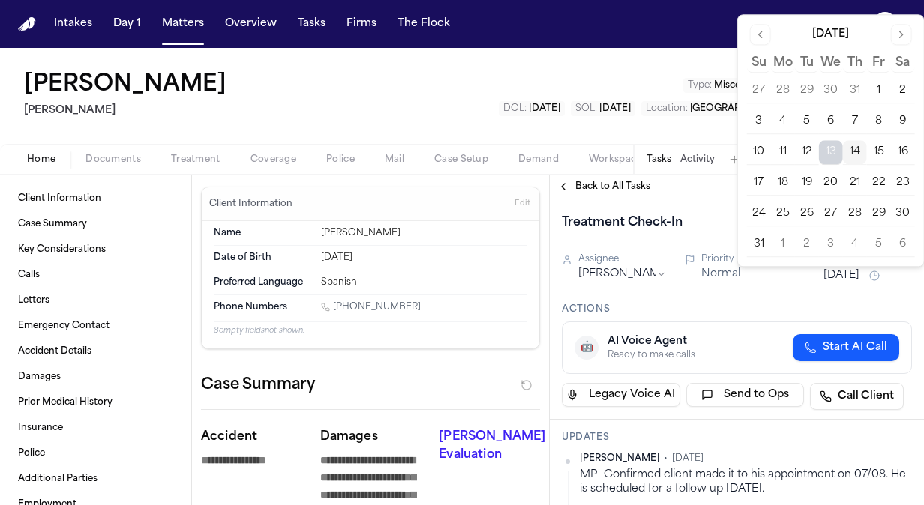
click at [882, 153] on button "15" at bounding box center [879, 152] width 24 height 24
click at [278, 105] on div "Jose Crespo Hecht Type : Miscellaneous Status: Treatment DOL : 2025-03-08 SOL :…" at bounding box center [462, 96] width 924 height 96
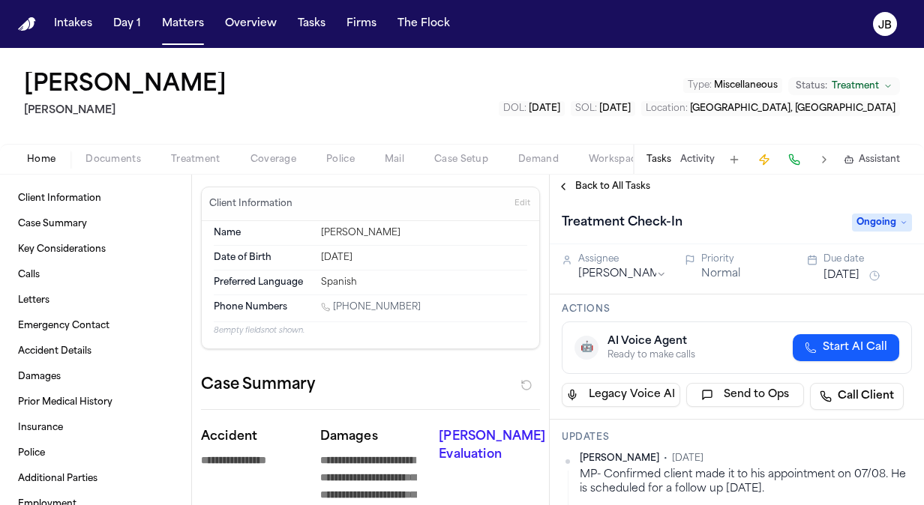
click at [855, 263] on div "Due date" at bounding box center [867, 259] width 88 height 12
click at [850, 268] on button "Aug 15, 2025" at bounding box center [841, 275] width 36 height 15
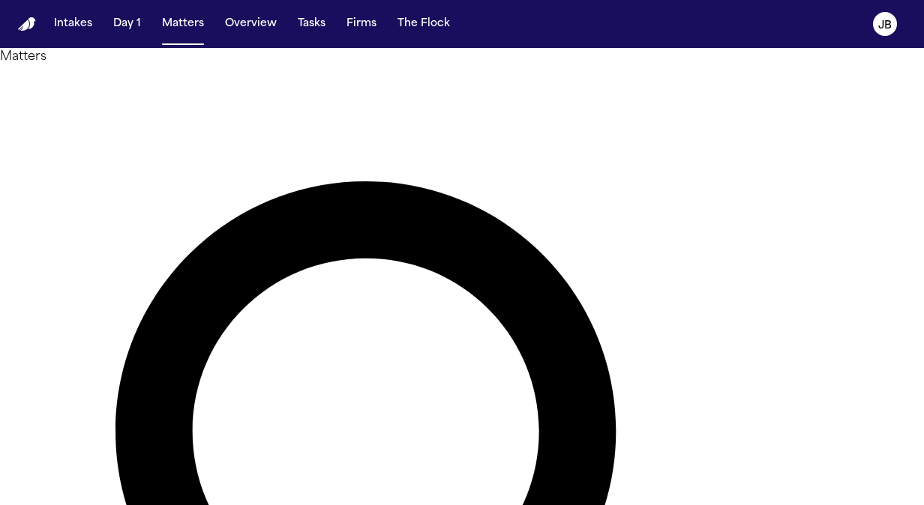
type input "*****"
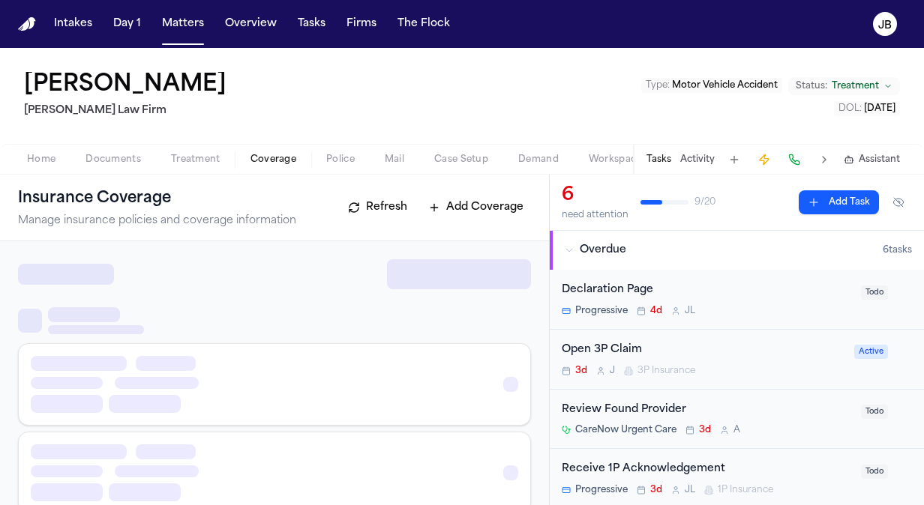
click at [265, 160] on span "Coverage" at bounding box center [273, 160] width 46 height 12
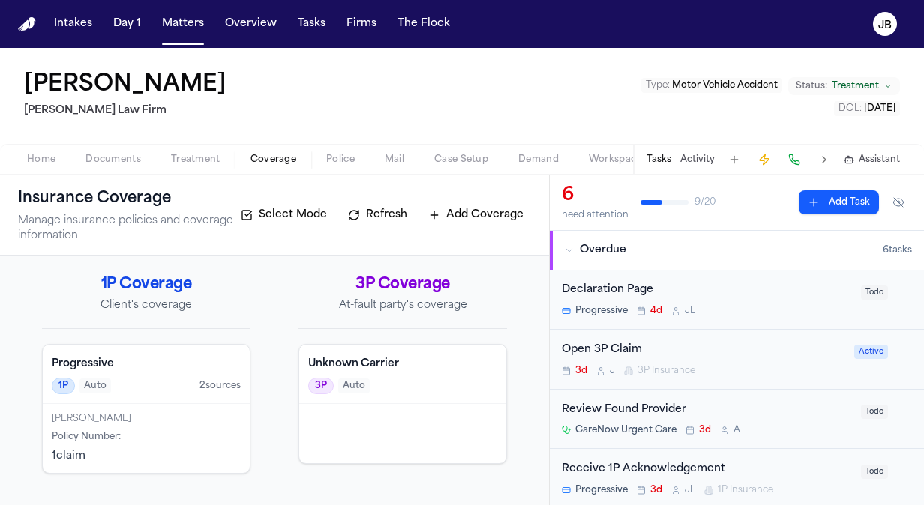
click at [150, 392] on div "1P Auto 2 source s" at bounding box center [146, 386] width 189 height 16
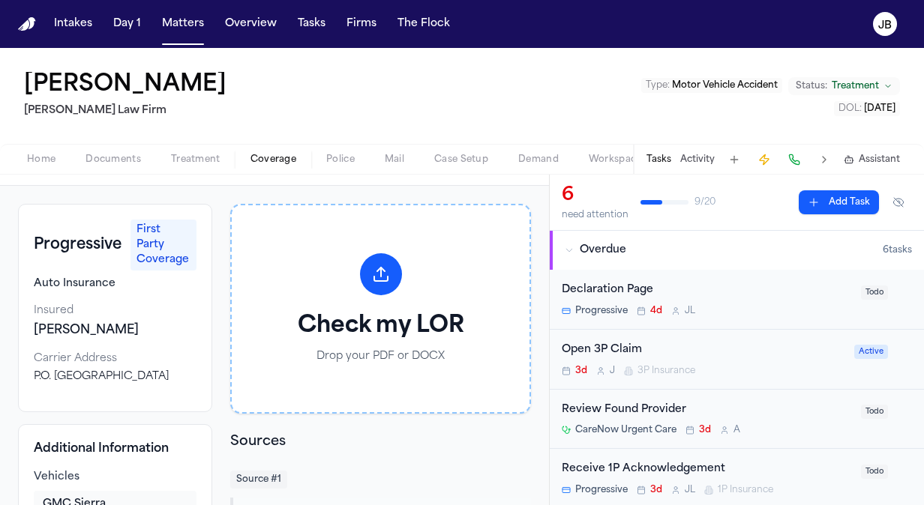
scroll to position [8, 0]
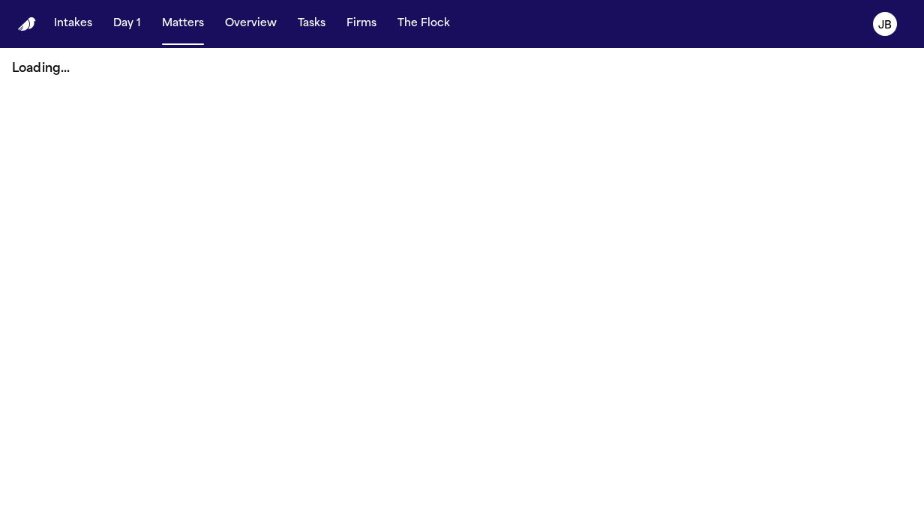
click at [196, 19] on button "Matters" at bounding box center [183, 23] width 54 height 27
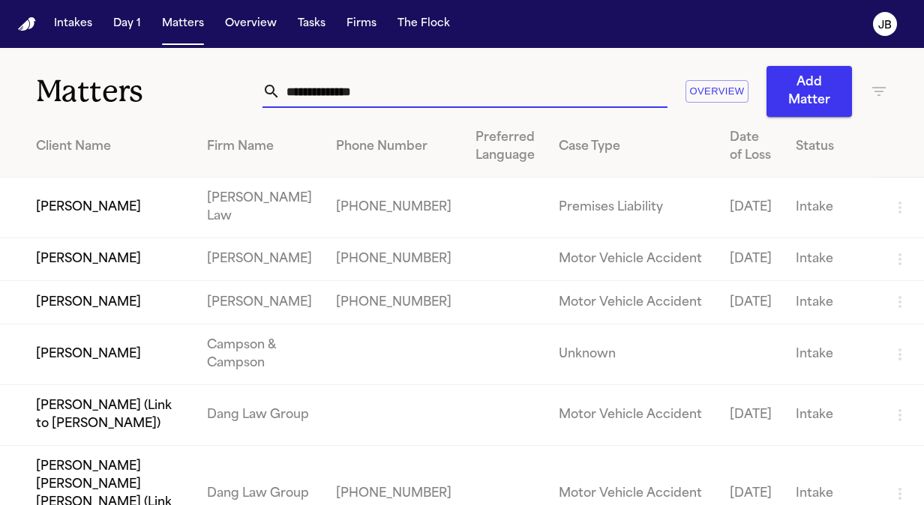
click at [355, 103] on input "text" at bounding box center [473, 91] width 387 height 33
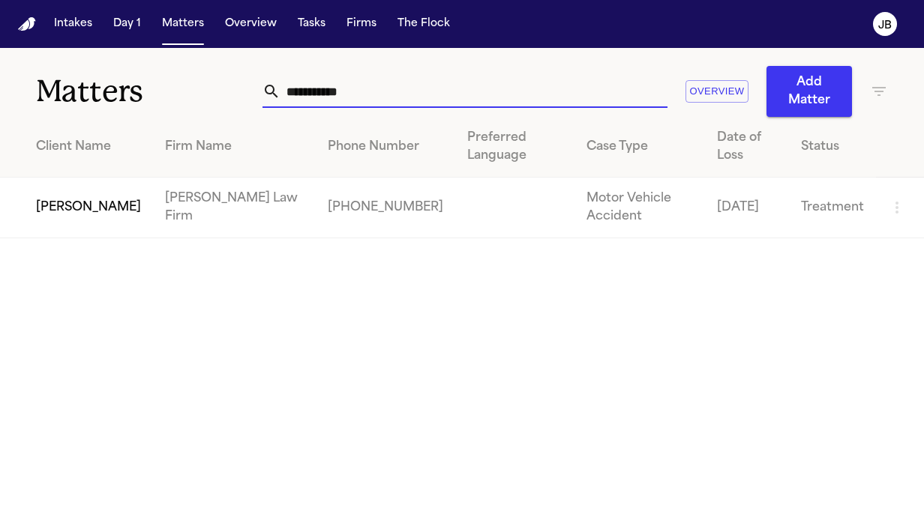
type input "**********"
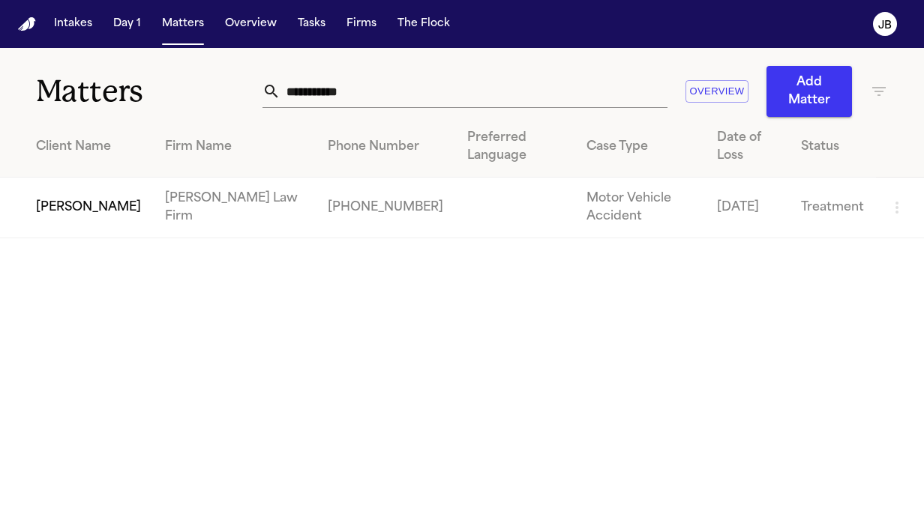
click at [265, 196] on td "[PERSON_NAME] Law Firm" at bounding box center [234, 208] width 163 height 61
click at [238, 225] on td "[PERSON_NAME] Law Firm" at bounding box center [234, 208] width 163 height 61
click at [53, 205] on td "[PERSON_NAME]" at bounding box center [76, 208] width 153 height 61
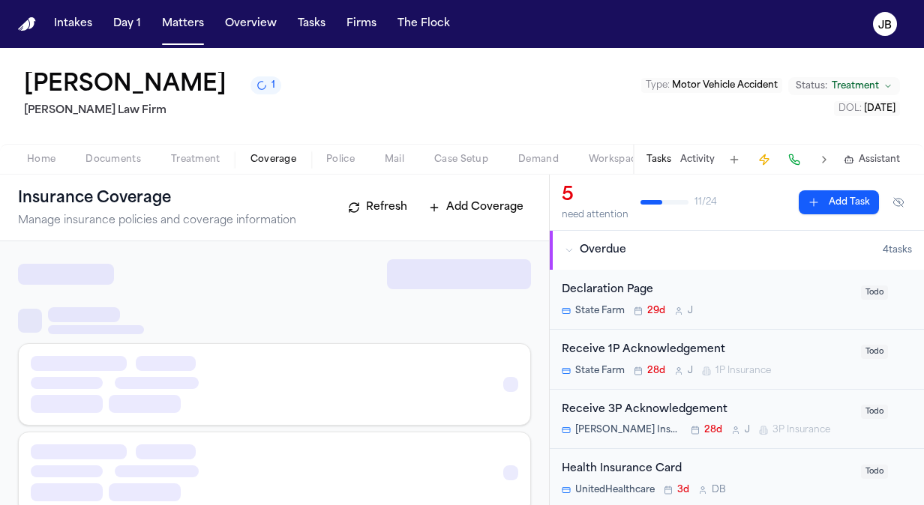
click at [249, 151] on button "Coverage" at bounding box center [273, 160] width 76 height 18
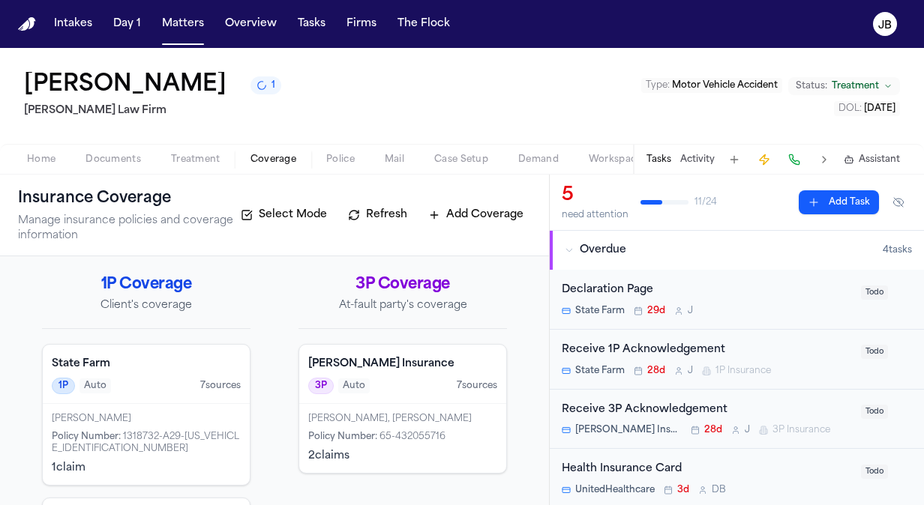
click at [412, 400] on div "[PERSON_NAME] Insurance 3P Auto 7 source s" at bounding box center [402, 374] width 207 height 59
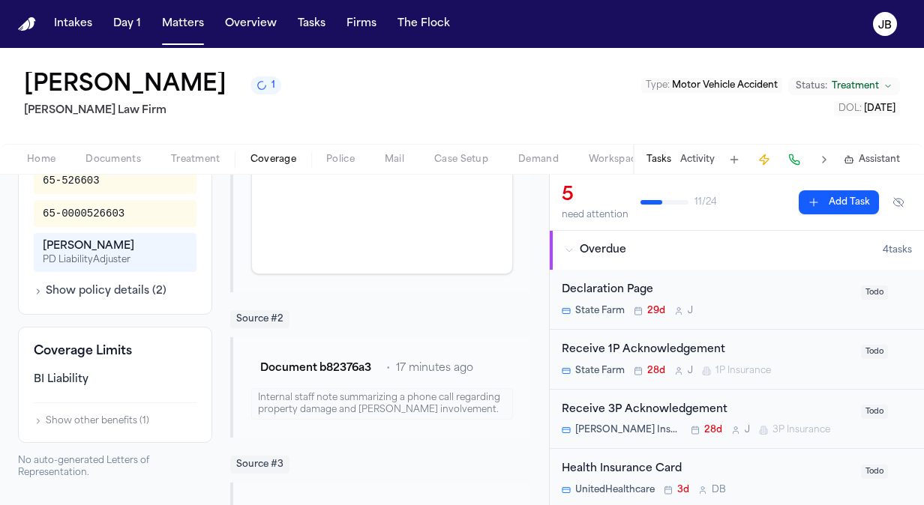
scroll to position [514, 0]
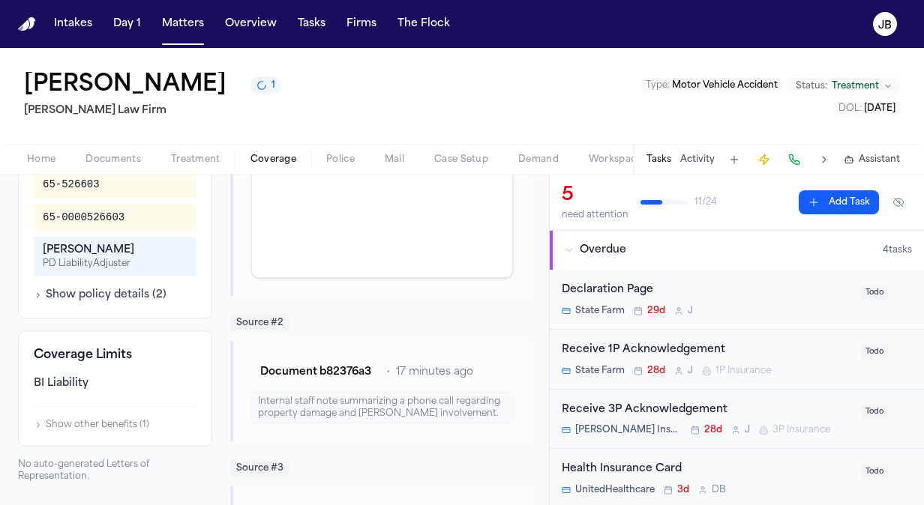
click at [542, 116] on div "[PERSON_NAME] 1 [PERSON_NAME] Law Firm Type : Motor Vehicle Accident Status: Tr…" at bounding box center [462, 96] width 924 height 96
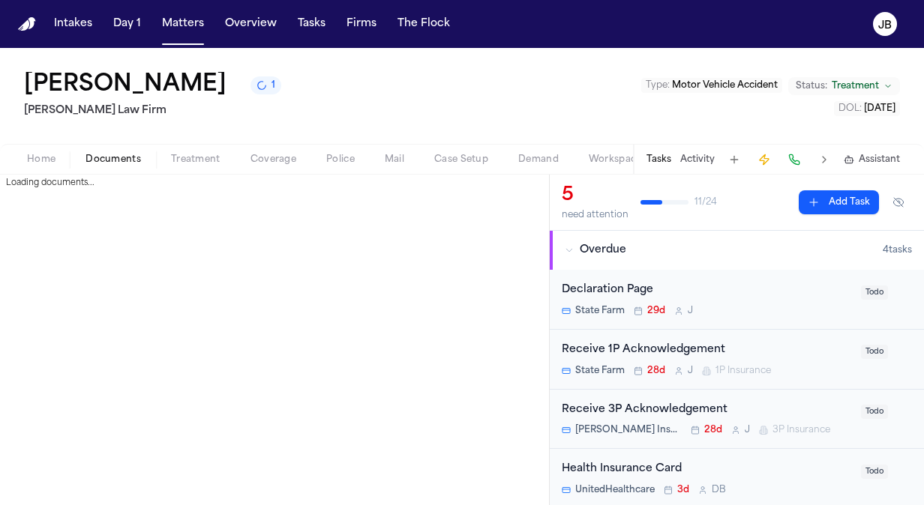
click at [115, 156] on span "Documents" at bounding box center [112, 160] width 55 height 12
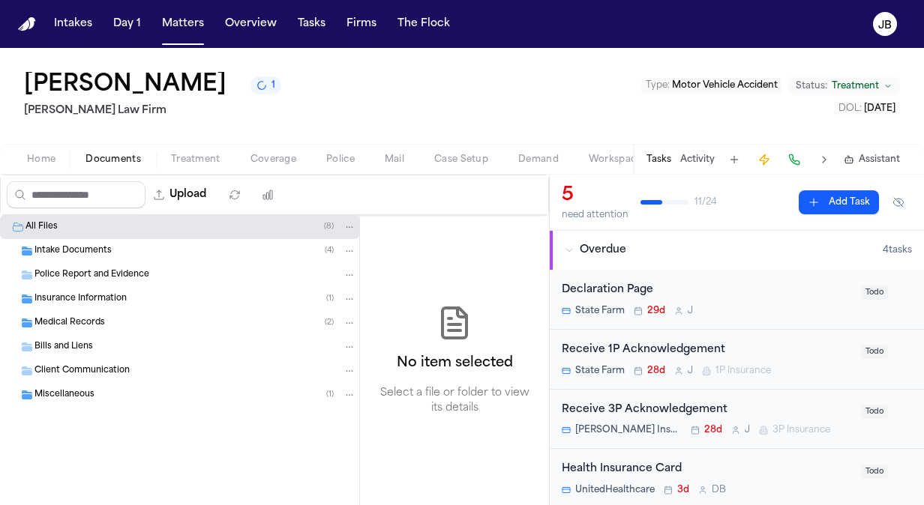
click at [168, 273] on div "Police Report and Evidence" at bounding box center [195, 274] width 322 height 13
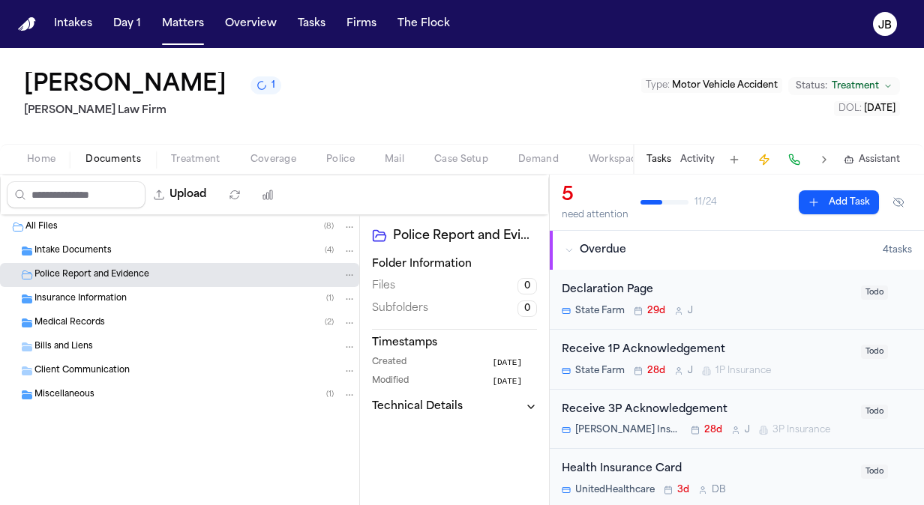
click at [201, 303] on div "Insurance Information ( 1 )" at bounding box center [195, 298] width 322 height 13
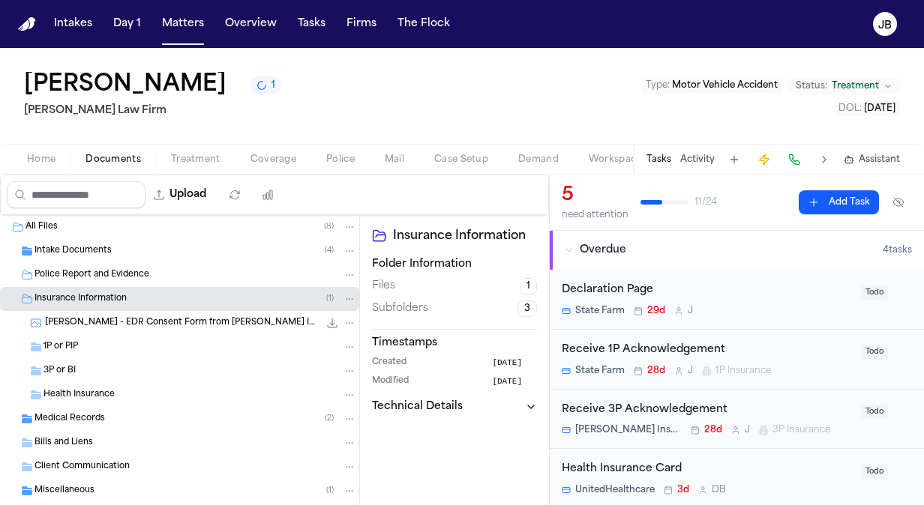
click at [159, 367] on div "3P or BI" at bounding box center [199, 370] width 313 height 13
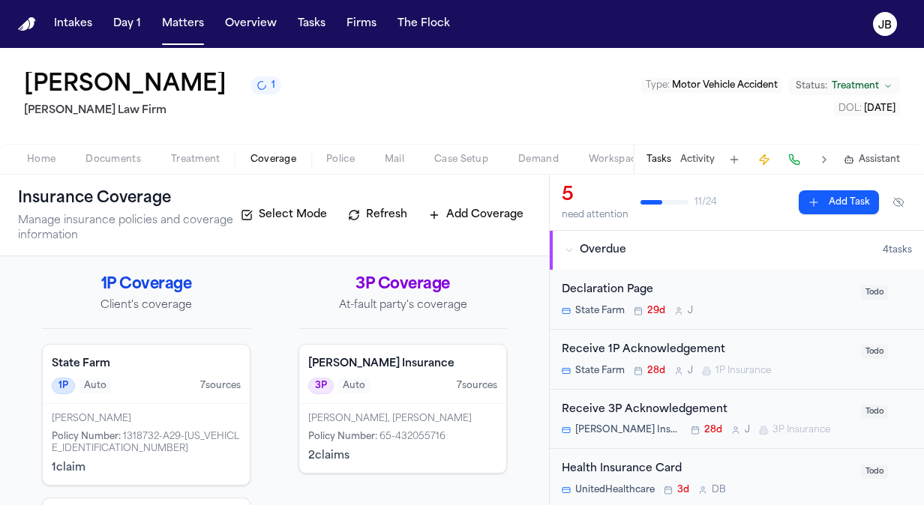
click at [284, 163] on span "Coverage" at bounding box center [273, 160] width 46 height 12
click at [279, 279] on div "1P Coverage Client's coverage State Farm 1P Auto 7 source s [PERSON_NAME] Polic…" at bounding box center [274, 445] width 465 height 343
click at [339, 414] on div "[PERSON_NAME], [PERSON_NAME]" at bounding box center [402, 419] width 189 height 12
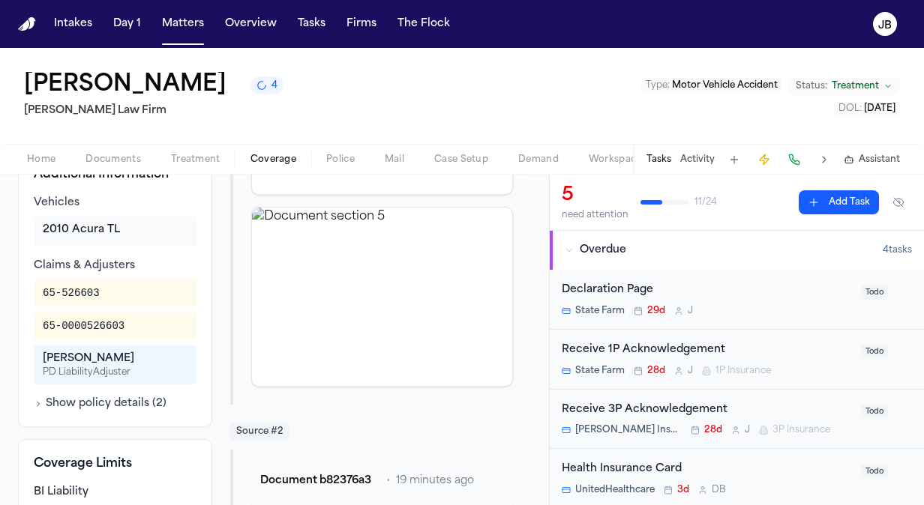
scroll to position [409, 0]
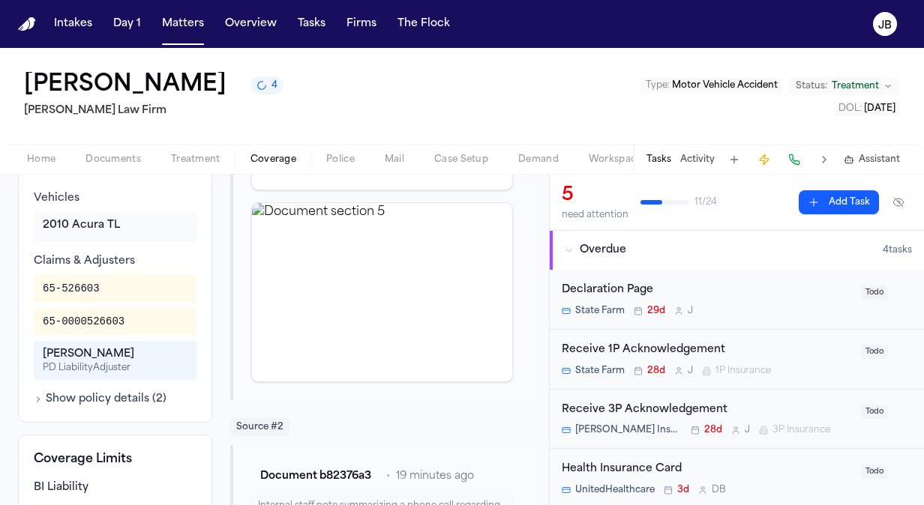
click at [87, 407] on button "Show policy details ( 2 )" at bounding box center [100, 399] width 133 height 15
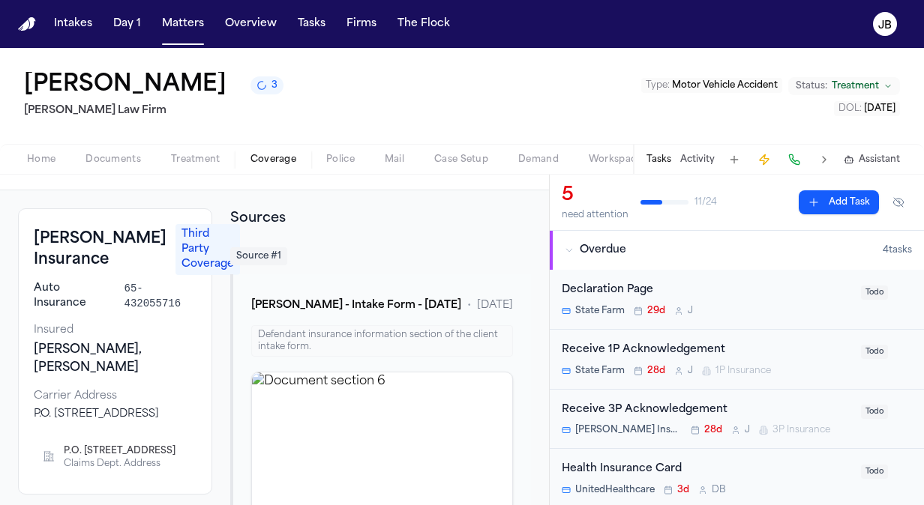
scroll to position [0, 0]
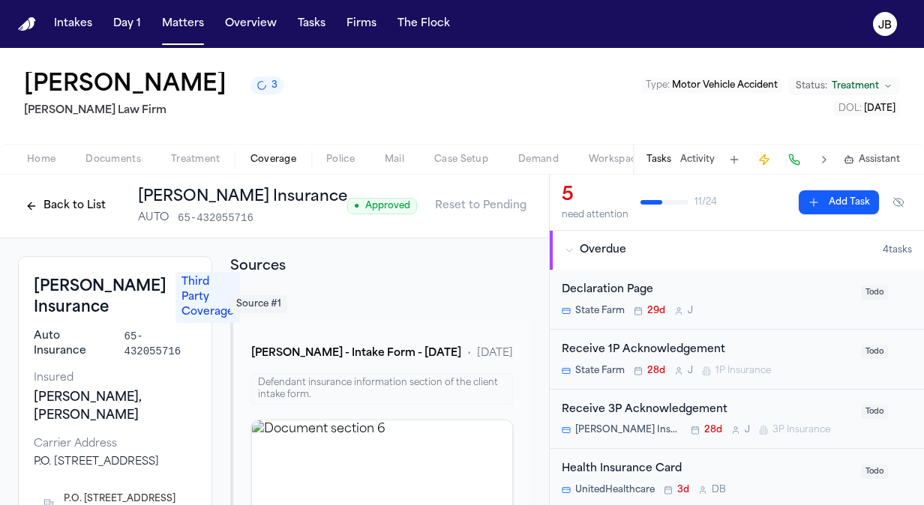
click at [58, 210] on button "Back to List" at bounding box center [65, 206] width 95 height 24
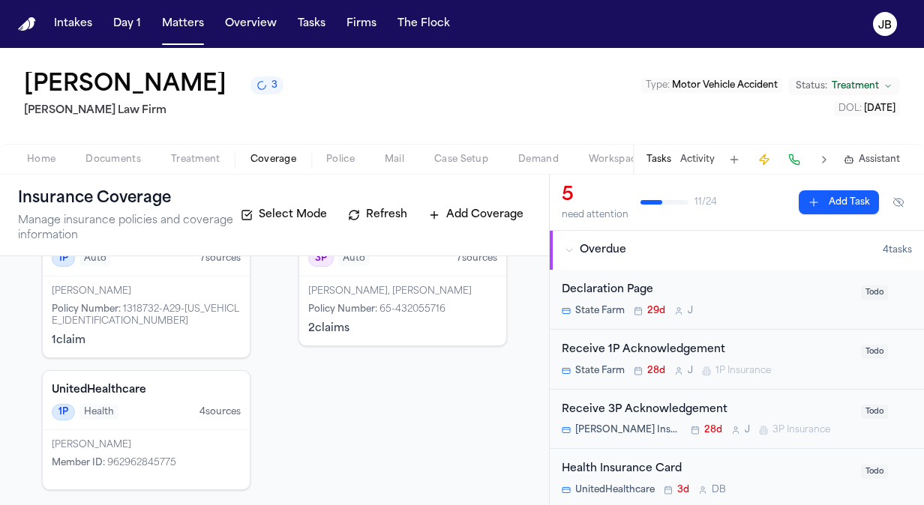
scroll to position [128, 0]
click at [433, 349] on div "3P Coverage At-fault party's coverage [PERSON_NAME] Insurance 3P Auto 7 source …" at bounding box center [402, 317] width 208 height 343
click at [359, 300] on div "[PERSON_NAME], [PERSON_NAME] Policy Number : 65-432055716 2 claim s" at bounding box center [402, 310] width 207 height 69
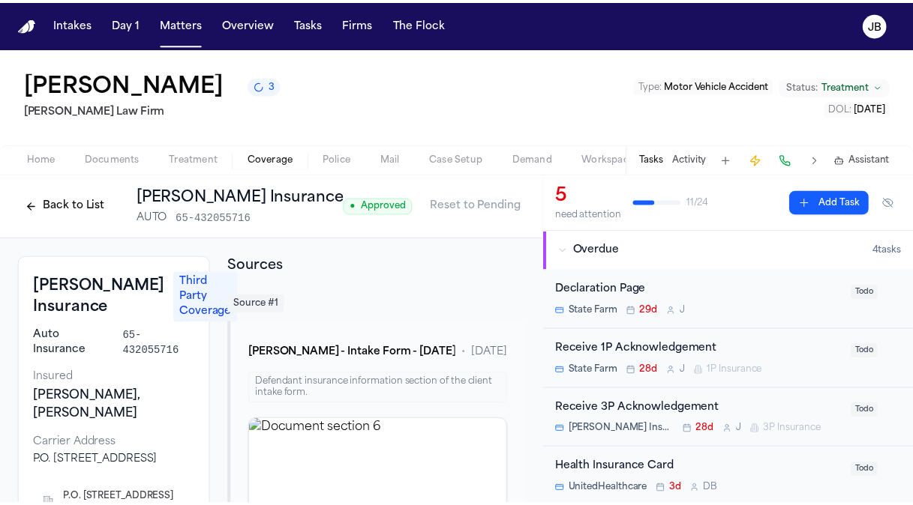
scroll to position [0, 22]
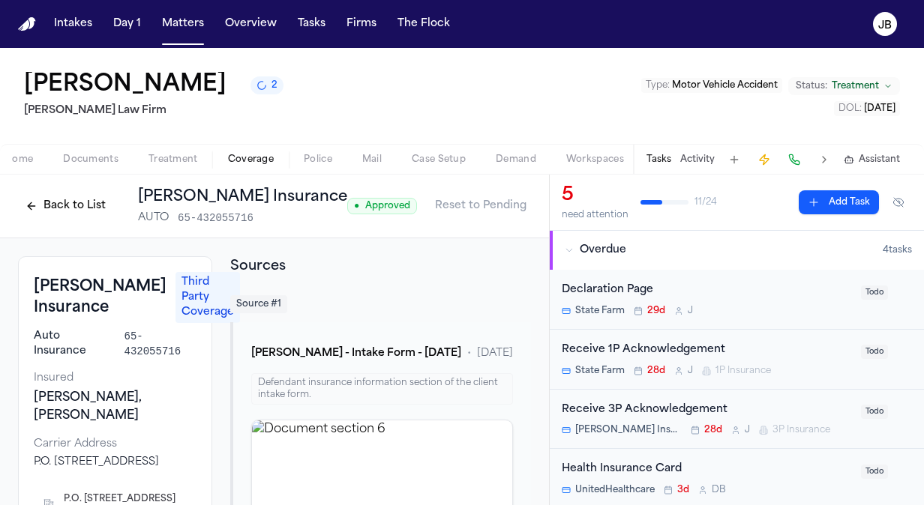
click at [511, 207] on html "Intakes Day 1 Matters Overview Tasks Firms The [PERSON_NAME] [PERSON_NAME] 2 [P…" at bounding box center [462, 252] width 924 height 505
click at [484, 238] on div "Edit Coverage" at bounding box center [454, 238] width 126 height 24
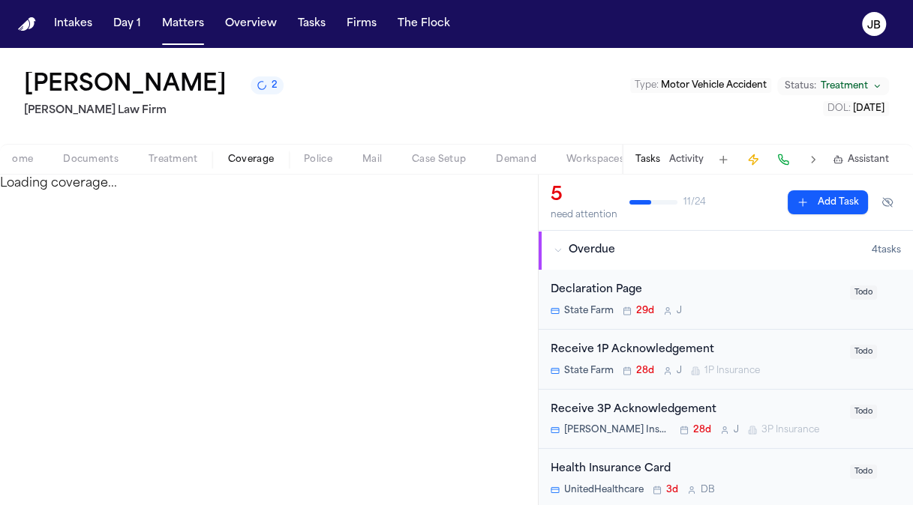
select select "**********"
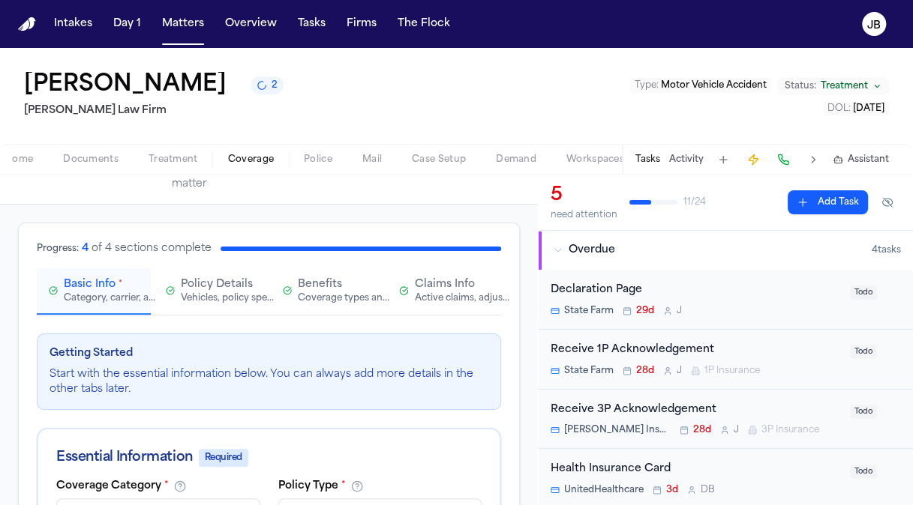
scroll to position [78, 0]
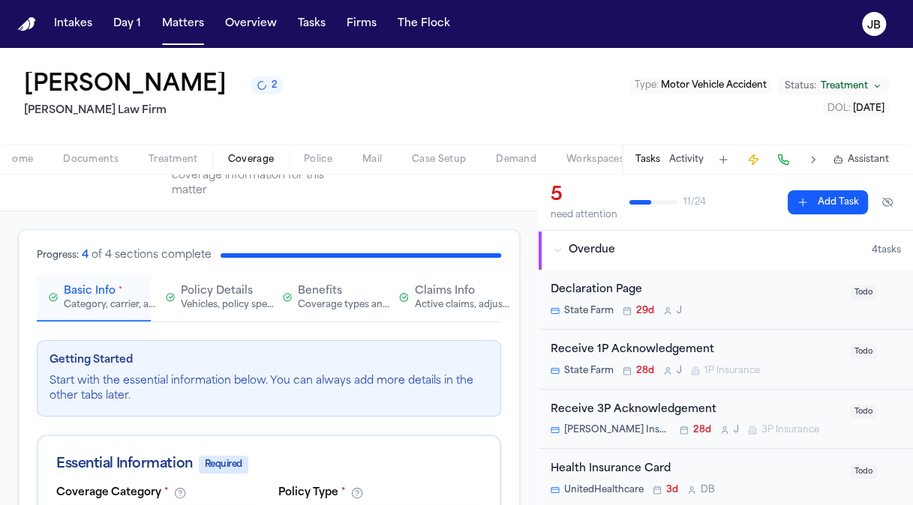
click at [458, 286] on span "Claims Info" at bounding box center [445, 291] width 60 height 15
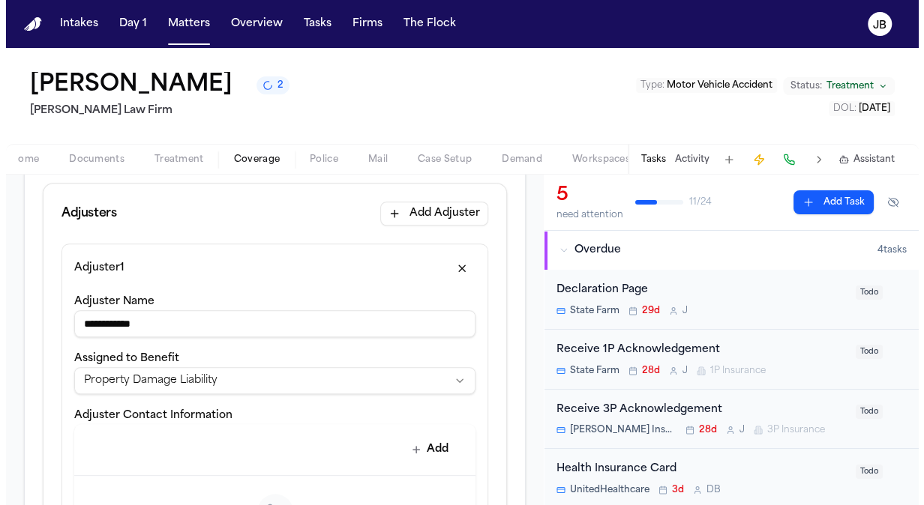
scroll to position [0, 0]
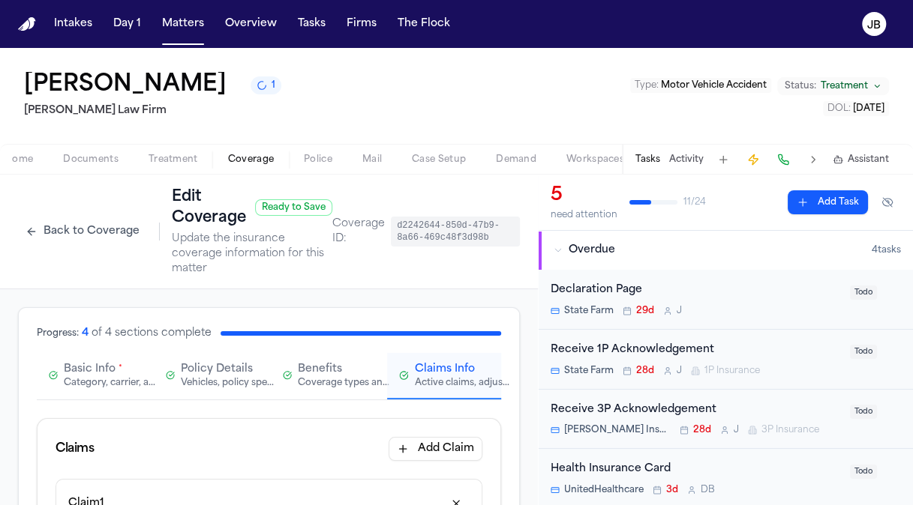
click at [63, 236] on button "Back to Coverage" at bounding box center [82, 232] width 129 height 24
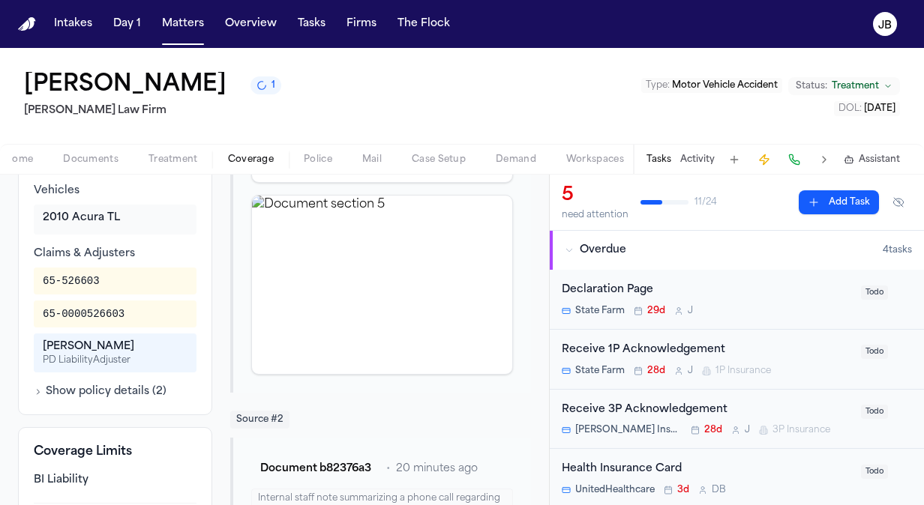
scroll to position [421, 0]
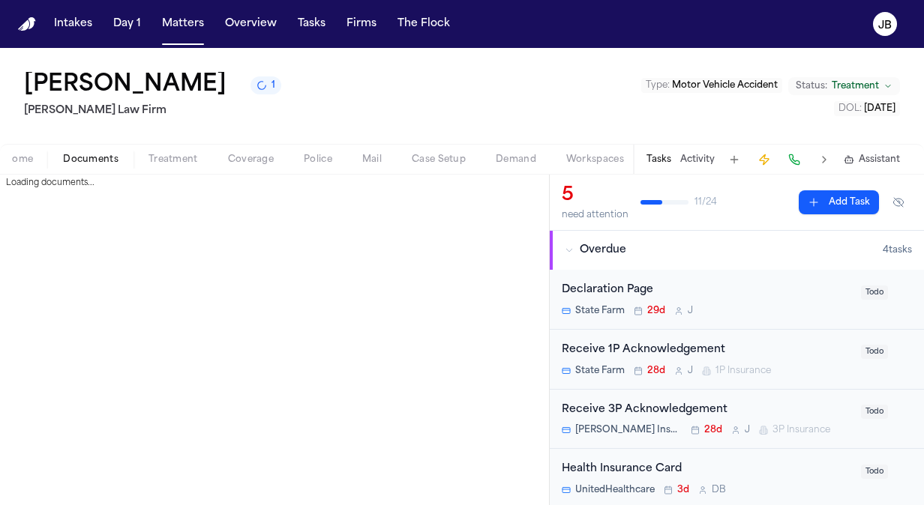
click at [63, 152] on button "Documents" at bounding box center [90, 160] width 85 height 18
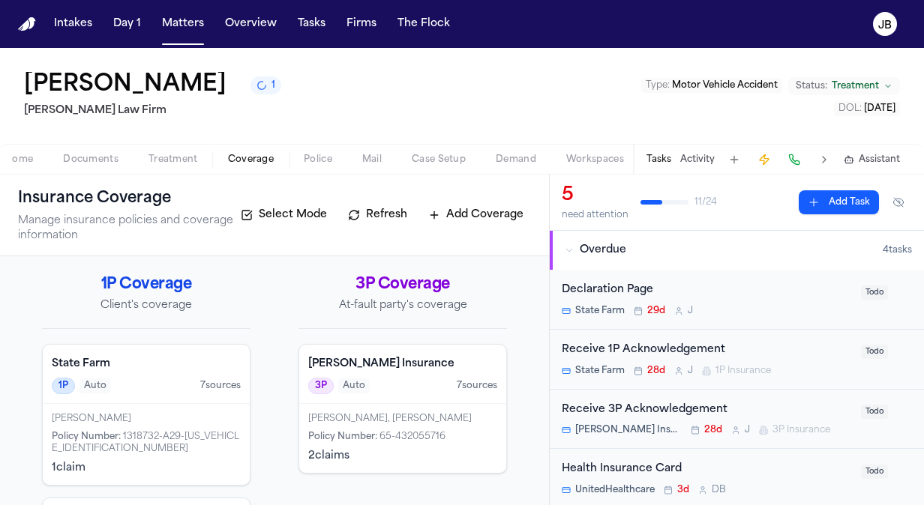
click at [240, 154] on span "Coverage" at bounding box center [251, 160] width 46 height 12
click at [332, 427] on div "[PERSON_NAME], [PERSON_NAME] Policy Number : 65-432055716 2 claim s" at bounding box center [402, 438] width 207 height 69
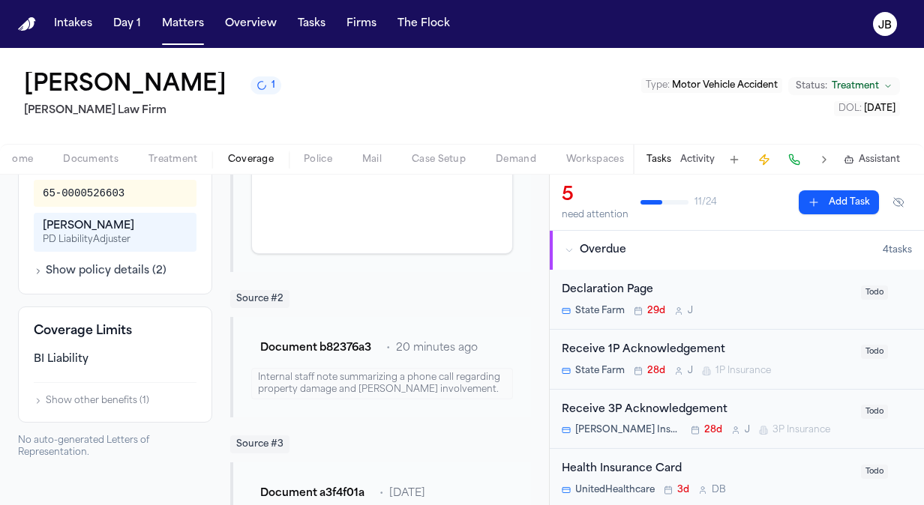
scroll to position [481, 0]
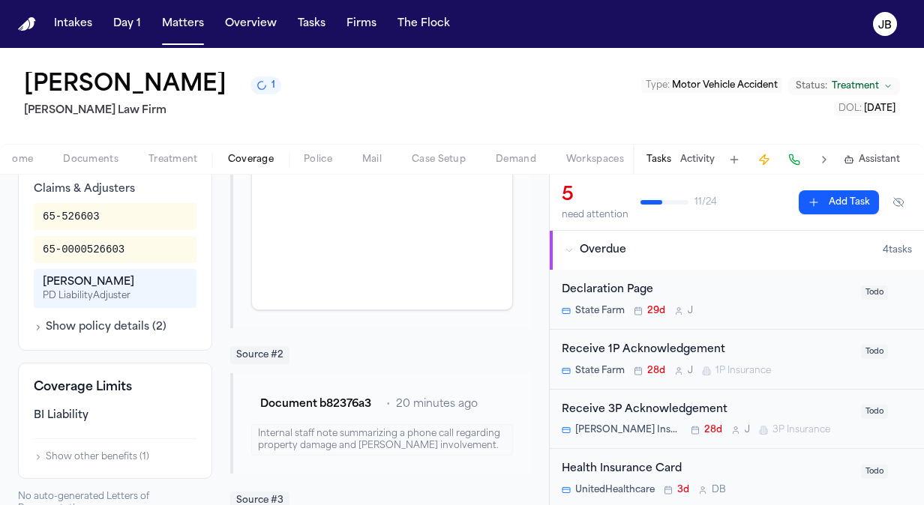
click at [61, 335] on button "Show policy details ( 2 )" at bounding box center [100, 327] width 133 height 15
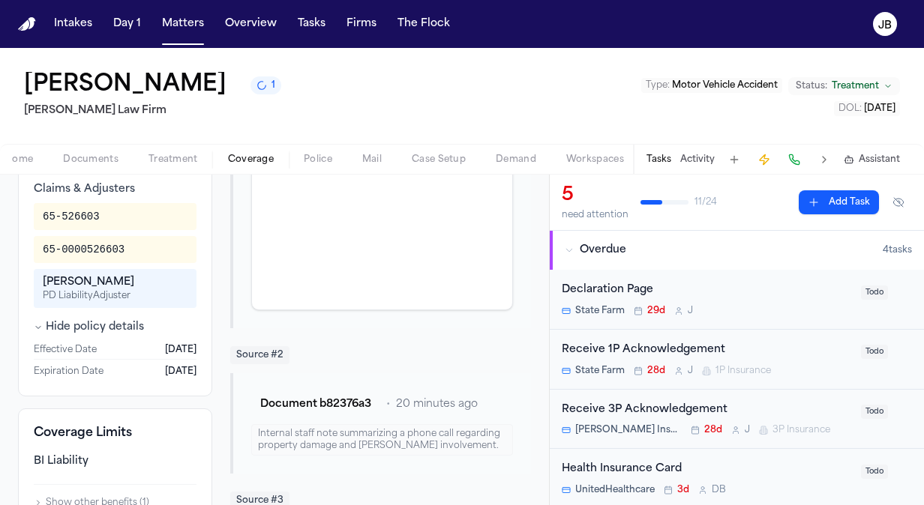
click at [95, 290] on div "[PERSON_NAME]" at bounding box center [115, 282] width 145 height 15
click at [79, 290] on div "[PERSON_NAME]" at bounding box center [115, 282] width 145 height 15
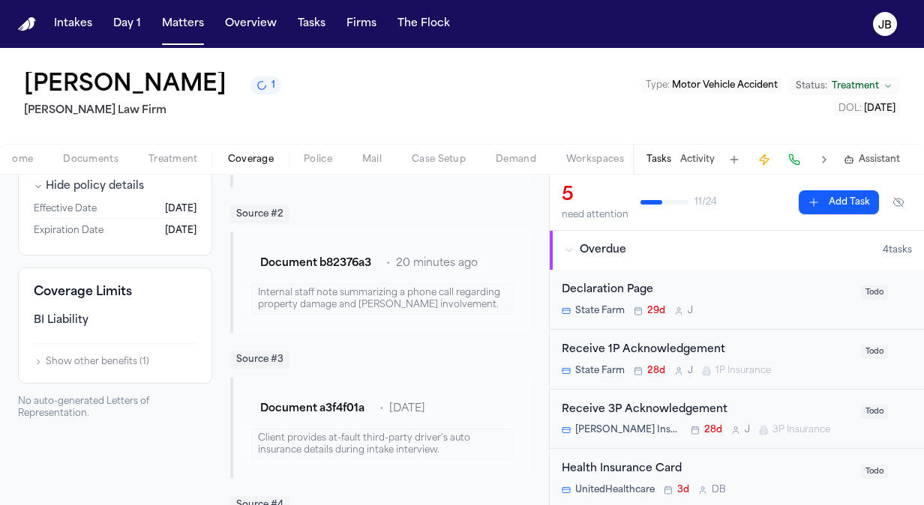
scroll to position [550, 0]
